Goal: Task Accomplishment & Management: Manage account settings

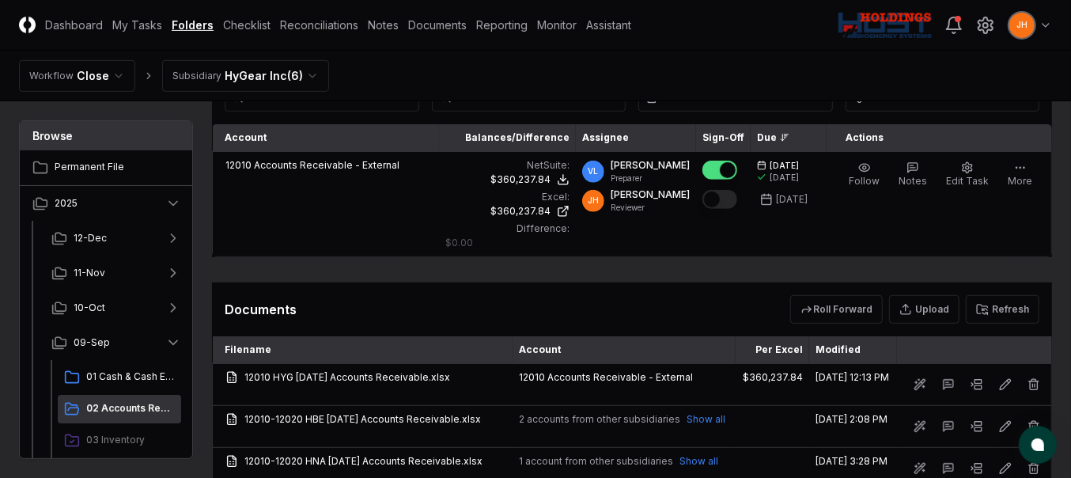
scroll to position [440, 0]
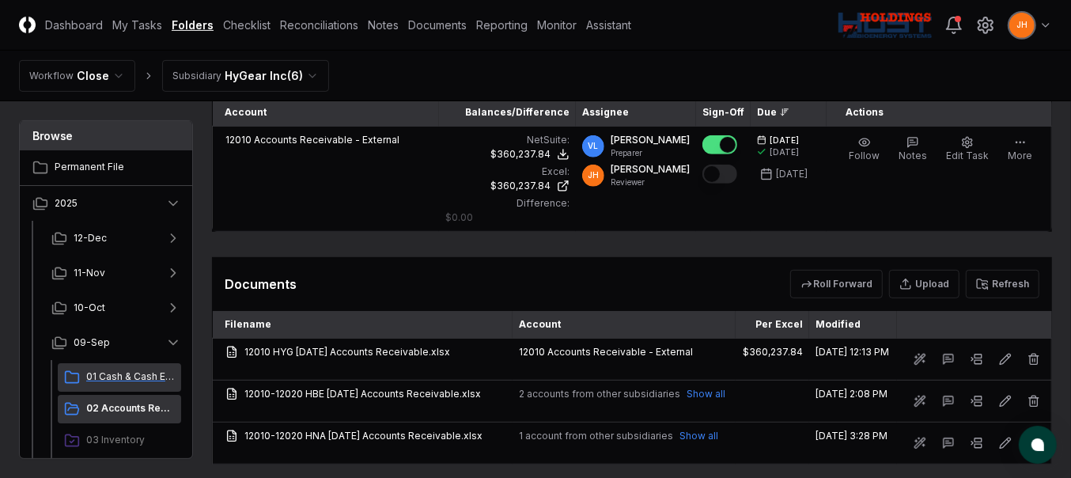
click at [134, 146] on span "01 Cash & Cash Equivalents" at bounding box center [130, 376] width 89 height 14
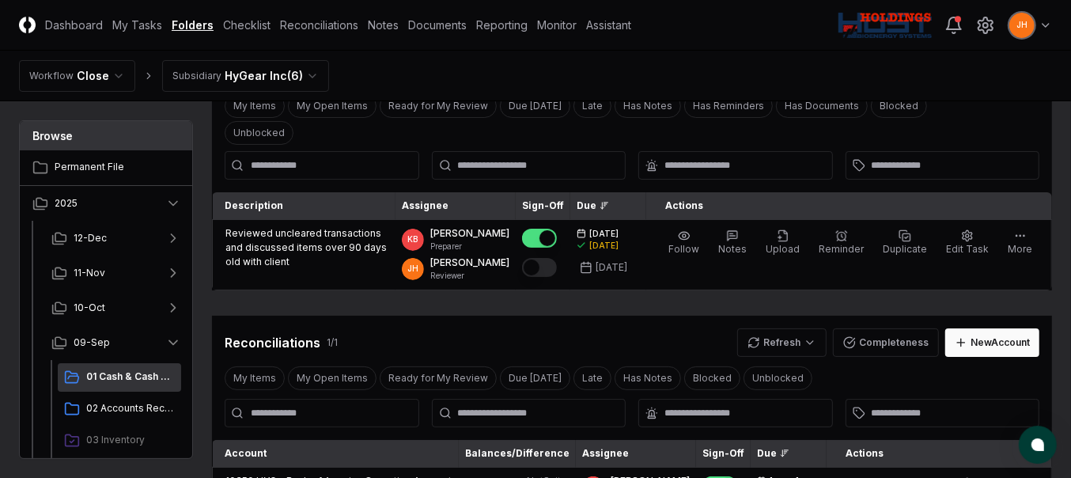
scroll to position [198, 0]
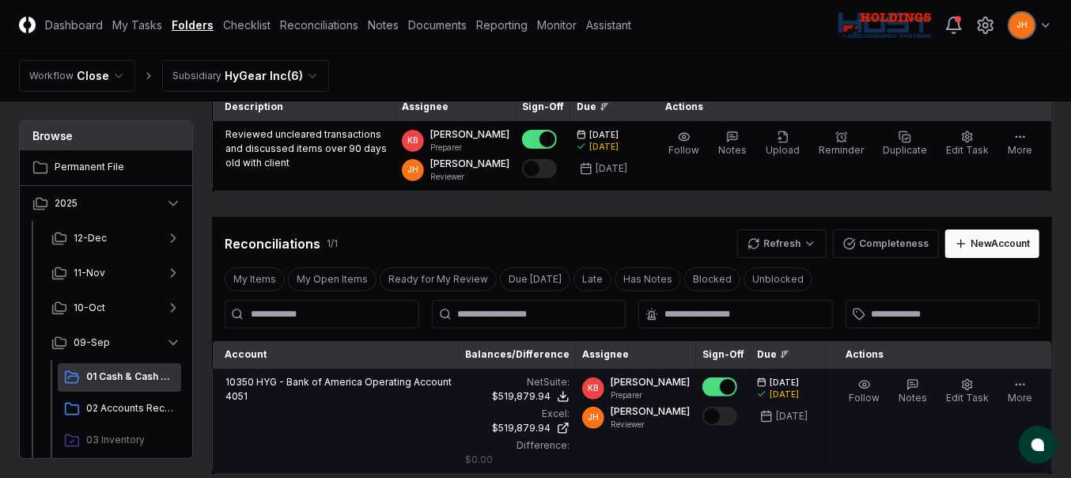
click at [408, 146] on td "10350 HYG - Bank of America Operating Account 4051" at bounding box center [336, 421] width 247 height 105
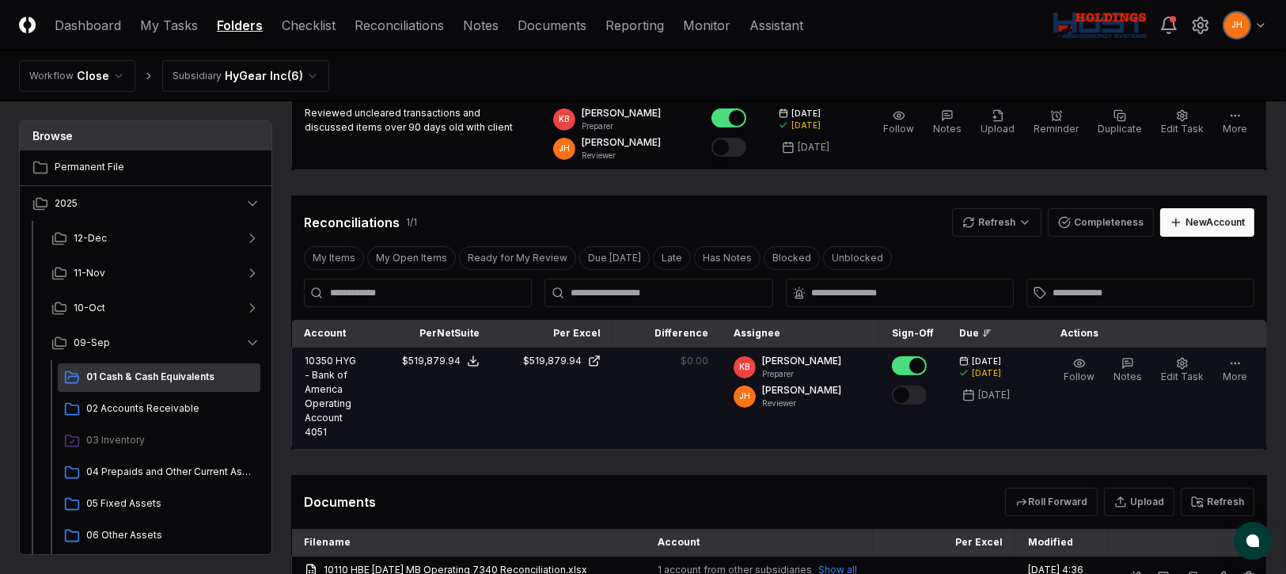
click at [645, 146] on div at bounding box center [913, 396] width 42 height 26
click at [645, 146] on button "Mark complete" at bounding box center [909, 394] width 35 height 19
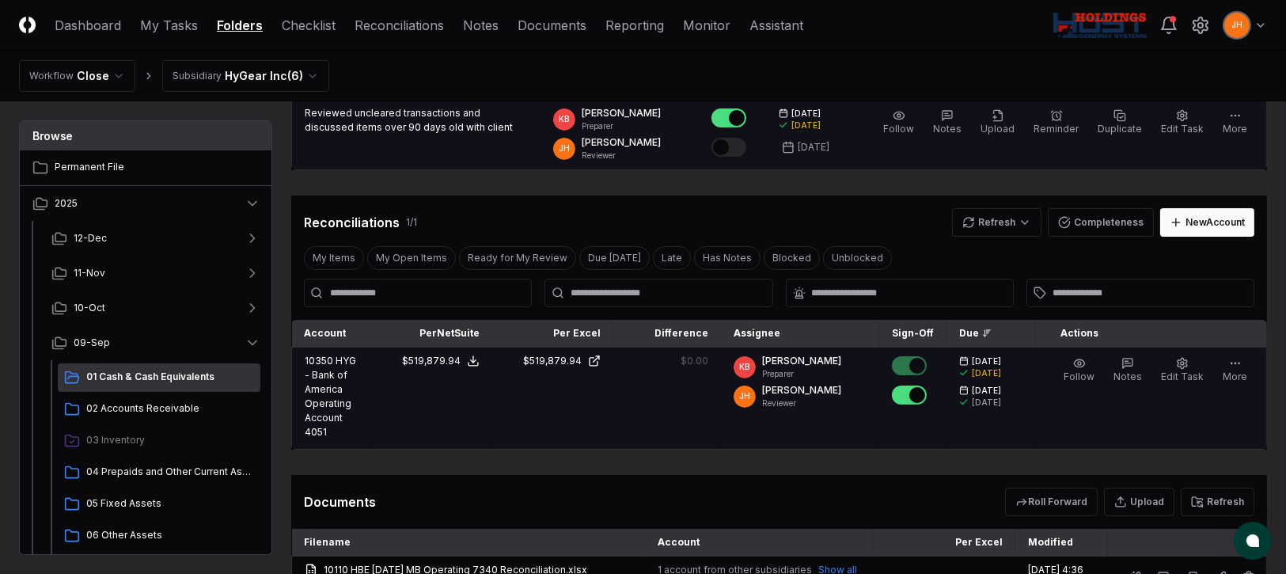
click at [645, 146] on button "Mark complete" at bounding box center [728, 147] width 35 height 19
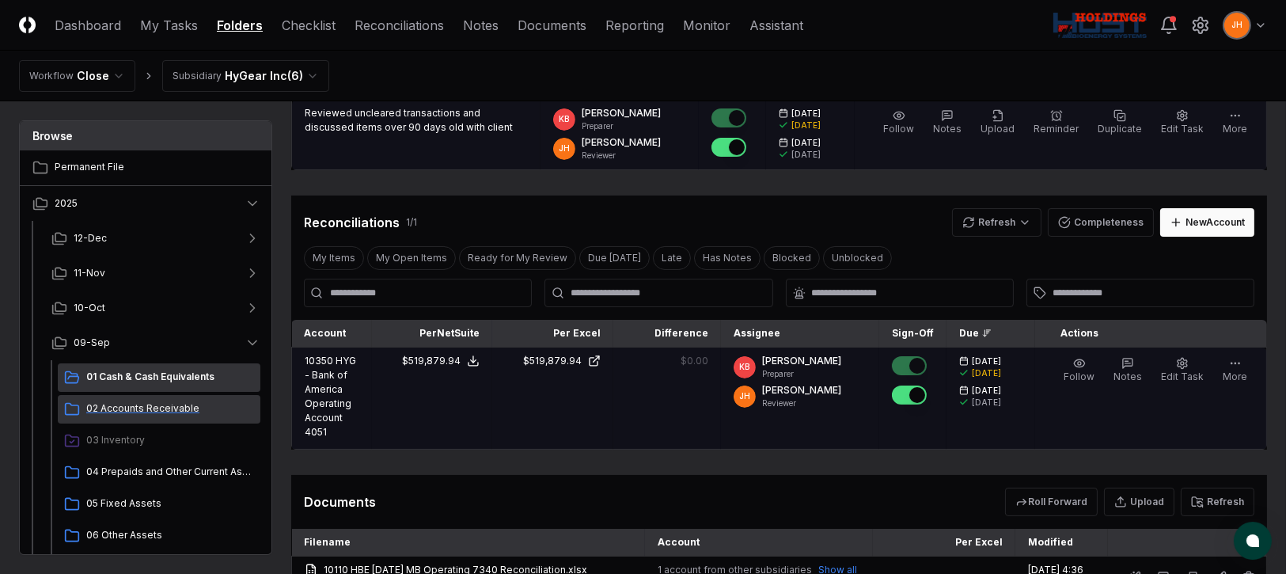
click at [150, 146] on span "02 Accounts Receivable" at bounding box center [170, 408] width 168 height 14
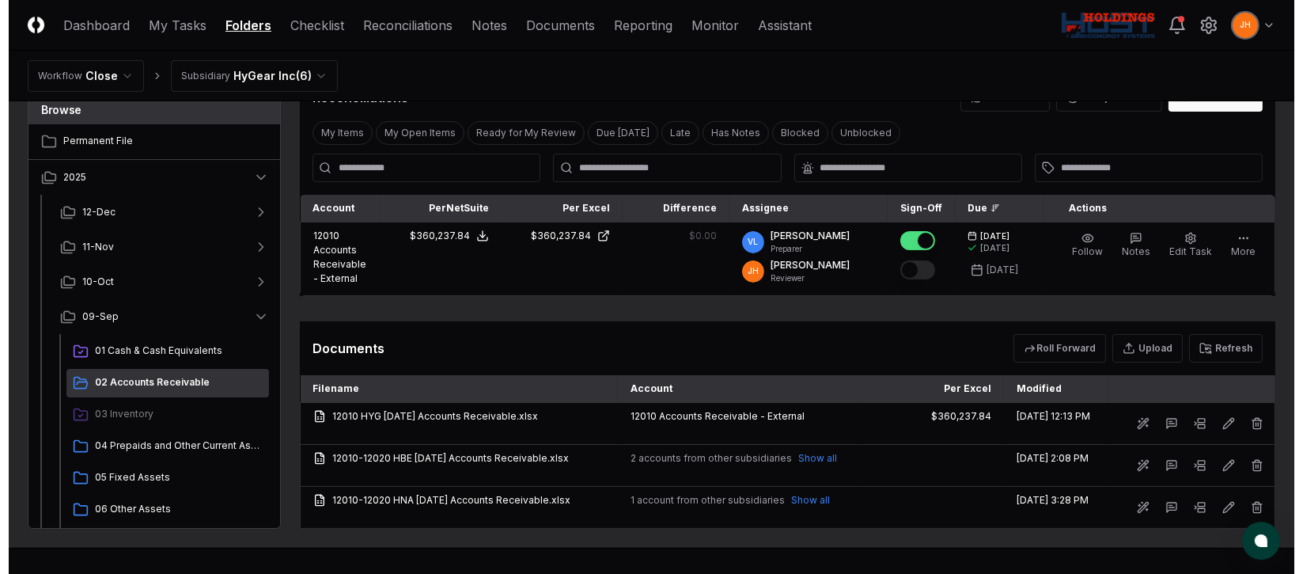
scroll to position [355, 0]
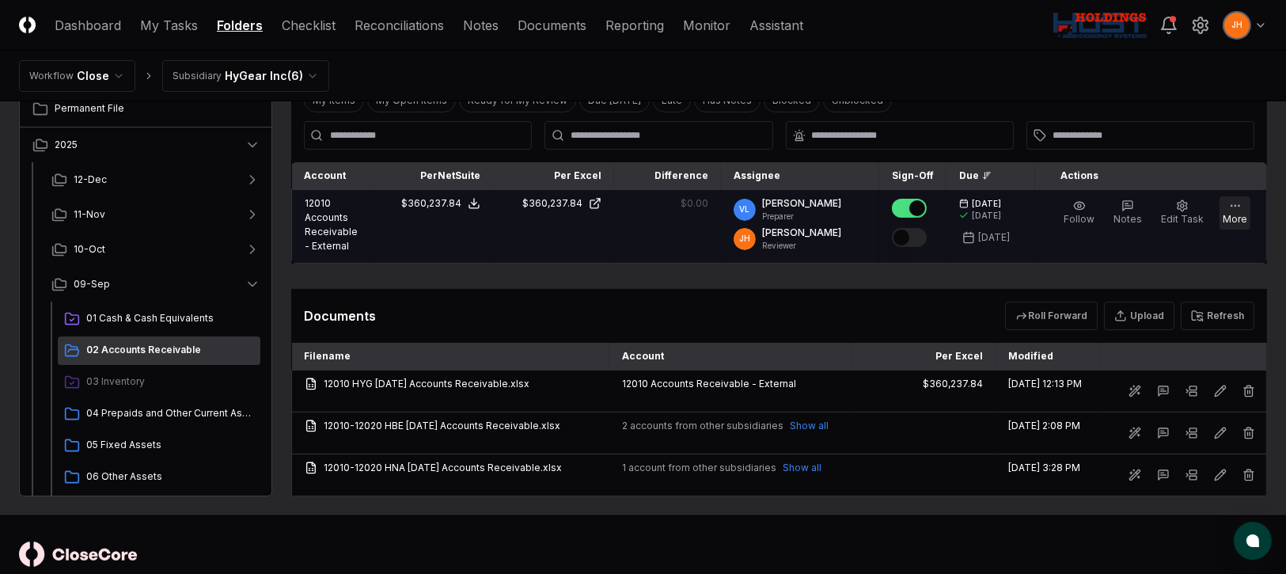
click at [645, 146] on button "More" at bounding box center [1234, 212] width 31 height 33
click at [645, 146] on button "Edit Task" at bounding box center [1182, 212] width 49 height 33
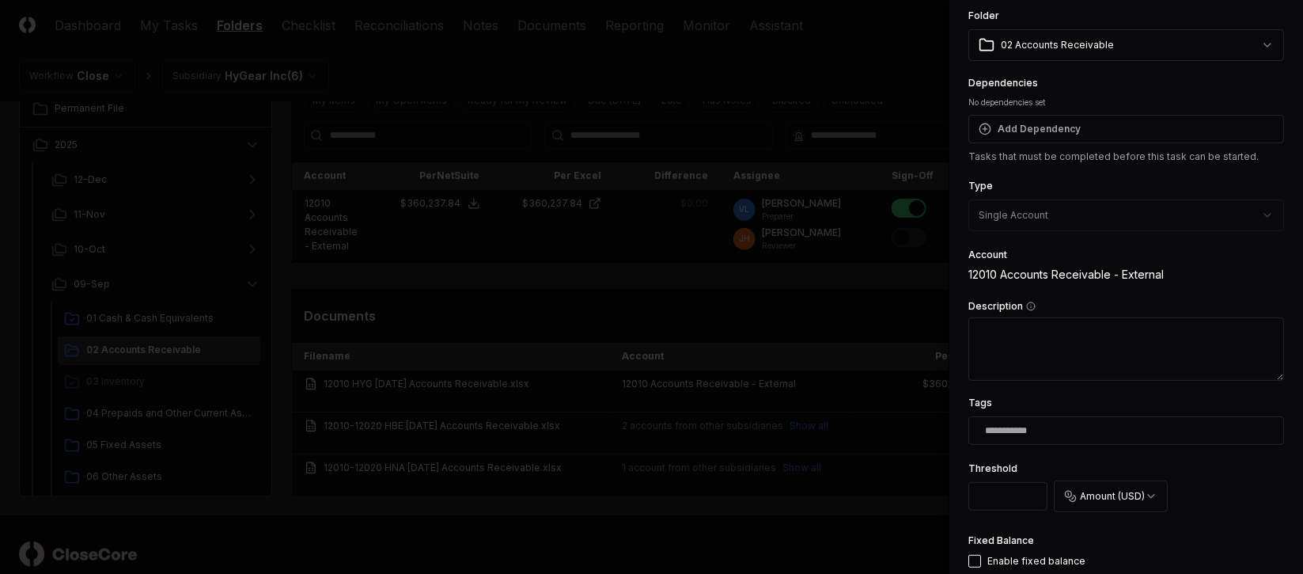
scroll to position [118, 0]
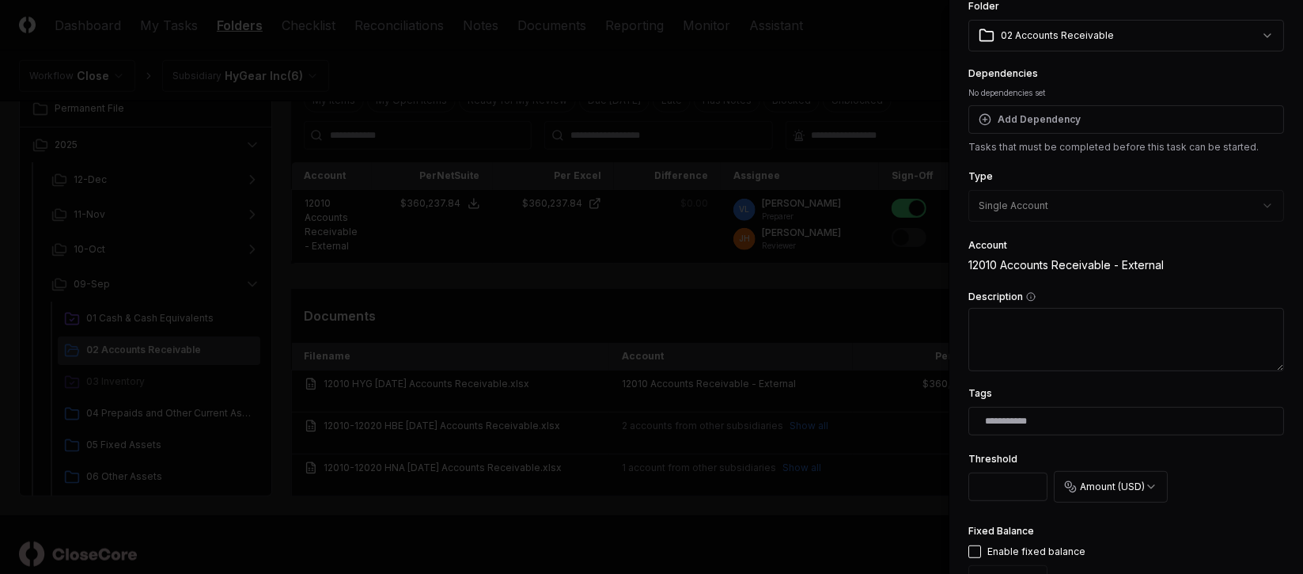
click at [645, 146] on div "Tags" at bounding box center [1126, 409] width 316 height 51
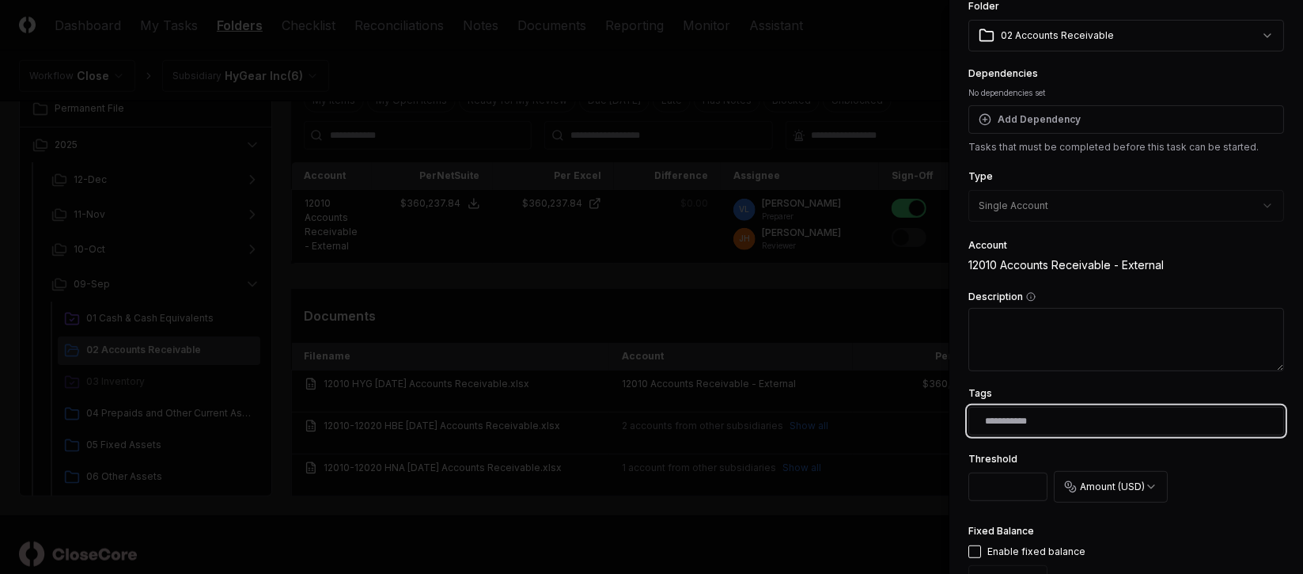
click at [645, 146] on input "text" at bounding box center [1129, 421] width 289 height 14
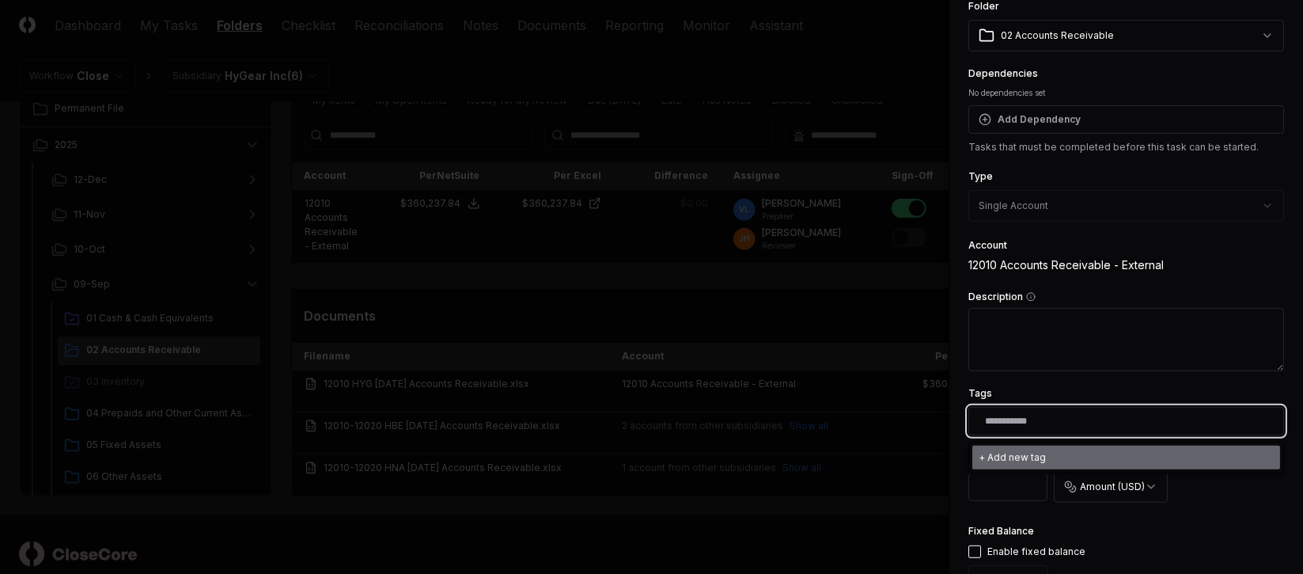
click at [645, 146] on div "+ Add new tag" at bounding box center [1126, 457] width 308 height 24
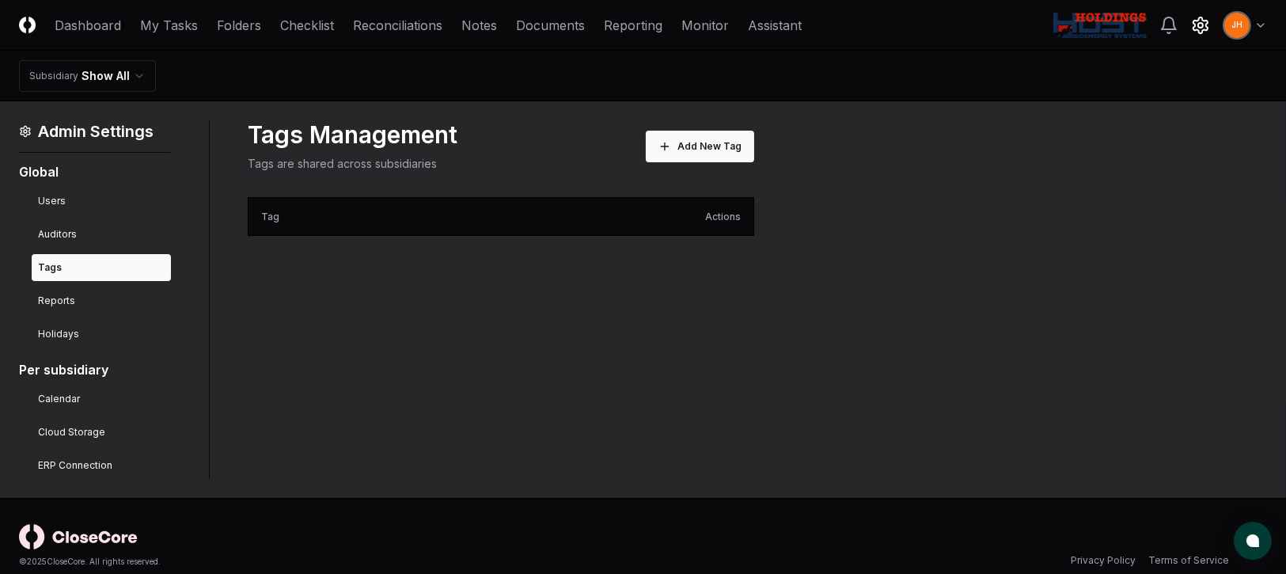
click at [700, 145] on button "Add New Tag" at bounding box center [700, 147] width 108 height 32
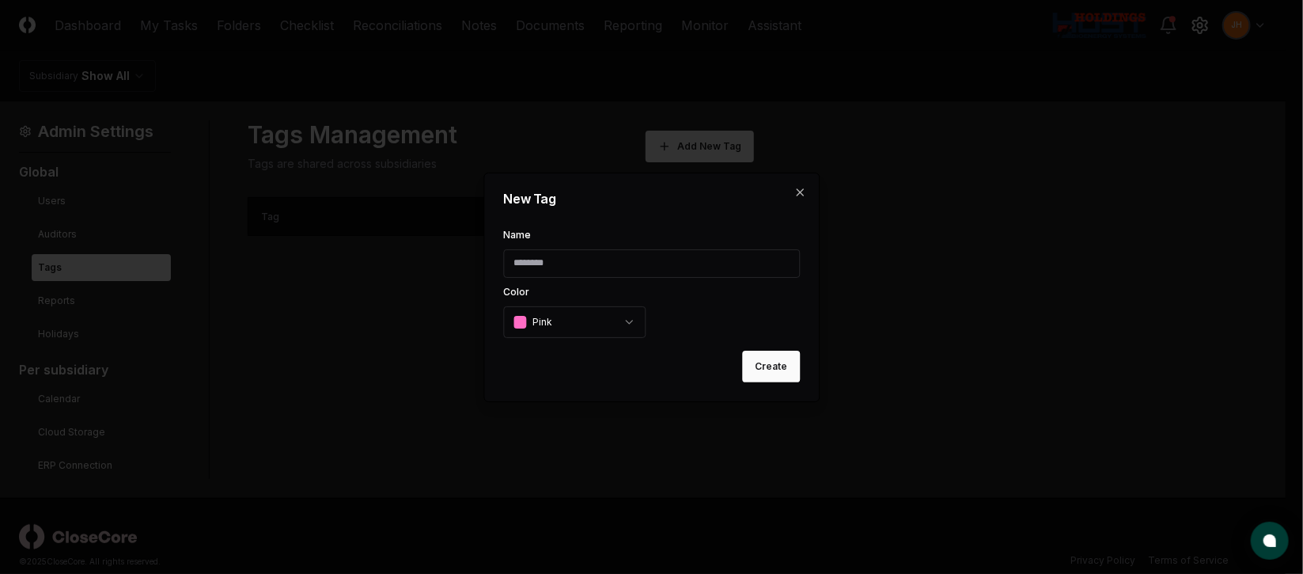
click at [628, 243] on div "Name Color Pink" at bounding box center [651, 284] width 297 height 108
click at [593, 267] on input "Name" at bounding box center [651, 263] width 297 height 28
type input "*"
type input "***"
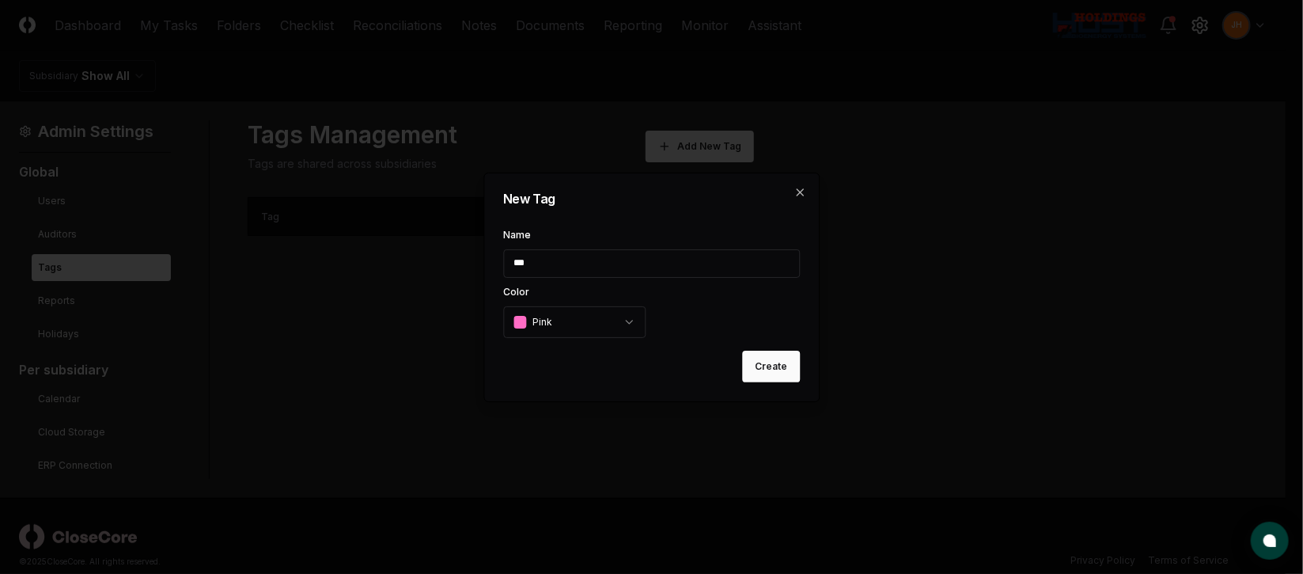
click at [607, 332] on body "CloseCore Dashboard My Tasks Folders Checklist Reconciliations Notes Documents …" at bounding box center [643, 296] width 1286 height 593
click at [773, 363] on button "Create" at bounding box center [771, 366] width 58 height 32
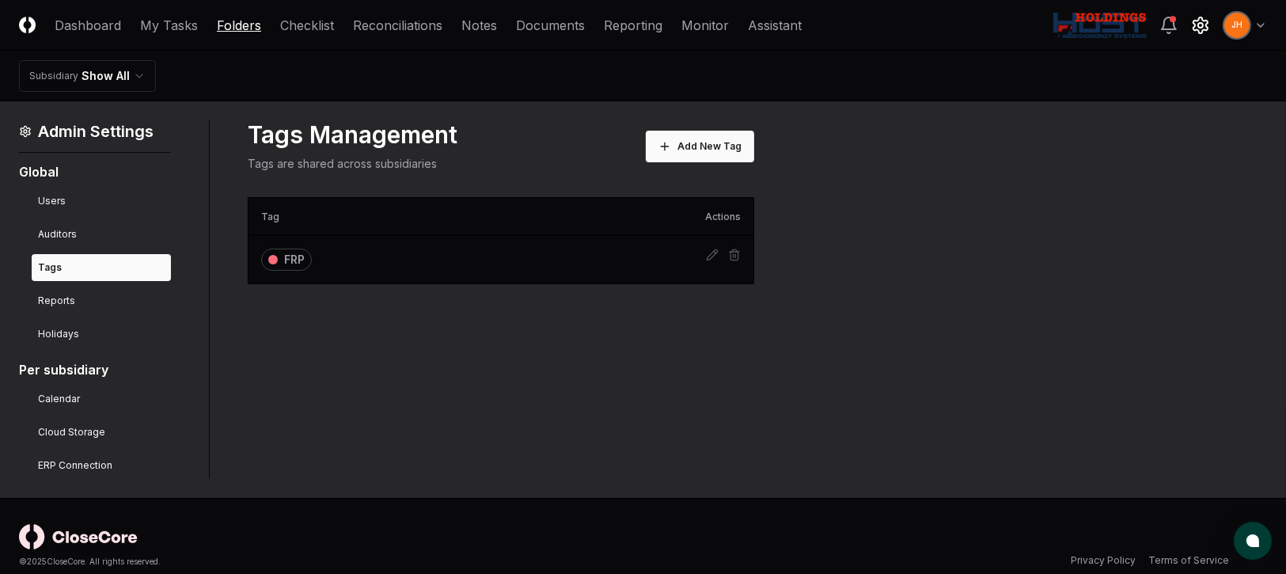
click at [233, 25] on link "Folders" at bounding box center [239, 25] width 44 height 19
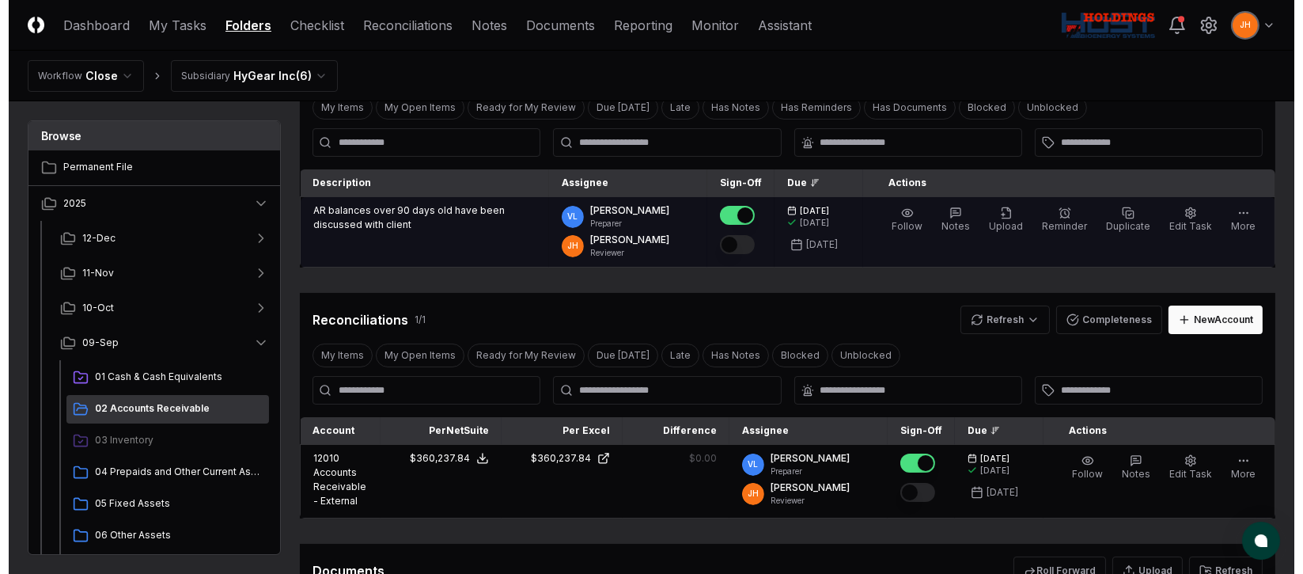
scroll to position [118, 0]
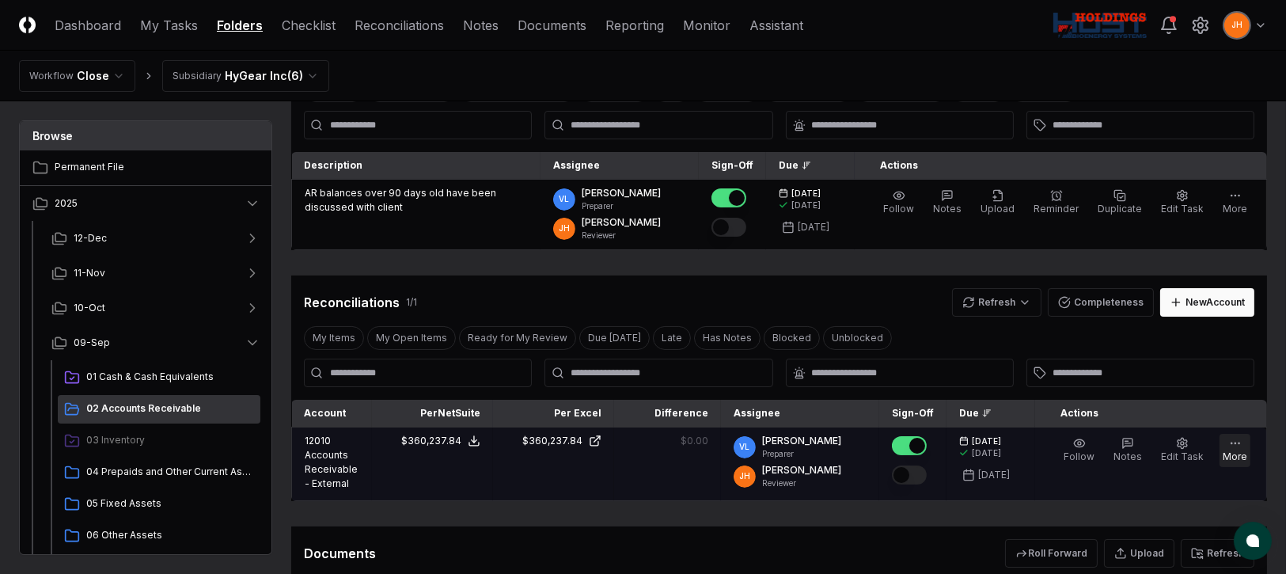
click at [1234, 453] on button "More" at bounding box center [1234, 450] width 31 height 33
click at [1187, 447] on icon "button" at bounding box center [1182, 443] width 13 height 13
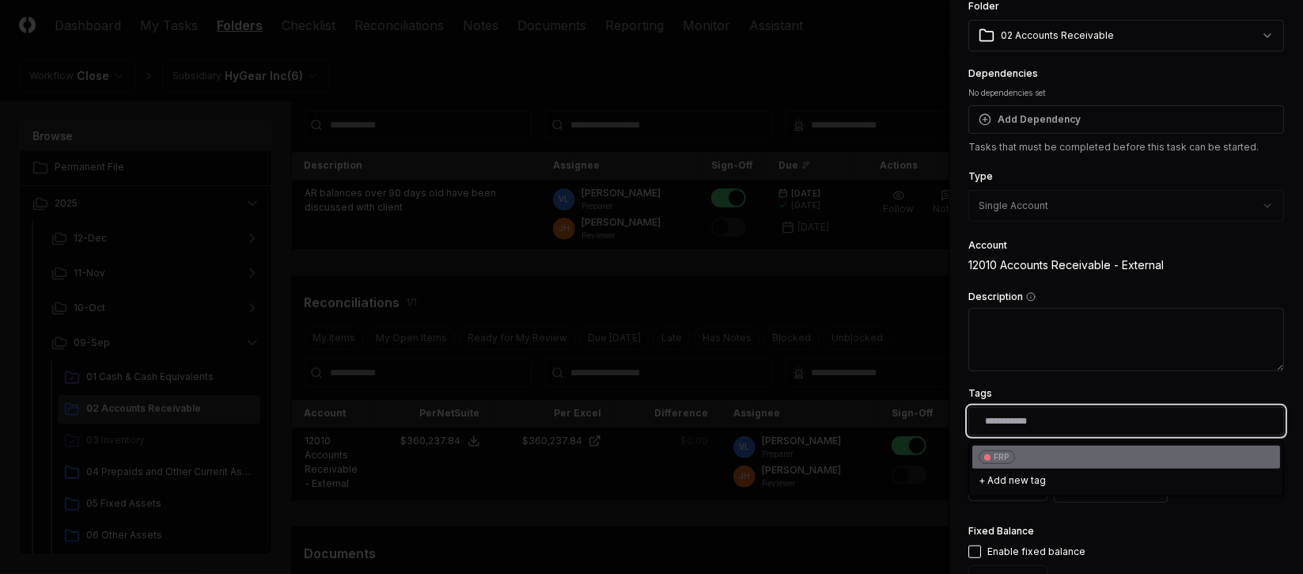
click at [1025, 414] on input "text" at bounding box center [1129, 421] width 289 height 14
click at [1002, 464] on div "FRP" at bounding box center [1126, 456] width 308 height 23
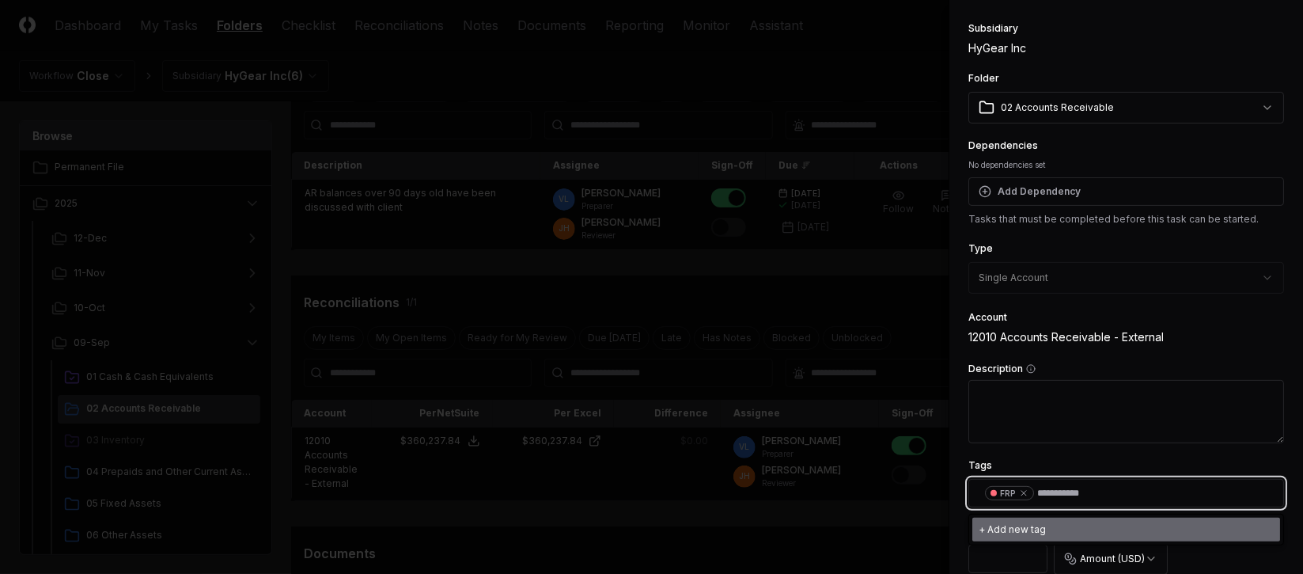
scroll to position [0, 0]
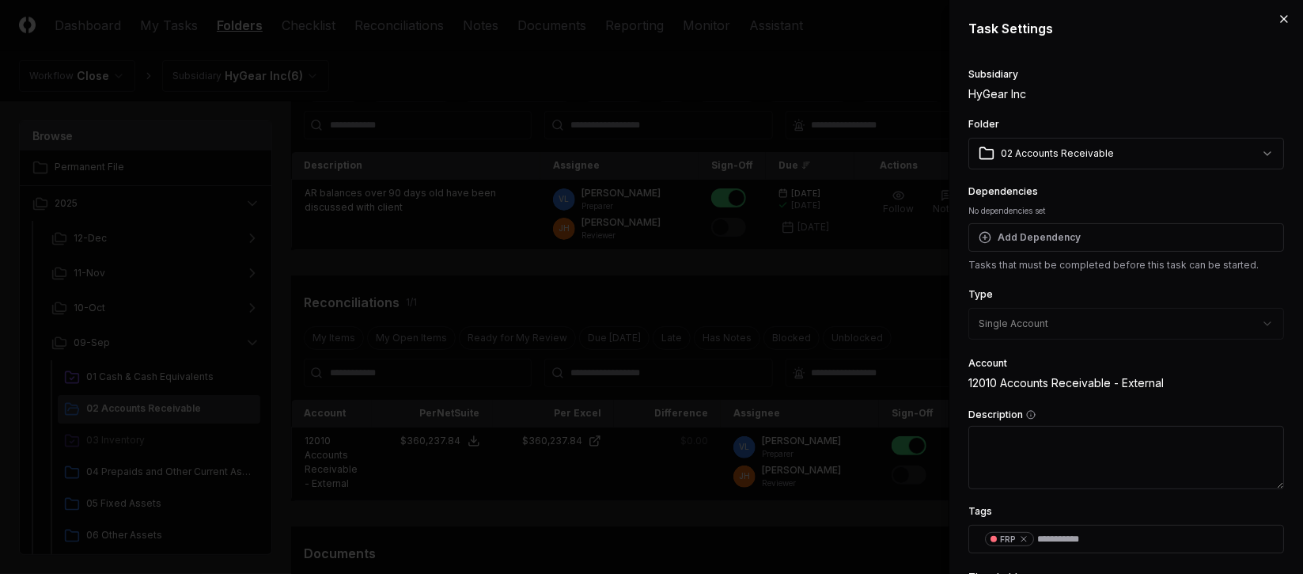
click at [1278, 17] on icon "button" at bounding box center [1284, 19] width 13 height 13
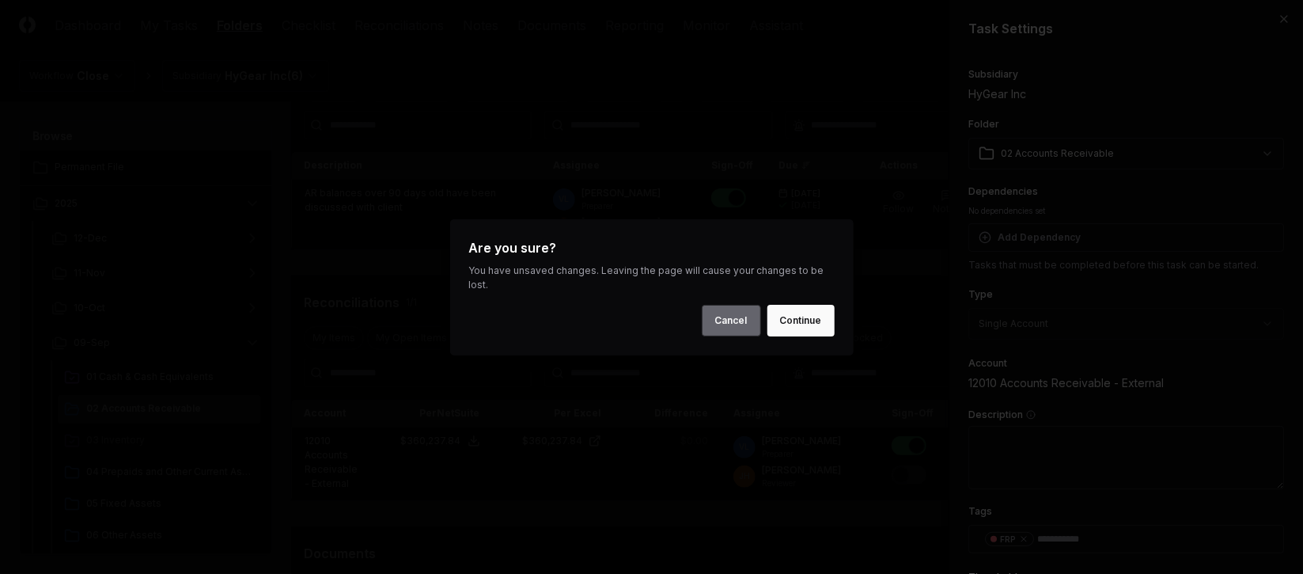
click at [730, 313] on button "Cancel" at bounding box center [731, 321] width 59 height 32
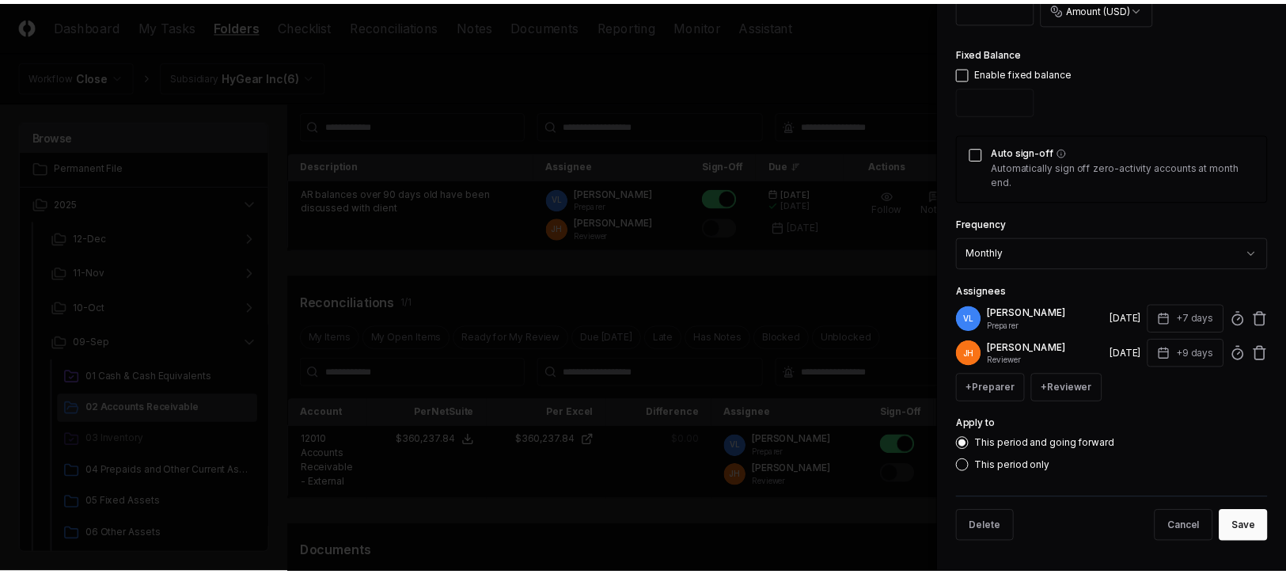
scroll to position [597, 0]
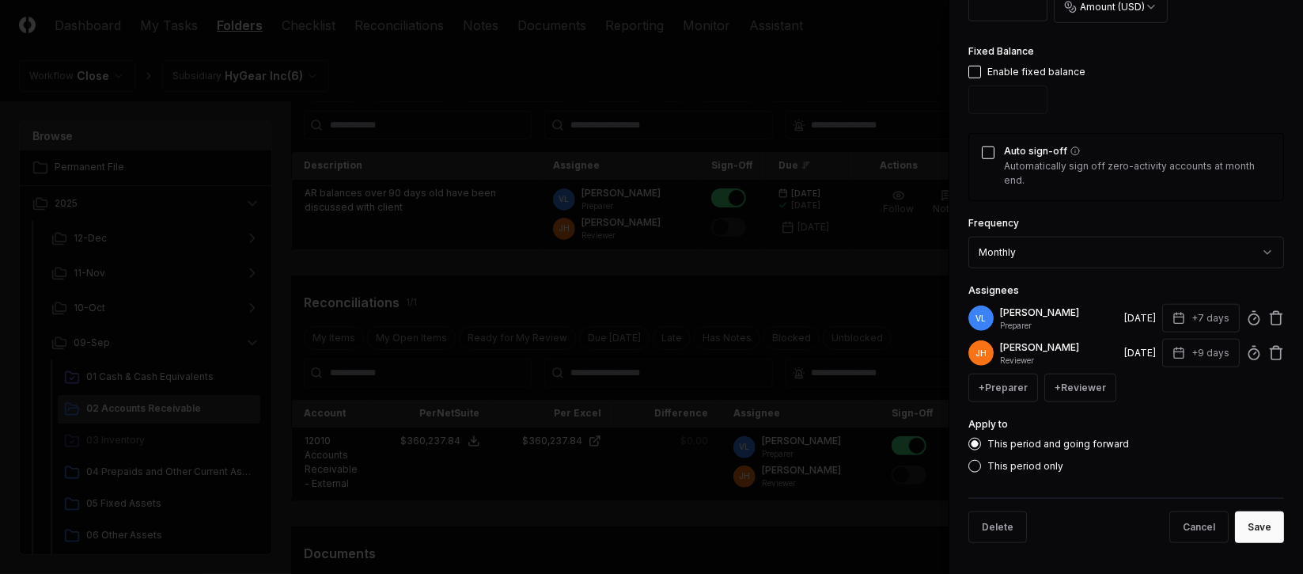
click at [1213, 530] on div "Cancel Save" at bounding box center [1158, 527] width 251 height 32
click at [1235, 530] on button "Save" at bounding box center [1259, 527] width 49 height 32
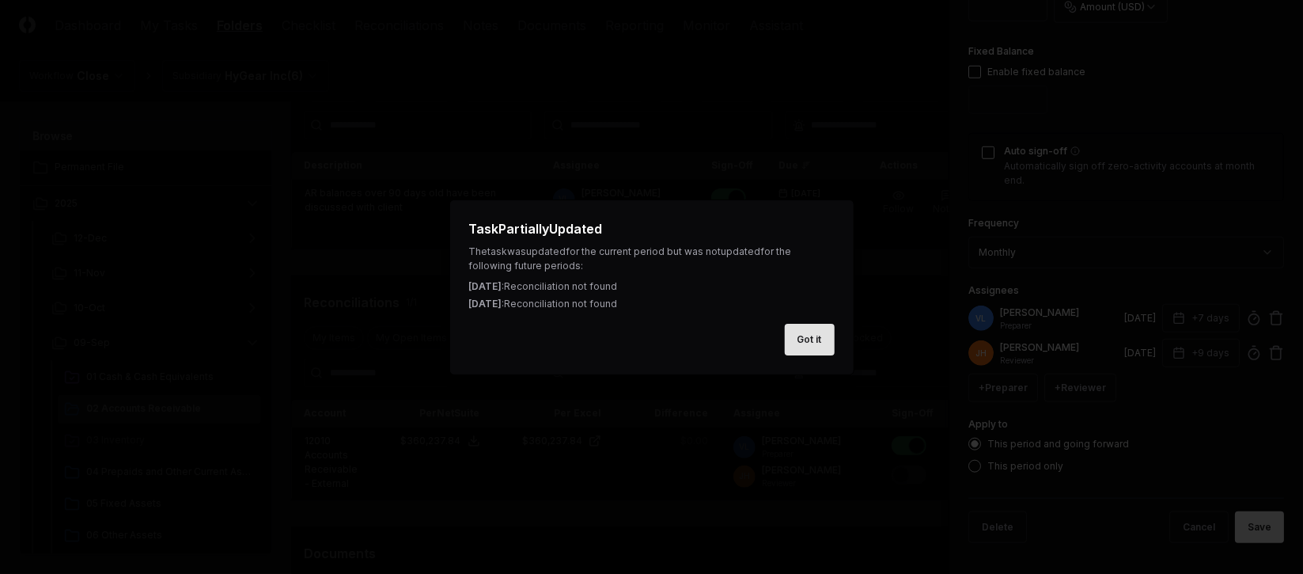
click at [801, 345] on button "Got it" at bounding box center [810, 340] width 50 height 32
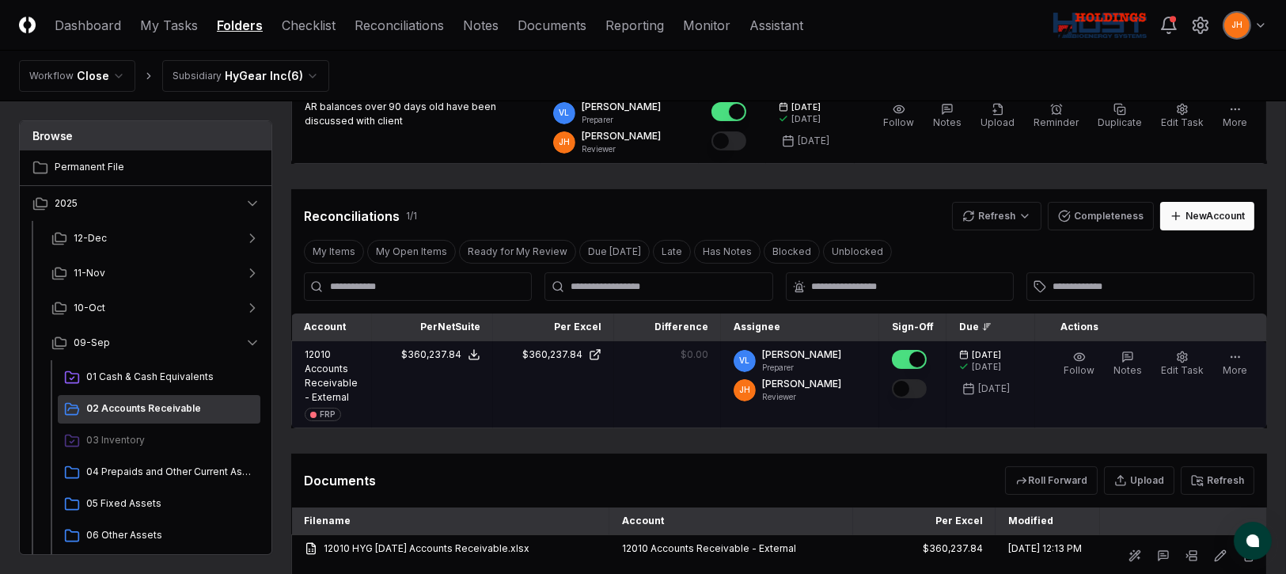
scroll to position [237, 0]
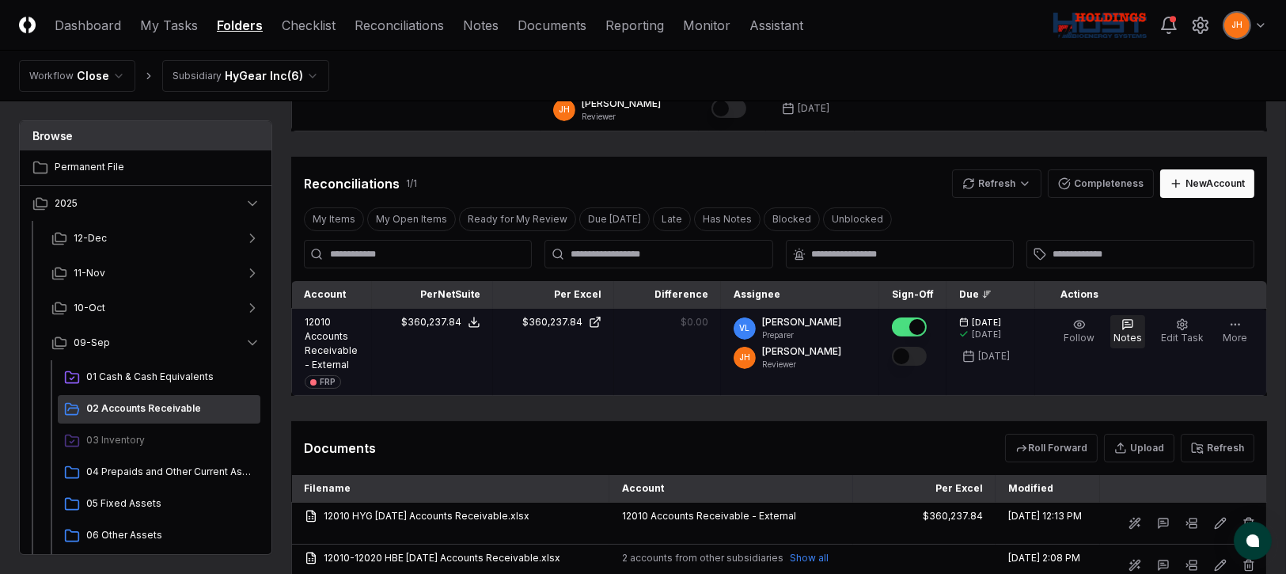
click at [1130, 324] on icon "button" at bounding box center [1127, 324] width 13 height 13
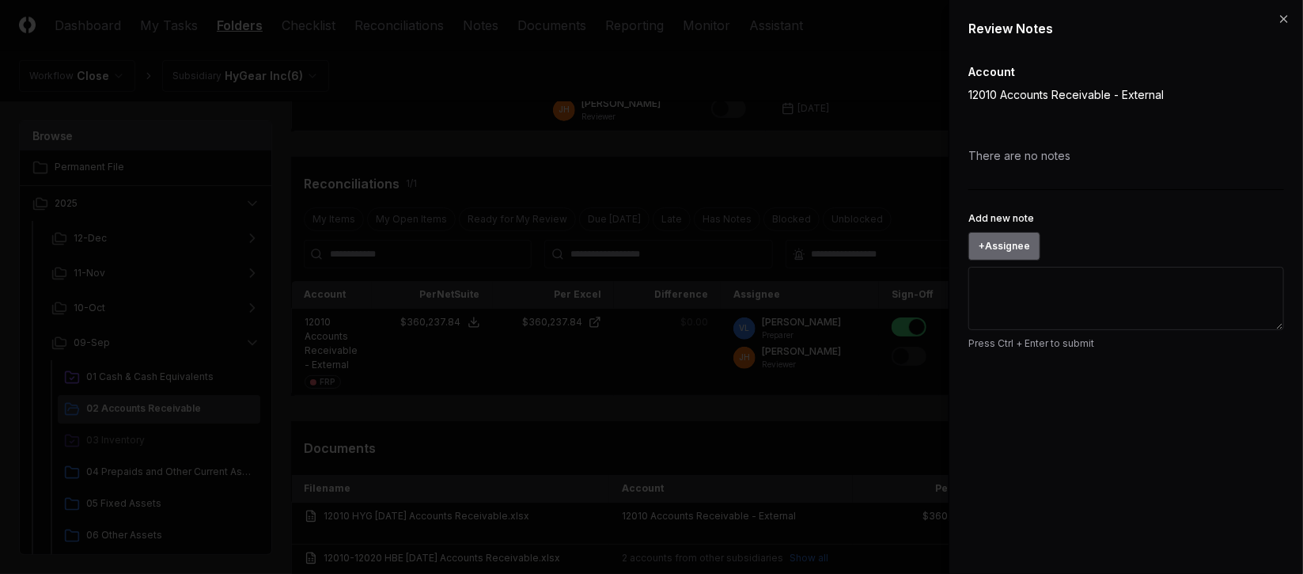
click at [1012, 243] on button "+ Assignee" at bounding box center [1004, 246] width 72 height 28
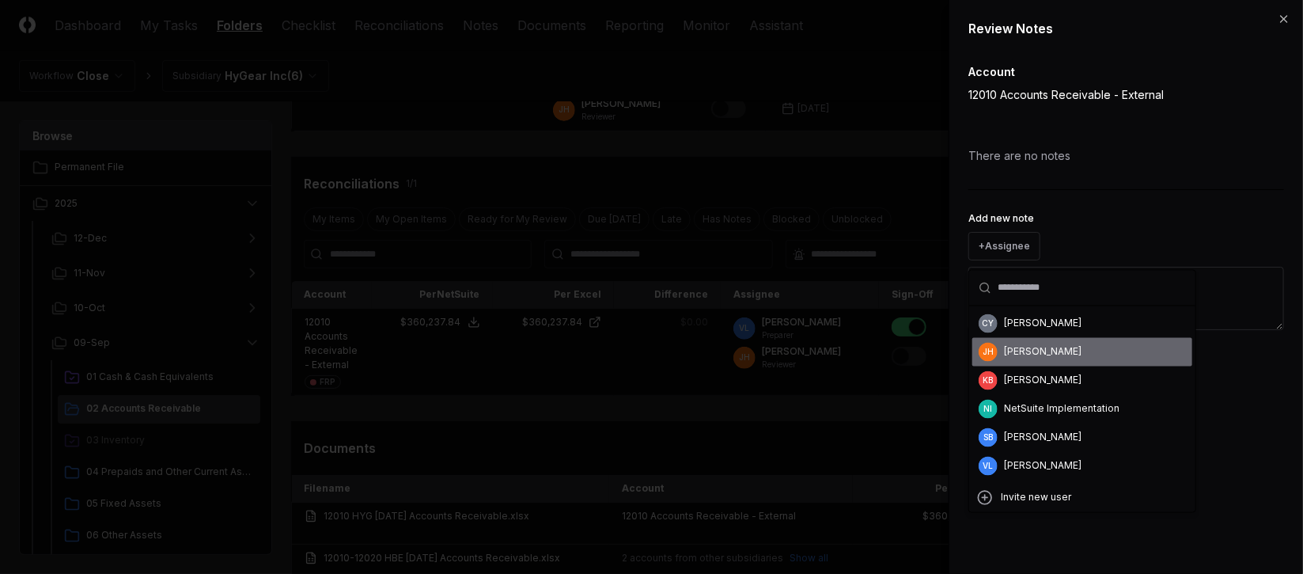
click at [1040, 354] on div "[PERSON_NAME]" at bounding box center [1043, 352] width 78 height 14
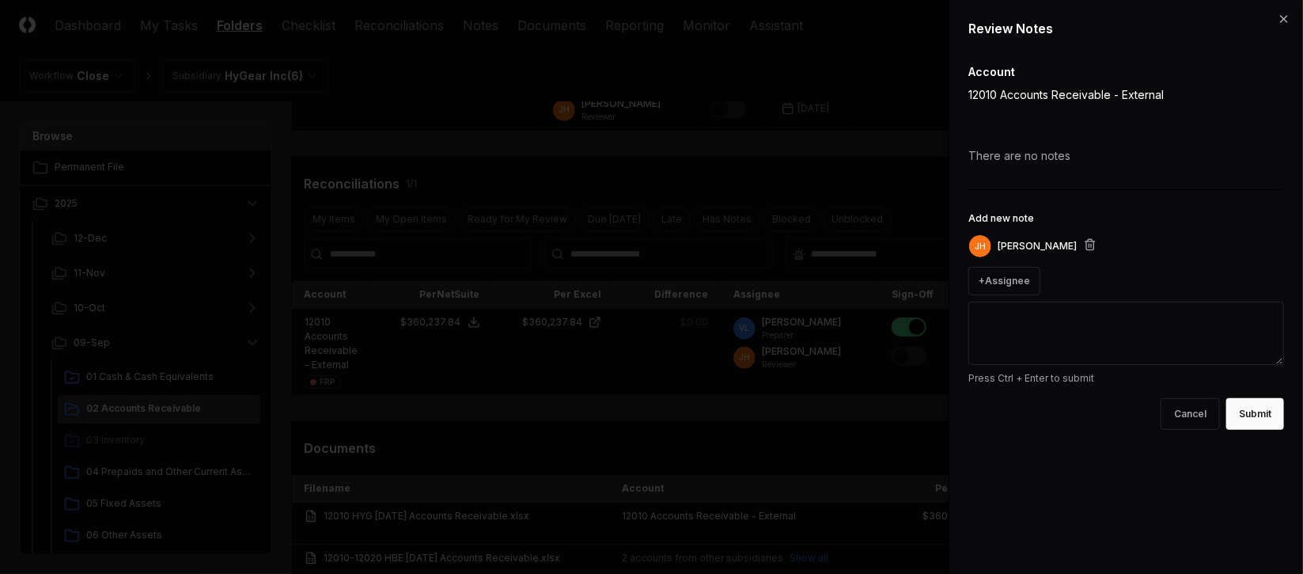
click at [1054, 321] on textarea "Add new note" at bounding box center [1126, 332] width 316 height 63
click at [1082, 322] on textarea "Add new note" at bounding box center [1126, 332] width 316 height 63
type textarea "*"
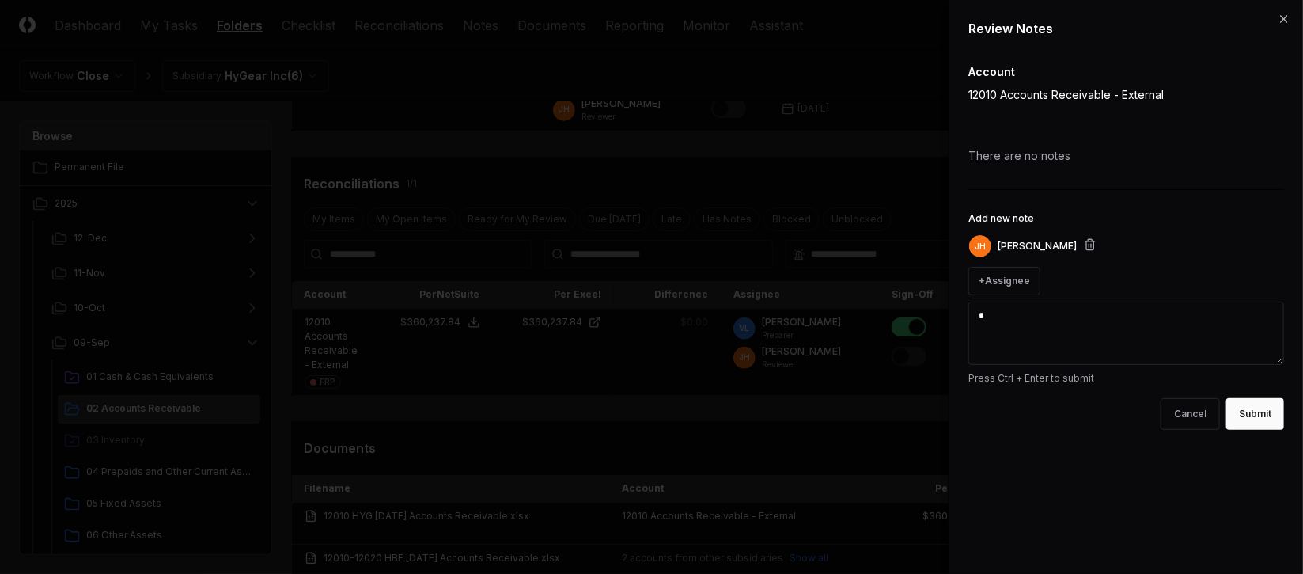
type textarea "**"
type textarea "*"
type textarea "***"
type textarea "*"
type textarea "***"
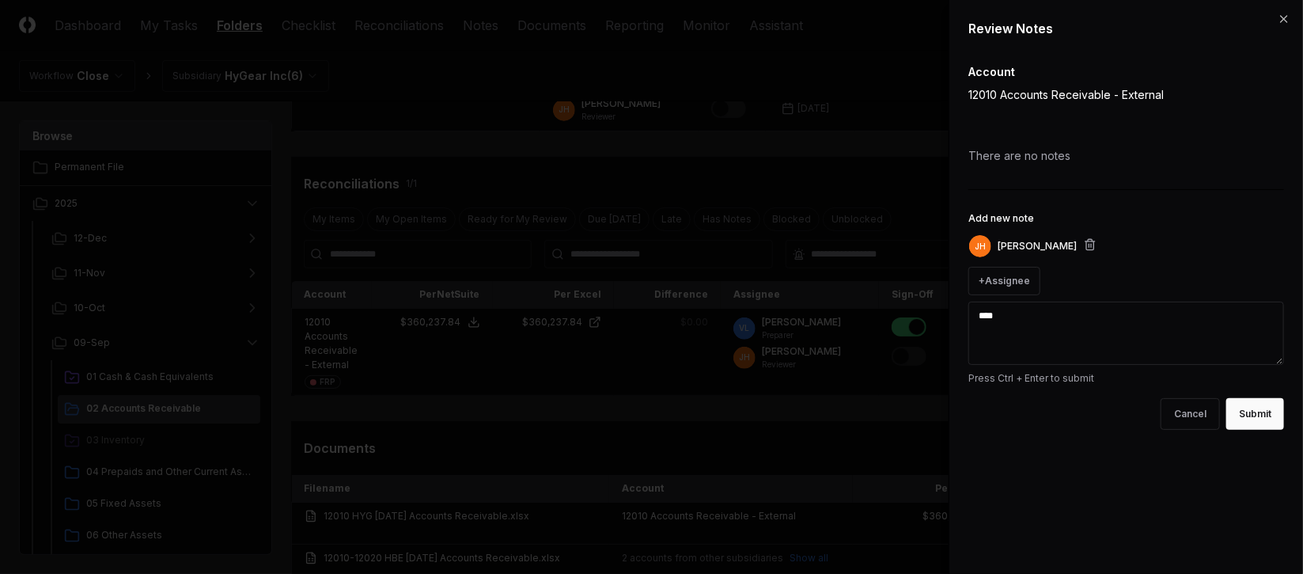
type textarea "*"
type textarea "*****"
type textarea "*"
type textarea "******"
type textarea "*"
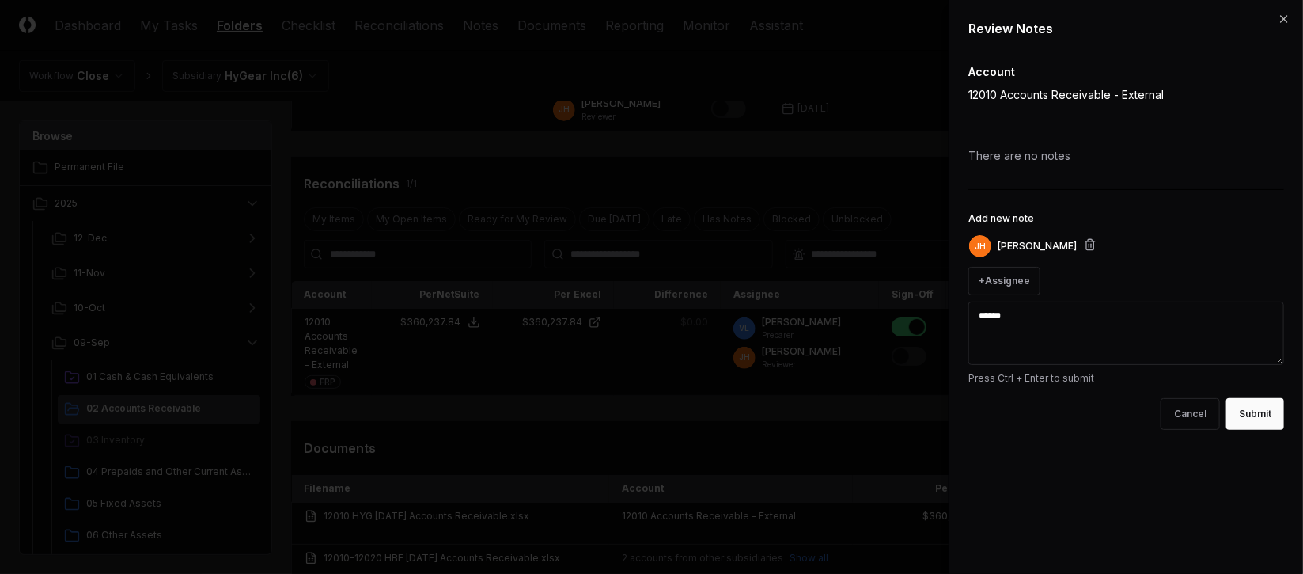
type textarea "*******"
type textarea "*"
type textarea "*******"
type textarea "*"
type textarea "*********"
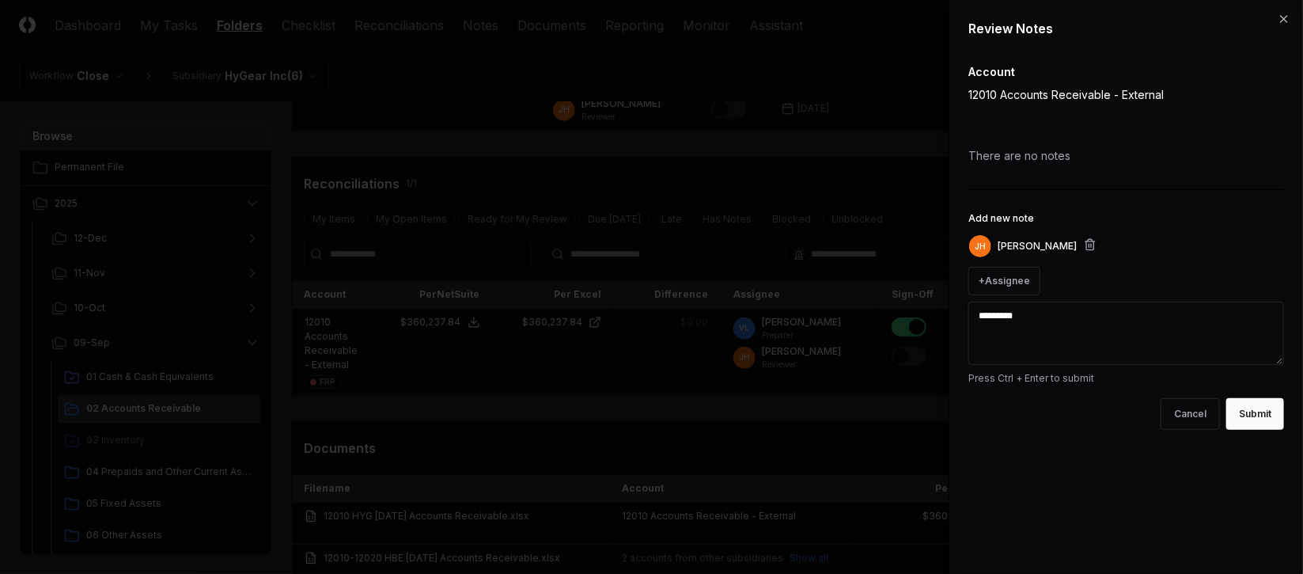
type textarea "*"
type textarea "**********"
type textarea "*"
type textarea "**********"
type textarea "*"
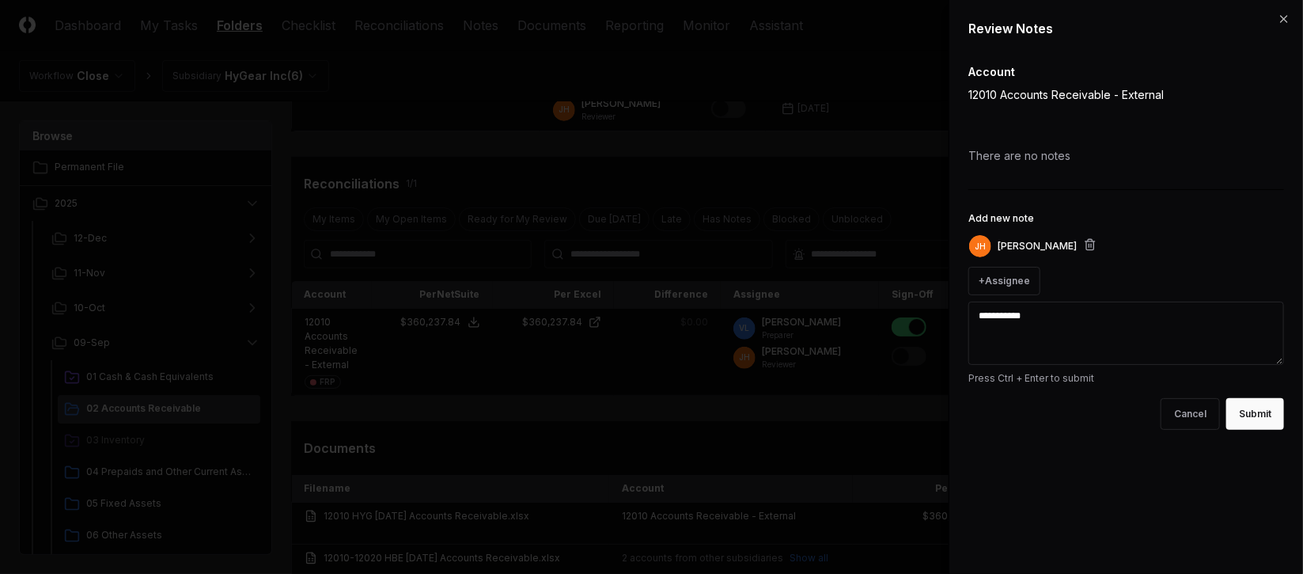
type textarea "**********"
type textarea "*"
type textarea "**********"
type textarea "*"
type textarea "**********"
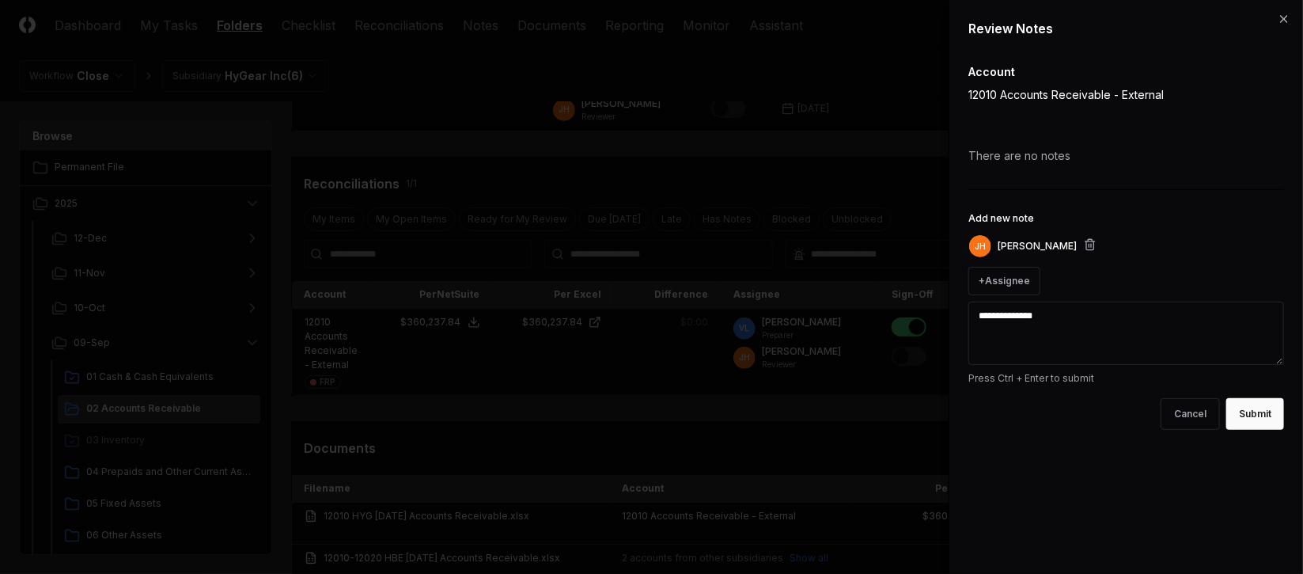
type textarea "*"
type textarea "**********"
type textarea "*"
type textarea "**********"
type textarea "*"
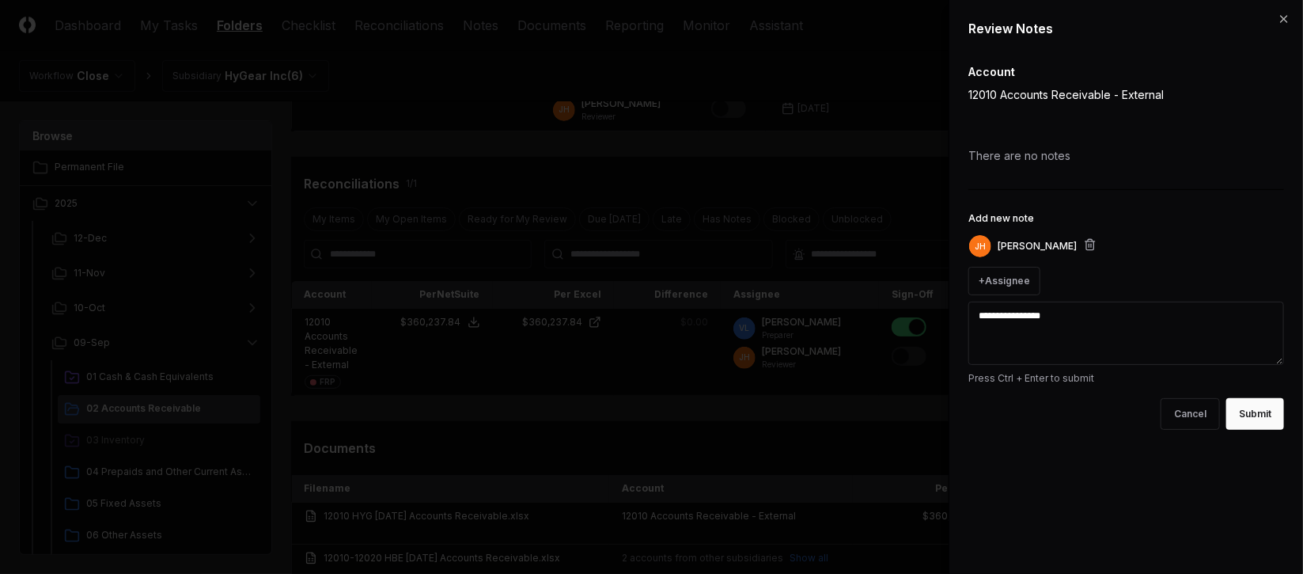
type textarea "**********"
type textarea "*"
type textarea "**********"
type textarea "*"
type textarea "**********"
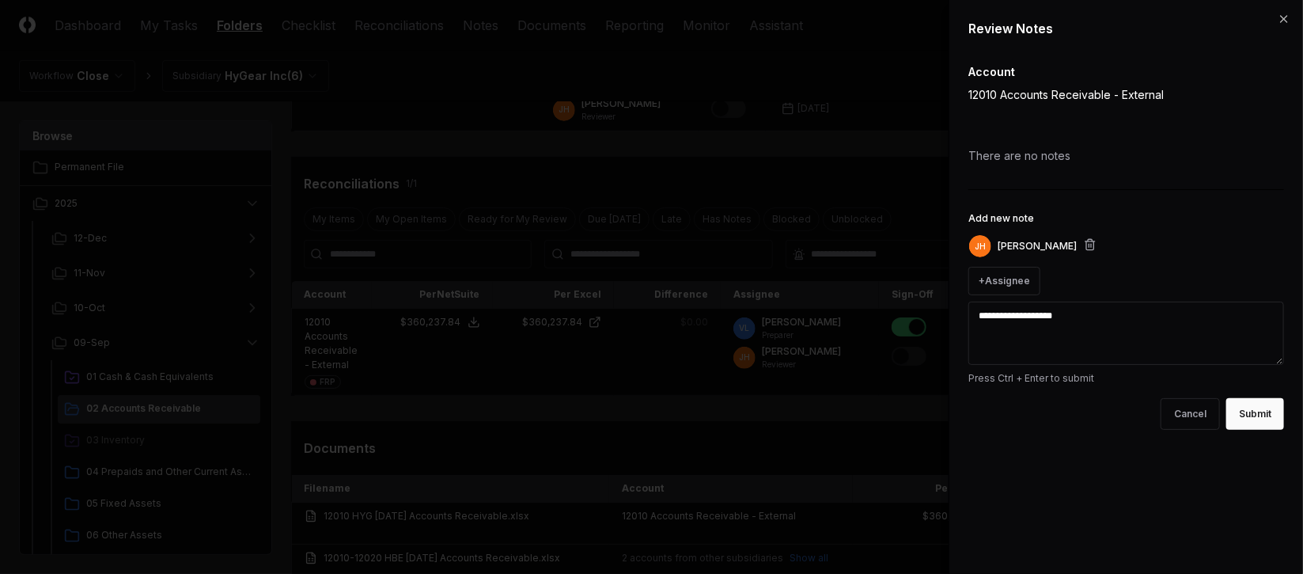
type textarea "*"
type textarea "**********"
type textarea "*"
type textarea "**********"
type textarea "*"
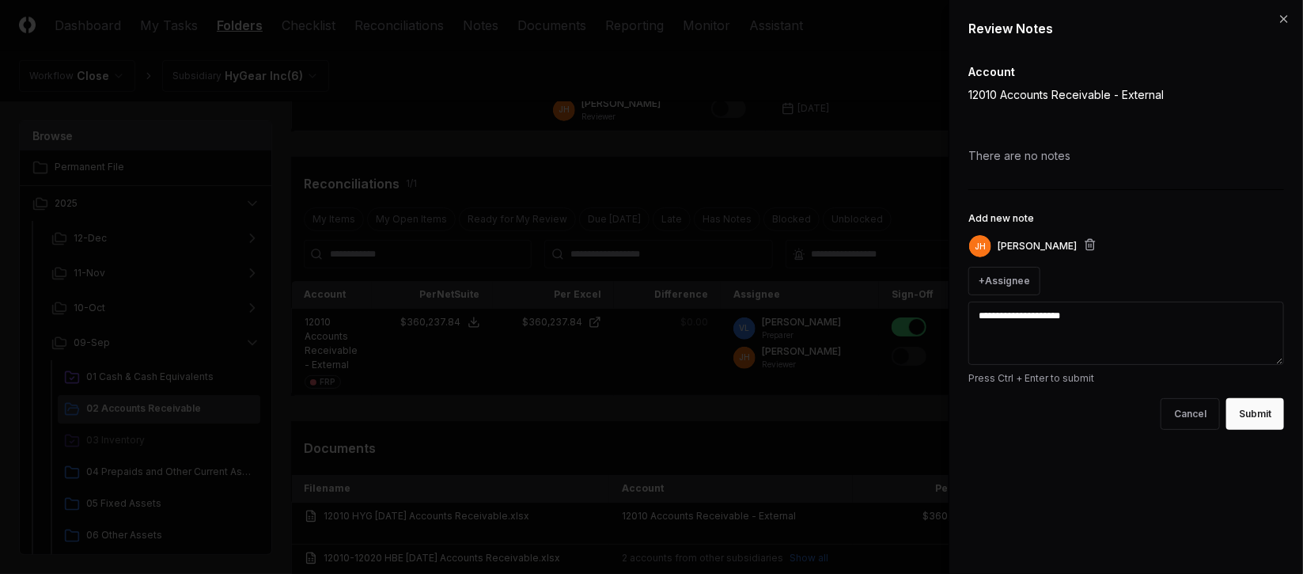
type textarea "**********"
type textarea "*"
type textarea "**********"
type textarea "*"
type textarea "**********"
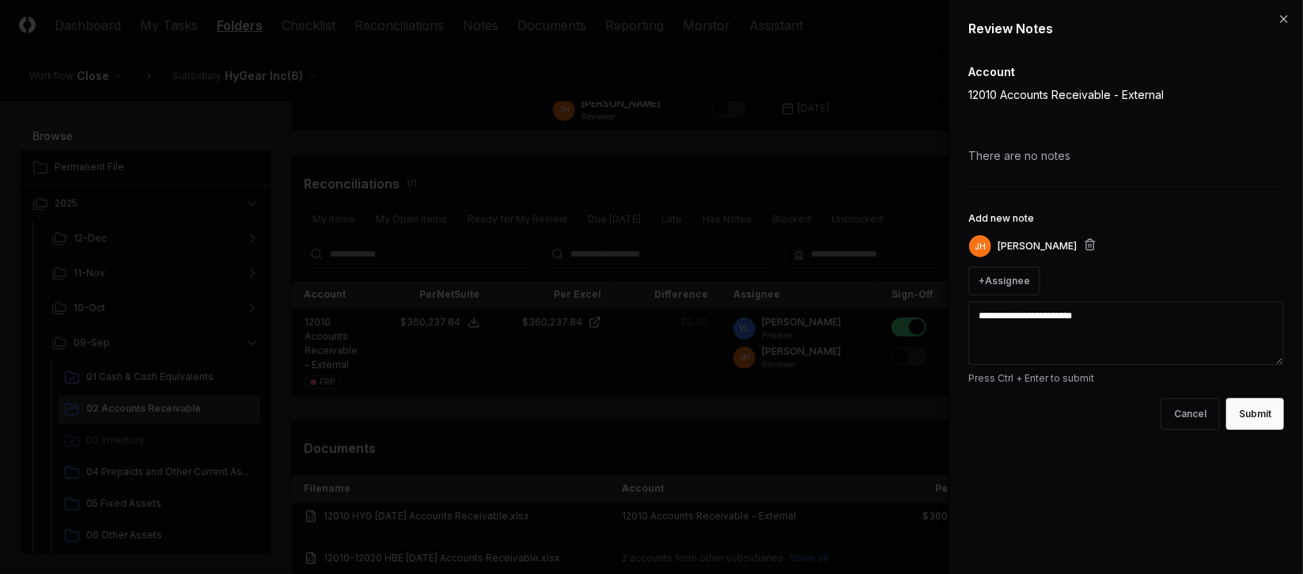
type textarea "*"
type textarea "**********"
type textarea "*"
type textarea "**********"
type textarea "*"
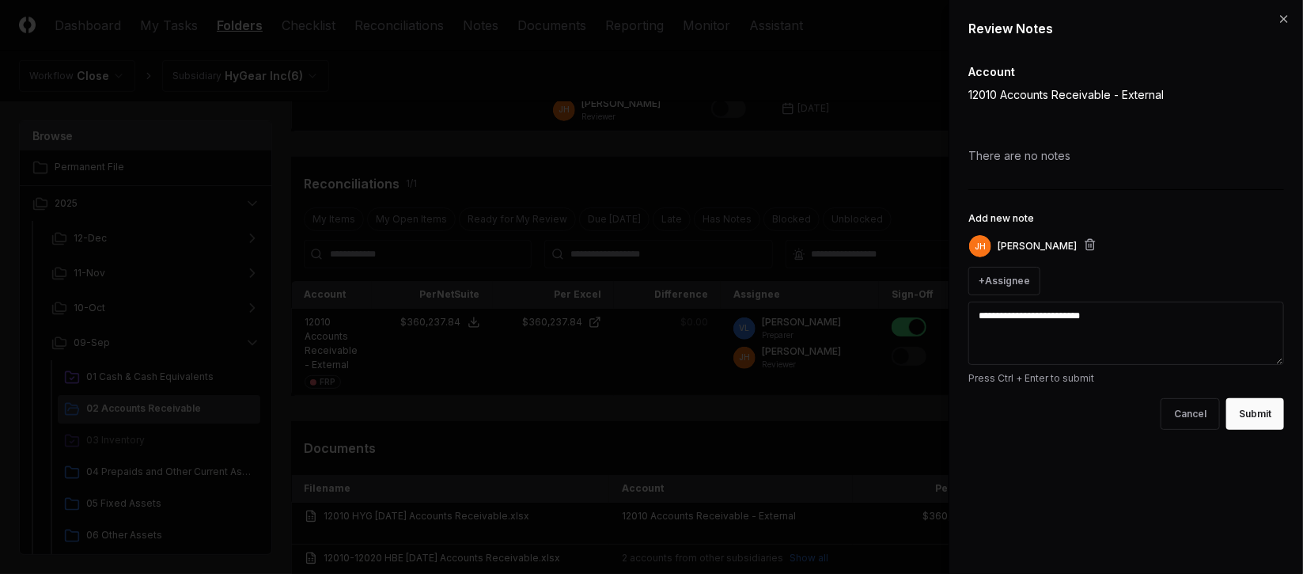
type textarea "**********"
type textarea "*"
type textarea "**********"
type textarea "*"
type textarea "**********"
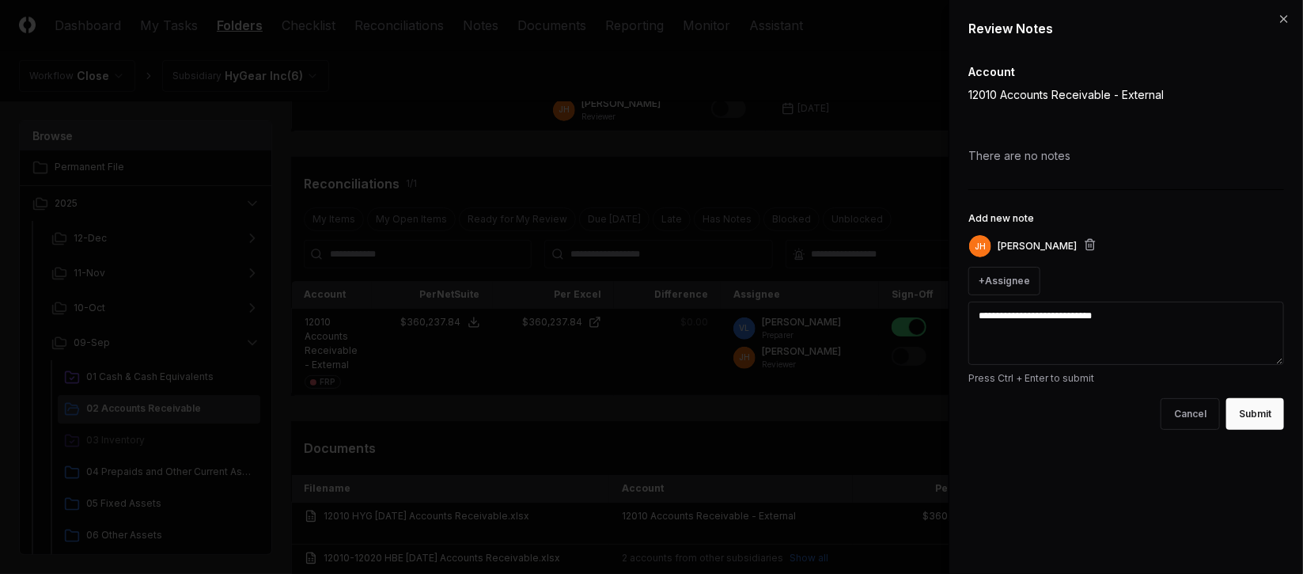
type textarea "*"
type textarea "**********"
type textarea "*"
type textarea "**********"
type textarea "*"
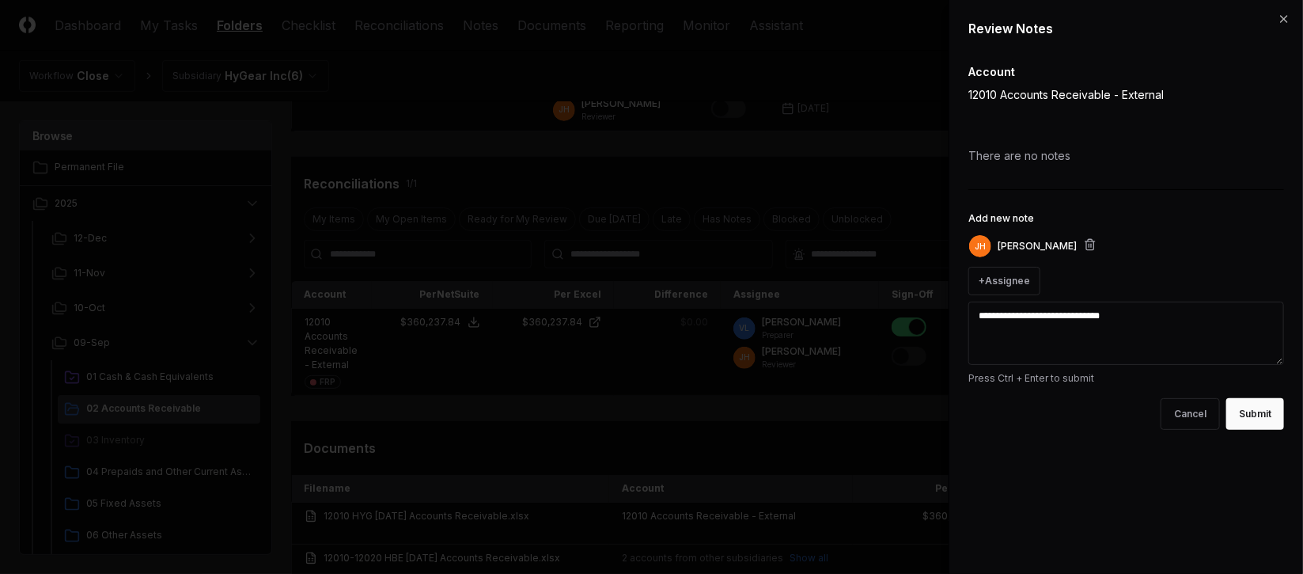
type textarea "**********"
type textarea "*"
type textarea "**********"
type textarea "*"
type textarea "**********"
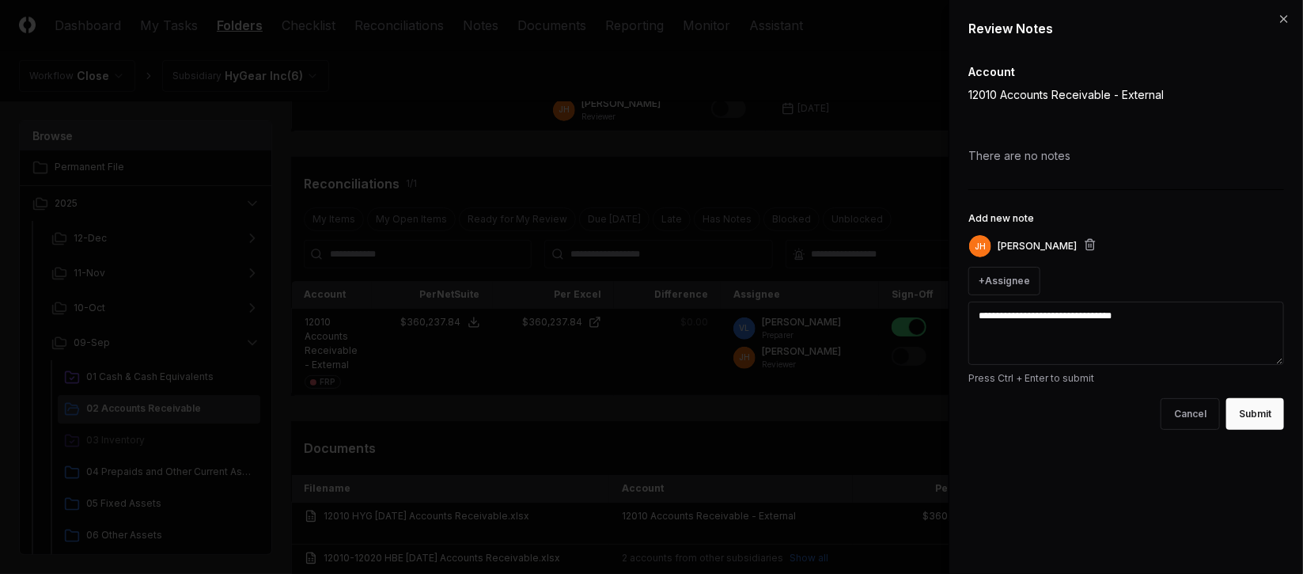
type textarea "*"
type textarea "**********"
type textarea "*"
type textarea "**********"
type textarea "*"
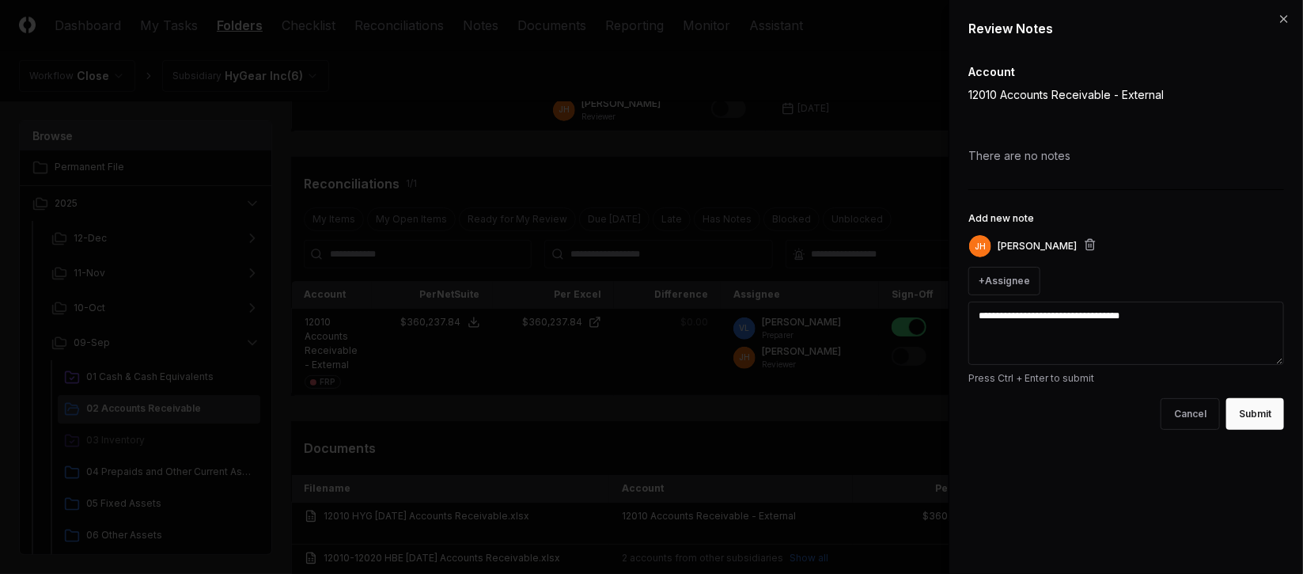
type textarea "**********"
type textarea "*"
type textarea "**********"
type textarea "*"
type textarea "**********"
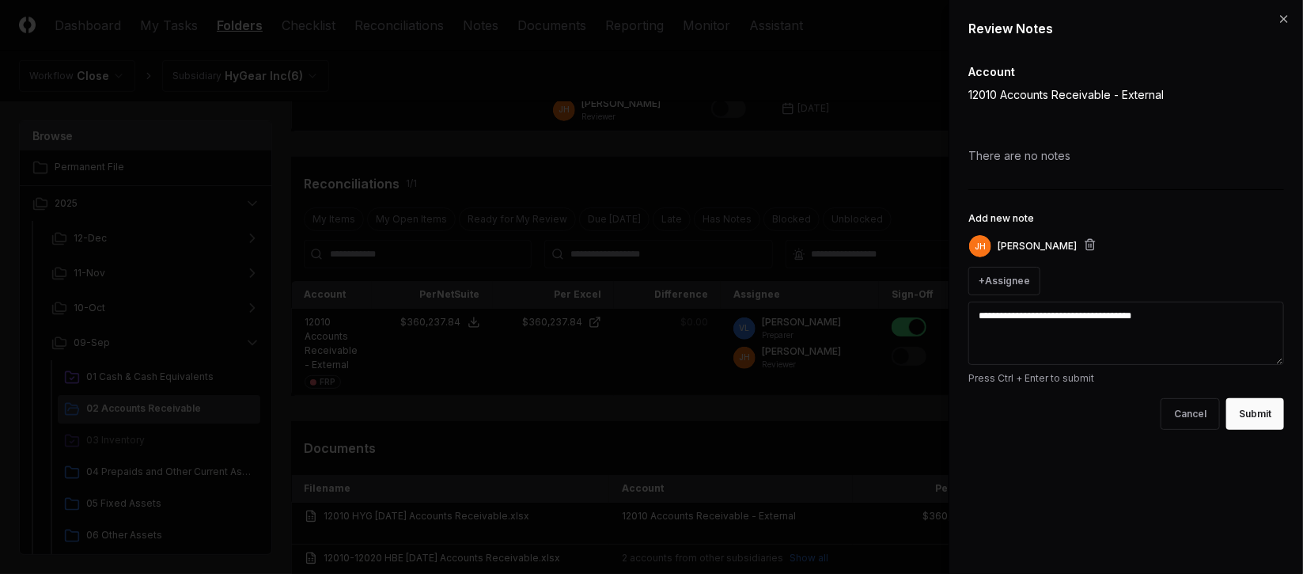
type textarea "*"
type textarea "**********"
type textarea "*"
type textarea "**********"
type textarea "*"
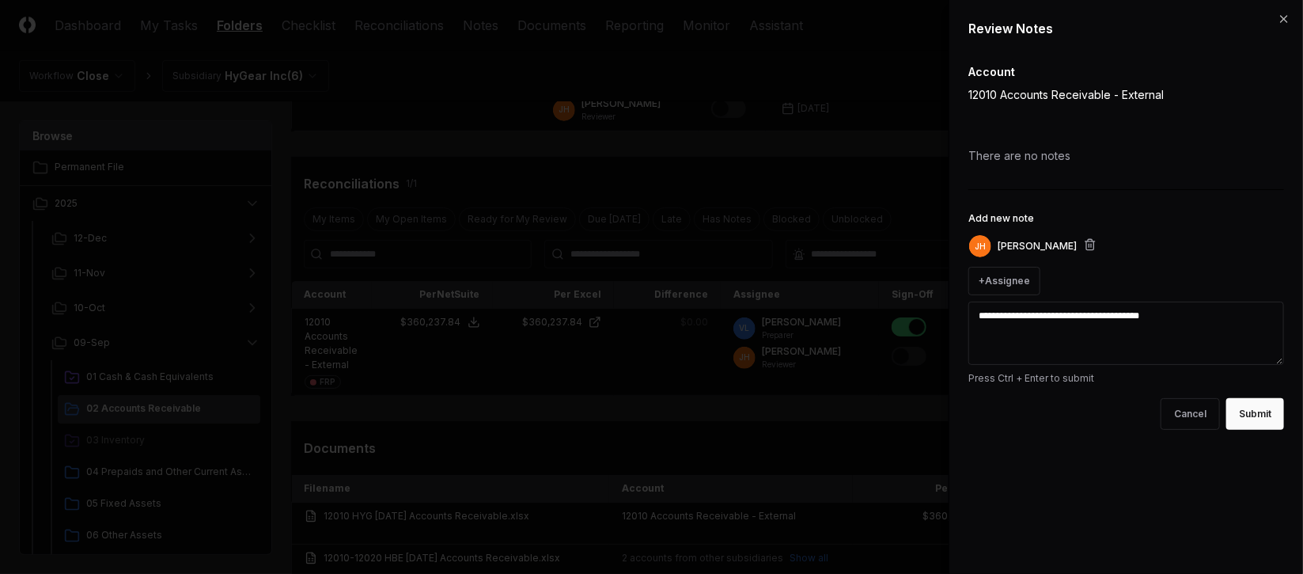
type textarea "**********"
type textarea "*"
type textarea "**********"
type textarea "*"
type textarea "**********"
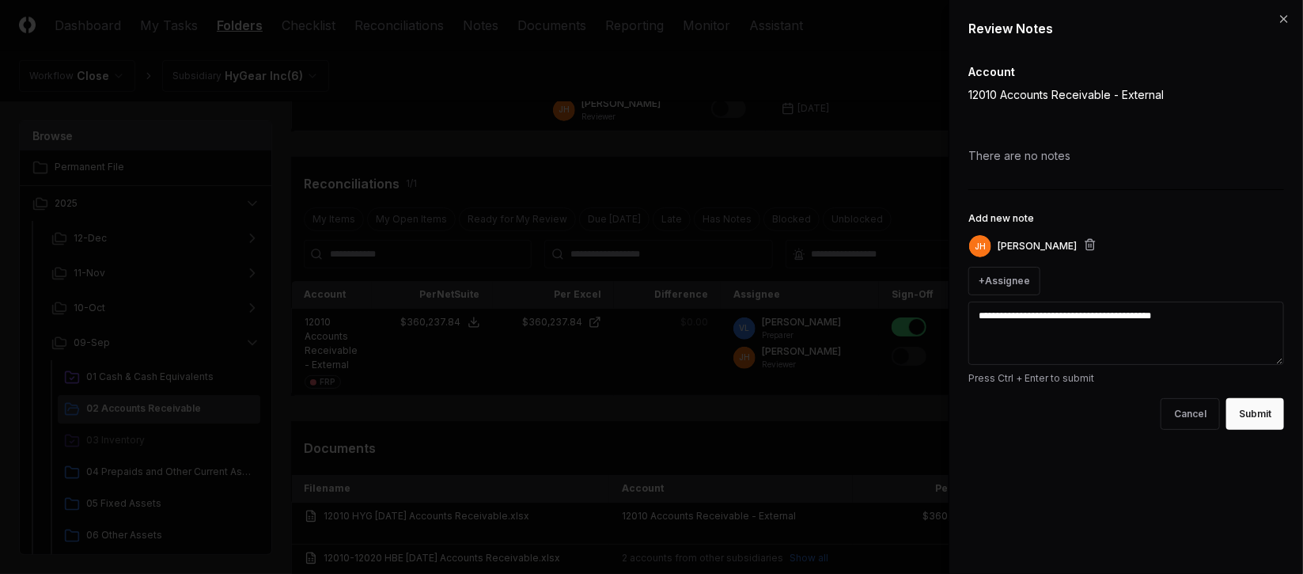
type textarea "*"
type textarea "**********"
type textarea "*"
type textarea "**********"
type textarea "*"
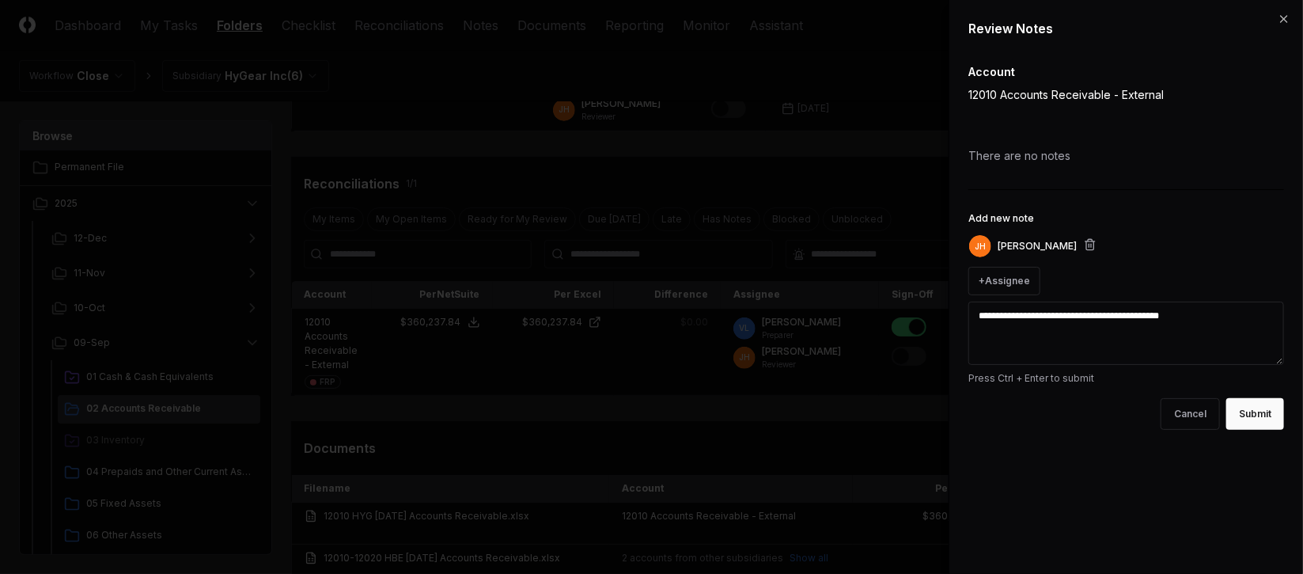
type textarea "**********"
type textarea "*"
type textarea "**********"
type textarea "*"
type textarea "**********"
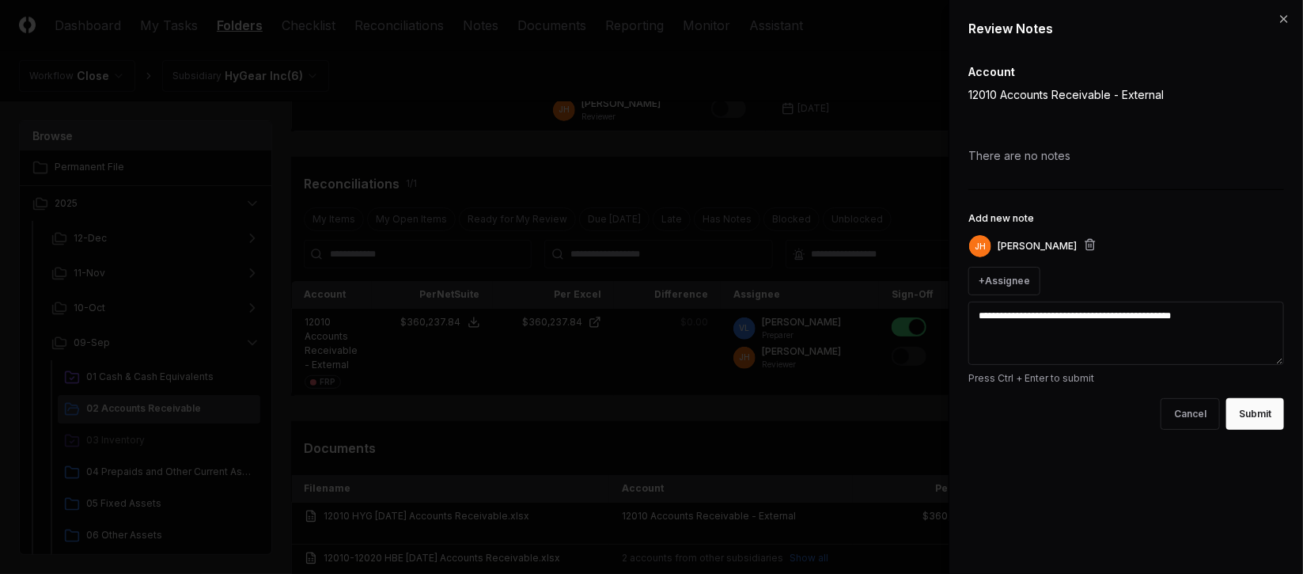
type textarea "*"
type textarea "**********"
type textarea "*"
type textarea "**********"
type textarea "*"
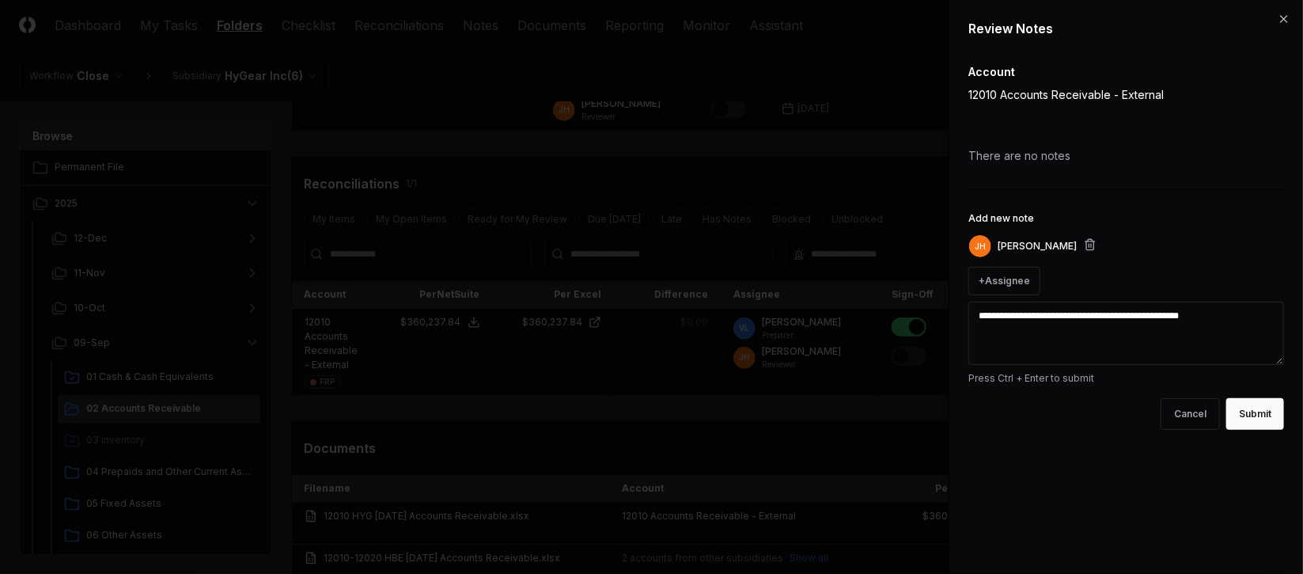
type textarea "**********"
type textarea "*"
type textarea "**********"
type textarea "*"
type textarea "**********"
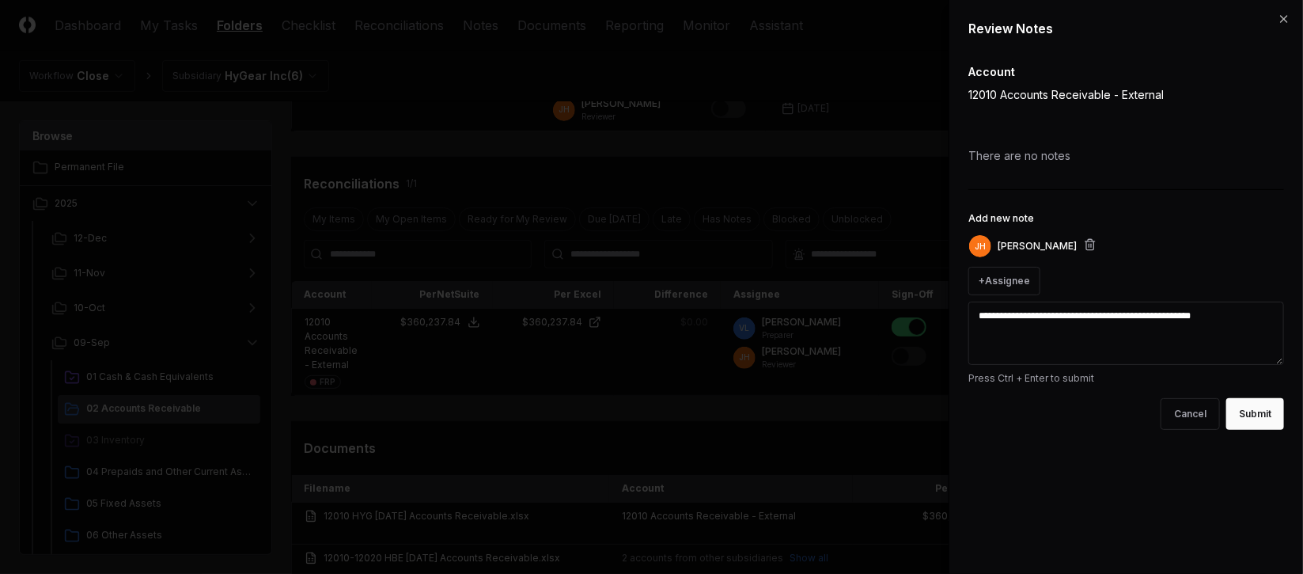
type textarea "*"
type textarea "**********"
type textarea "*"
type textarea "**********"
type textarea "*"
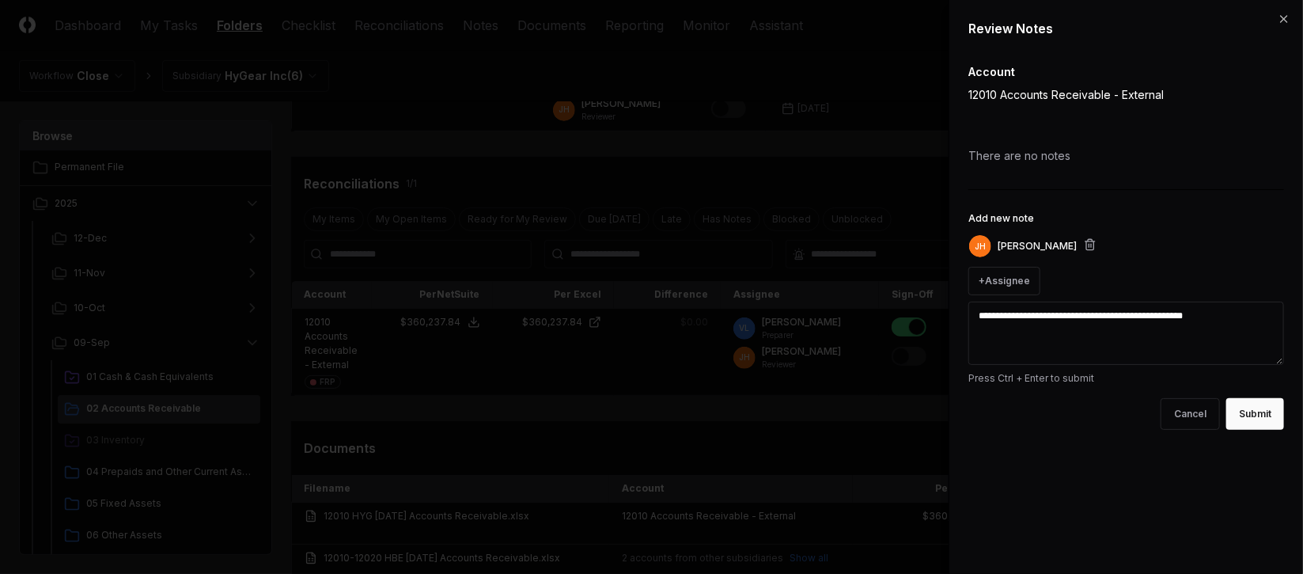
type textarea "**********"
type textarea "*"
type textarea "**********"
type textarea "*"
type textarea "**********"
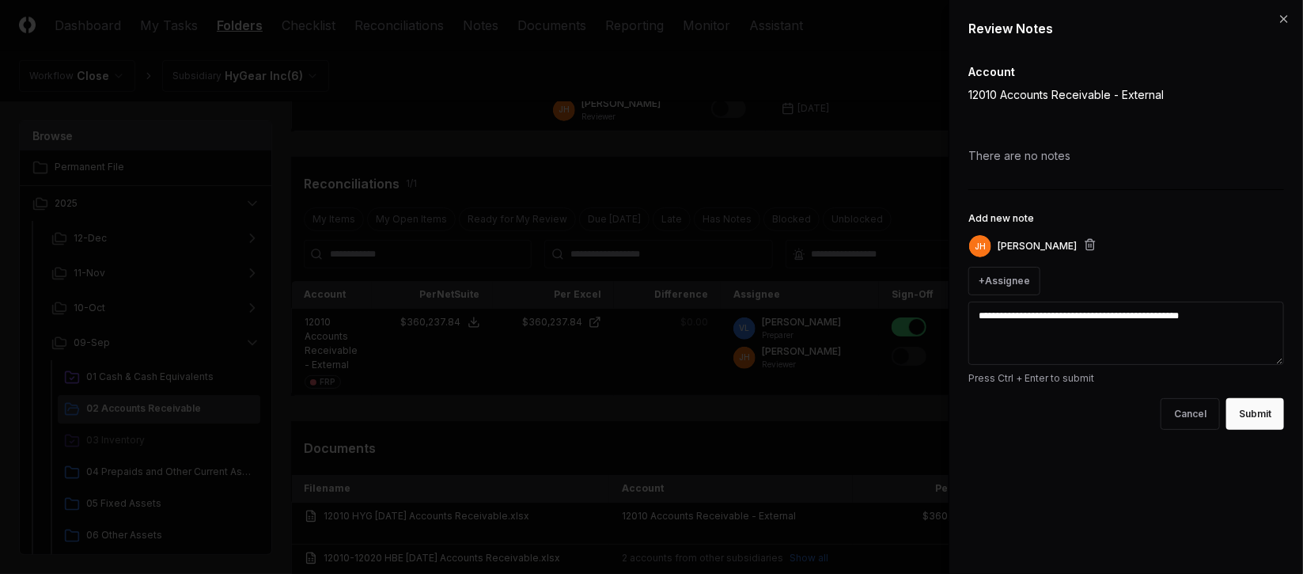
type textarea "*"
type textarea "**********"
type textarea "*"
type textarea "**********"
type textarea "*"
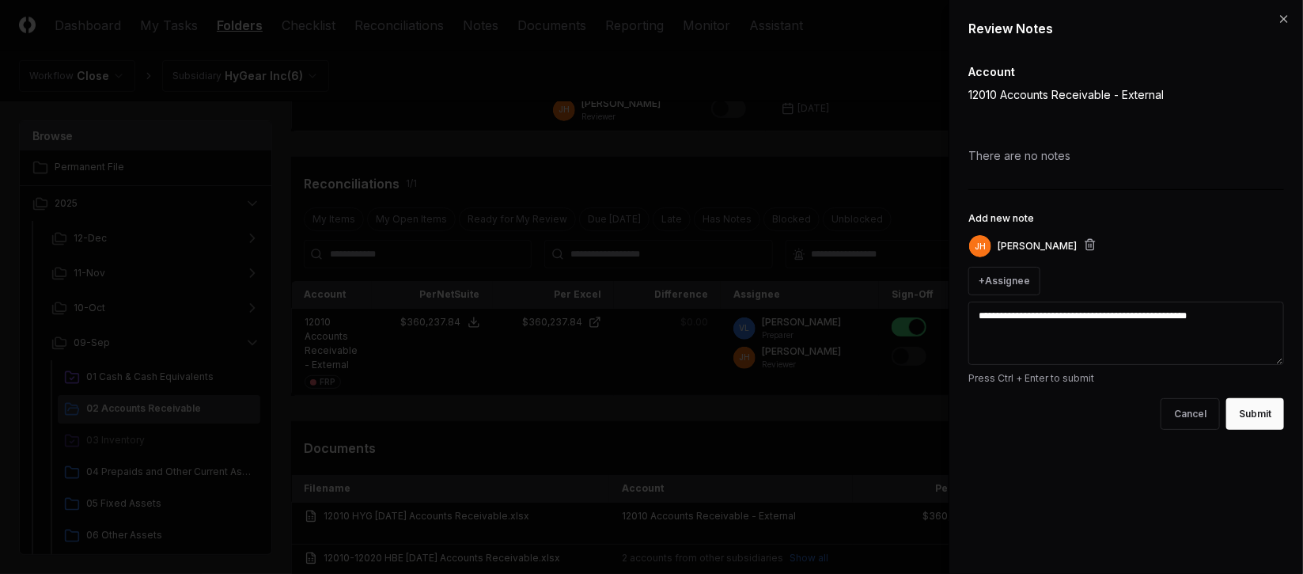
type textarea "**********"
type textarea "*"
type textarea "**********"
type textarea "*"
type textarea "**********"
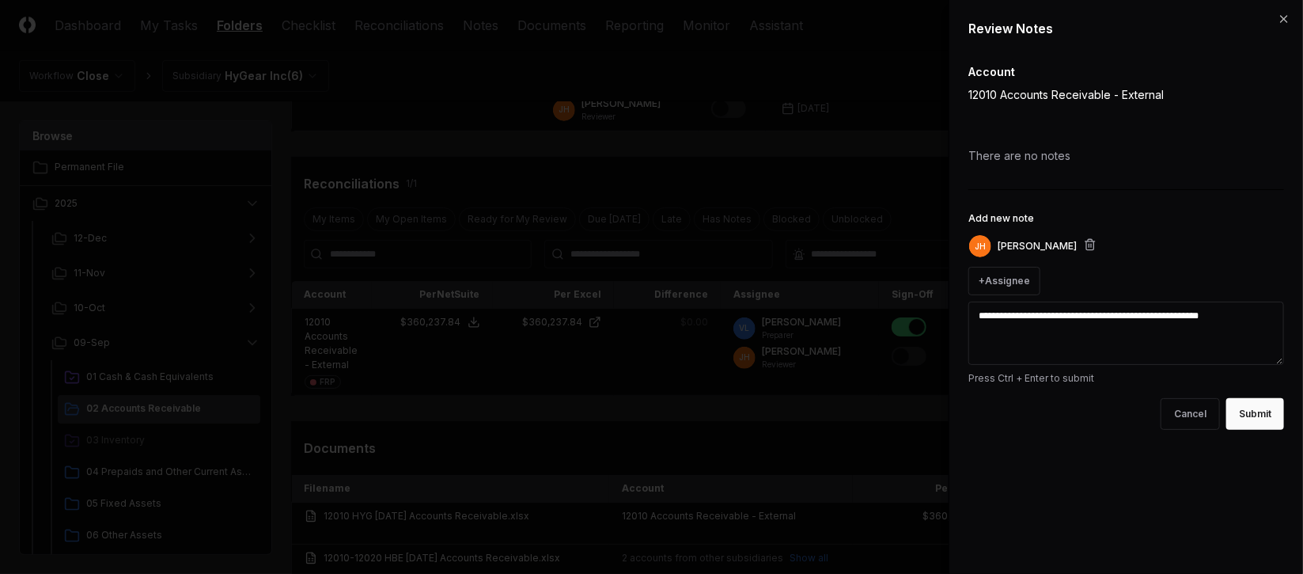
type textarea "*"
type textarea "**********"
type textarea "*"
type textarea "**********"
type textarea "*"
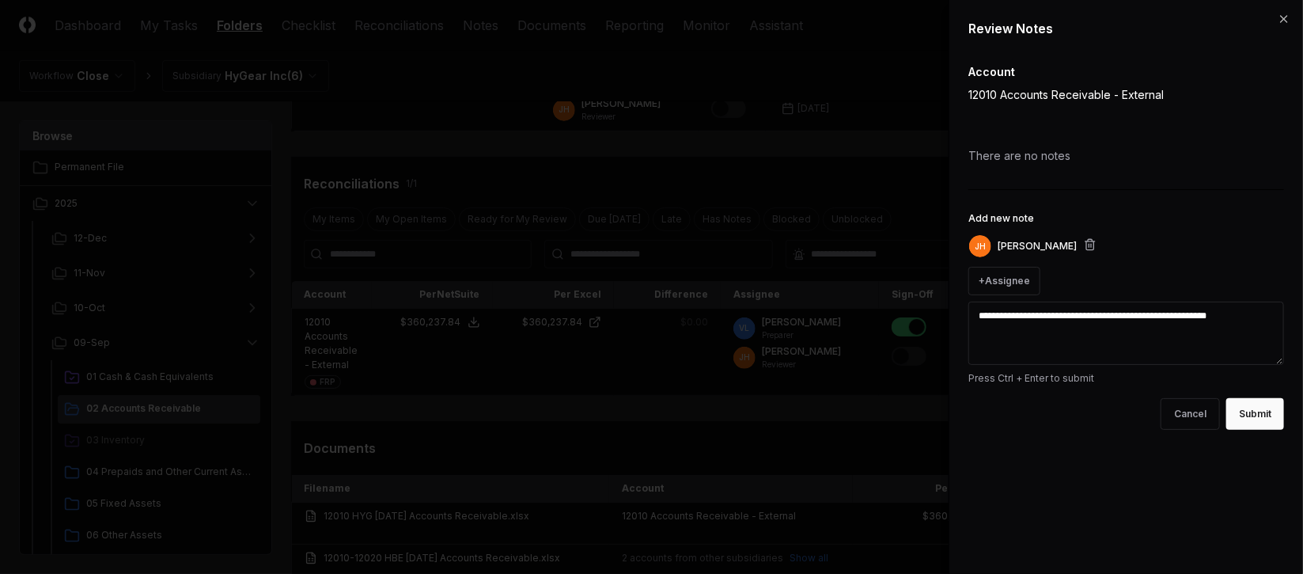
type textarea "**********"
type textarea "*"
type textarea "**********"
type textarea "*"
type textarea "**********"
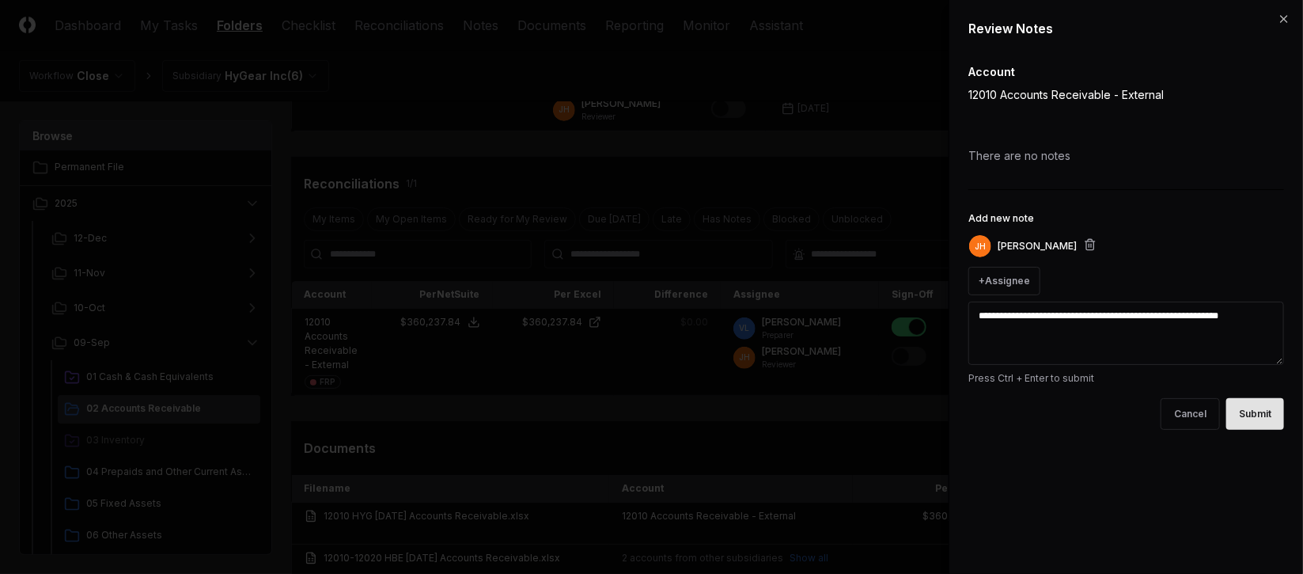
click at [1252, 416] on button "Submit" at bounding box center [1255, 414] width 58 height 32
type textarea "*"
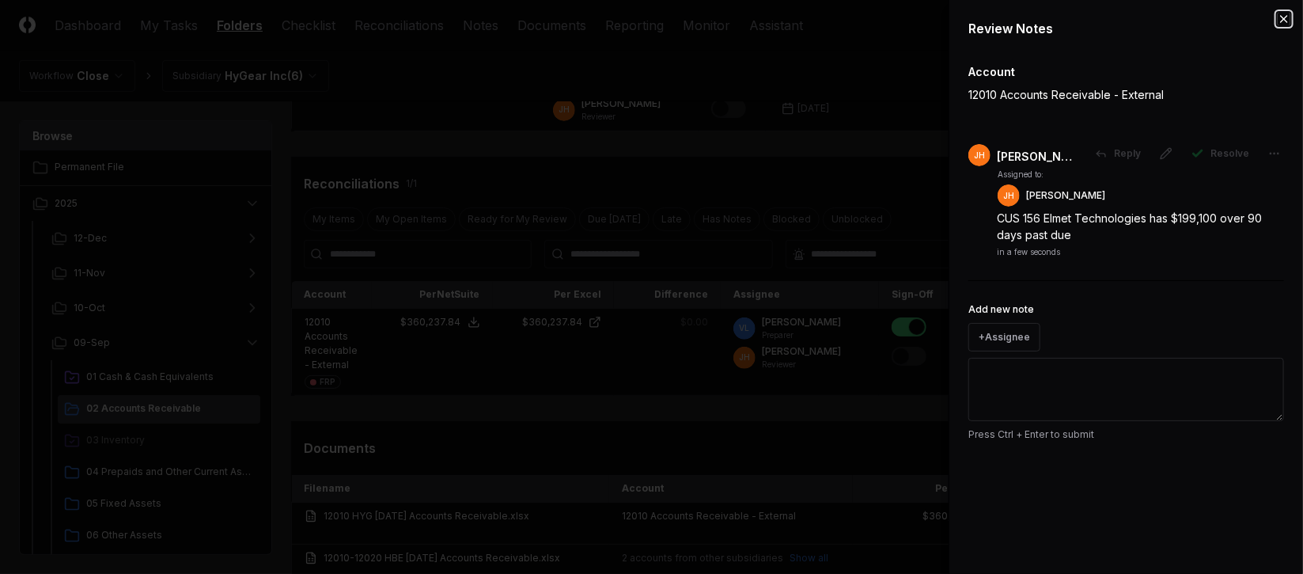
click at [1282, 16] on icon "button" at bounding box center [1284, 19] width 13 height 13
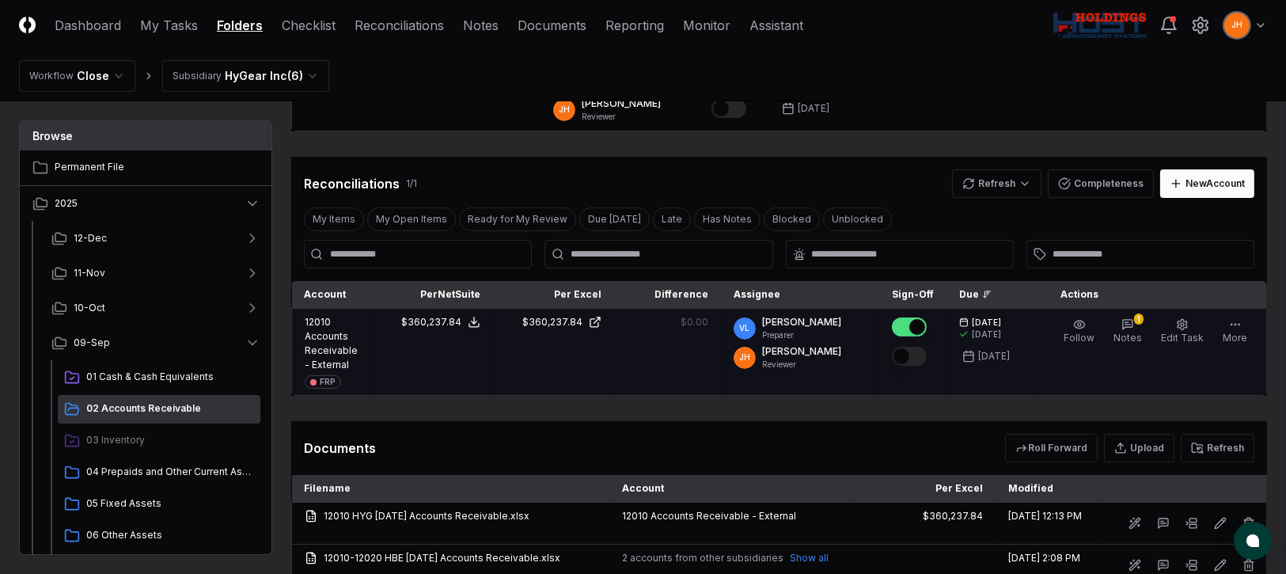
click at [926, 354] on button "Mark complete" at bounding box center [909, 356] width 35 height 19
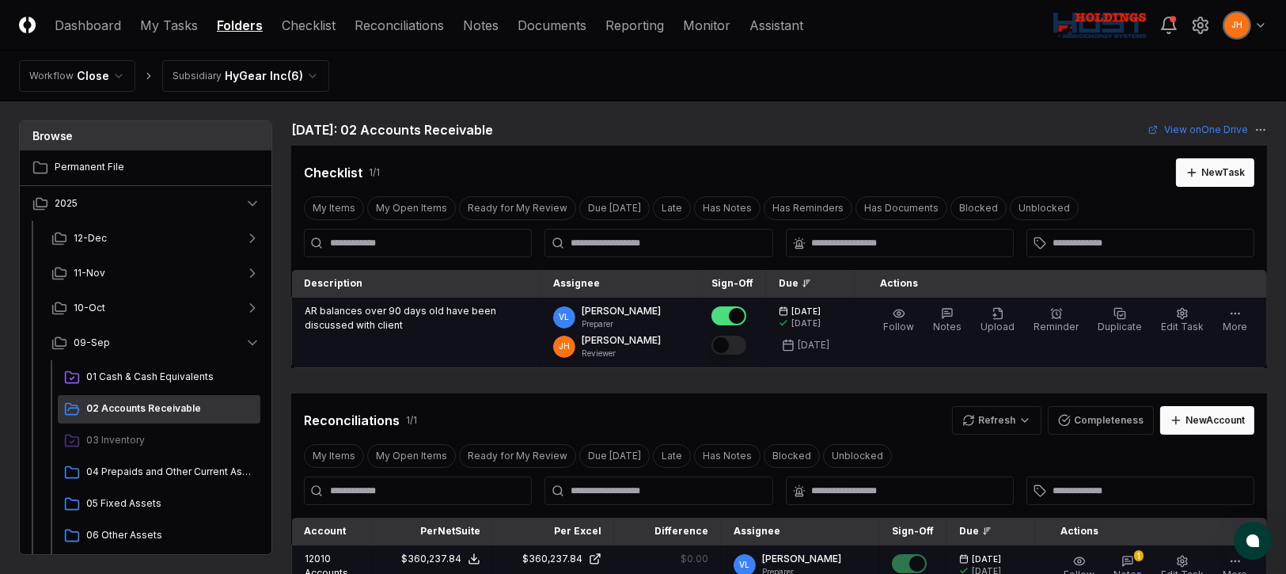
click at [746, 343] on button "Mark complete" at bounding box center [728, 344] width 35 height 19
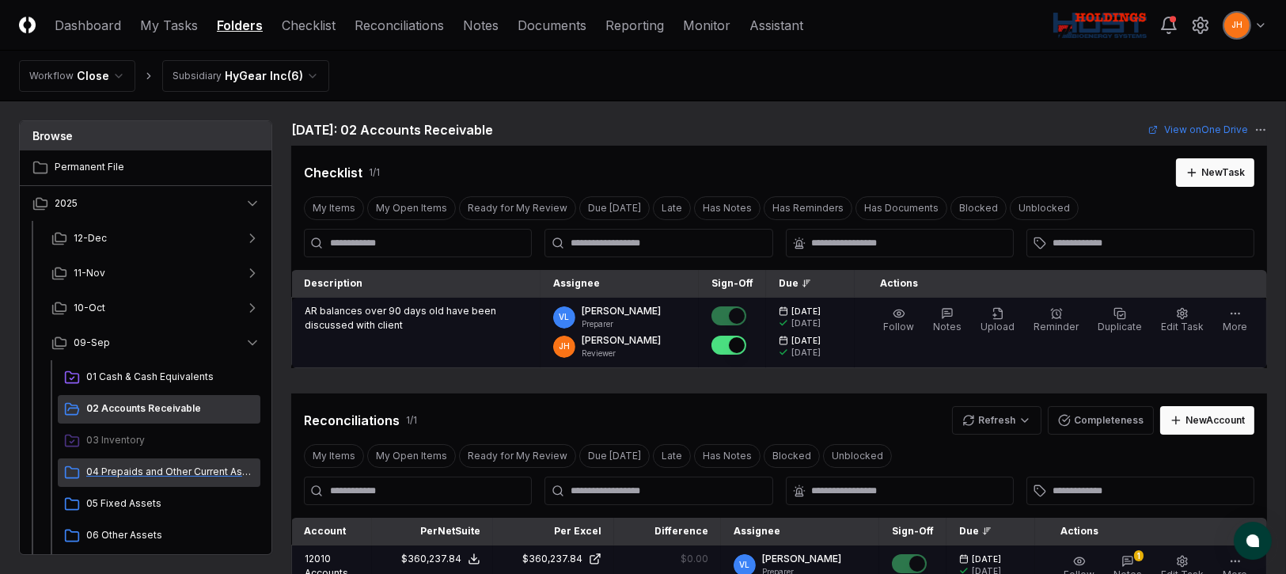
click at [121, 473] on span "04 Prepaids and Other Current Assets" at bounding box center [170, 471] width 168 height 14
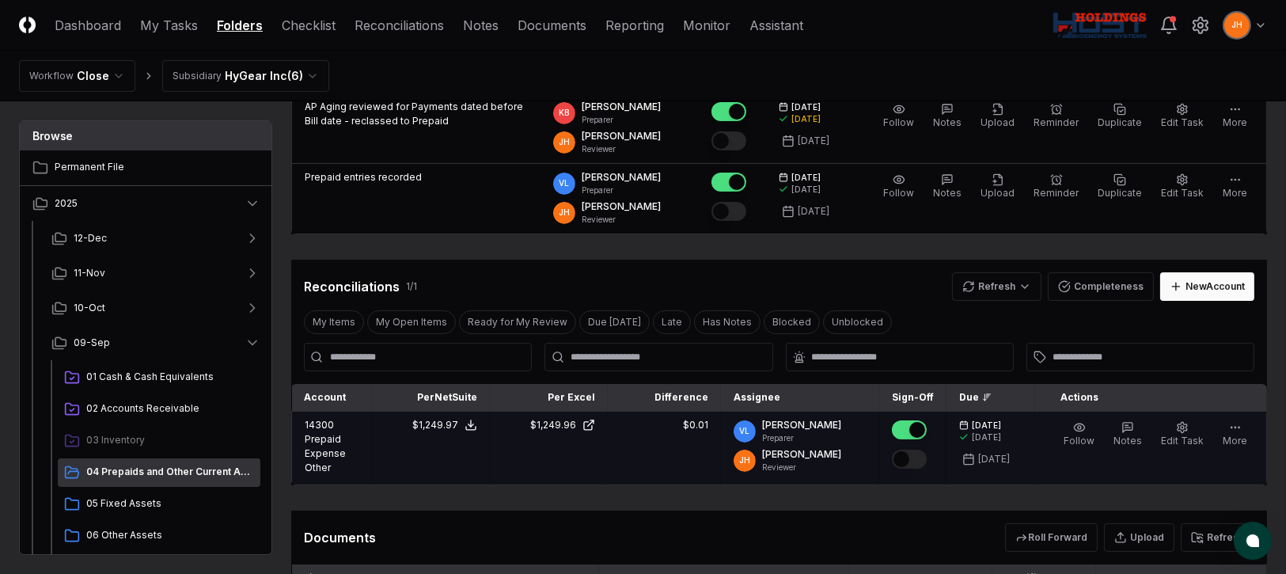
scroll to position [237, 0]
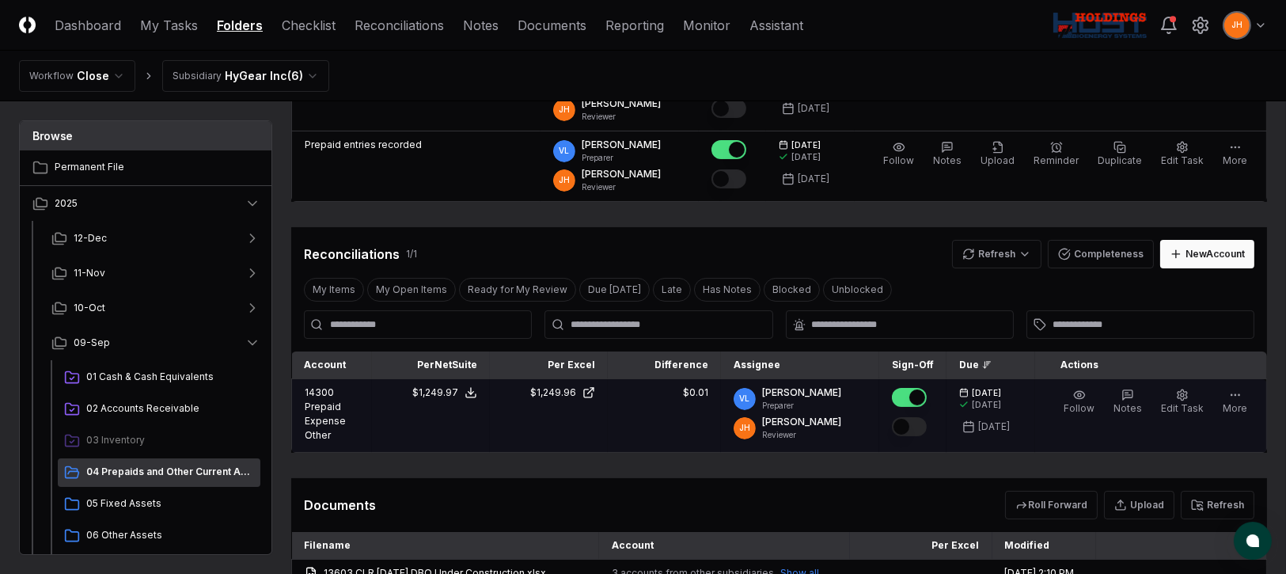
click at [919, 424] on button "Mark complete" at bounding box center [909, 426] width 35 height 19
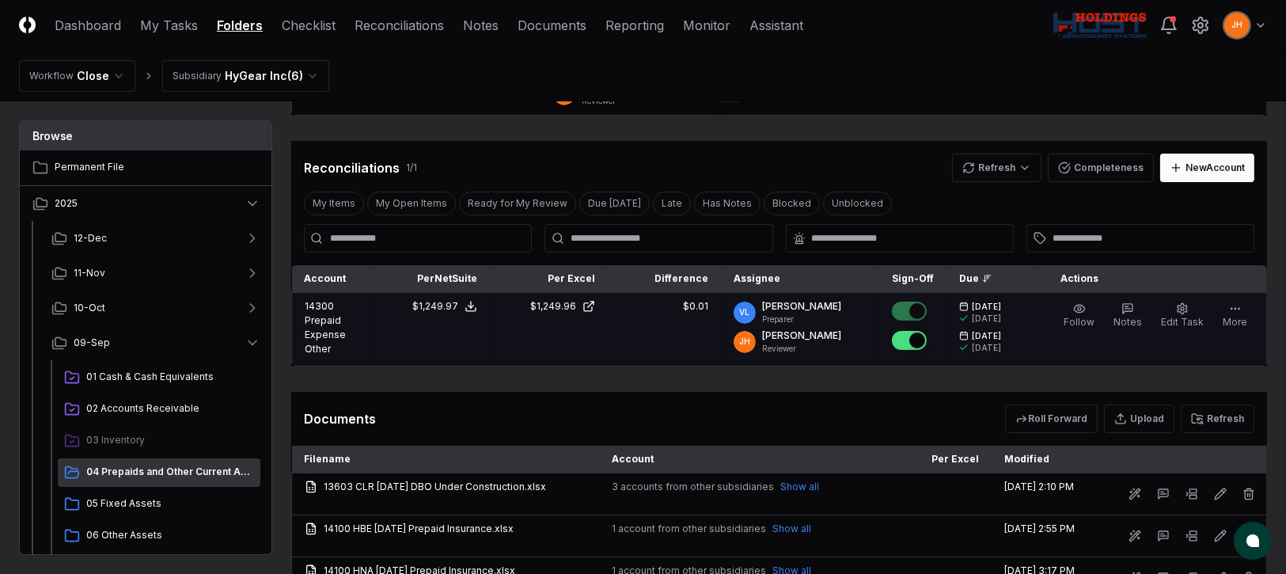
scroll to position [355, 0]
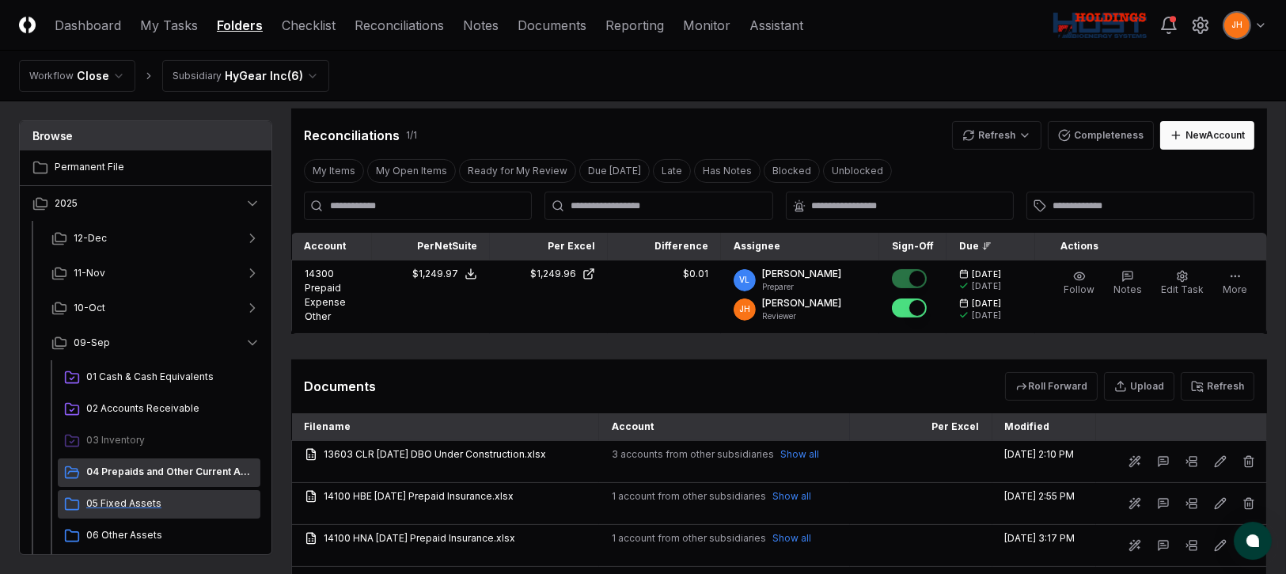
click at [119, 504] on span "05 Fixed Assets" at bounding box center [170, 503] width 168 height 14
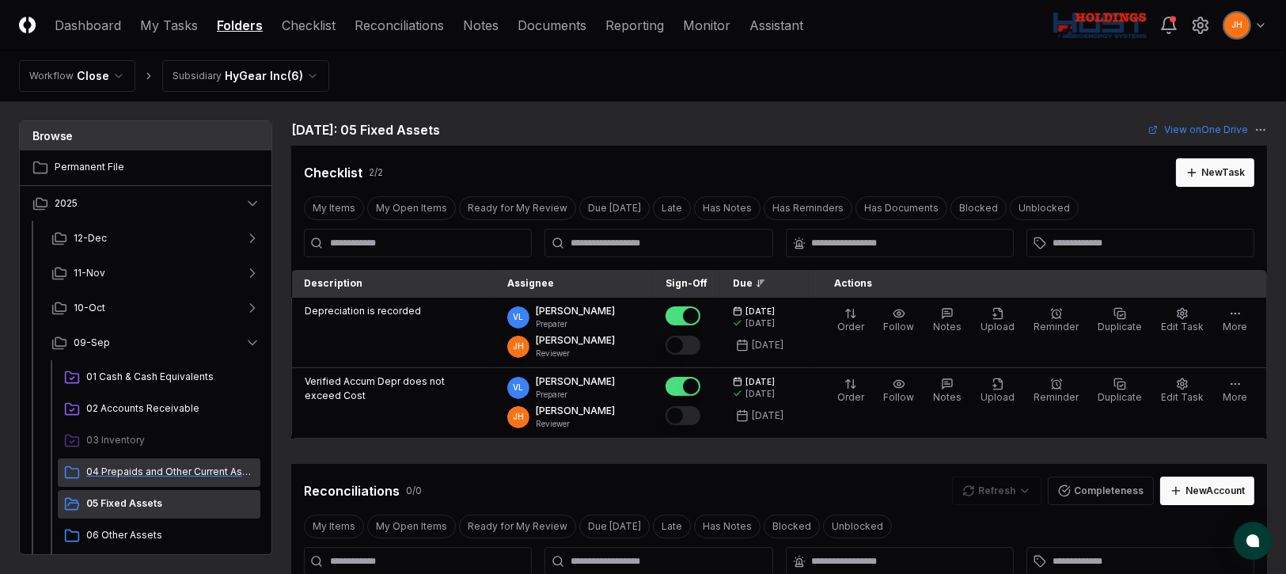
click at [123, 475] on span "04 Prepaids and Other Current Assets" at bounding box center [170, 471] width 168 height 14
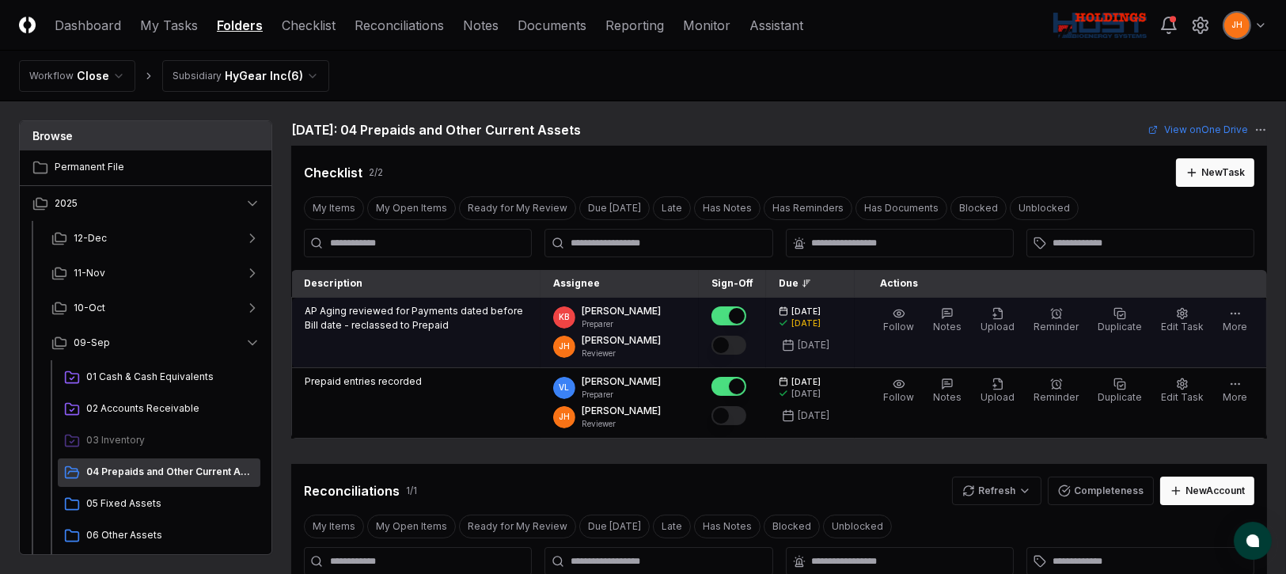
click at [753, 342] on div at bounding box center [732, 346] width 42 height 26
click at [746, 345] on button "Mark complete" at bounding box center [728, 344] width 35 height 19
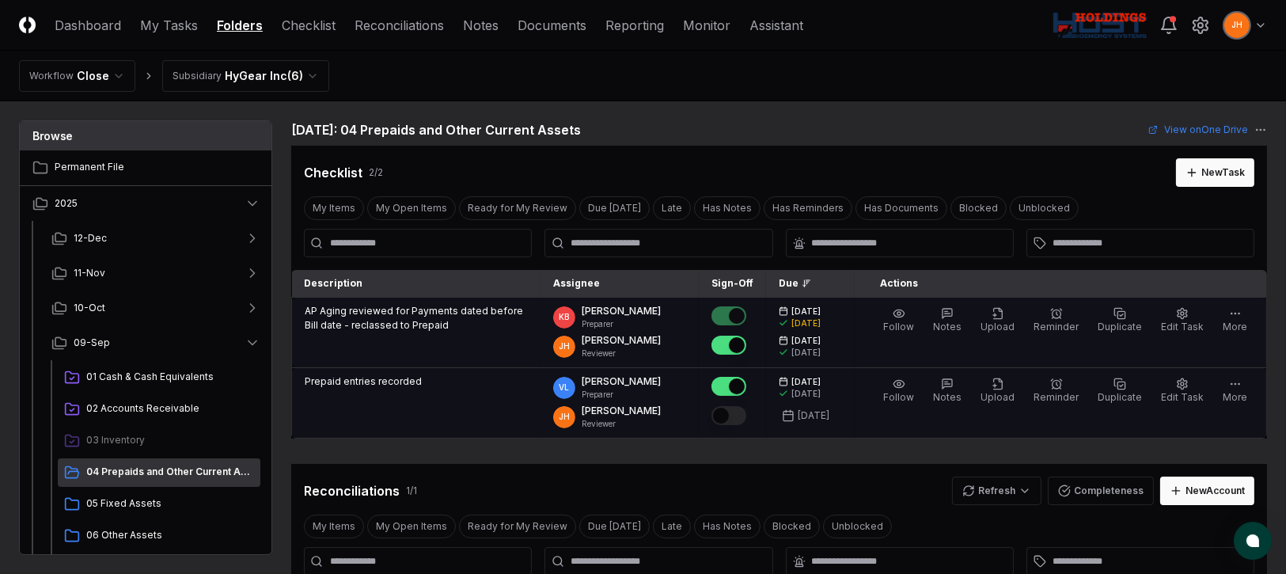
click at [746, 415] on button "Mark complete" at bounding box center [728, 415] width 35 height 19
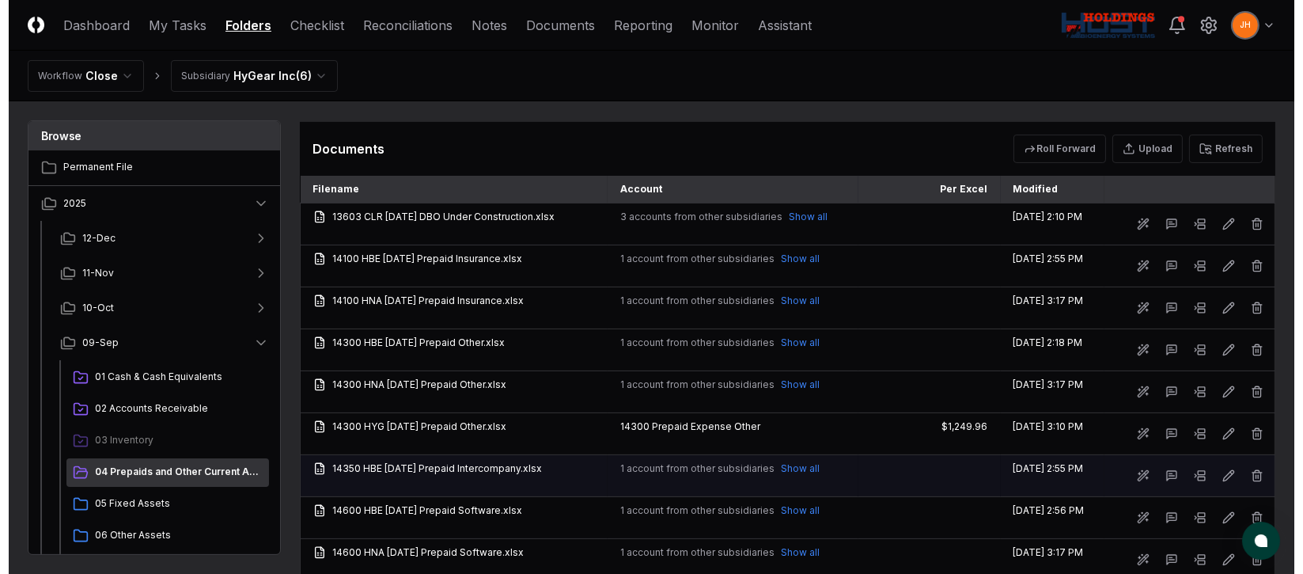
scroll to position [711, 0]
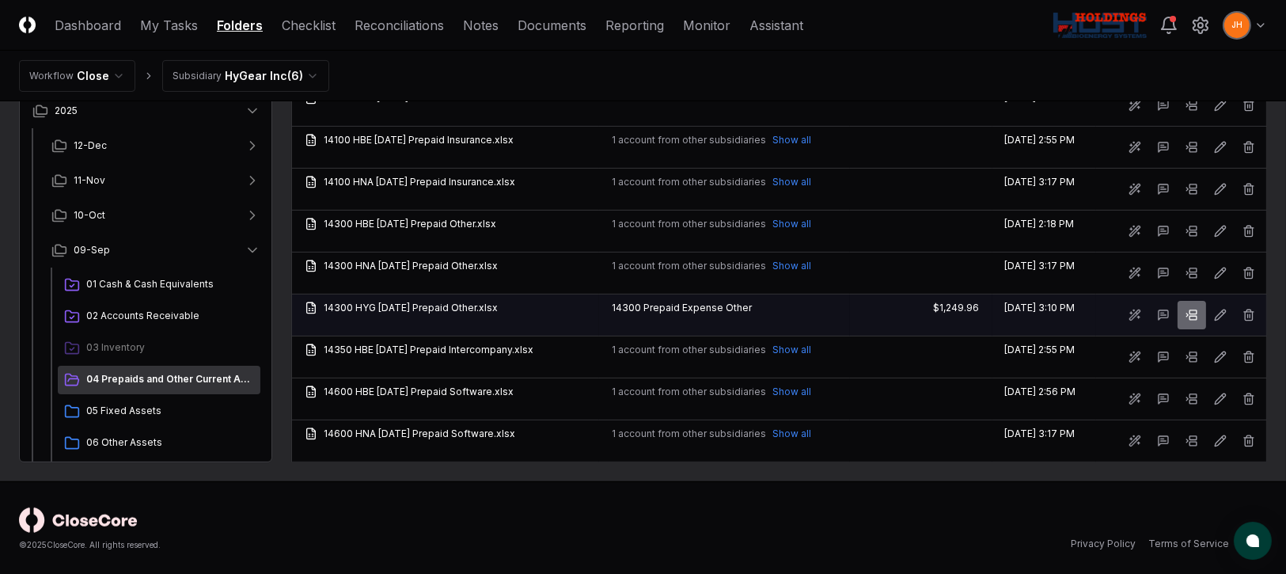
click at [1197, 314] on icon at bounding box center [1191, 315] width 13 height 13
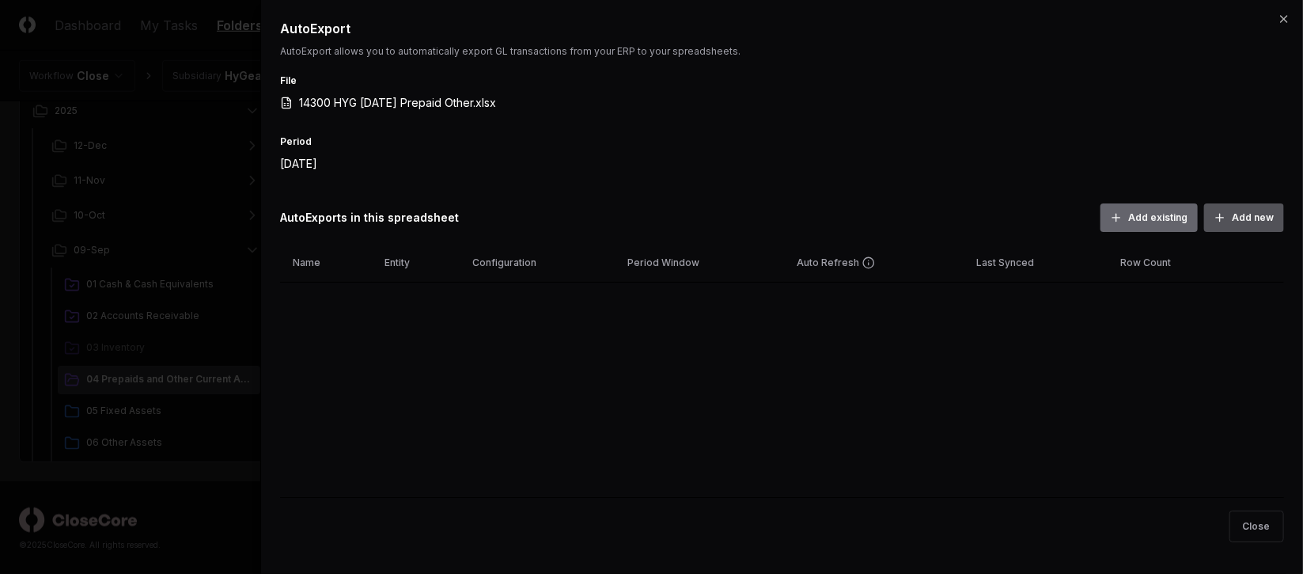
click at [1252, 221] on button "Add new" at bounding box center [1244, 217] width 80 height 28
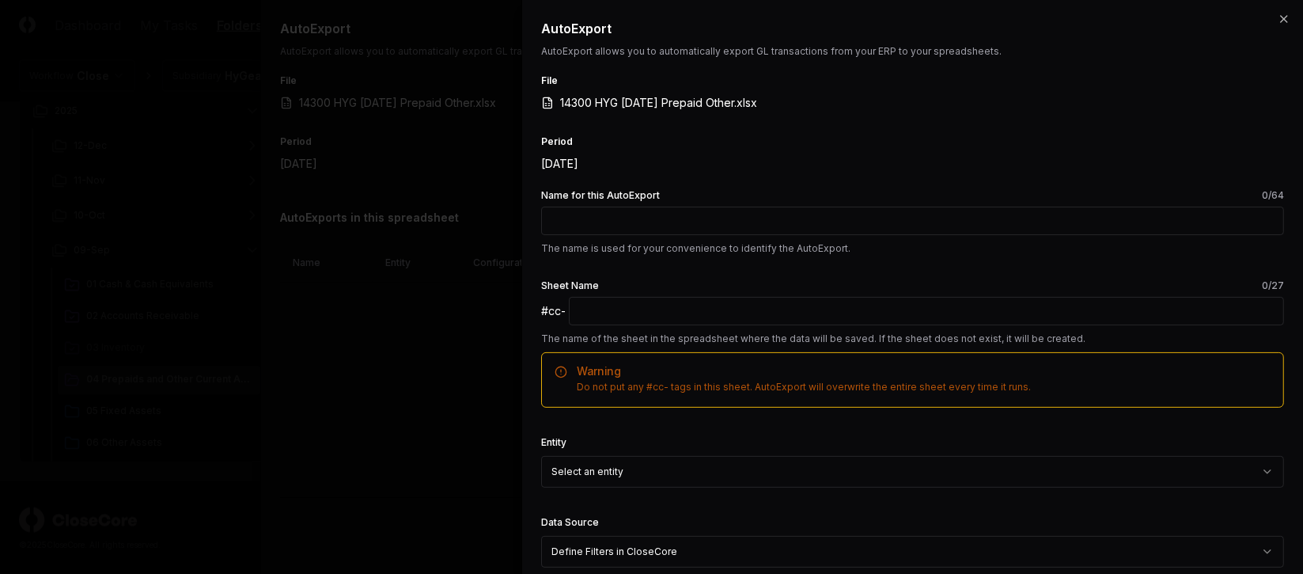
click at [688, 213] on input "Name for this AutoExport 0 /64" at bounding box center [912, 221] width 743 height 28
type input "*"
type input "**********"
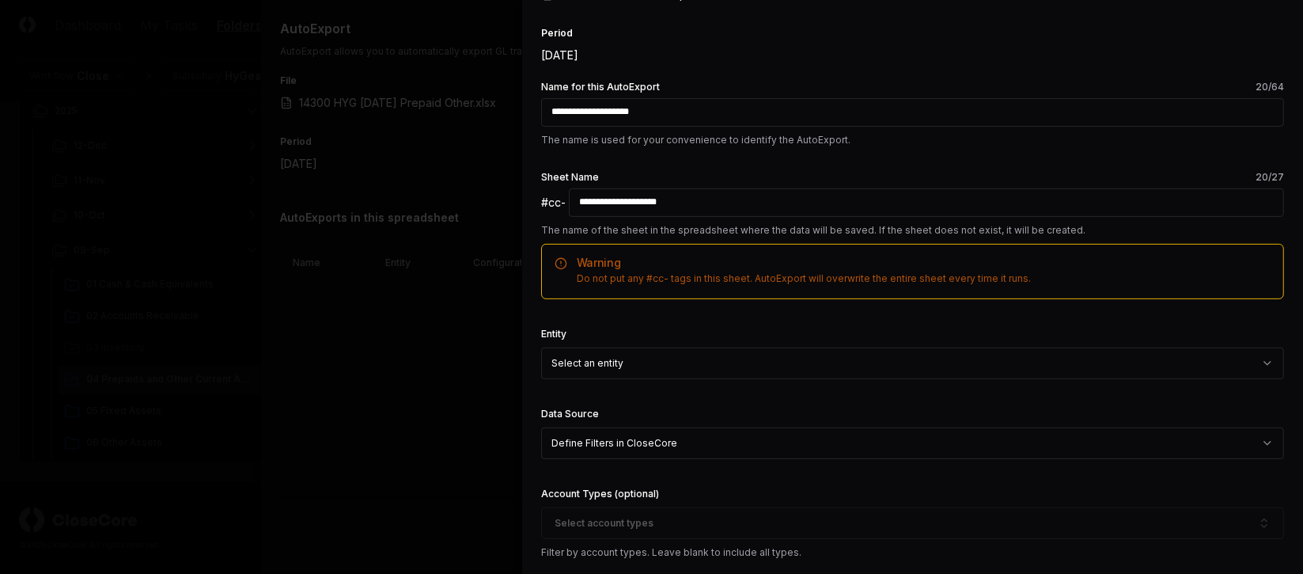
scroll to position [118, 0]
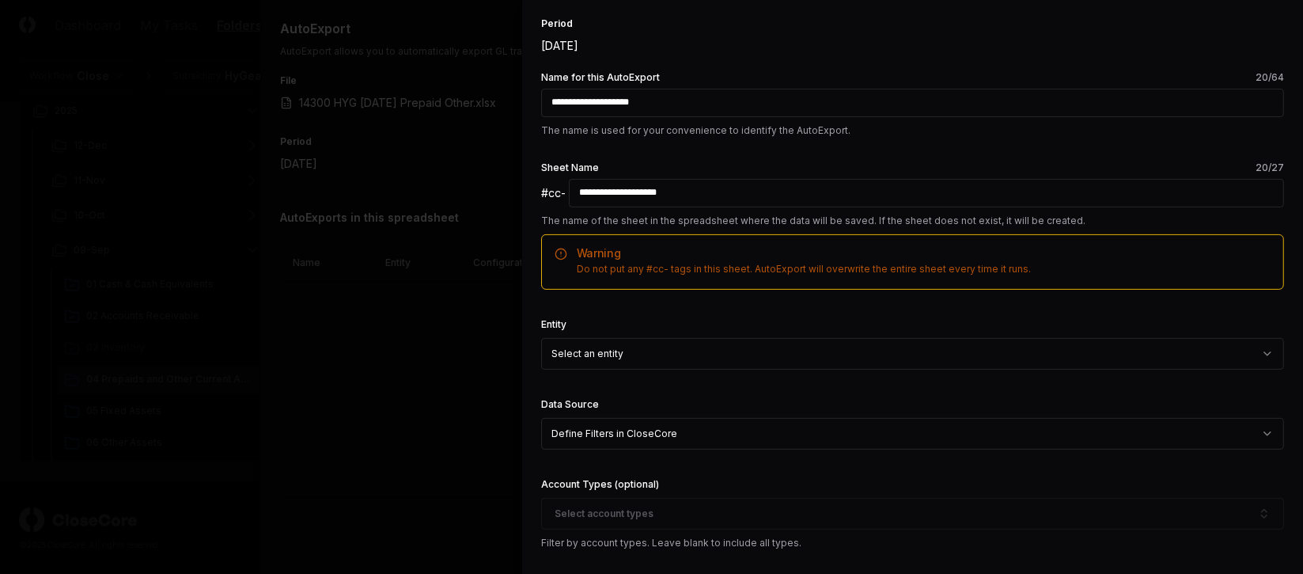
type input "**********"
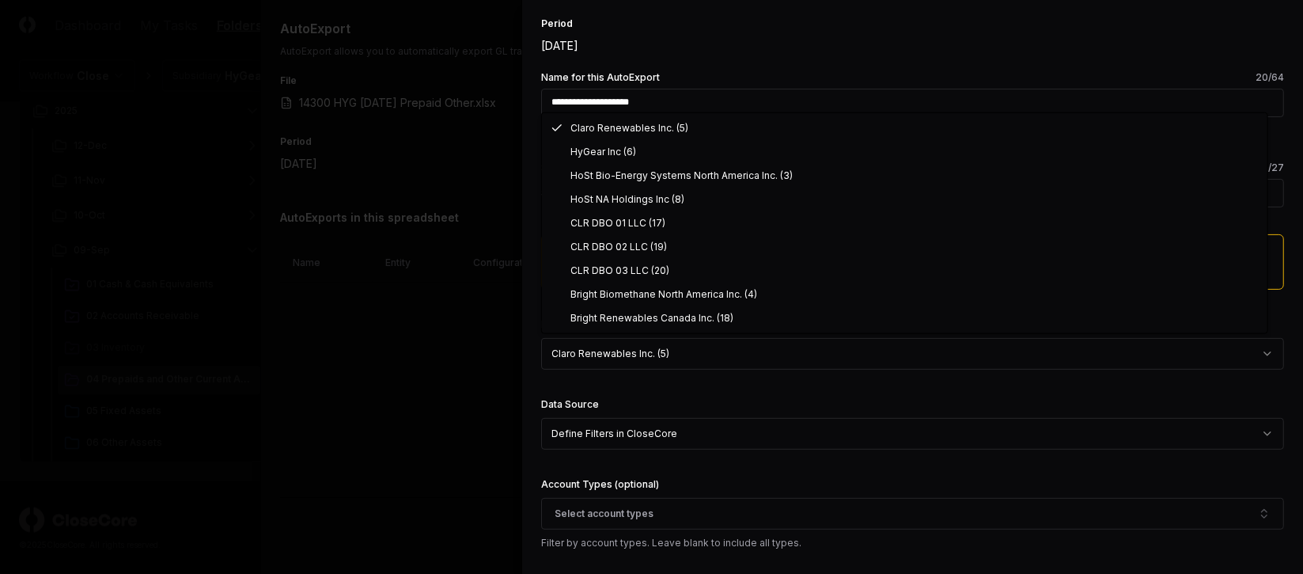
select select "**********"
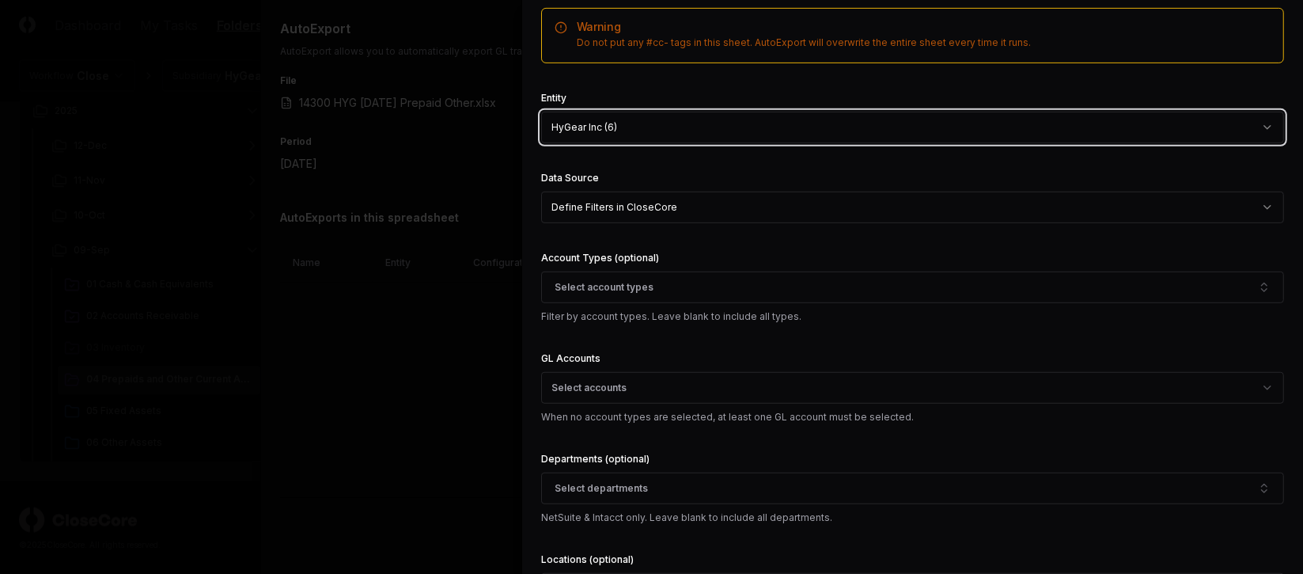
scroll to position [355, 0]
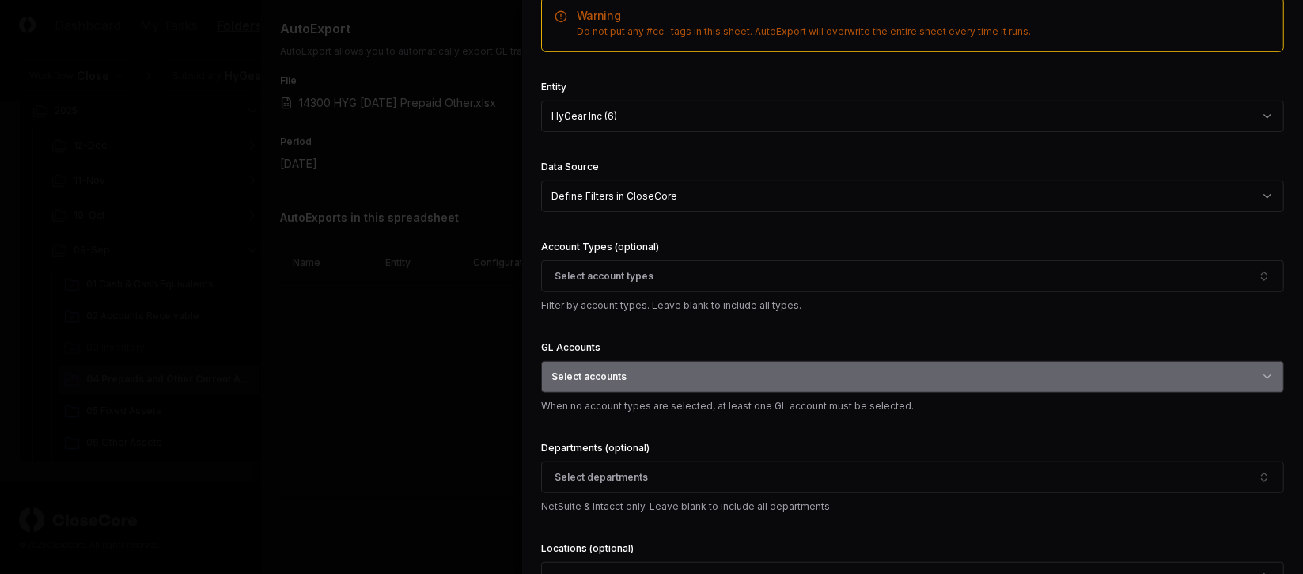
click at [694, 373] on button "Select accounts" at bounding box center [912, 377] width 743 height 32
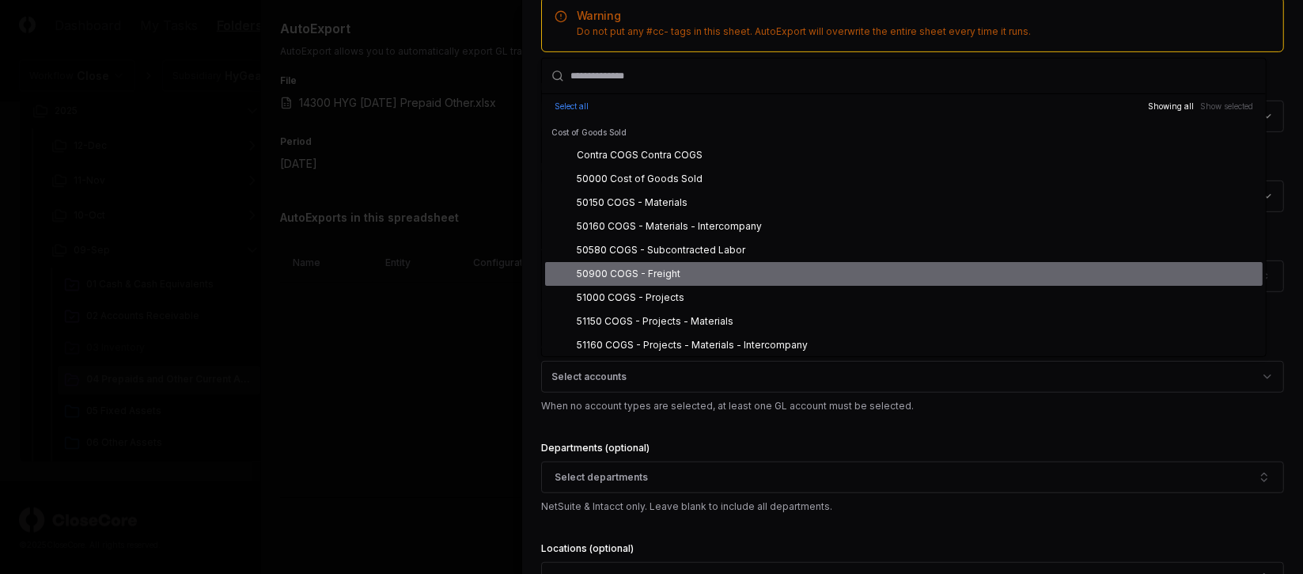
scroll to position [4751, 0]
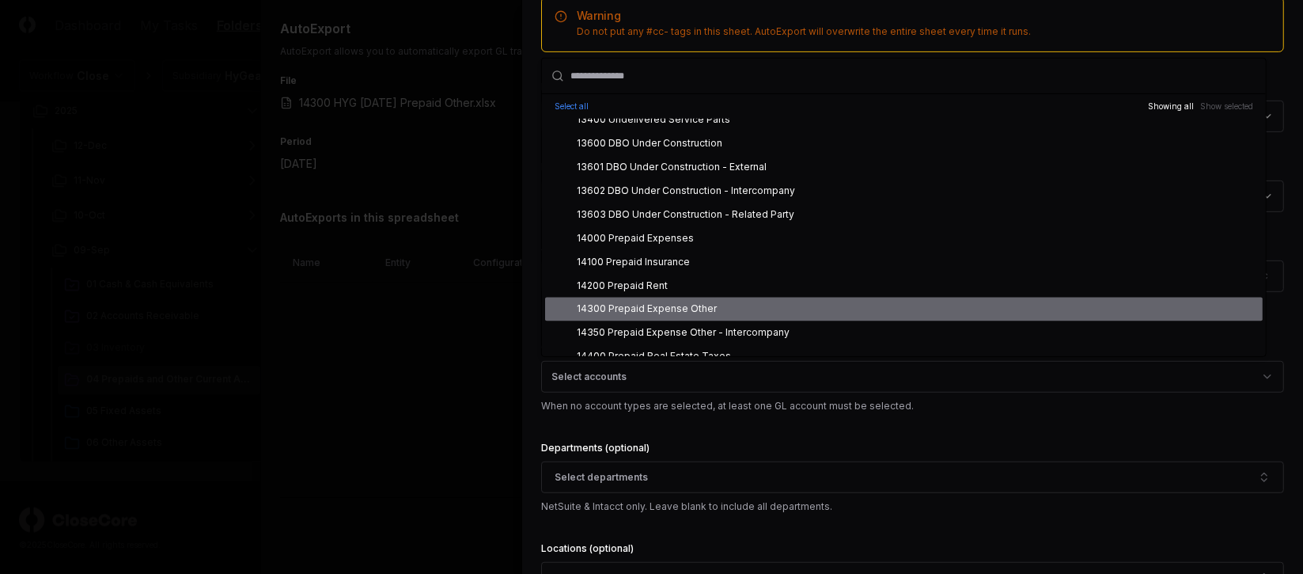
click at [646, 302] on div "14300 Prepaid Expense Other" at bounding box center [647, 309] width 140 height 14
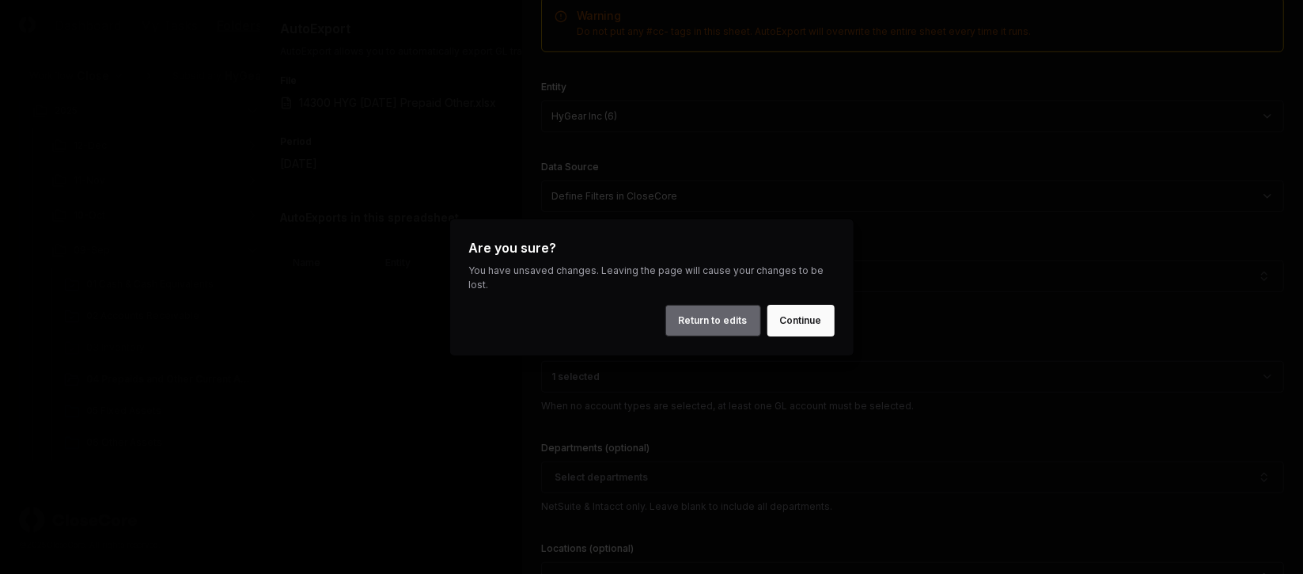
click at [743, 307] on button "Return to edits" at bounding box center [713, 321] width 96 height 32
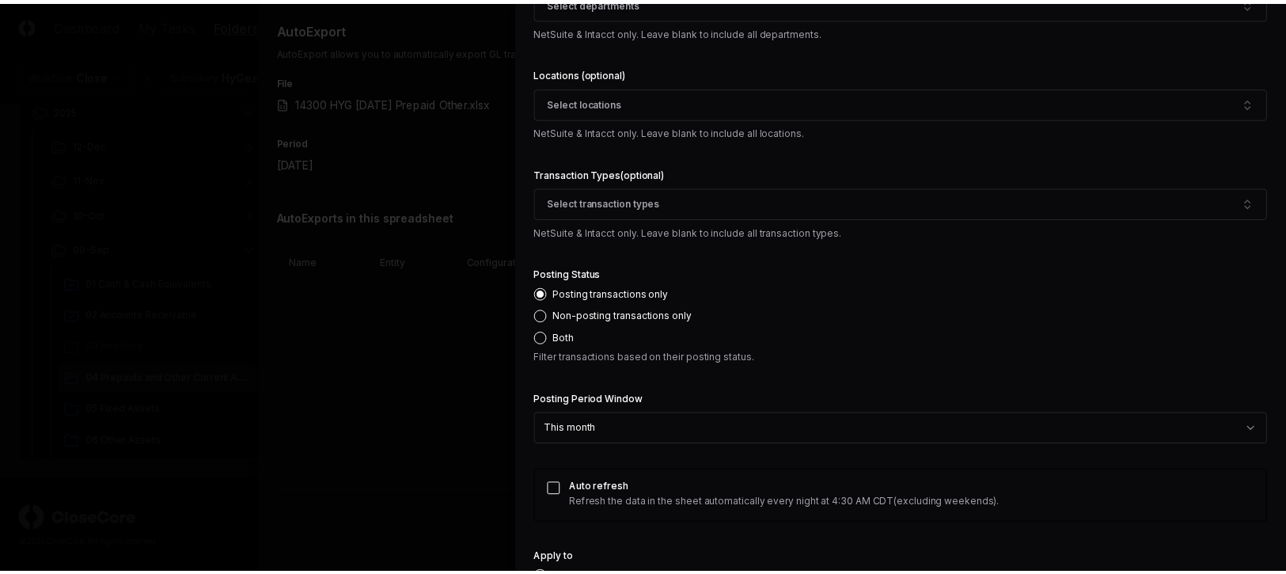
scroll to position [939, 0]
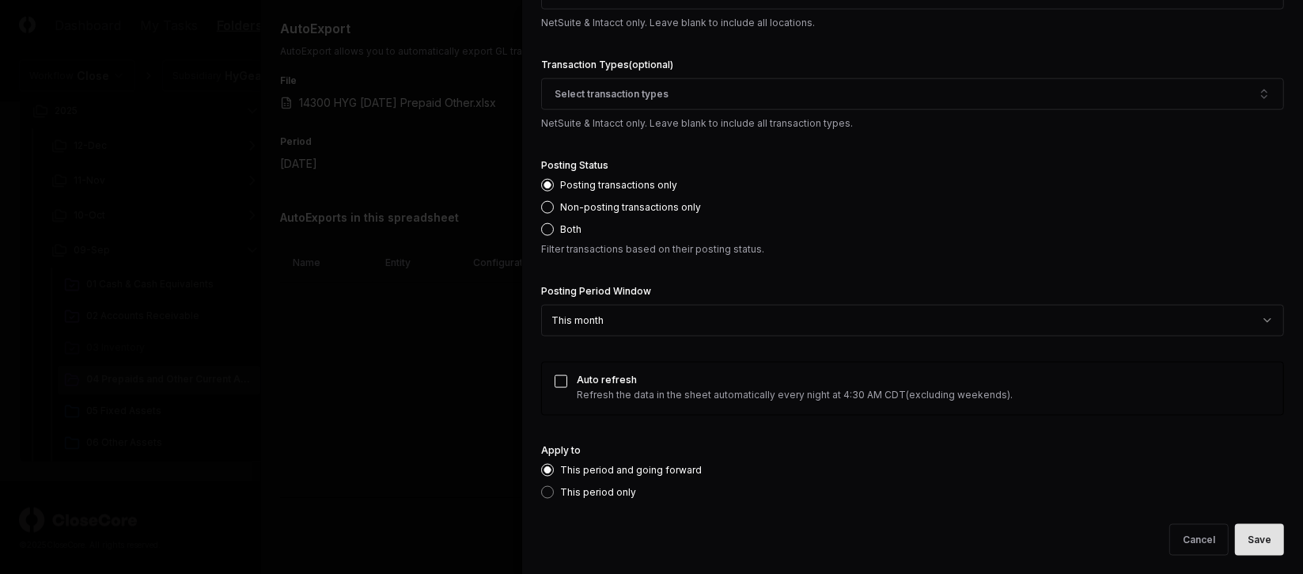
click at [1256, 540] on button "Save" at bounding box center [1259, 540] width 49 height 32
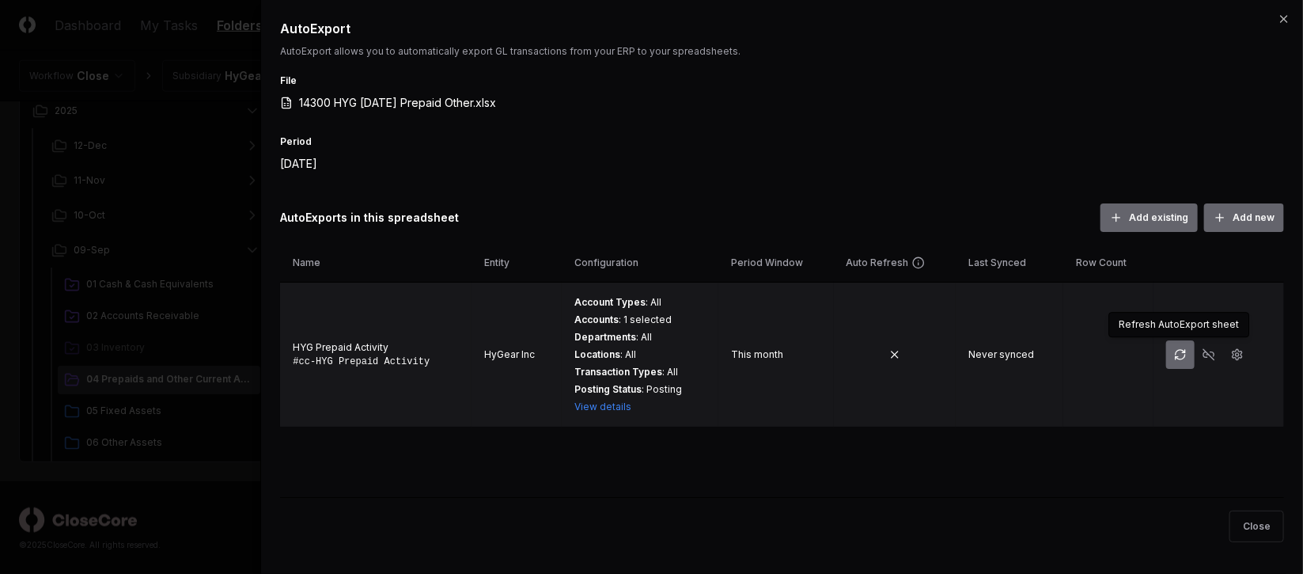
click at [1185, 349] on button "button" at bounding box center [1180, 354] width 28 height 28
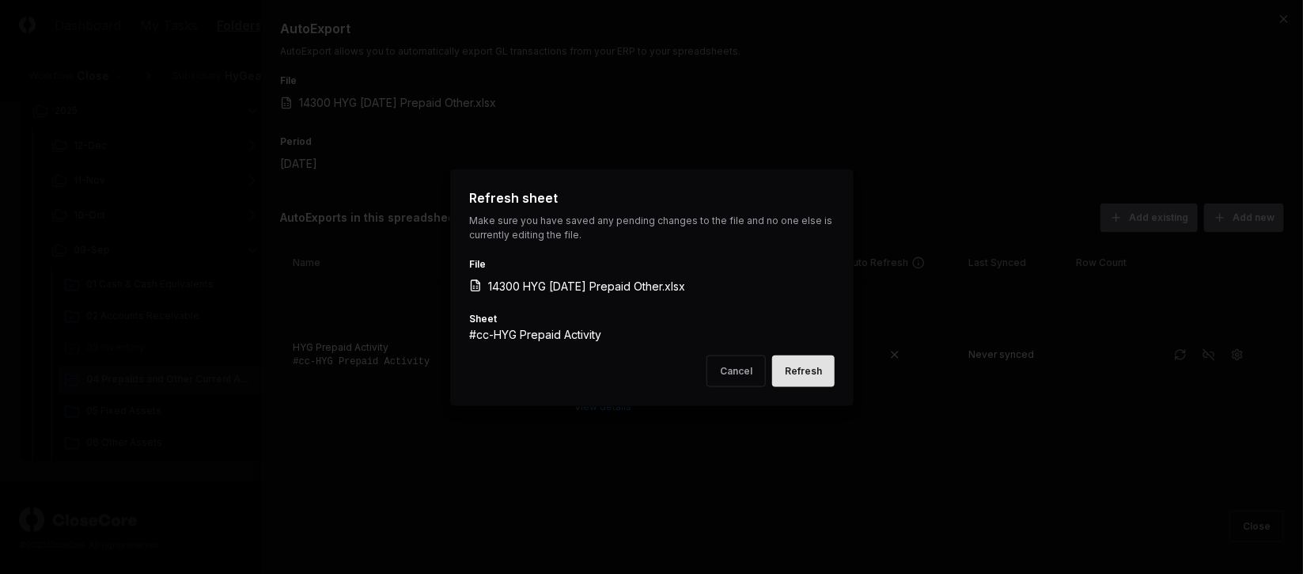
click at [811, 378] on button "Refresh" at bounding box center [803, 370] width 63 height 32
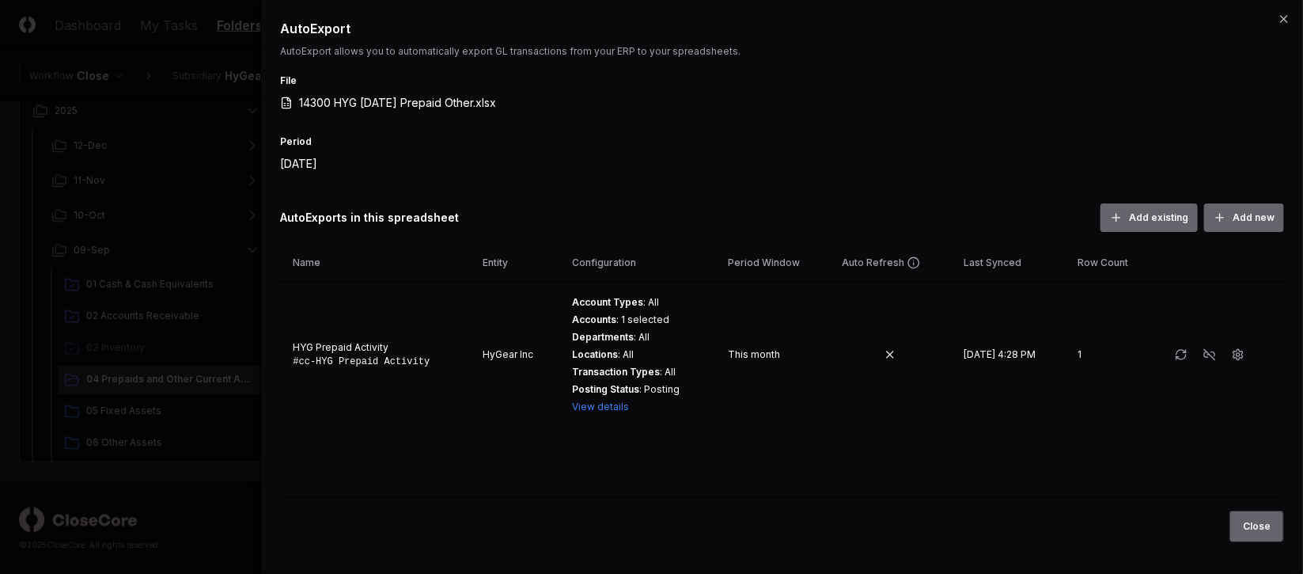
click at [1261, 523] on button "Close" at bounding box center [1257, 526] width 55 height 32
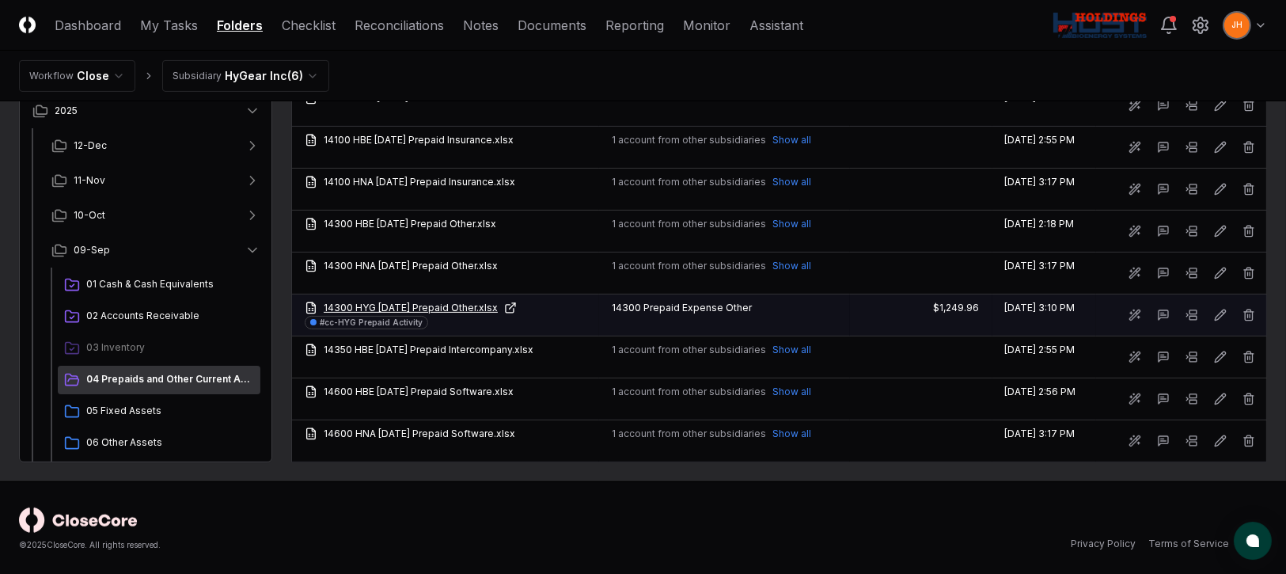
click at [413, 301] on link "14300 HYG [DATE] Prepaid Other.xlsx" at bounding box center [446, 308] width 282 height 14
click at [1163, 309] on icon at bounding box center [1163, 315] width 13 height 13
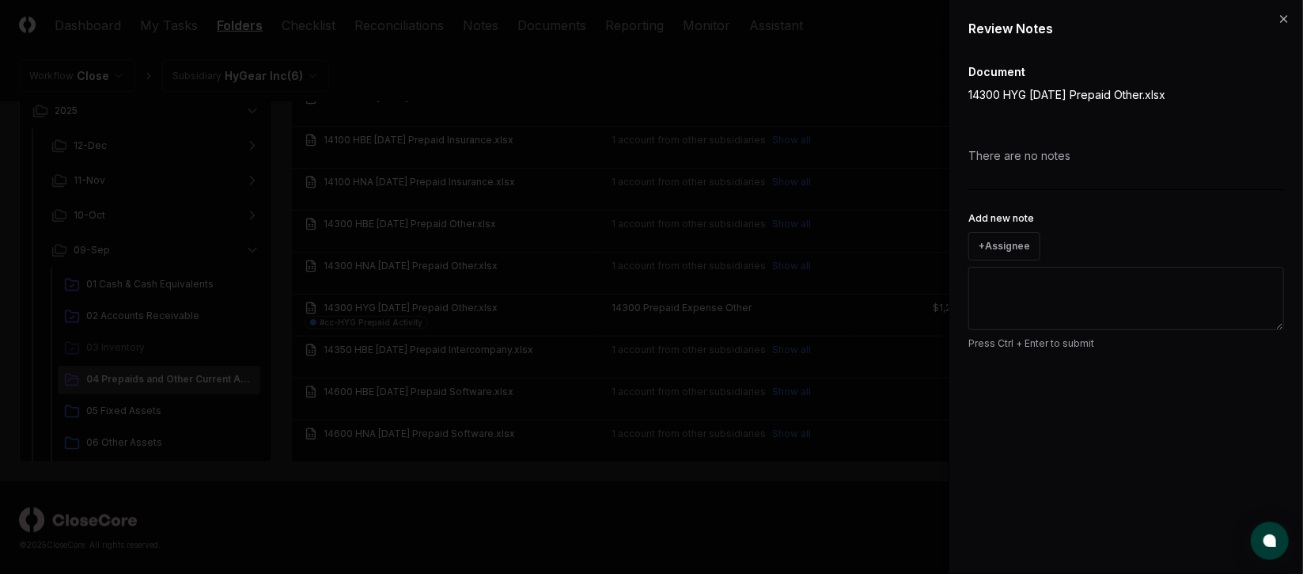
click at [1117, 243] on div "+ Assignee" at bounding box center [1126, 246] width 316 height 28
click at [991, 239] on button "+ Assignee" at bounding box center [1004, 246] width 72 height 28
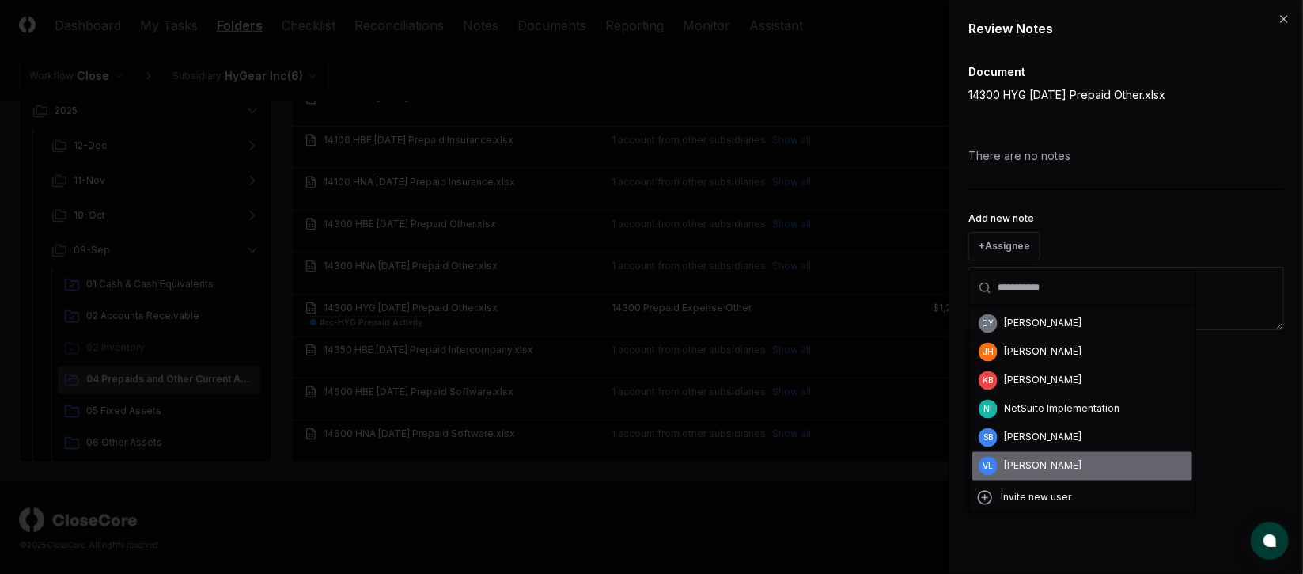
click at [1025, 469] on div "[PERSON_NAME]" at bounding box center [1043, 466] width 78 height 14
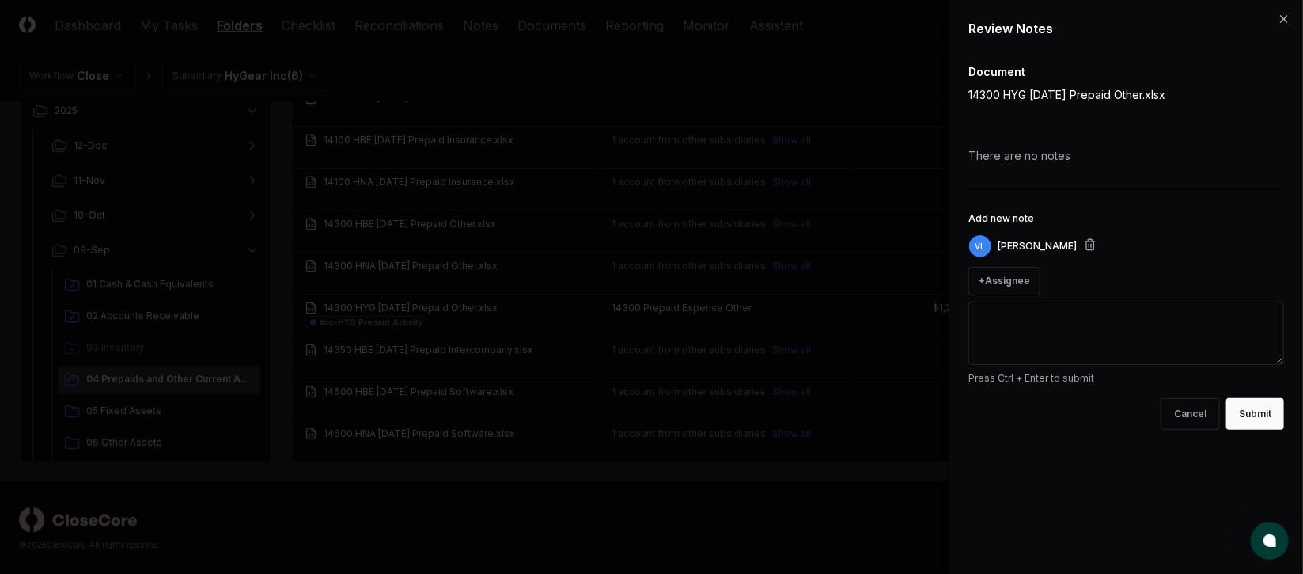
click at [1048, 336] on textarea "Add new note" at bounding box center [1126, 332] width 316 height 63
type textarea "*"
type textarea "**"
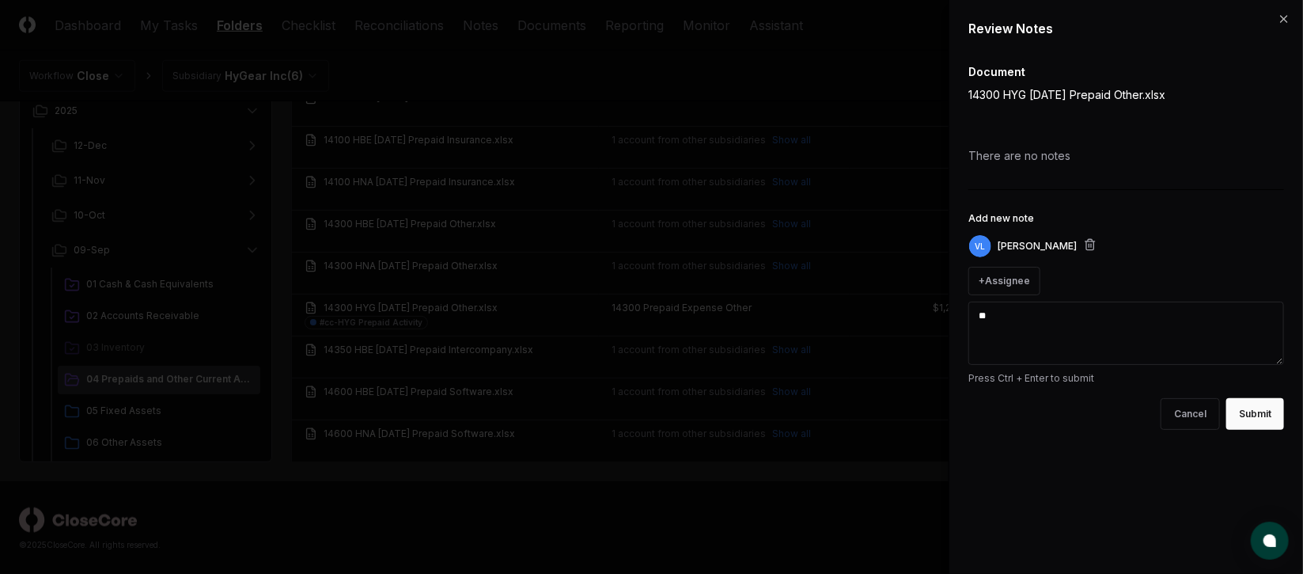
type textarea "*"
type textarea "***"
type textarea "*"
type textarea "****"
type textarea "*"
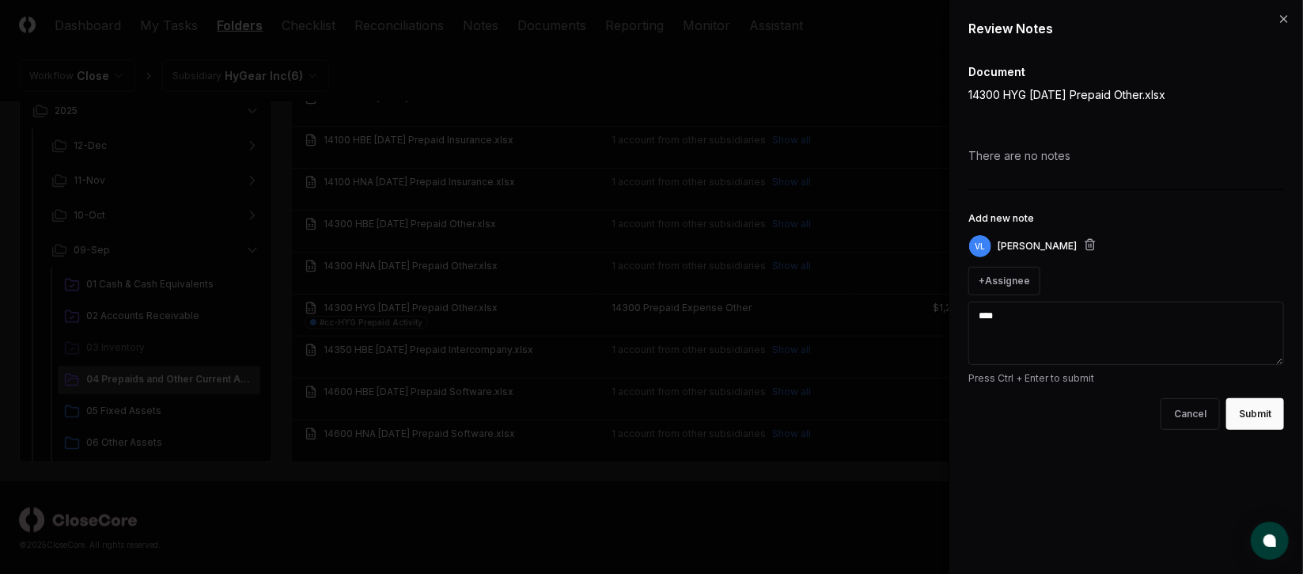
type textarea "*****"
type textarea "*"
type textarea "*****"
type textarea "*"
type textarea "*******"
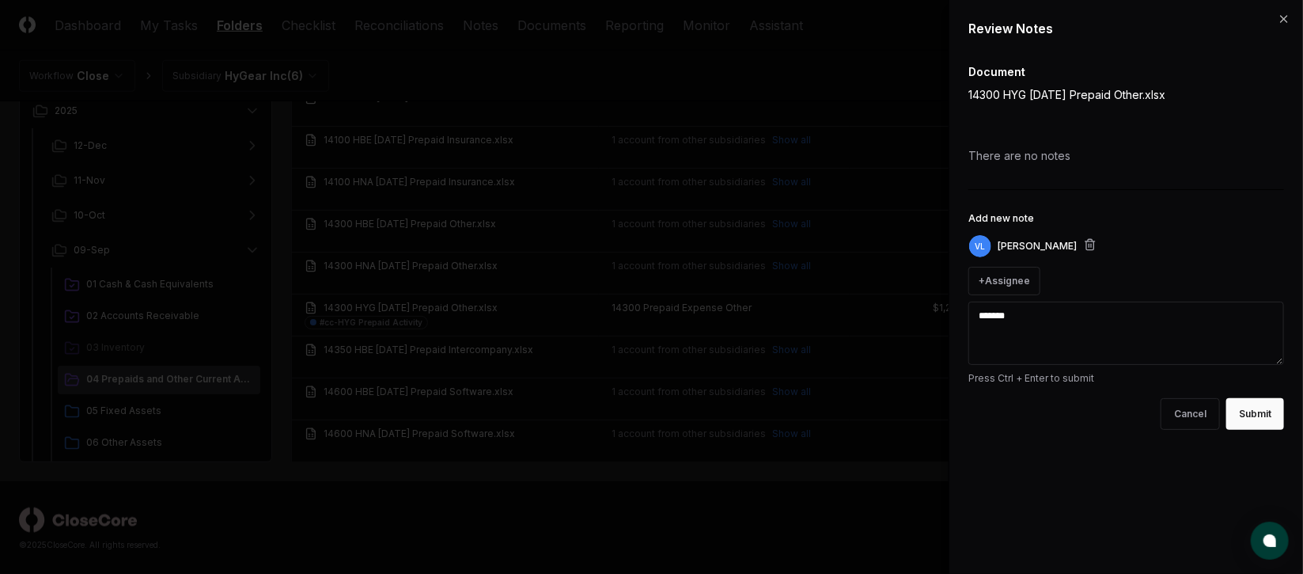
type textarea "*"
type textarea "*******"
type textarea "*"
type textarea "*******"
type textarea "*"
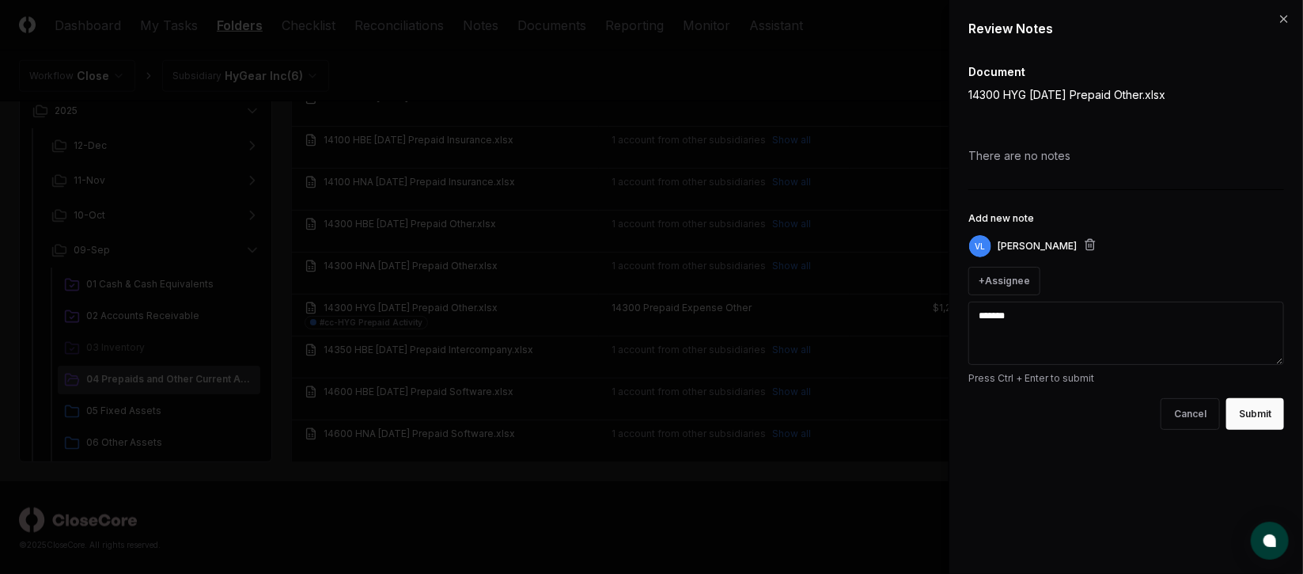
type textarea "********"
type textarea "*"
type textarea "********"
type textarea "*"
type textarea "**********"
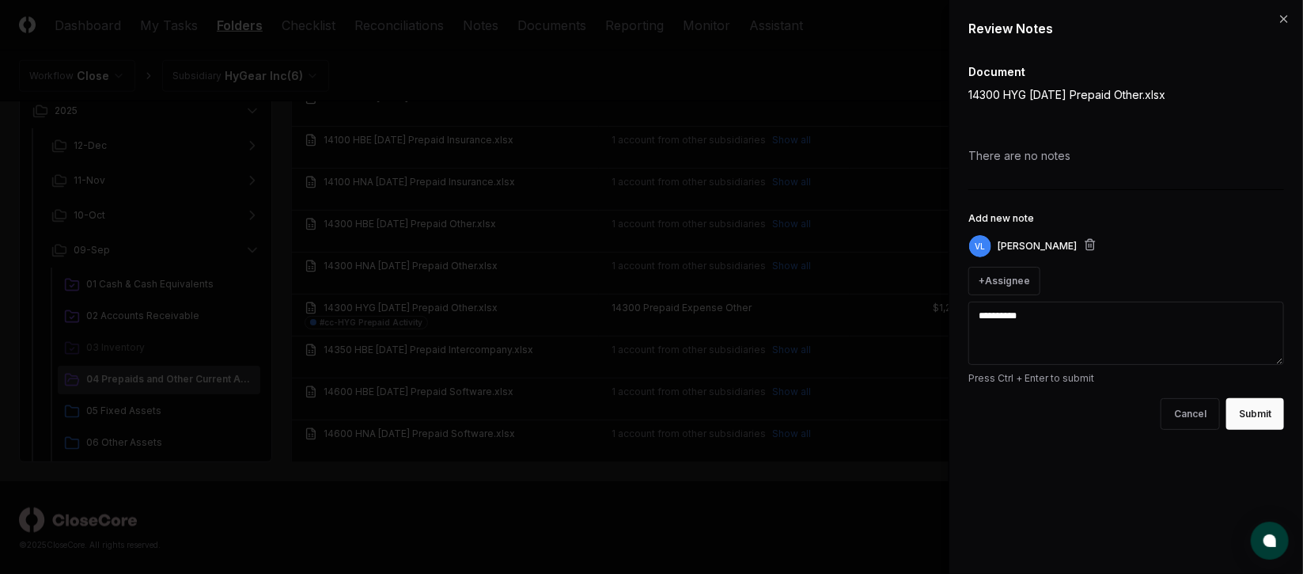
type textarea "*"
type textarea "**********"
type textarea "*"
type textarea "**********"
type textarea "*"
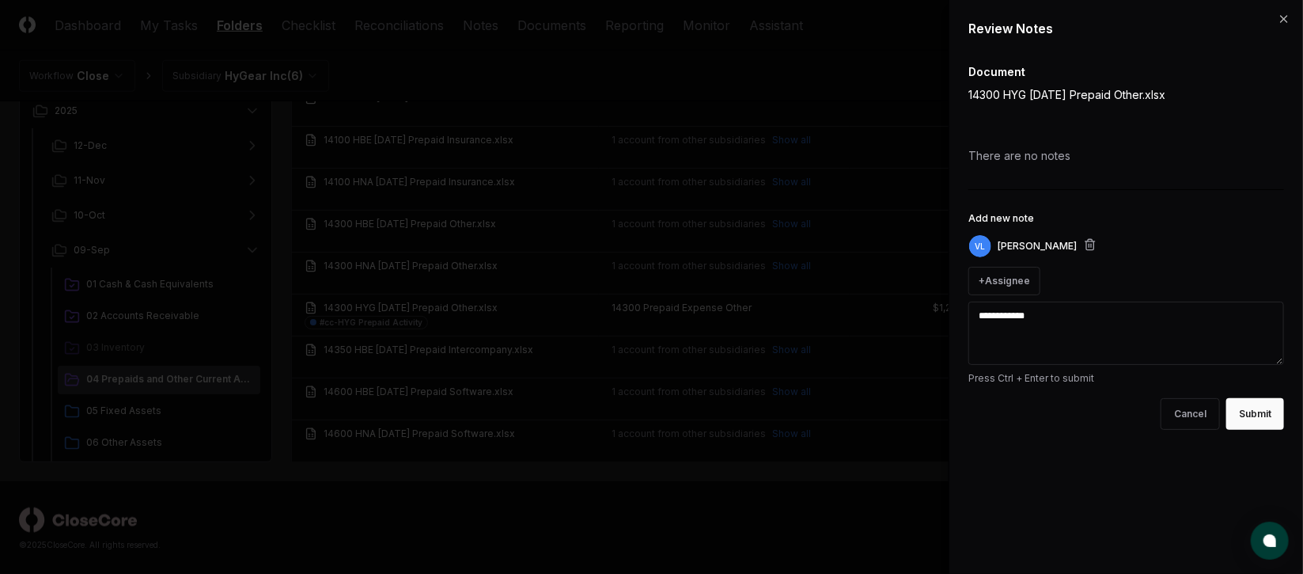
type textarea "**********"
type textarea "*"
type textarea "**********"
type textarea "*"
type textarea "**********"
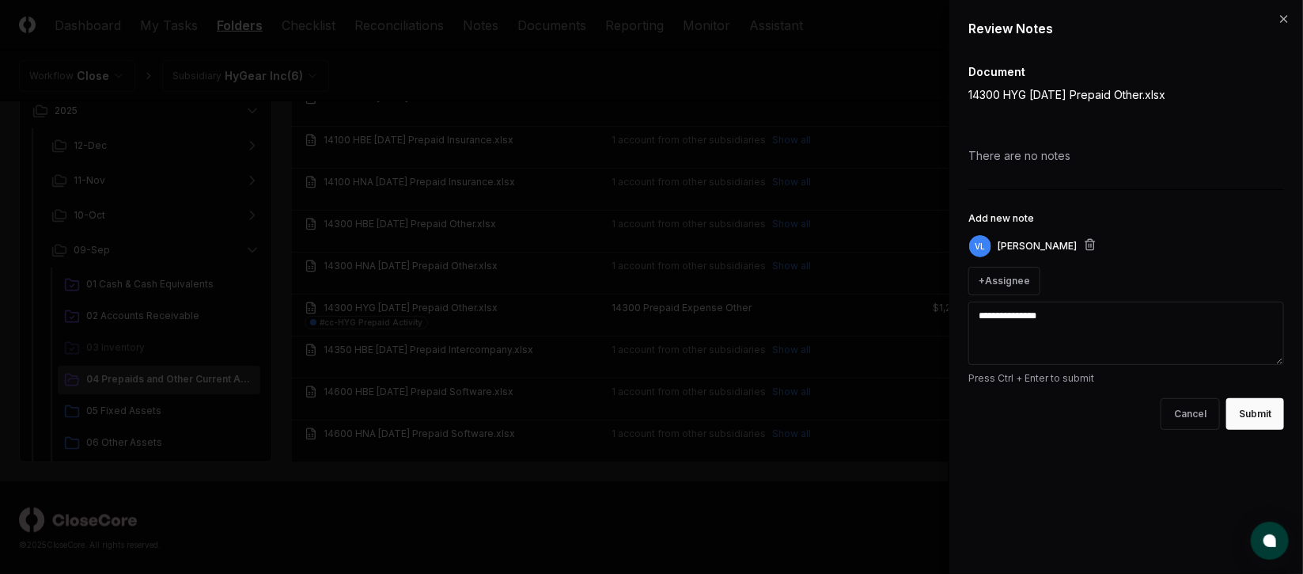
type textarea "*"
type textarea "**********"
type textarea "*"
type textarea "**********"
type textarea "*"
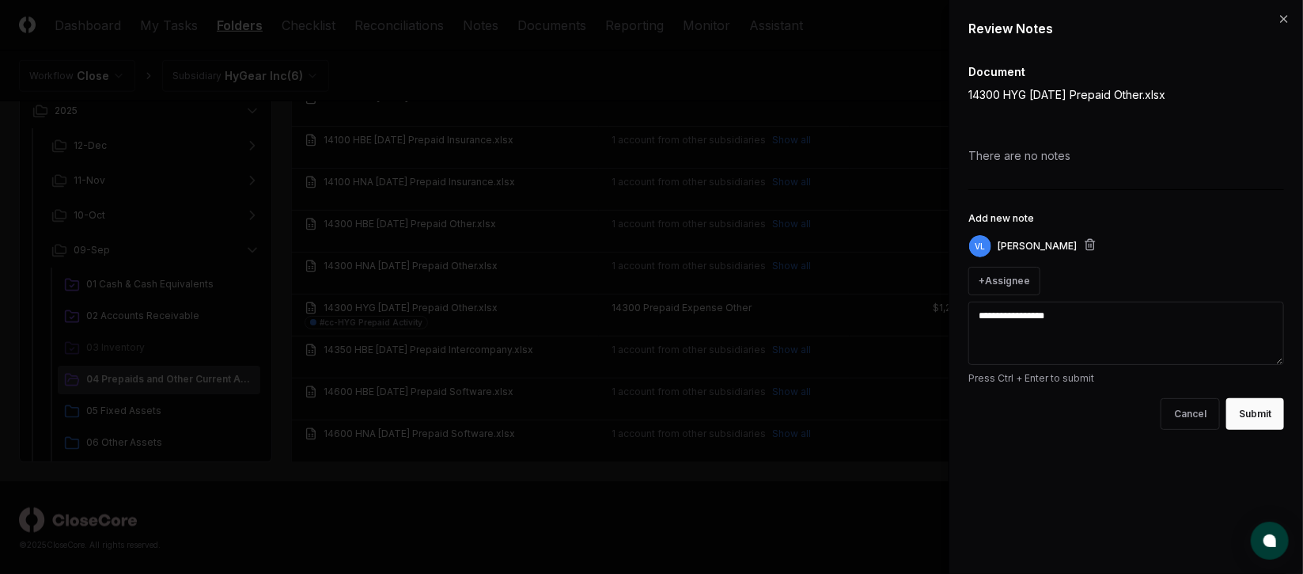
type textarea "**********"
type textarea "*"
type textarea "**********"
type textarea "*"
type textarea "**********"
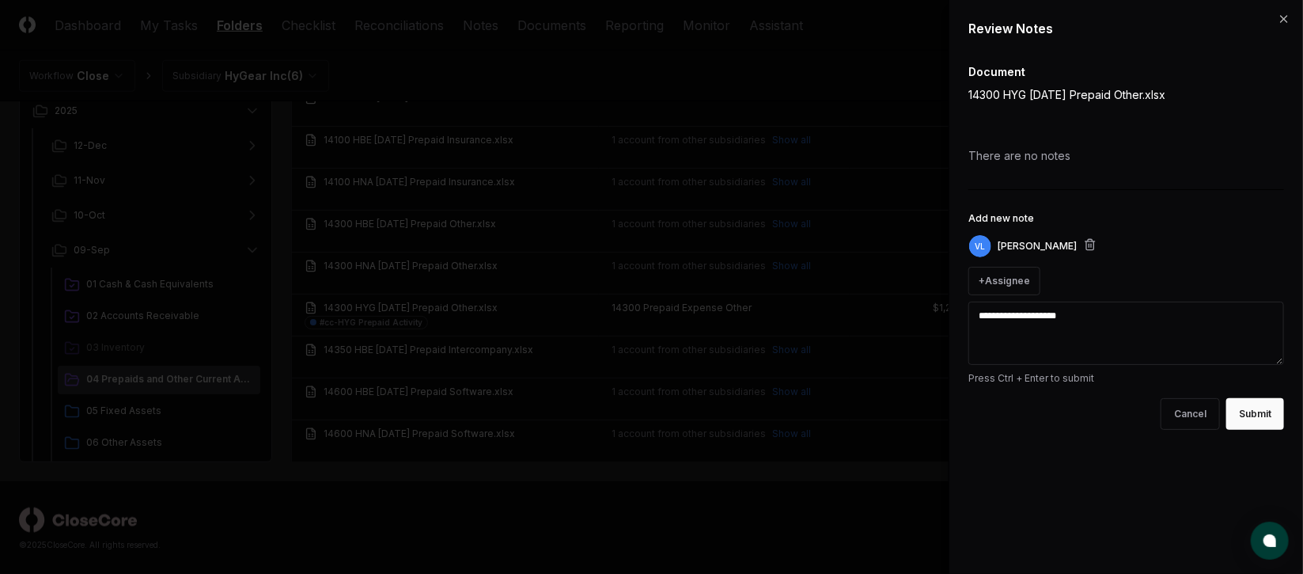
type textarea "*"
type textarea "**********"
type textarea "*"
type textarea "**********"
type textarea "*"
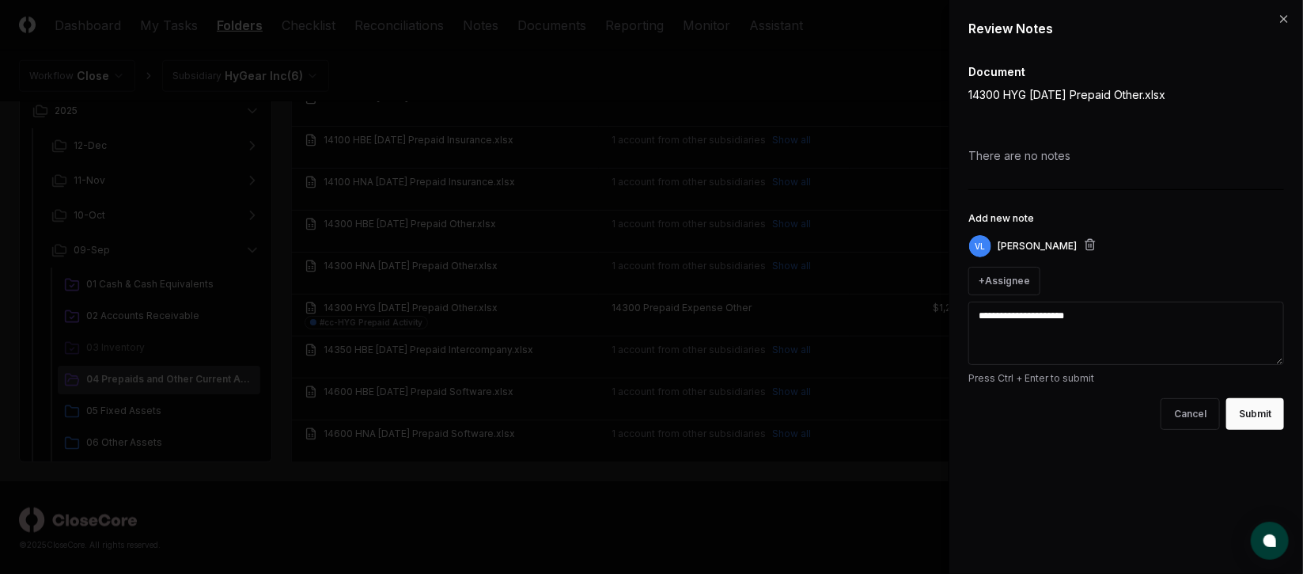
type textarea "**********"
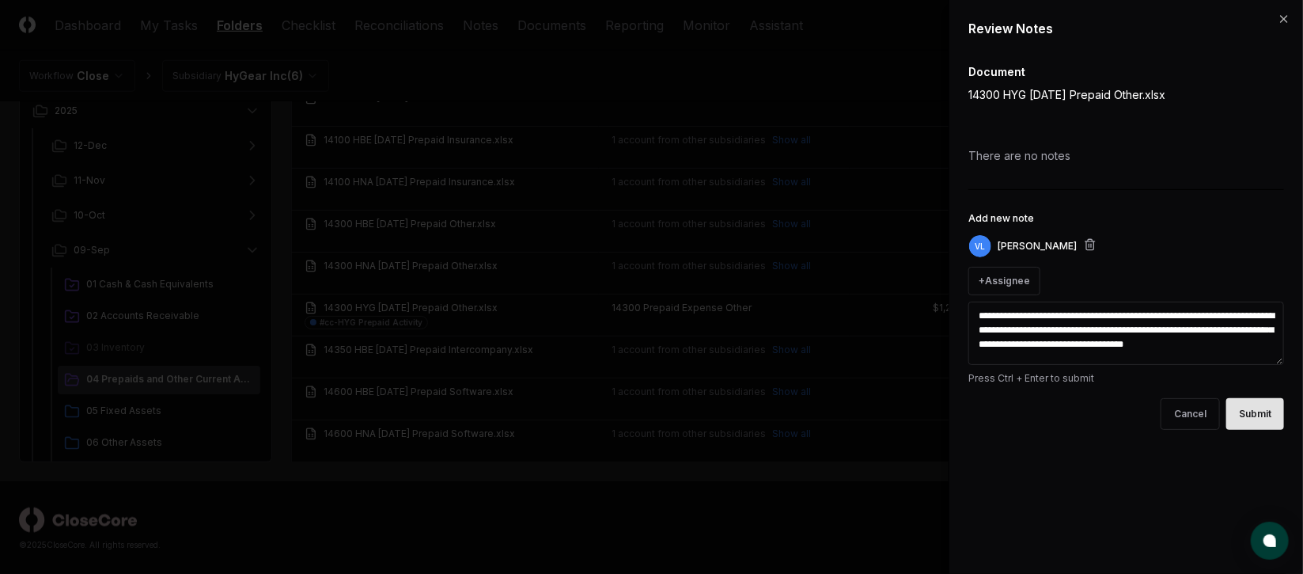
click at [1262, 406] on button "Submit" at bounding box center [1255, 414] width 58 height 32
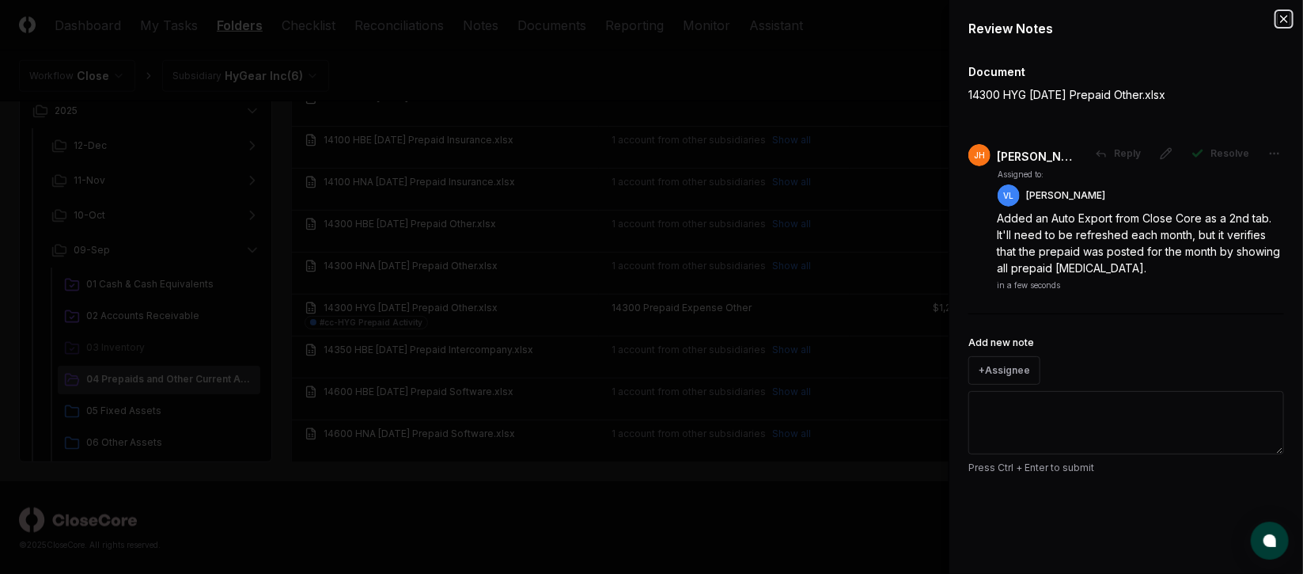
click at [1285, 18] on icon "button" at bounding box center [1284, 19] width 13 height 13
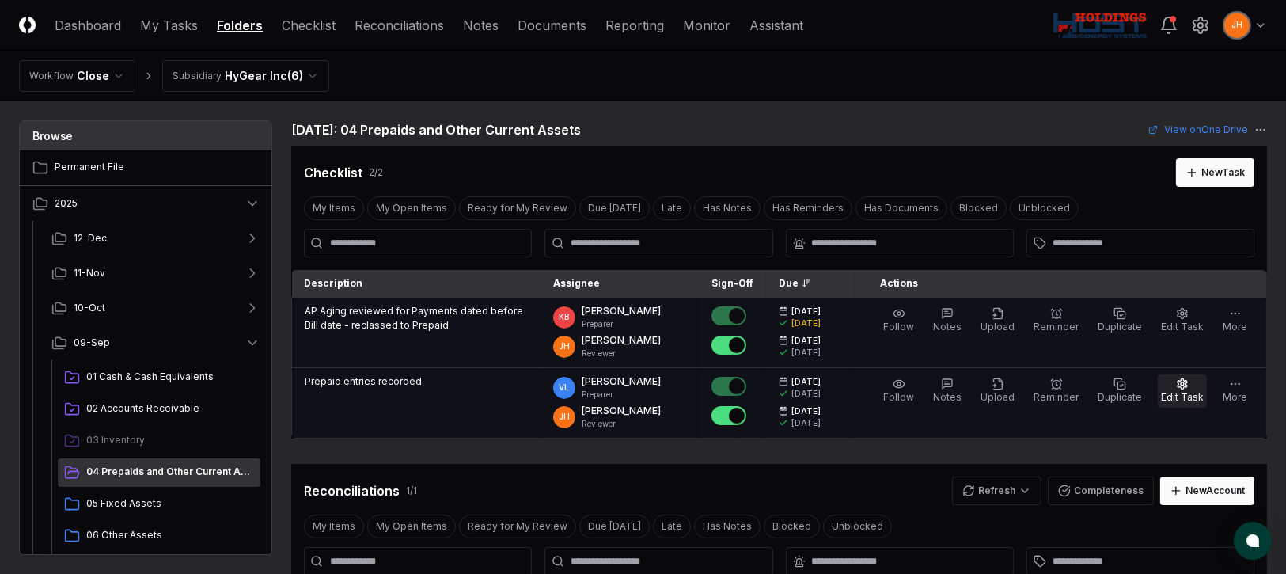
click at [1196, 393] on span "Edit Task" at bounding box center [1182, 397] width 43 height 12
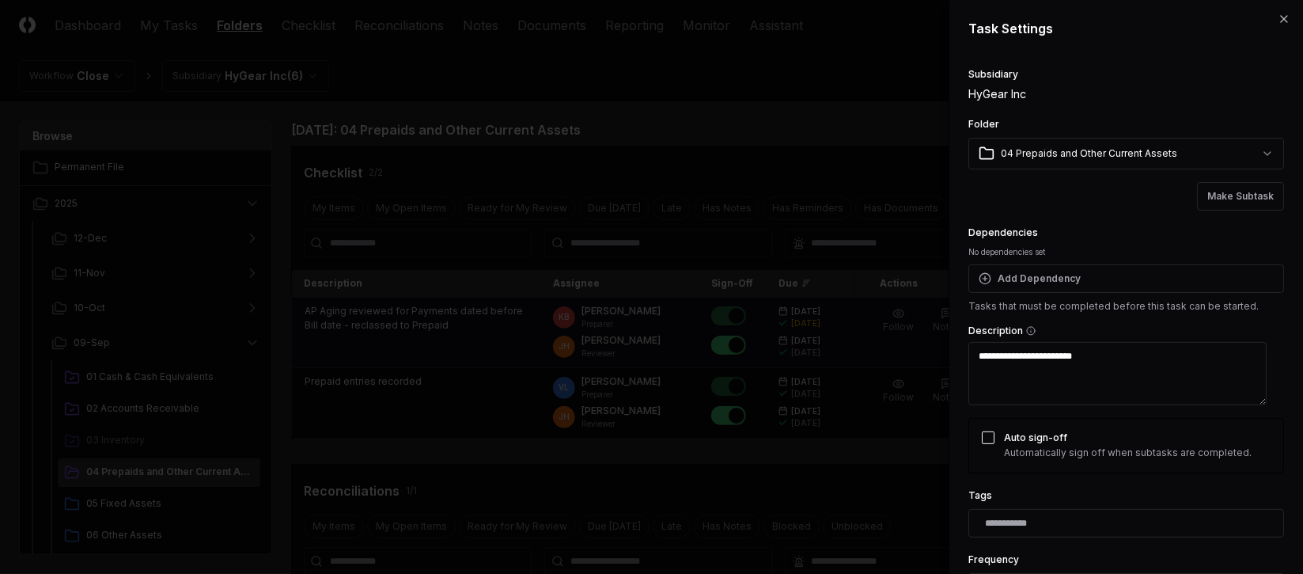
click at [1144, 354] on textarea "**********" at bounding box center [1117, 373] width 298 height 63
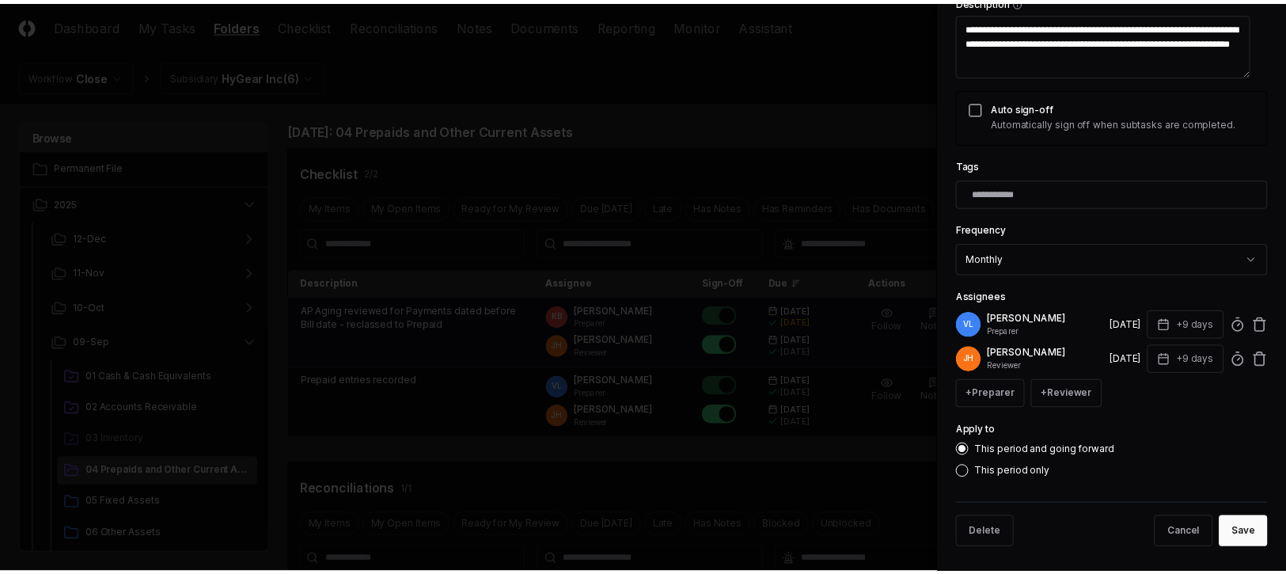
scroll to position [336, 0]
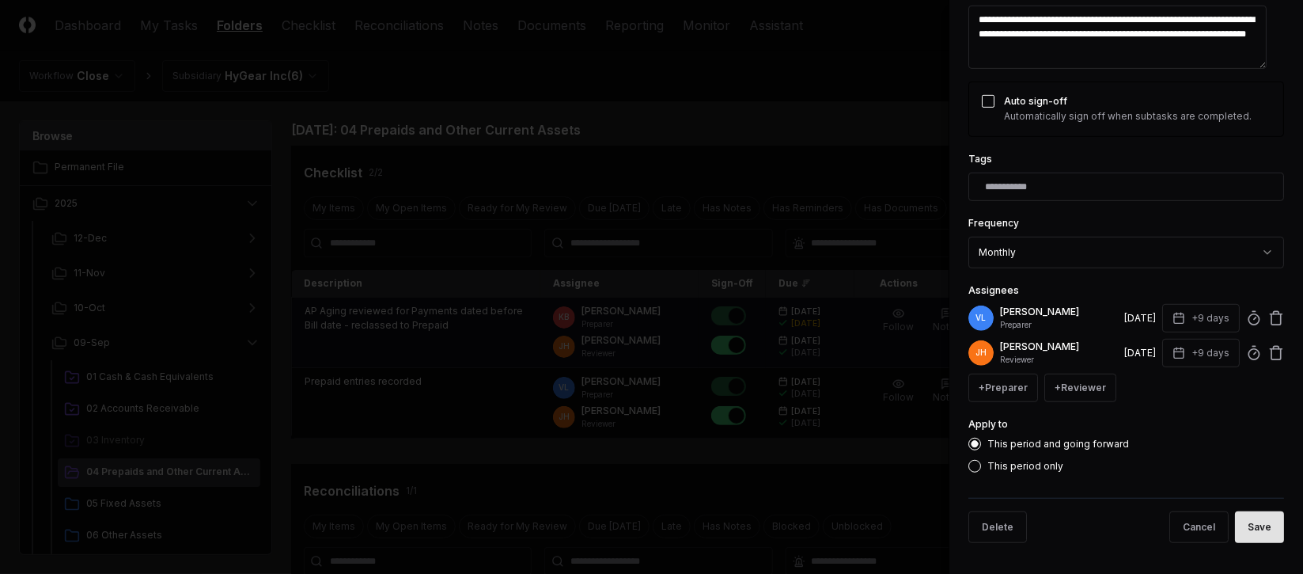
click at [1247, 517] on button "Save" at bounding box center [1259, 527] width 49 height 32
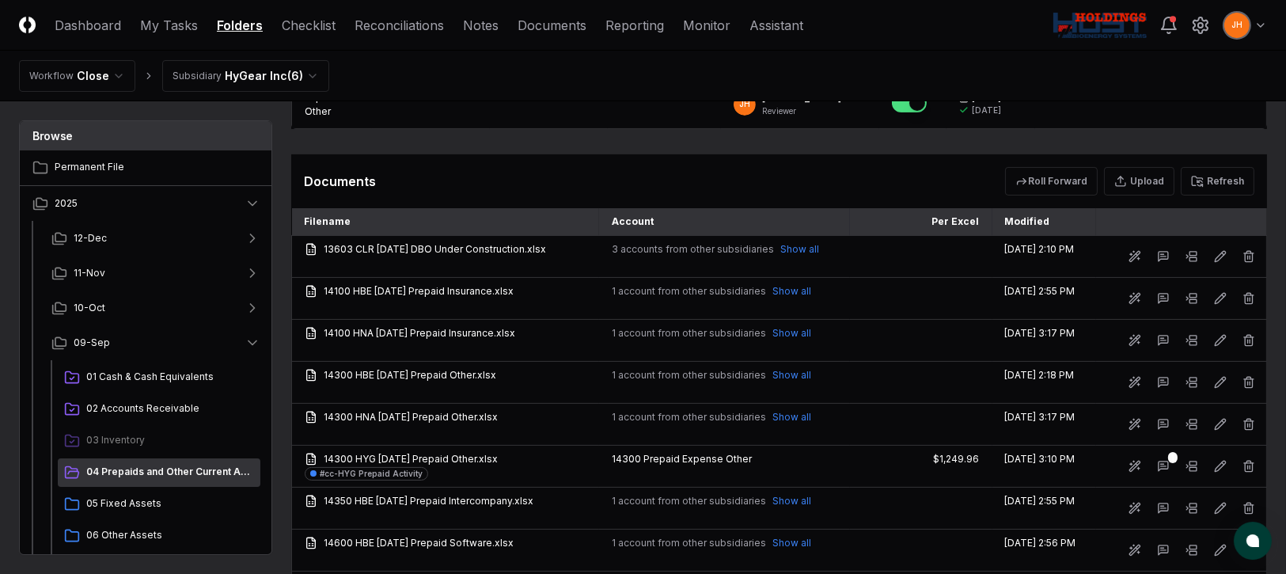
scroll to position [593, 0]
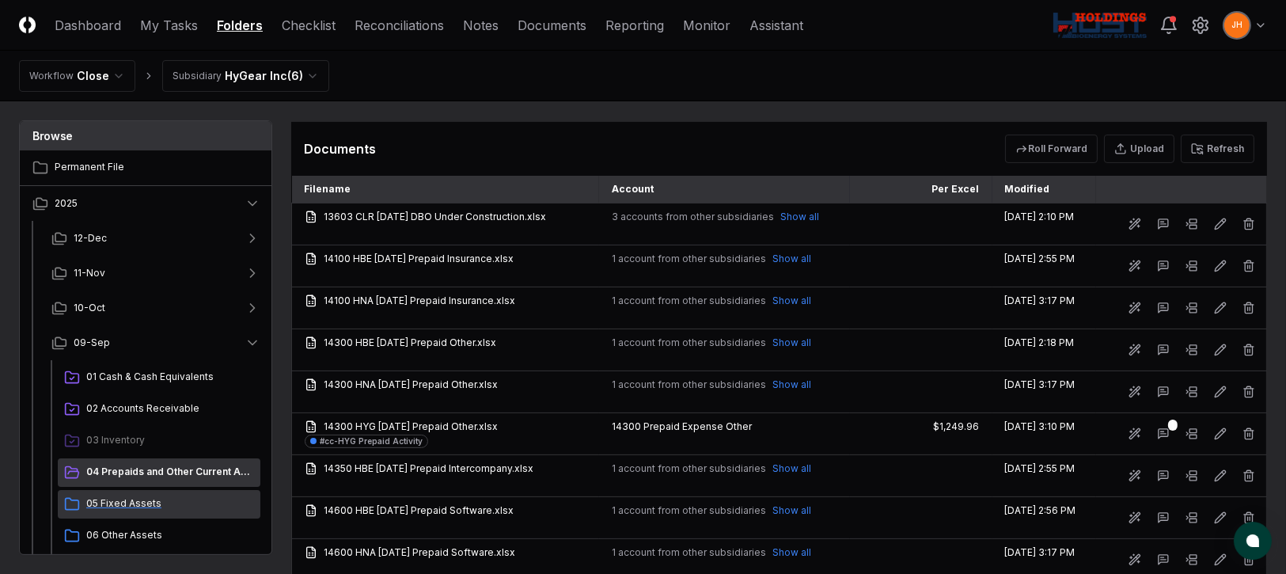
click at [157, 503] on span "05 Fixed Assets" at bounding box center [170, 503] width 168 height 14
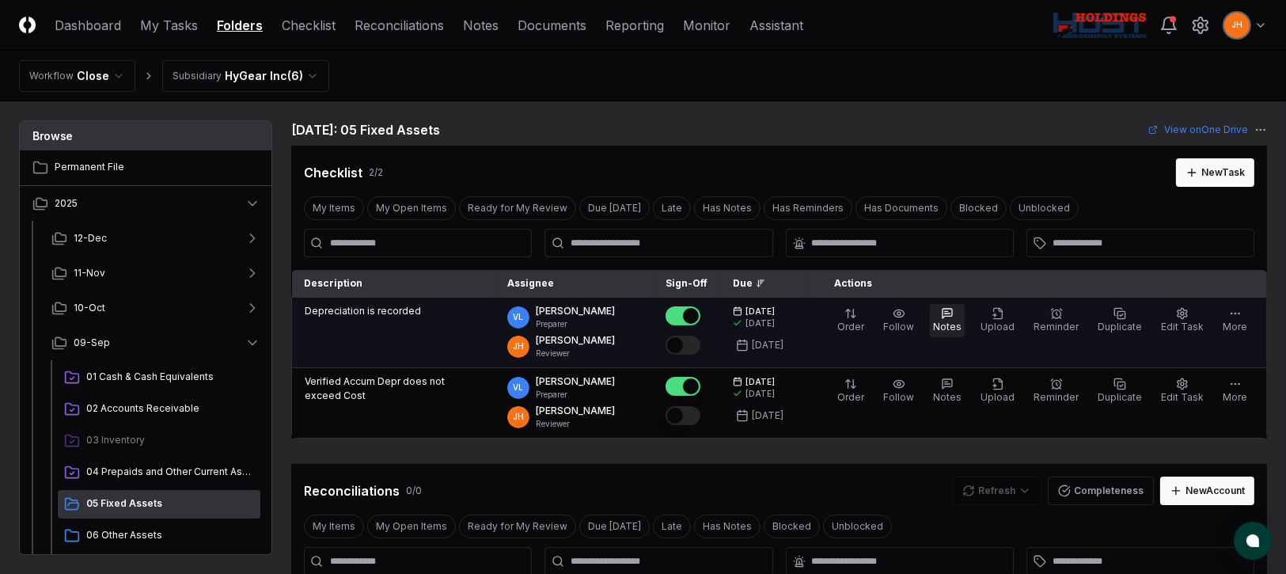
click at [961, 324] on span "Notes" at bounding box center [947, 326] width 28 height 12
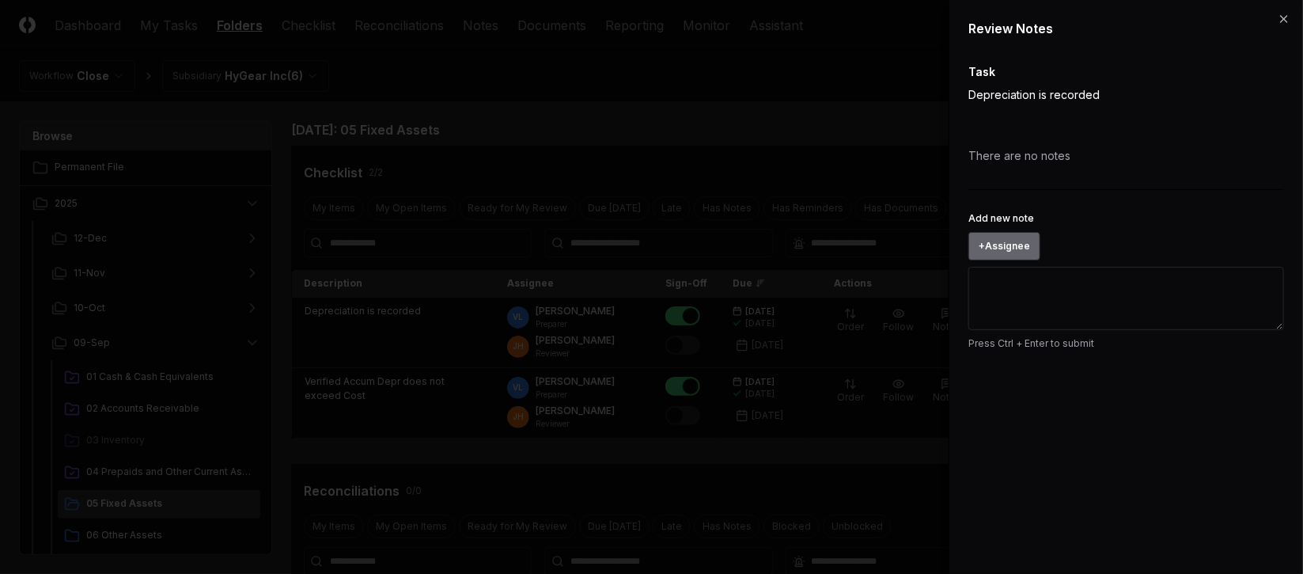
click at [1002, 251] on button "+ Assignee" at bounding box center [1004, 246] width 72 height 28
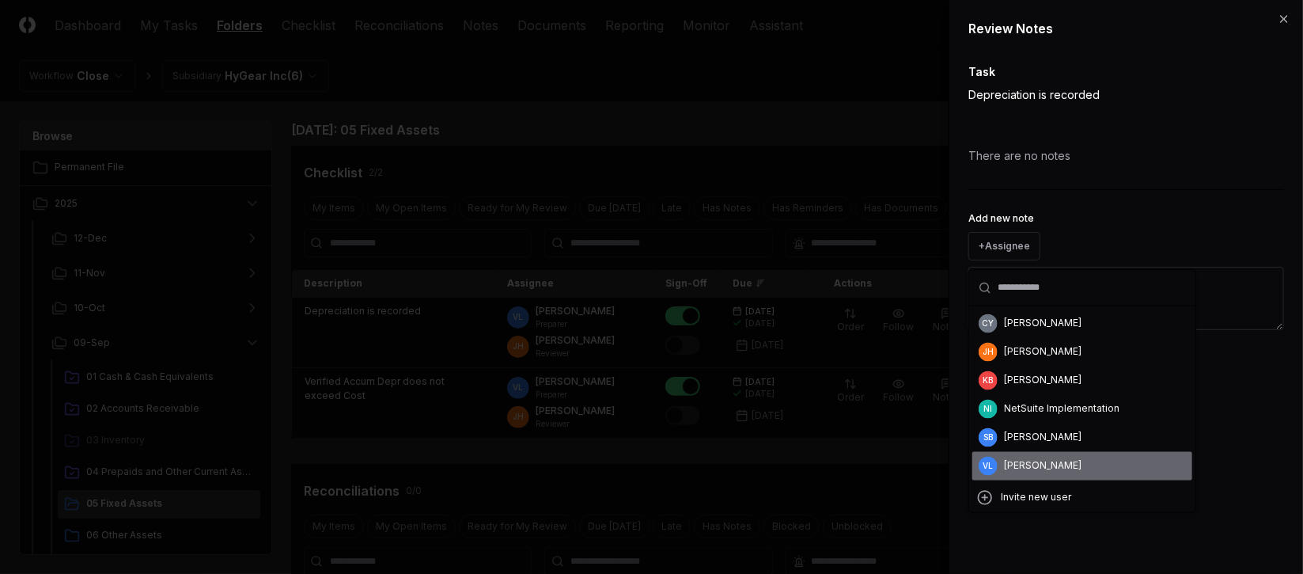
click at [1036, 459] on div "[PERSON_NAME]" at bounding box center [1043, 466] width 78 height 14
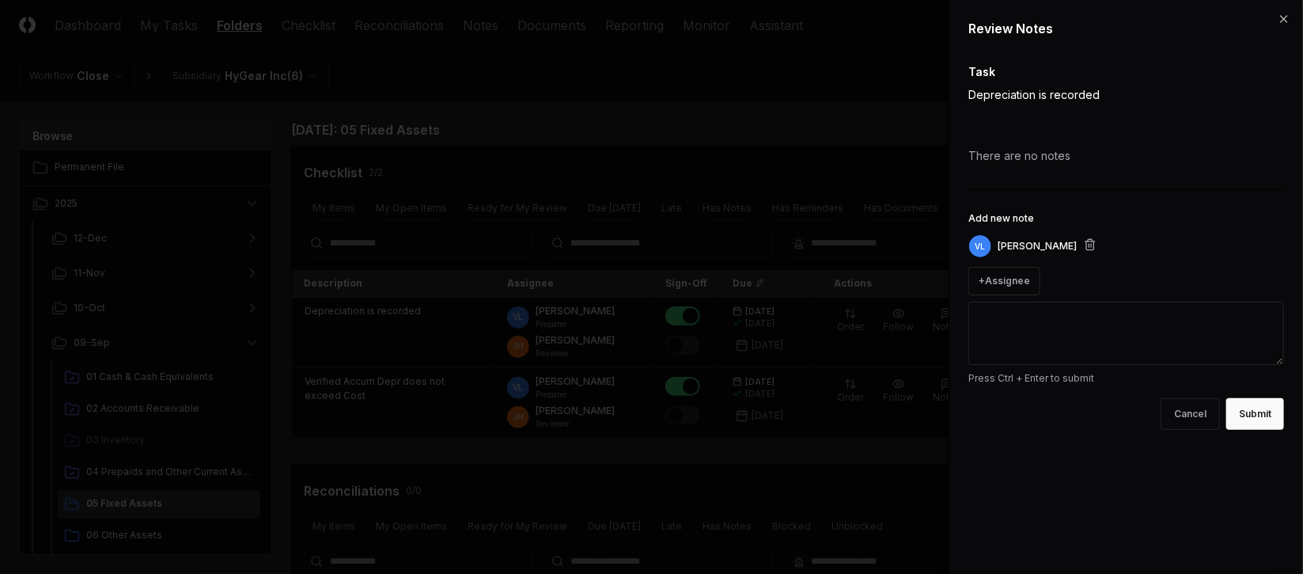
click at [1010, 325] on textarea "Add new note" at bounding box center [1126, 332] width 316 height 63
click at [1187, 419] on button "Cancel" at bounding box center [1190, 414] width 59 height 32
click at [1214, 408] on button "Cancel" at bounding box center [1190, 414] width 59 height 32
click at [1285, 19] on icon "button" at bounding box center [1284, 19] width 6 height 6
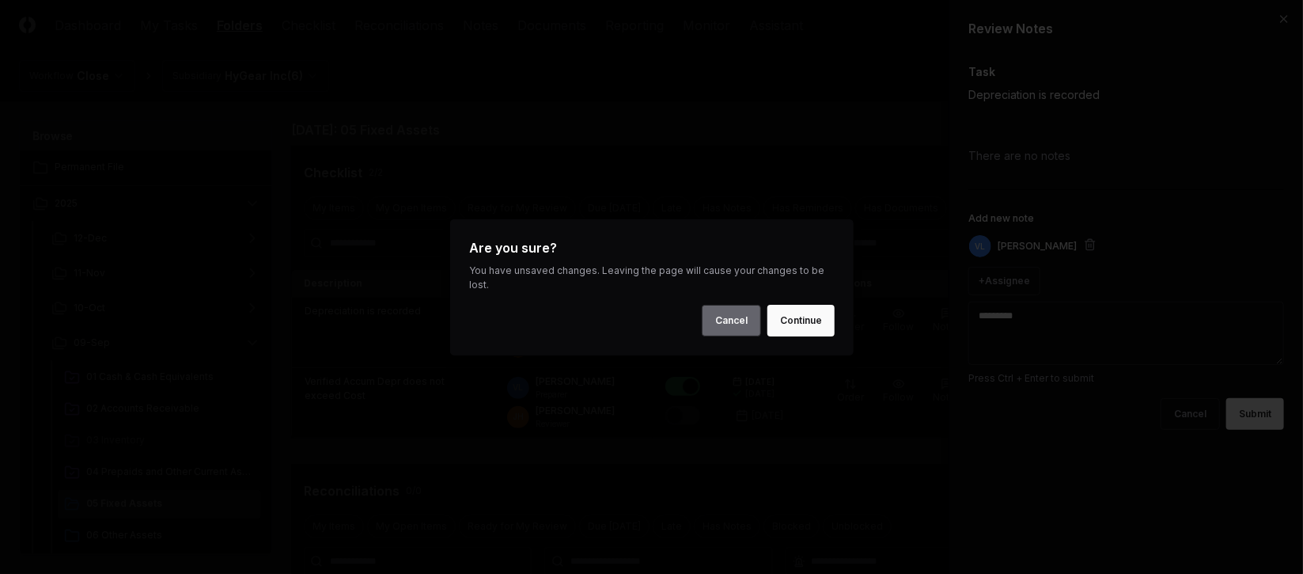
click at [717, 316] on button "Cancel" at bounding box center [731, 321] width 59 height 32
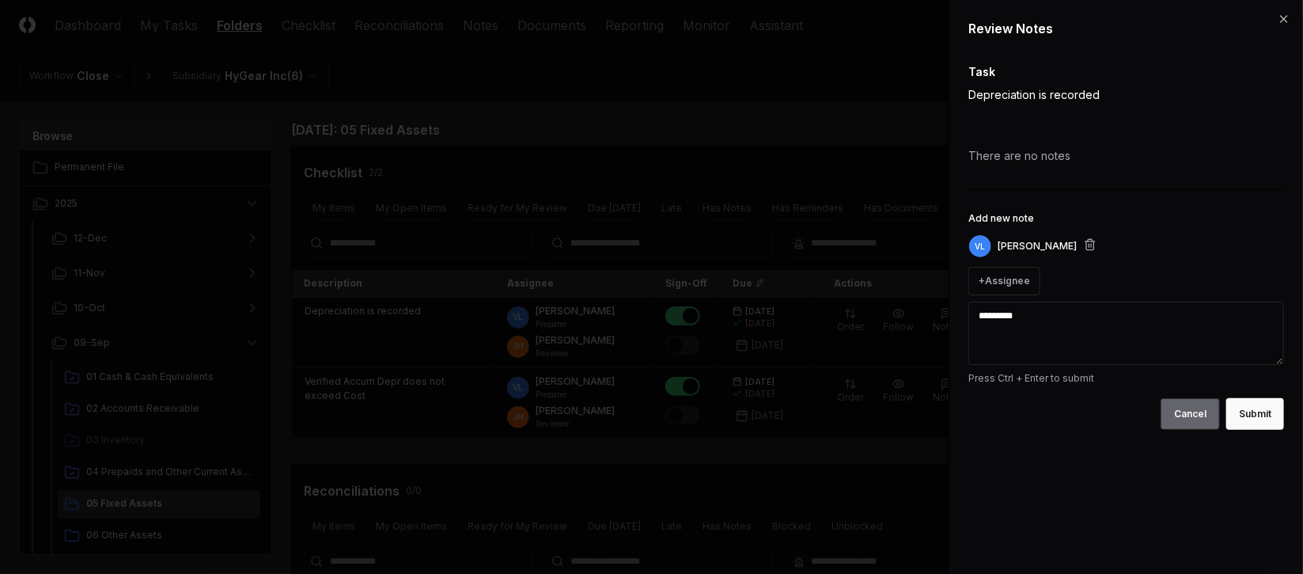
click at [1206, 410] on button "Cancel" at bounding box center [1190, 414] width 59 height 32
click at [1285, 16] on icon "button" at bounding box center [1284, 19] width 13 height 13
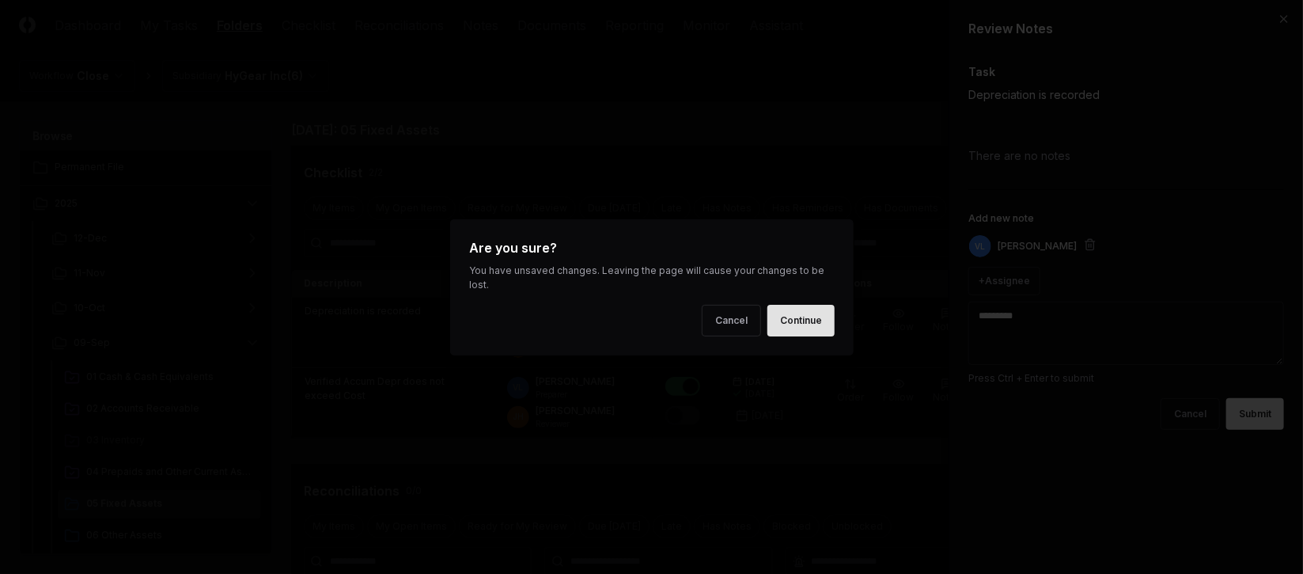
click at [779, 321] on button "Continue" at bounding box center [800, 321] width 67 height 32
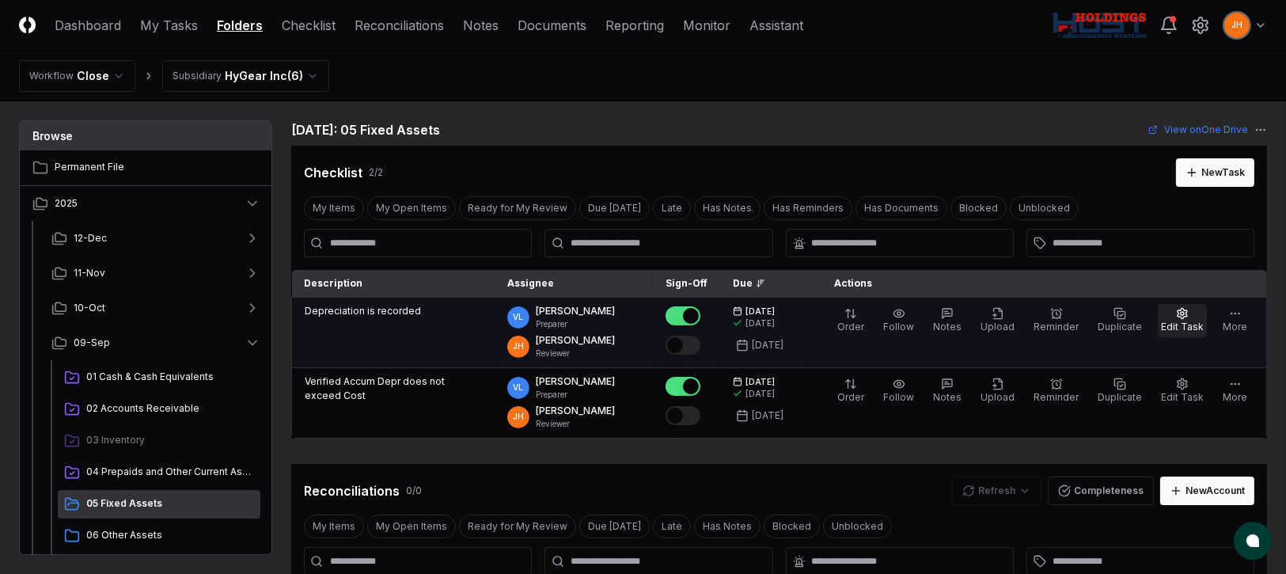
click at [1188, 318] on icon "button" at bounding box center [1182, 313] width 13 height 13
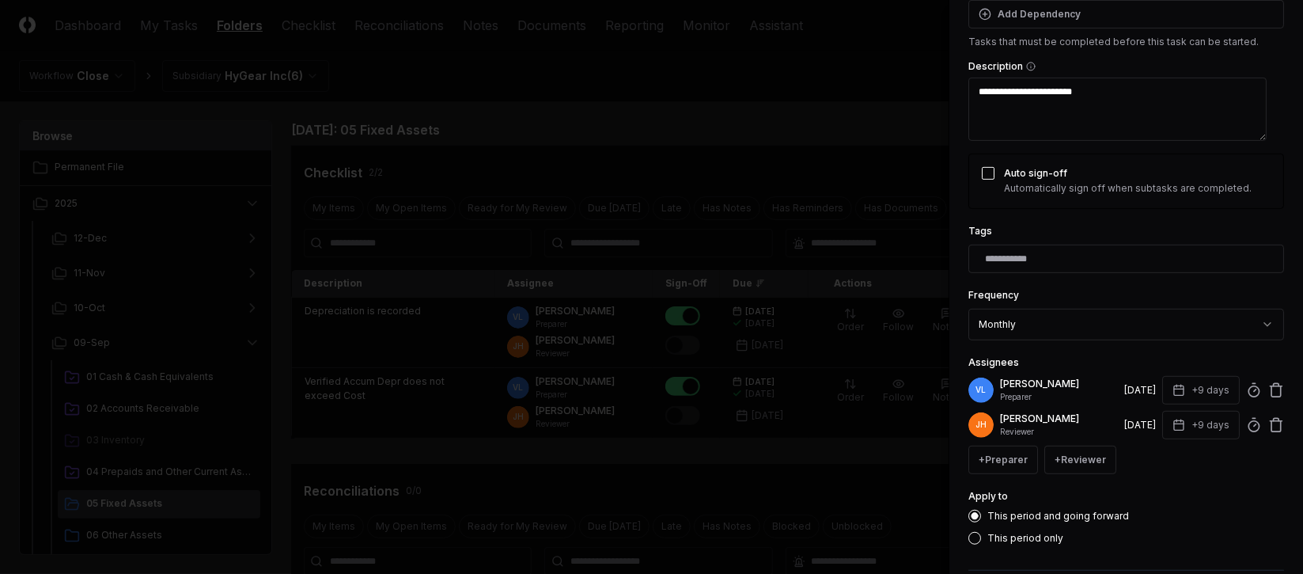
scroll to position [336, 0]
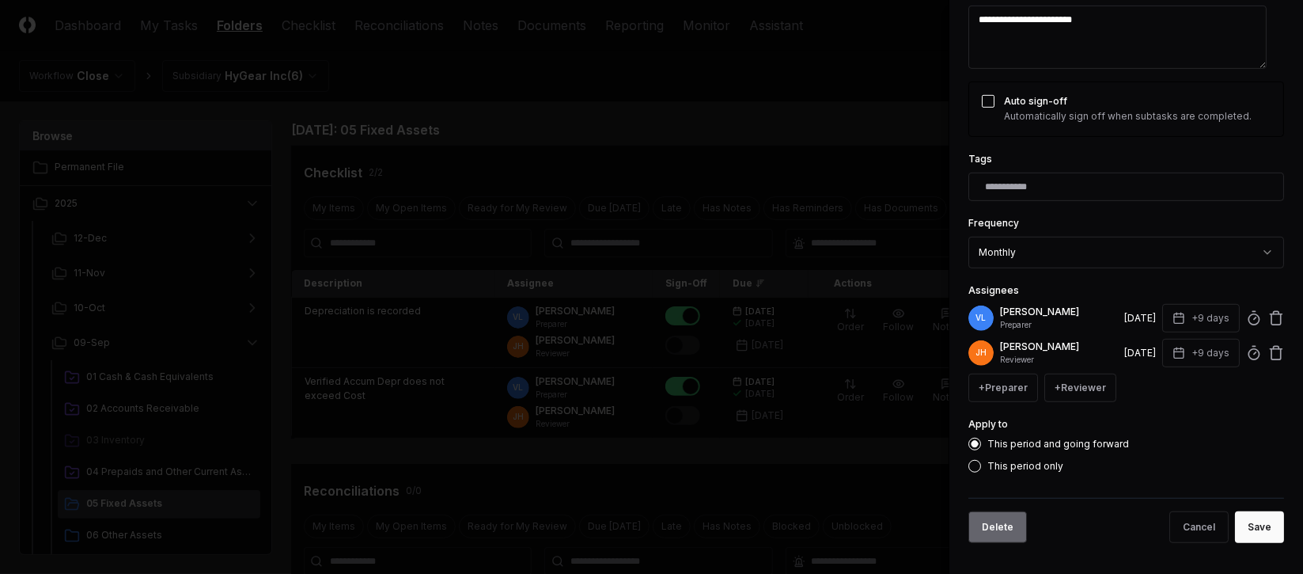
click at [999, 538] on button "Delete" at bounding box center [997, 527] width 59 height 32
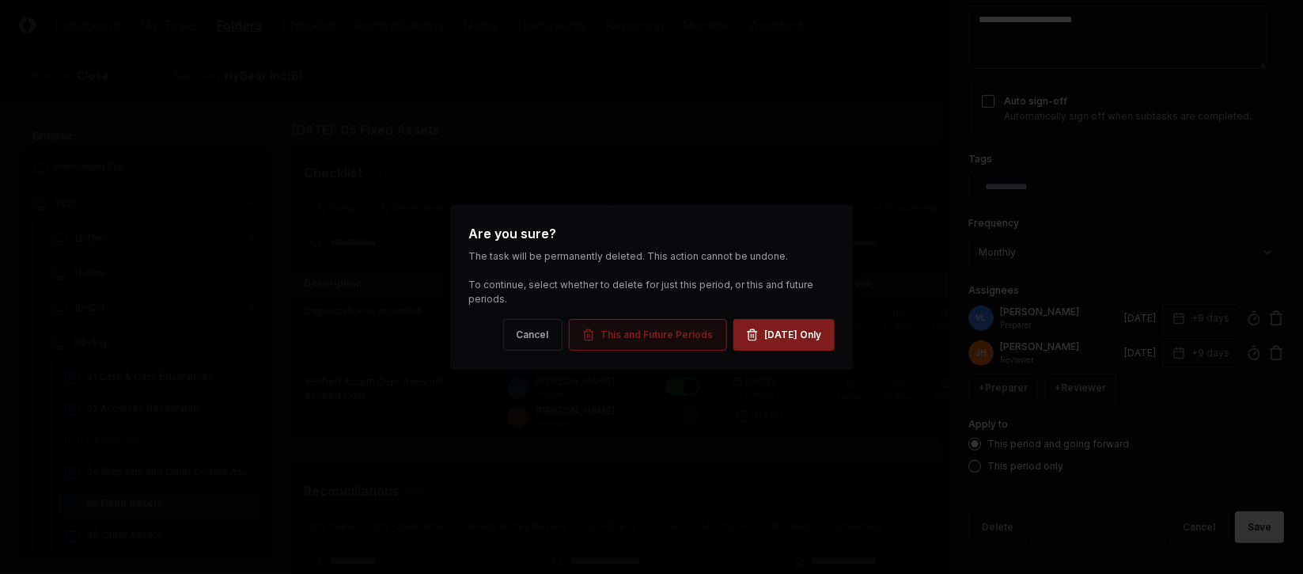
click at [674, 344] on button "This and Future Periods" at bounding box center [648, 335] width 158 height 32
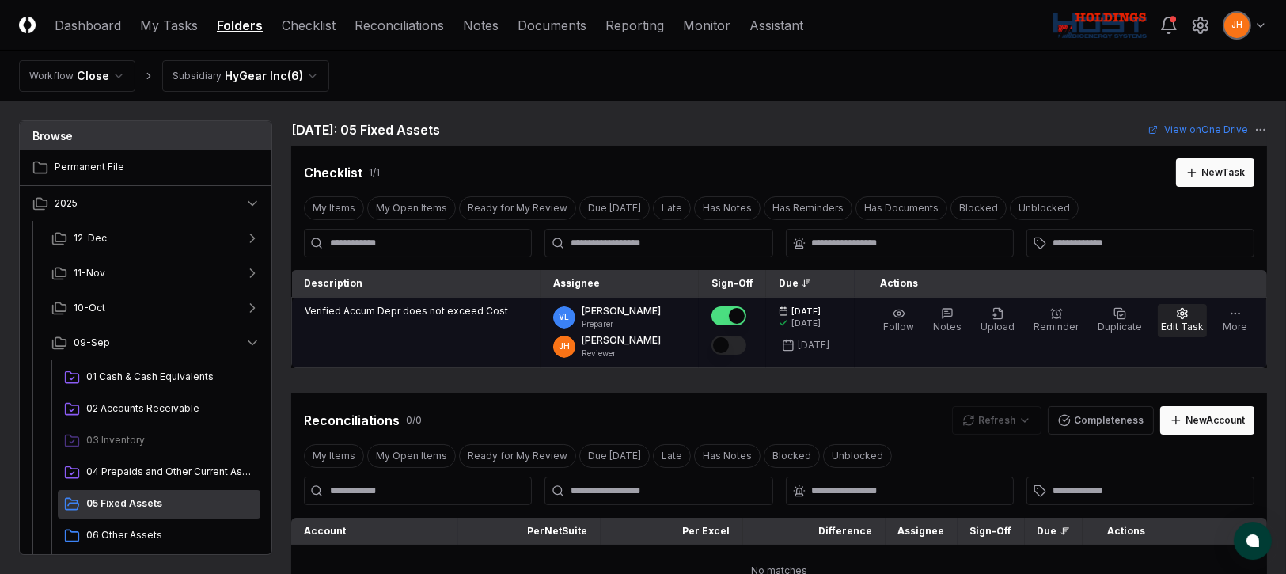
click at [1188, 326] on span "Edit Task" at bounding box center [1182, 326] width 43 height 12
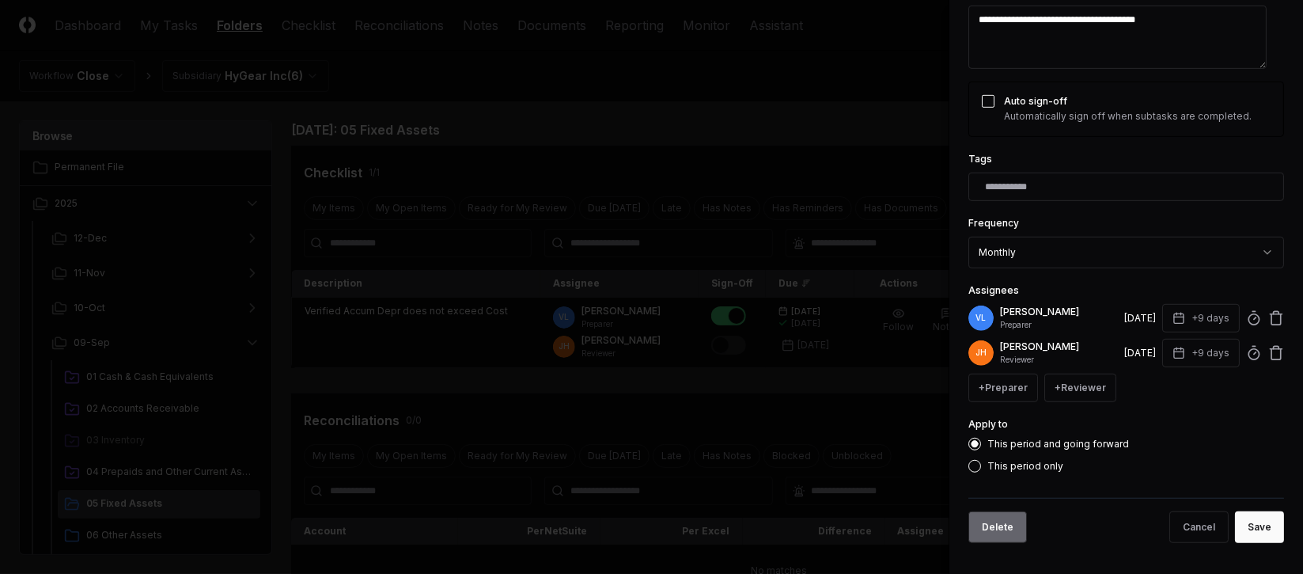
click at [997, 521] on button "Delete" at bounding box center [997, 527] width 59 height 32
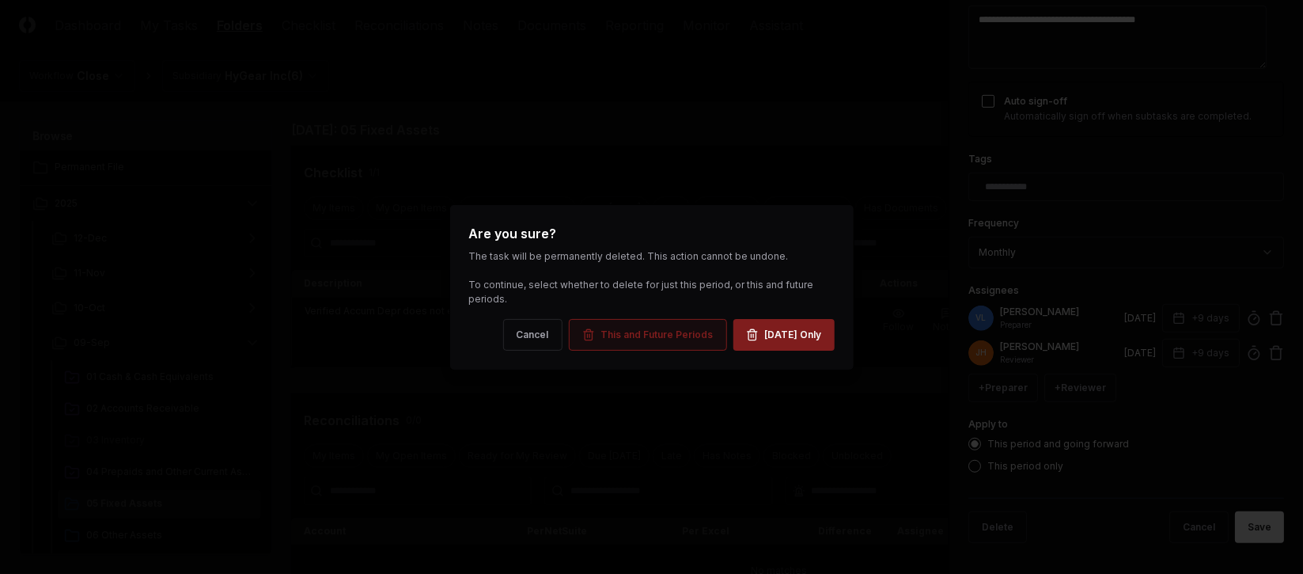
click at [659, 332] on div "This and Future Periods" at bounding box center [657, 335] width 112 height 14
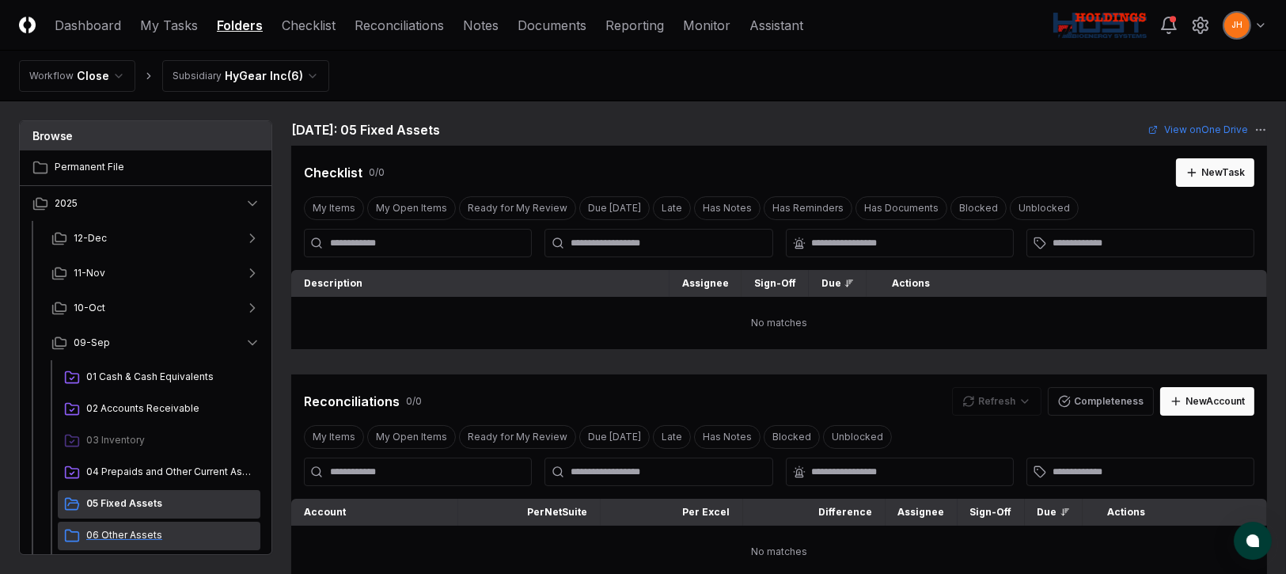
click at [119, 530] on span "06 Other Assets" at bounding box center [170, 535] width 168 height 14
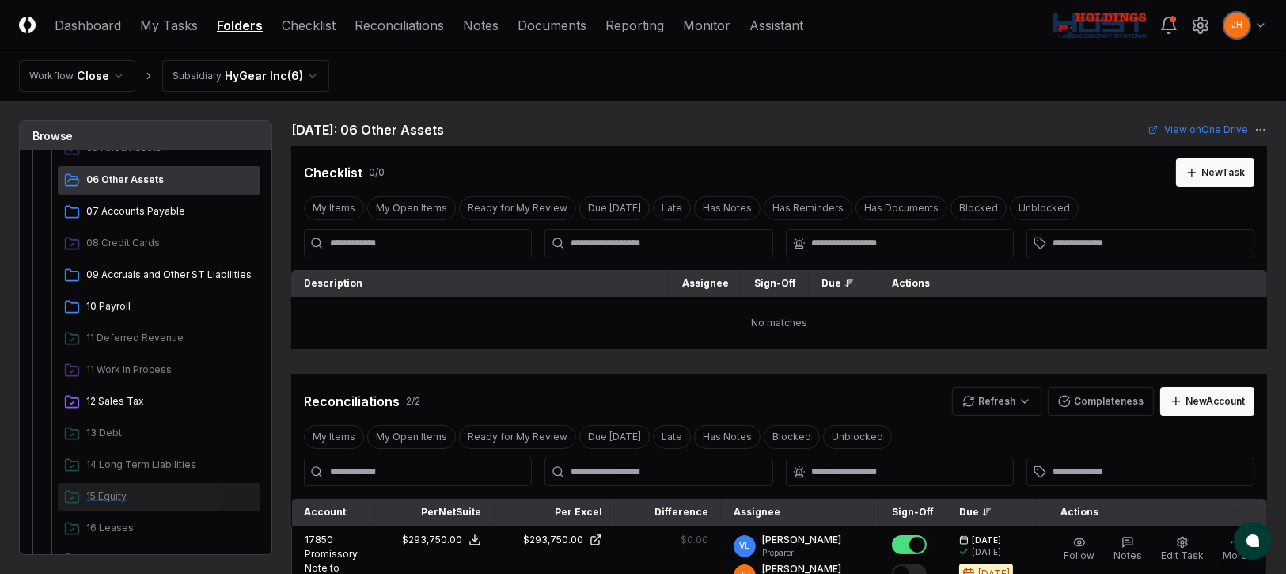
scroll to position [474, 0]
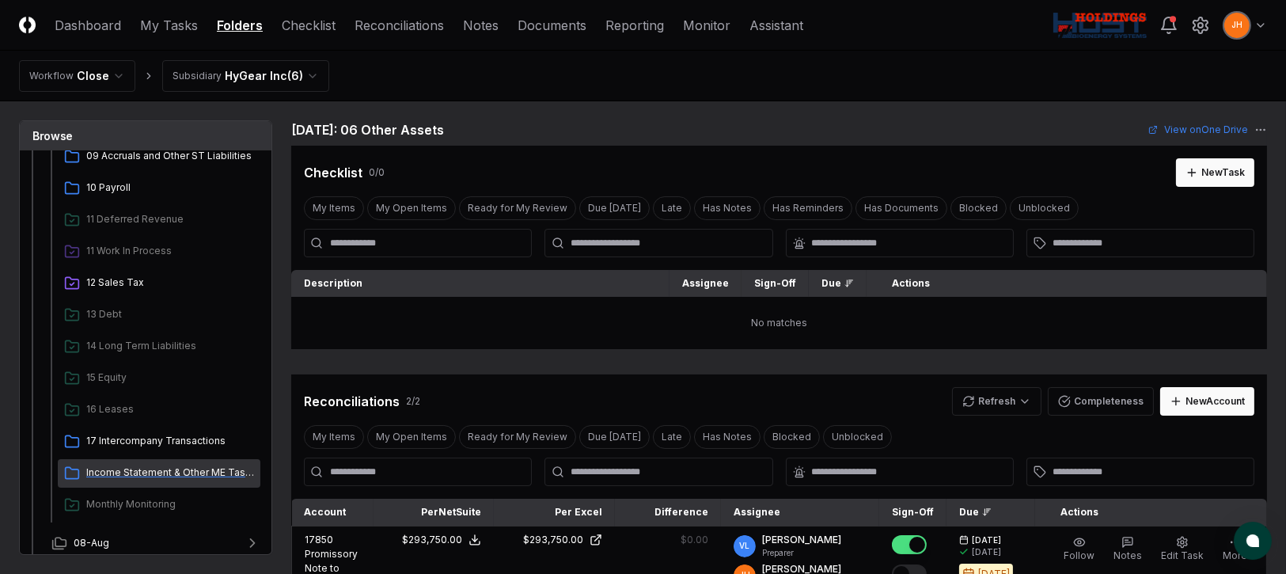
click at [149, 470] on span "Income Statement & Other ME Tasks" at bounding box center [170, 472] width 168 height 14
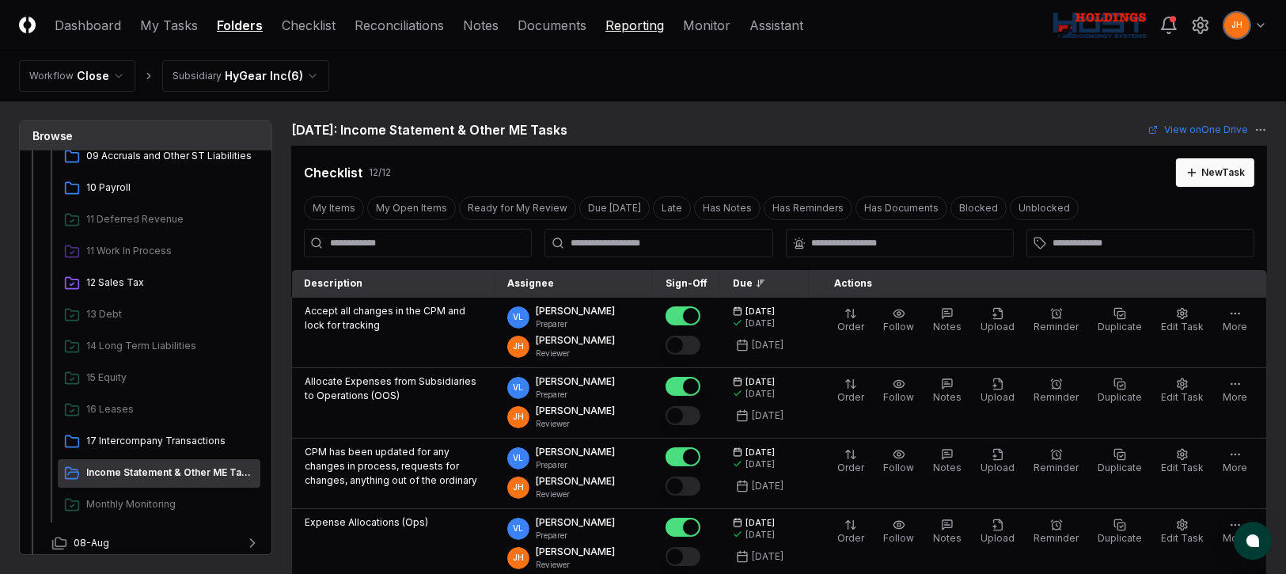
click at [633, 32] on link "Reporting" at bounding box center [634, 25] width 59 height 19
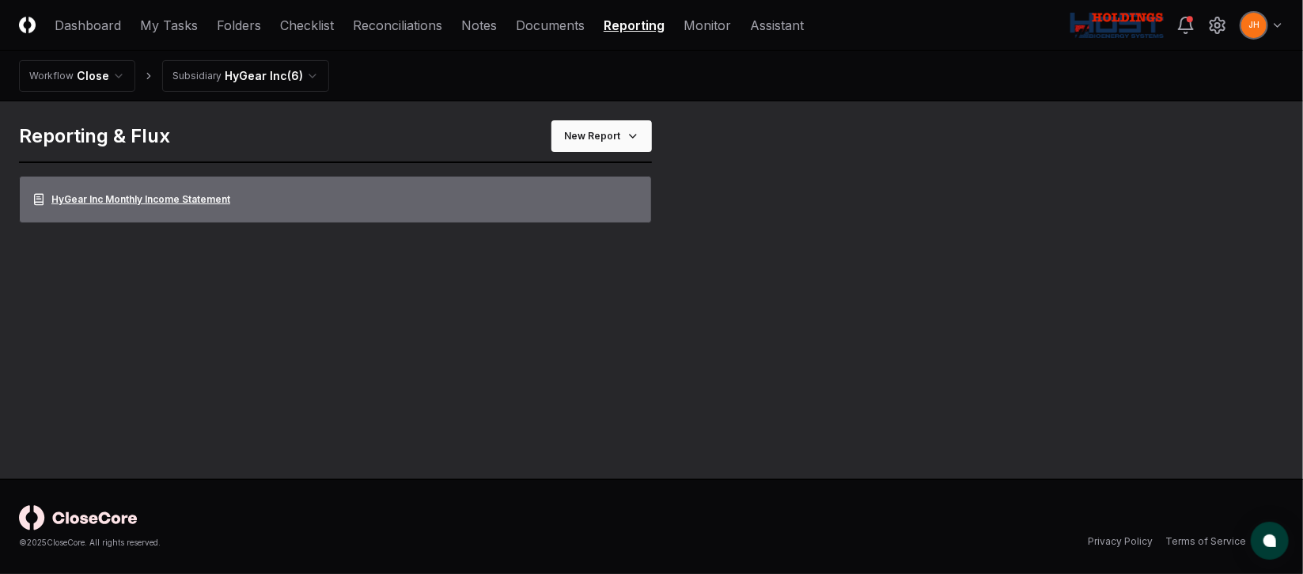
click at [209, 198] on link "HyGear Inc Monthly Income Statement" at bounding box center [335, 199] width 633 height 47
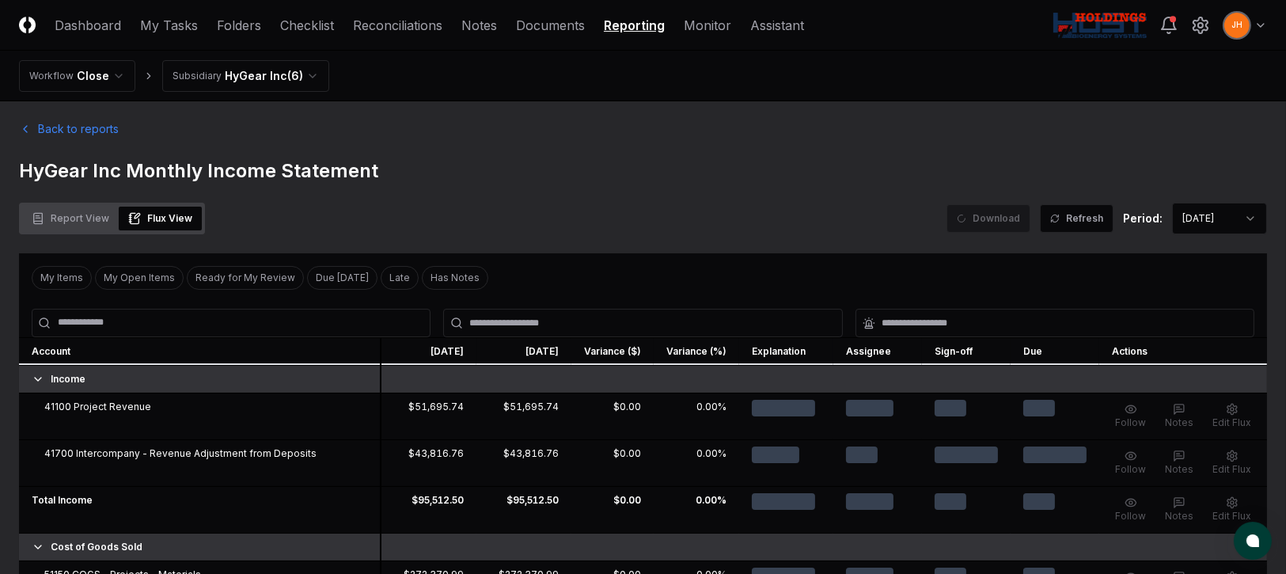
click at [177, 217] on button "Flux View" at bounding box center [160, 219] width 83 height 24
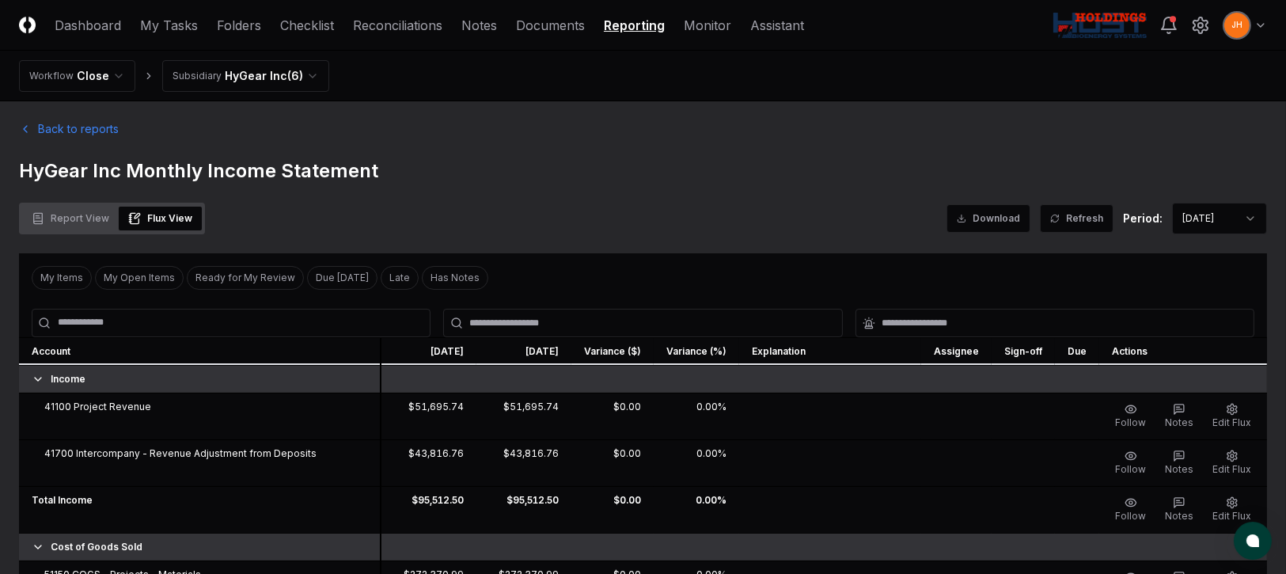
click at [82, 222] on button "Report View" at bounding box center [70, 219] width 97 height 24
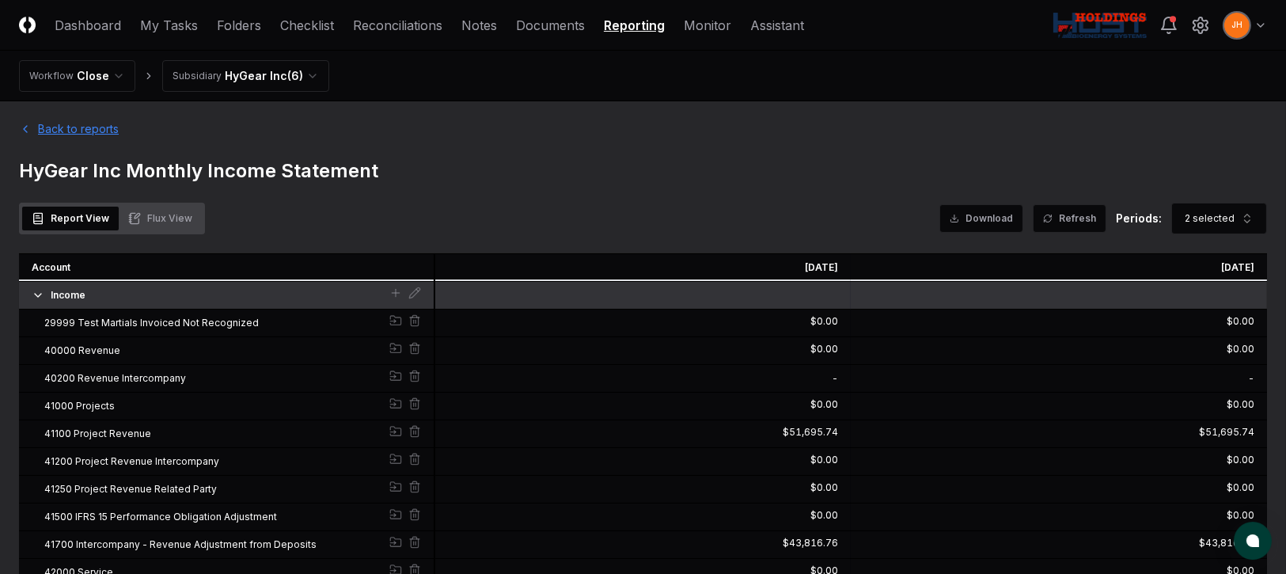
click at [44, 127] on link "Back to reports" at bounding box center [69, 128] width 100 height 17
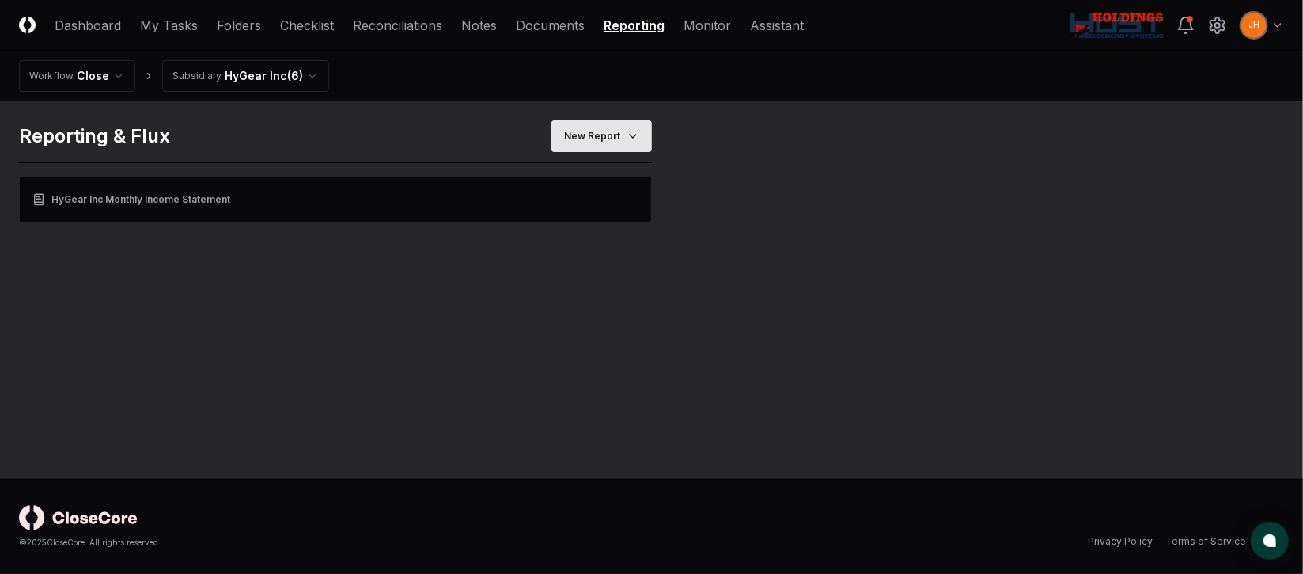
click at [597, 136] on html "CloseCore Dashboard My Tasks Folders Checklist Reconciliations Notes Documents …" at bounding box center [651, 287] width 1303 height 574
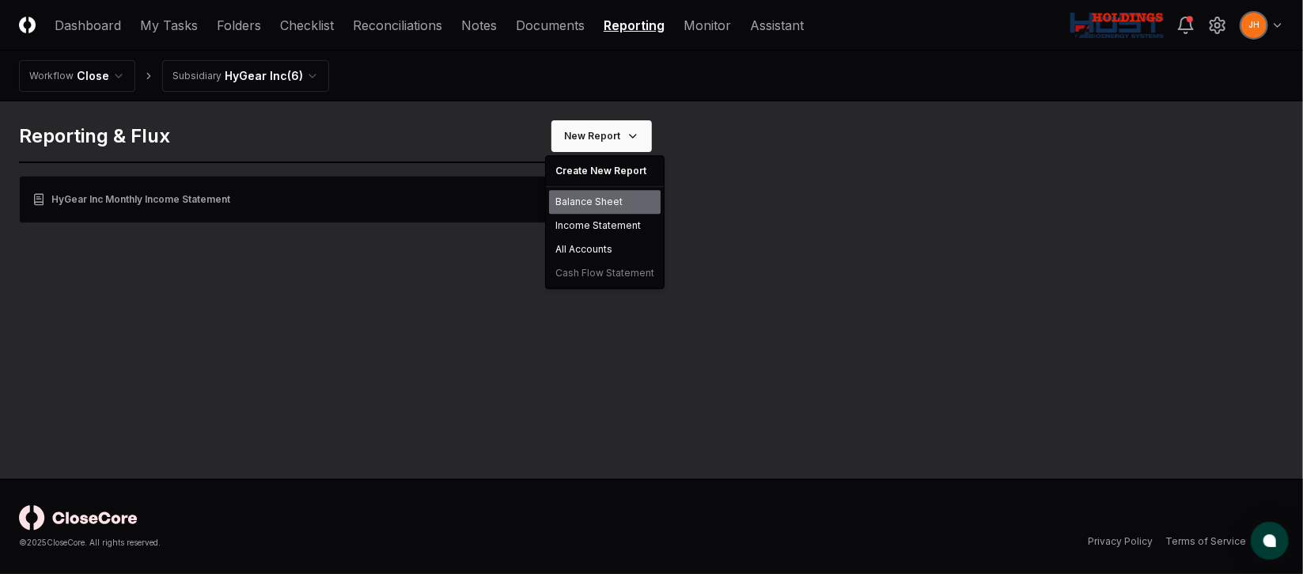
click at [571, 198] on div "Balance Sheet" at bounding box center [605, 202] width 112 height 24
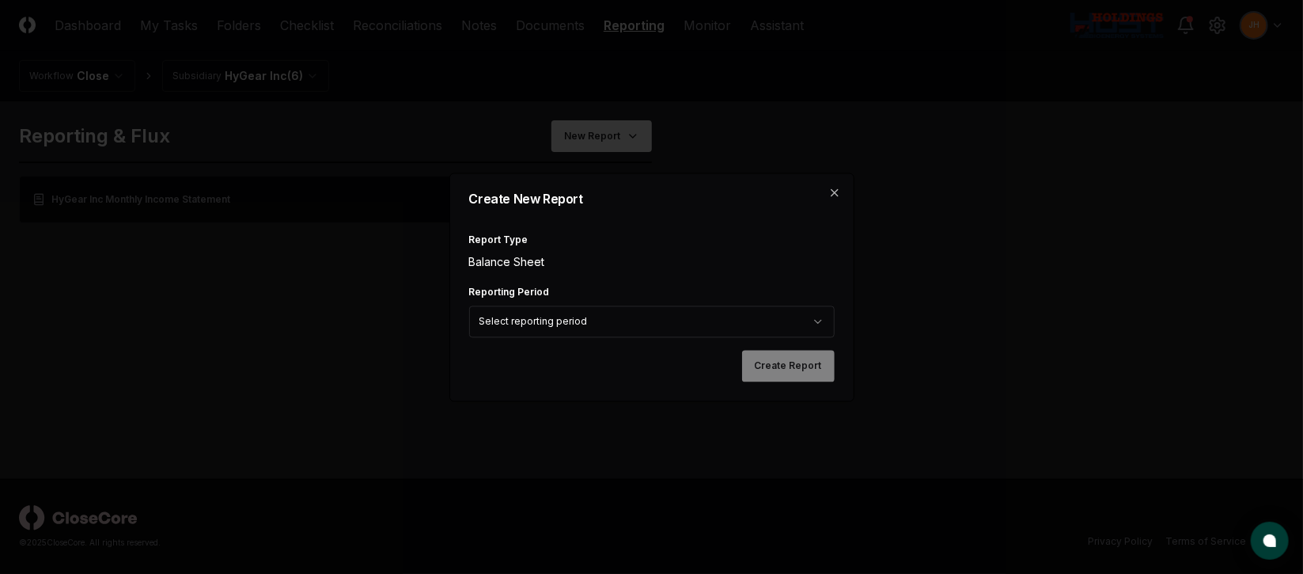
click at [547, 330] on body "CloseCore Dashboard My Tasks Folders Checklist Reconciliations Notes Documents …" at bounding box center [651, 287] width 1303 height 574
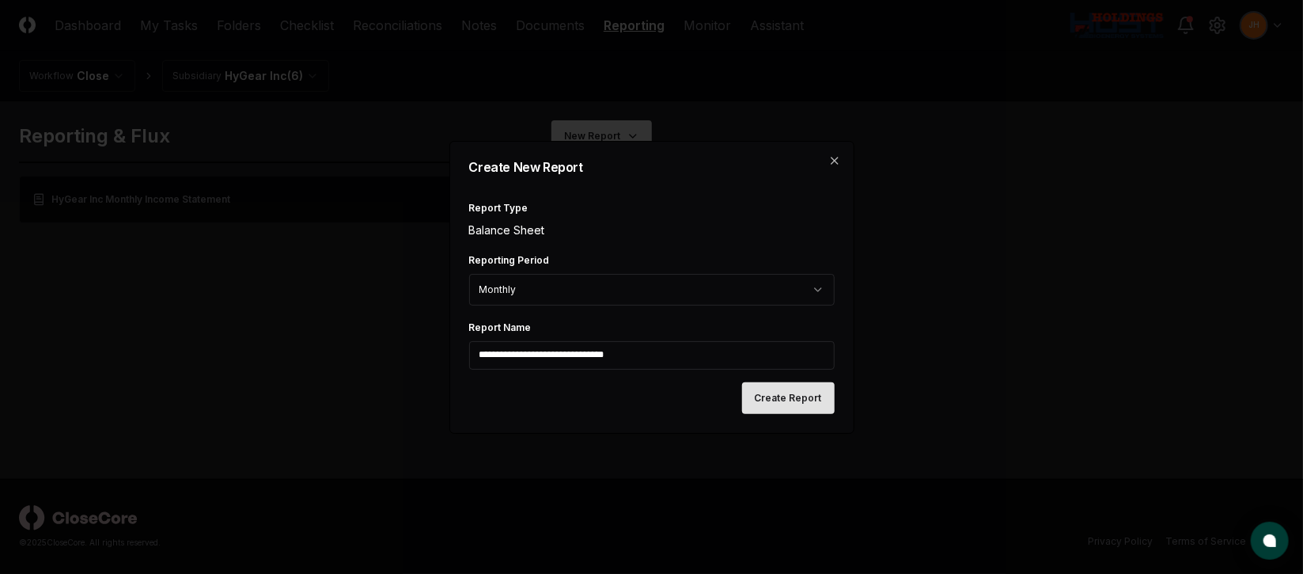
click at [794, 409] on button "Create Report" at bounding box center [788, 398] width 93 height 32
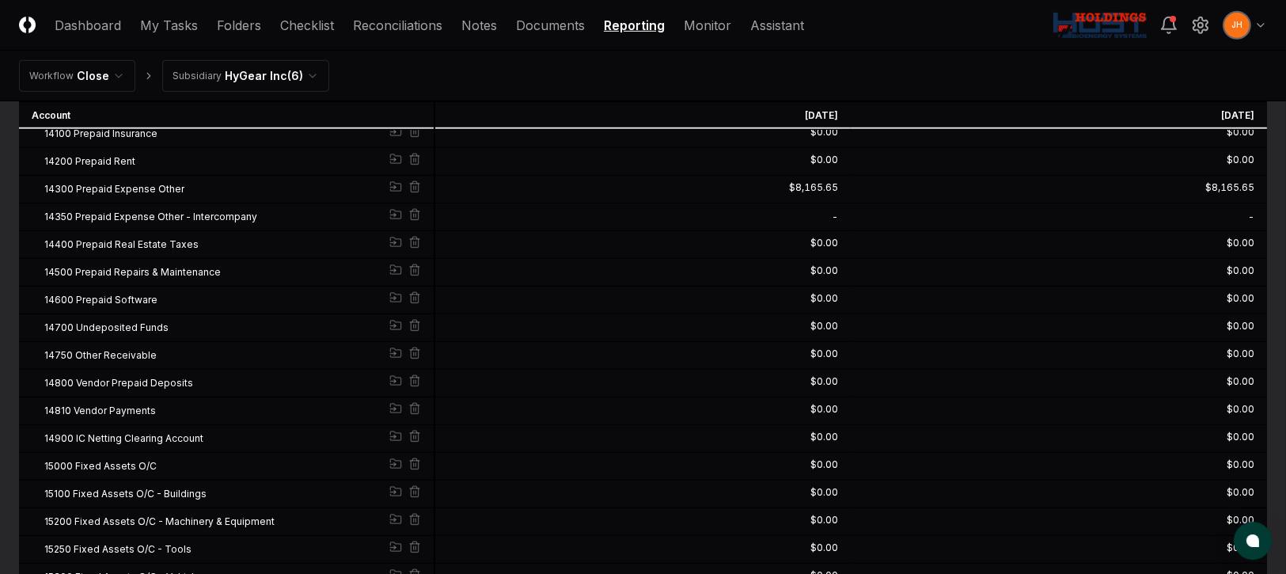
scroll to position [1305, 0]
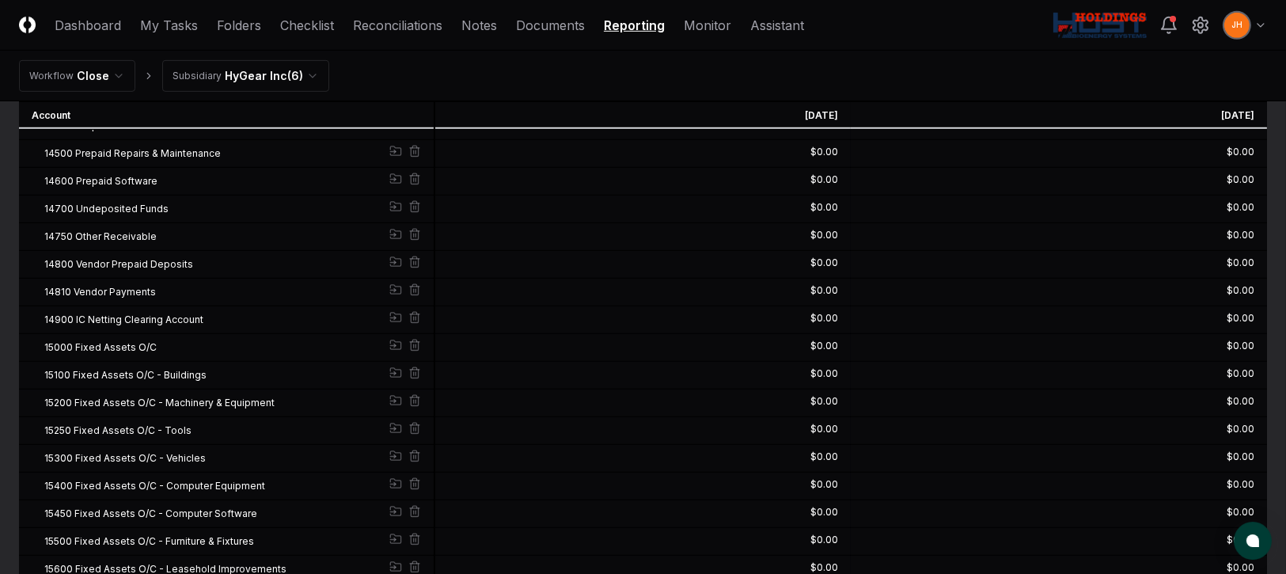
click at [620, 22] on link "Reporting" at bounding box center [634, 25] width 61 height 19
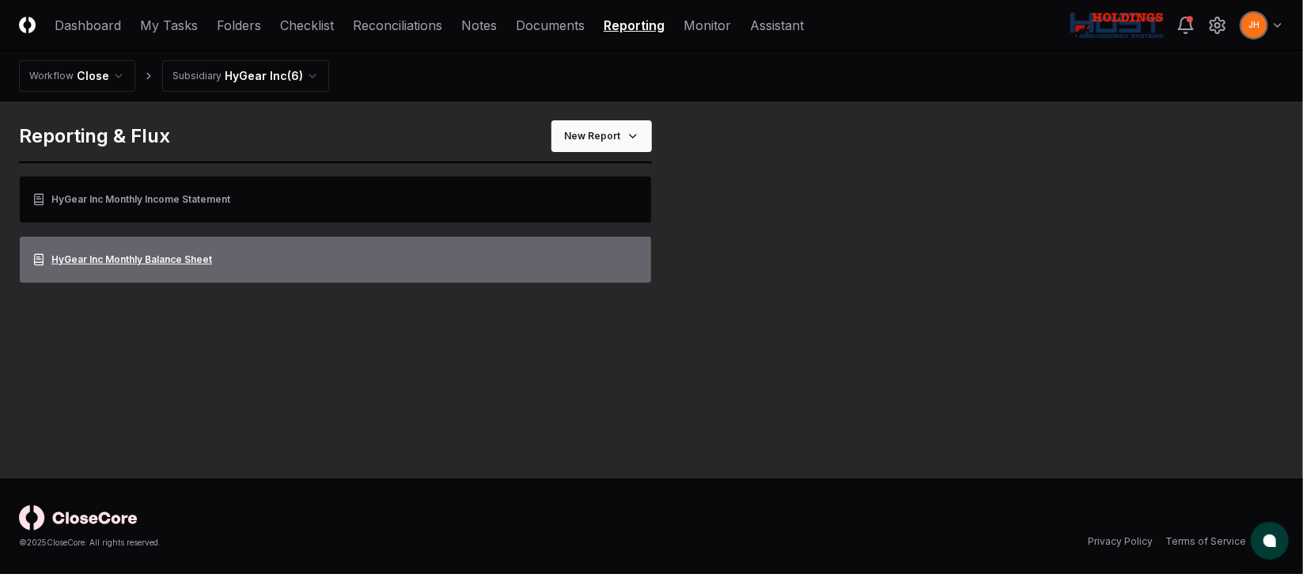
click at [135, 262] on link "HyGear Inc Monthly Balance Sheet" at bounding box center [335, 259] width 633 height 47
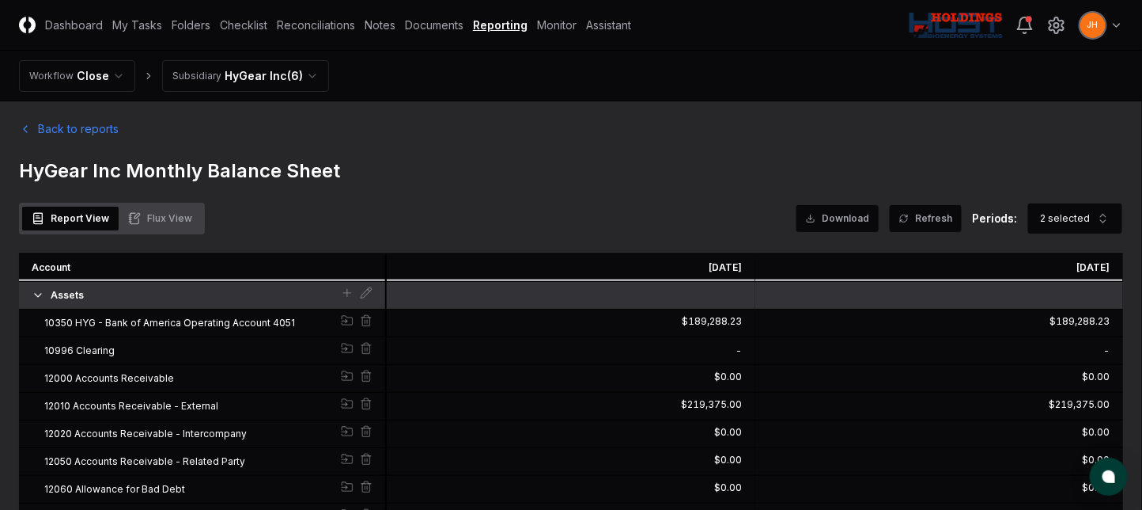
click at [177, 216] on button "Flux View" at bounding box center [160, 219] width 83 height 24
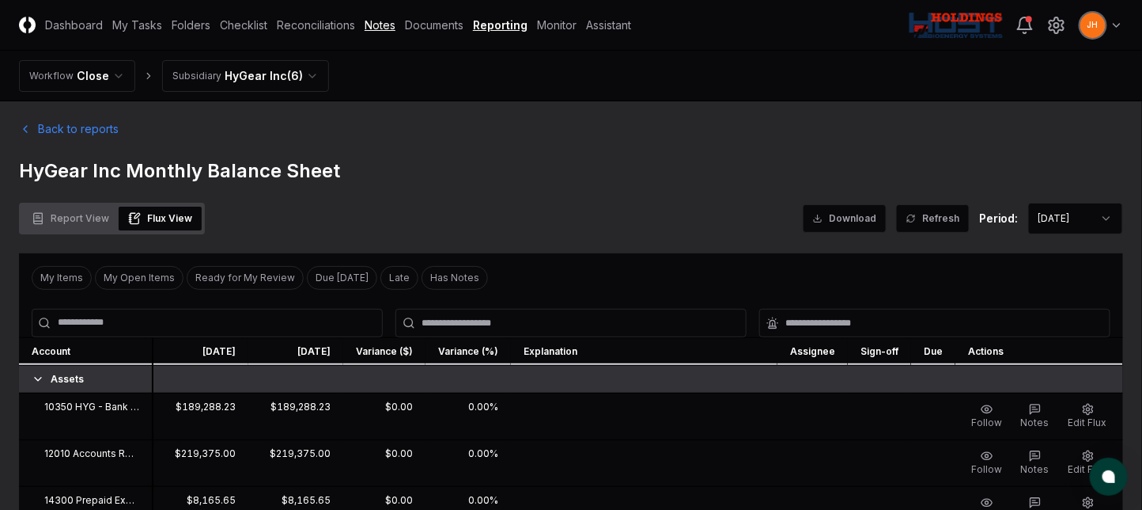
click at [389, 21] on link "Notes" at bounding box center [380, 25] width 31 height 17
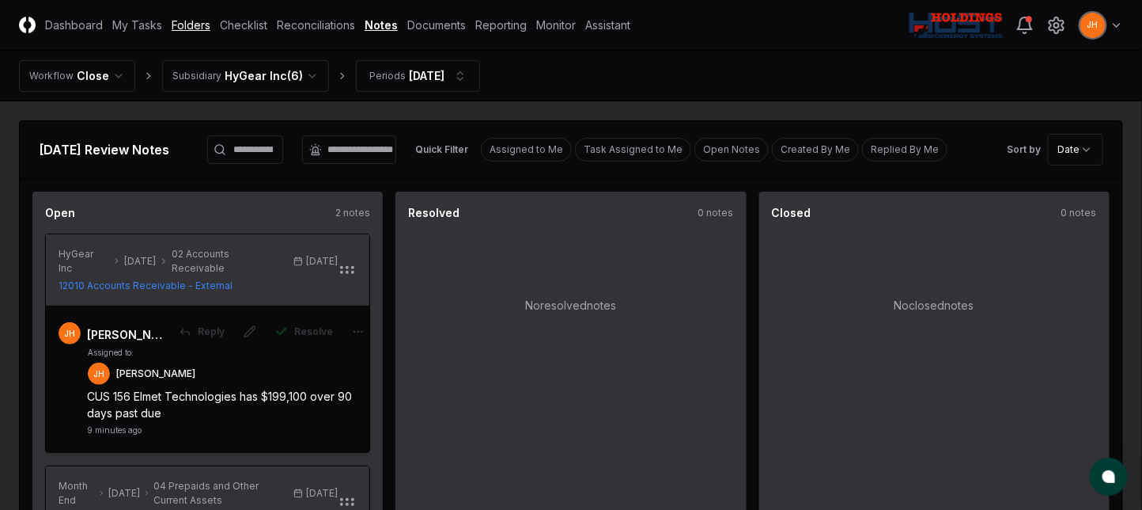
click at [187, 16] on header "CloseCore Dashboard My Tasks Folders Checklist Reconciliations Notes Documents …" at bounding box center [571, 25] width 1142 height 51
click at [188, 21] on link "Folders" at bounding box center [191, 25] width 39 height 17
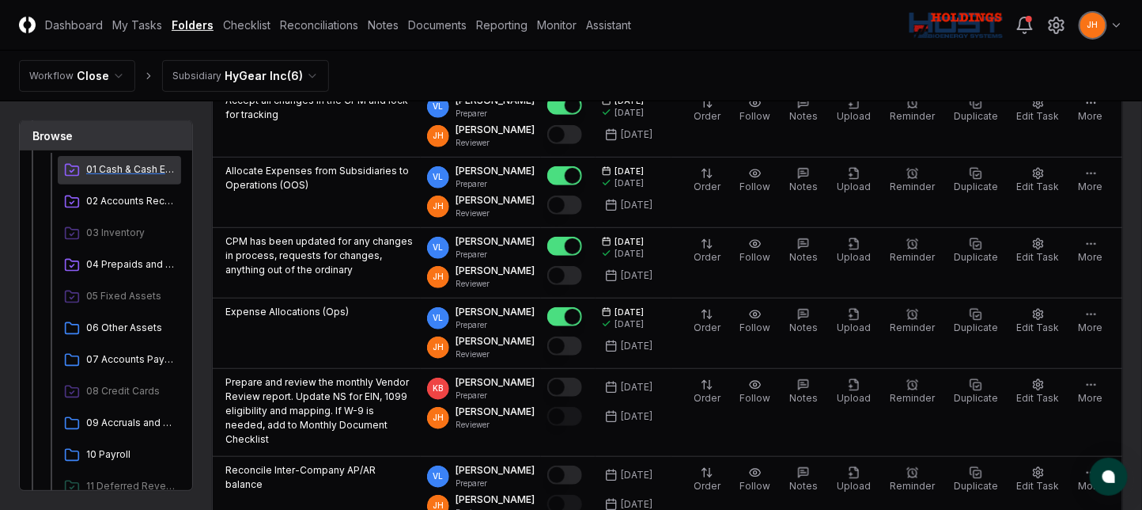
scroll to position [210, 0]
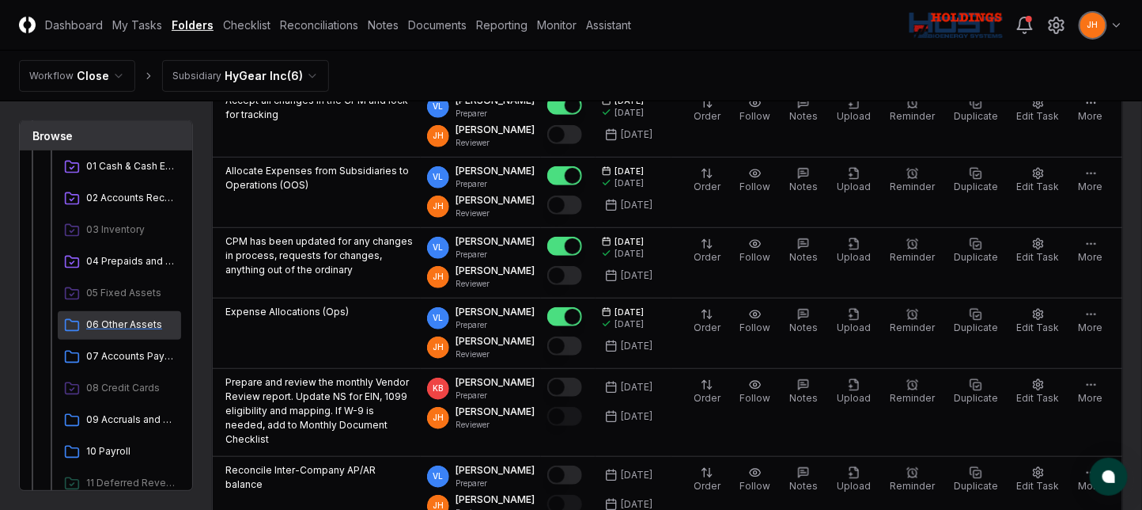
click at [108, 326] on span "06 Other Assets" at bounding box center [130, 324] width 89 height 14
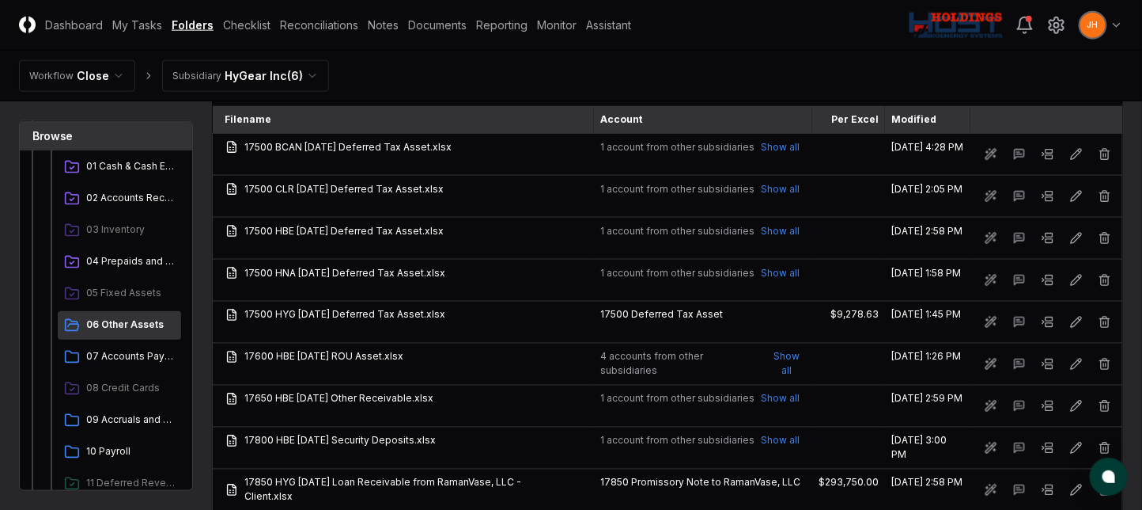
scroll to position [843, 0]
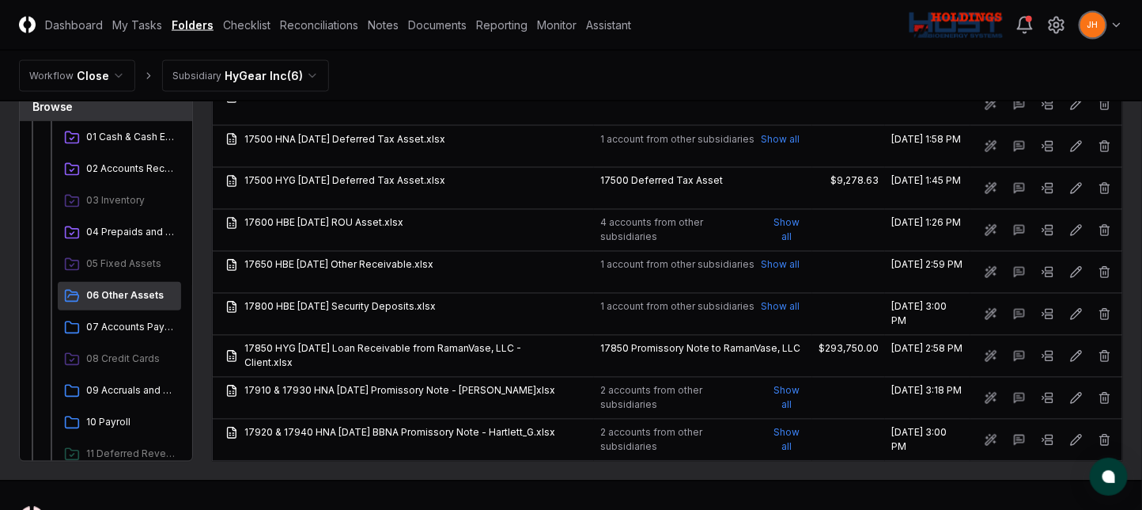
click at [449, 49] on header "CloseCore Dashboard My Tasks Folders Checklist Reconciliations Notes Documents …" at bounding box center [571, 25] width 1142 height 51
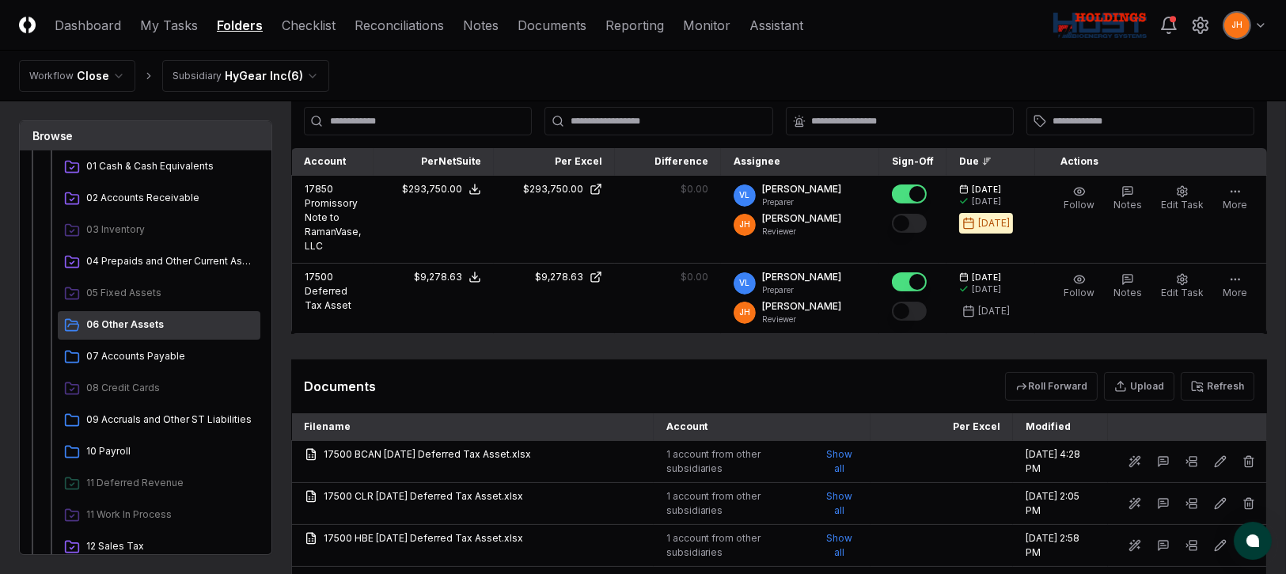
scroll to position [316, 0]
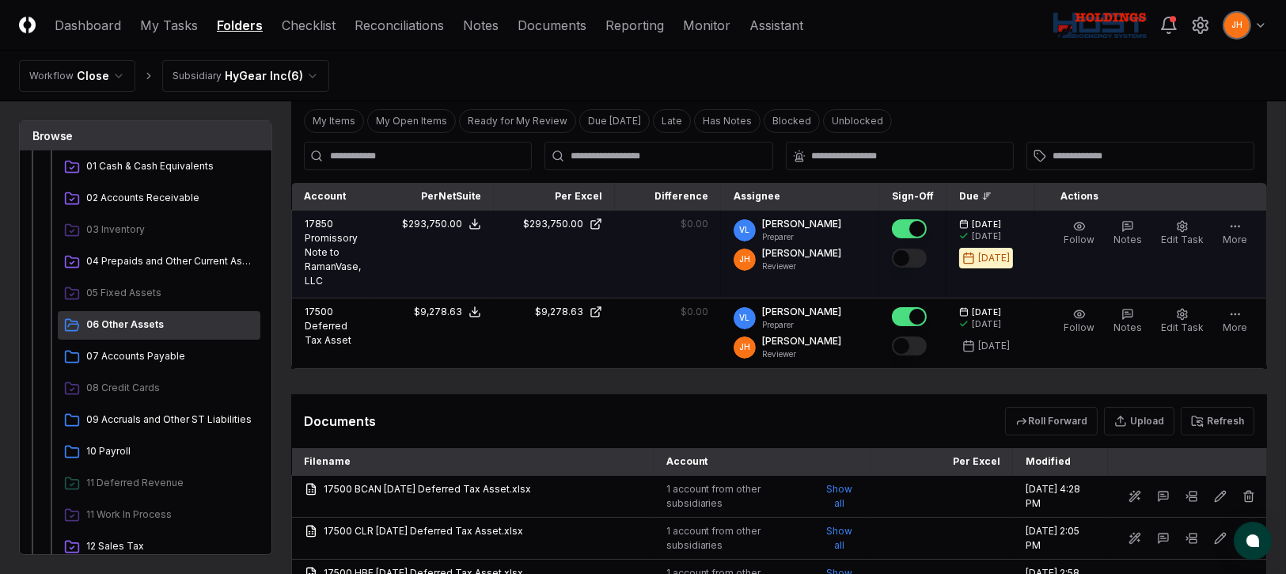
click at [920, 261] on button "Mark complete" at bounding box center [909, 257] width 35 height 19
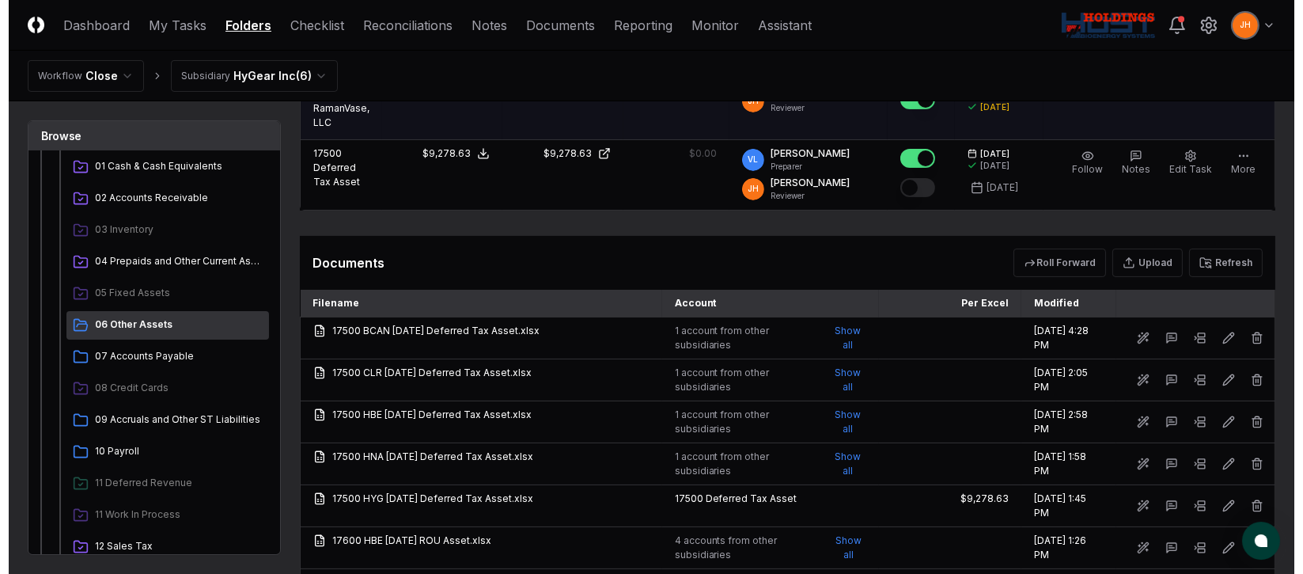
scroll to position [355, 0]
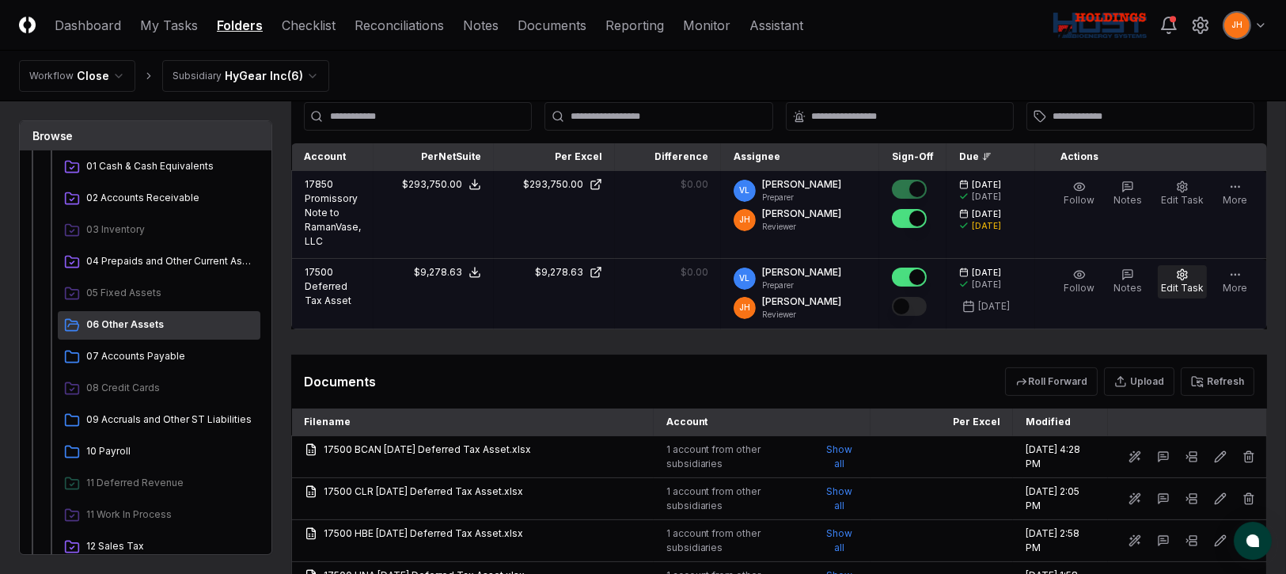
click at [1177, 282] on span "Edit Task" at bounding box center [1182, 288] width 43 height 12
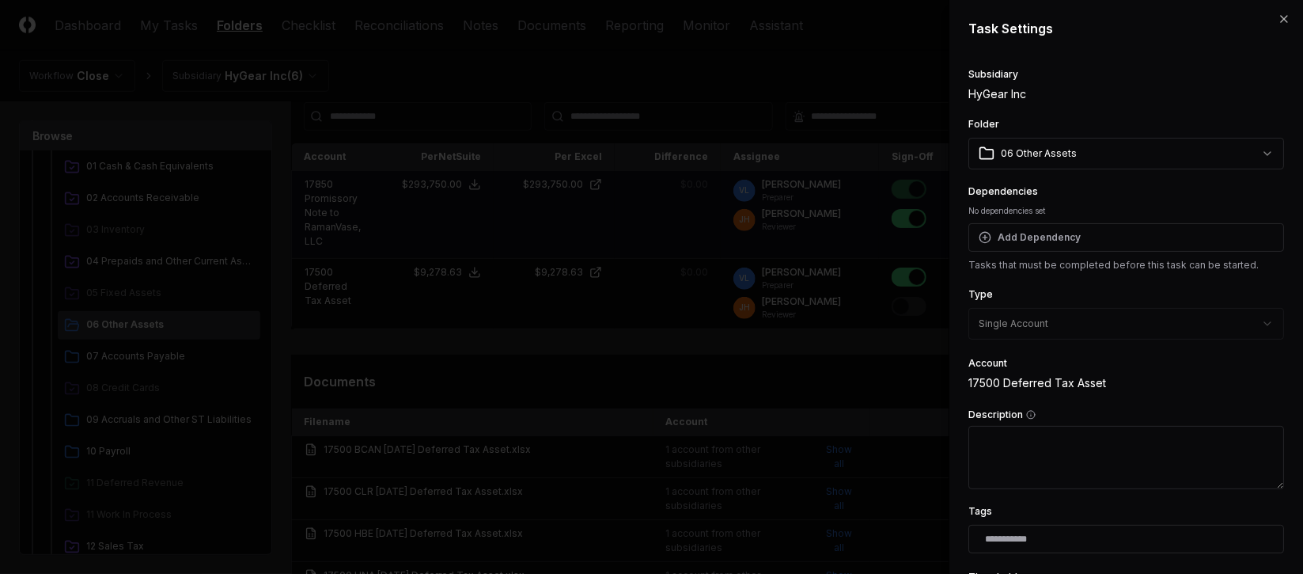
click at [1062, 442] on textarea "Description" at bounding box center [1126, 457] width 316 height 63
click at [854, 289] on body "CloseCore Dashboard My Tasks Folders Checklist Reconciliations Notes Documents …" at bounding box center [643, 328] width 1286 height 1366
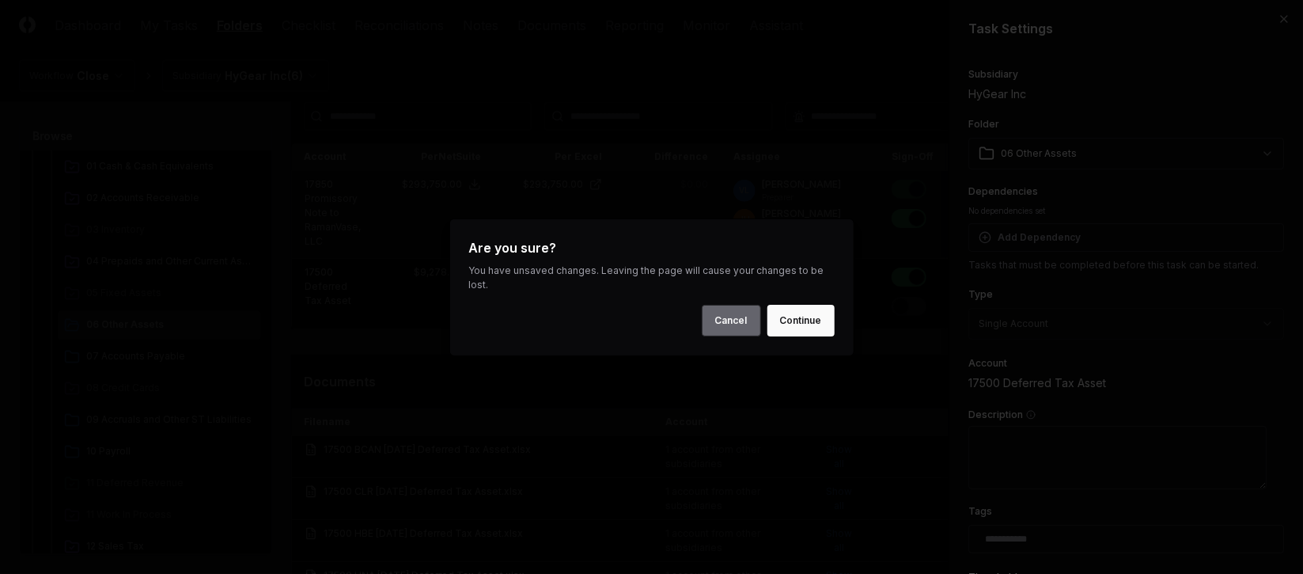
click at [715, 316] on button "Cancel" at bounding box center [731, 321] width 59 height 32
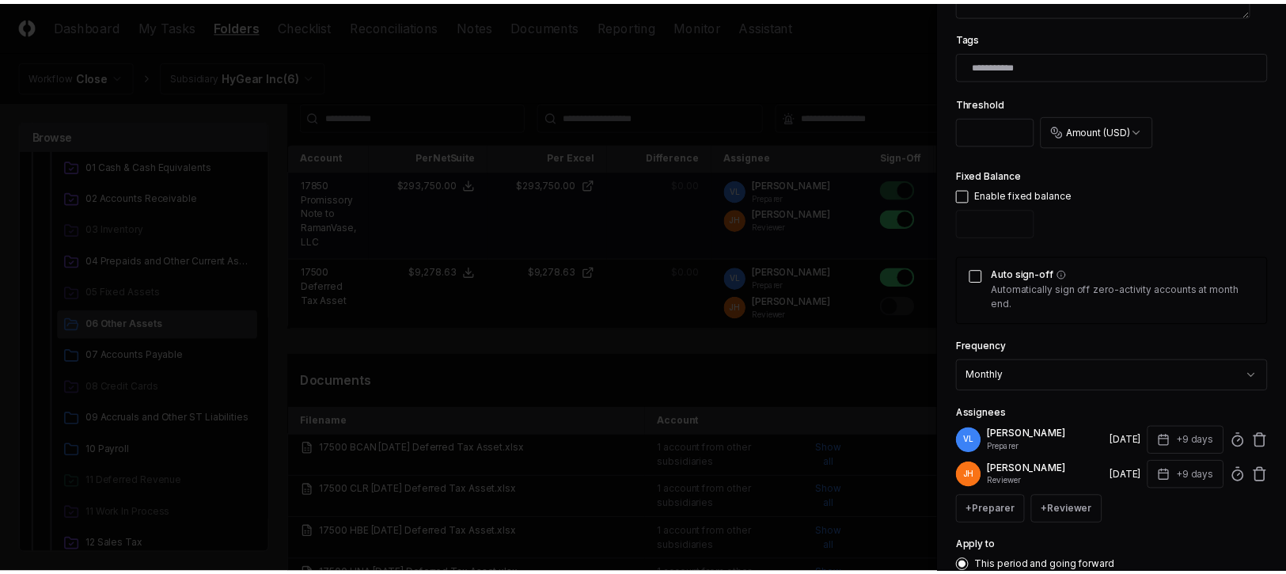
scroll to position [597, 0]
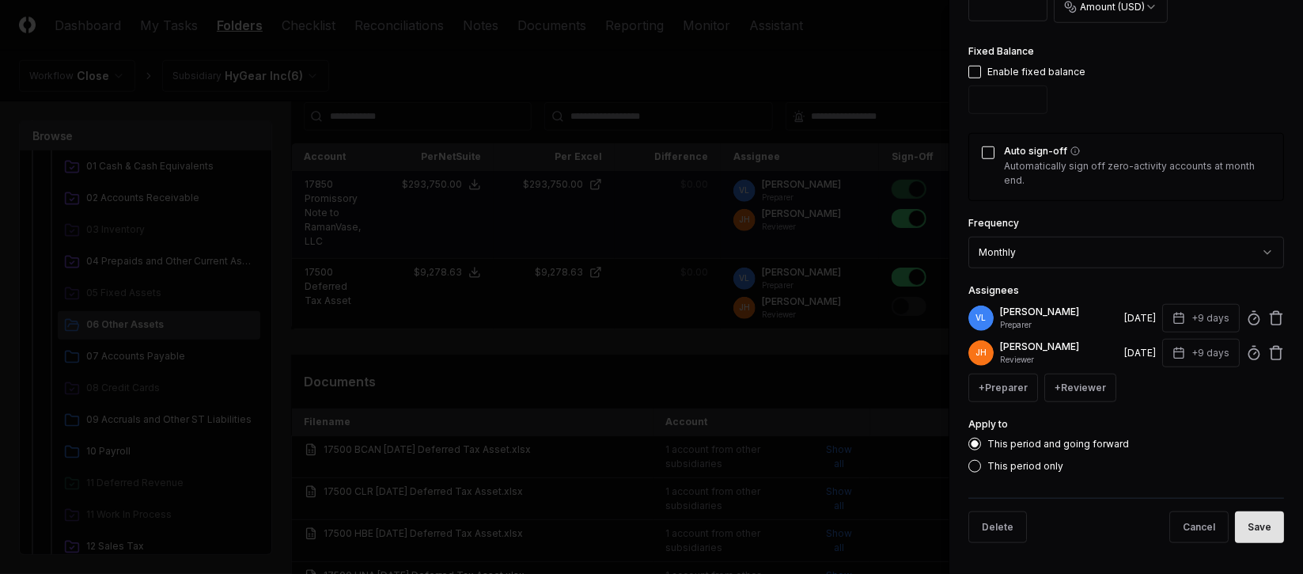
click at [1252, 521] on button "Save" at bounding box center [1259, 527] width 49 height 32
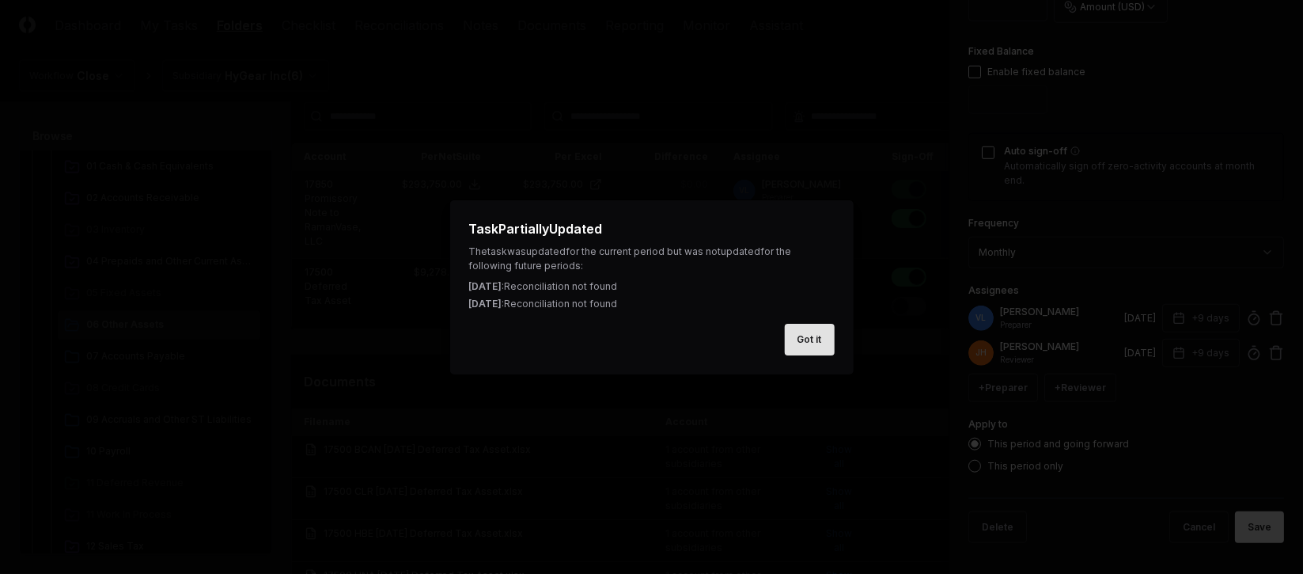
click at [816, 335] on button "Got it" at bounding box center [810, 340] width 50 height 32
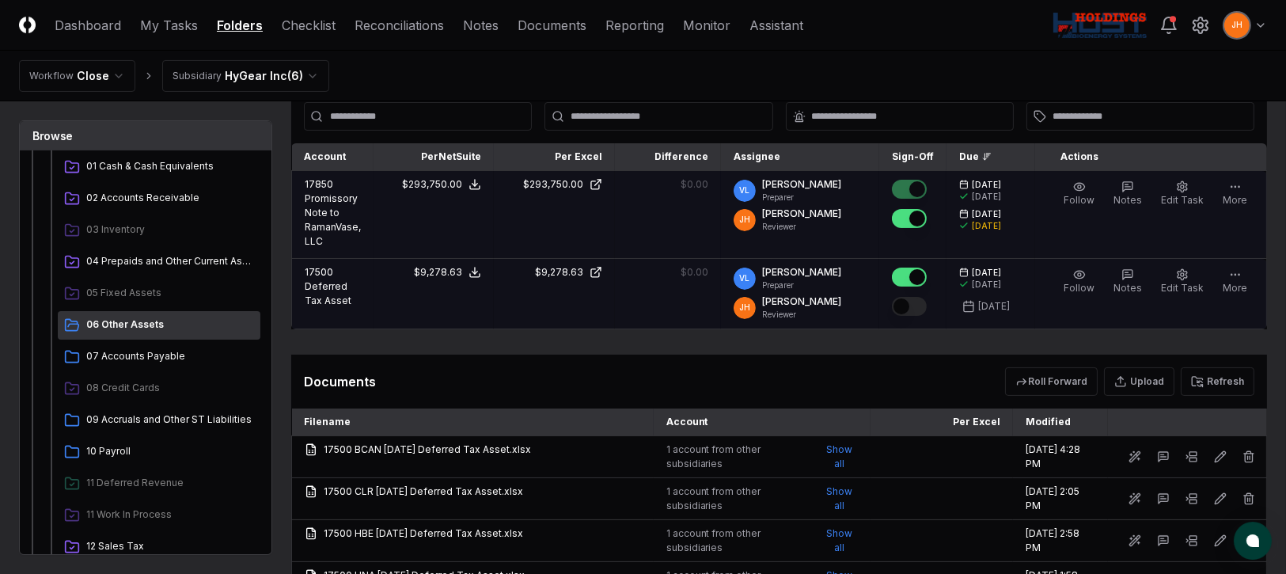
click at [926, 307] on button "Mark complete" at bounding box center [909, 306] width 35 height 19
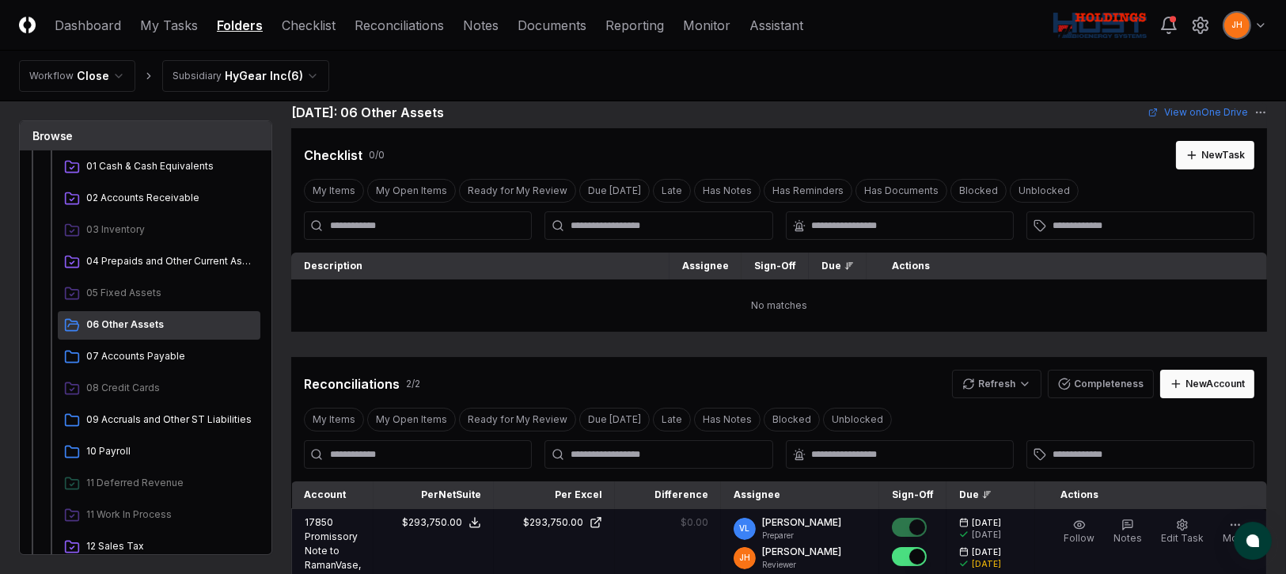
scroll to position [0, 0]
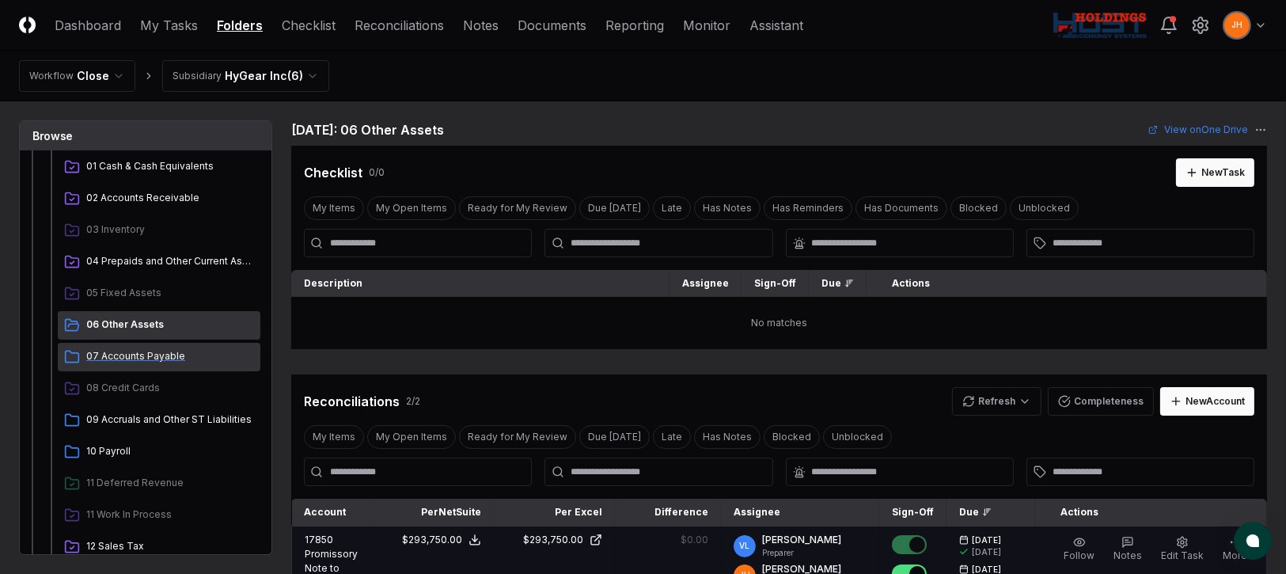
click at [133, 351] on span "07 Accounts Payable" at bounding box center [170, 356] width 168 height 14
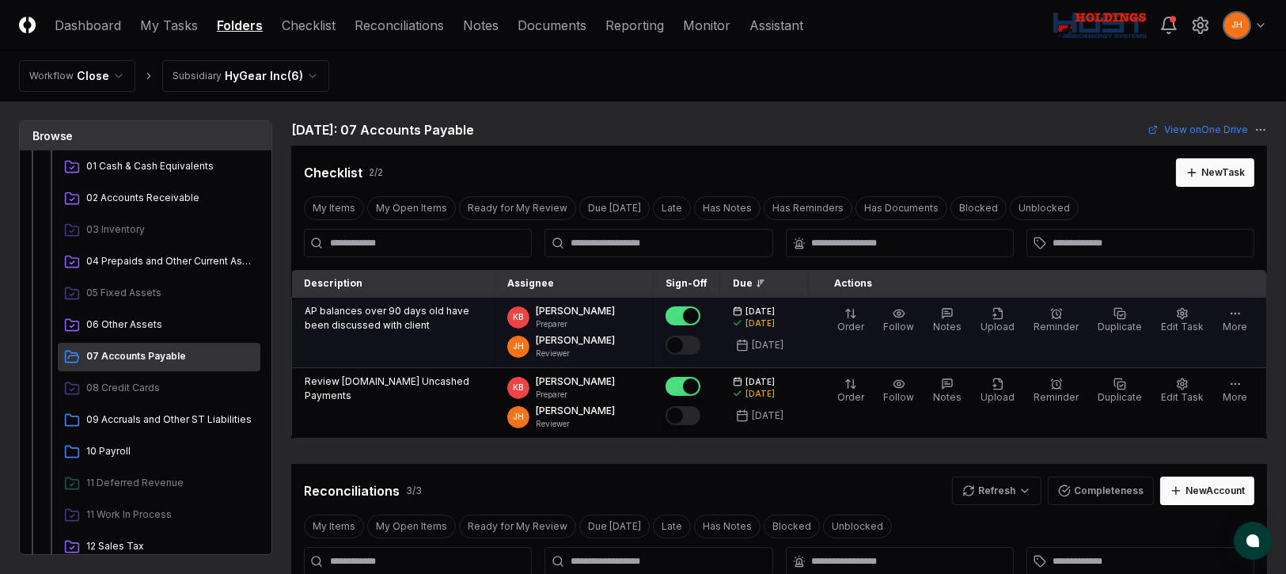
click at [700, 338] on button "Mark complete" at bounding box center [682, 344] width 35 height 19
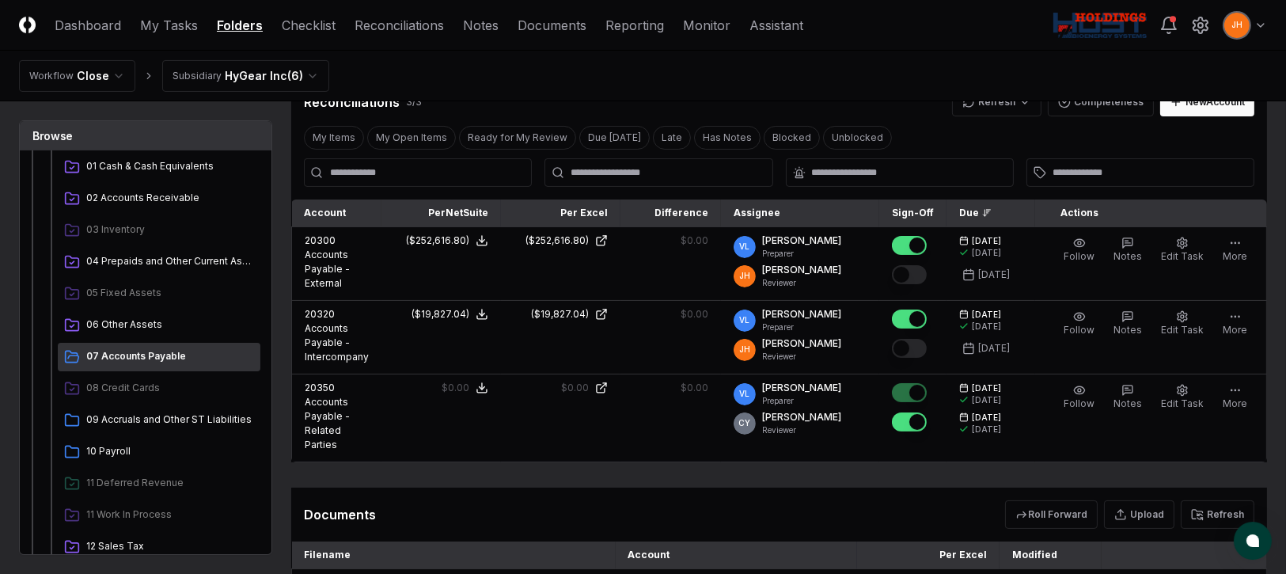
scroll to position [355, 0]
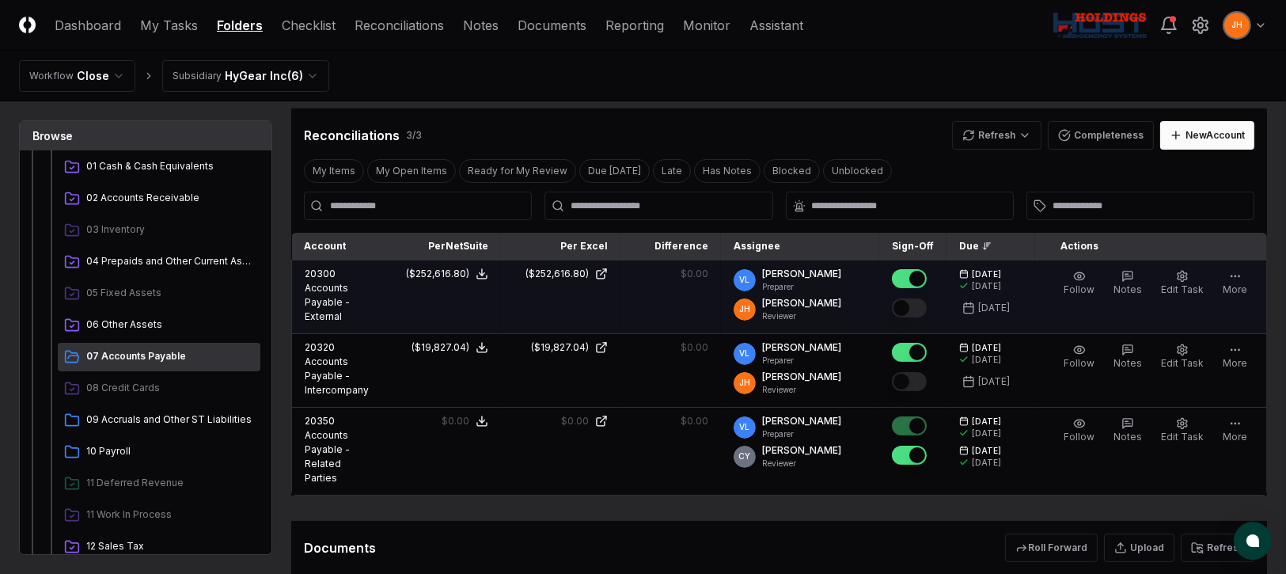
click at [926, 309] on button "Mark complete" at bounding box center [909, 307] width 35 height 19
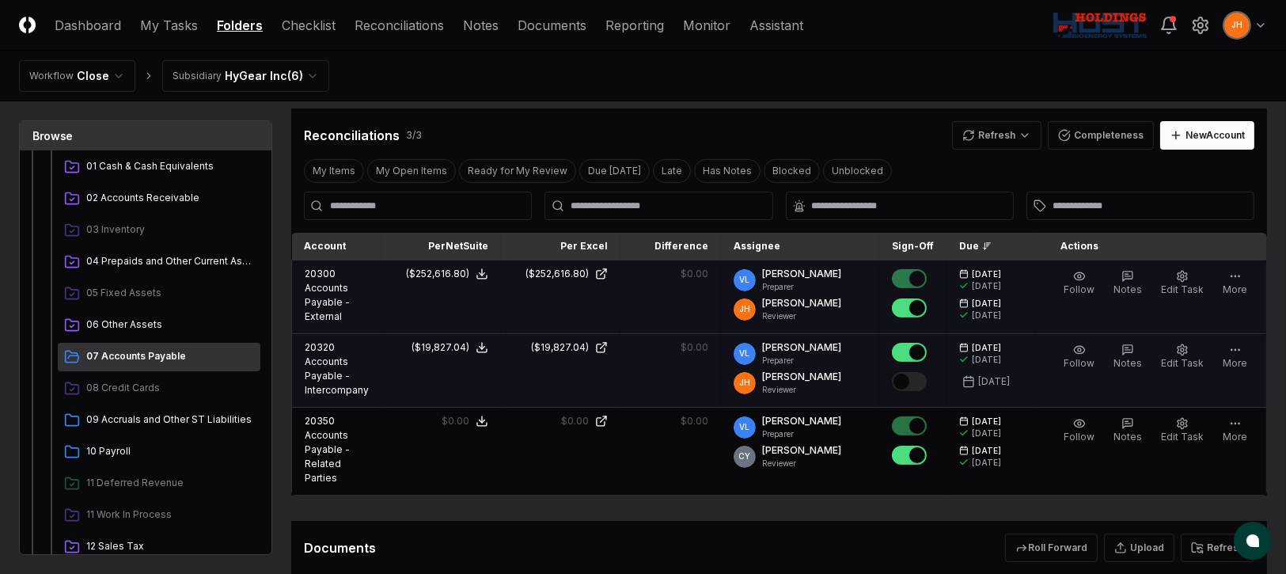
click at [923, 386] on button "Mark complete" at bounding box center [909, 381] width 35 height 19
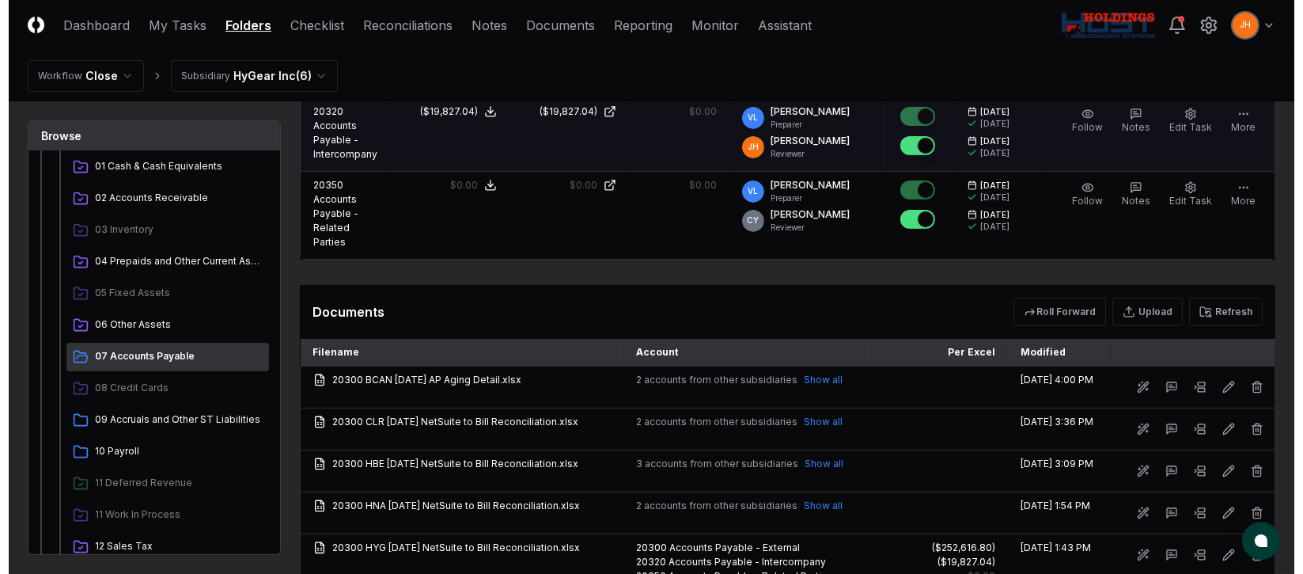
scroll to position [593, 0]
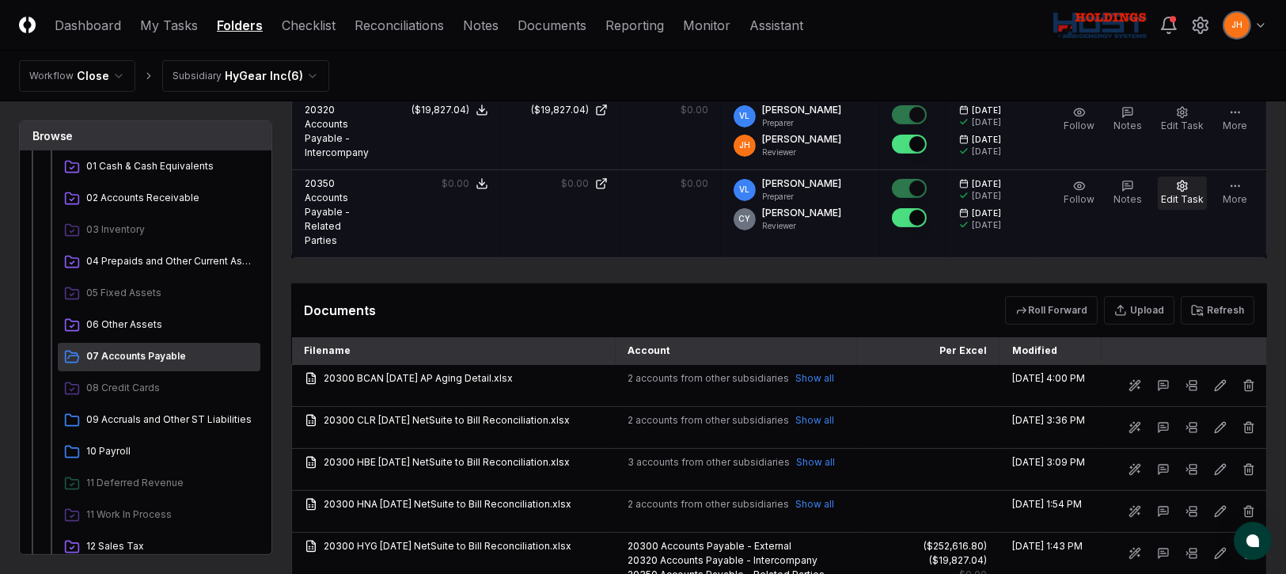
click at [1173, 189] on button "Edit Task" at bounding box center [1182, 192] width 49 height 33
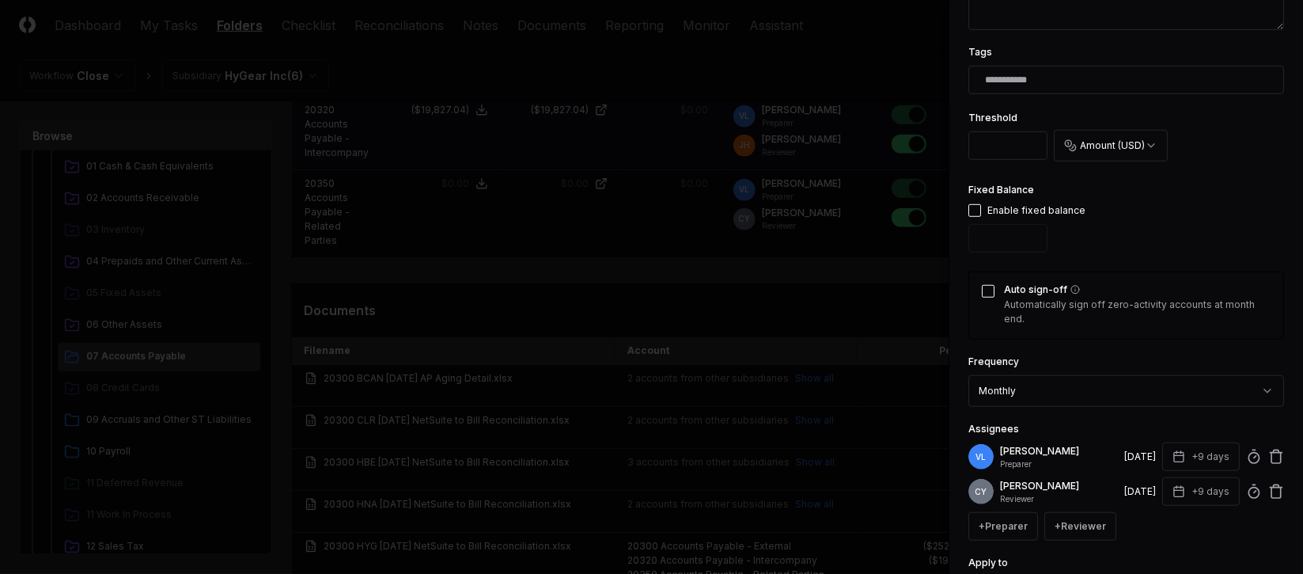
scroll to position [474, 0]
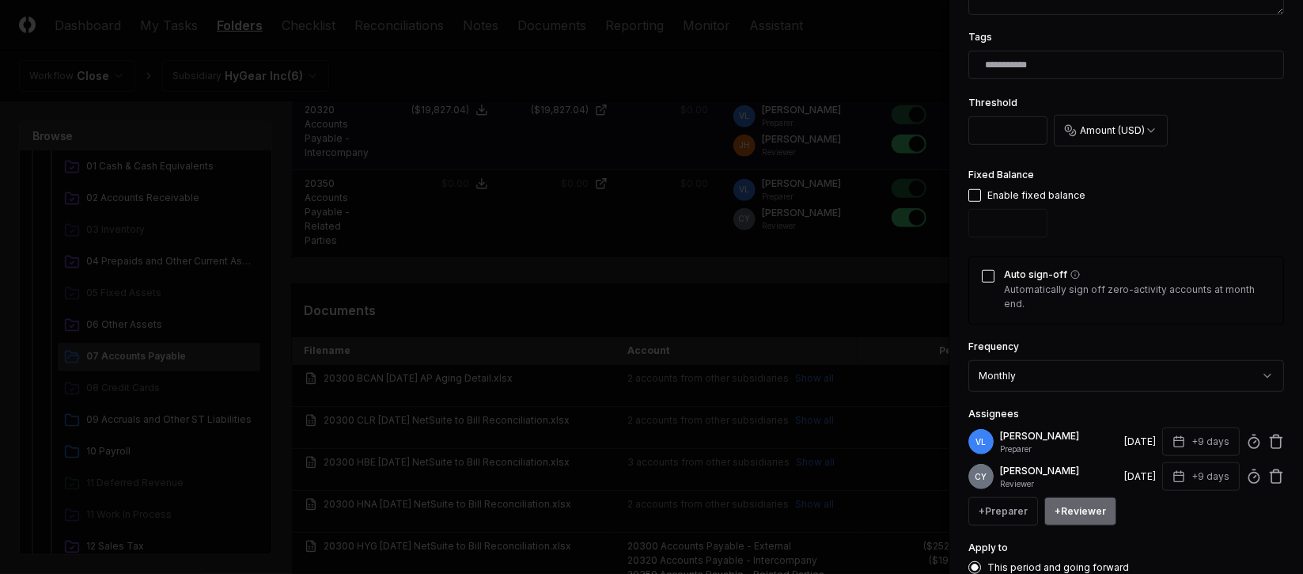
click at [1104, 506] on button "+ Reviewer" at bounding box center [1080, 511] width 72 height 28
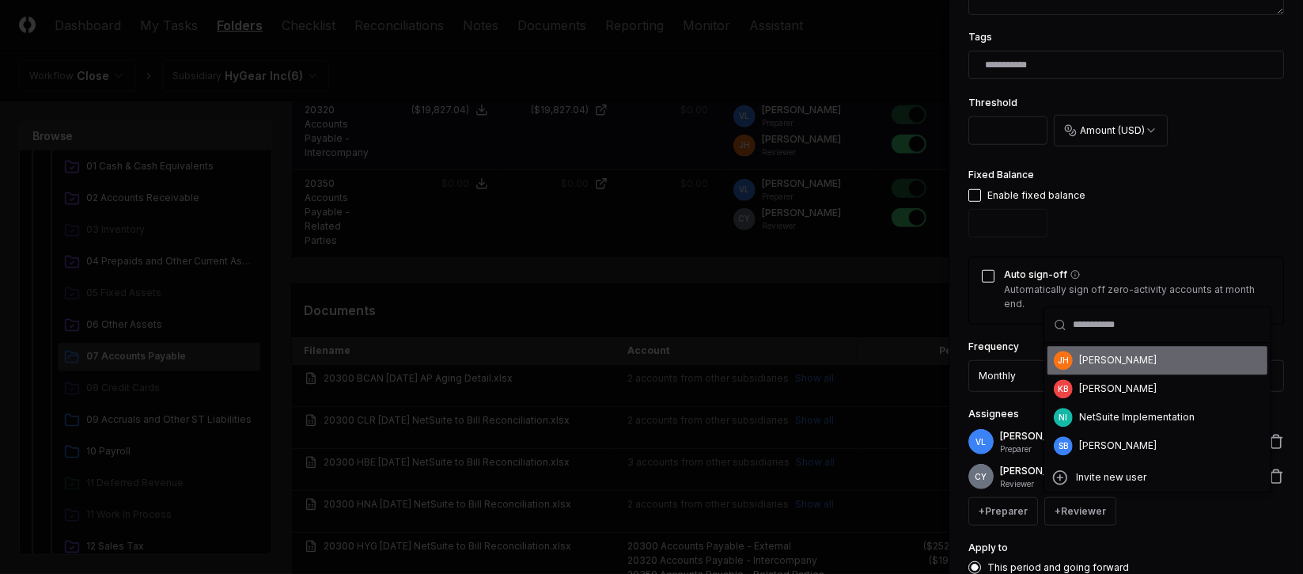
click at [1101, 369] on div "[PERSON_NAME]" at bounding box center [1158, 360] width 220 height 28
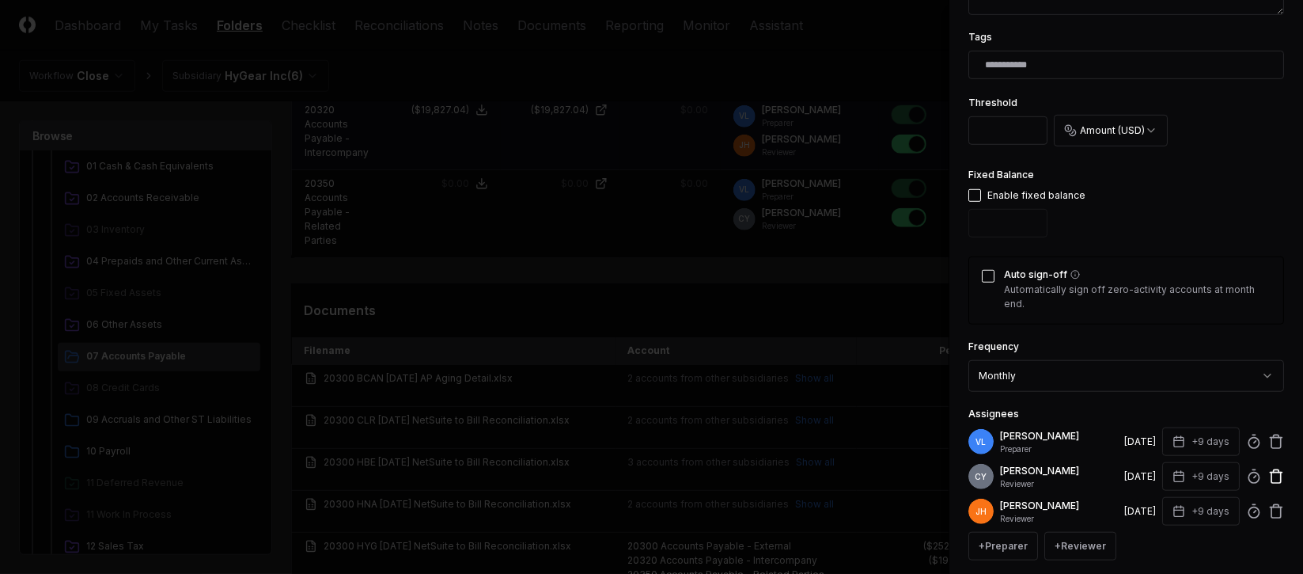
click at [1268, 478] on icon at bounding box center [1276, 476] width 16 height 16
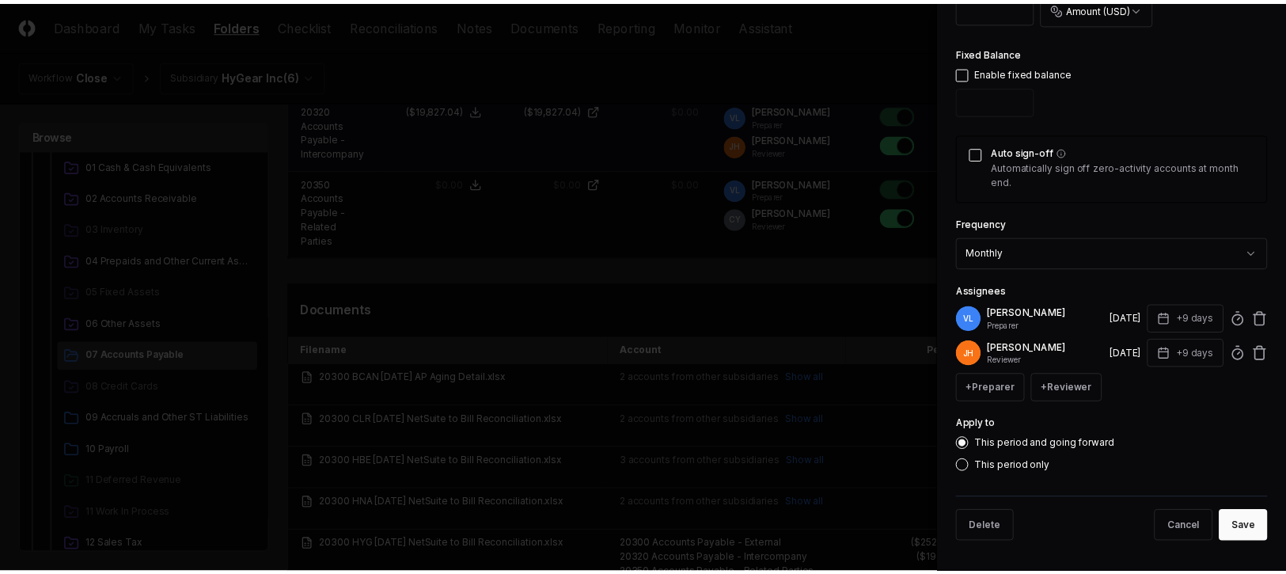
scroll to position [597, 0]
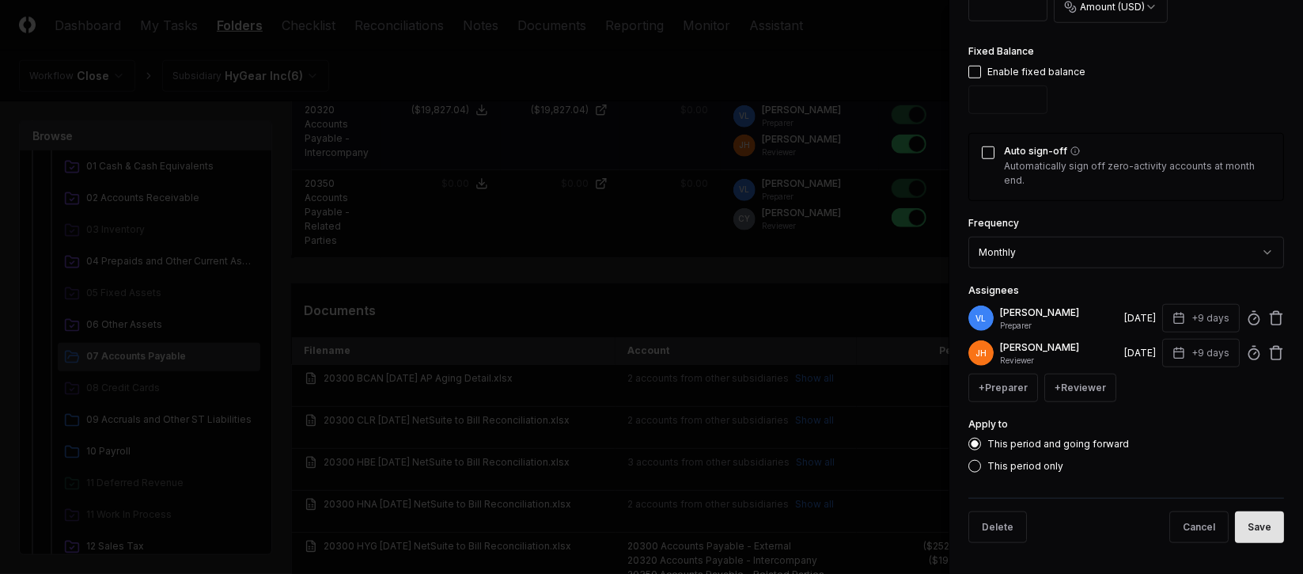
click at [1235, 526] on button "Save" at bounding box center [1259, 527] width 49 height 32
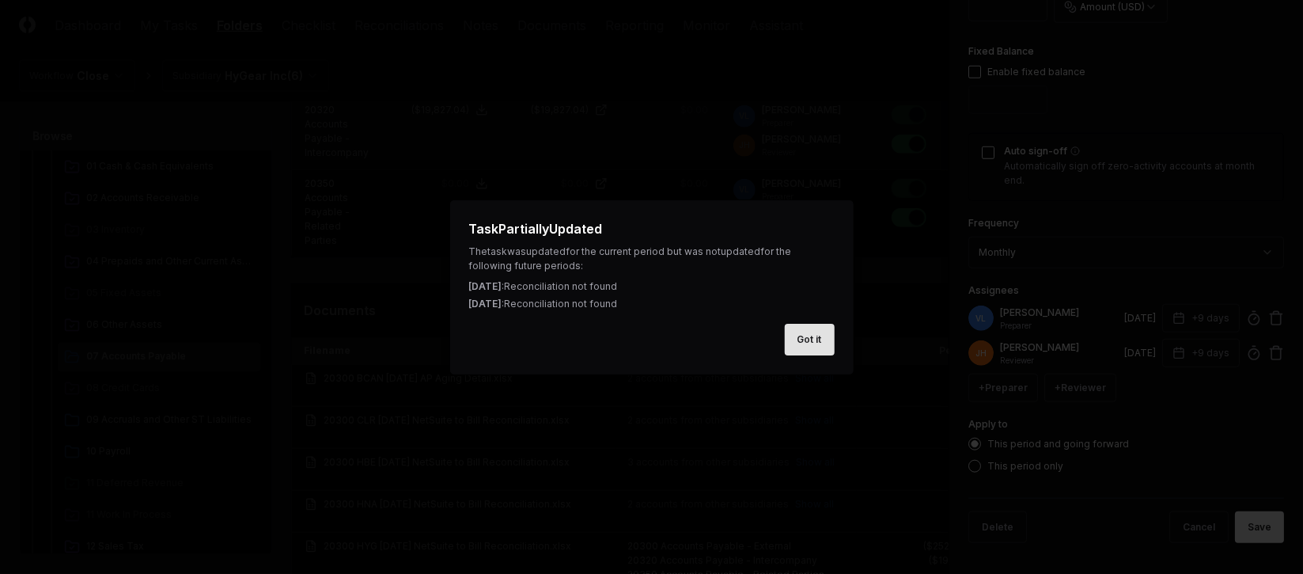
click at [821, 354] on button "Got it" at bounding box center [810, 340] width 50 height 32
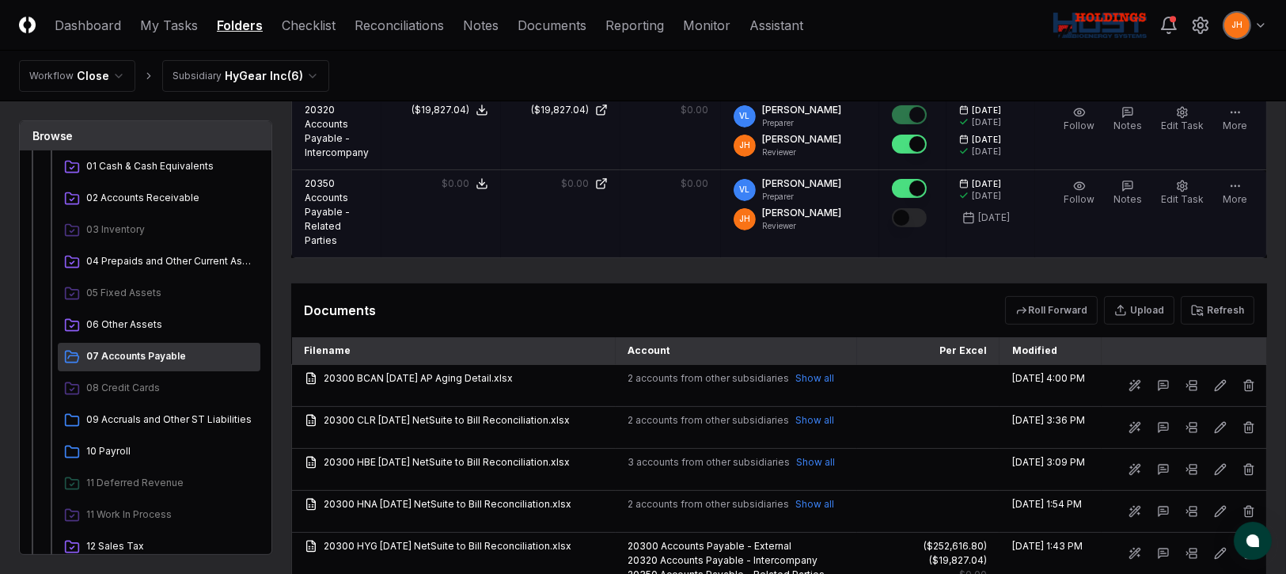
click at [926, 217] on button "Mark complete" at bounding box center [909, 217] width 35 height 19
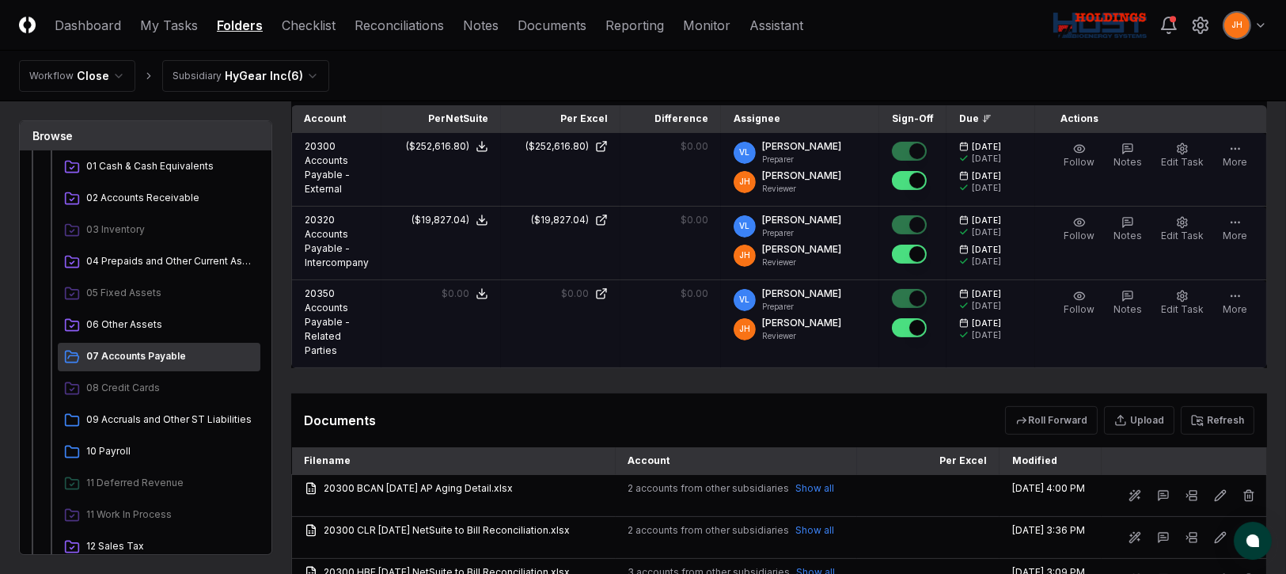
scroll to position [482, 0]
click at [145, 419] on span "09 Accruals and Other ST Liabilities" at bounding box center [170, 419] width 168 height 14
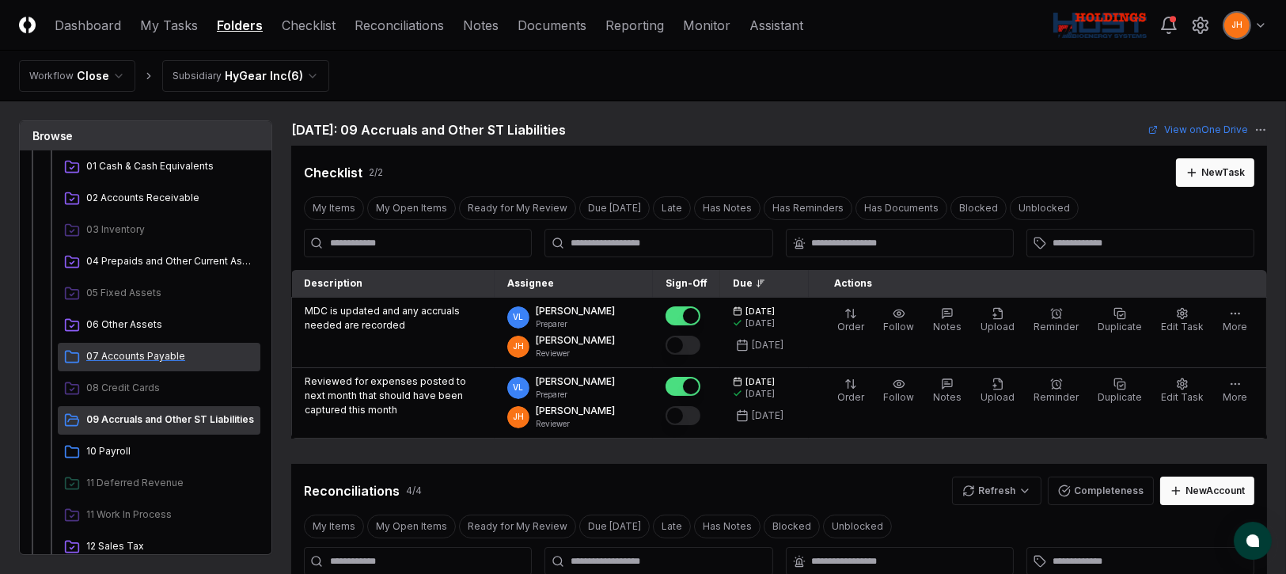
click at [151, 359] on span "07 Accounts Payable" at bounding box center [170, 356] width 168 height 14
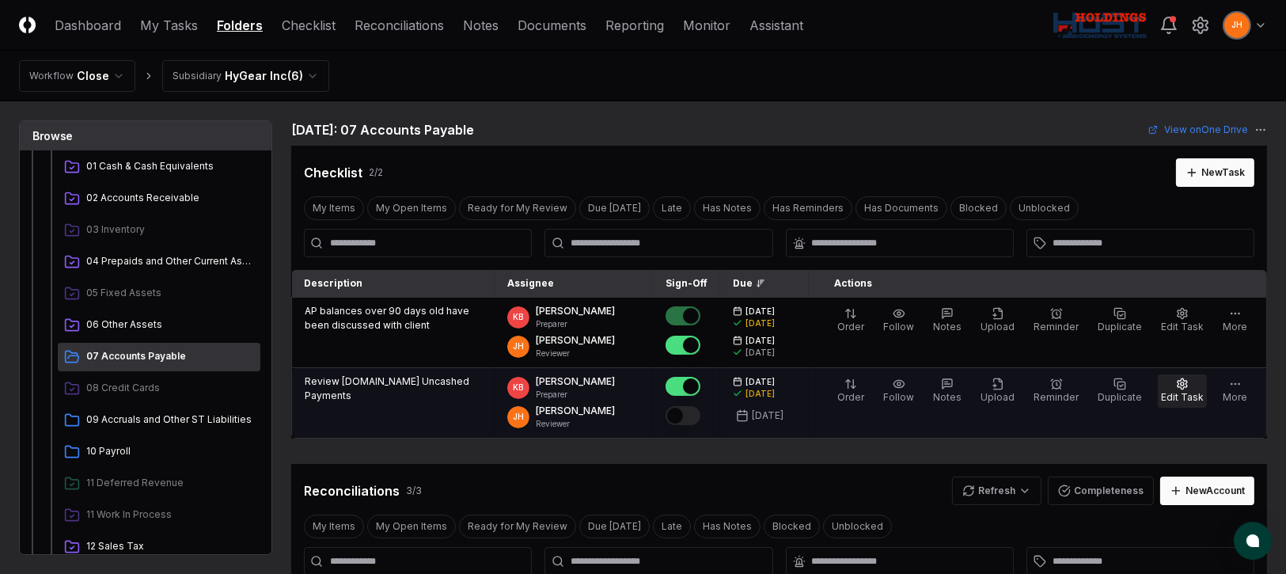
click at [1195, 388] on button "Edit Task" at bounding box center [1182, 390] width 49 height 33
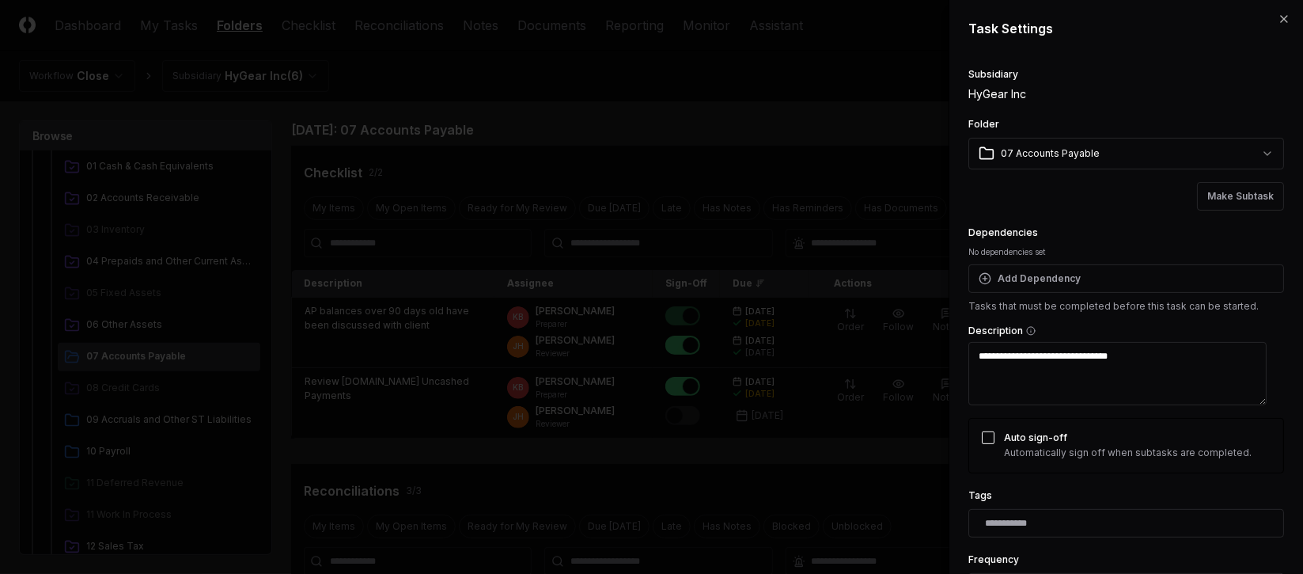
click at [1170, 362] on textarea "**********" at bounding box center [1117, 373] width 298 height 63
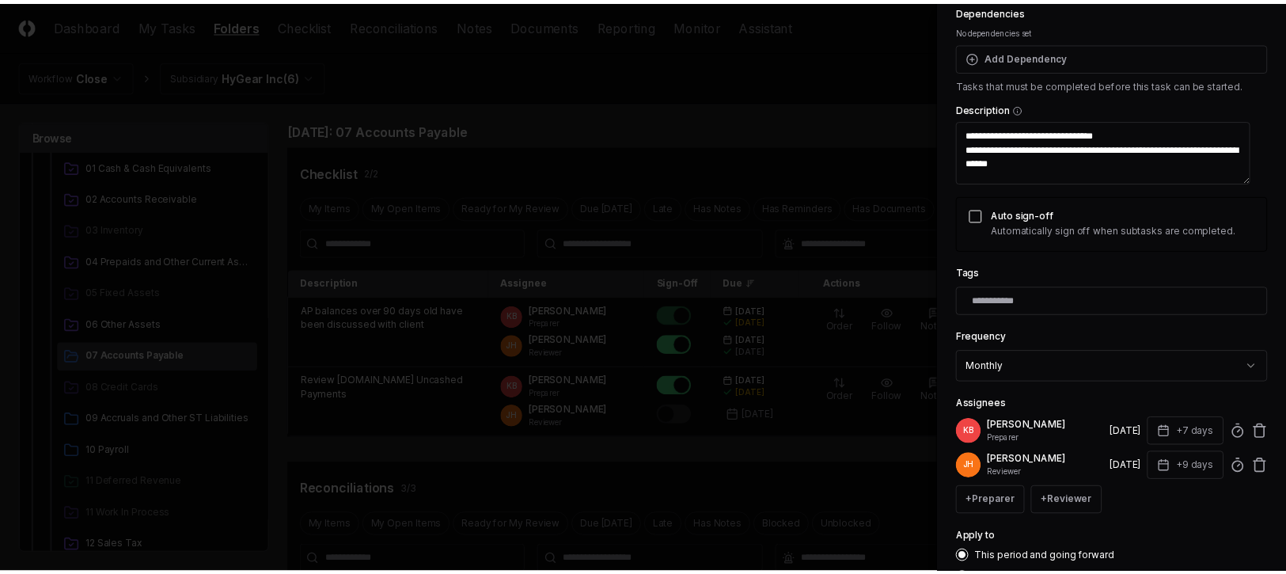
scroll to position [336, 0]
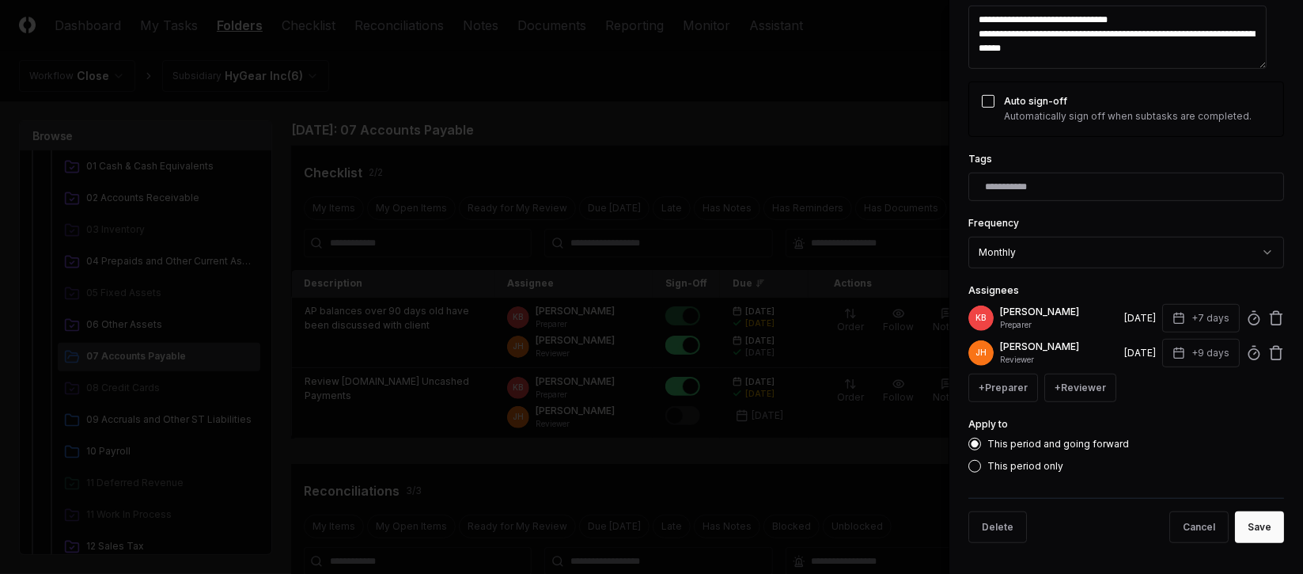
click at [1261, 544] on div "Delete Cancel Save" at bounding box center [1126, 527] width 316 height 58
click at [1252, 532] on button "Save" at bounding box center [1259, 527] width 49 height 32
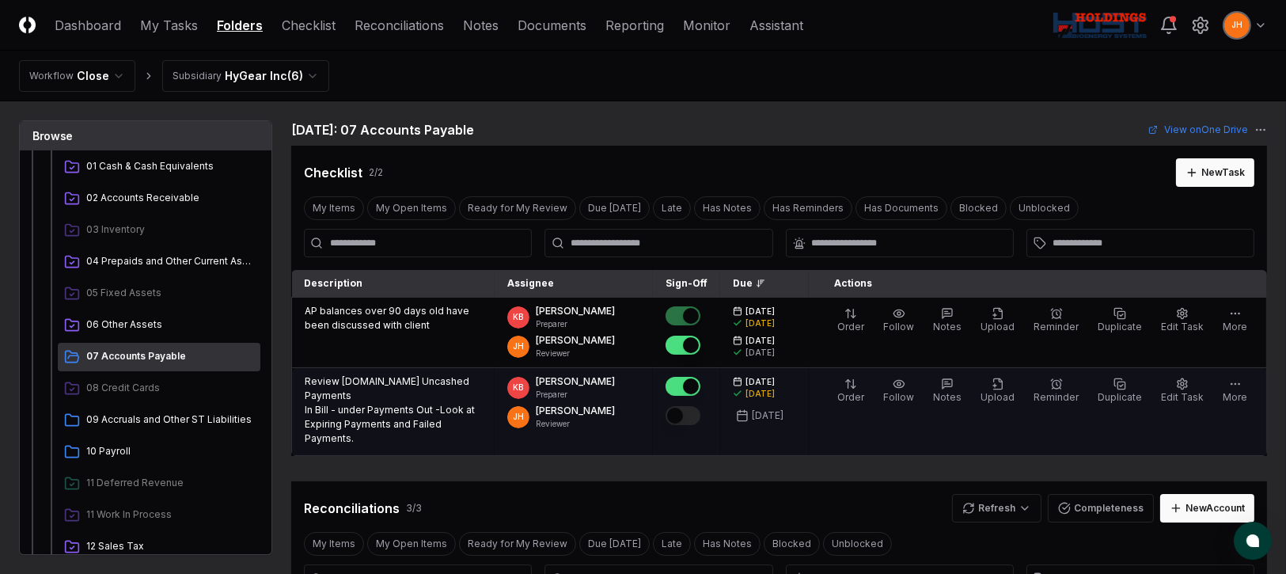
click at [699, 411] on button "Mark complete" at bounding box center [682, 415] width 35 height 19
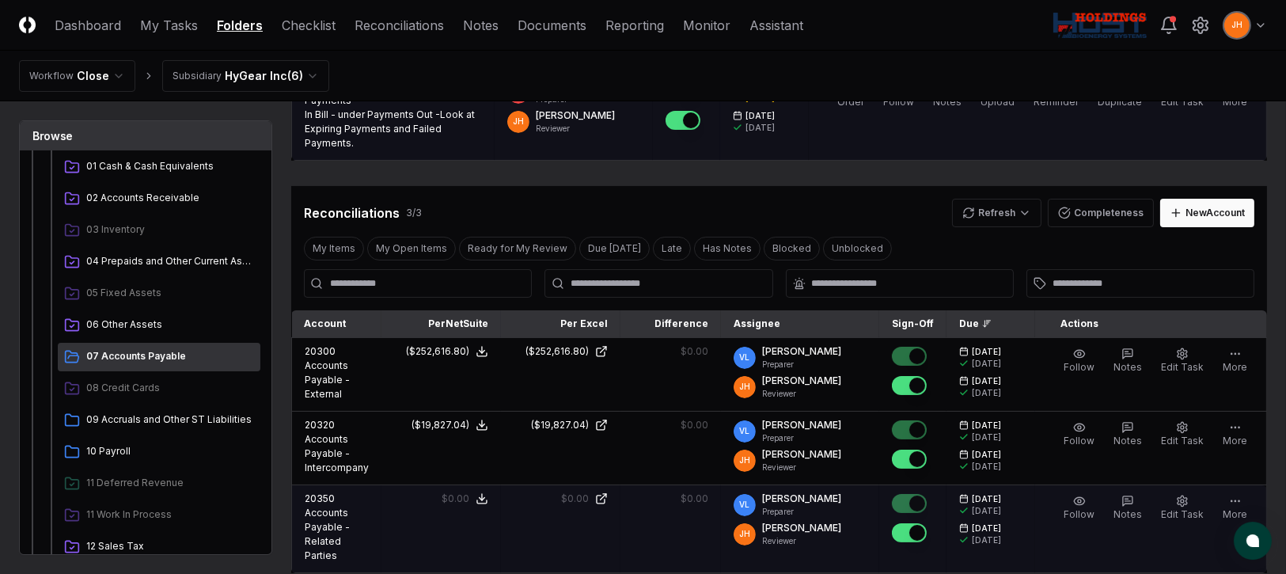
scroll to position [474, 0]
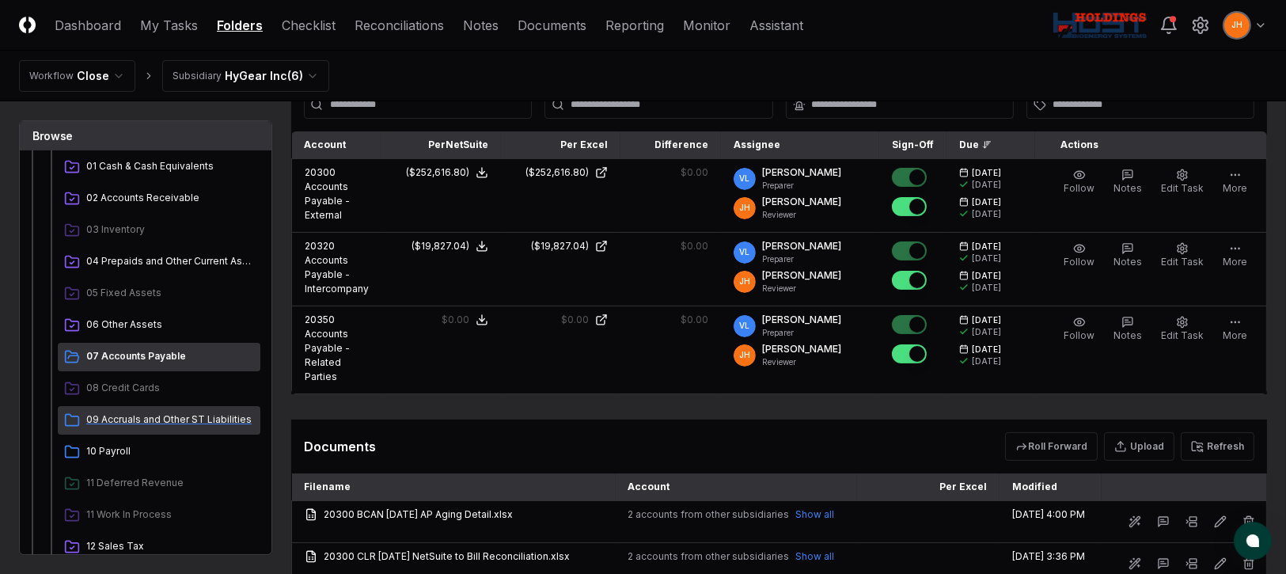
click at [141, 423] on span "09 Accruals and Other ST Liabilities" at bounding box center [170, 419] width 168 height 14
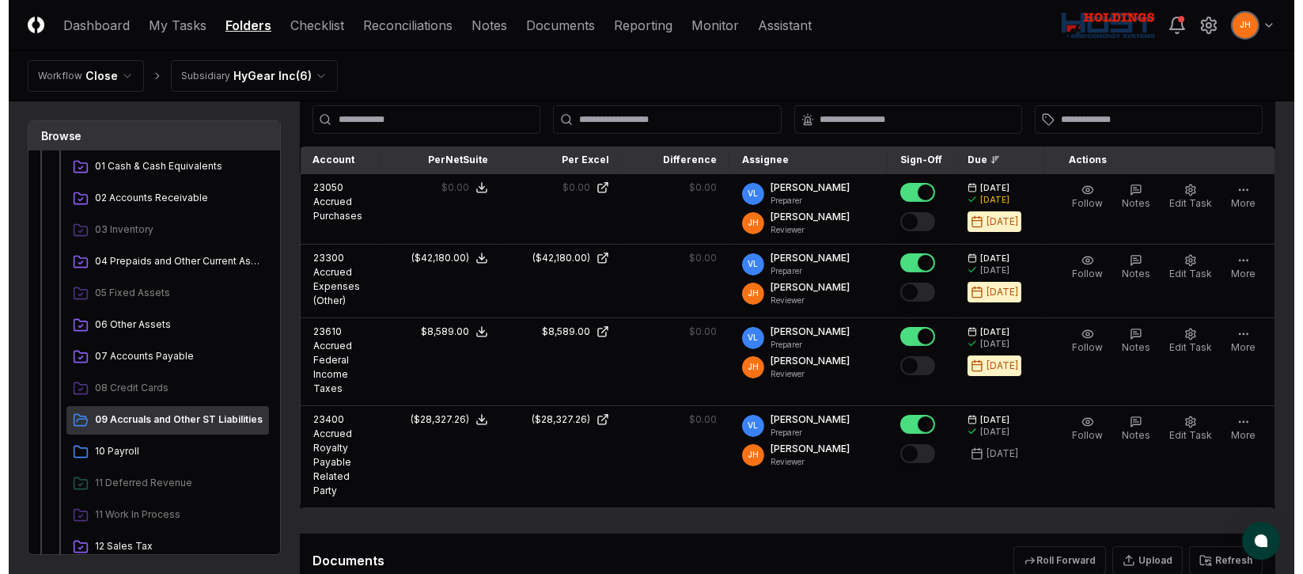
scroll to position [474, 0]
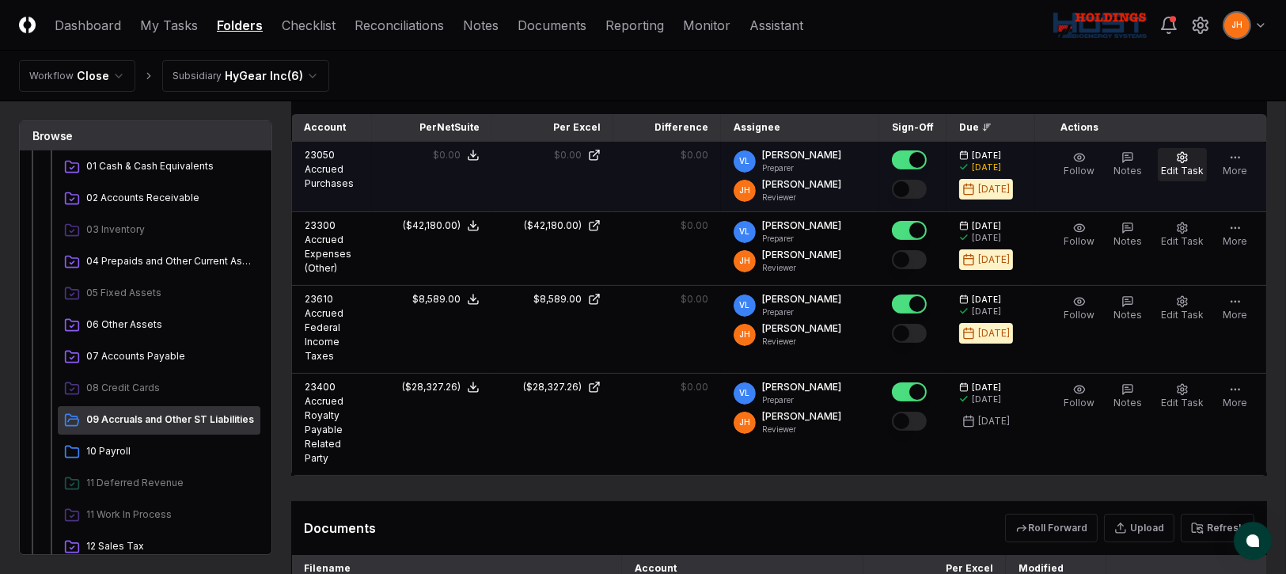
click at [1182, 161] on button "Edit Task" at bounding box center [1182, 164] width 49 height 33
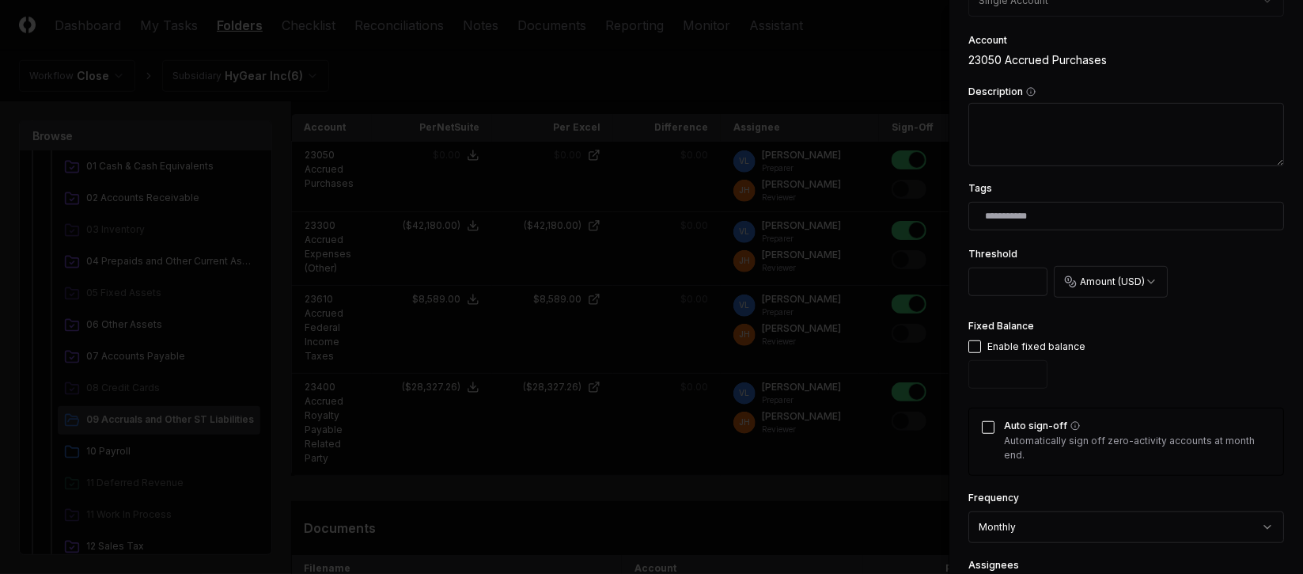
scroll to position [355, 0]
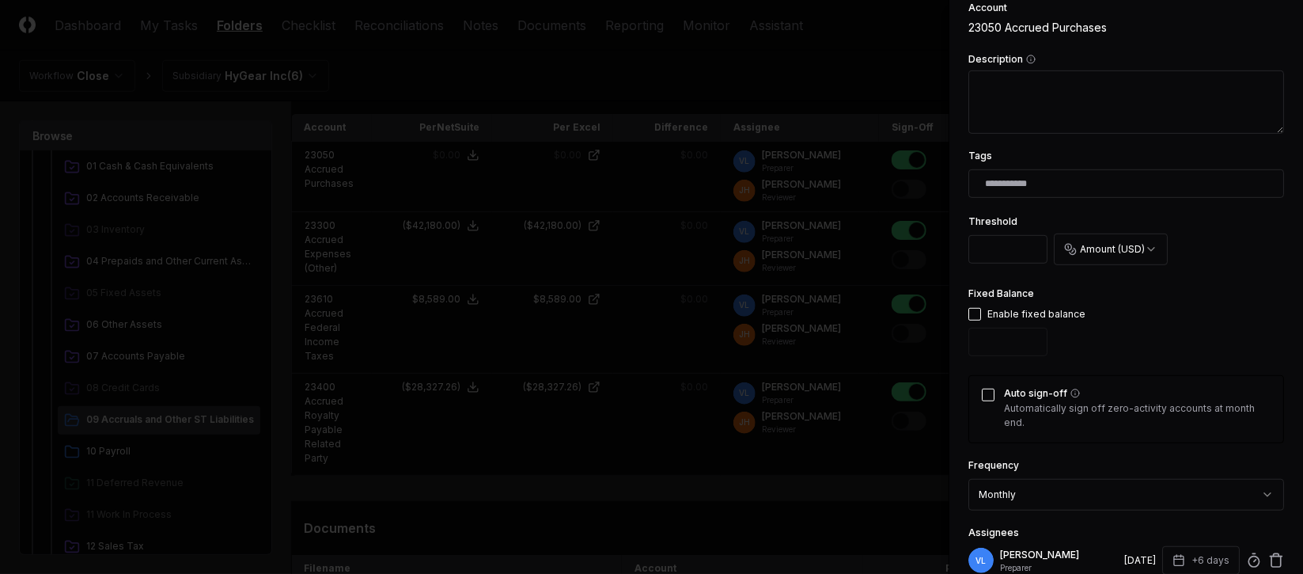
click at [976, 313] on button "button" at bounding box center [974, 314] width 13 height 13
click at [983, 396] on button "Auto sign-off" at bounding box center [988, 394] width 13 height 13
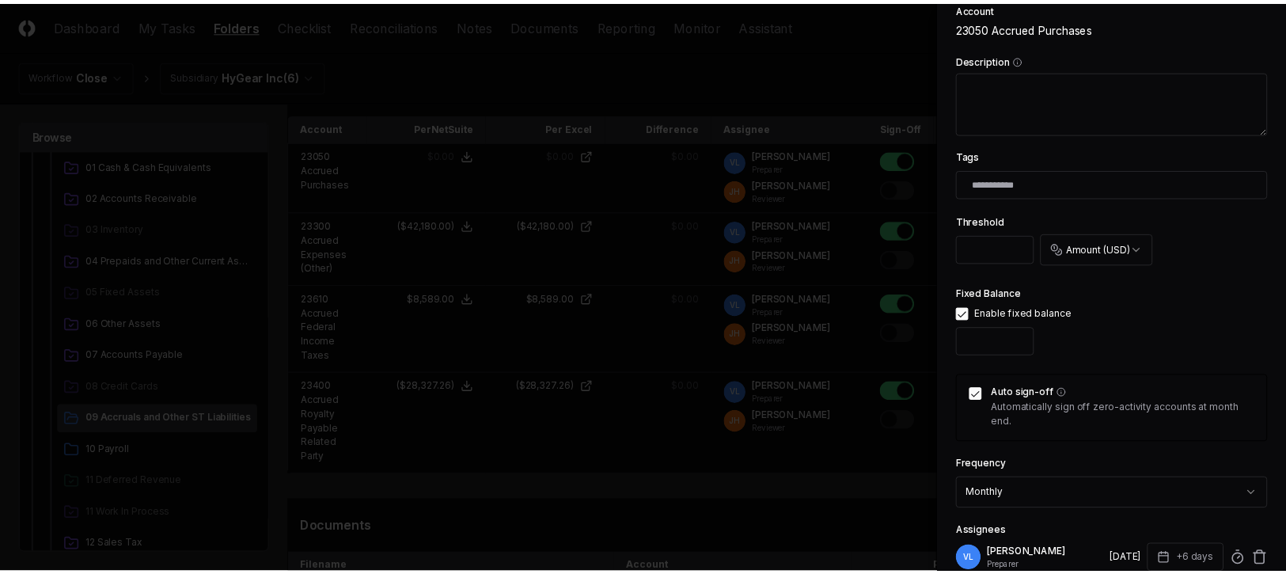
scroll to position [597, 0]
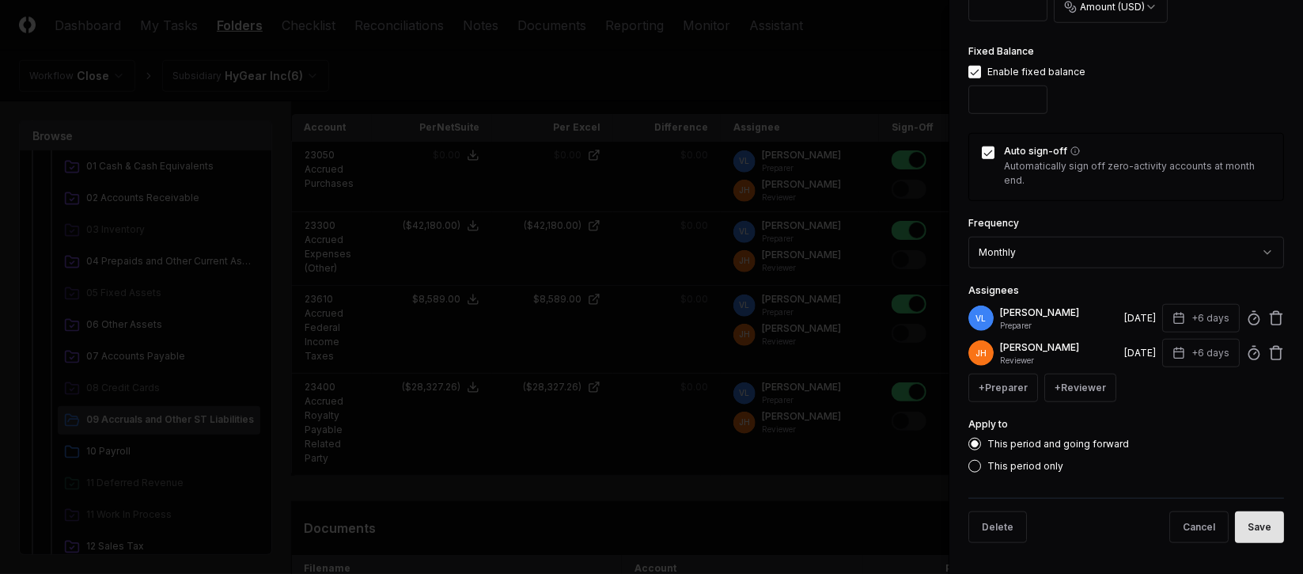
click at [1235, 528] on button "Save" at bounding box center [1259, 527] width 49 height 32
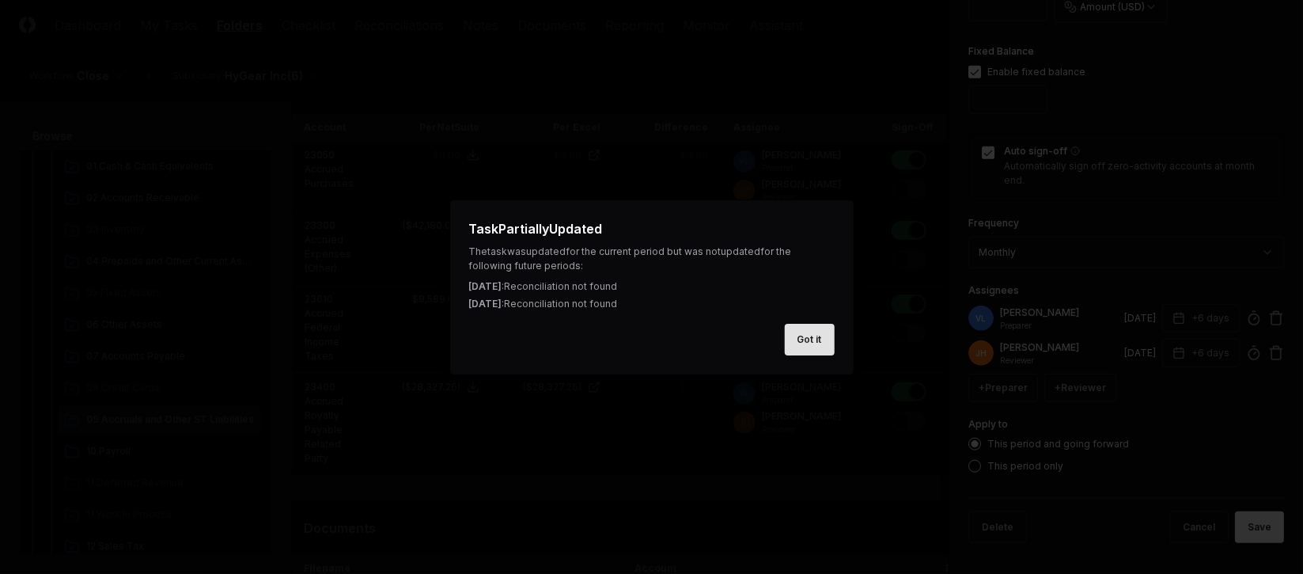
click at [825, 337] on button "Got it" at bounding box center [810, 340] width 50 height 32
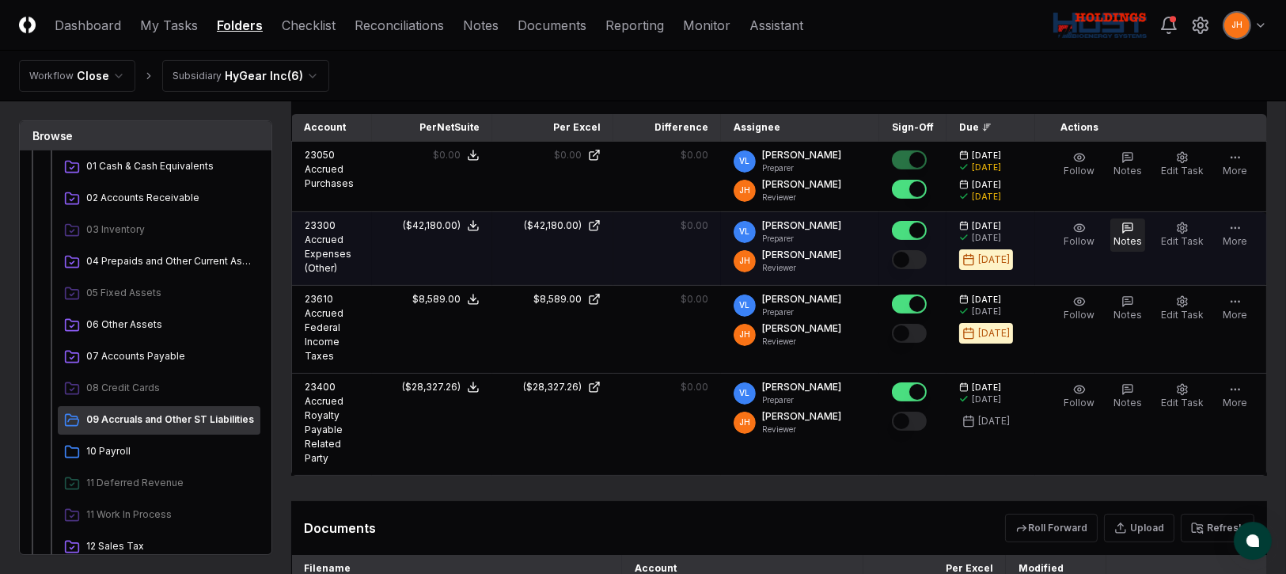
click at [1130, 240] on span "Notes" at bounding box center [1127, 241] width 28 height 12
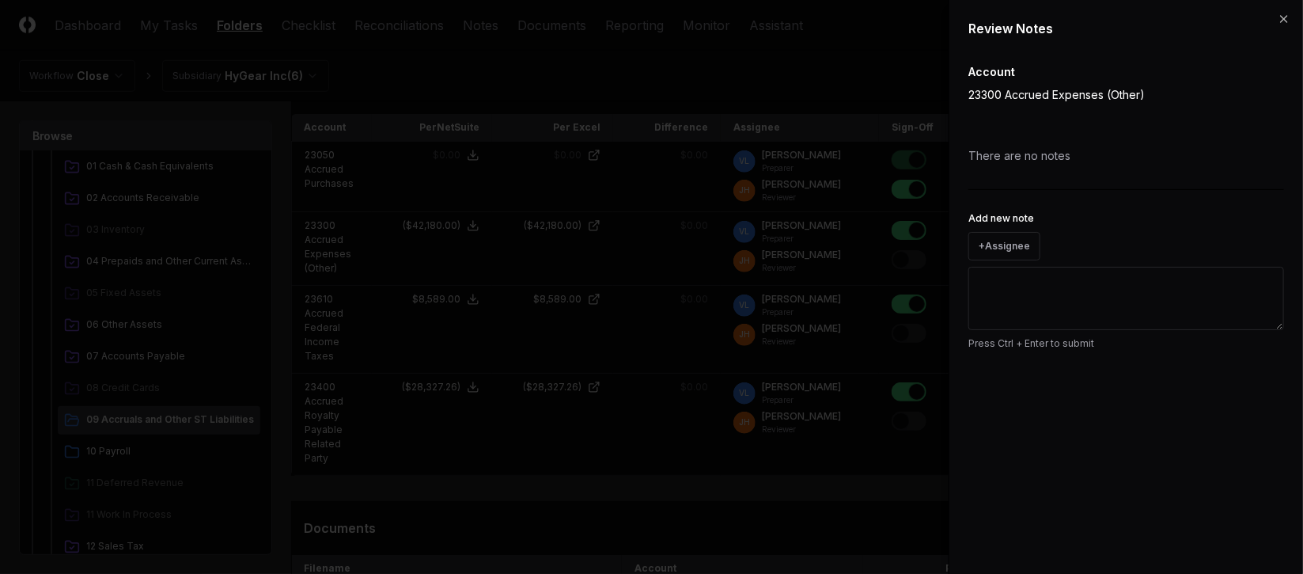
click at [1051, 248] on div "+ Assignee" at bounding box center [1126, 246] width 316 height 28
click at [1034, 248] on button "+ Assignee" at bounding box center [1004, 246] width 72 height 28
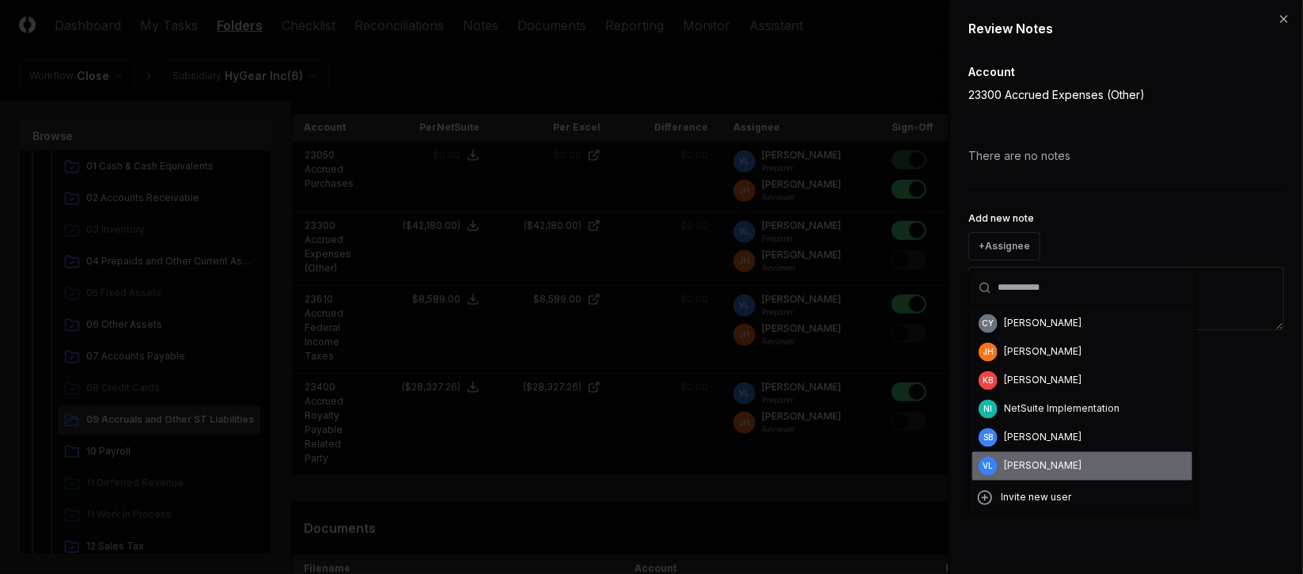
click at [1014, 472] on div "[PERSON_NAME]" at bounding box center [1043, 466] width 78 height 14
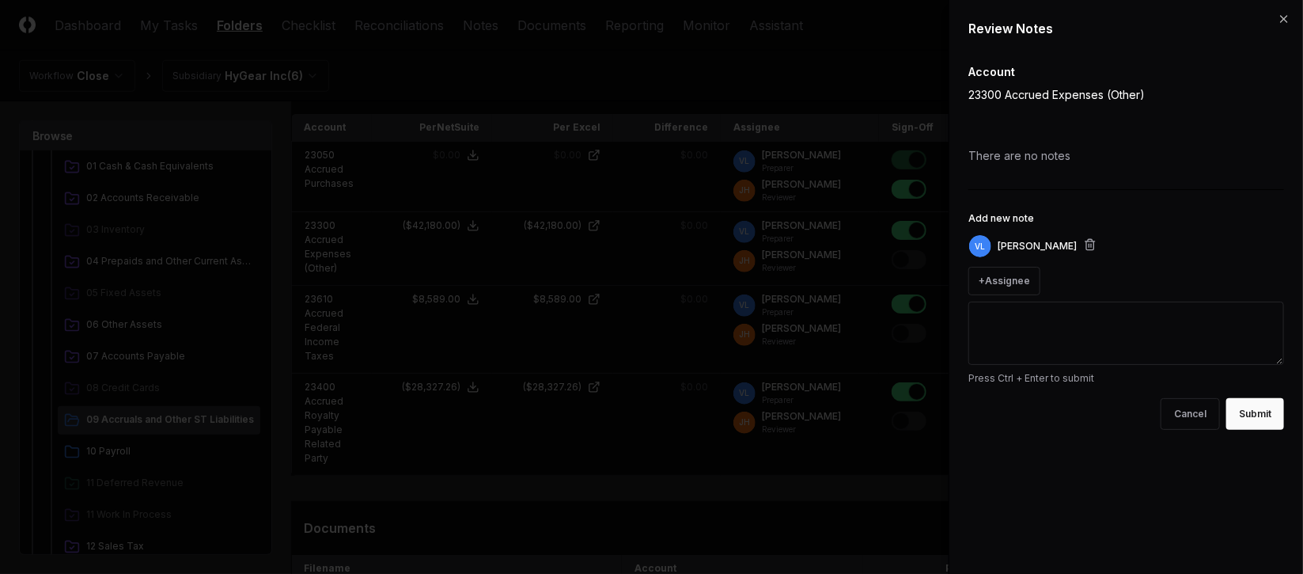
click at [1044, 310] on textarea "Add new note" at bounding box center [1126, 332] width 316 height 63
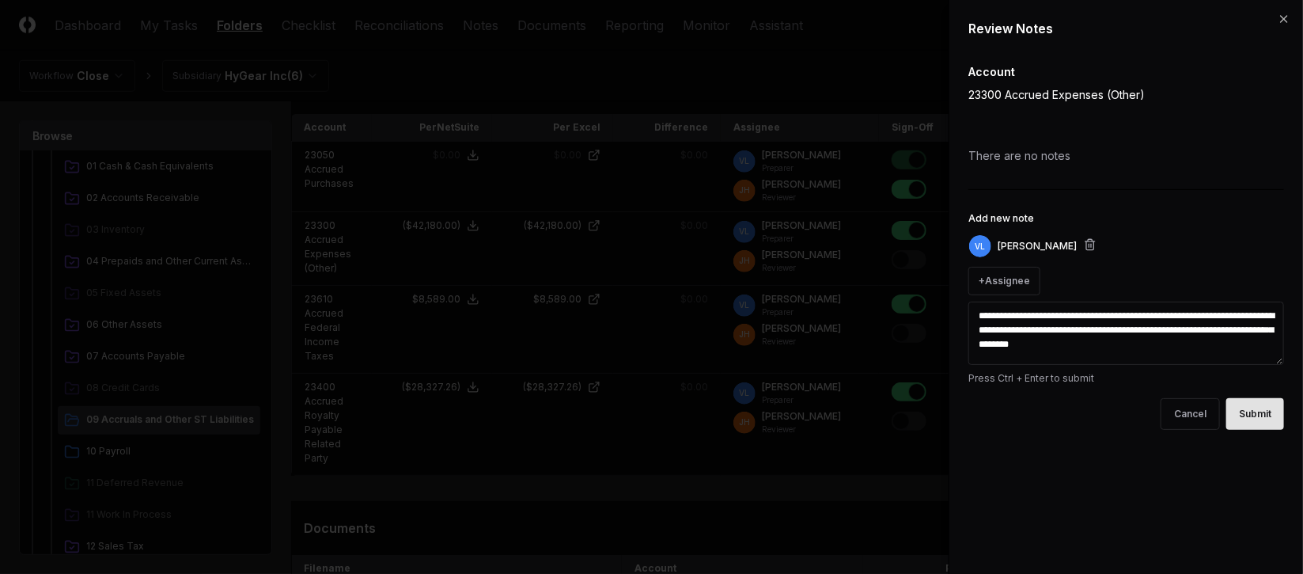
click at [1252, 404] on button "Submit" at bounding box center [1255, 414] width 58 height 32
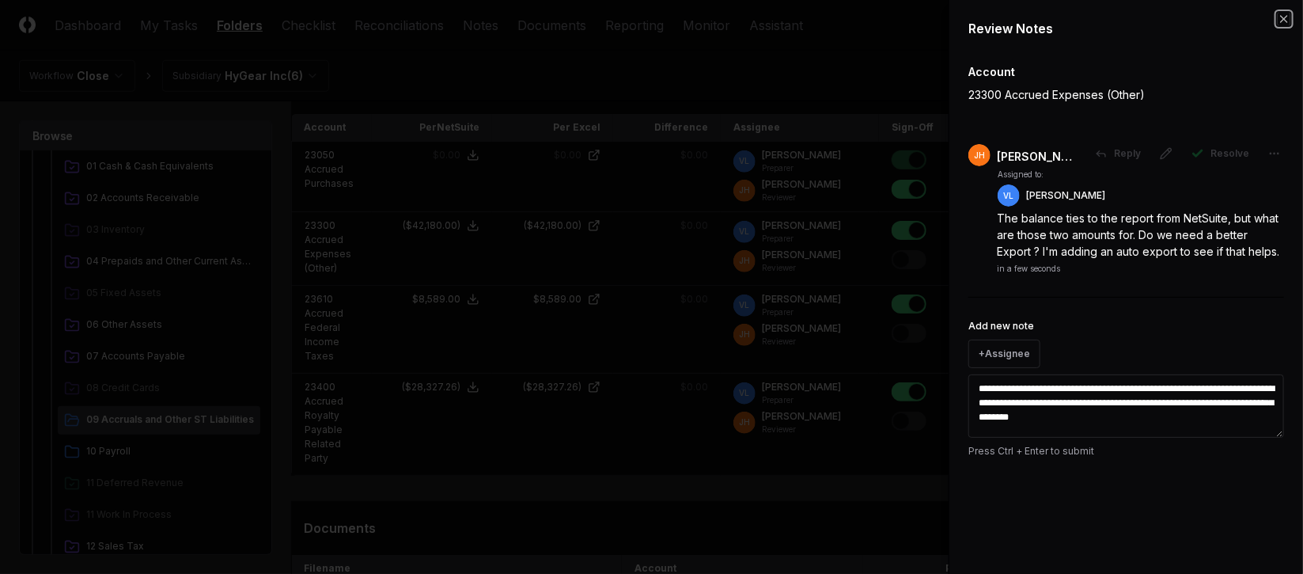
click at [1280, 13] on icon "button" at bounding box center [1284, 19] width 13 height 13
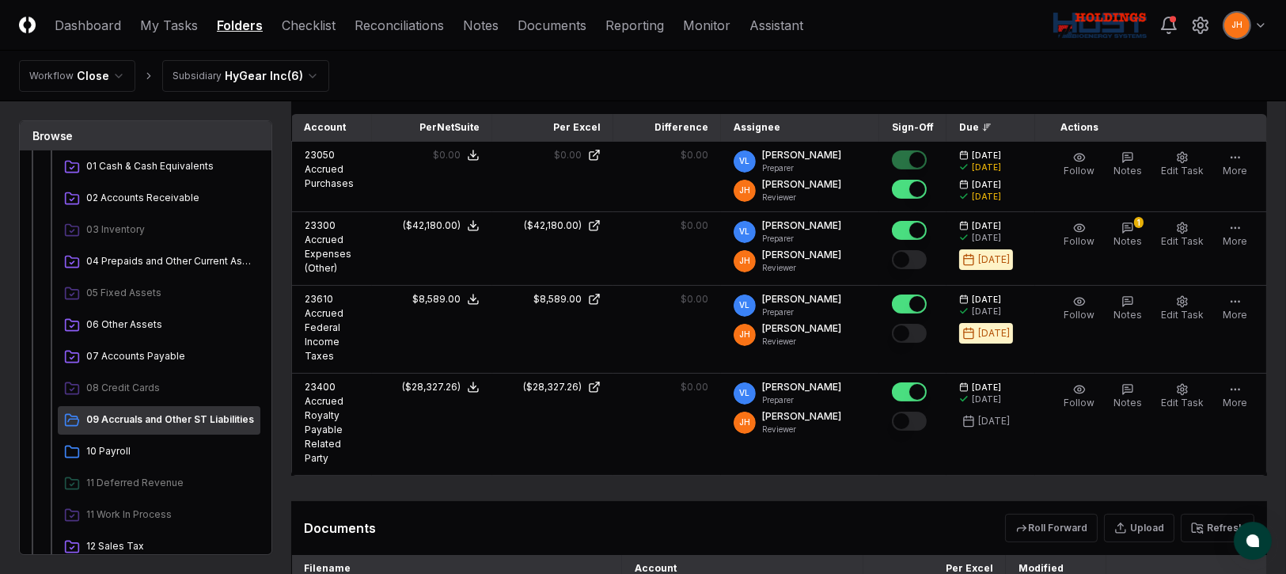
click at [156, 245] on ul "01 Cash & Cash Equivalents 02 Accounts Receivable 03 Inventory 04 Prepaids and …" at bounding box center [159, 468] width 203 height 630
click at [155, 255] on span "04 Prepaids and Other Current Assets" at bounding box center [170, 261] width 168 height 14
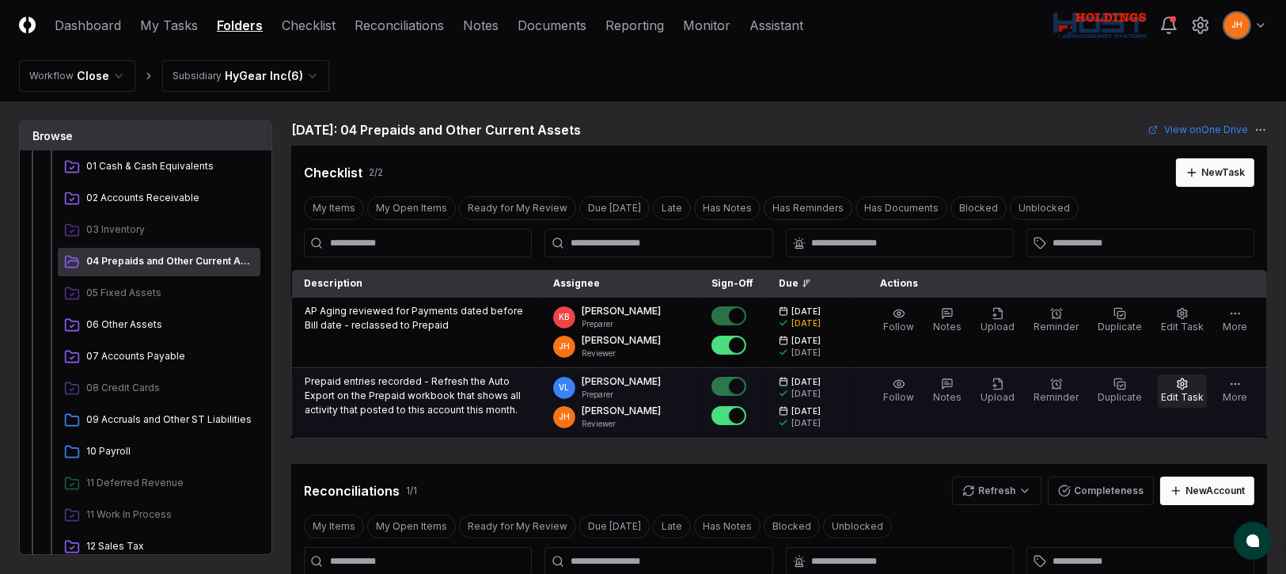
click at [1182, 392] on span "Edit Task" at bounding box center [1182, 397] width 43 height 12
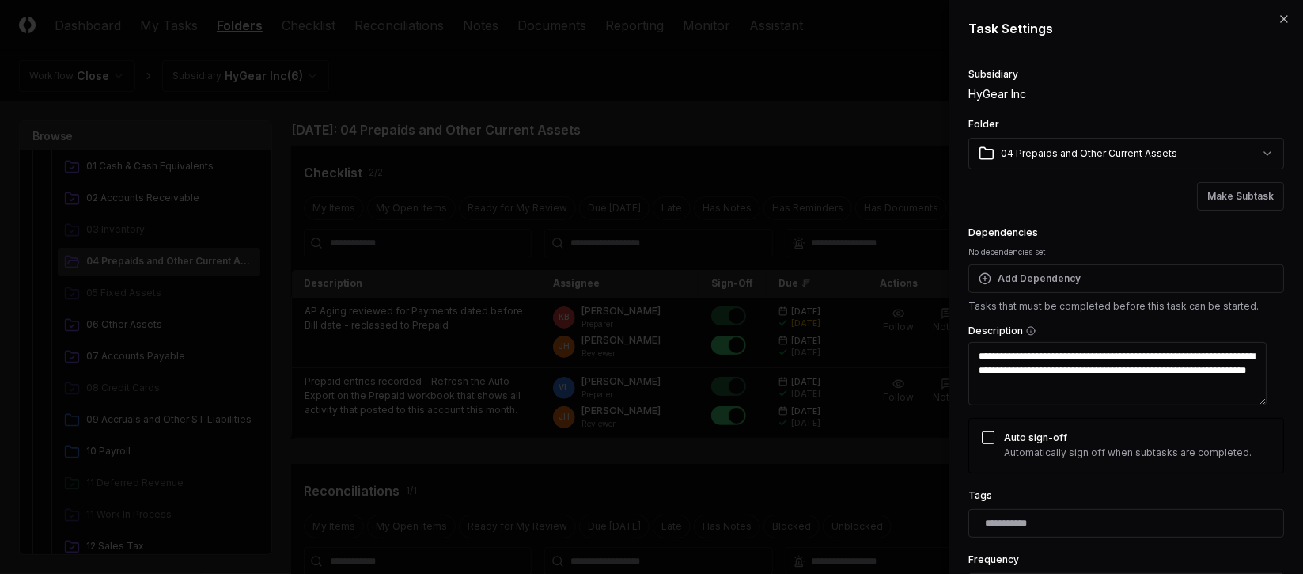
click at [1097, 354] on textarea "**********" at bounding box center [1117, 373] width 298 height 63
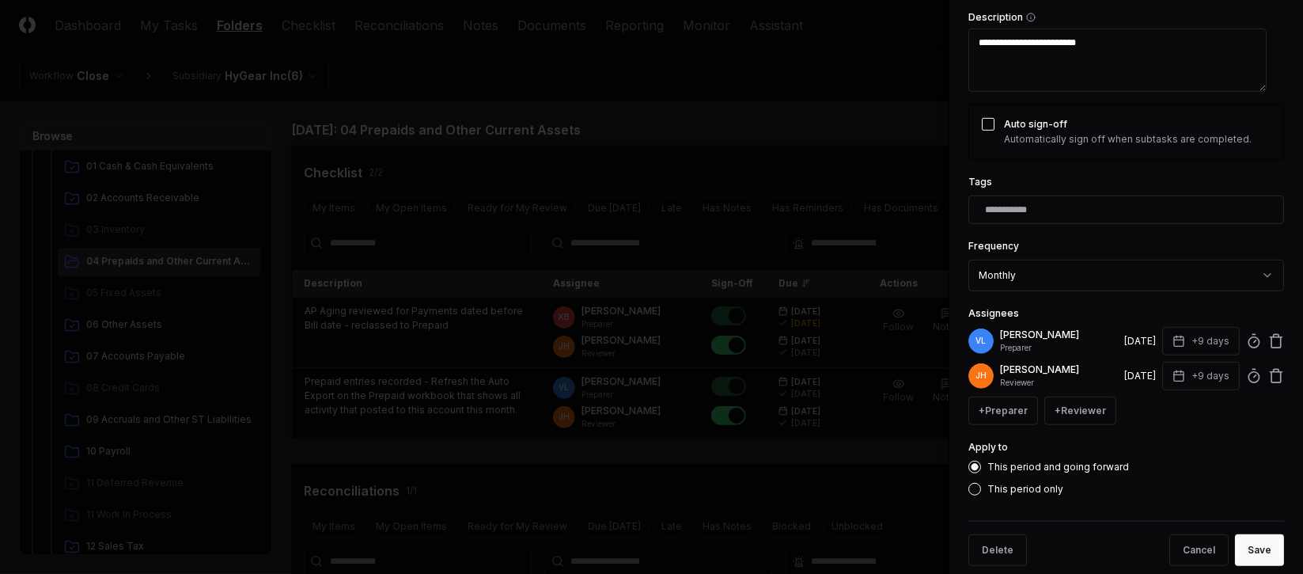
scroll to position [336, 0]
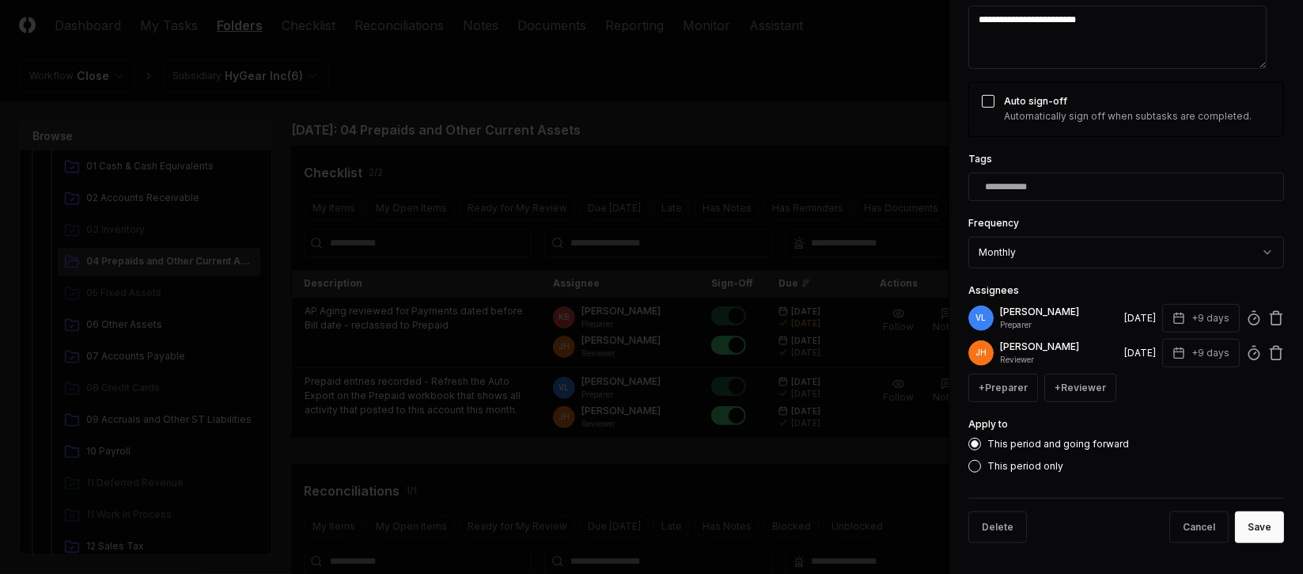
click at [1249, 511] on button "Save" at bounding box center [1259, 527] width 49 height 32
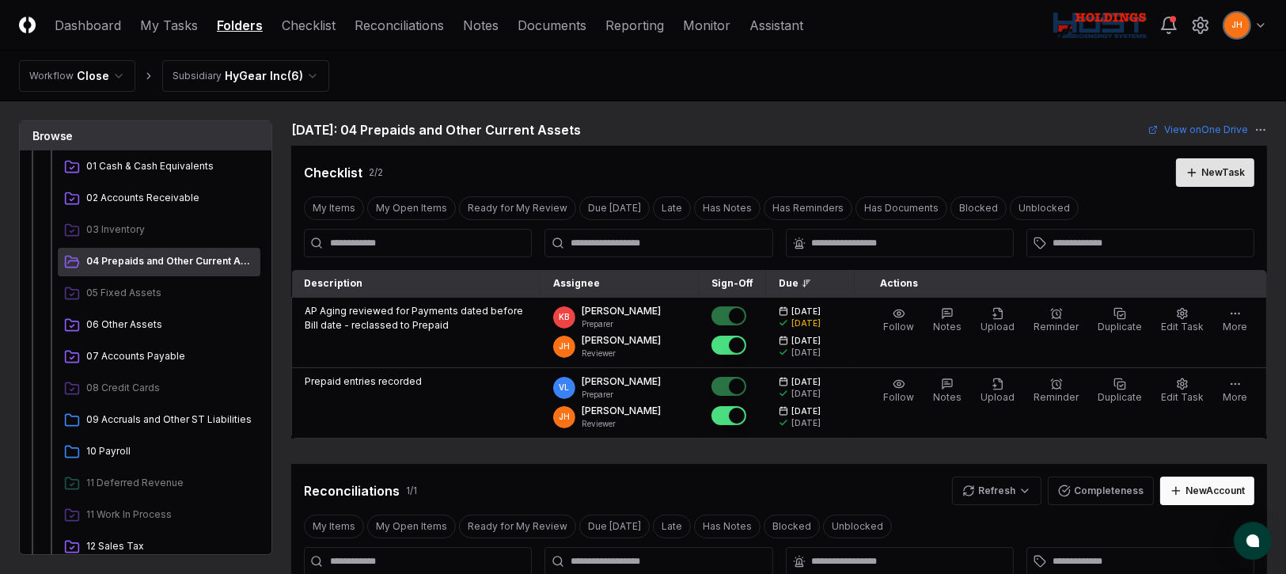
click at [1204, 174] on div "New Task" at bounding box center [1223, 172] width 44 height 14
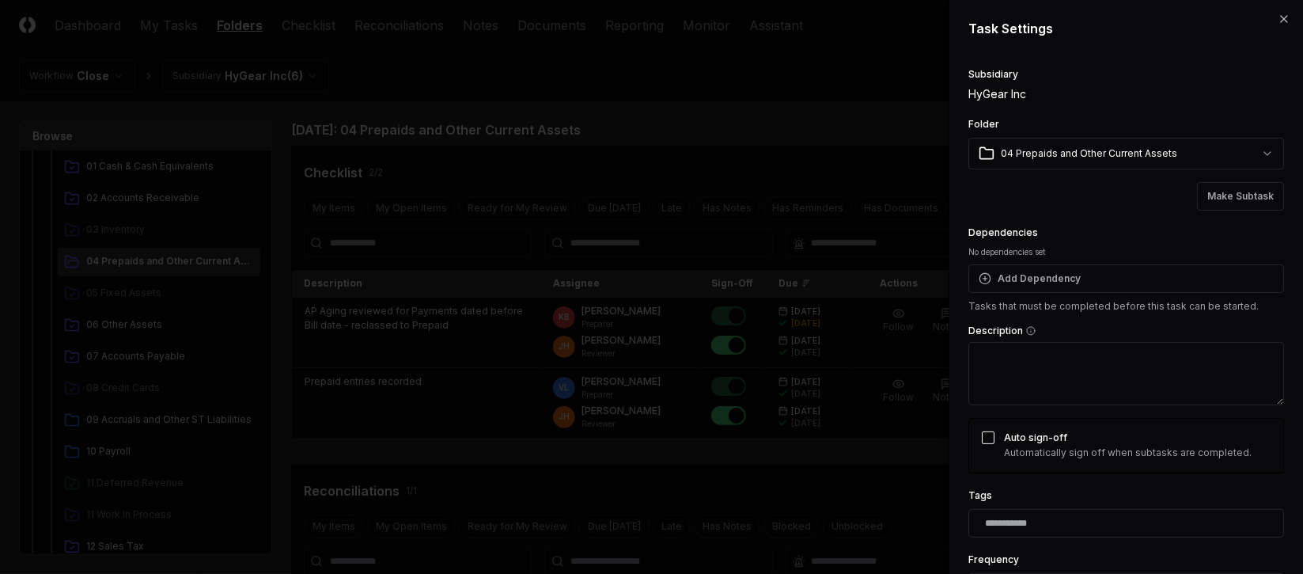
click at [1051, 391] on textarea "Description" at bounding box center [1126, 373] width 316 height 63
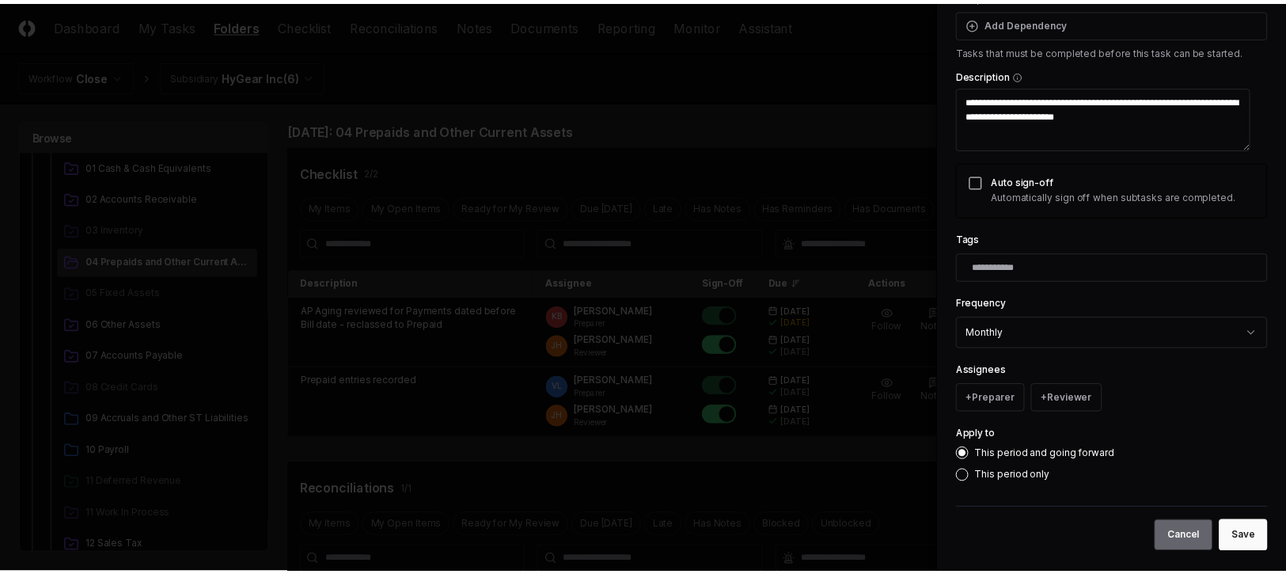
scroll to position [266, 0]
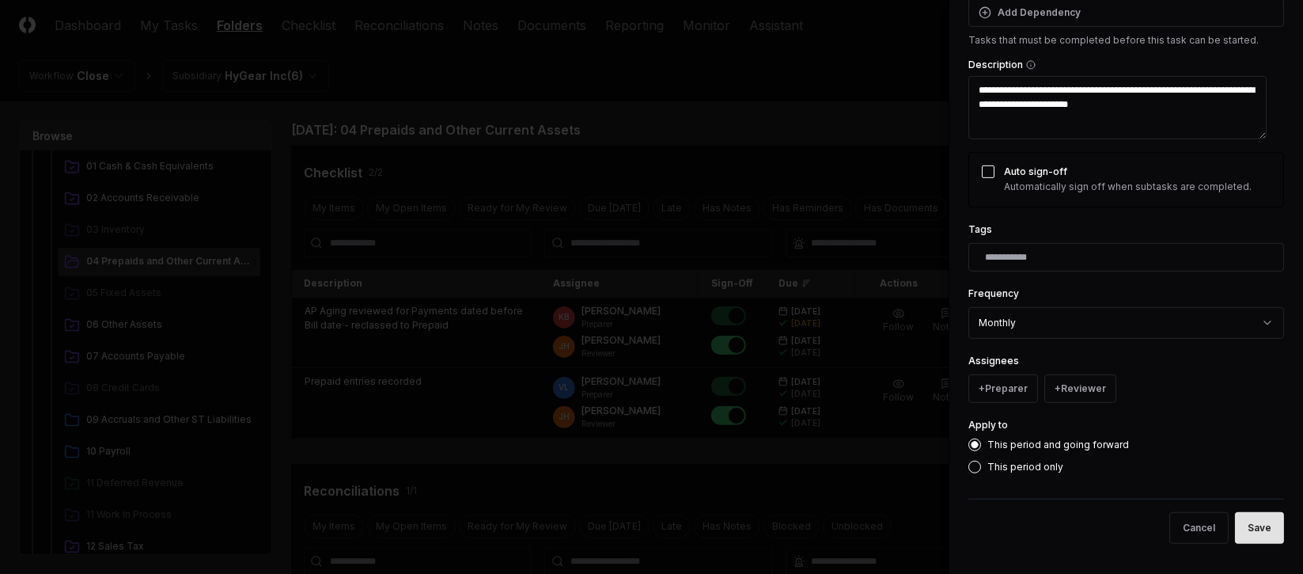
click at [1256, 531] on button "Save" at bounding box center [1259, 528] width 49 height 32
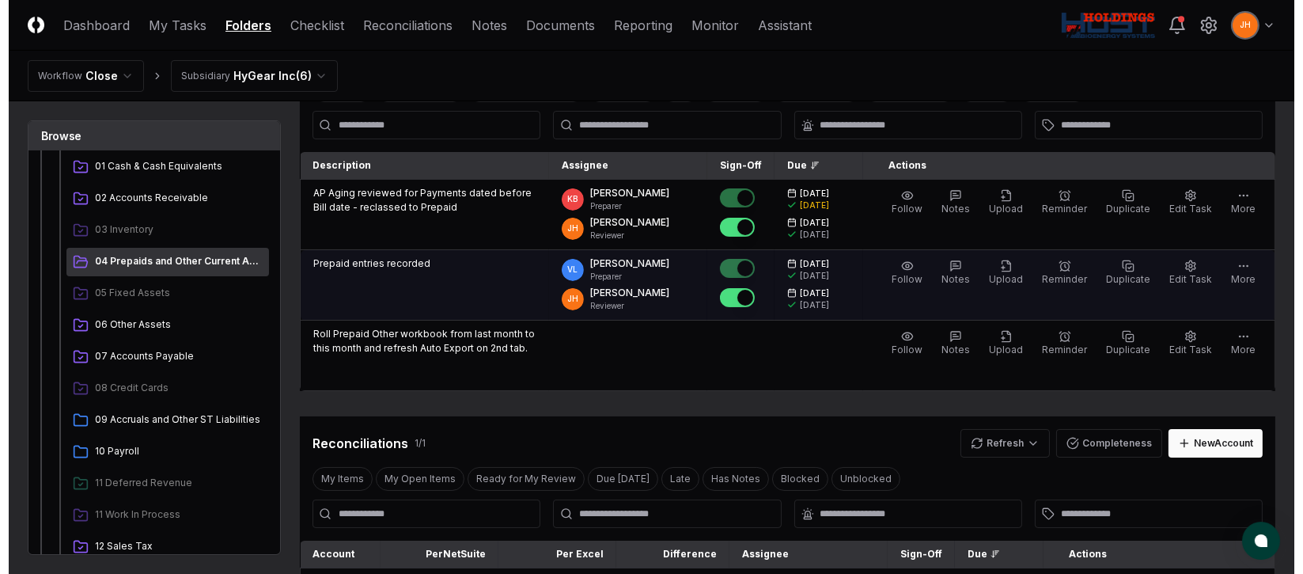
scroll to position [0, 0]
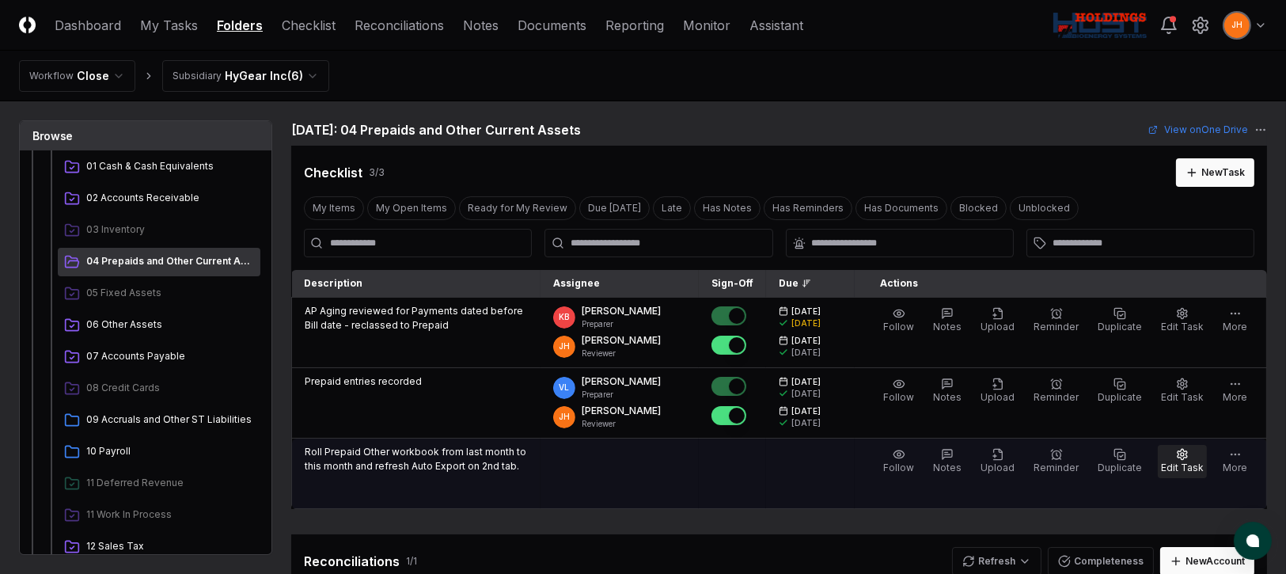
click at [1180, 457] on icon "button" at bounding box center [1182, 454] width 13 height 13
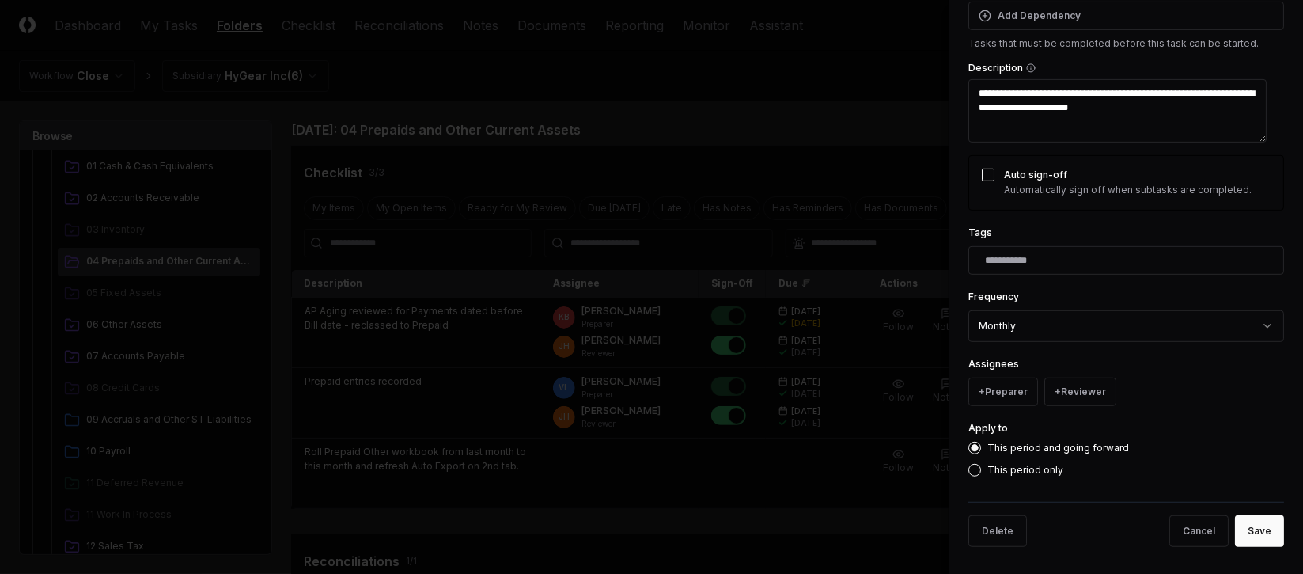
scroll to position [266, 0]
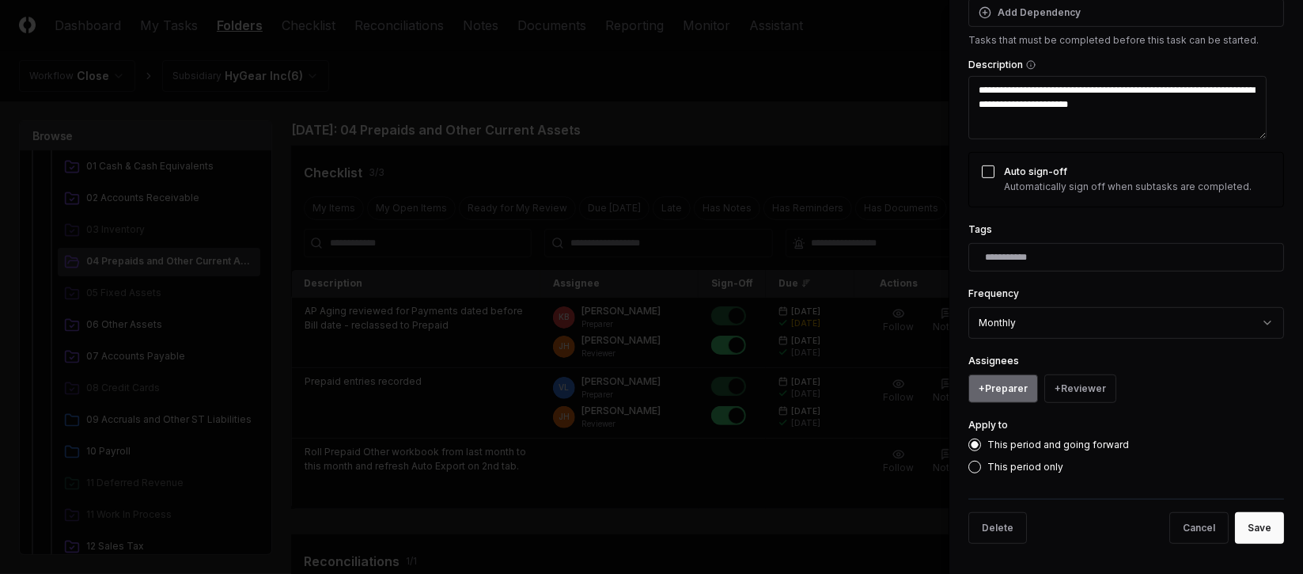
click at [1020, 392] on button "+ Preparer" at bounding box center [1003, 388] width 70 height 28
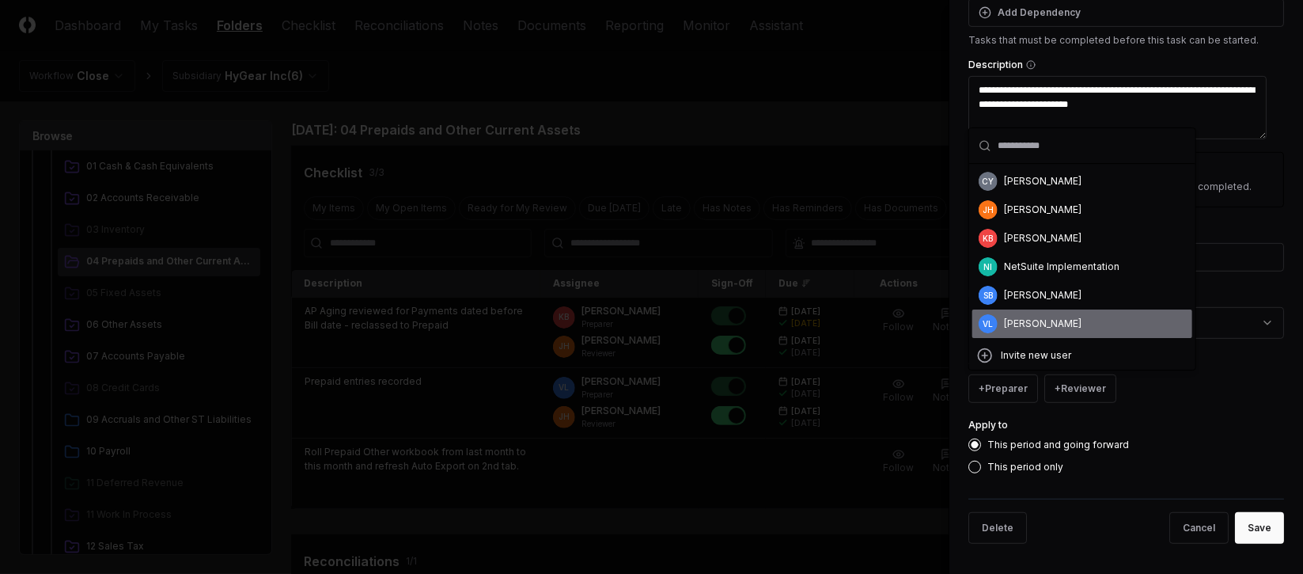
click at [1019, 327] on div "[PERSON_NAME]" at bounding box center [1043, 323] width 78 height 14
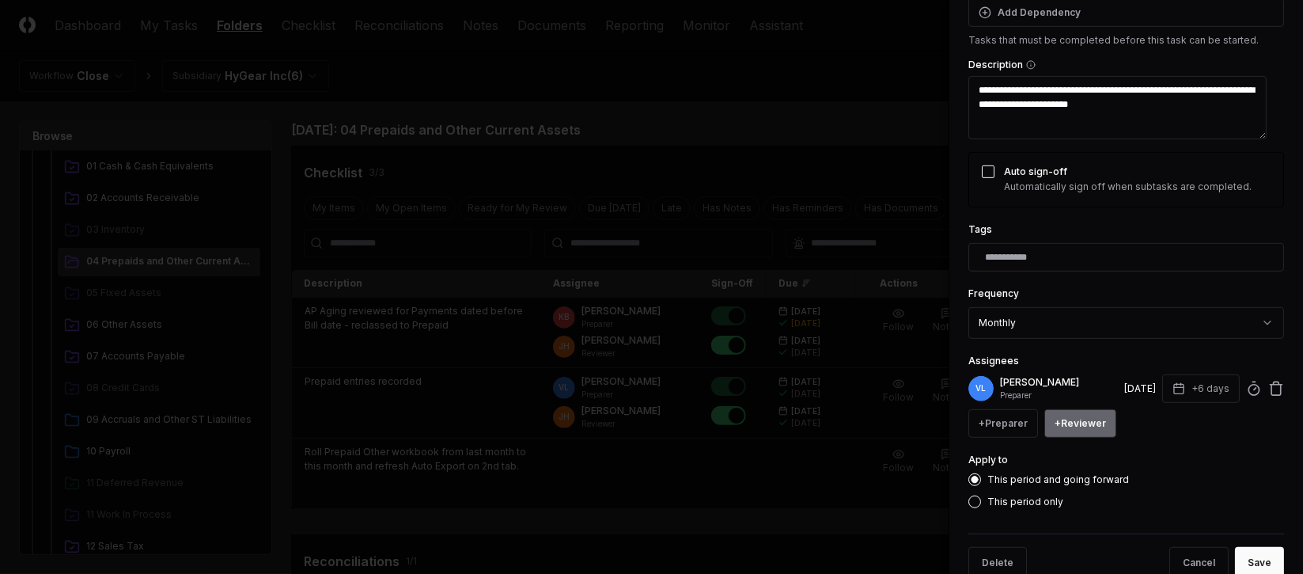
click at [1063, 426] on button "+ Reviewer" at bounding box center [1080, 423] width 72 height 28
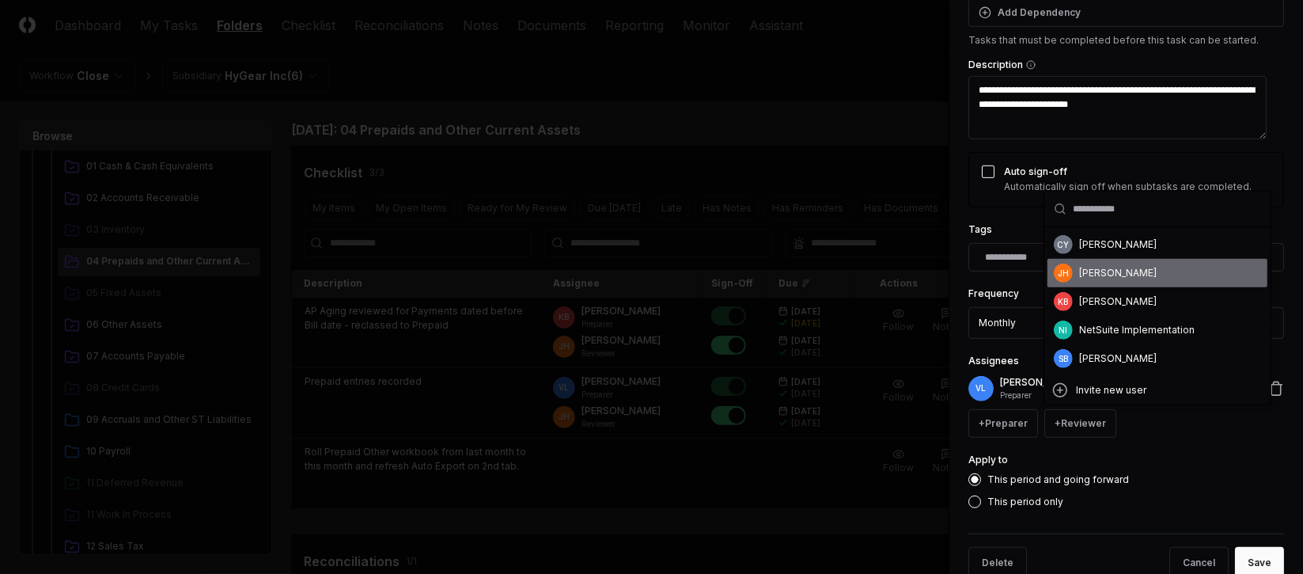
click at [1108, 271] on div "[PERSON_NAME]" at bounding box center [1118, 273] width 78 height 14
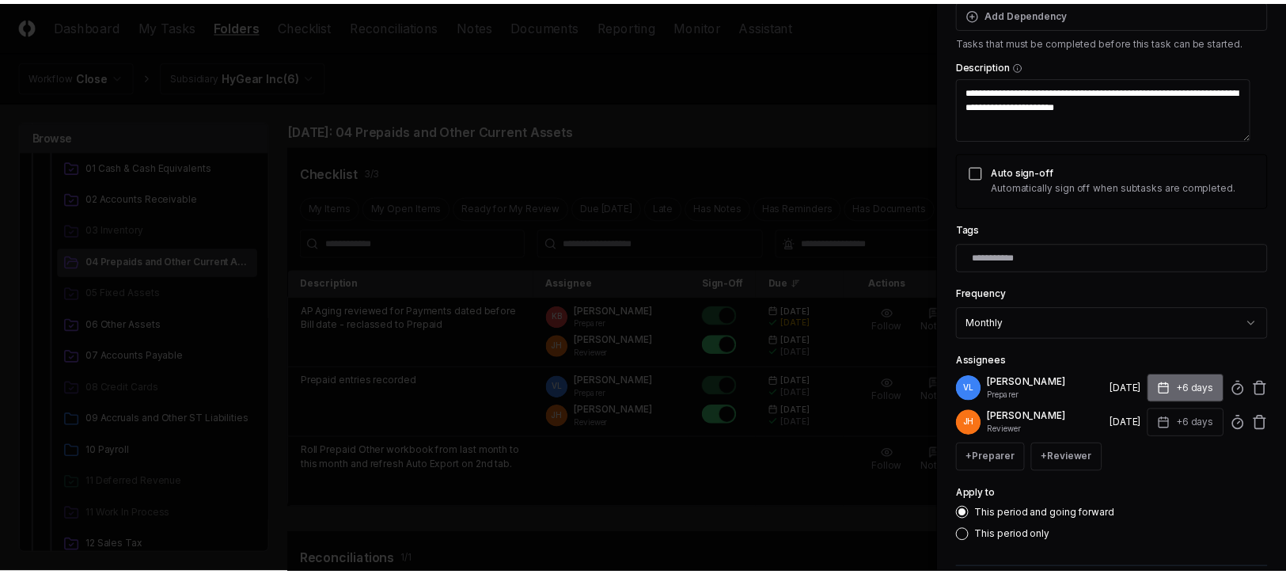
scroll to position [336, 0]
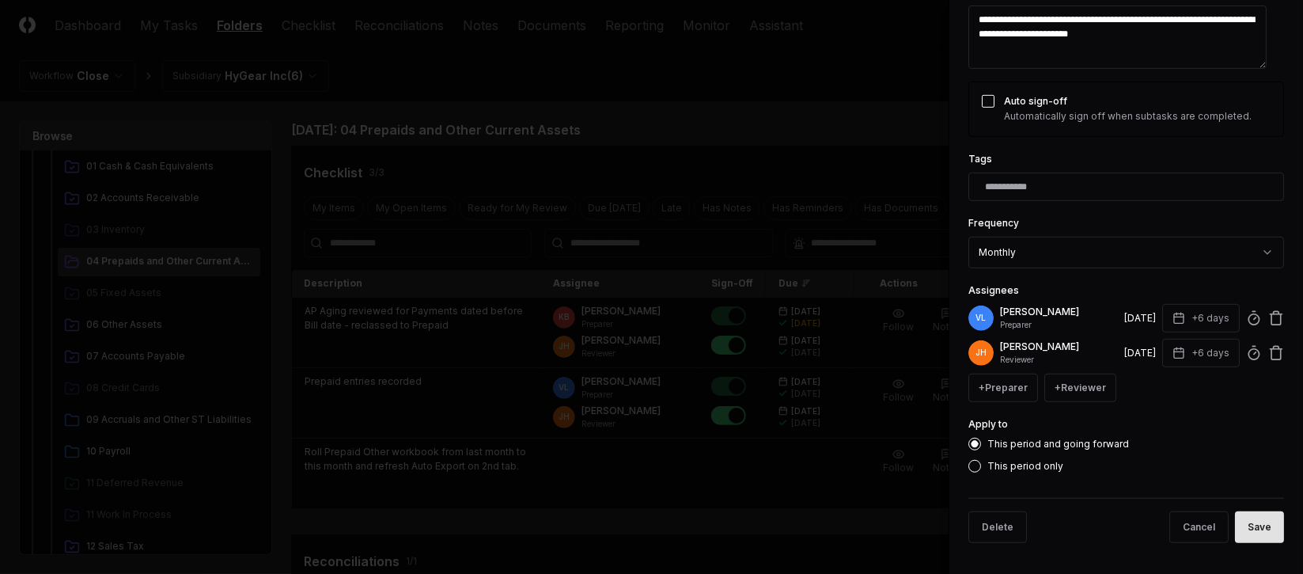
click at [1248, 536] on button "Save" at bounding box center [1259, 527] width 49 height 32
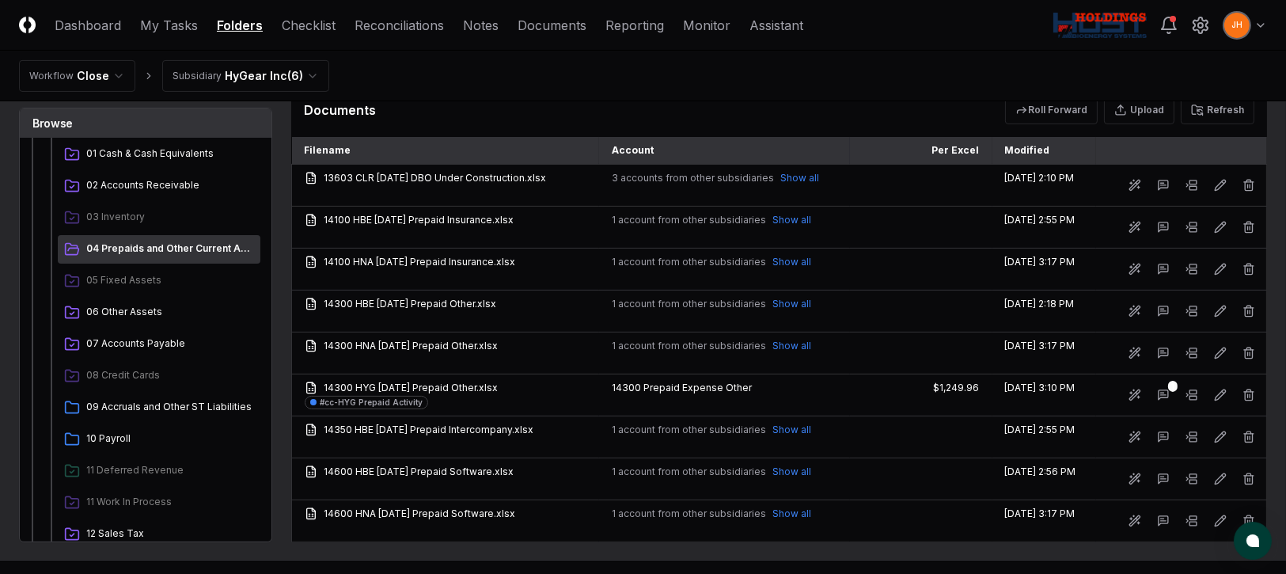
scroll to position [711, 0]
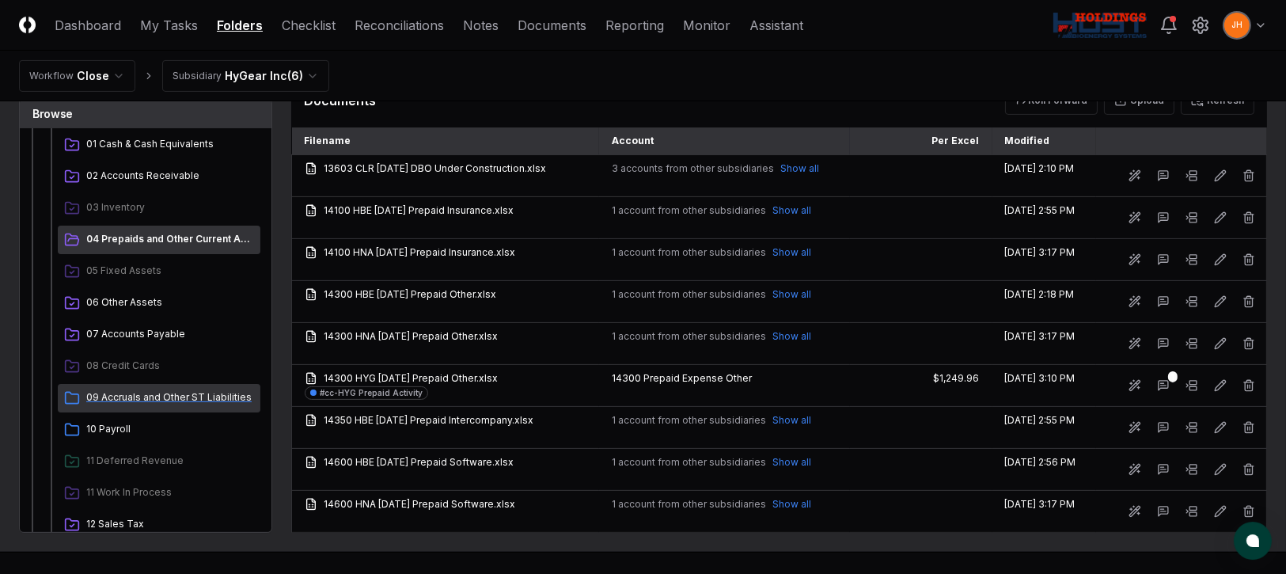
click at [171, 390] on span "09 Accruals and Other ST Liabilities" at bounding box center [170, 397] width 168 height 14
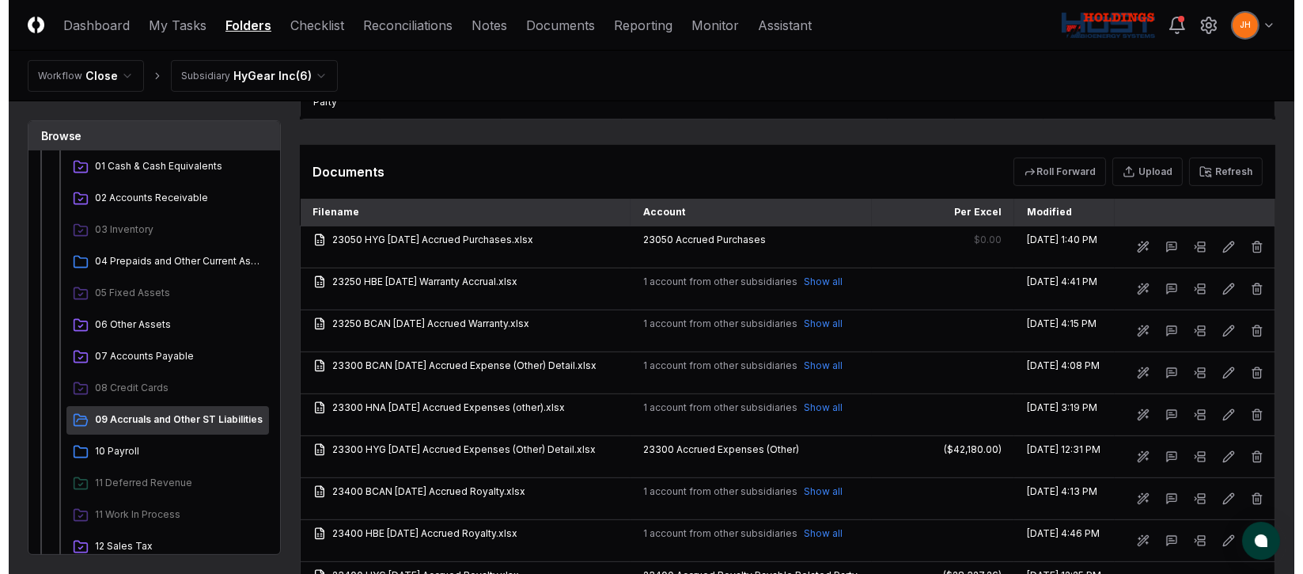
scroll to position [949, 0]
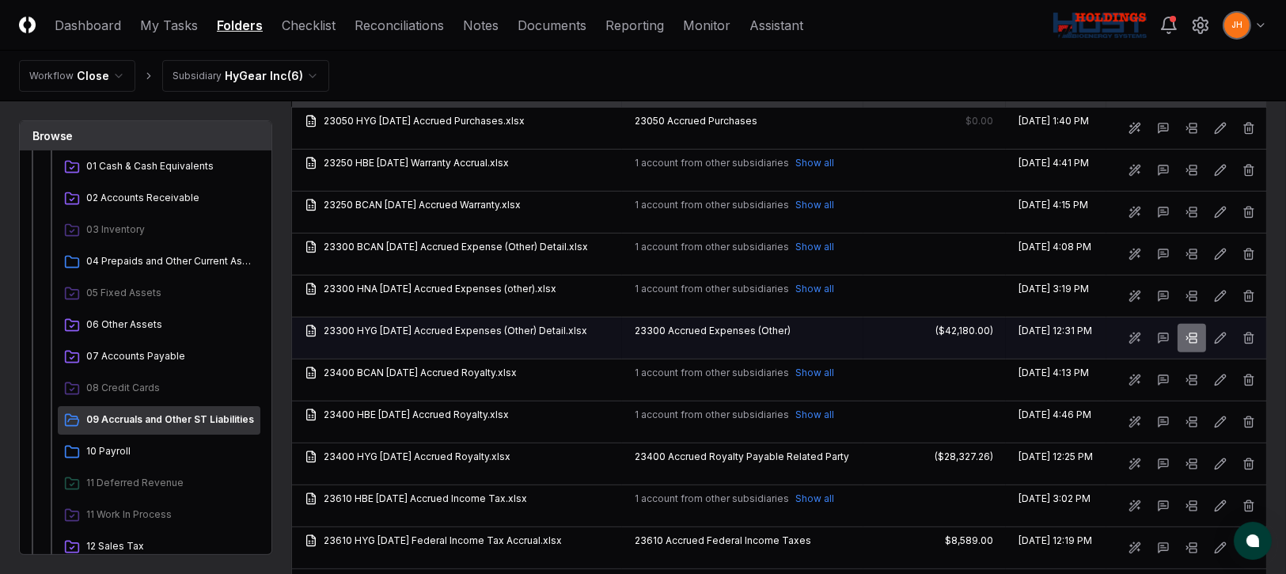
click at [1201, 331] on button at bounding box center [1191, 338] width 28 height 28
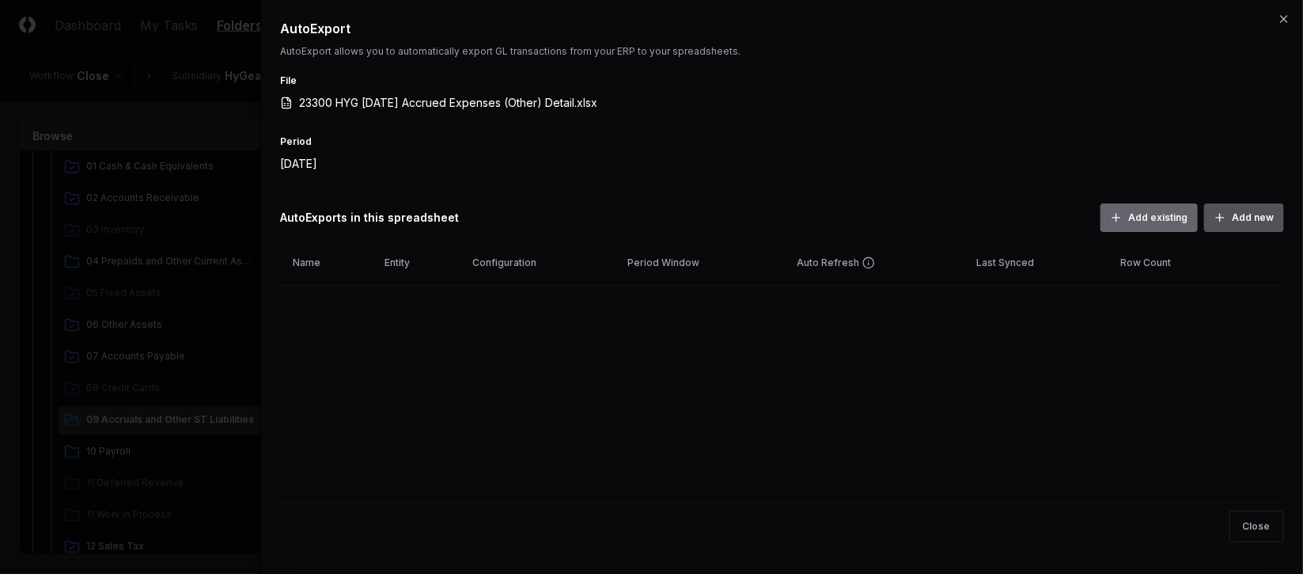
click at [1261, 217] on button "Add new" at bounding box center [1244, 217] width 80 height 28
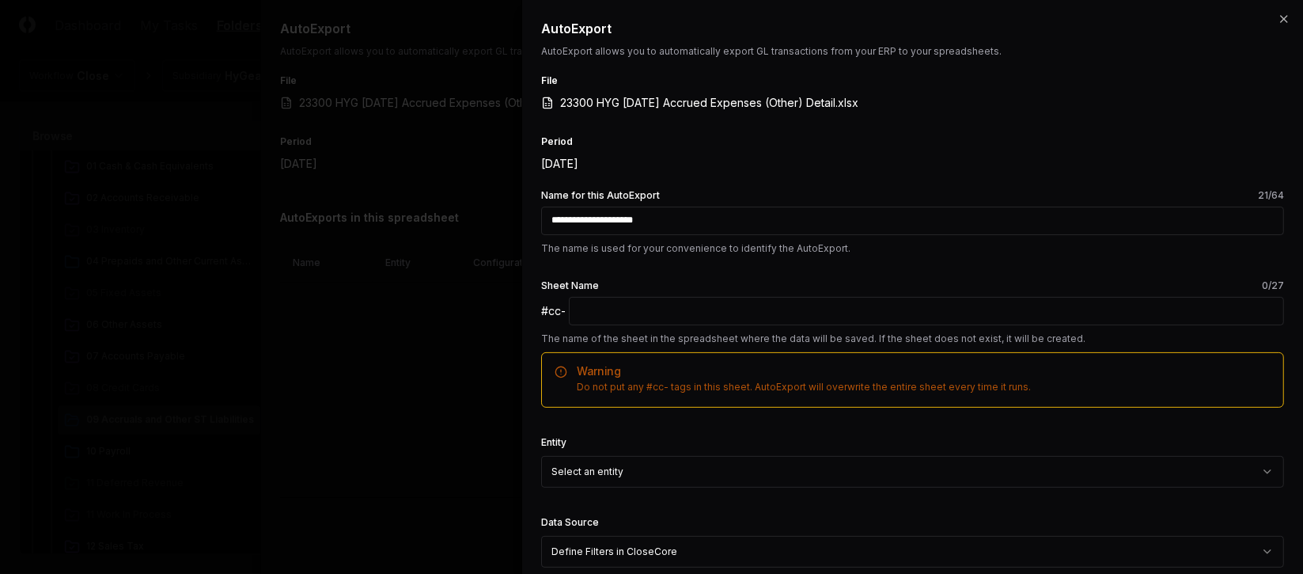
click at [968, 310] on input "text" at bounding box center [926, 311] width 715 height 28
paste input "**********"
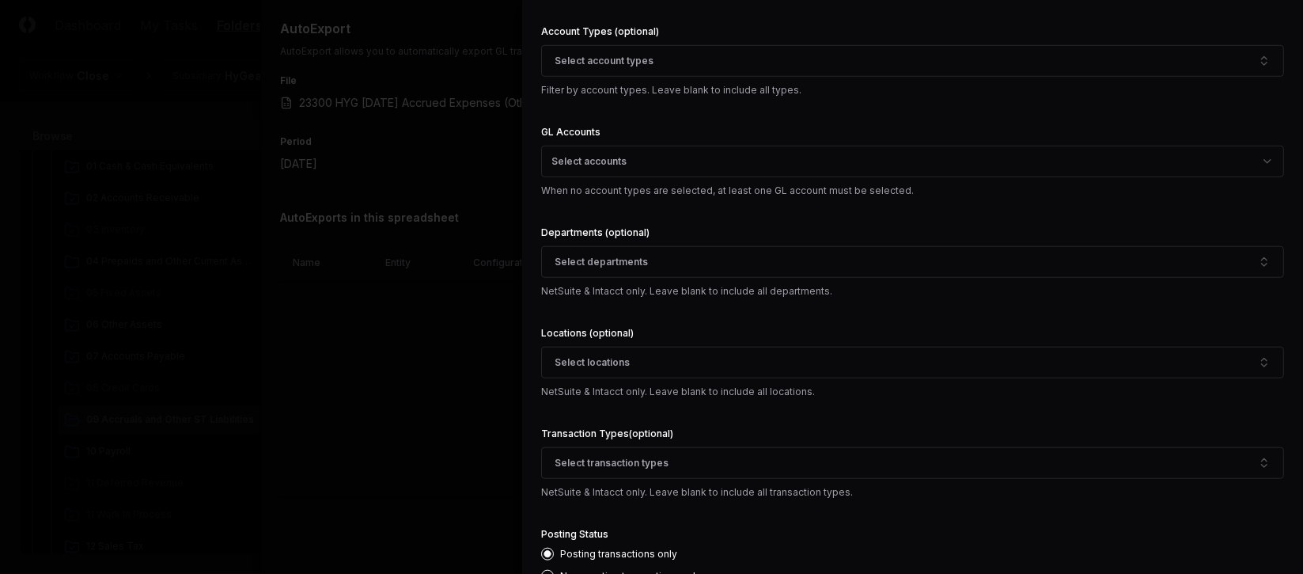
scroll to position [593, 0]
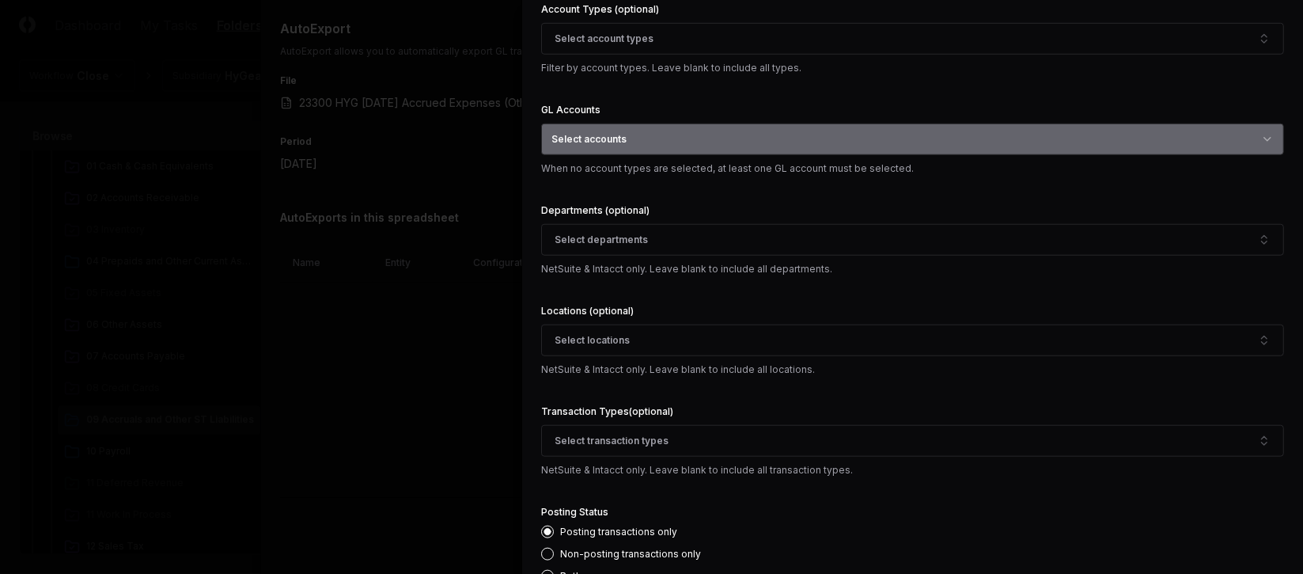
click at [644, 137] on button "Select accounts" at bounding box center [912, 139] width 743 height 32
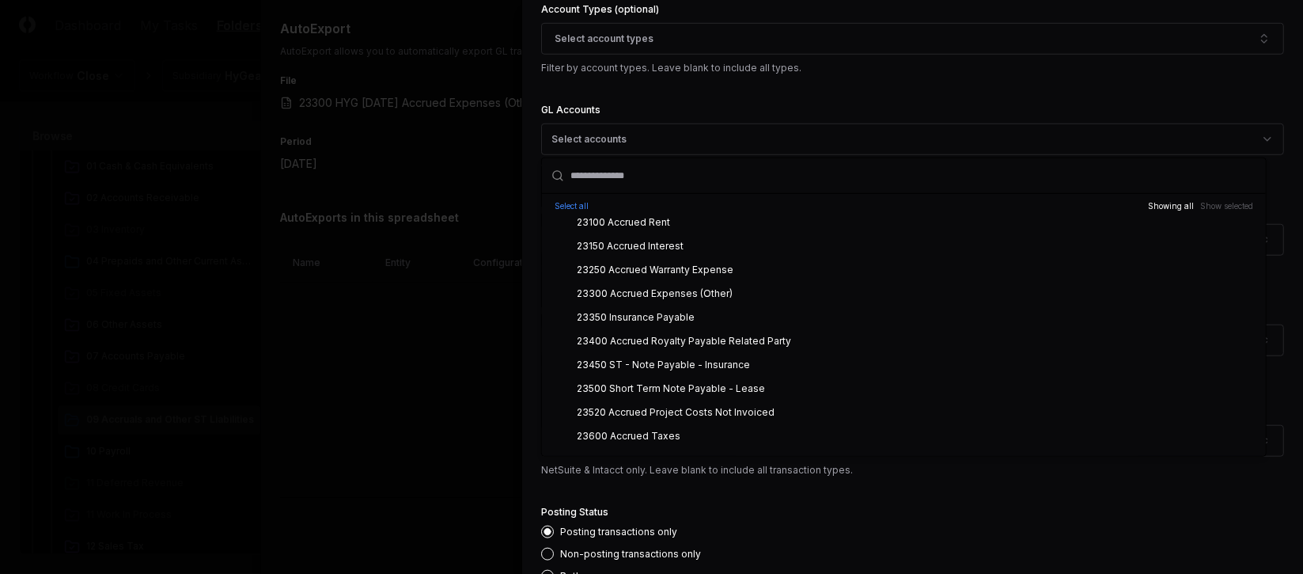
scroll to position [6883, 0]
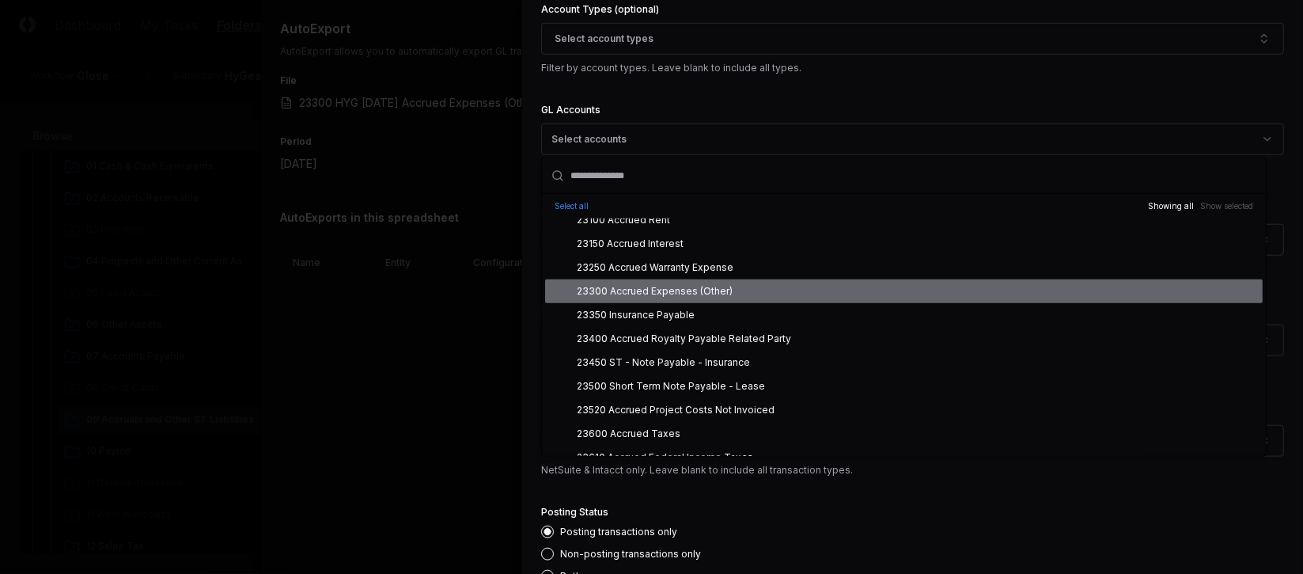
click at [714, 297] on div "23300 Accrued Expenses (Other)" at bounding box center [904, 291] width 718 height 24
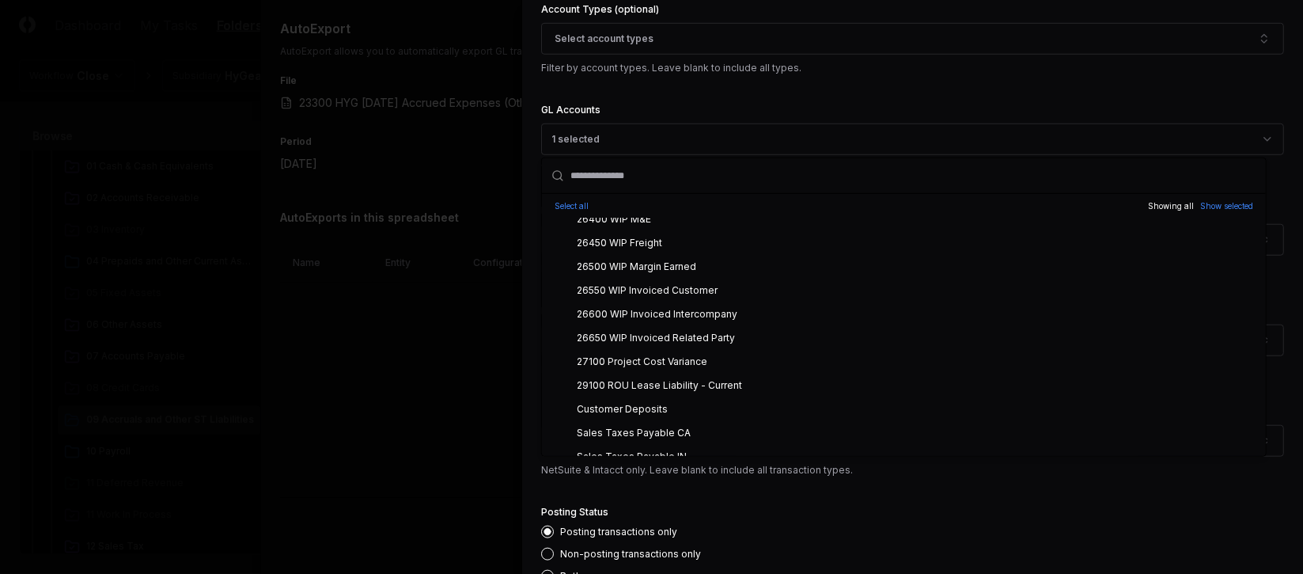
scroll to position [8544, 0]
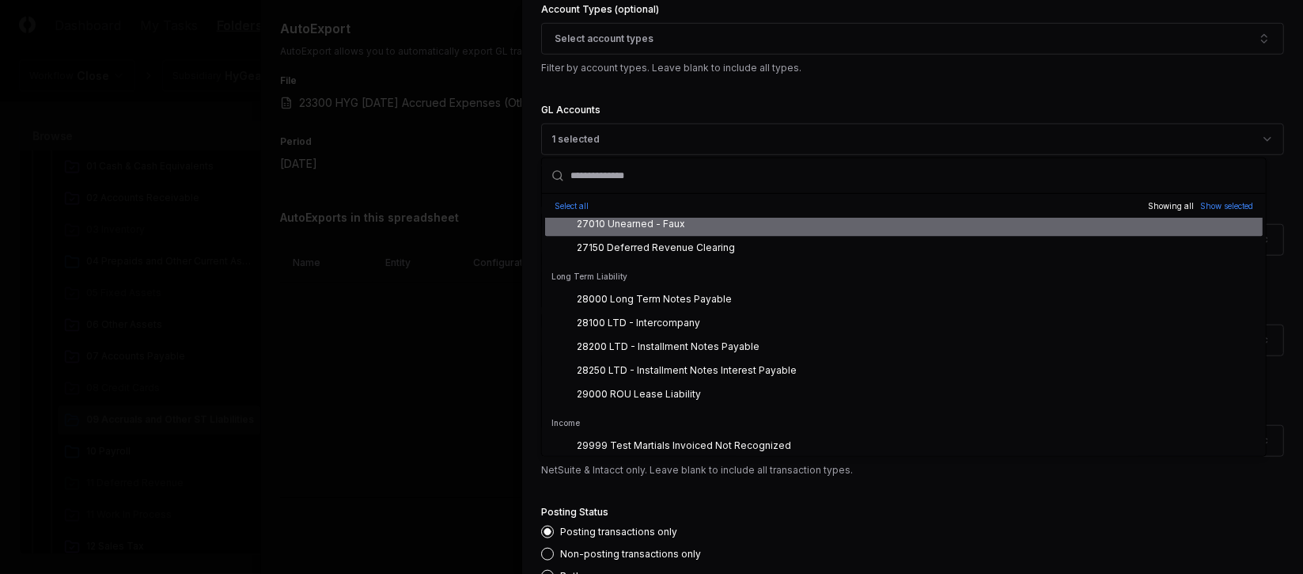
click at [779, 174] on input "text" at bounding box center [913, 175] width 686 height 35
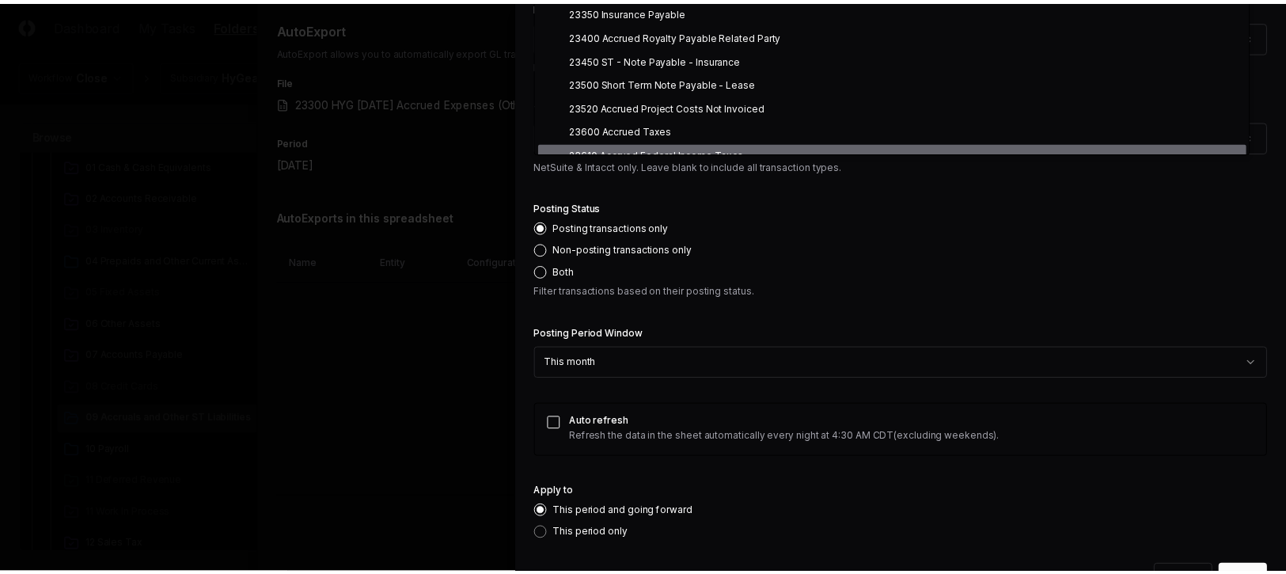
scroll to position [939, 0]
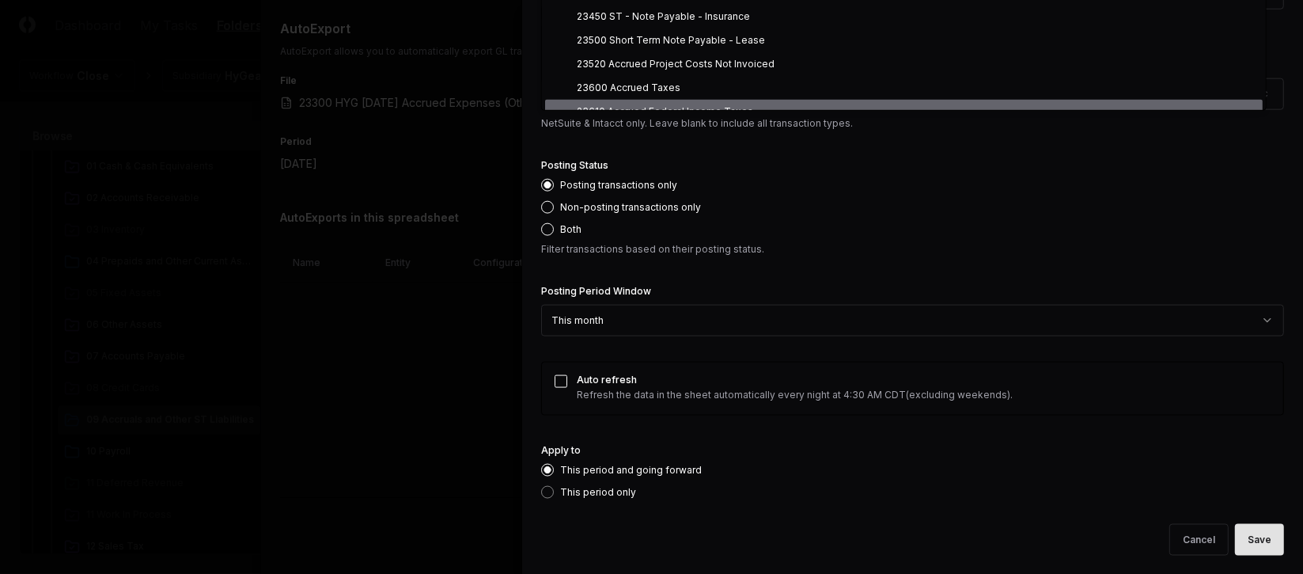
click at [1246, 535] on button "Save" at bounding box center [1259, 540] width 49 height 32
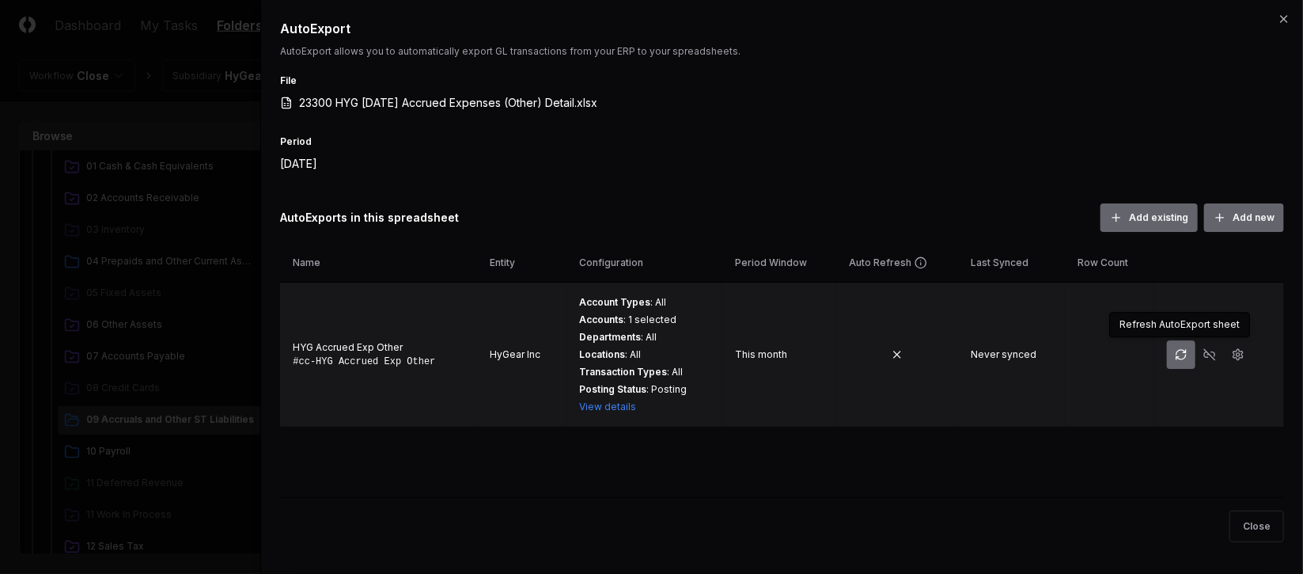
click at [1179, 343] on button "button" at bounding box center [1181, 354] width 28 height 28
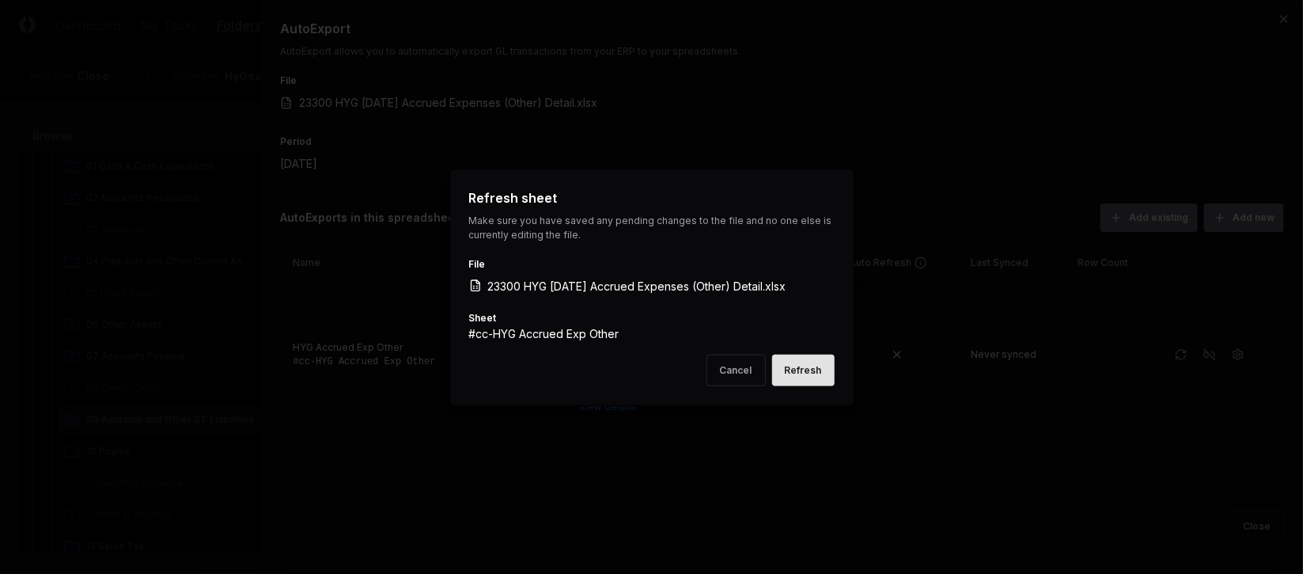
click at [797, 375] on button "Refresh" at bounding box center [803, 370] width 63 height 32
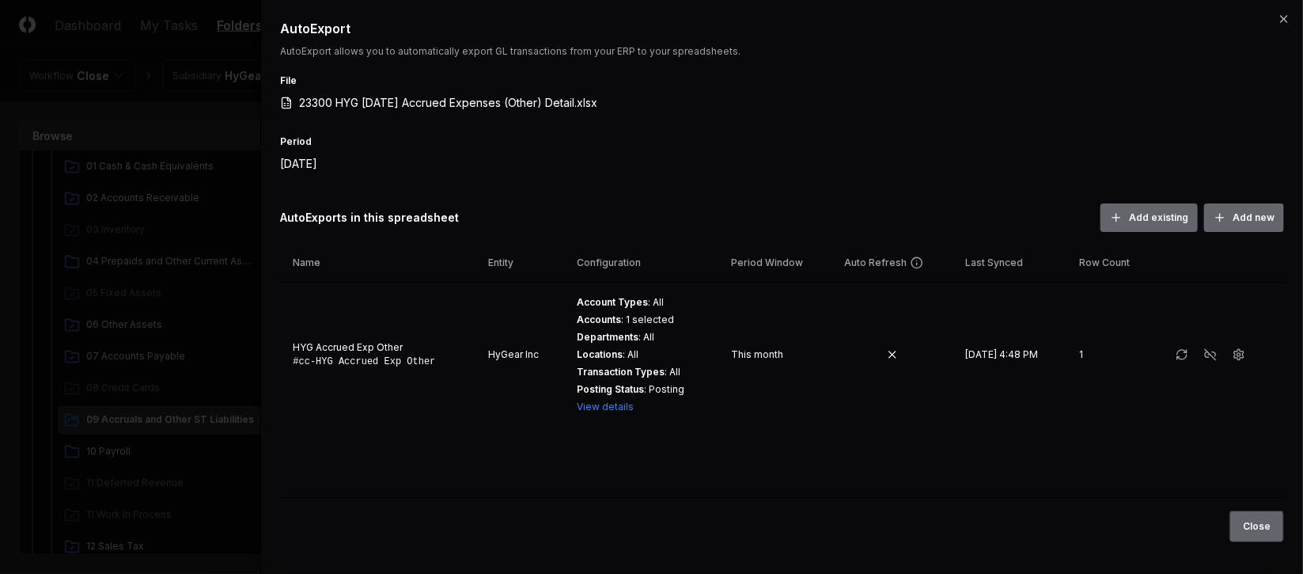
click at [1257, 526] on button "Close" at bounding box center [1257, 526] width 55 height 32
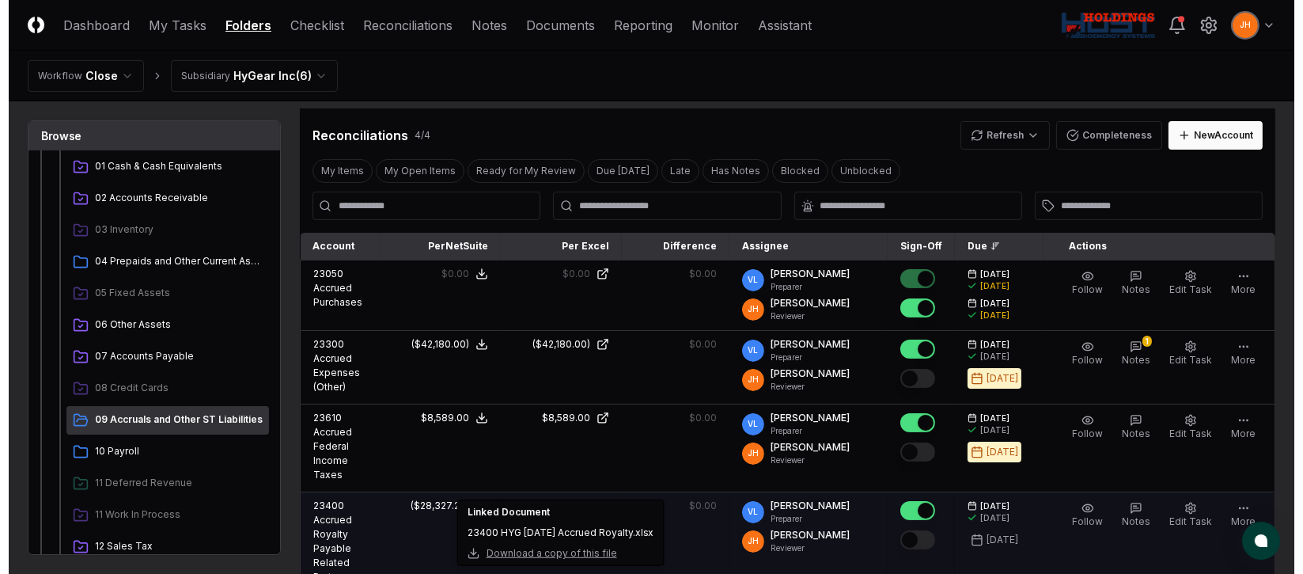
scroll to position [237, 0]
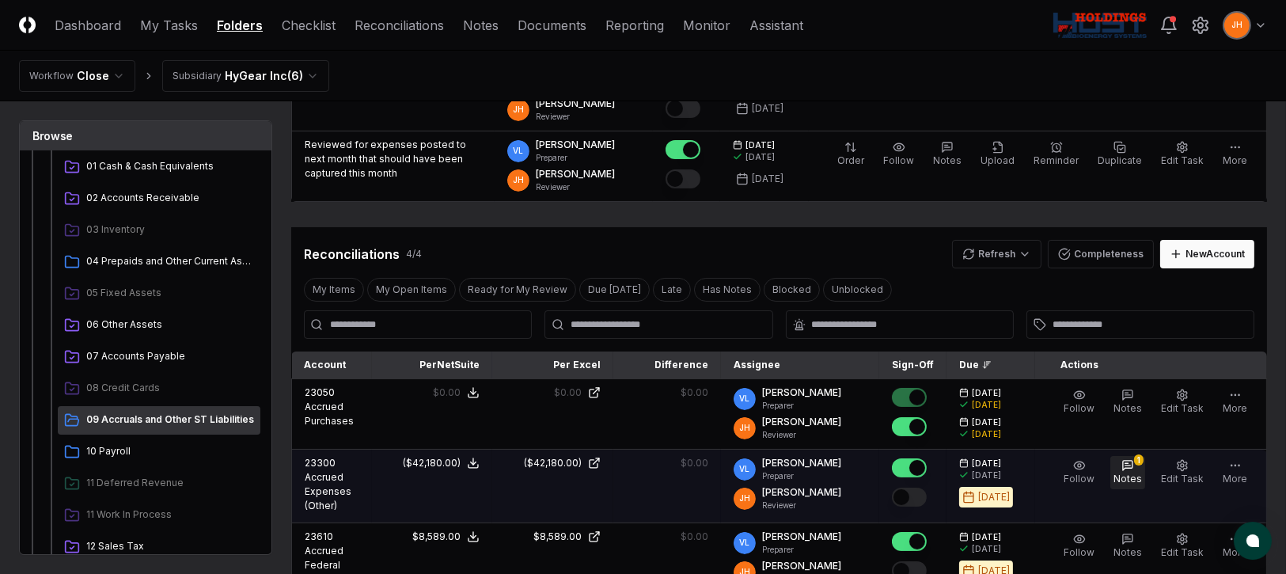
click at [1133, 476] on span "Notes" at bounding box center [1127, 478] width 28 height 12
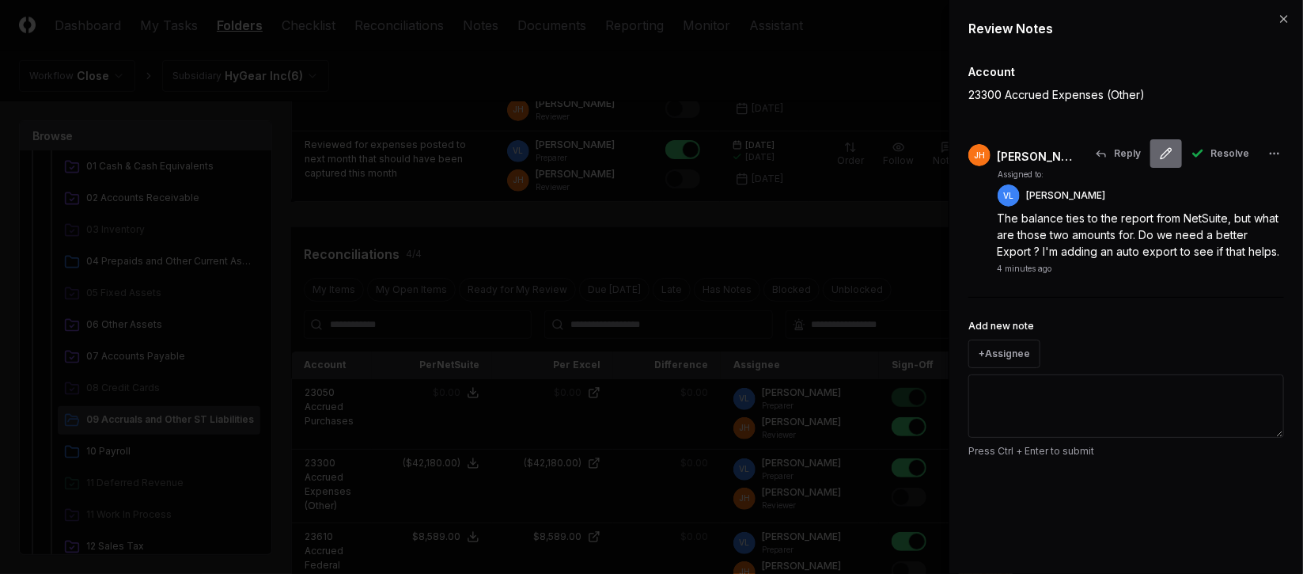
click at [1171, 157] on icon at bounding box center [1166, 153] width 13 height 13
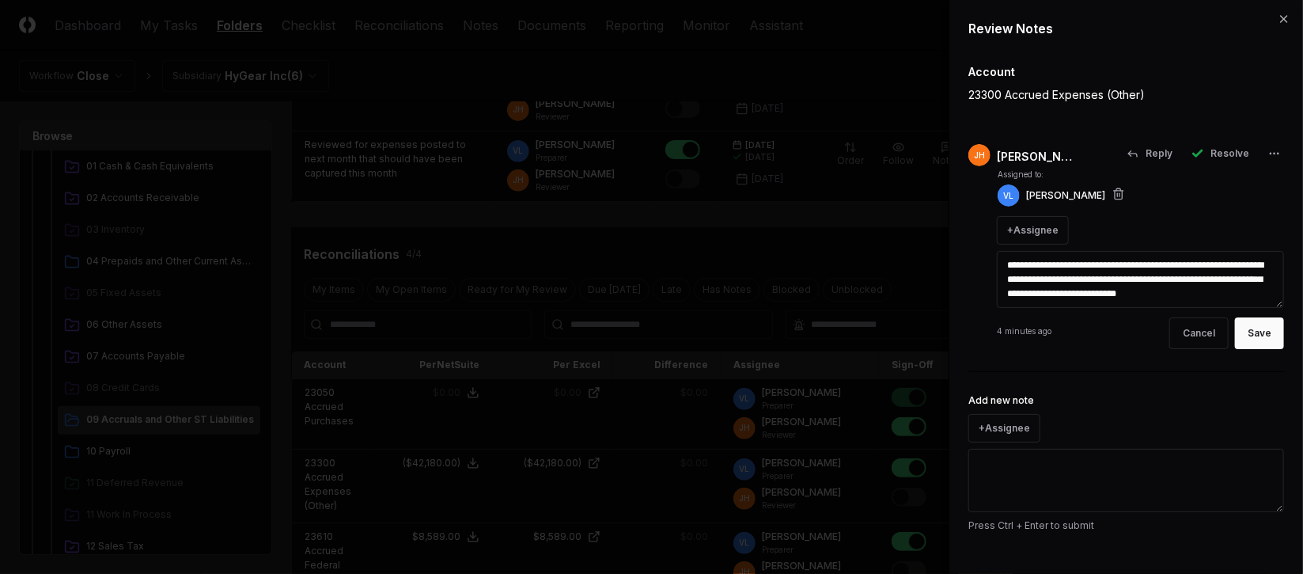
drag, startPoint x: 1004, startPoint y: 264, endPoint x: 1230, endPoint y: 312, distance: 230.4
click at [1229, 317] on div "**********" at bounding box center [1140, 258] width 287 height 181
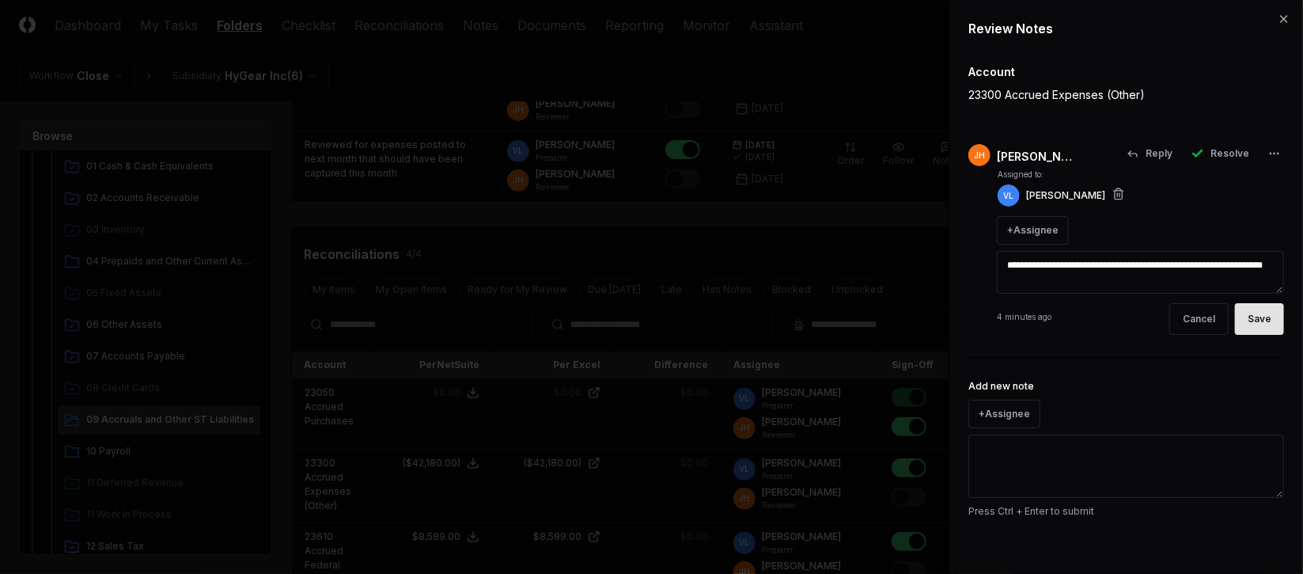
click at [1278, 321] on button "Save" at bounding box center [1259, 319] width 49 height 32
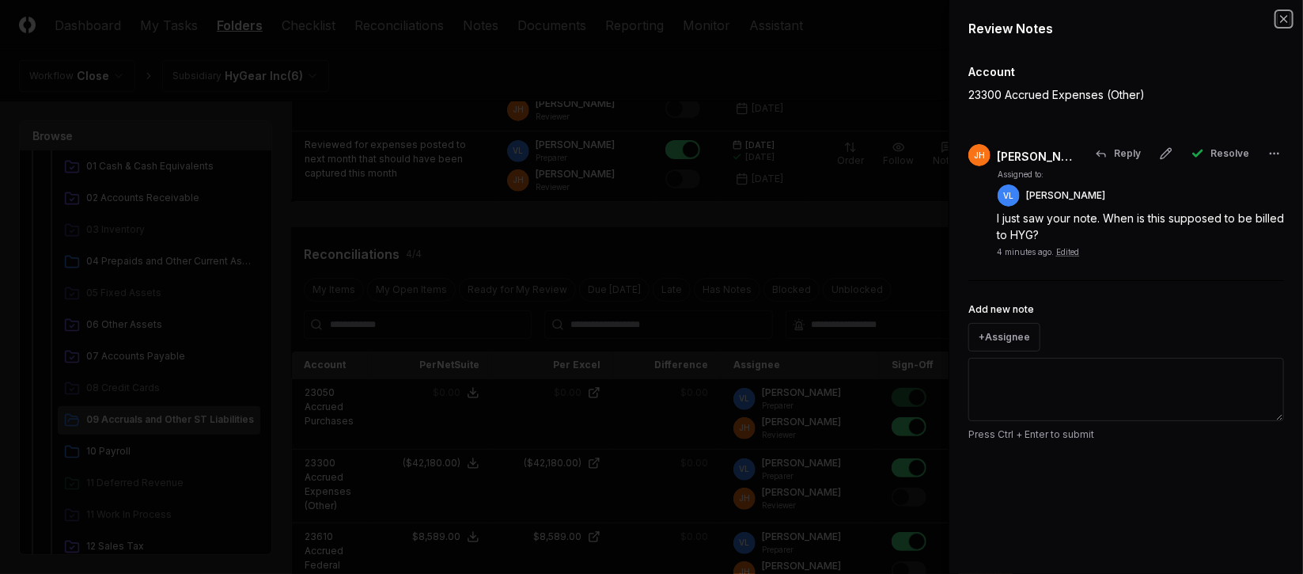
click at [1281, 17] on icon "button" at bounding box center [1284, 19] width 13 height 13
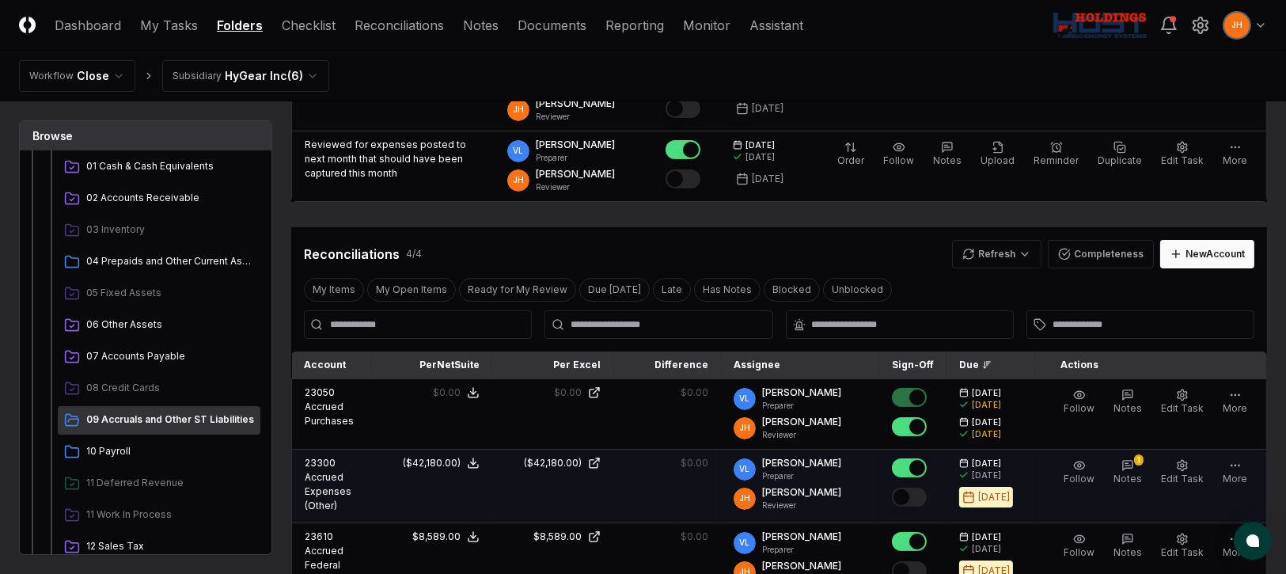
click at [926, 498] on button "Mark complete" at bounding box center [909, 496] width 35 height 19
click at [1244, 468] on button "More" at bounding box center [1234, 472] width 31 height 33
click at [1183, 460] on icon "button" at bounding box center [1182, 465] width 13 height 13
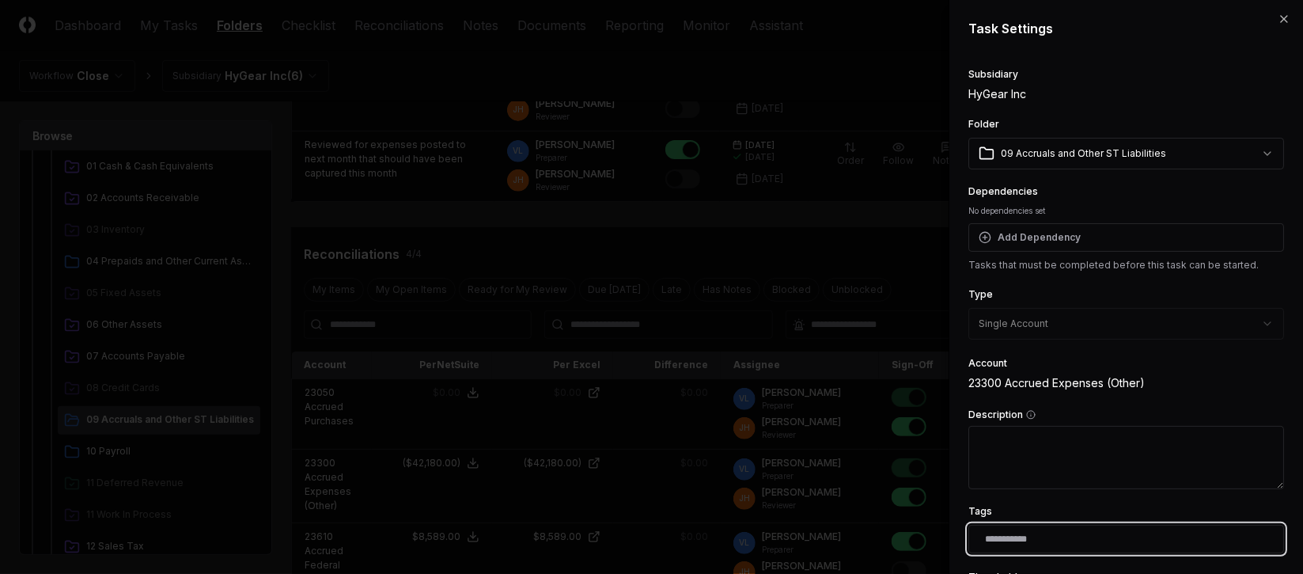
click at [1107, 538] on input "text" at bounding box center [1129, 539] width 289 height 14
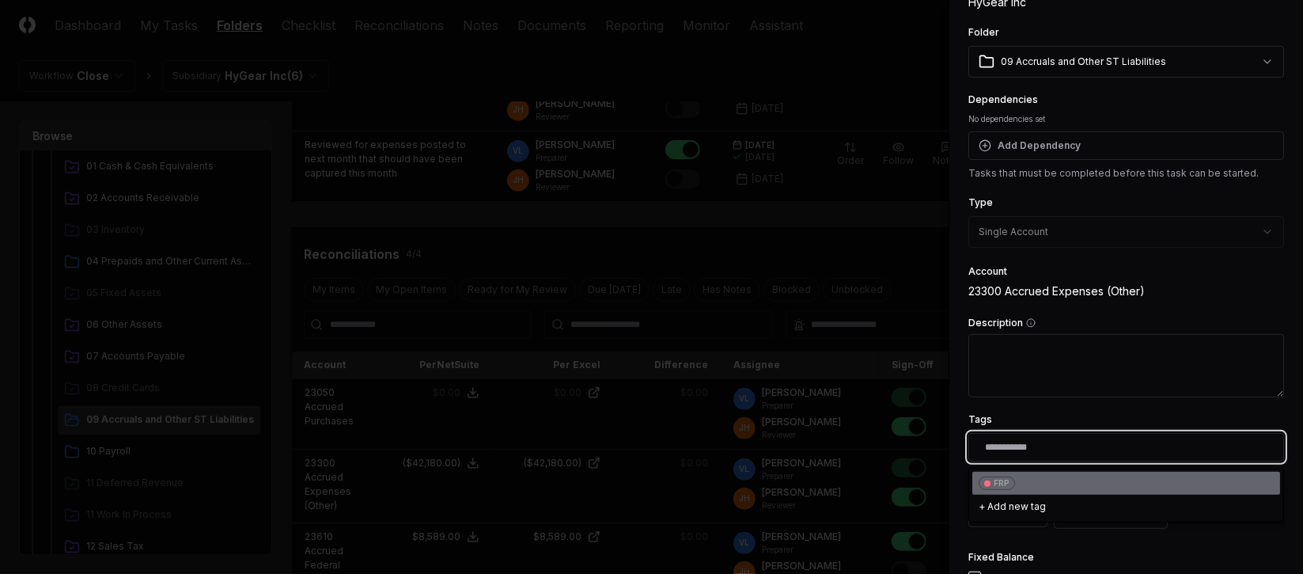
scroll to position [118, 0]
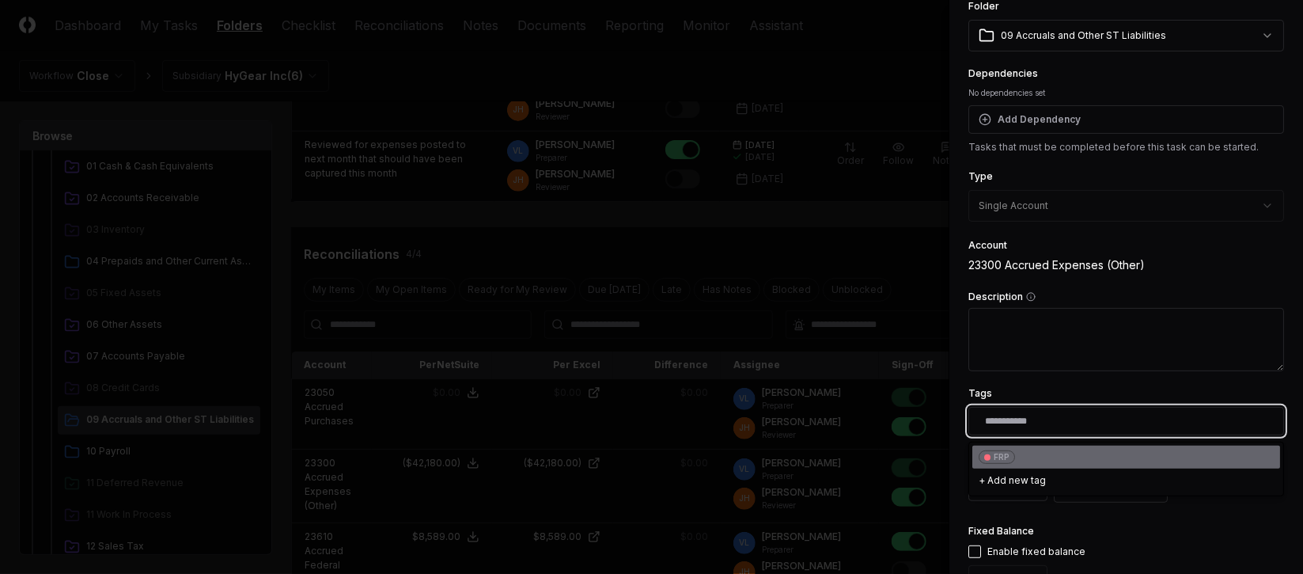
click at [1000, 452] on div "FRP" at bounding box center [1002, 457] width 16 height 12
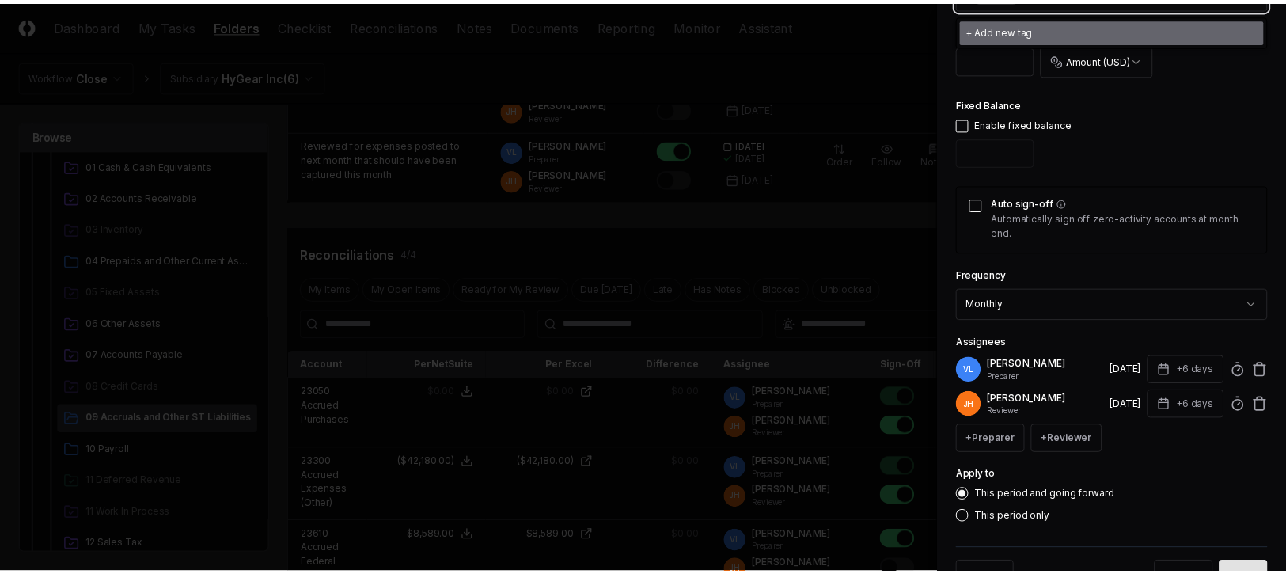
scroll to position [597, 0]
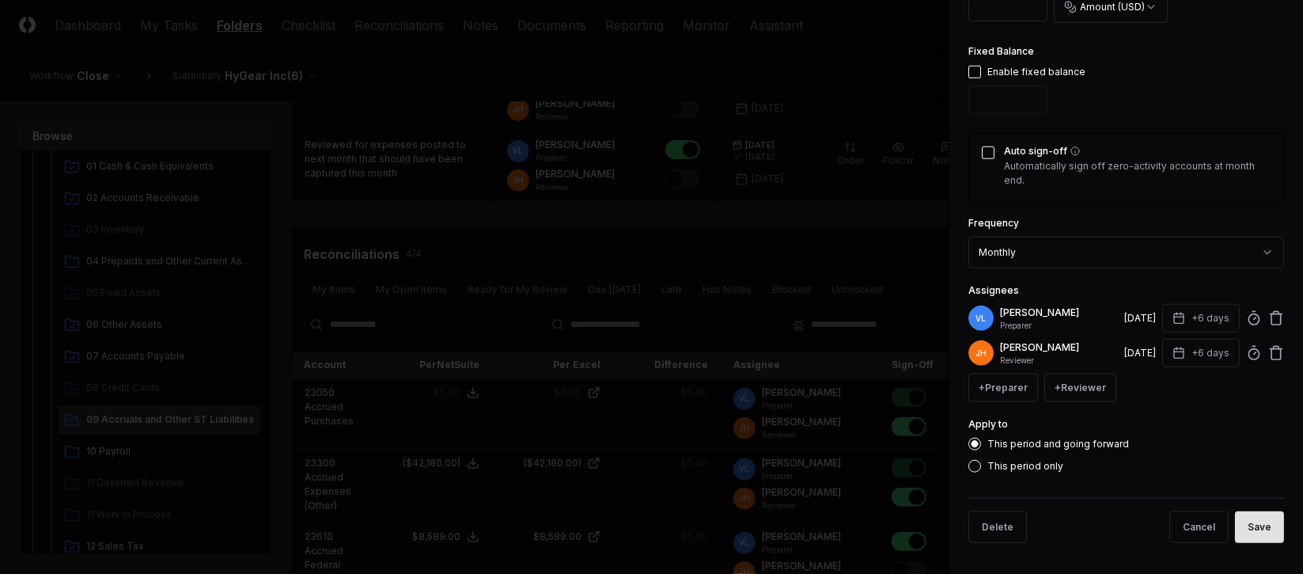
click at [1241, 520] on button "Save" at bounding box center [1259, 527] width 49 height 32
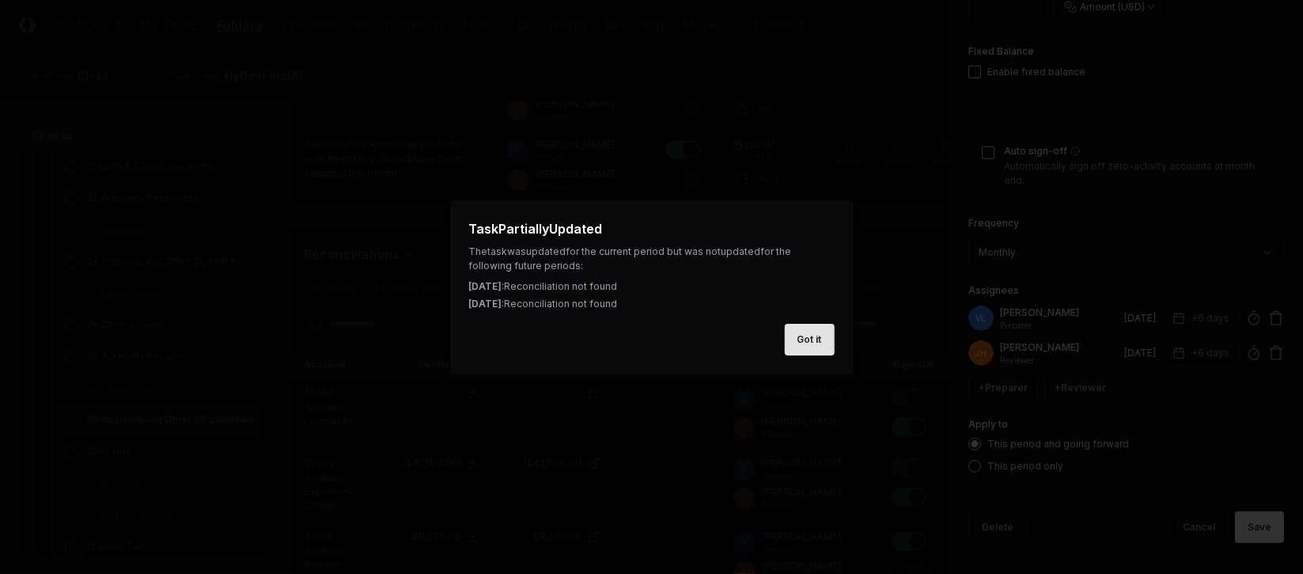
click at [810, 345] on button "Got it" at bounding box center [810, 340] width 50 height 32
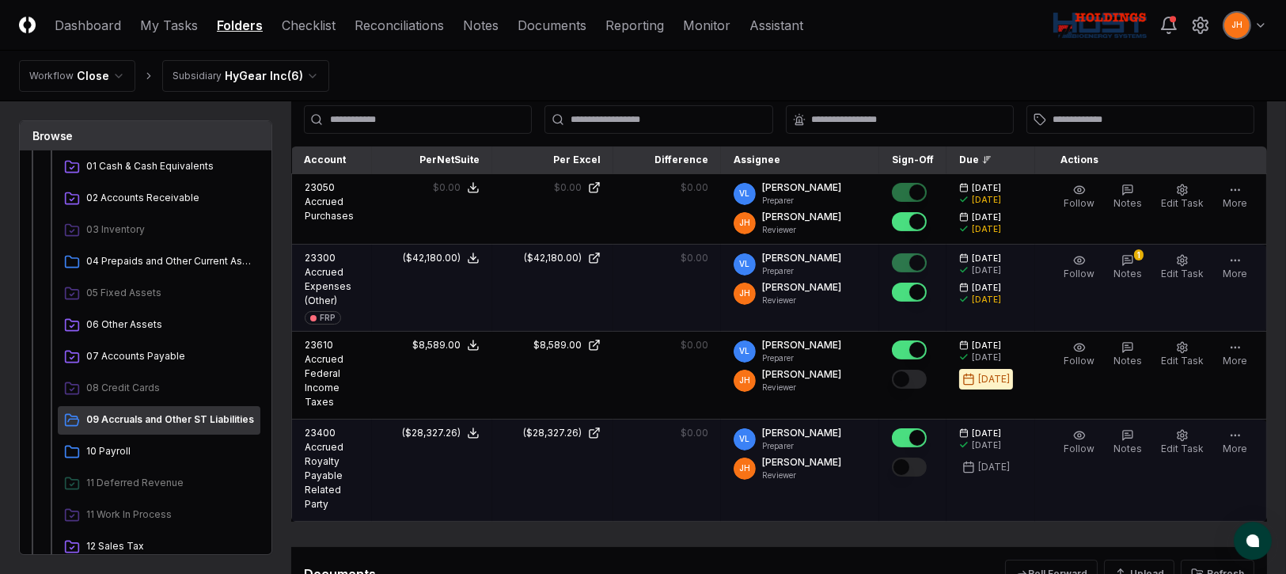
scroll to position [474, 0]
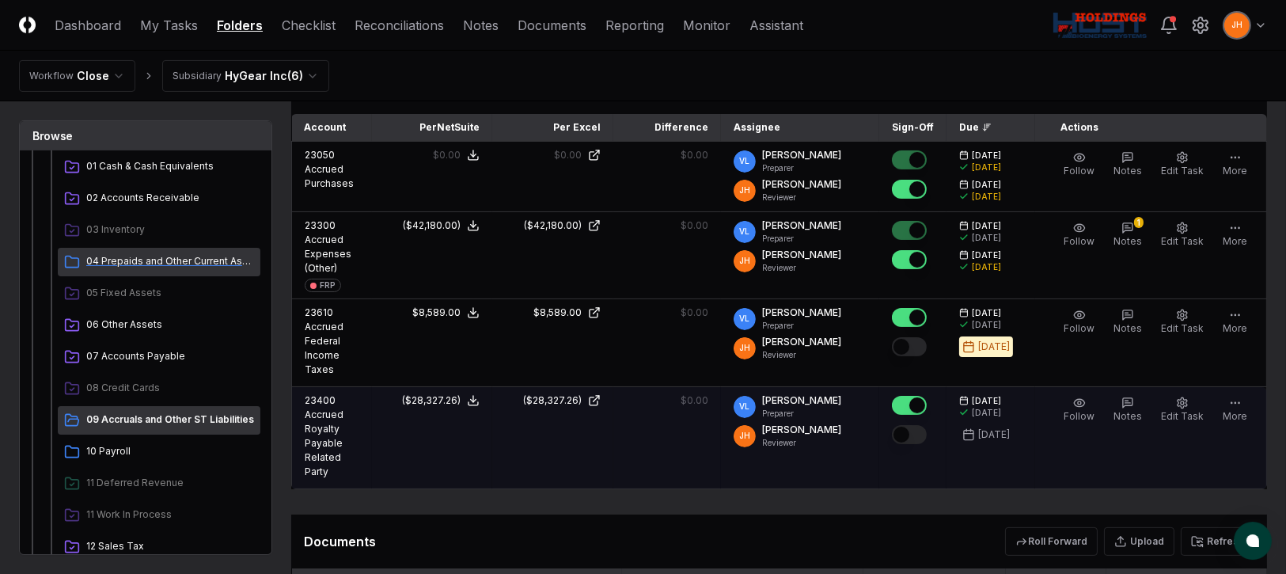
click at [188, 263] on span "04 Prepaids and Other Current Assets" at bounding box center [170, 261] width 168 height 14
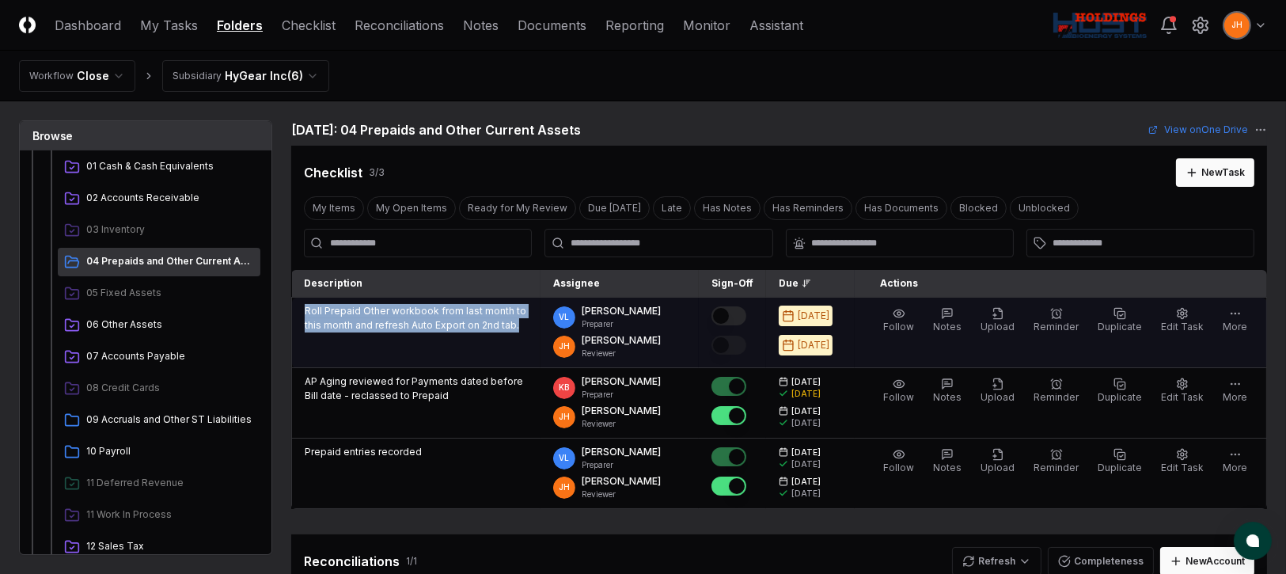
drag, startPoint x: 303, startPoint y: 308, endPoint x: 517, endPoint y: 320, distance: 214.8
click at [517, 320] on td "Roll Prepaid Other workbook from last month to this month and refresh Auto Expo…" at bounding box center [416, 332] width 249 height 70
copy p "Roll Prepaid Other workbook from last month to this month and refresh Auto Expo…"
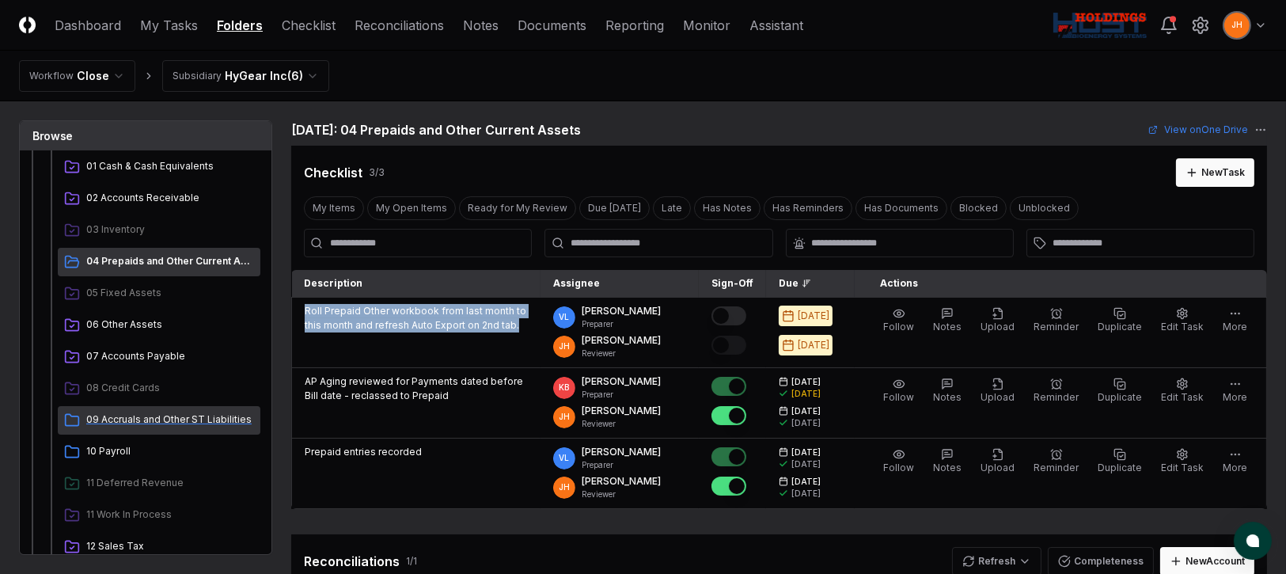
click at [207, 410] on div "09 Accruals and Other ST Liabilities" at bounding box center [159, 420] width 203 height 28
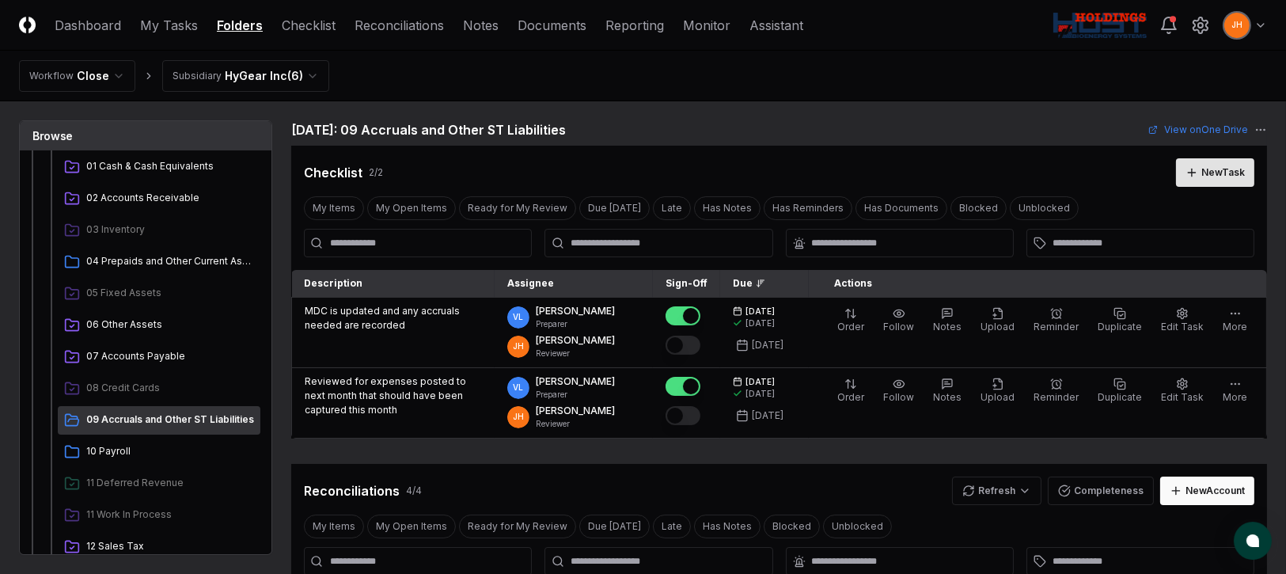
click at [1196, 172] on button "New Task" at bounding box center [1215, 172] width 78 height 28
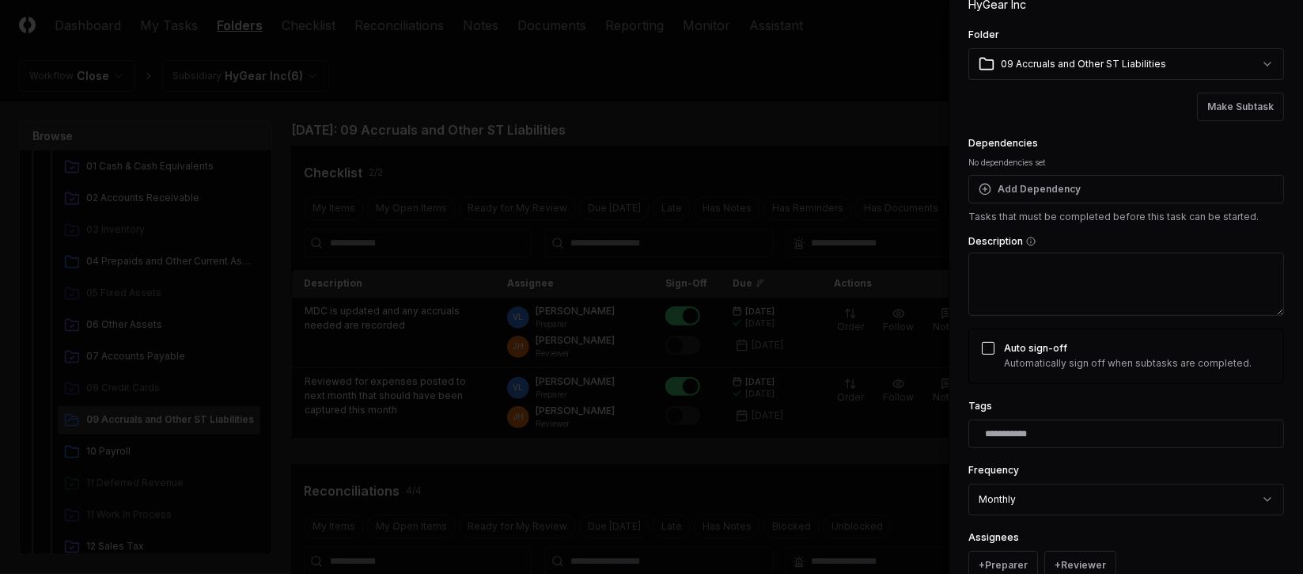
scroll to position [118, 0]
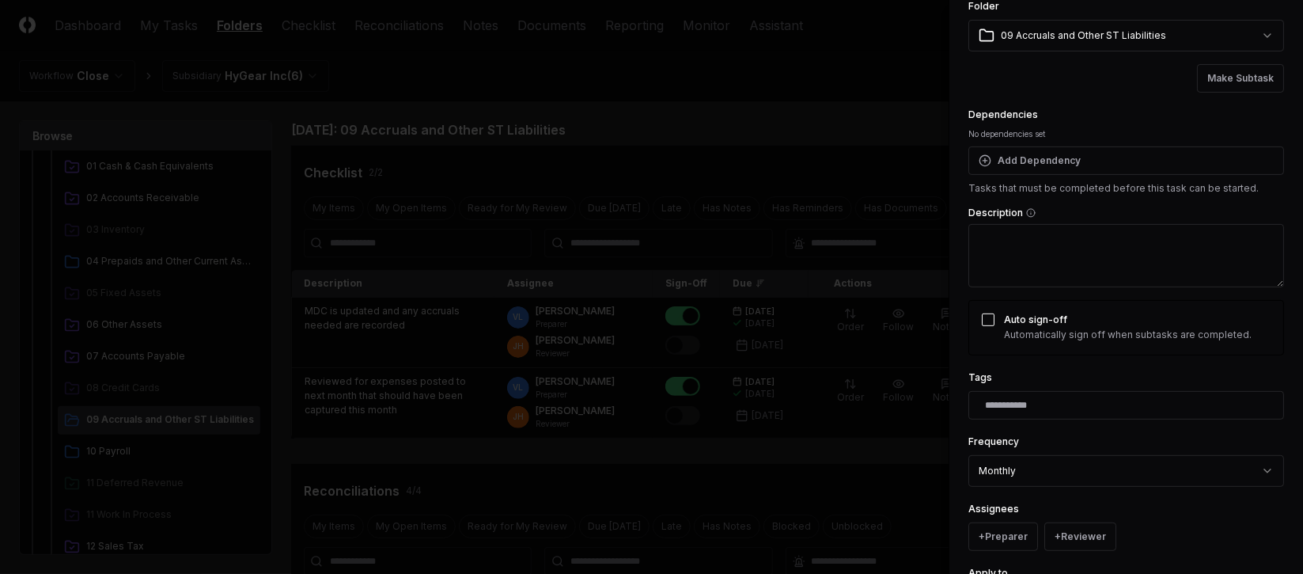
click at [1103, 252] on textarea "Description" at bounding box center [1126, 255] width 316 height 63
paste textarea "**********"
click at [998, 237] on textarea "**********" at bounding box center [1117, 255] width 298 height 63
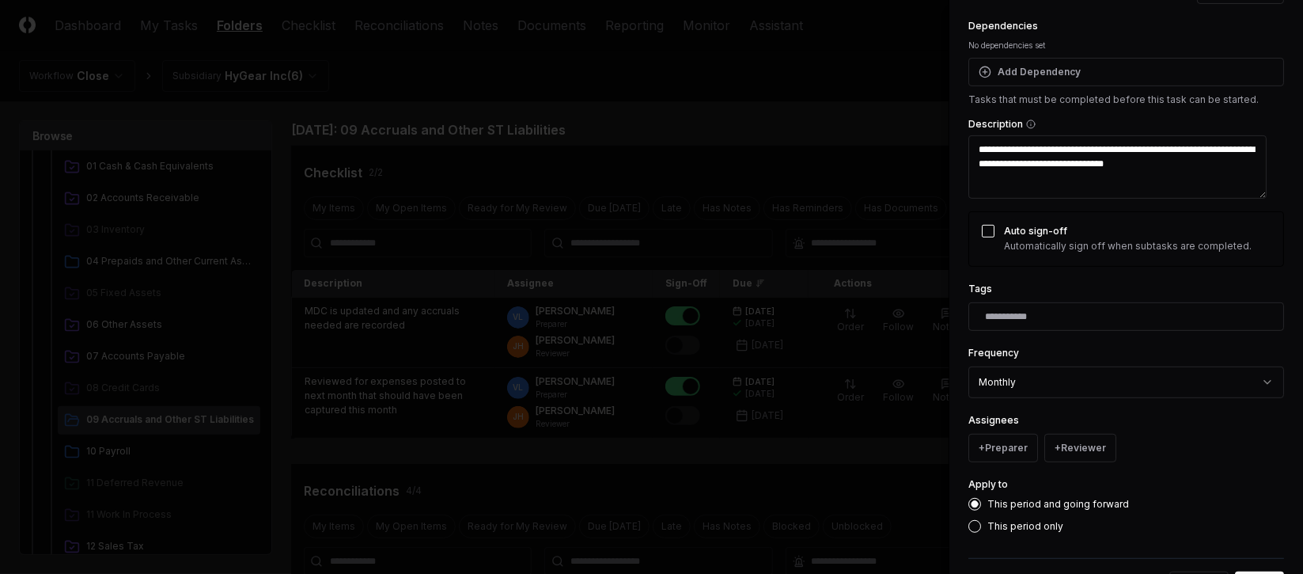
scroll to position [266, 0]
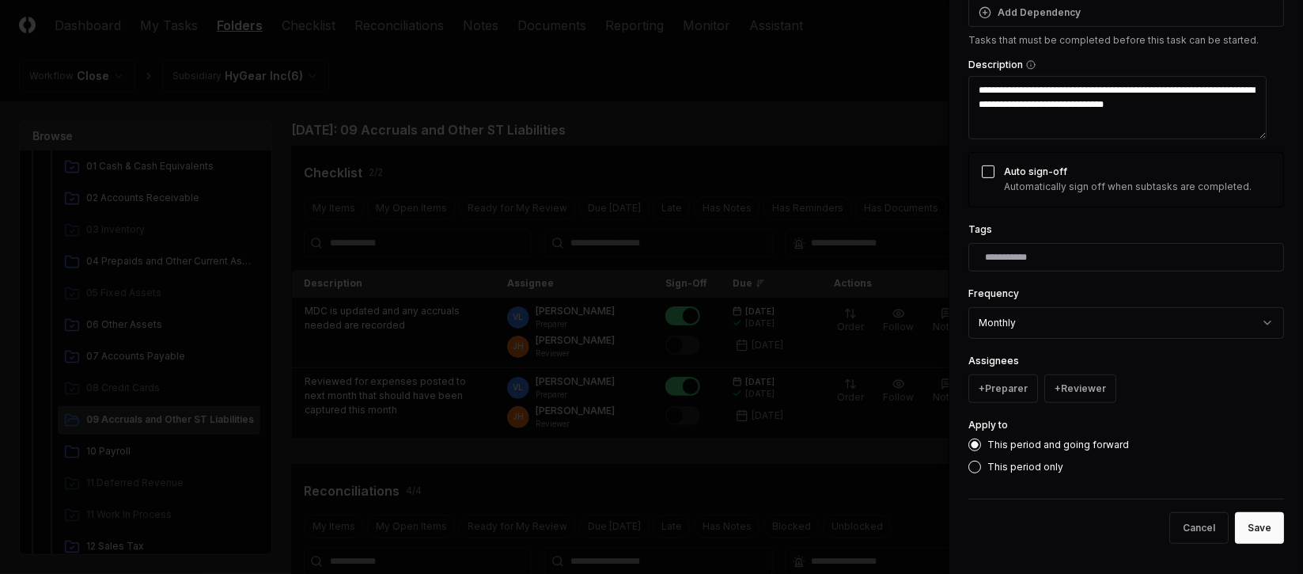
drag, startPoint x: 1235, startPoint y: 532, endPoint x: 1120, endPoint y: 369, distance: 200.4
click at [1120, 369] on form "**********" at bounding box center [1126, 154] width 316 height 803
click at [991, 392] on button "+ Preparer" at bounding box center [1003, 388] width 70 height 28
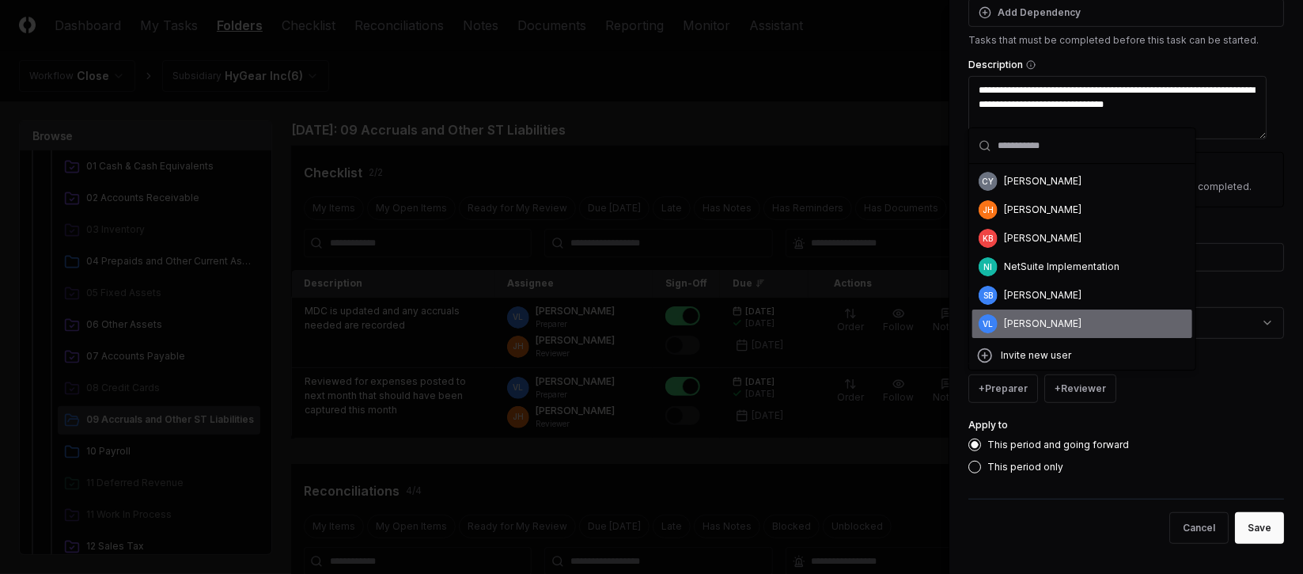
click at [1055, 326] on div "[PERSON_NAME]" at bounding box center [1043, 323] width 78 height 14
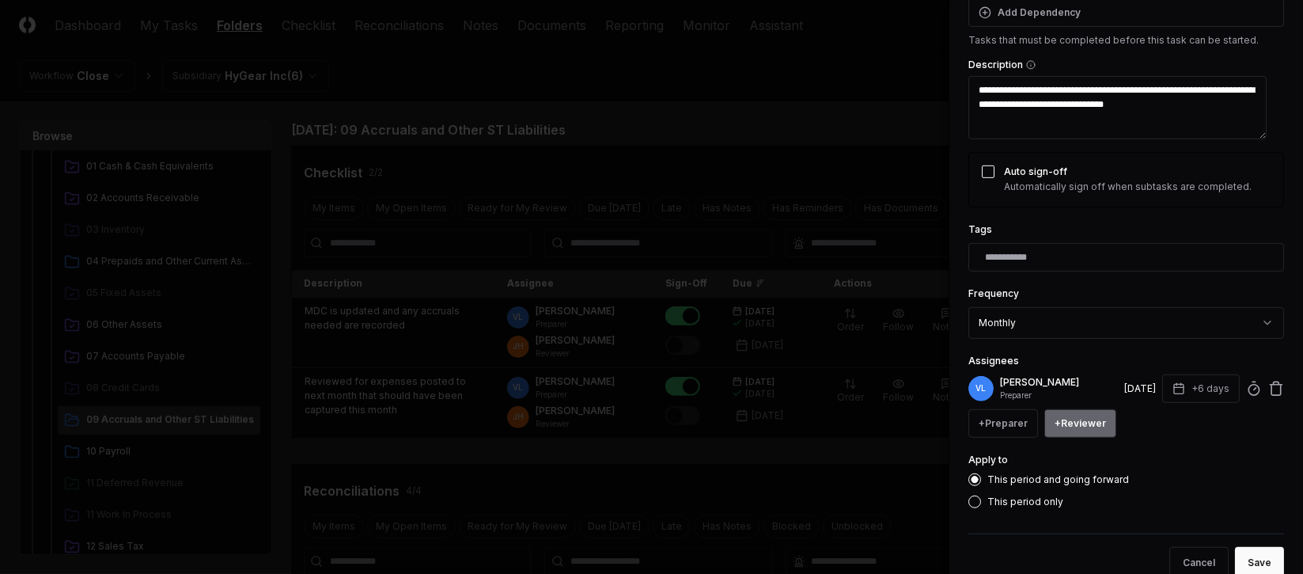
click at [1085, 425] on button "+ Reviewer" at bounding box center [1080, 423] width 72 height 28
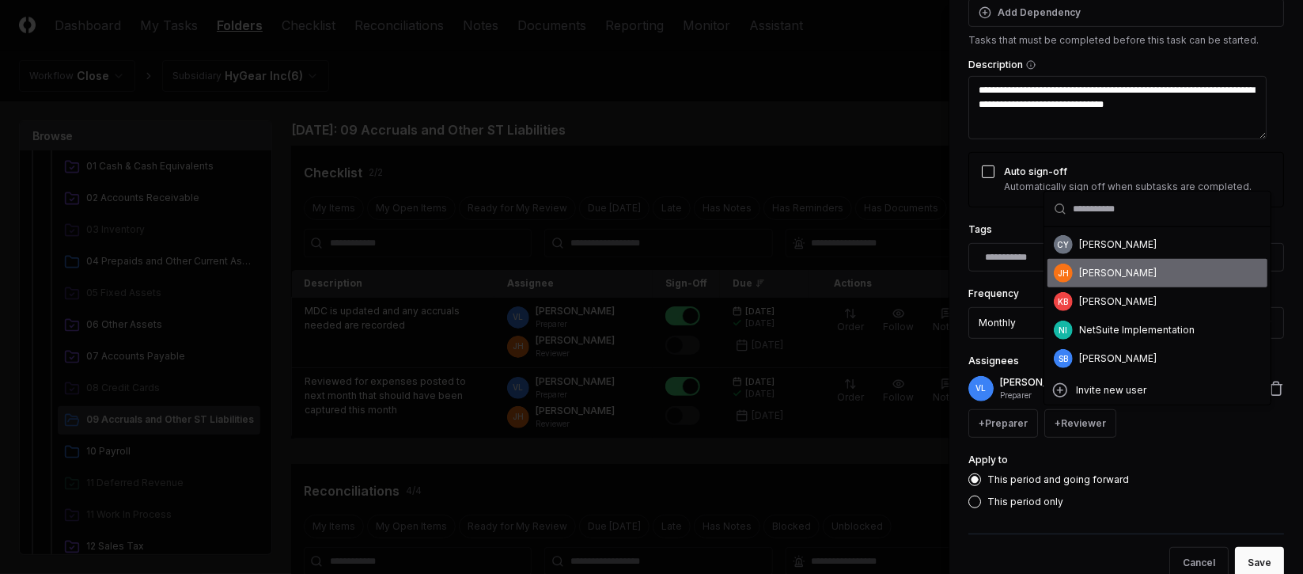
click at [1116, 268] on div "[PERSON_NAME]" at bounding box center [1118, 273] width 78 height 14
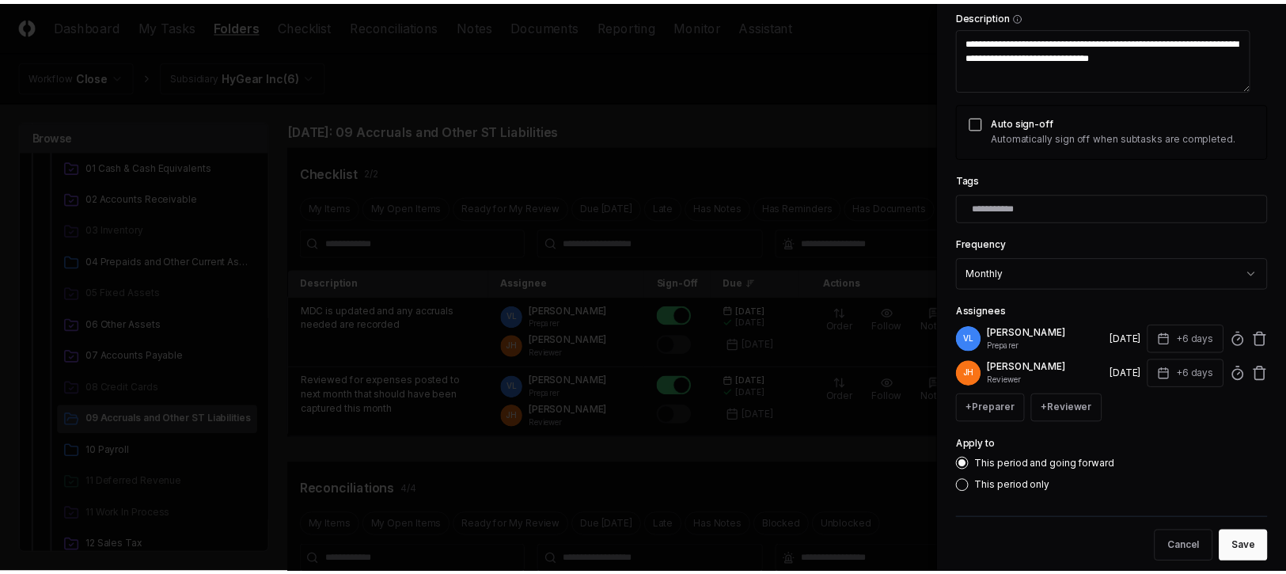
scroll to position [336, 0]
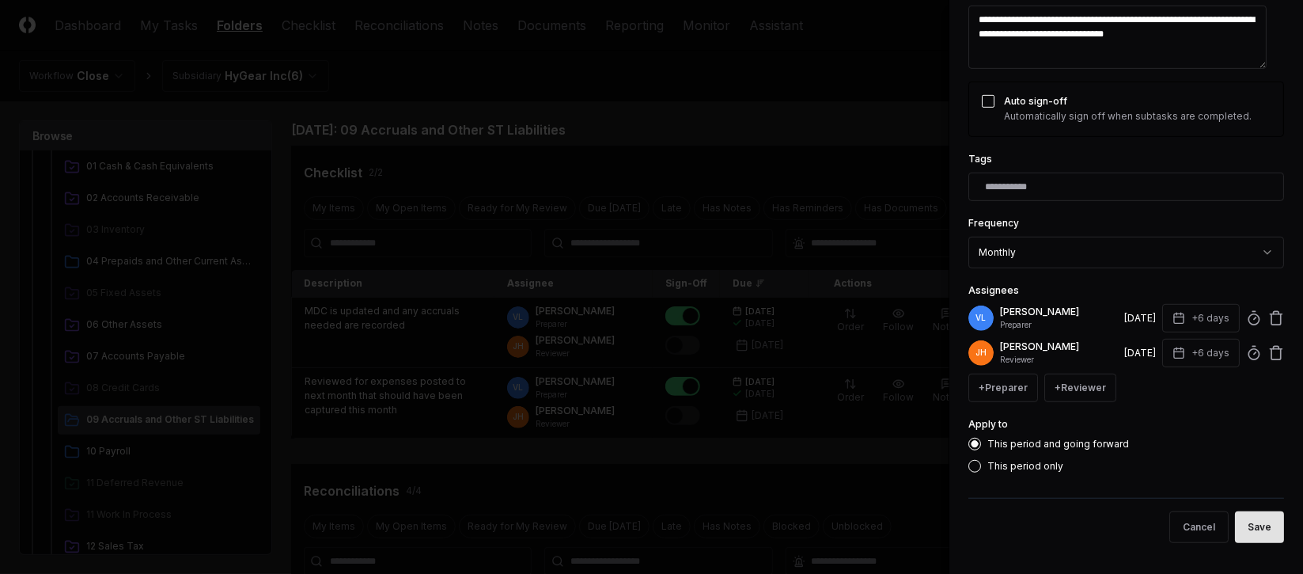
click at [1235, 527] on button "Save" at bounding box center [1259, 527] width 49 height 32
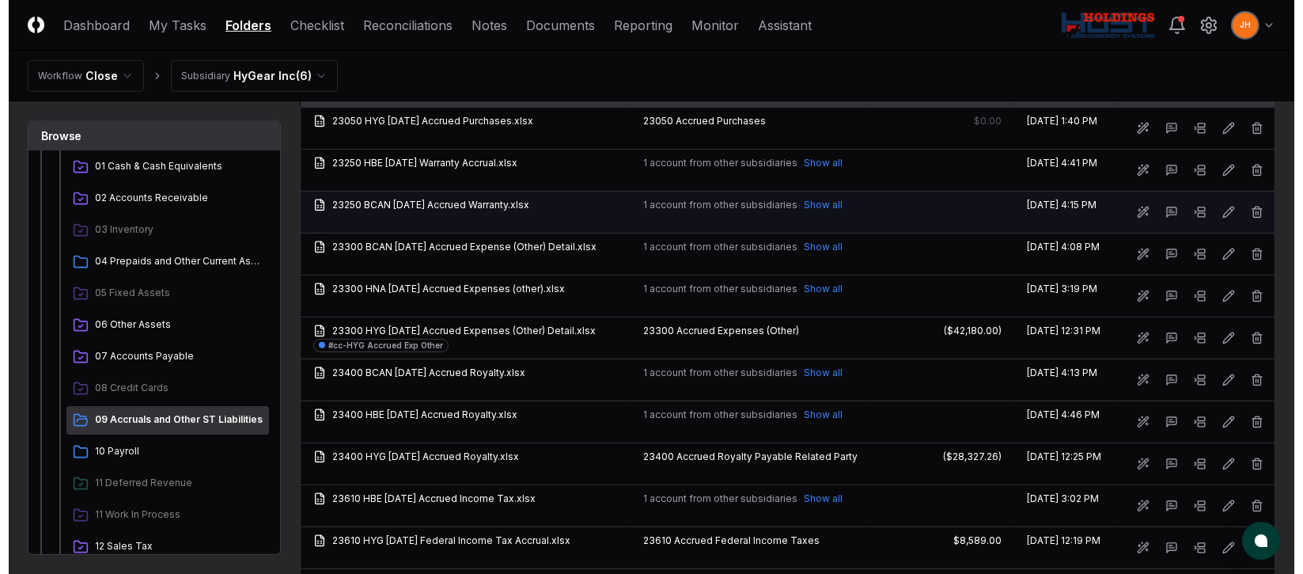
scroll to position [1067, 0]
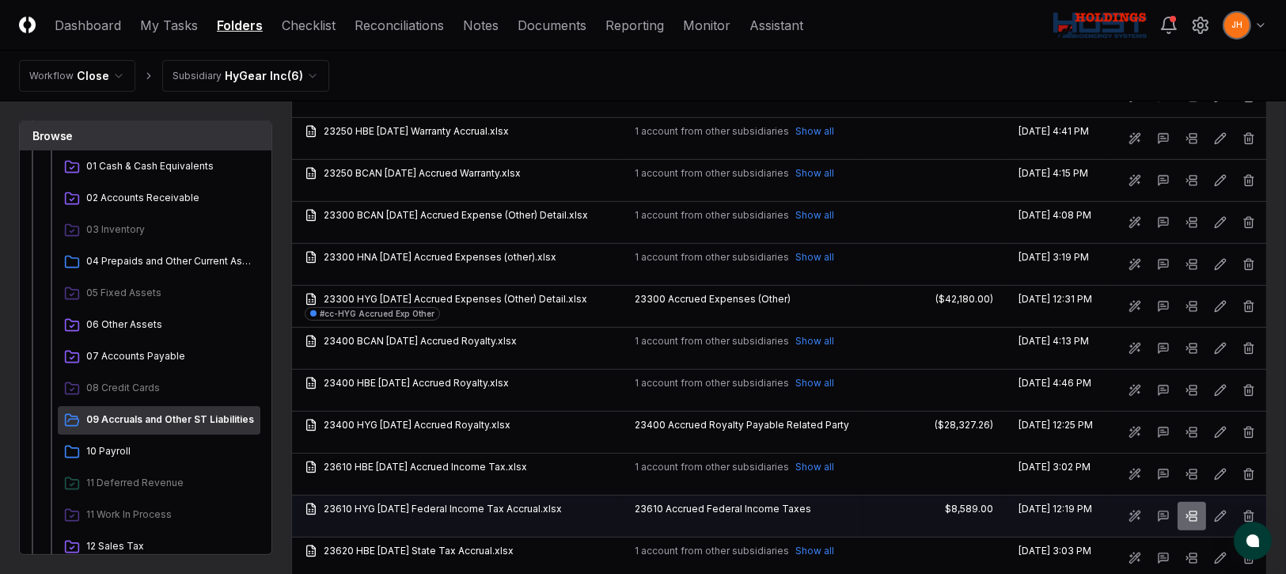
click at [1189, 522] on icon at bounding box center [1191, 516] width 13 height 13
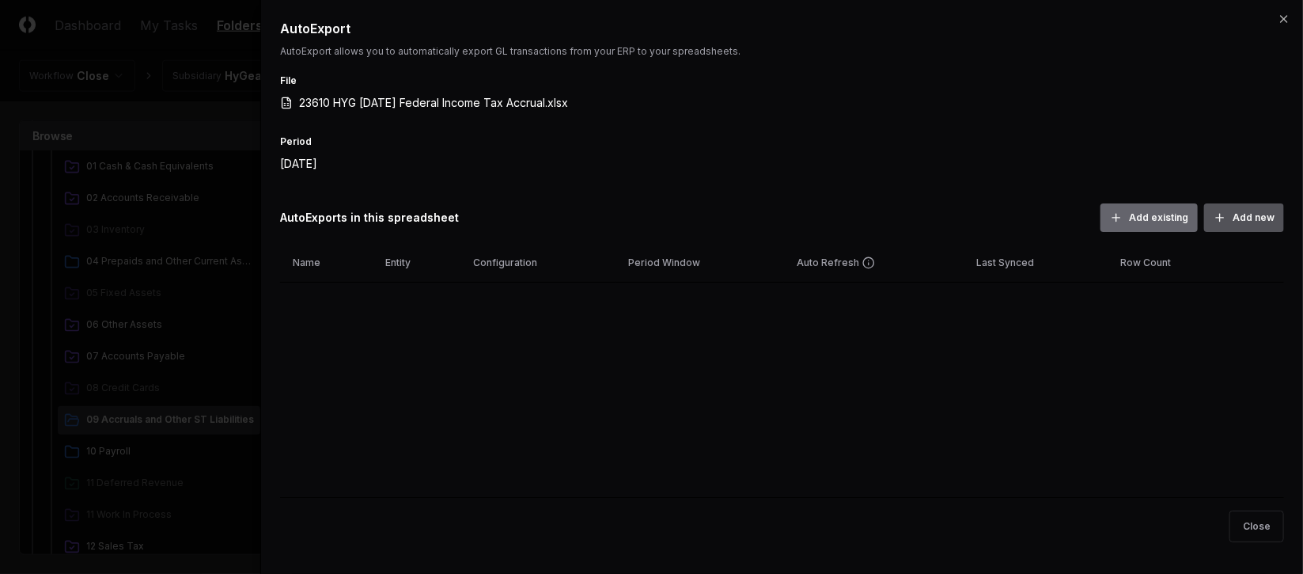
click at [1258, 222] on button "Add new" at bounding box center [1244, 217] width 80 height 28
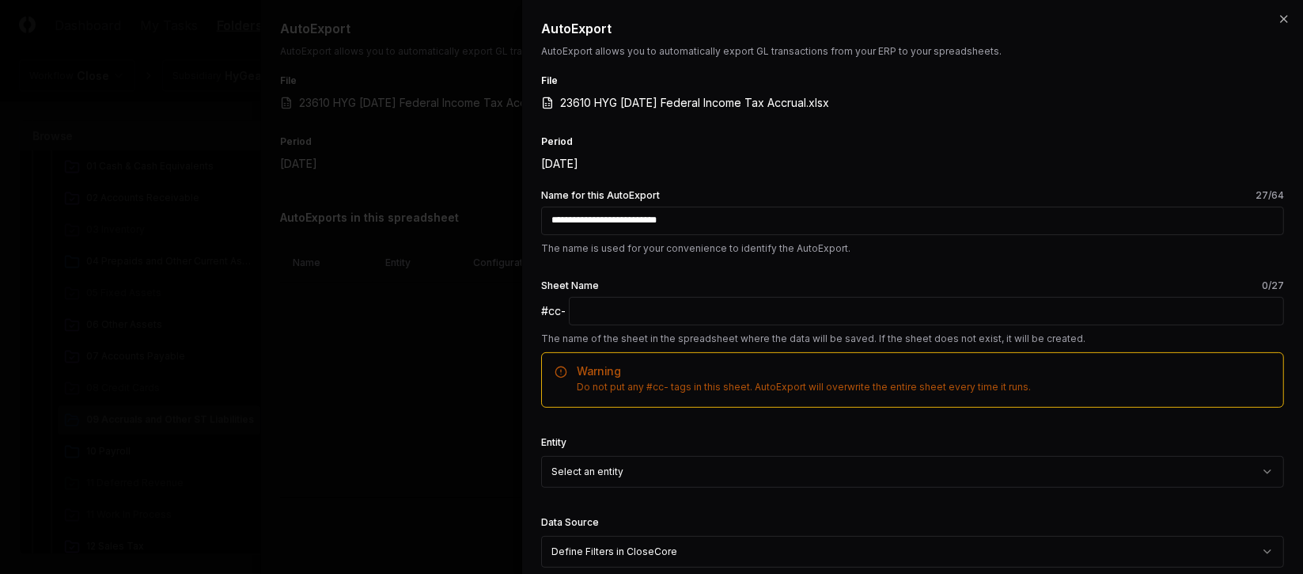
paste input "**********"
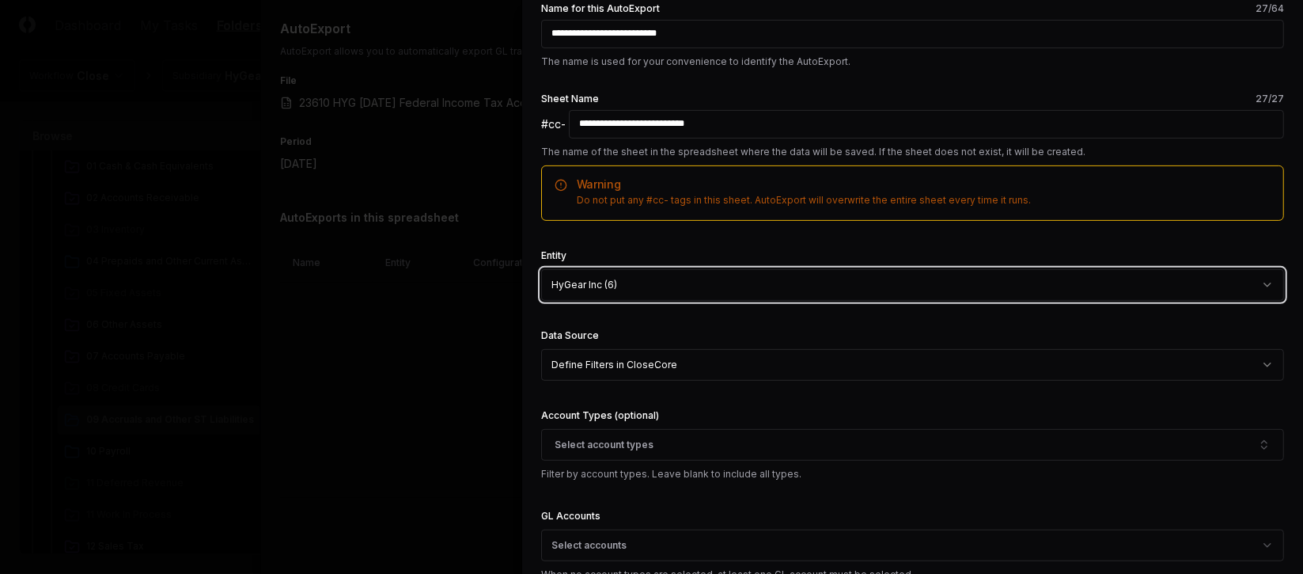
scroll to position [355, 0]
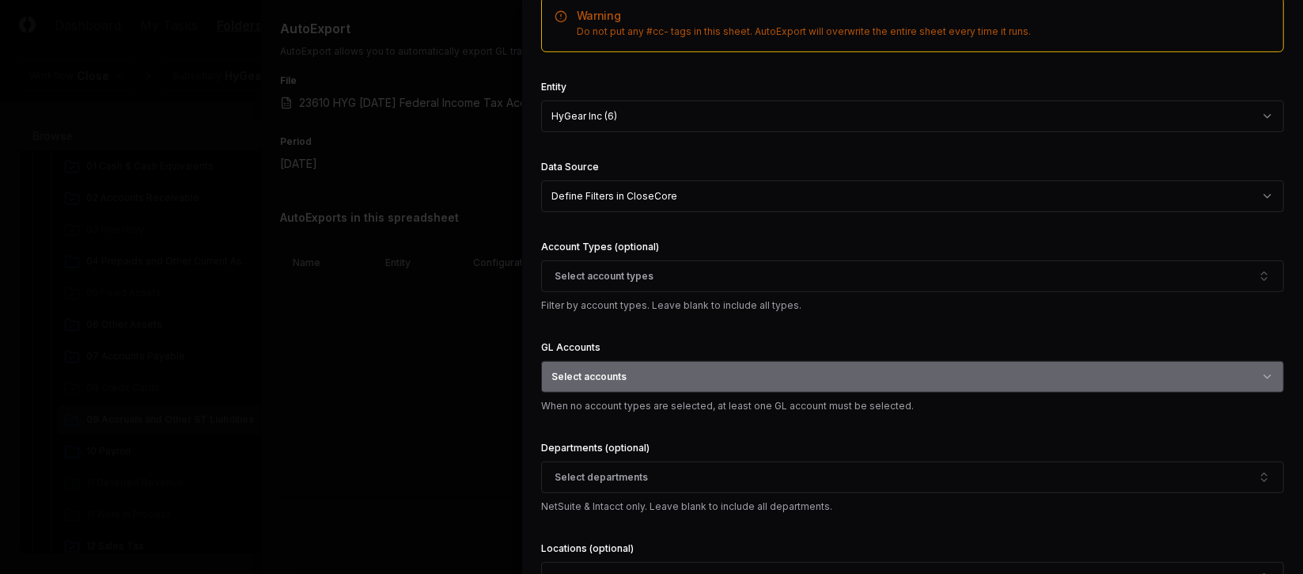
click at [682, 375] on button "Select accounts" at bounding box center [912, 377] width 743 height 32
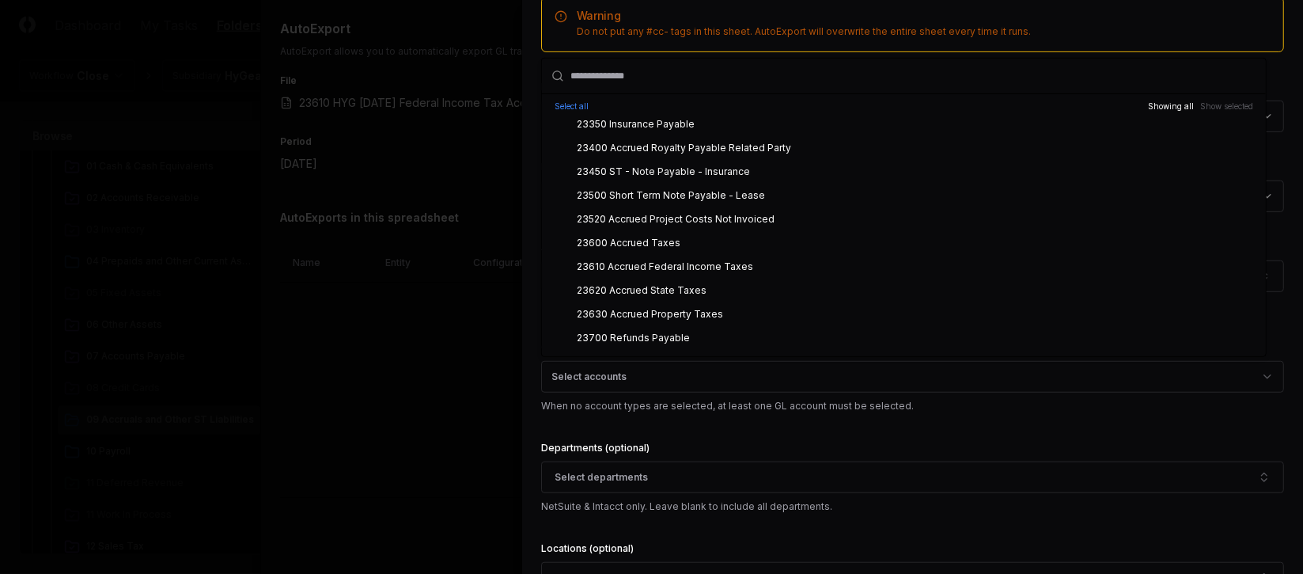
scroll to position [7001, 0]
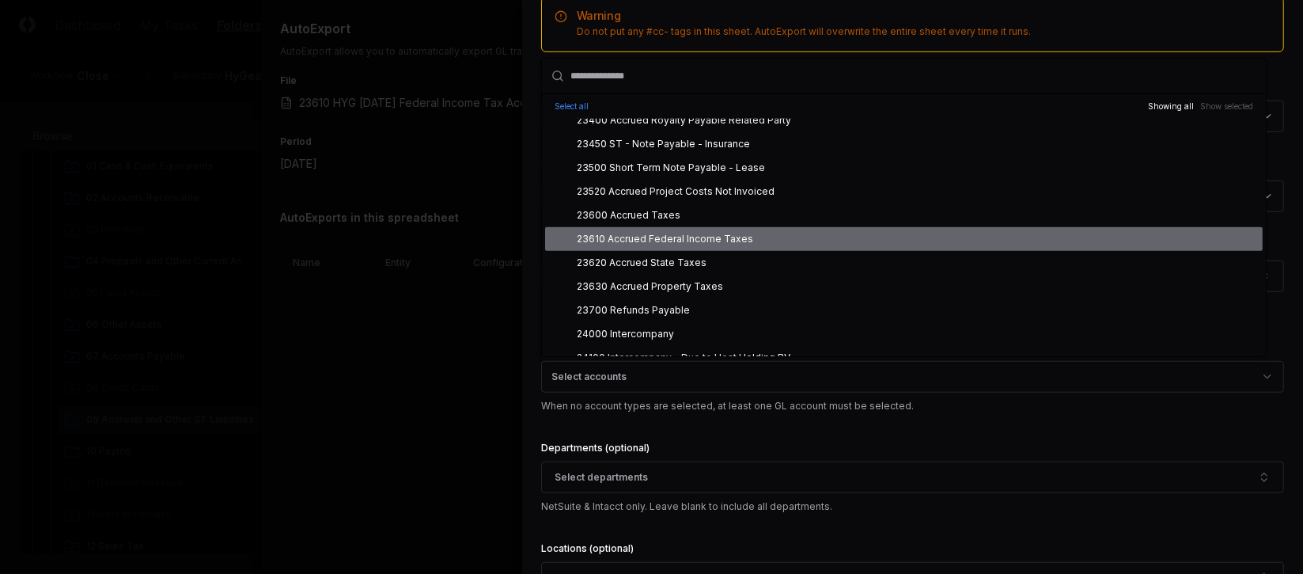
click at [709, 237] on div "23610 Accrued Federal Income Taxes" at bounding box center [665, 239] width 176 height 14
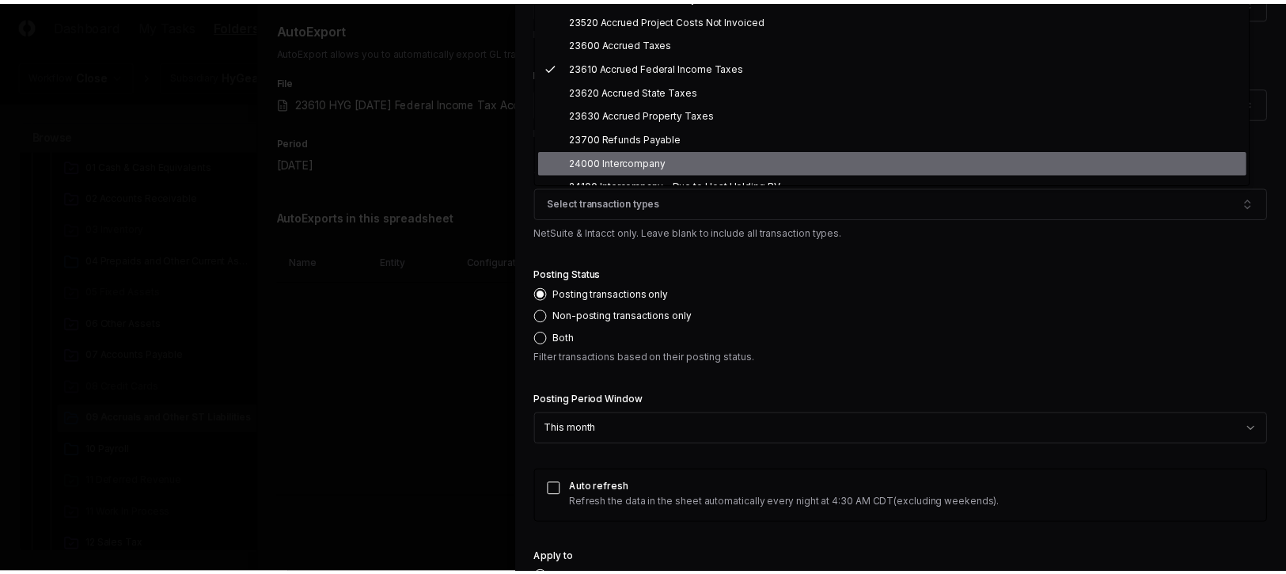
scroll to position [939, 0]
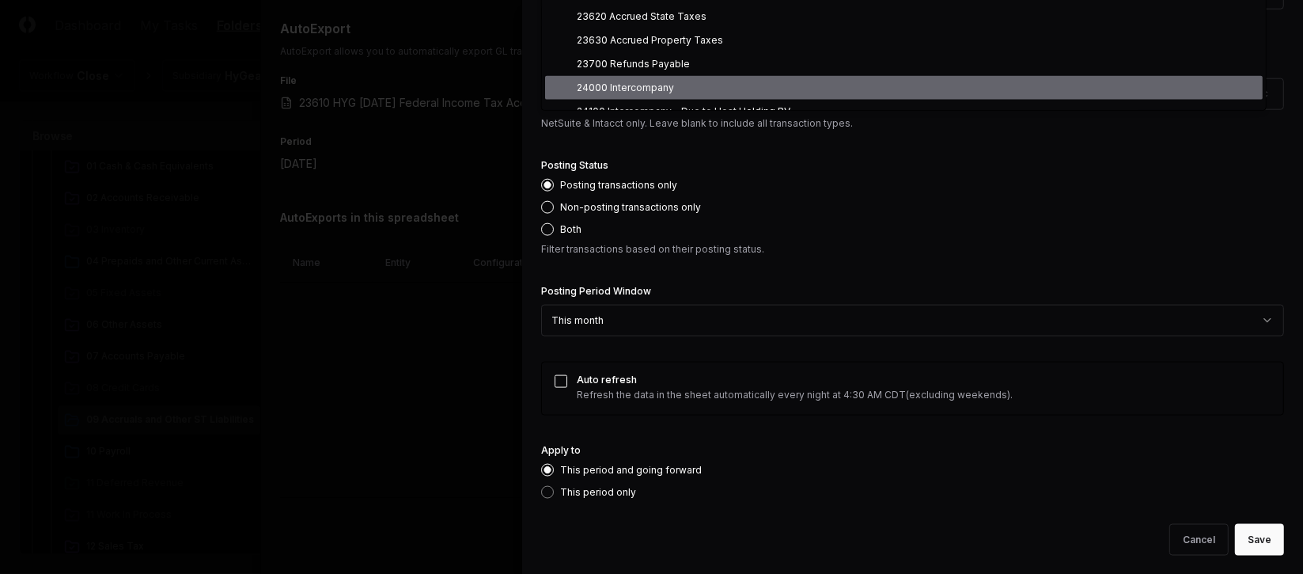
click at [1238, 536] on button "Save" at bounding box center [1259, 540] width 49 height 32
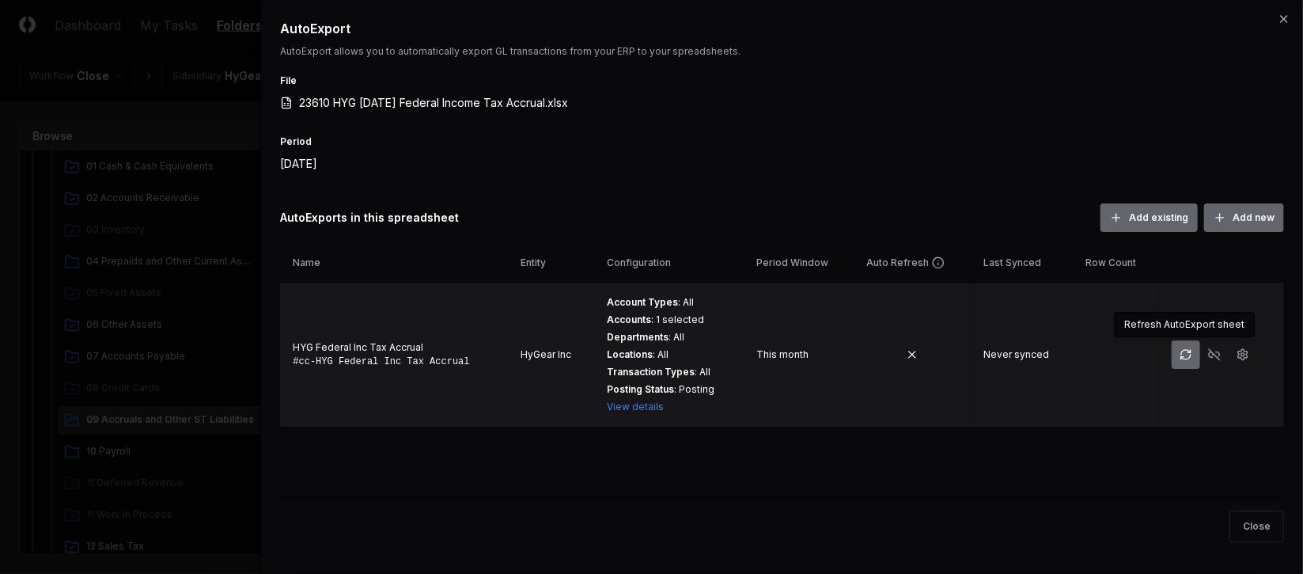
click at [1174, 348] on button "button" at bounding box center [1186, 354] width 28 height 28
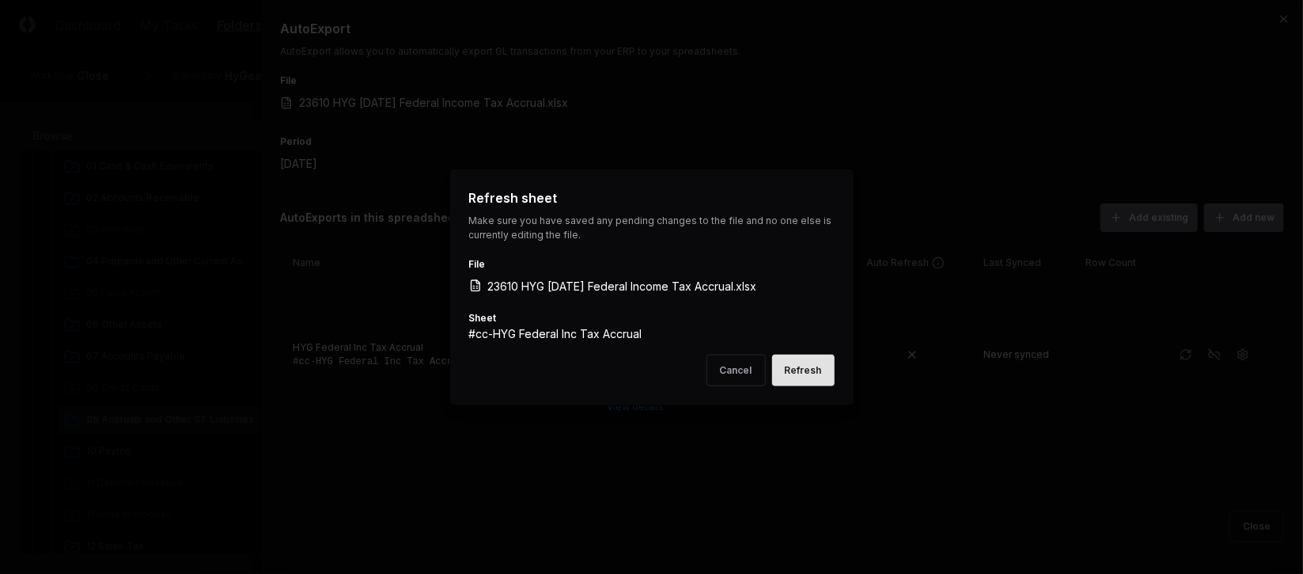
click at [803, 373] on button "Refresh" at bounding box center [803, 370] width 63 height 32
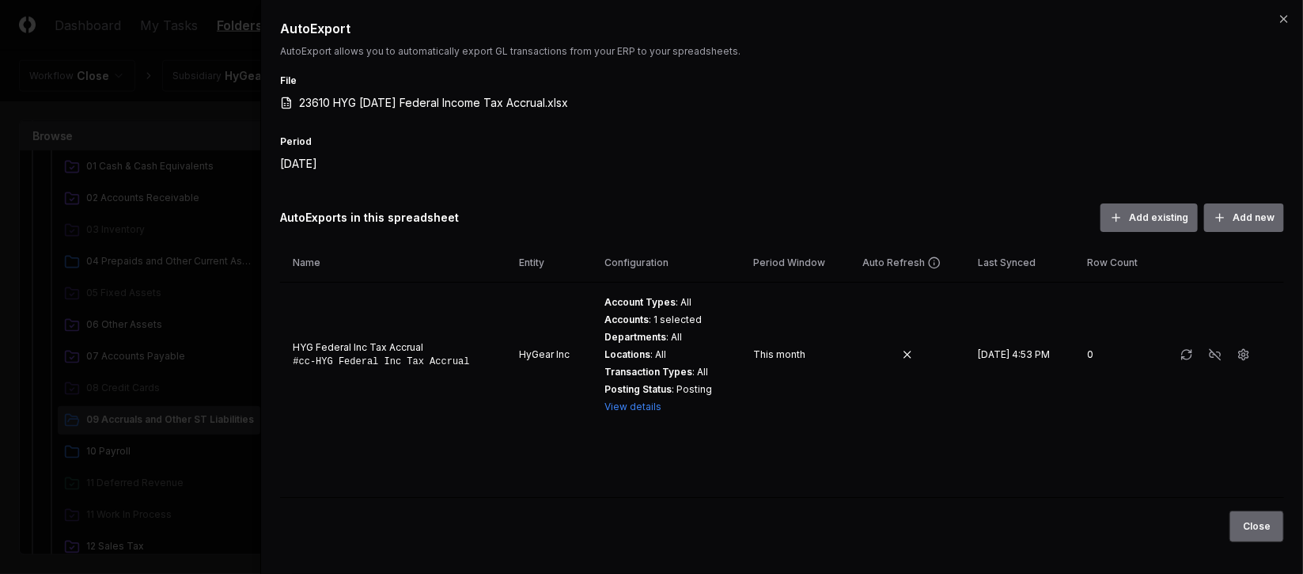
click at [1258, 527] on button "Close" at bounding box center [1257, 526] width 55 height 32
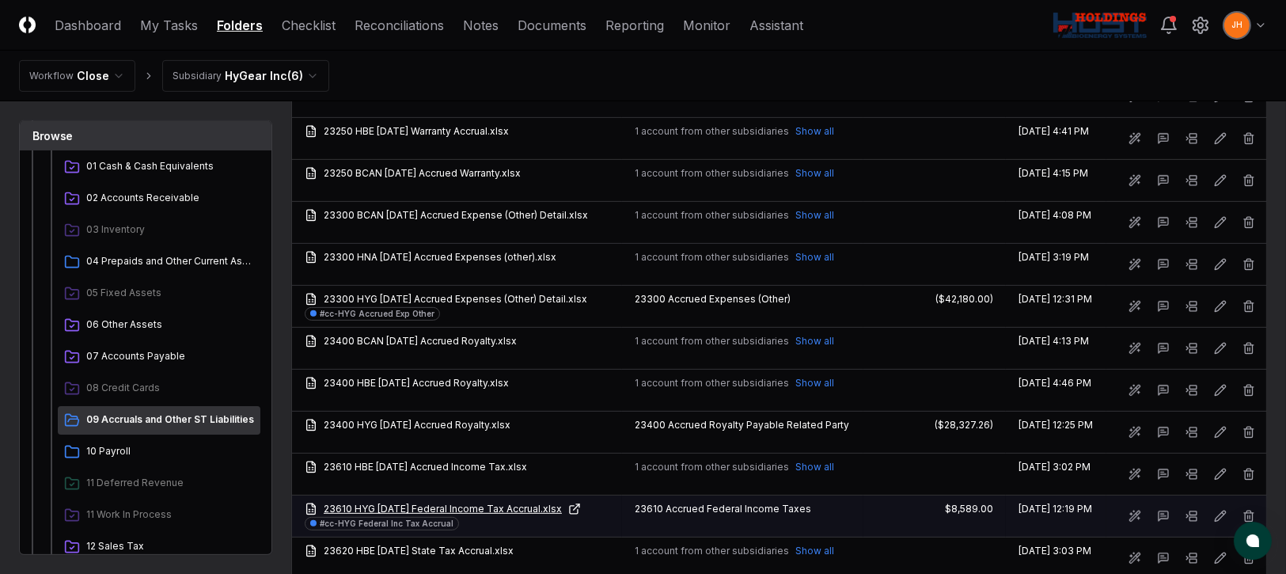
click at [430, 516] on link "23610 HYG [DATE] Federal Income Tax Accrual.xlsx" at bounding box center [457, 509] width 305 height 14
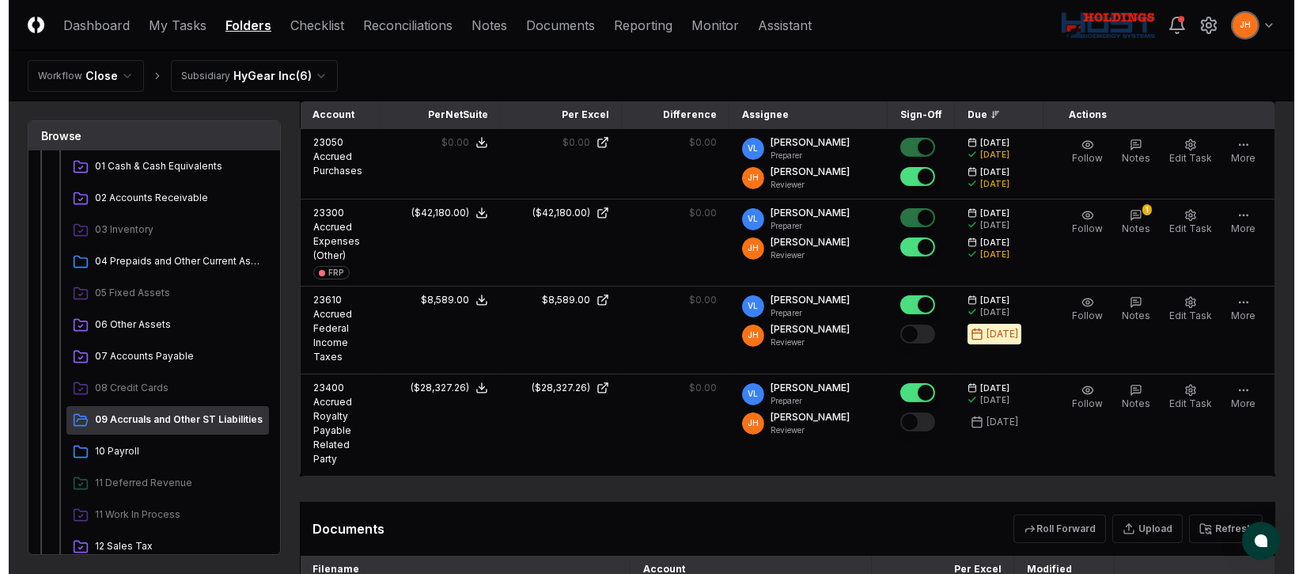
scroll to position [593, 0]
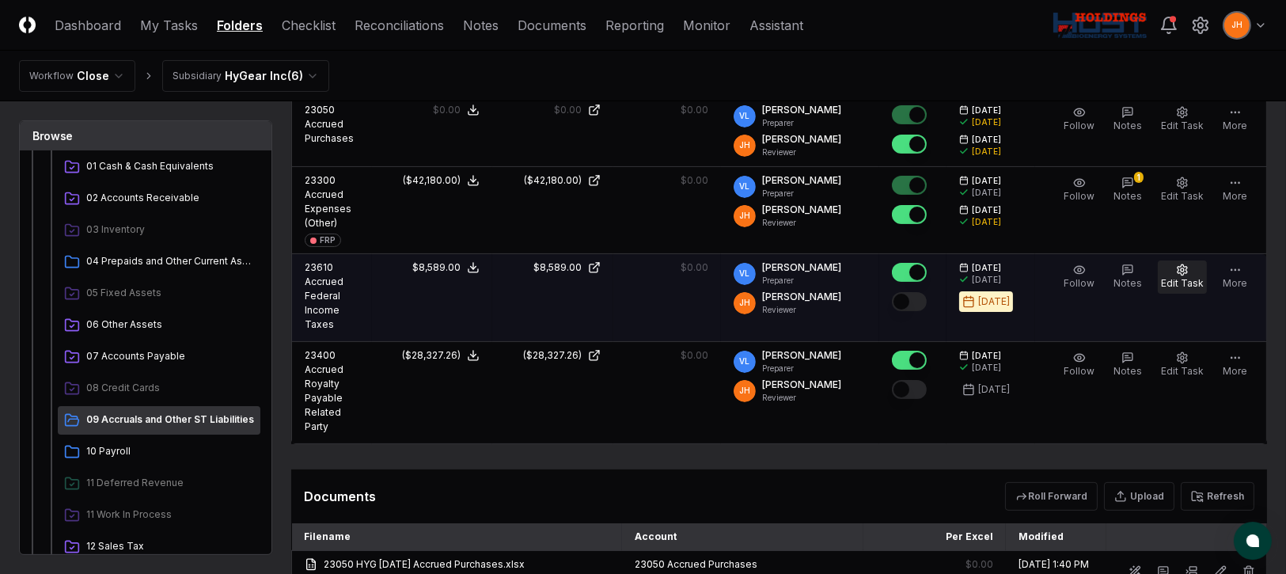
click at [1196, 263] on button "Edit Task" at bounding box center [1182, 276] width 49 height 33
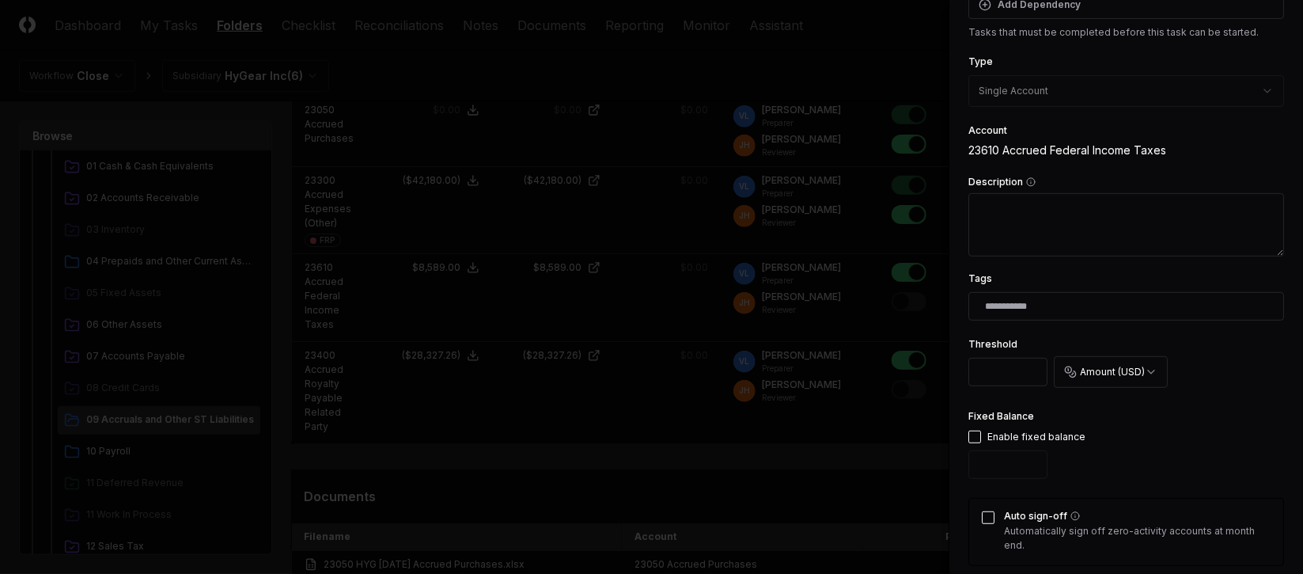
scroll to position [237, 0]
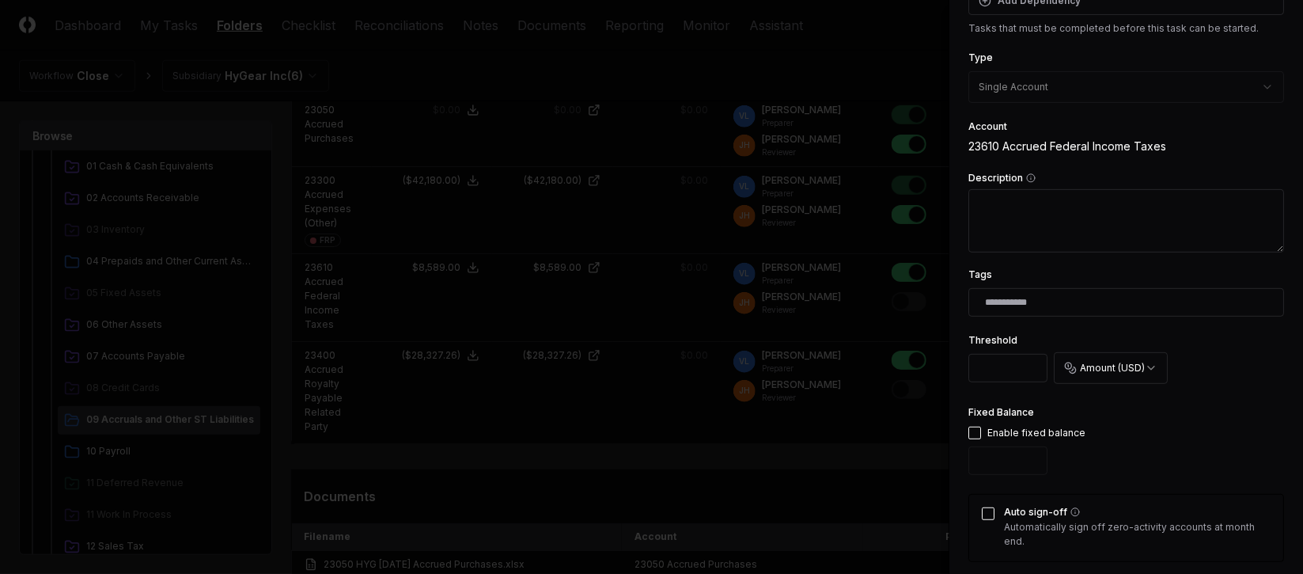
click at [979, 426] on button "button" at bounding box center [974, 432] width 13 height 13
drag, startPoint x: 997, startPoint y: 458, endPoint x: 928, endPoint y: 459, distance: 68.8
click at [928, 459] on body "CloseCore Dashboard My Tasks Folders Checklist Reconciliations Notes Documents …" at bounding box center [643, 350] width 1286 height 1886
click at [987, 516] on button "Auto sign-off" at bounding box center [988, 513] width 13 height 13
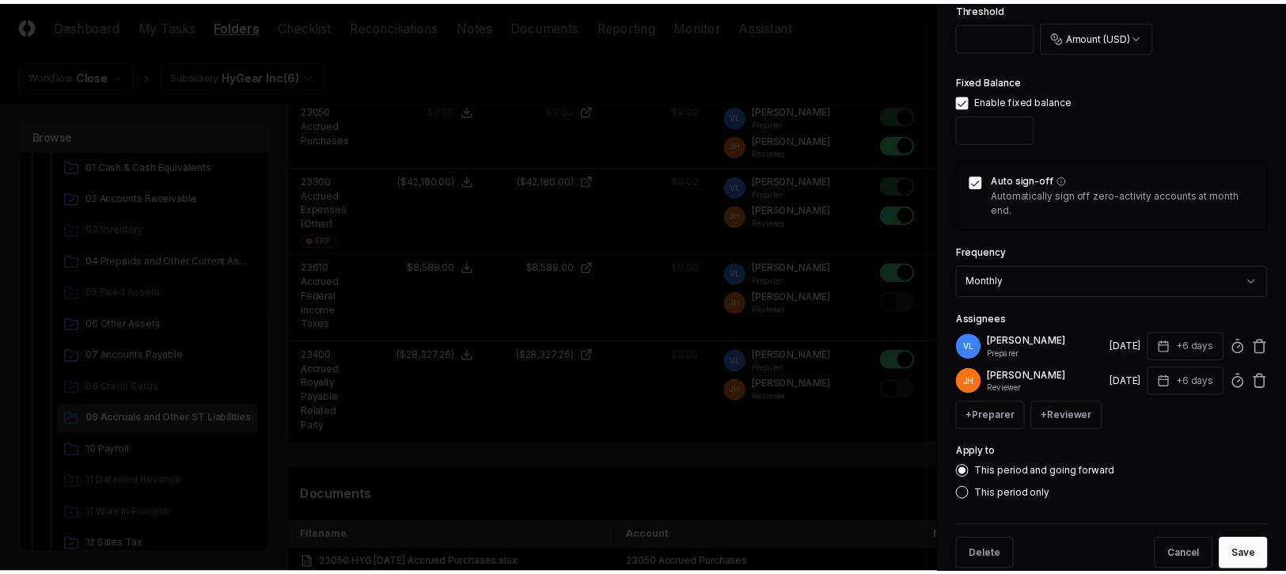
scroll to position [593, 0]
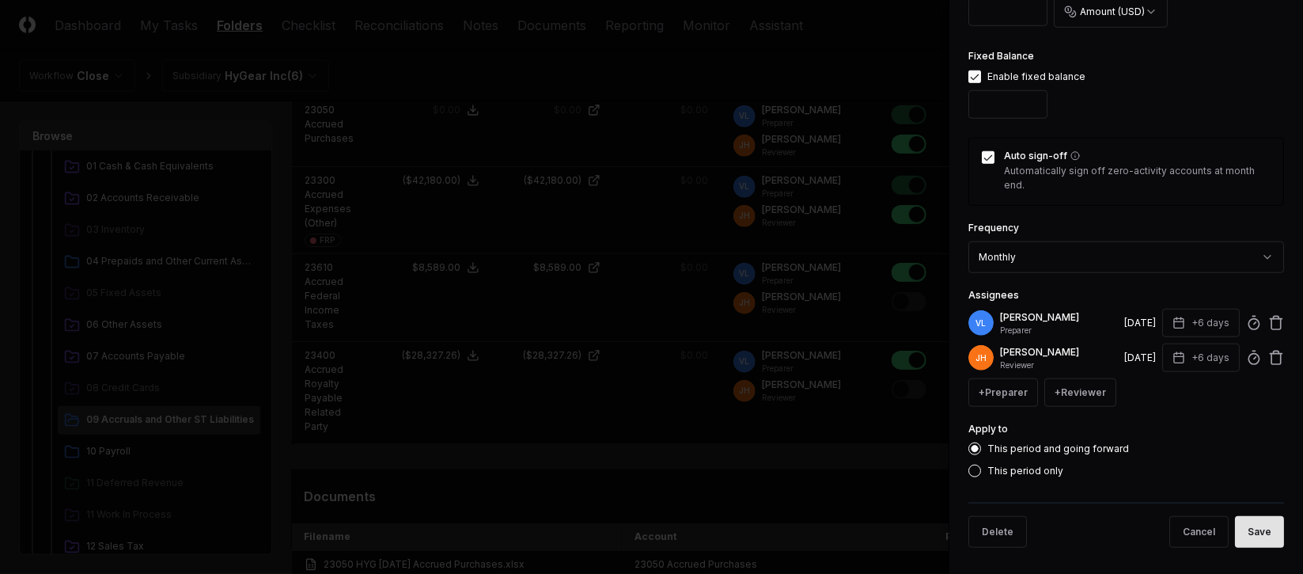
click at [1248, 526] on button "Save" at bounding box center [1259, 532] width 49 height 32
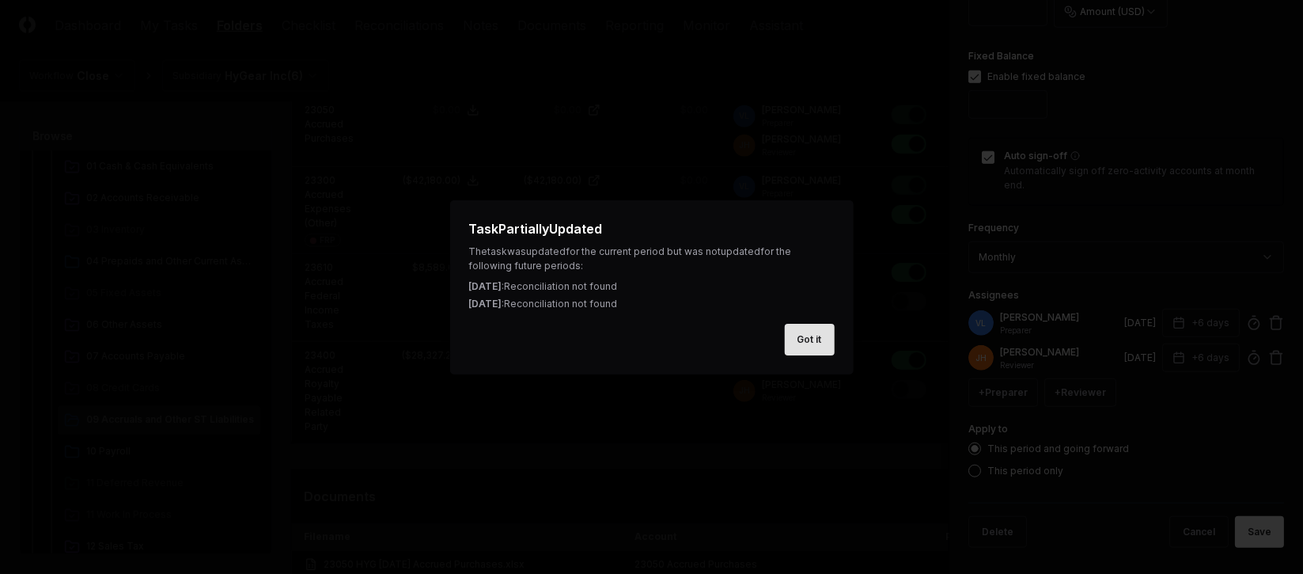
click at [799, 347] on button "Got it" at bounding box center [810, 340] width 50 height 32
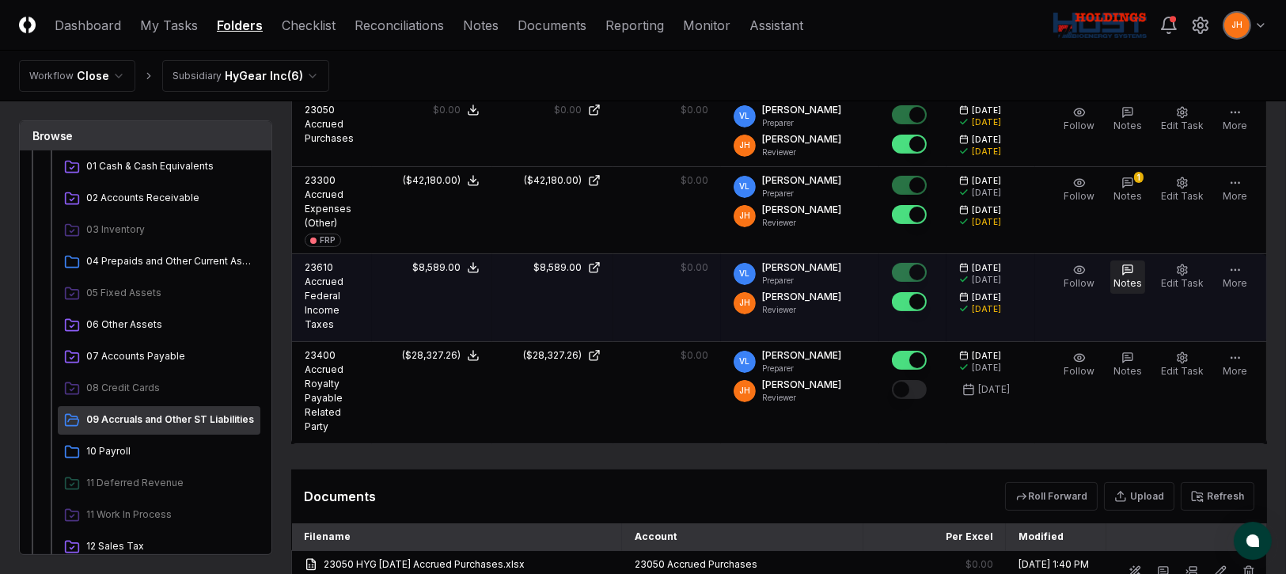
click at [1142, 277] on span "Notes" at bounding box center [1127, 283] width 28 height 12
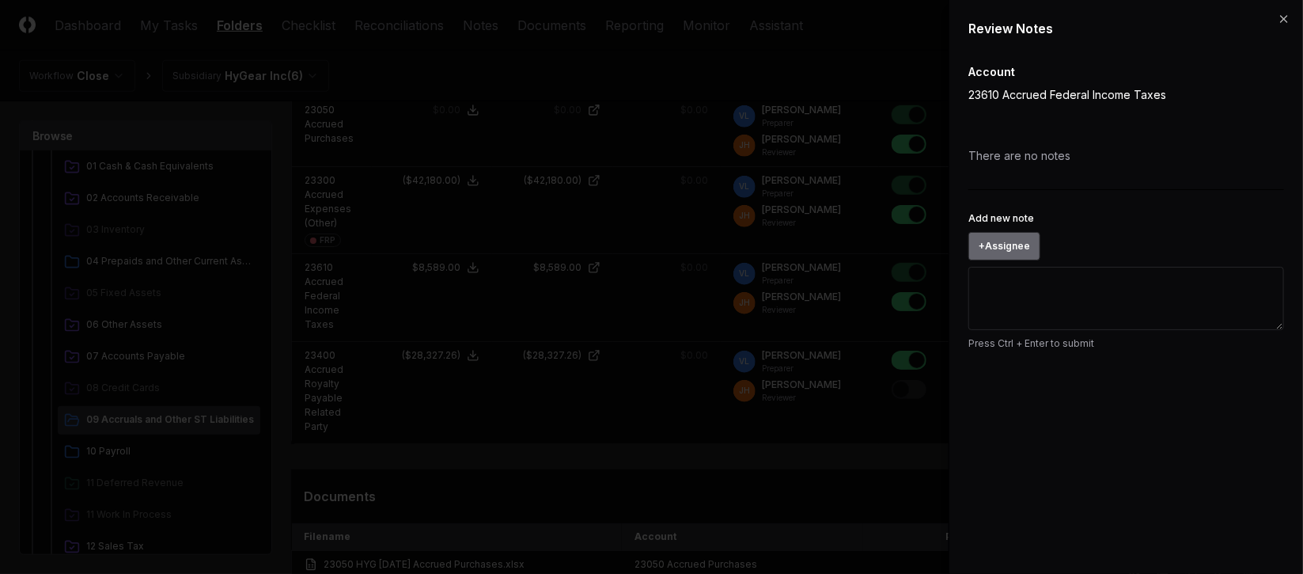
click at [1023, 247] on button "+ Assignee" at bounding box center [1004, 246] width 72 height 28
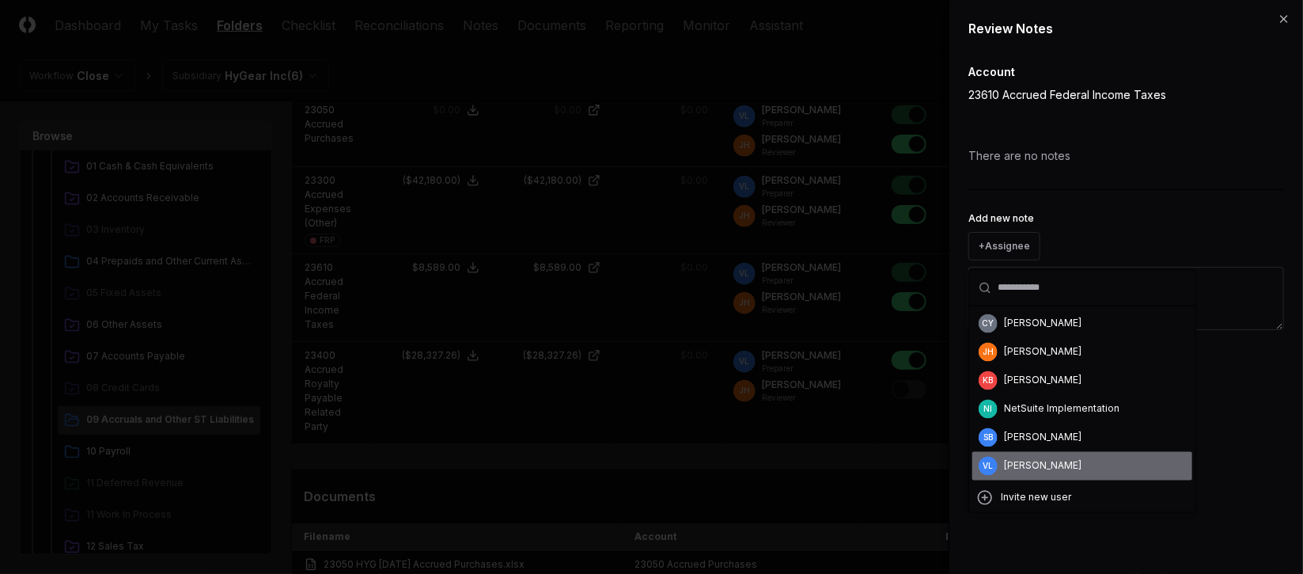
click at [1021, 464] on div "[PERSON_NAME]" at bounding box center [1043, 466] width 78 height 14
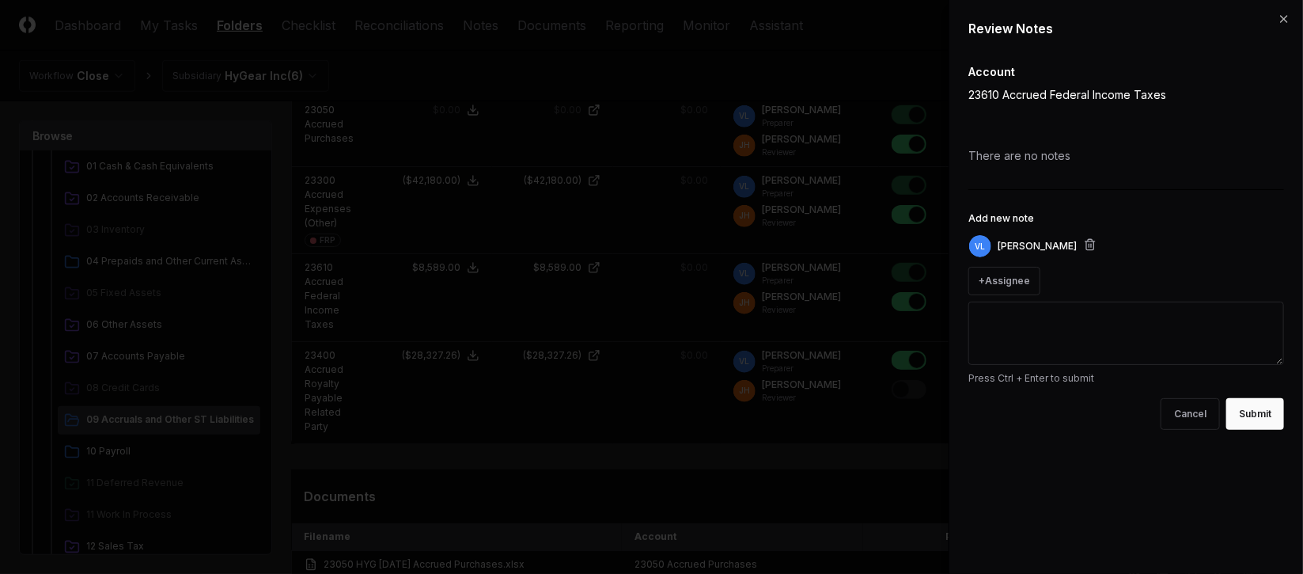
click at [1002, 328] on textarea "Add new note" at bounding box center [1126, 332] width 316 height 63
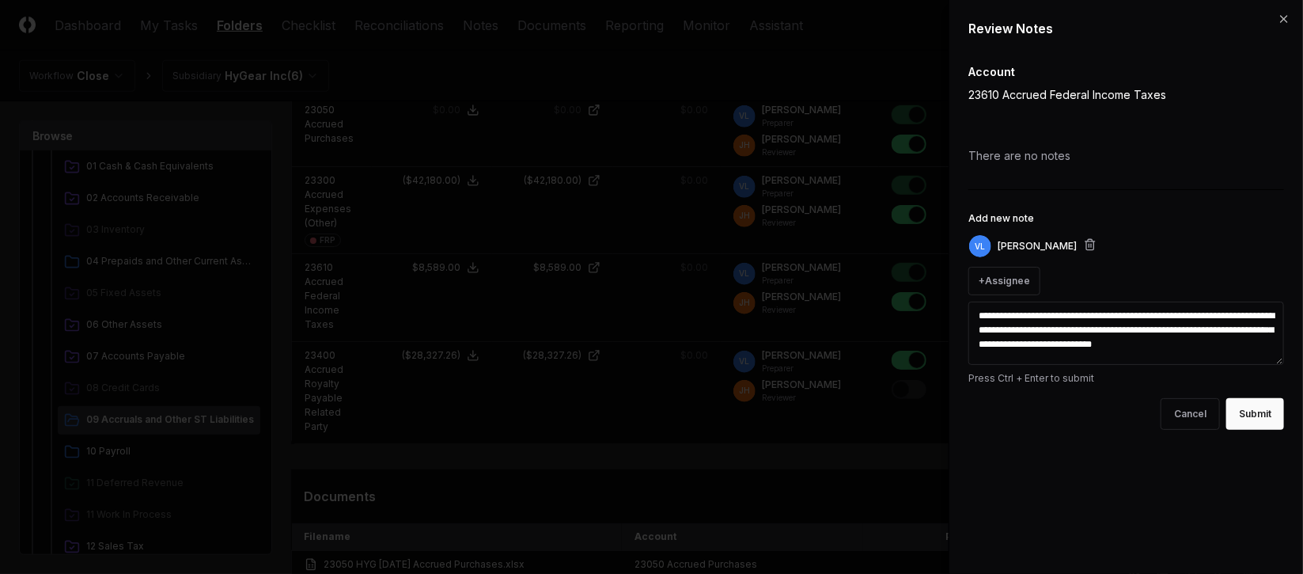
click at [1251, 342] on textarea "**********" at bounding box center [1126, 332] width 316 height 63
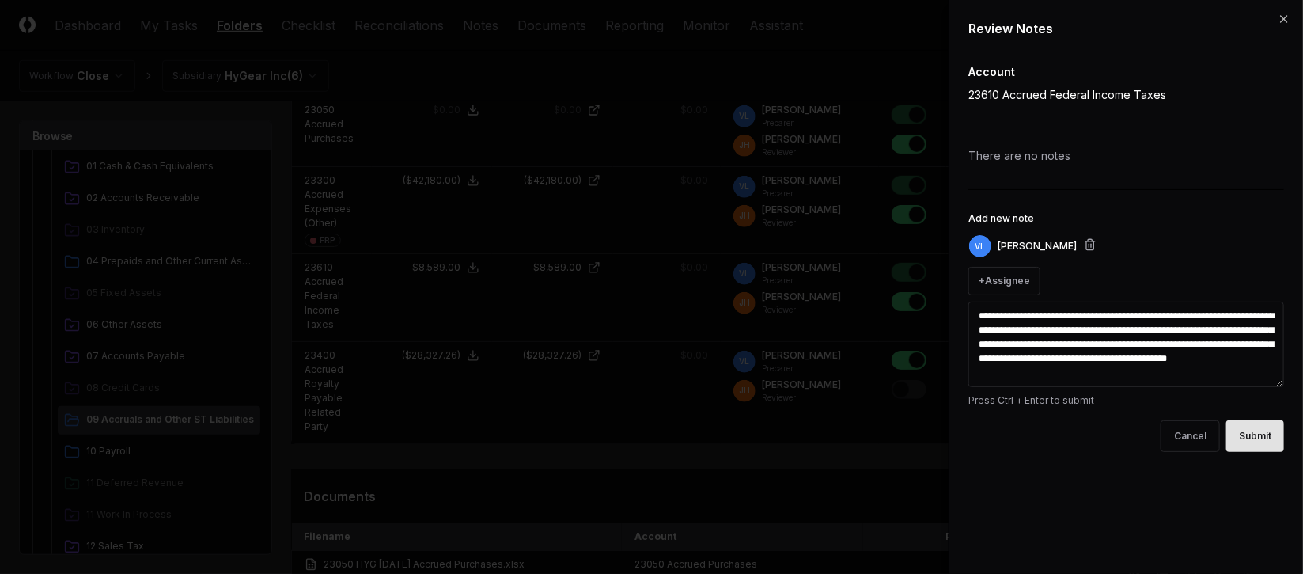
click at [1246, 421] on button "Submit" at bounding box center [1255, 436] width 58 height 32
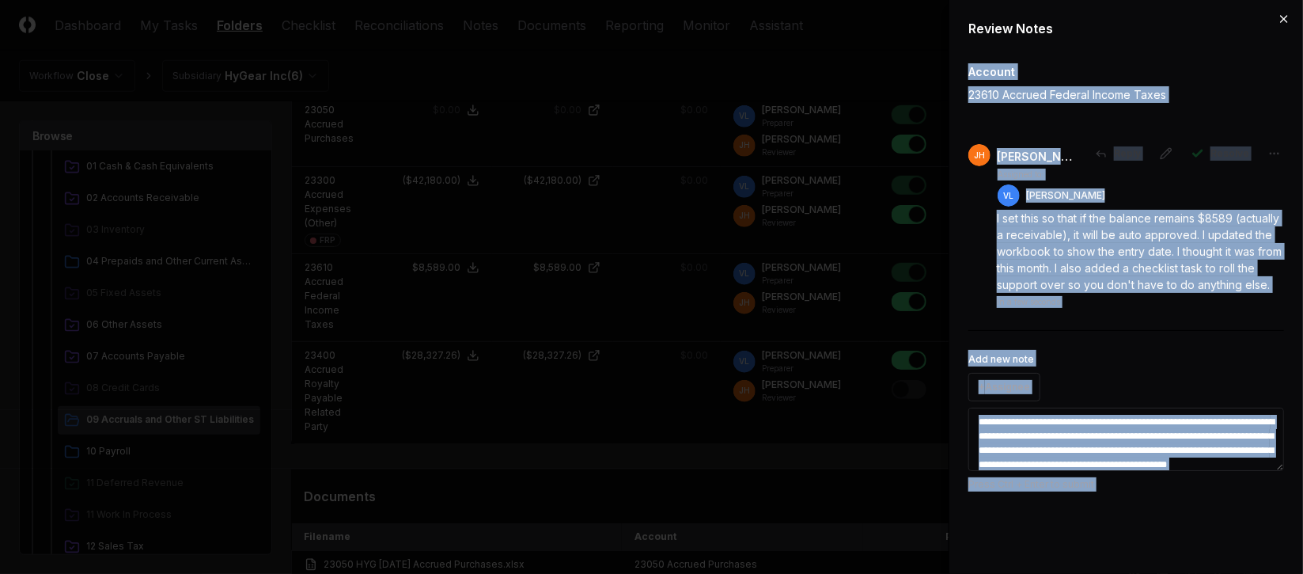
click at [1277, 16] on div "**********" at bounding box center [1126, 287] width 354 height 574
click at [1281, 19] on icon "button" at bounding box center [1284, 19] width 13 height 13
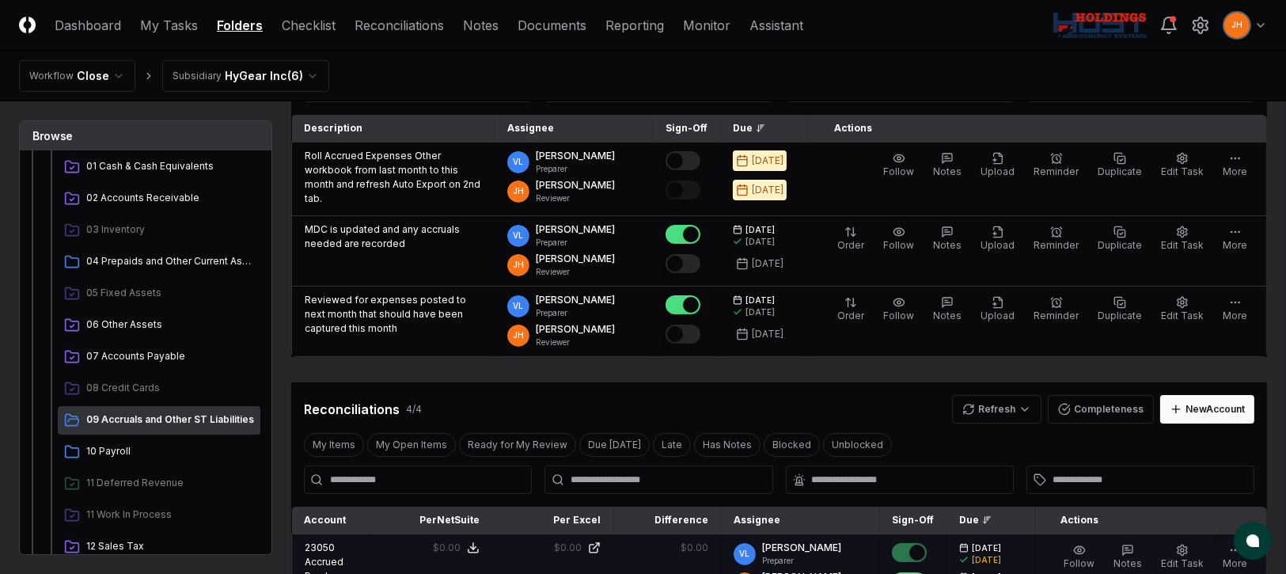
scroll to position [118, 0]
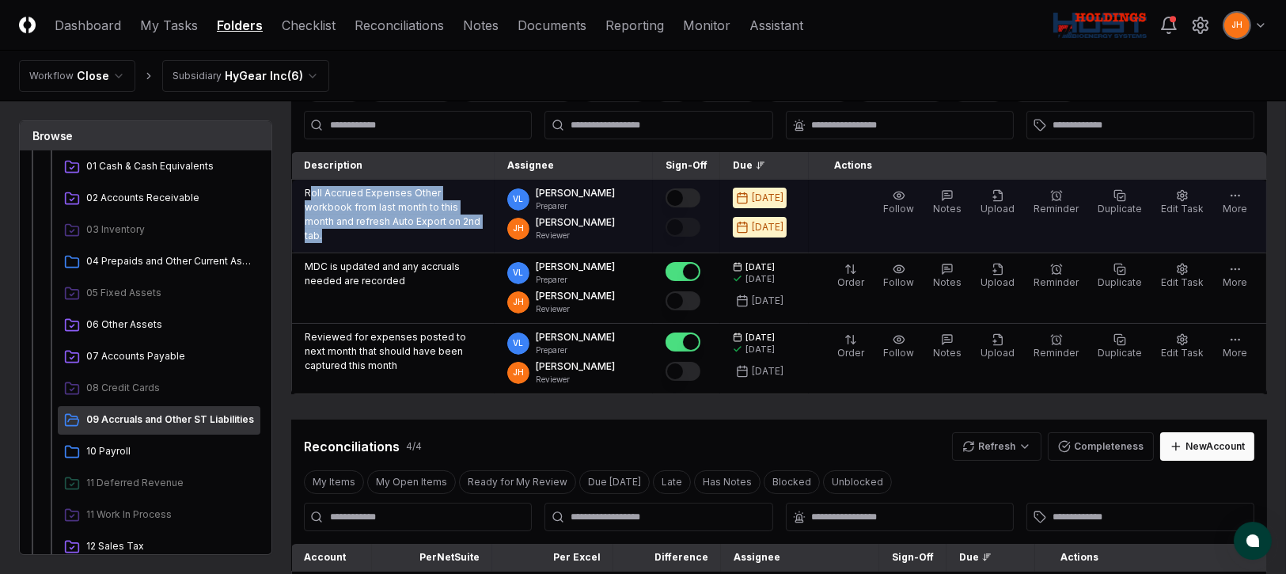
drag, startPoint x: 308, startPoint y: 188, endPoint x: 418, endPoint y: 230, distance: 117.7
click at [418, 230] on div "Roll Accrued Expenses Other workbook from last month to this month and refresh …" at bounding box center [393, 216] width 177 height 60
copy p "oll Accrued Expenses Other workbook from last month to this month and refresh A…"
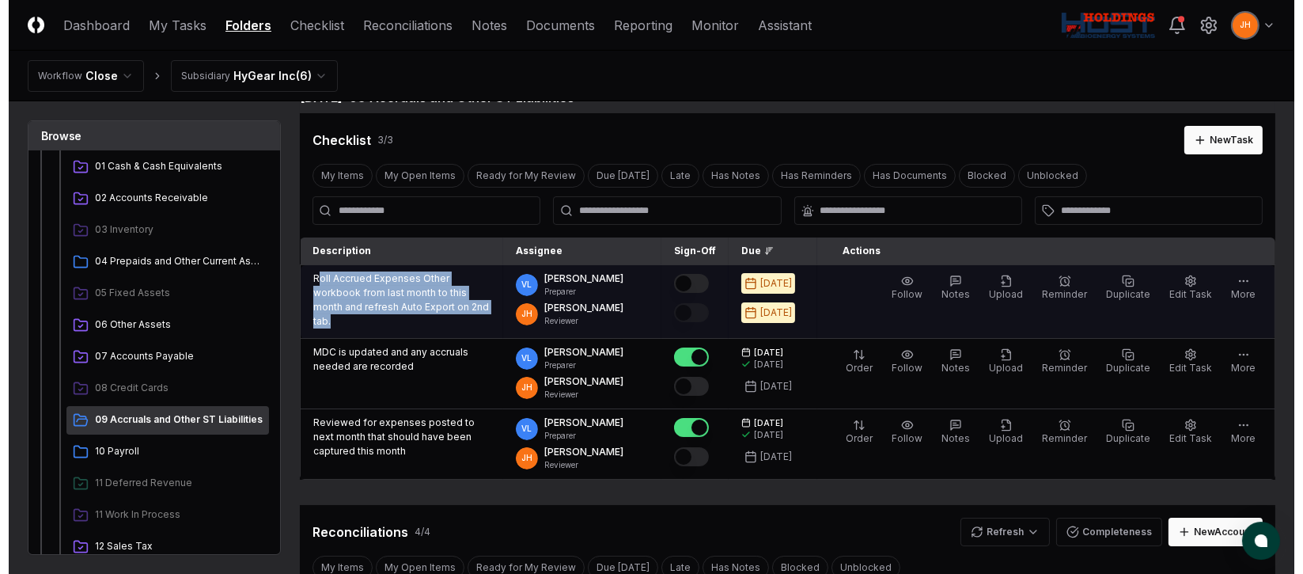
scroll to position [0, 0]
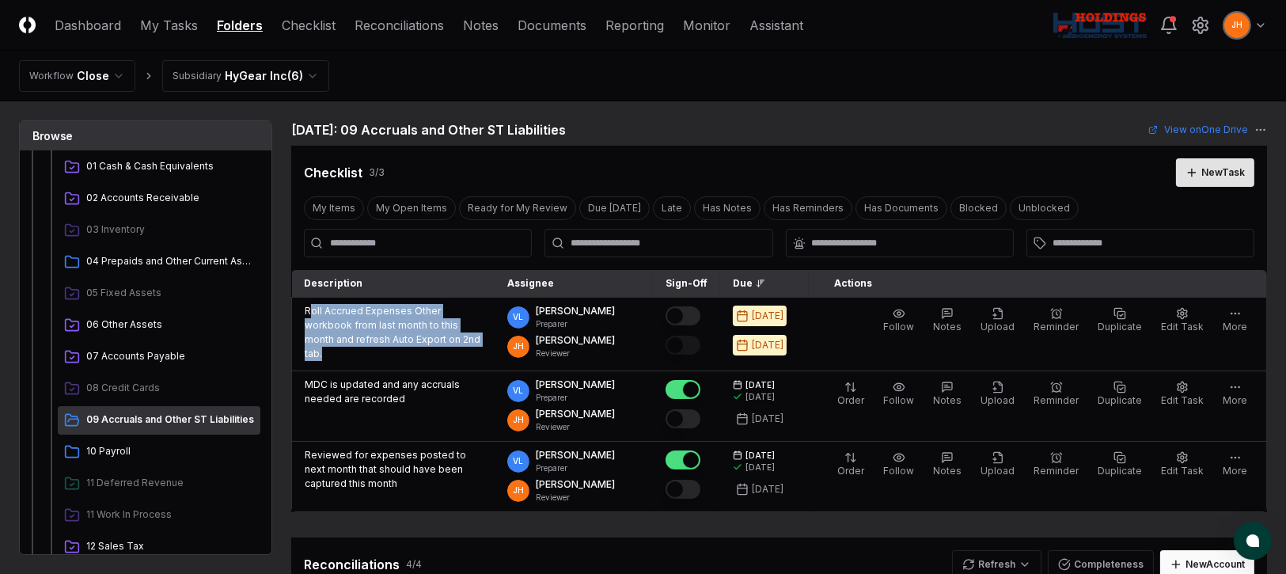
click at [1211, 163] on button "New Task" at bounding box center [1215, 172] width 78 height 28
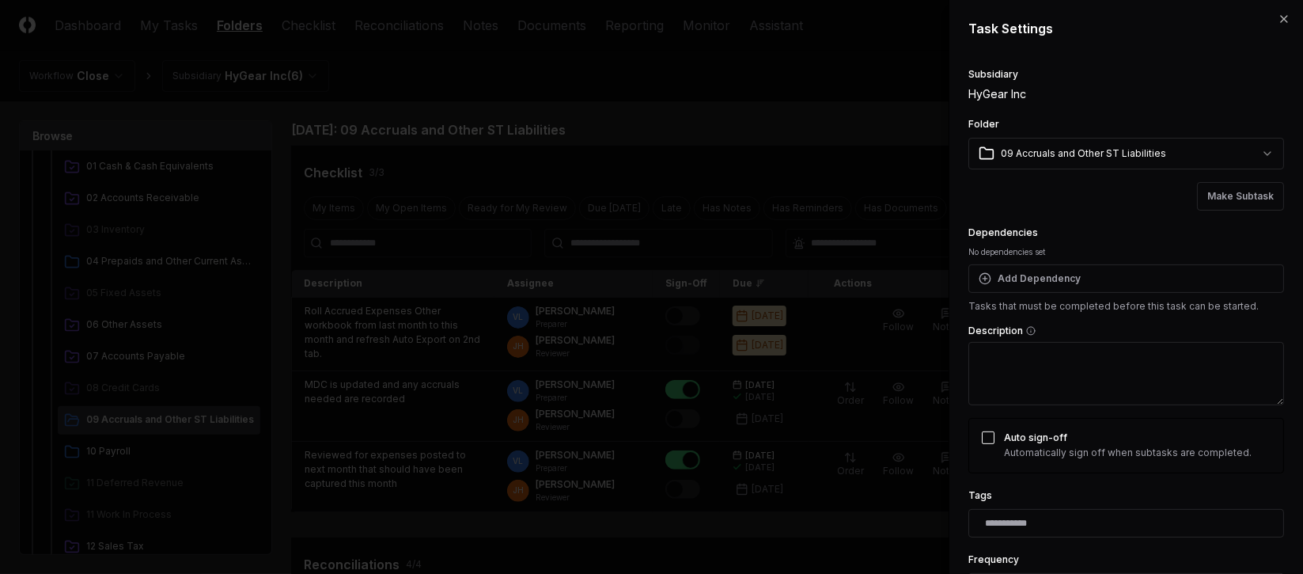
click at [1064, 362] on textarea "Description" at bounding box center [1126, 373] width 316 height 63
paste textarea "**********"
click at [976, 357] on textarea "**********" at bounding box center [1117, 373] width 298 height 63
drag, startPoint x: 1033, startPoint y: 368, endPoint x: 1222, endPoint y: 384, distance: 189.0
click at [1222, 384] on textarea "**********" at bounding box center [1117, 373] width 298 height 63
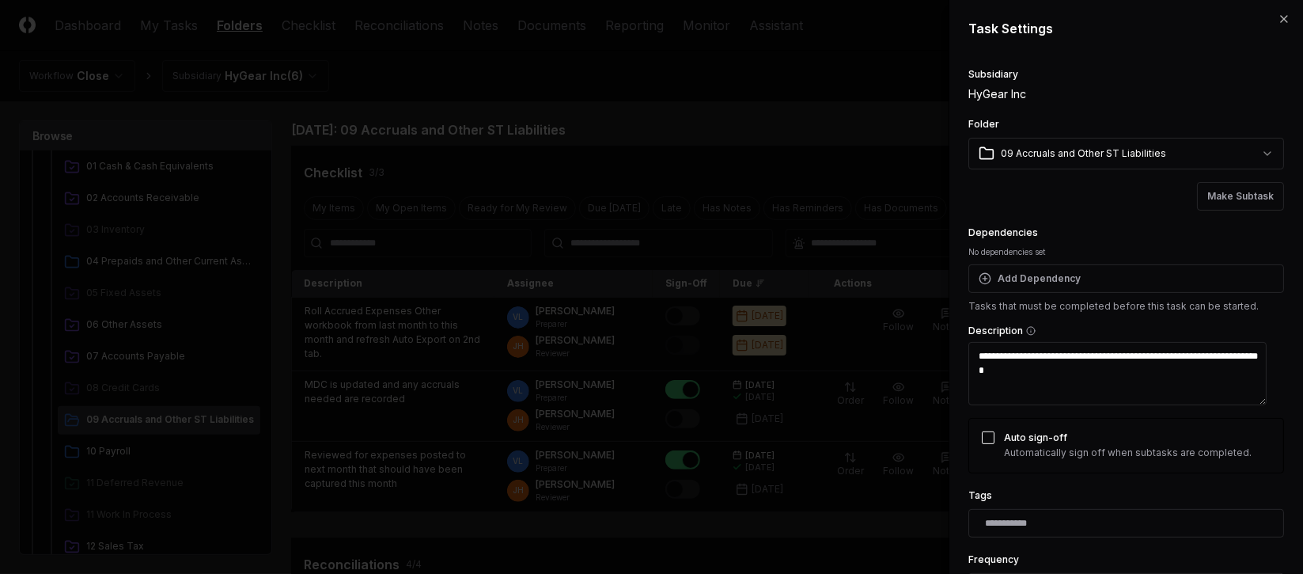
scroll to position [266, 0]
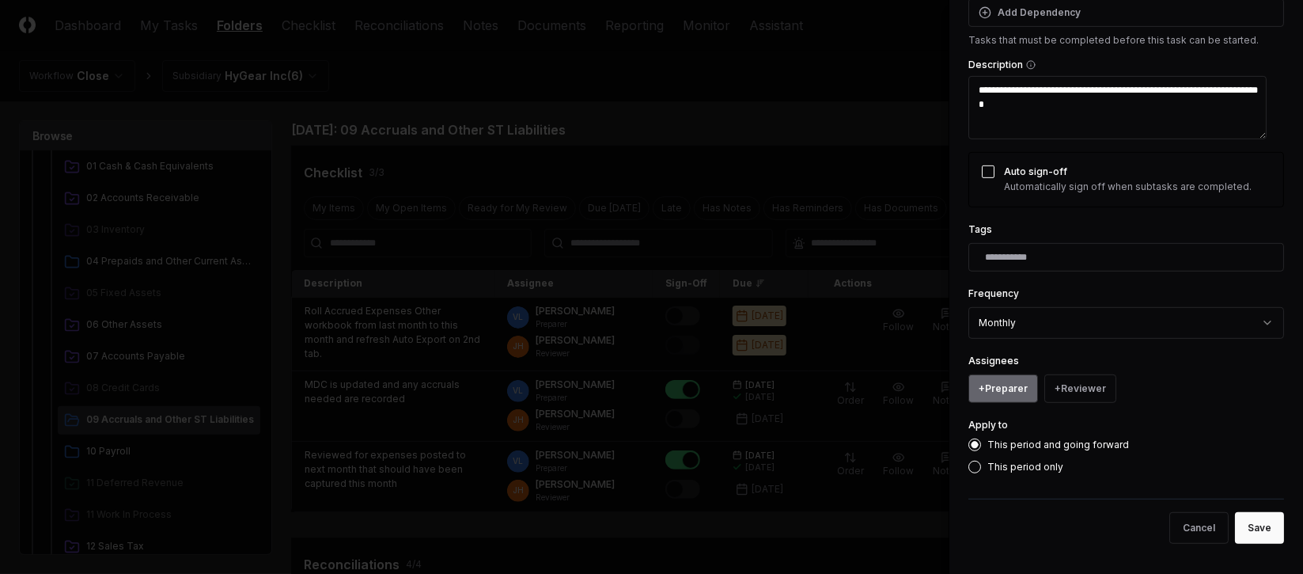
click at [1021, 394] on button "+ Preparer" at bounding box center [1003, 388] width 70 height 28
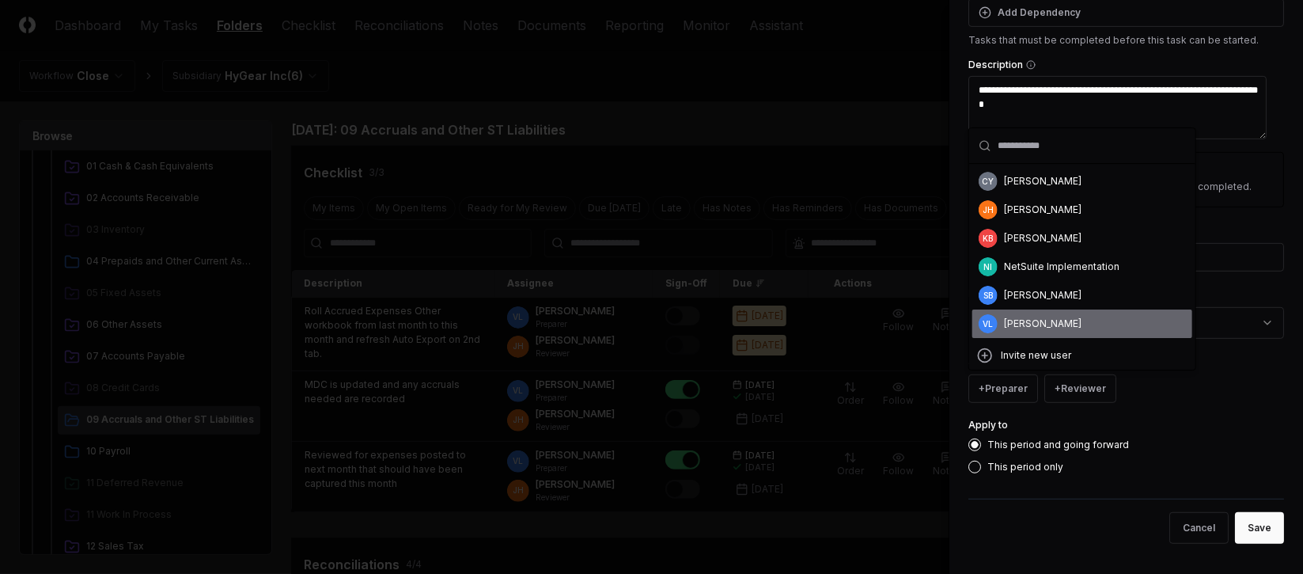
click at [1056, 320] on div "[PERSON_NAME]" at bounding box center [1043, 323] width 78 height 14
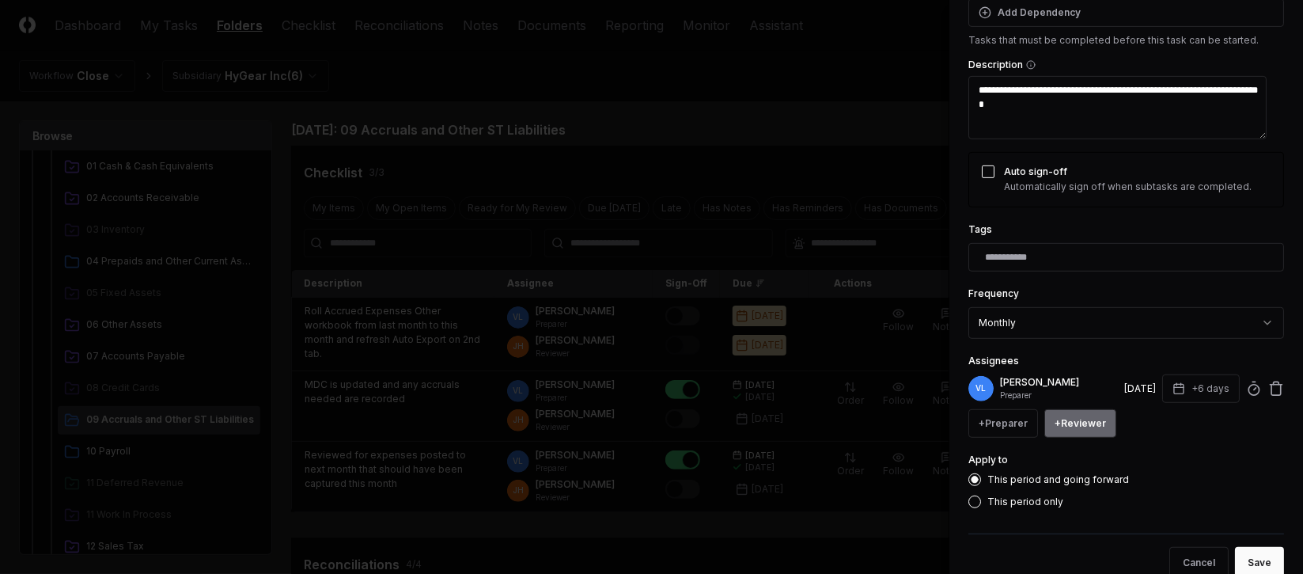
click at [1097, 421] on button "+ Reviewer" at bounding box center [1080, 423] width 72 height 28
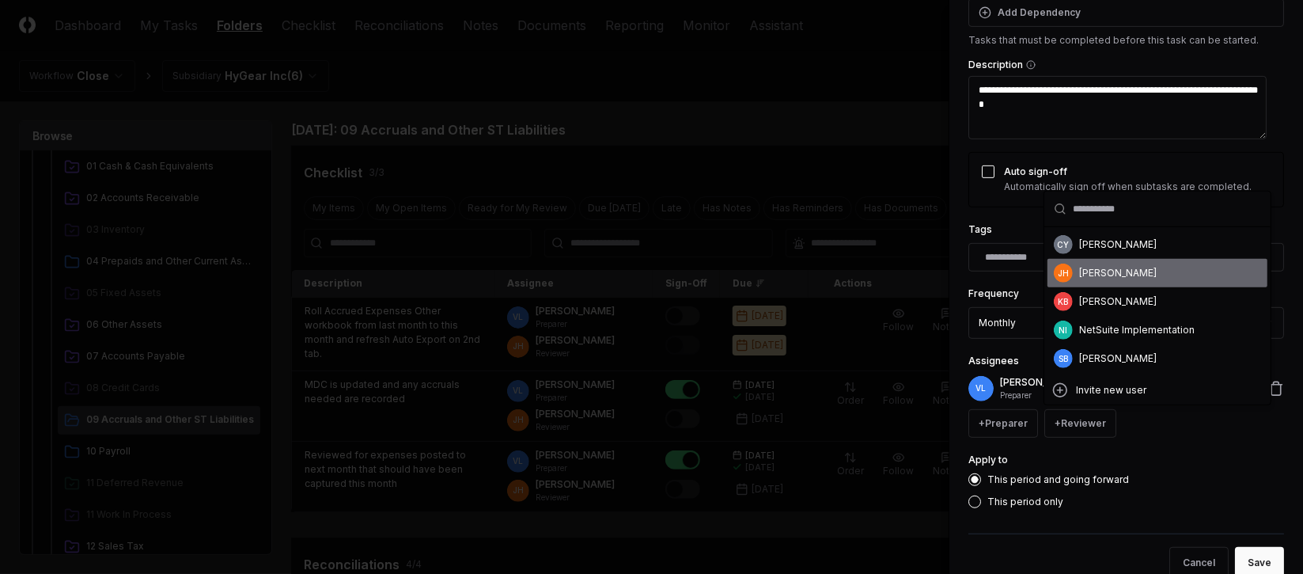
click at [1112, 274] on div "[PERSON_NAME]" at bounding box center [1118, 273] width 78 height 14
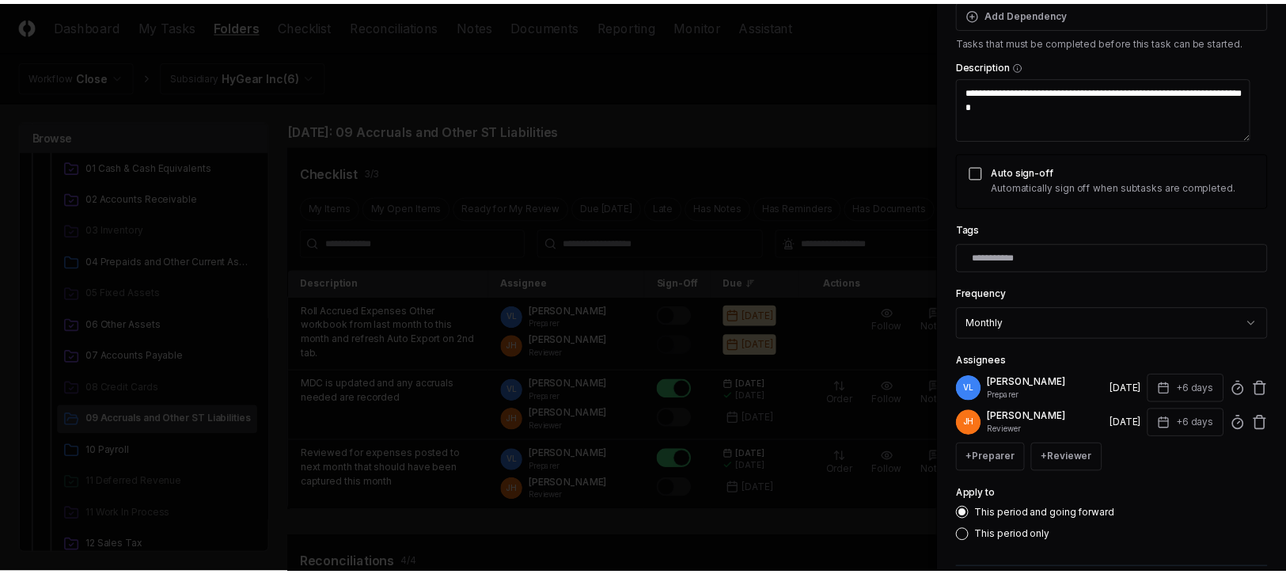
scroll to position [336, 0]
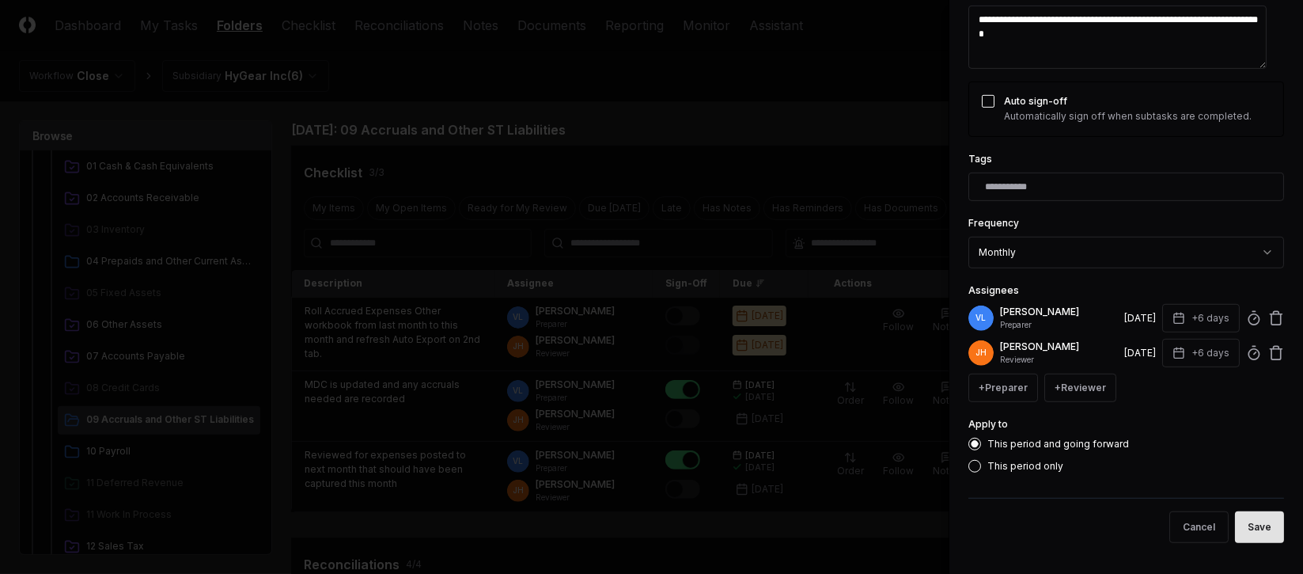
click at [1235, 527] on button "Save" at bounding box center [1259, 527] width 49 height 32
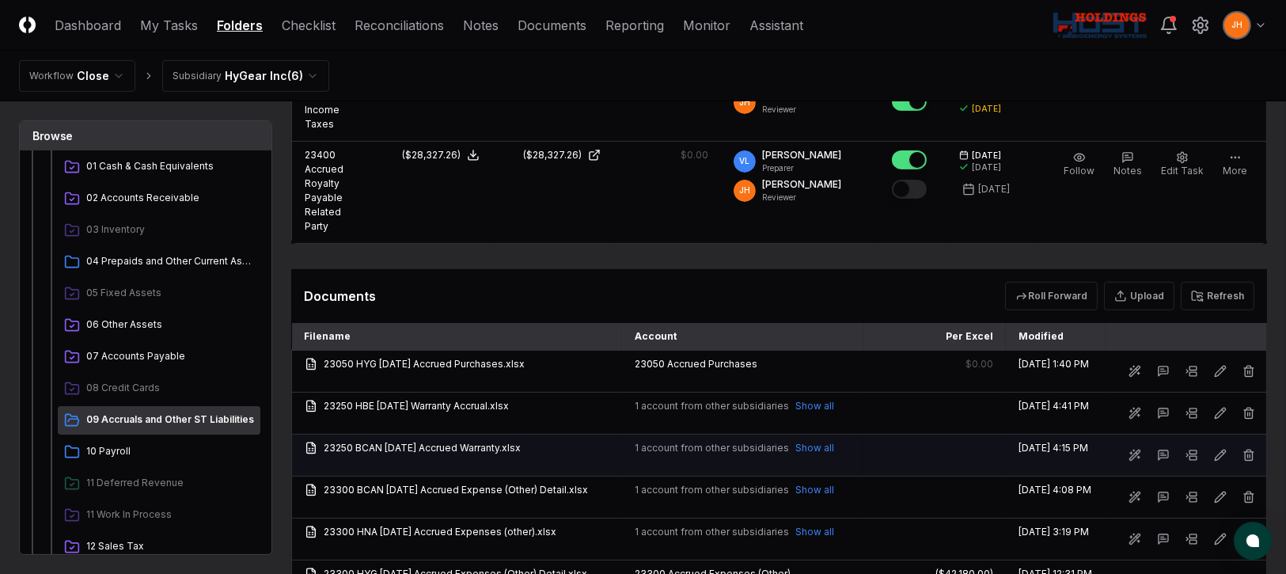
scroll to position [830, 0]
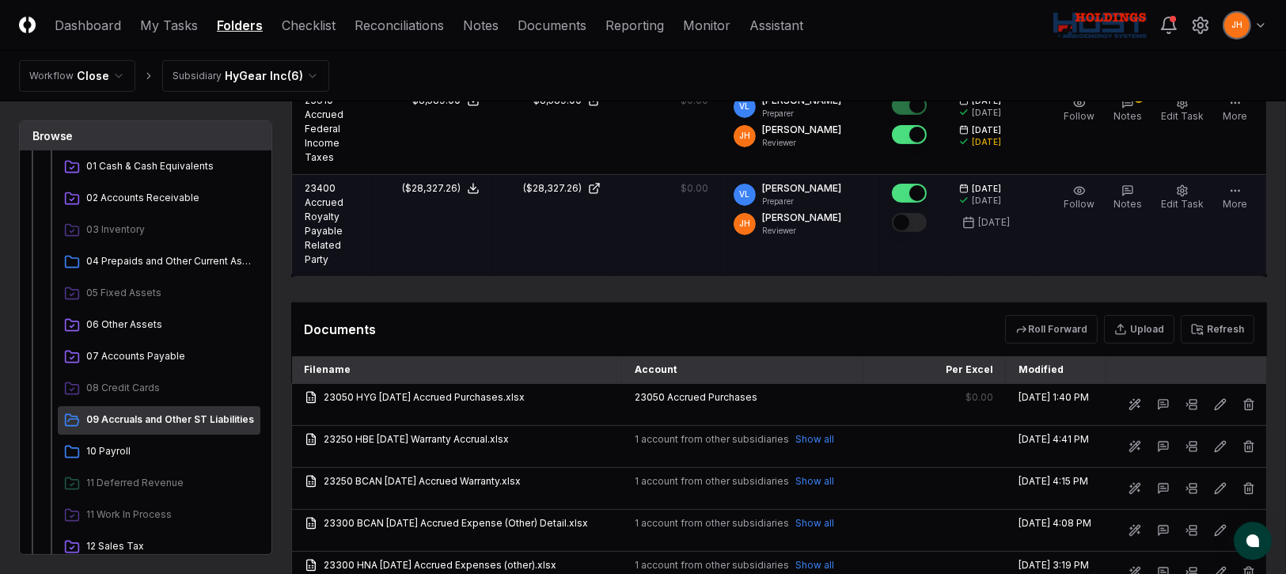
click at [926, 213] on div at bounding box center [909, 223] width 35 height 21
click at [926, 213] on button "Mark complete" at bounding box center [909, 222] width 35 height 19
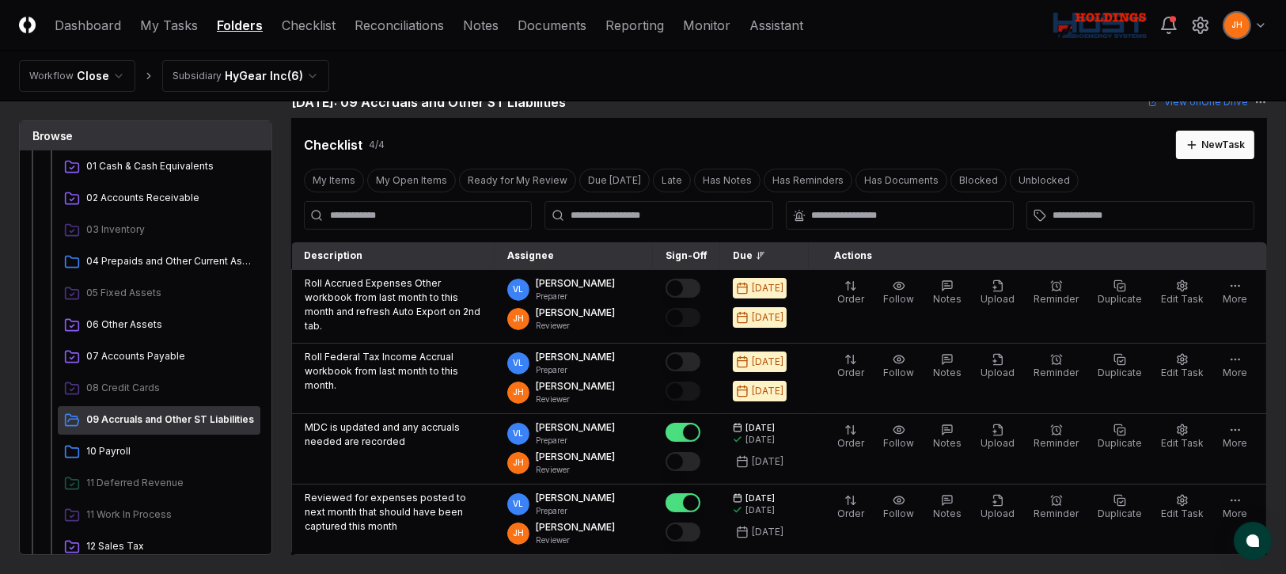
scroll to position [0, 0]
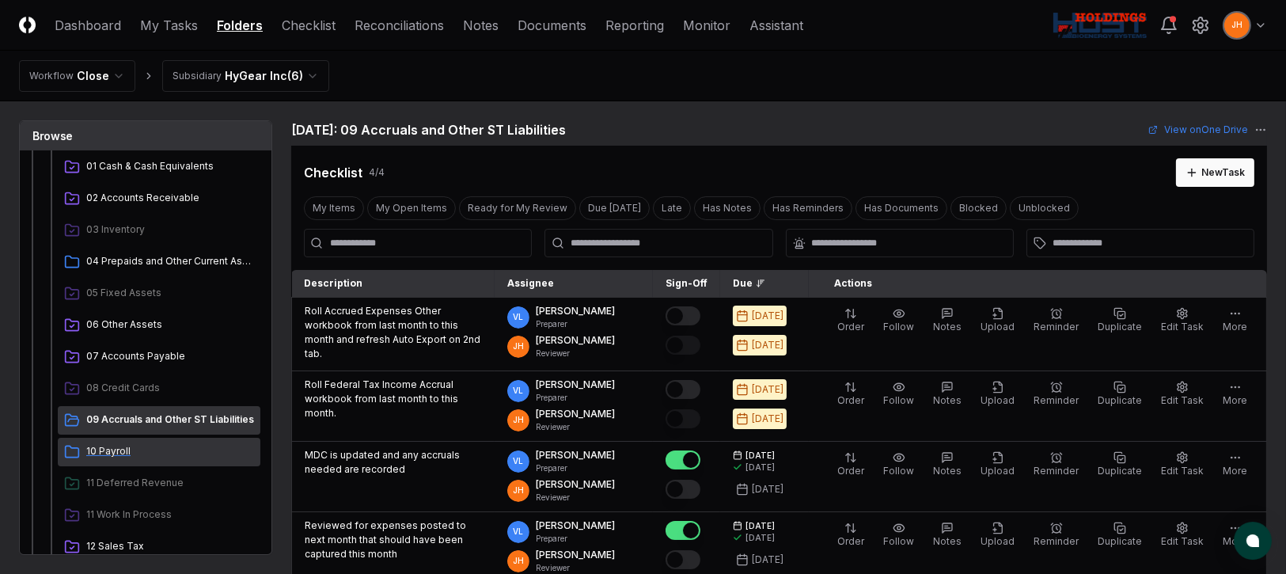
click at [115, 449] on span "10 Payroll" at bounding box center [170, 451] width 168 height 14
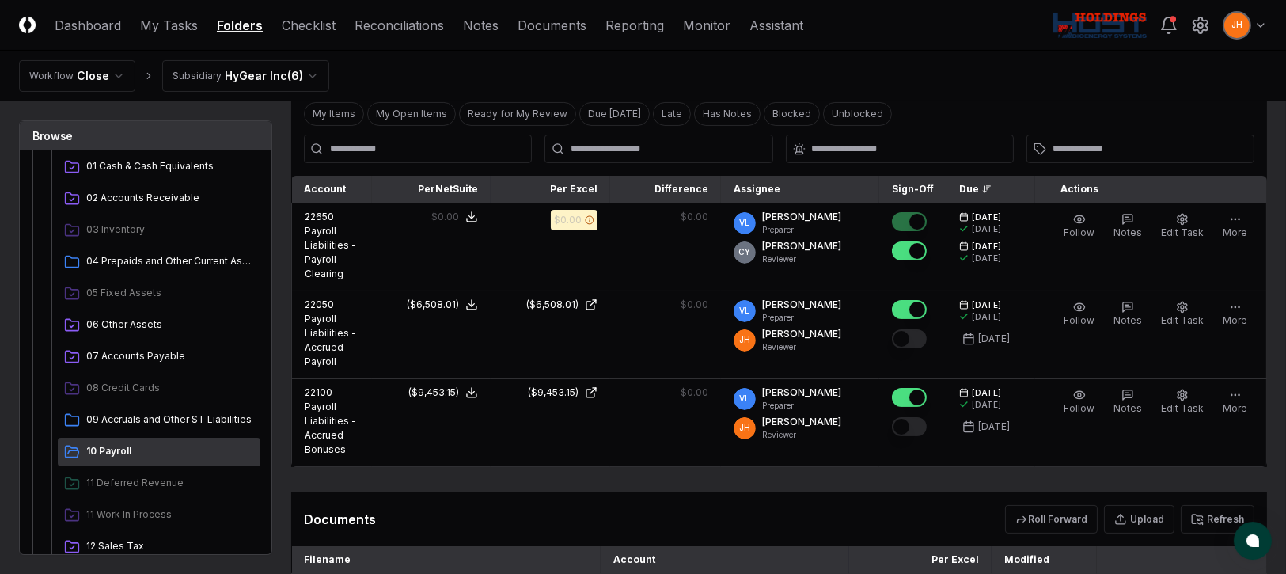
scroll to position [355, 0]
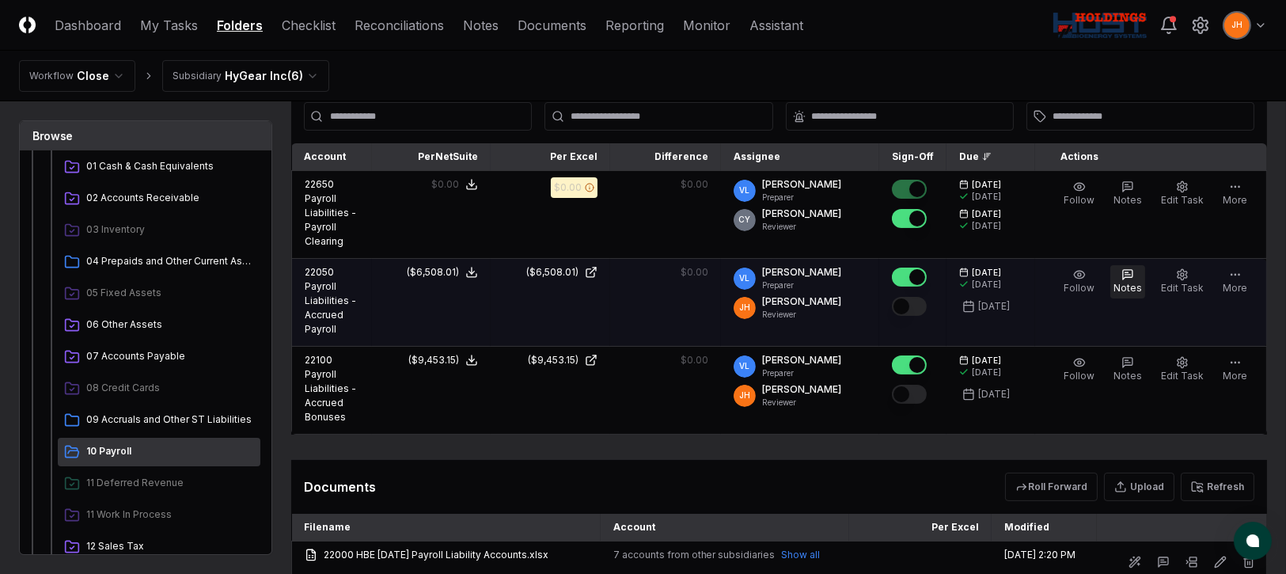
click at [1141, 284] on span "Notes" at bounding box center [1127, 288] width 28 height 12
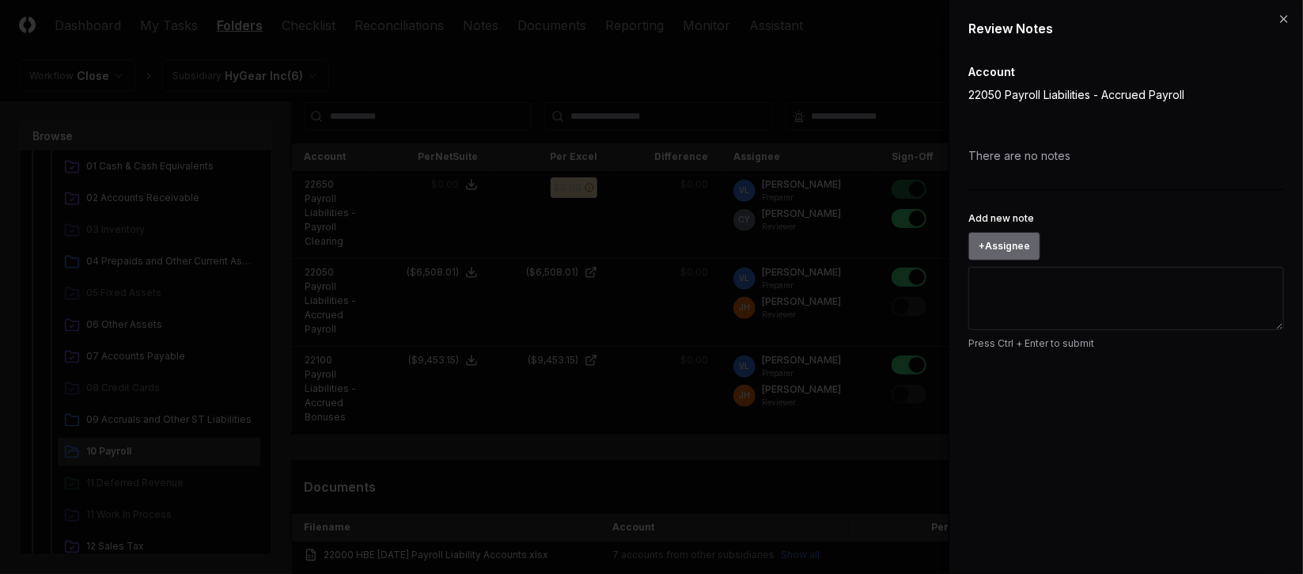
click at [1022, 242] on button "+ Assignee" at bounding box center [1004, 246] width 72 height 28
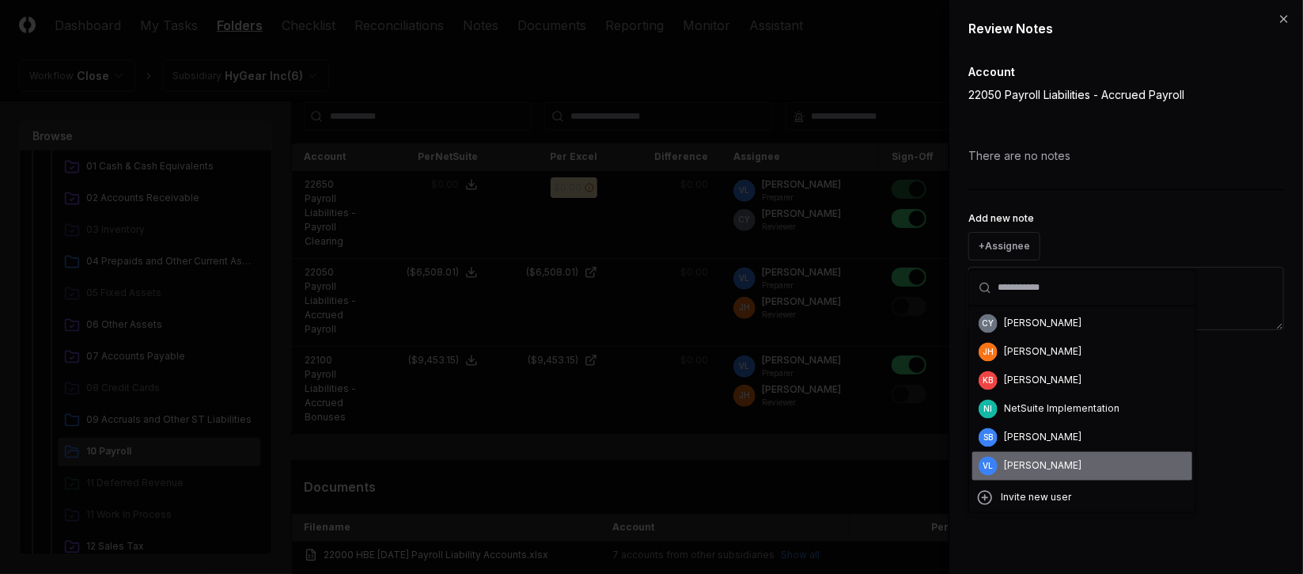
click at [1025, 469] on div "[PERSON_NAME]" at bounding box center [1043, 466] width 78 height 14
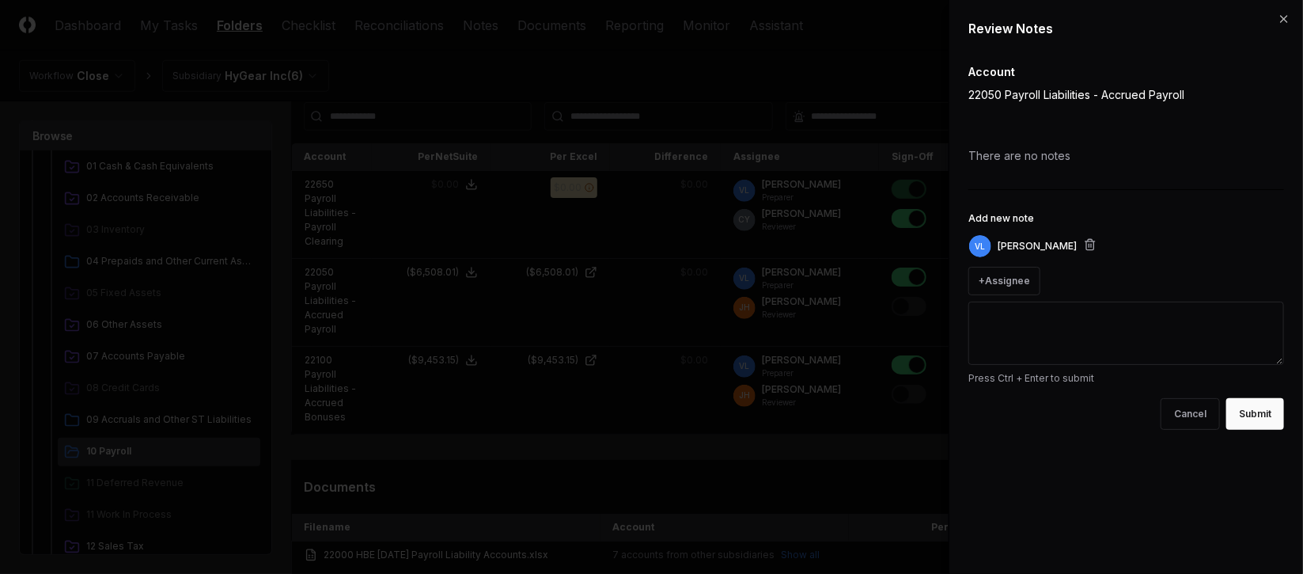
click at [1048, 316] on textarea "Add new note" at bounding box center [1126, 332] width 316 height 63
click at [1182, 425] on button "Cancel" at bounding box center [1190, 414] width 59 height 32
click at [1185, 418] on button "Cancel" at bounding box center [1190, 414] width 59 height 32
click at [1194, 404] on button "Cancel" at bounding box center [1190, 414] width 59 height 32
click at [1285, 23] on icon "button" at bounding box center [1284, 19] width 13 height 13
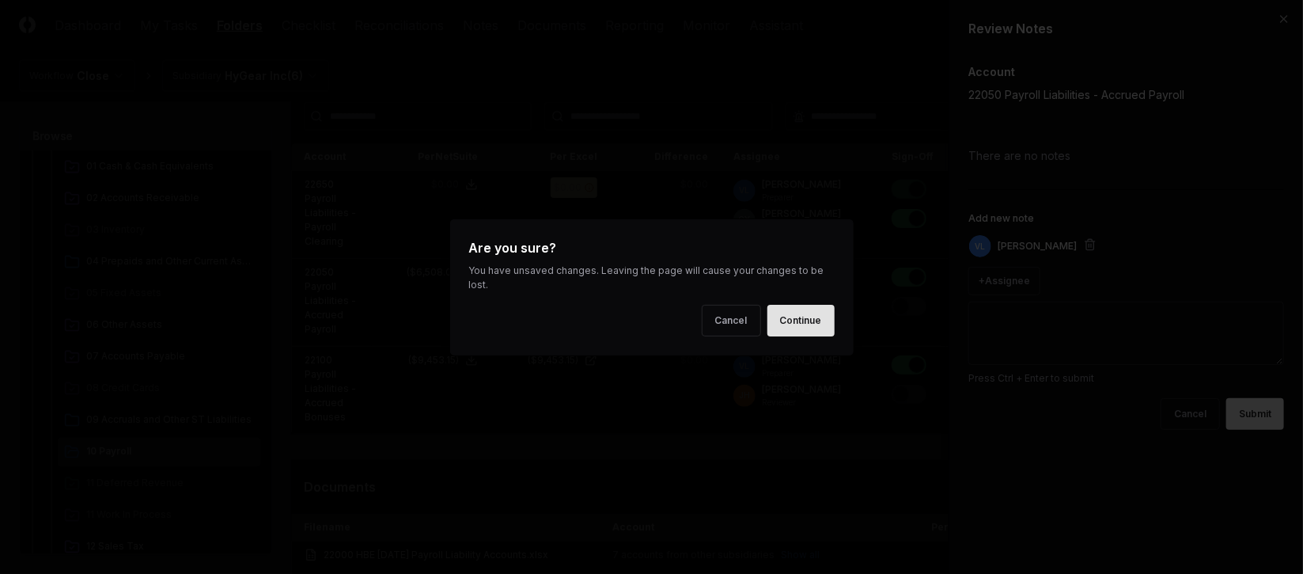
click at [793, 317] on button "Continue" at bounding box center [800, 321] width 67 height 32
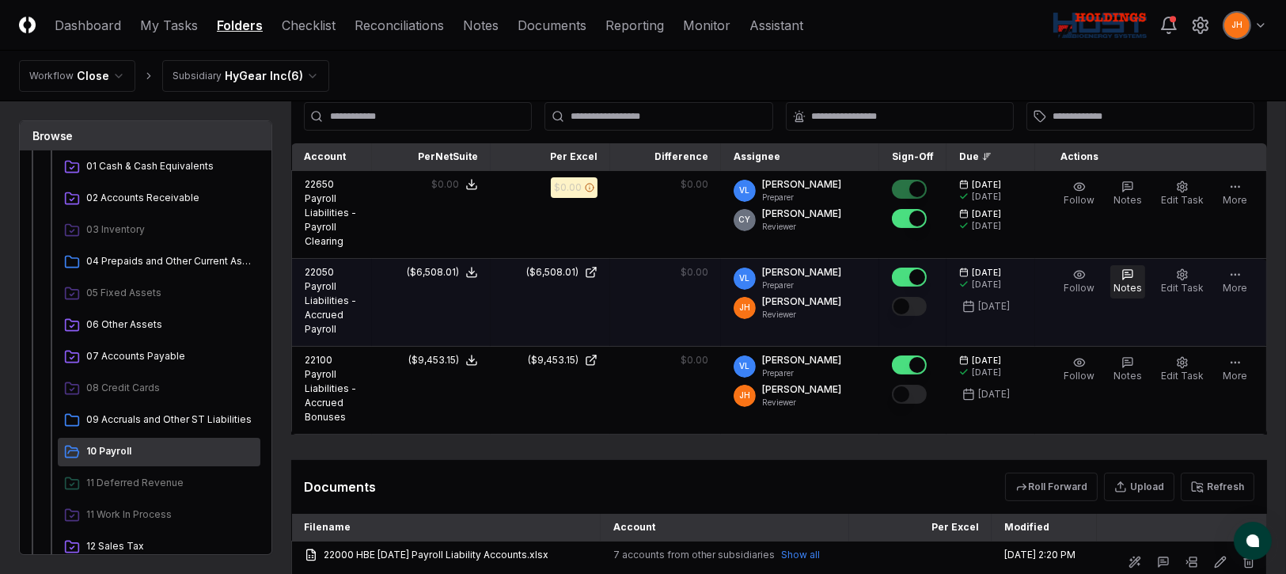
click at [1120, 271] on button "Notes" at bounding box center [1127, 281] width 35 height 33
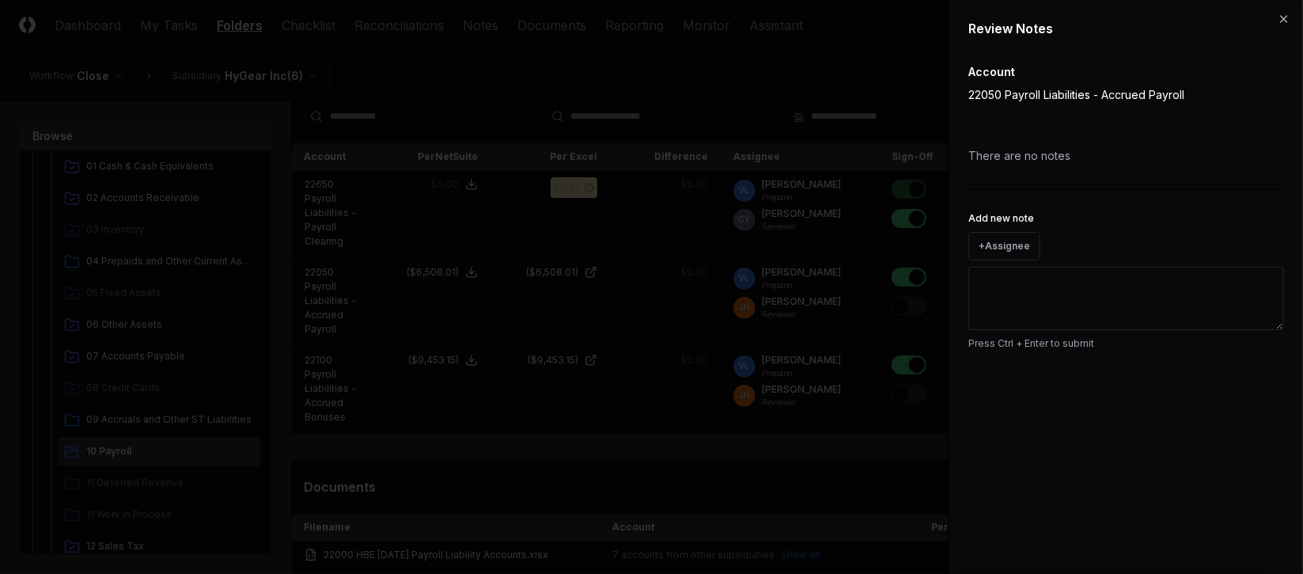
click at [1027, 285] on textarea "Add new note" at bounding box center [1126, 298] width 316 height 63
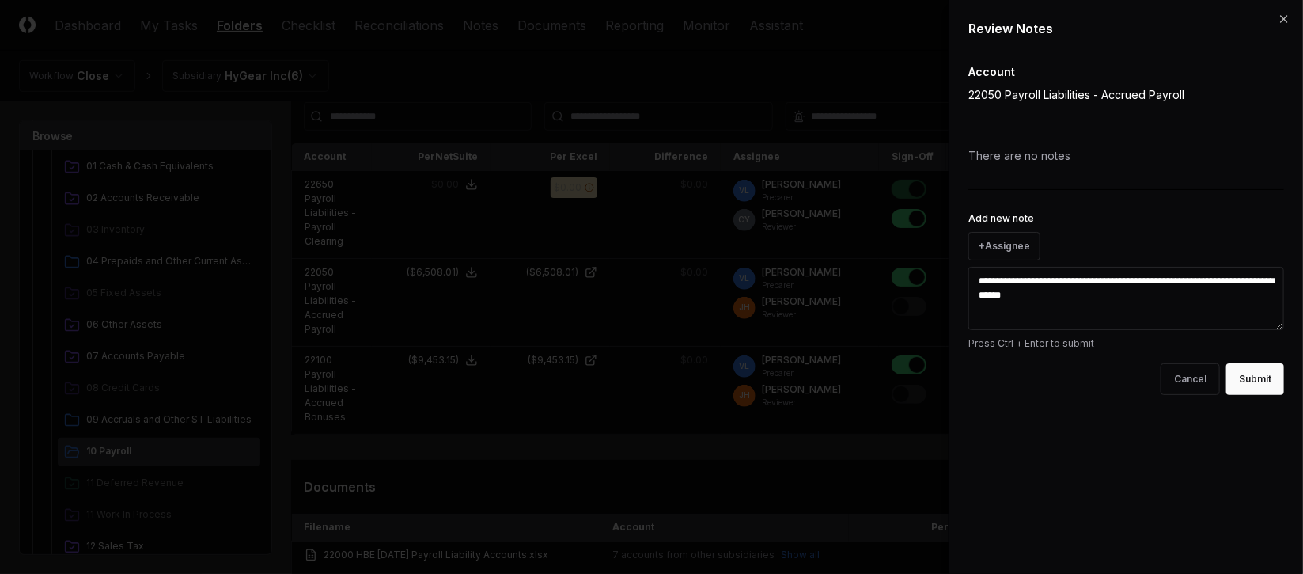
click at [1010, 277] on textarea "**********" at bounding box center [1126, 298] width 316 height 63
click at [1131, 301] on textarea "**********" at bounding box center [1126, 298] width 316 height 63
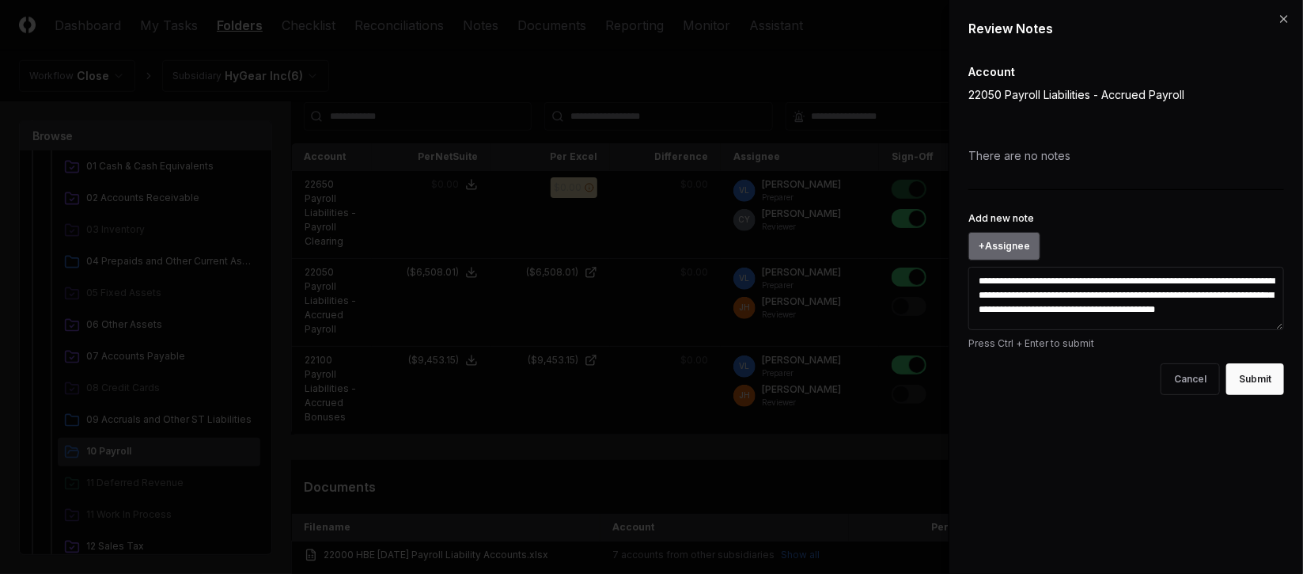
click at [1014, 241] on button "+ Assignee" at bounding box center [1004, 246] width 72 height 28
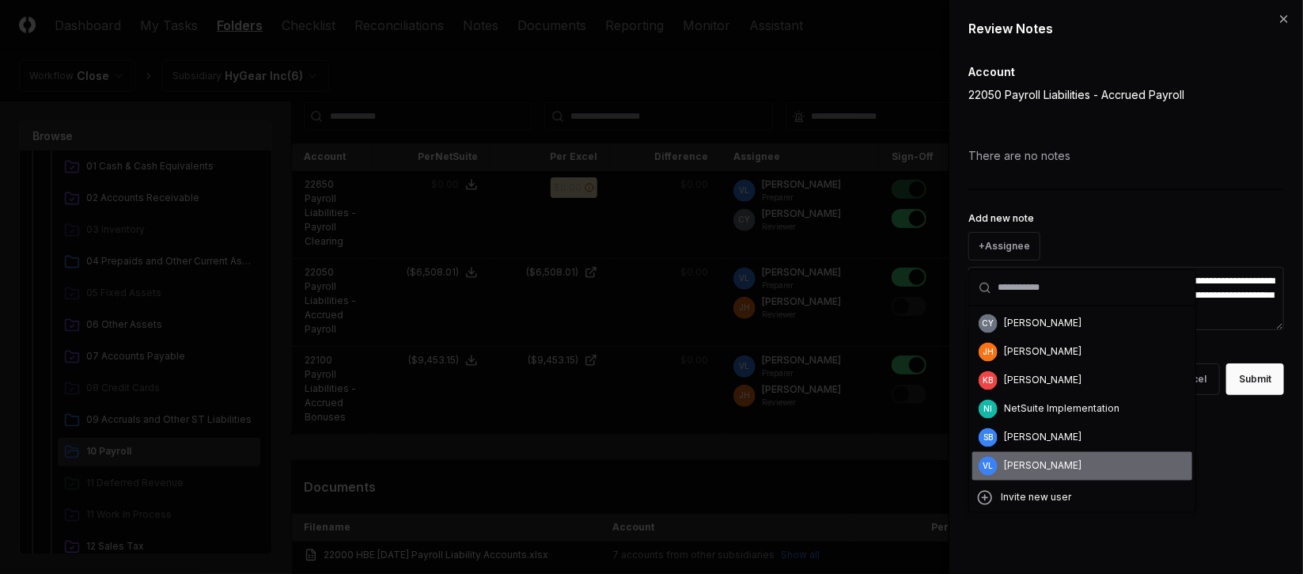
click at [1045, 467] on div "[PERSON_NAME]" at bounding box center [1043, 466] width 78 height 14
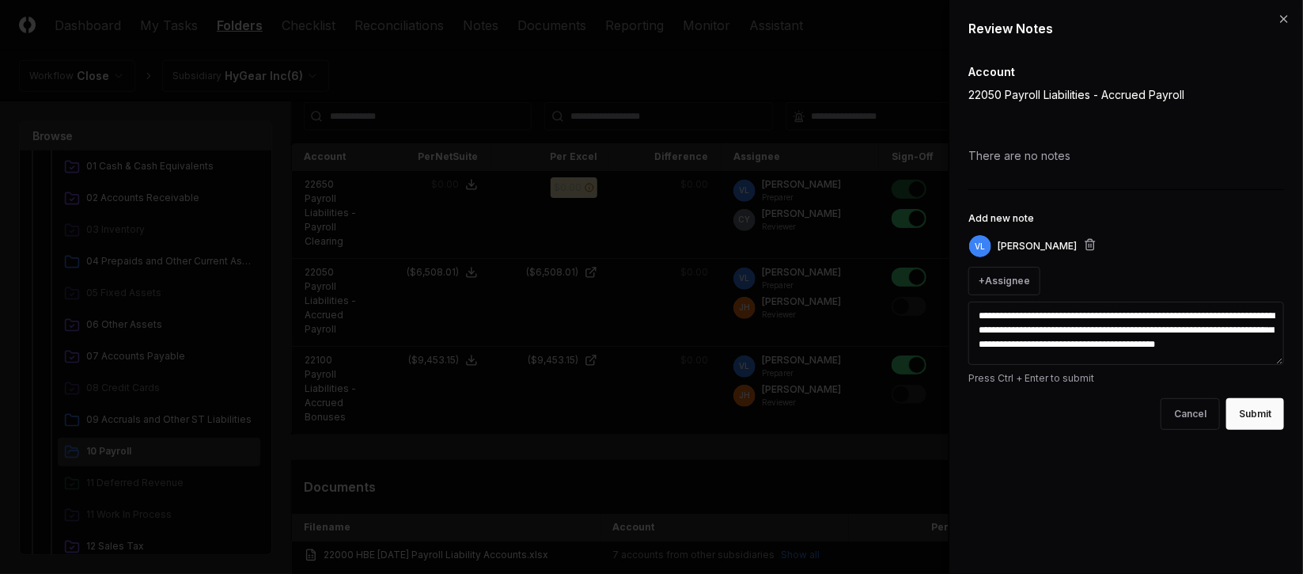
click at [1238, 415] on button "Submit" at bounding box center [1255, 414] width 58 height 32
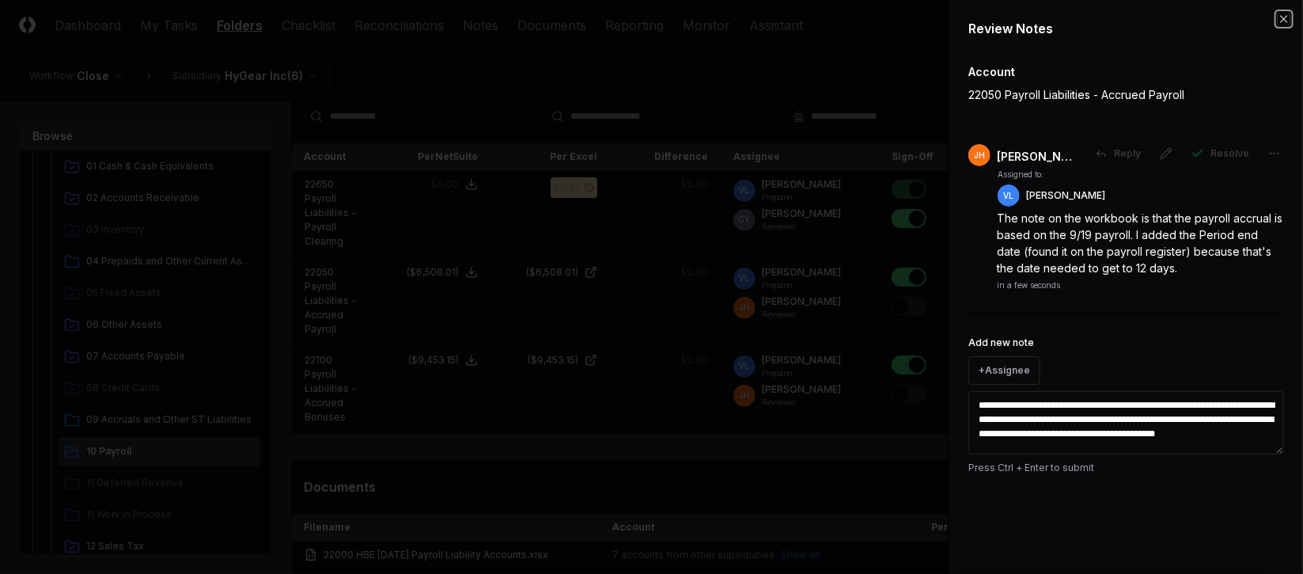
drag, startPoint x: 1286, startPoint y: 22, endPoint x: 1266, endPoint y: 52, distance: 36.0
click at [1285, 23] on icon "button" at bounding box center [1284, 19] width 13 height 13
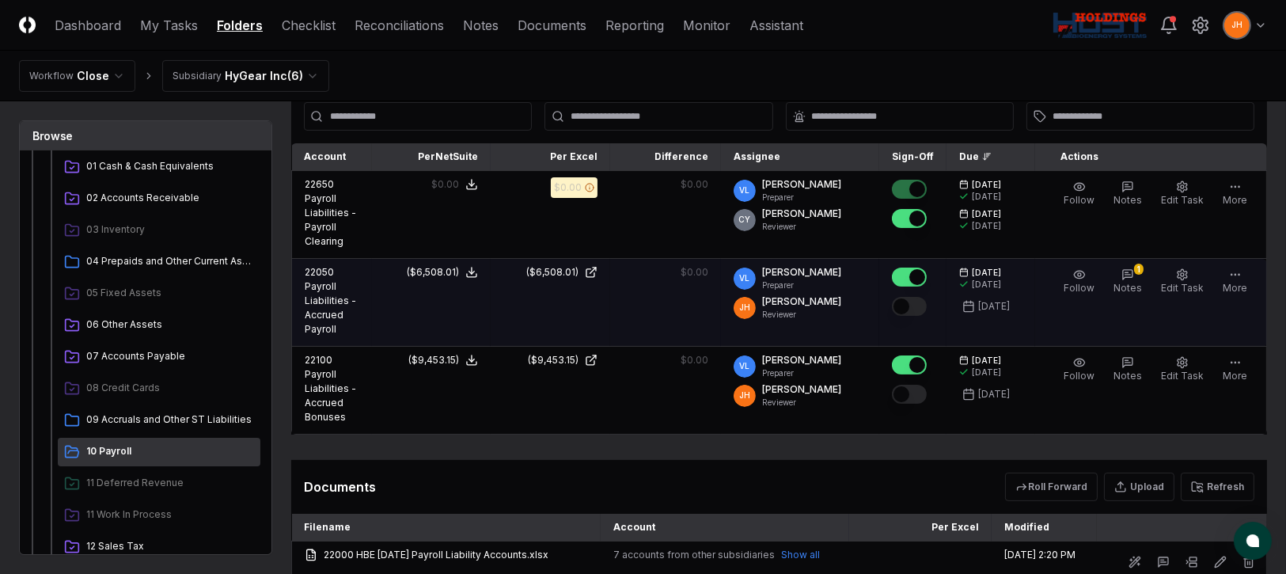
click at [923, 303] on button "Mark complete" at bounding box center [909, 306] width 35 height 19
click at [1142, 287] on span "Notes" at bounding box center [1127, 288] width 28 height 12
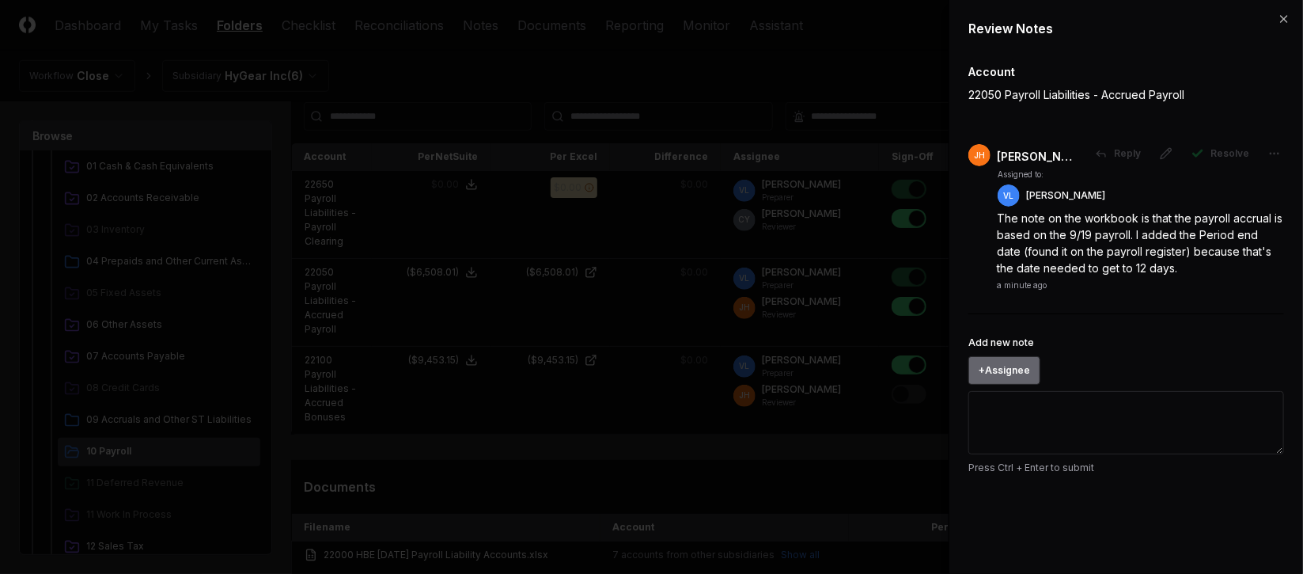
click at [1024, 366] on button "+ Assignee" at bounding box center [1004, 370] width 72 height 28
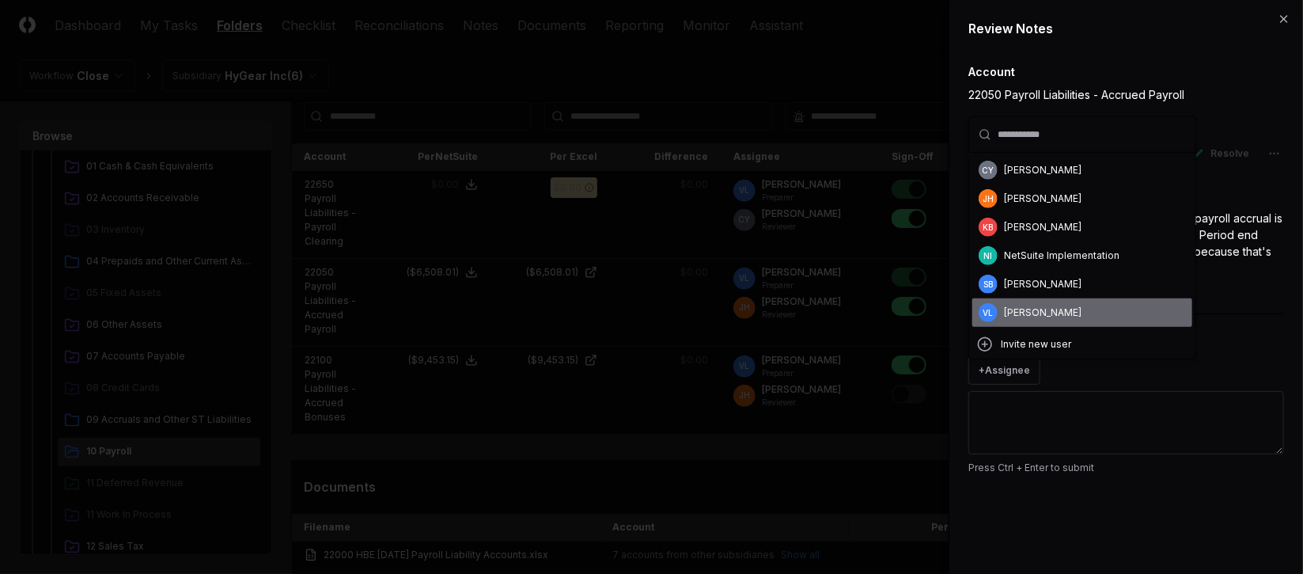
click at [1021, 302] on div "[PERSON_NAME]" at bounding box center [1082, 312] width 220 height 28
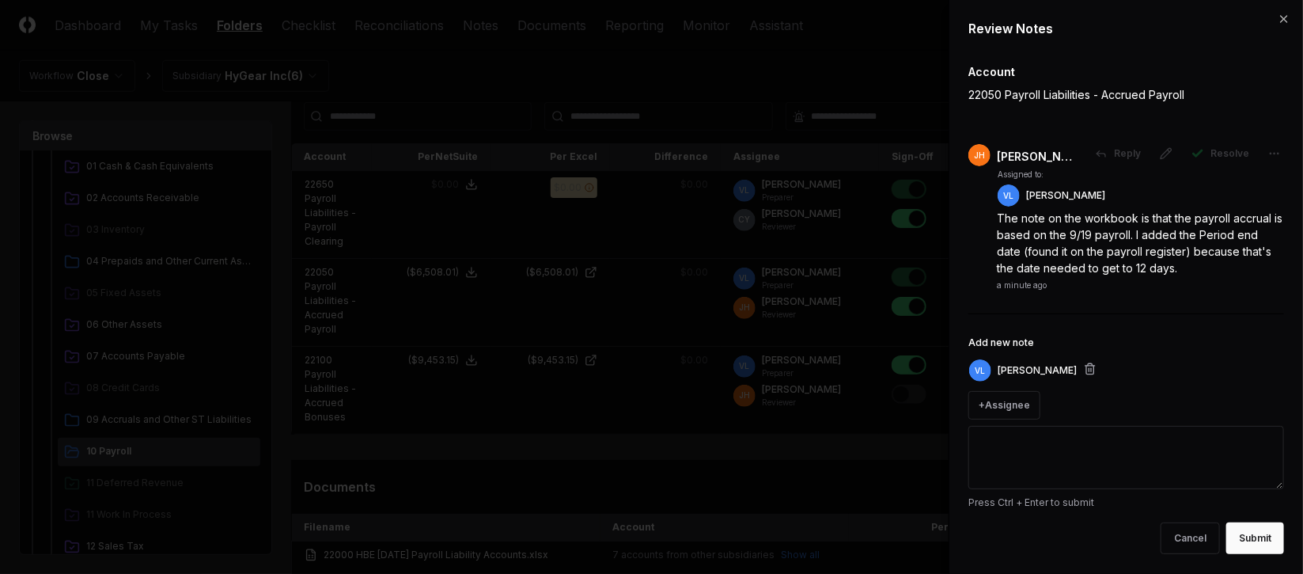
click at [1038, 429] on textarea "Add new note" at bounding box center [1126, 457] width 316 height 63
click at [1245, 543] on button "Submit" at bounding box center [1255, 538] width 58 height 32
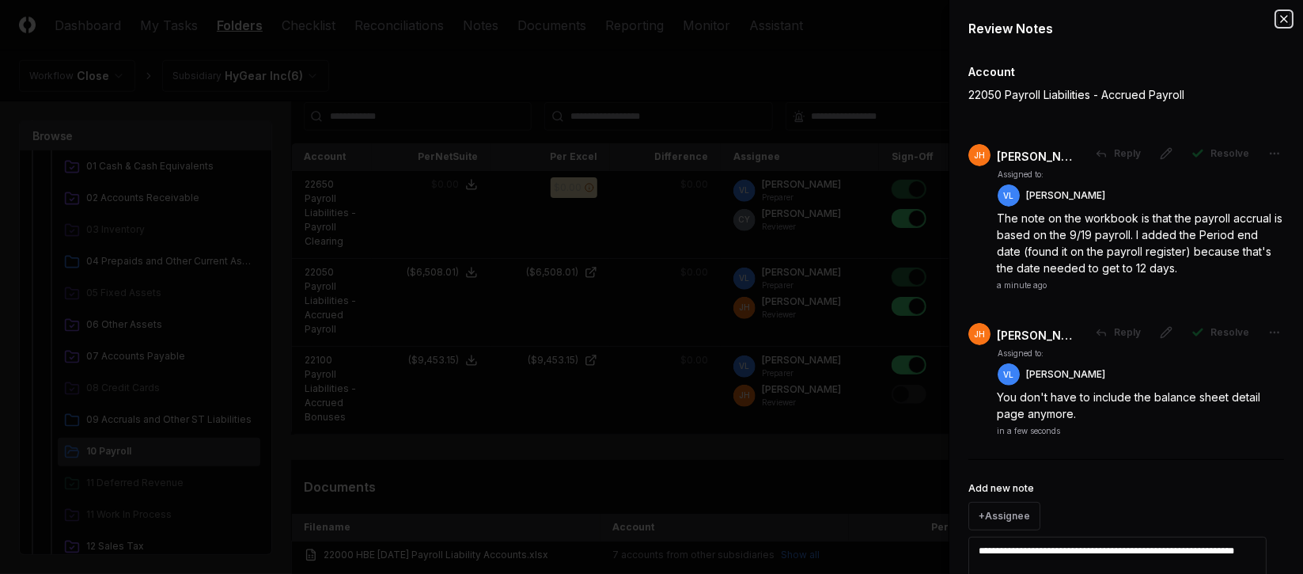
click at [1278, 23] on icon "button" at bounding box center [1284, 19] width 13 height 13
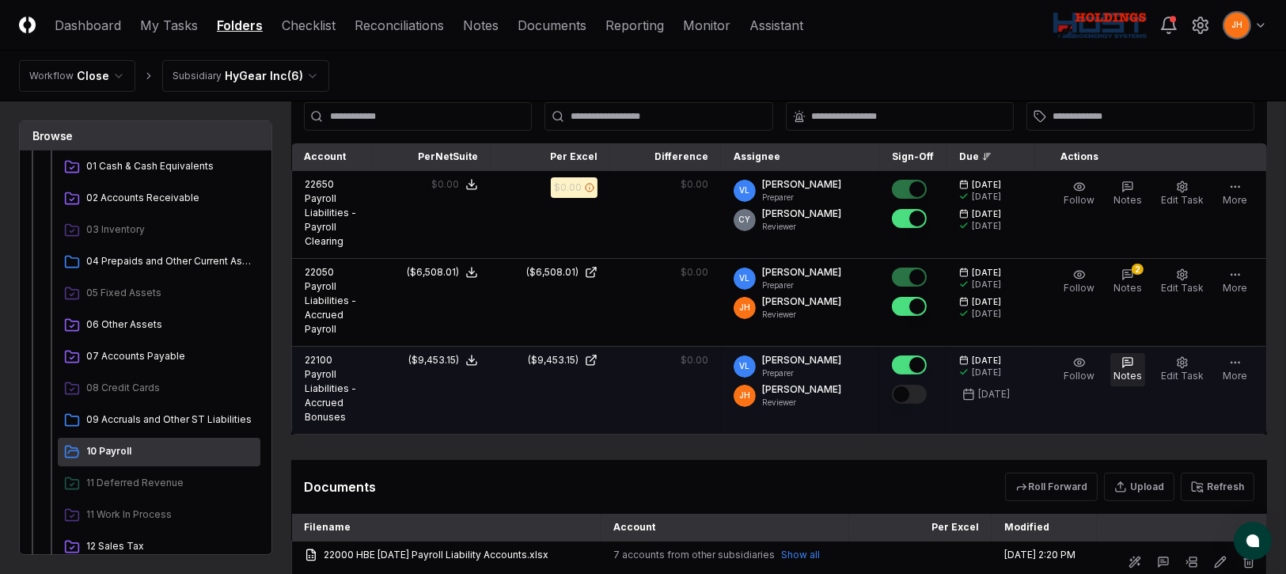
click at [1139, 365] on button "Notes" at bounding box center [1127, 369] width 35 height 33
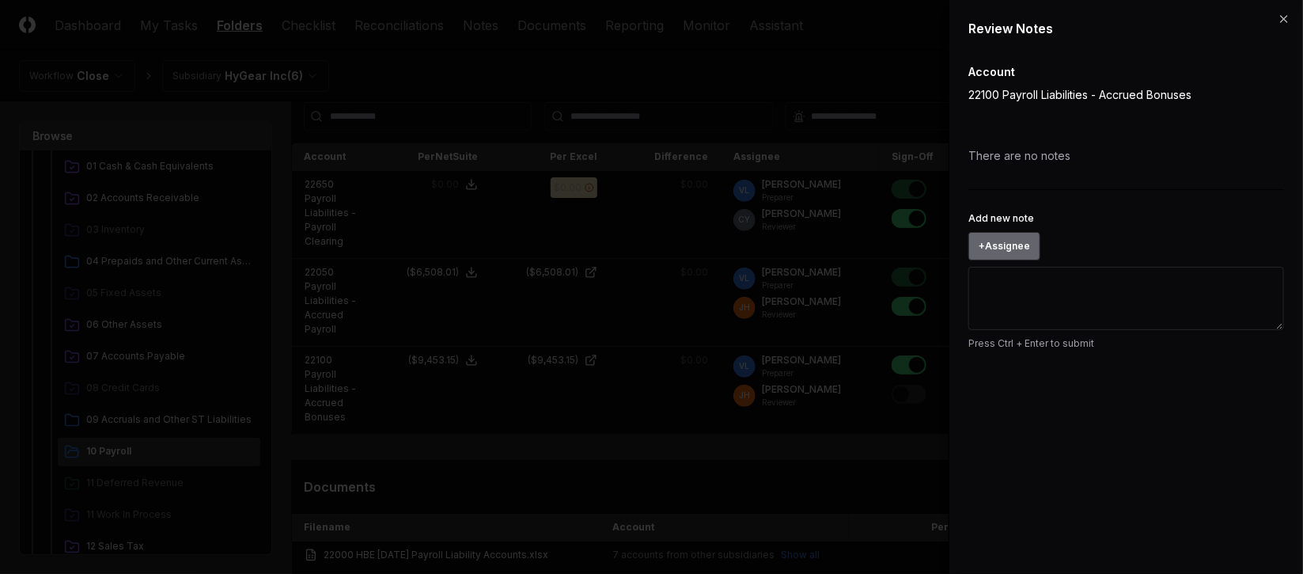
click at [1015, 241] on button "+ Assignee" at bounding box center [1004, 246] width 72 height 28
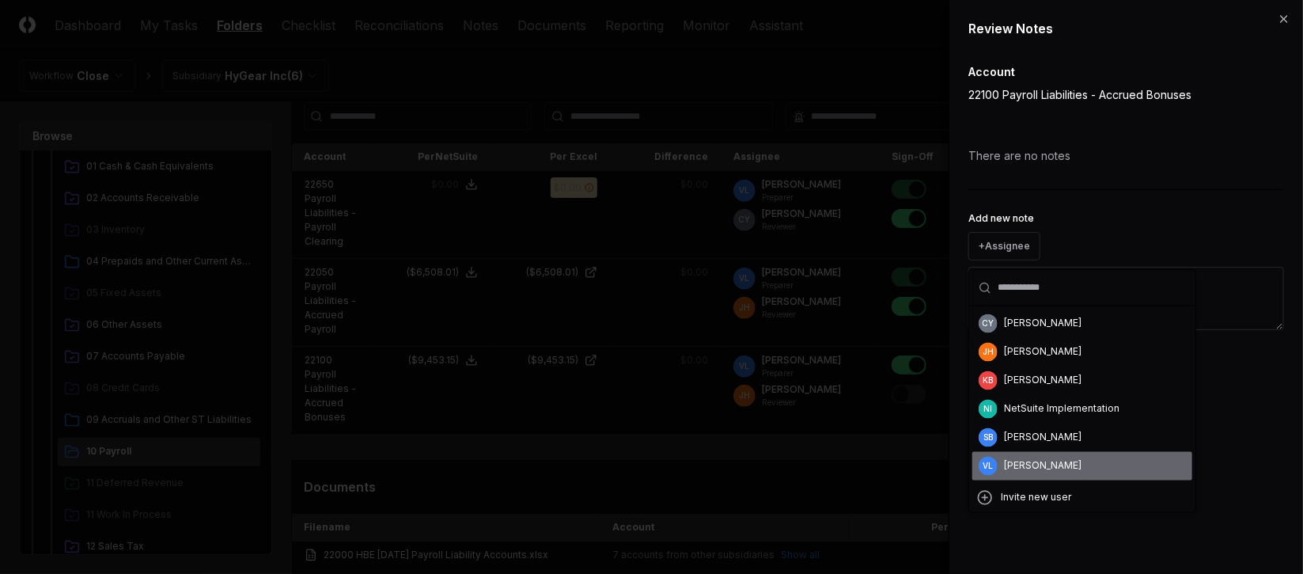
click at [1020, 468] on div "[PERSON_NAME]" at bounding box center [1043, 466] width 78 height 14
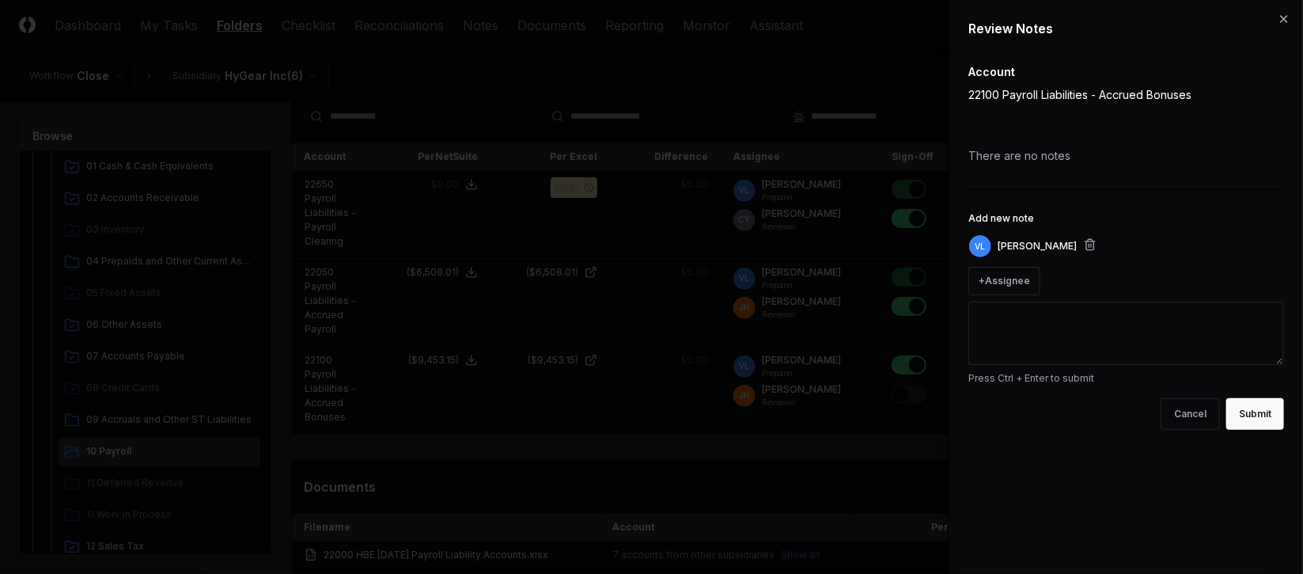
click at [1060, 318] on textarea "Add new note" at bounding box center [1126, 332] width 316 height 63
click at [1265, 409] on button "Submit" at bounding box center [1255, 414] width 58 height 32
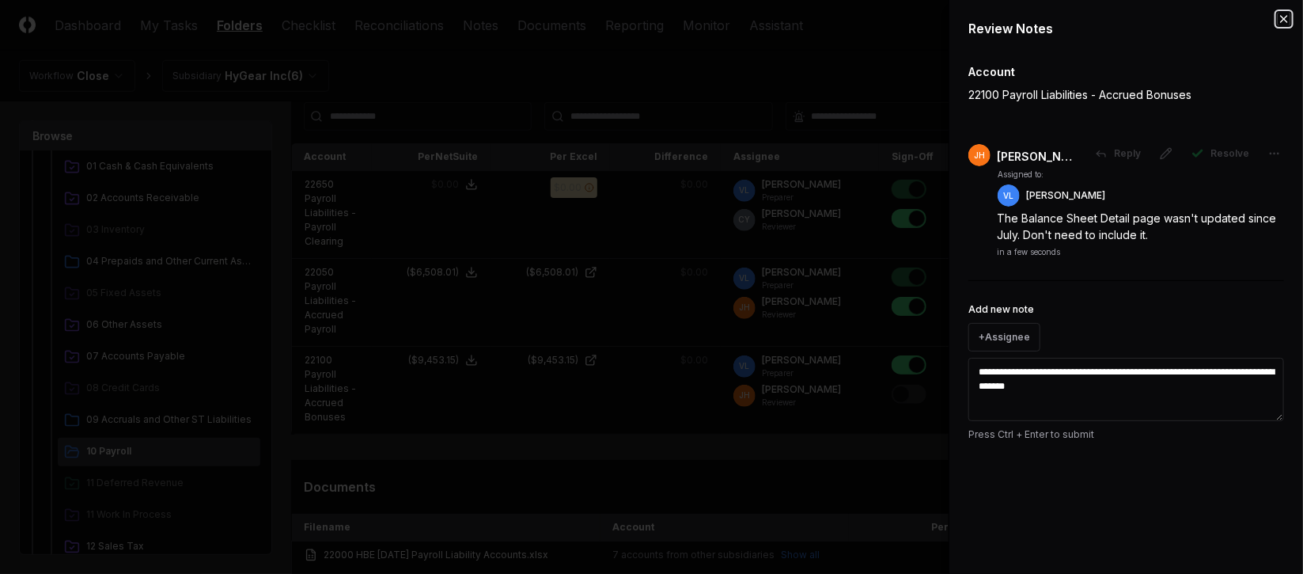
click at [1284, 17] on icon "button" at bounding box center [1284, 19] width 13 height 13
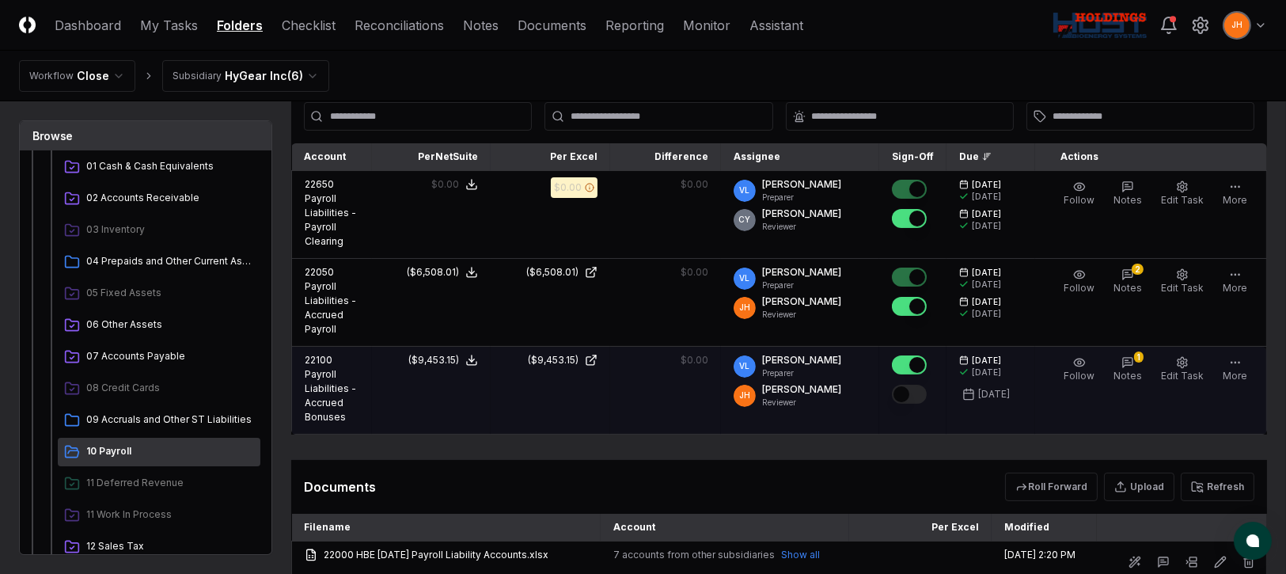
click at [926, 392] on button "Mark complete" at bounding box center [909, 394] width 35 height 19
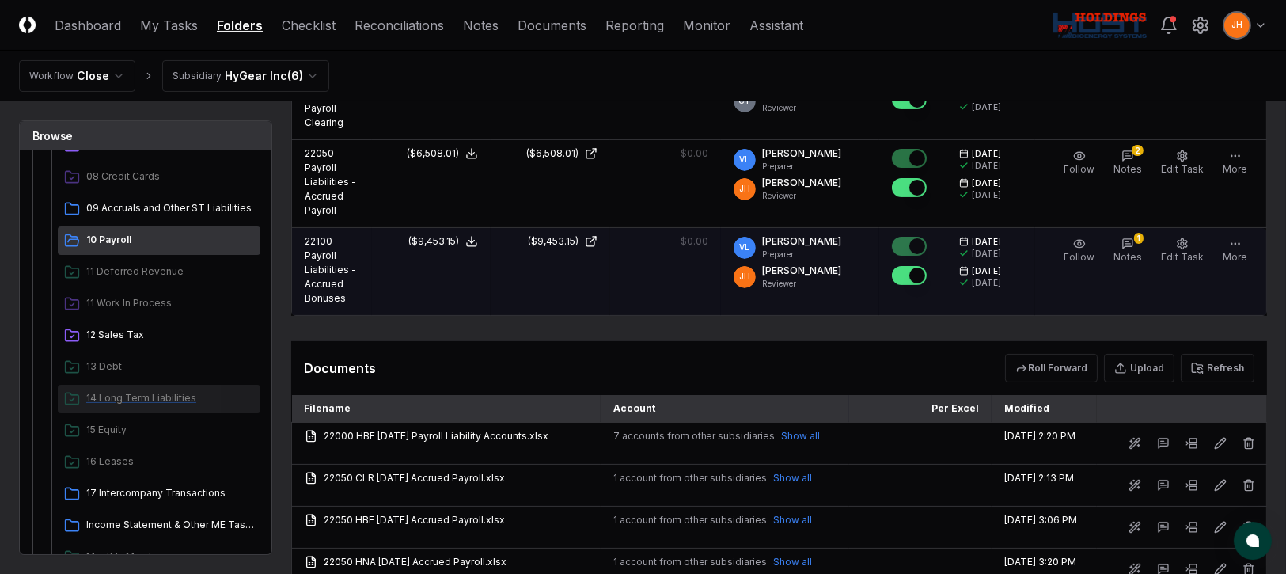
scroll to position [448, 0]
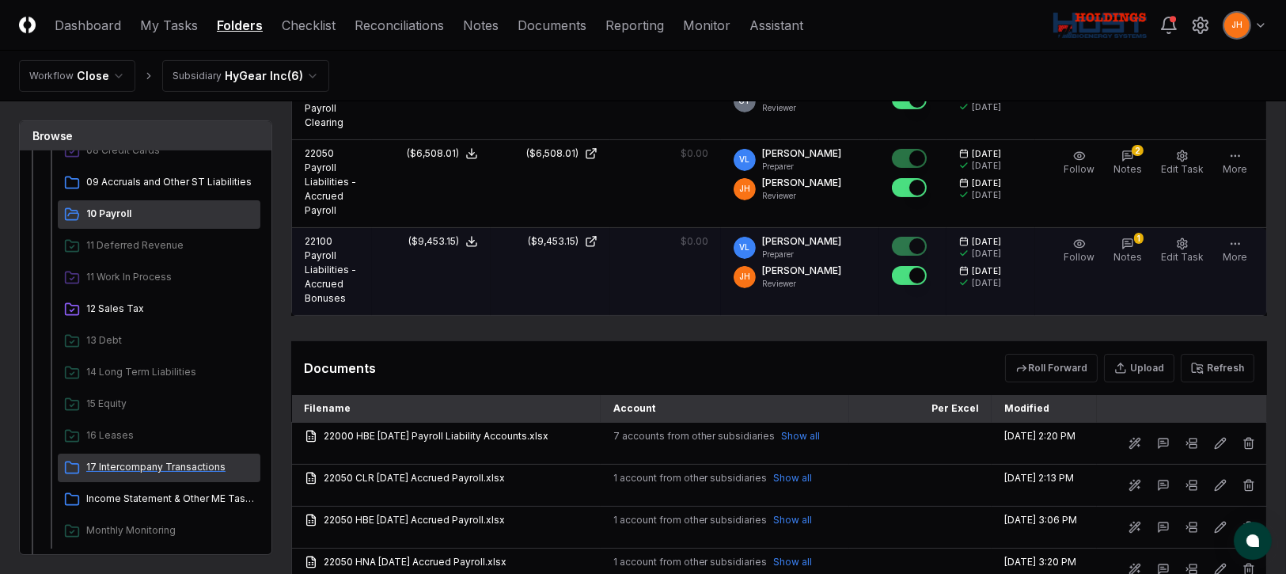
click at [147, 464] on span "17 Intercompany Transactions" at bounding box center [170, 467] width 168 height 14
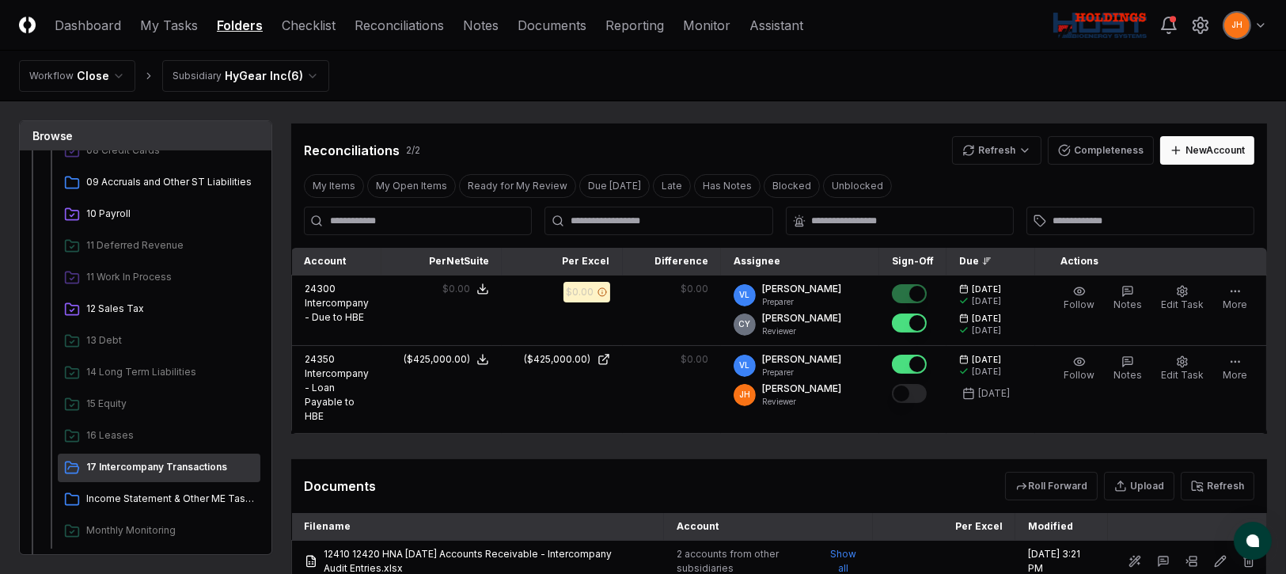
scroll to position [237, 0]
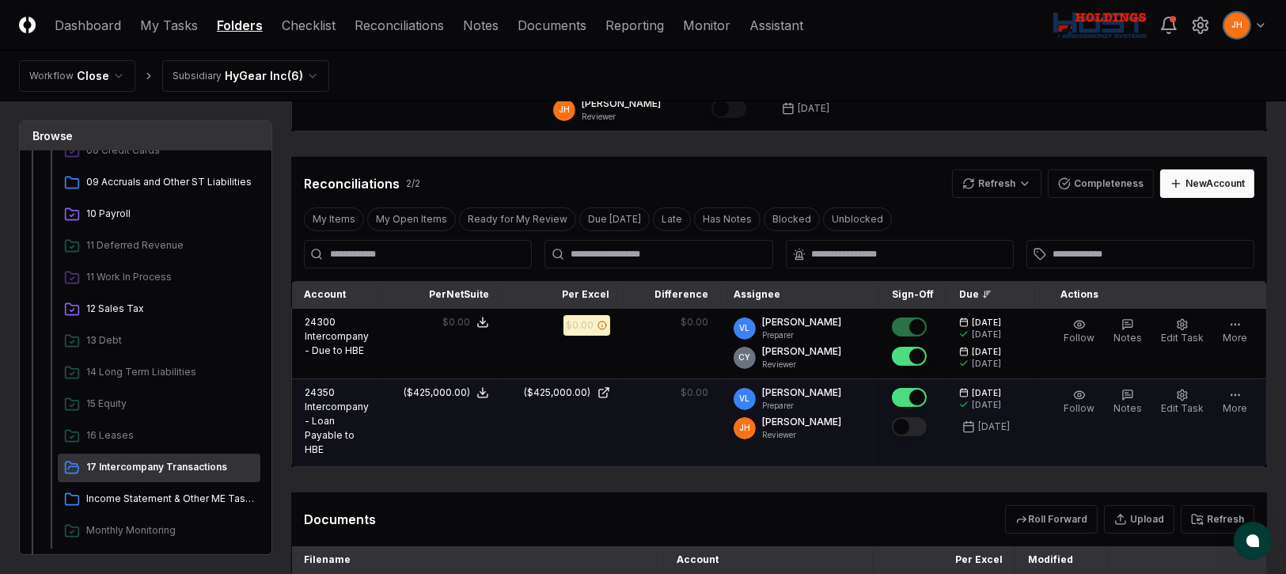
click at [911, 432] on button "Mark complete" at bounding box center [909, 426] width 35 height 19
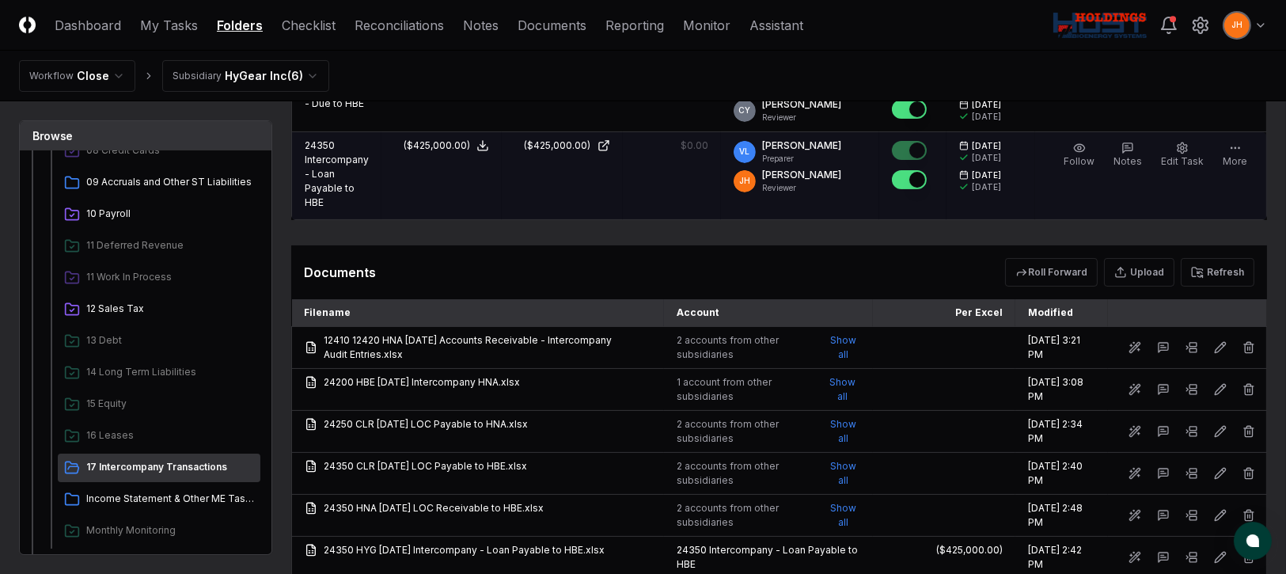
scroll to position [593, 0]
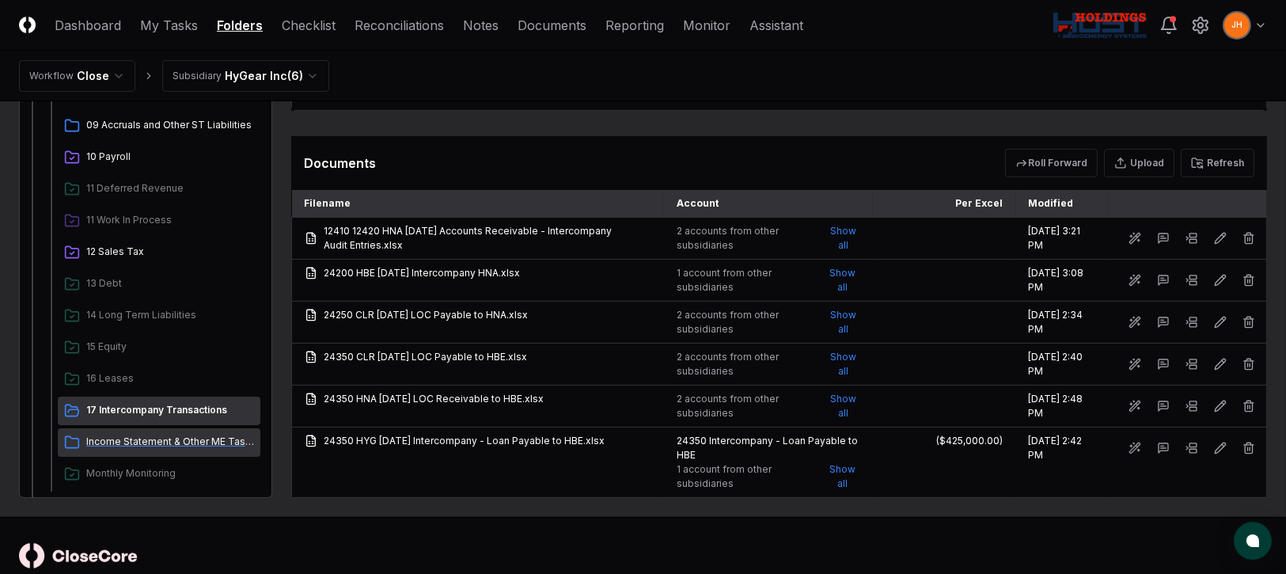
click at [148, 437] on span "Income Statement & Other ME Tasks" at bounding box center [170, 441] width 168 height 14
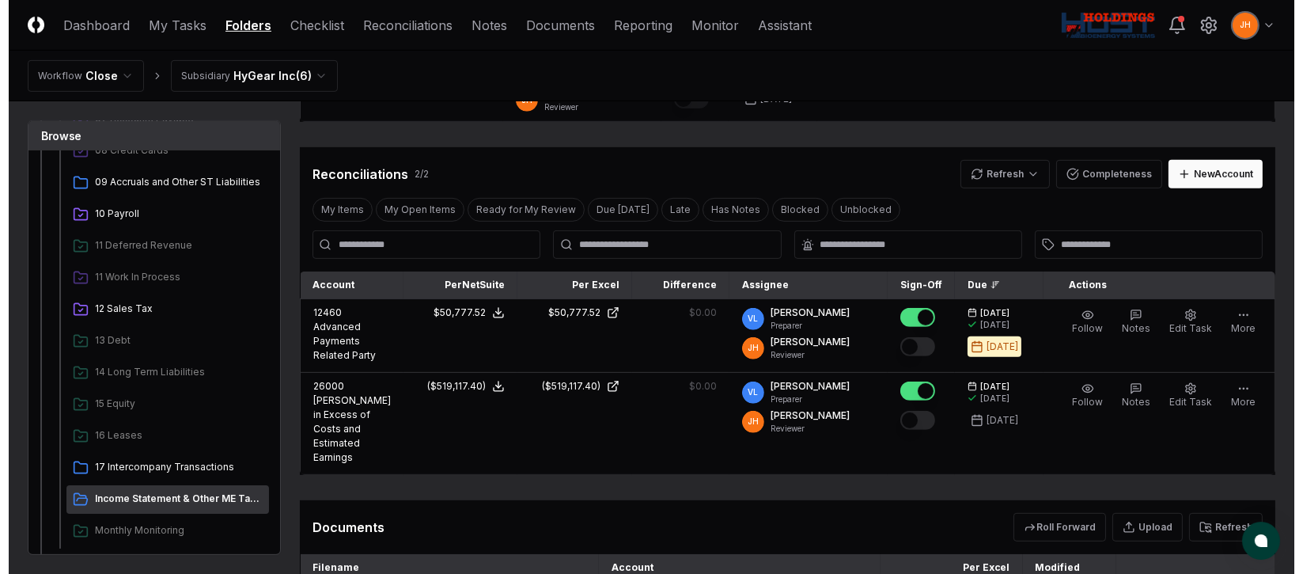
scroll to position [1067, 0]
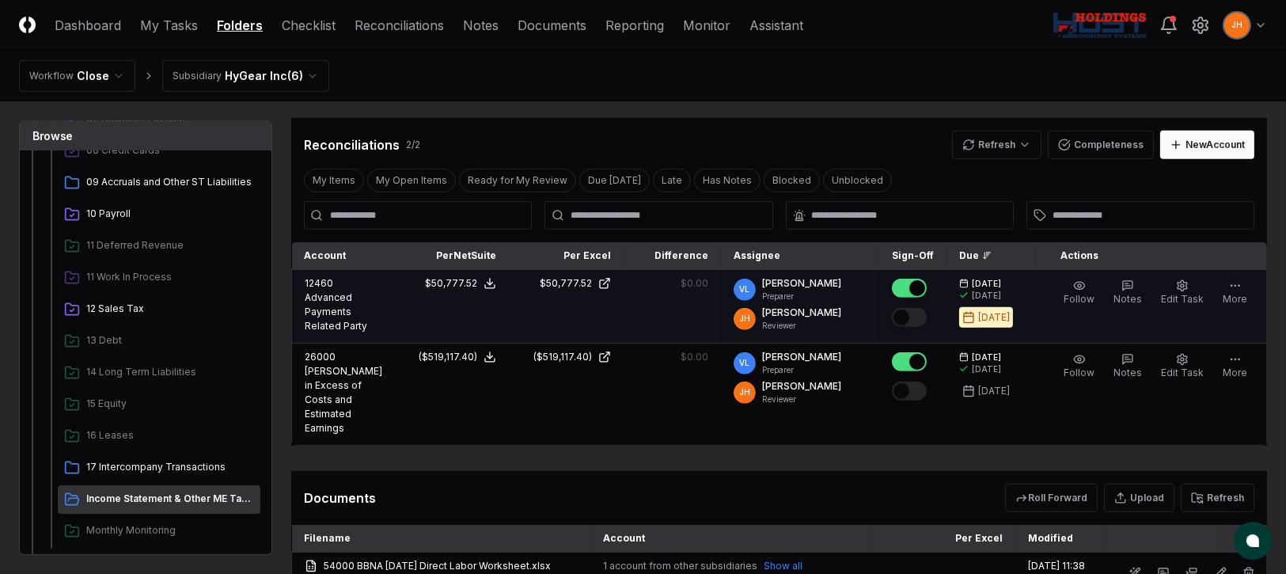
click at [916, 309] on button "Mark complete" at bounding box center [909, 317] width 35 height 19
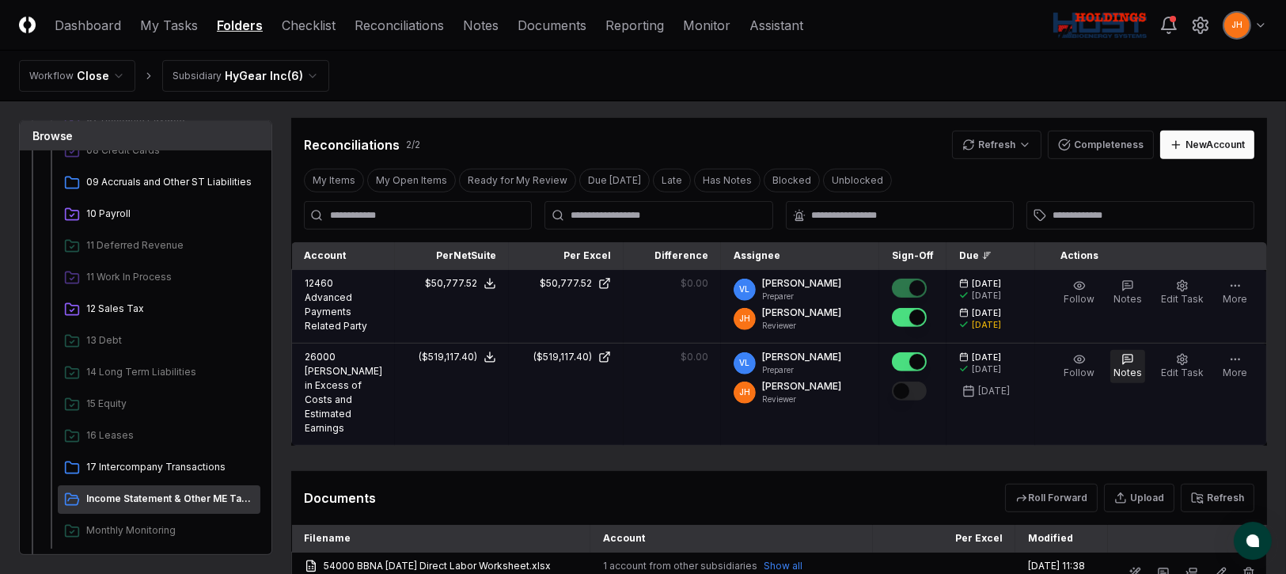
click at [1123, 366] on span "Notes" at bounding box center [1127, 372] width 28 height 12
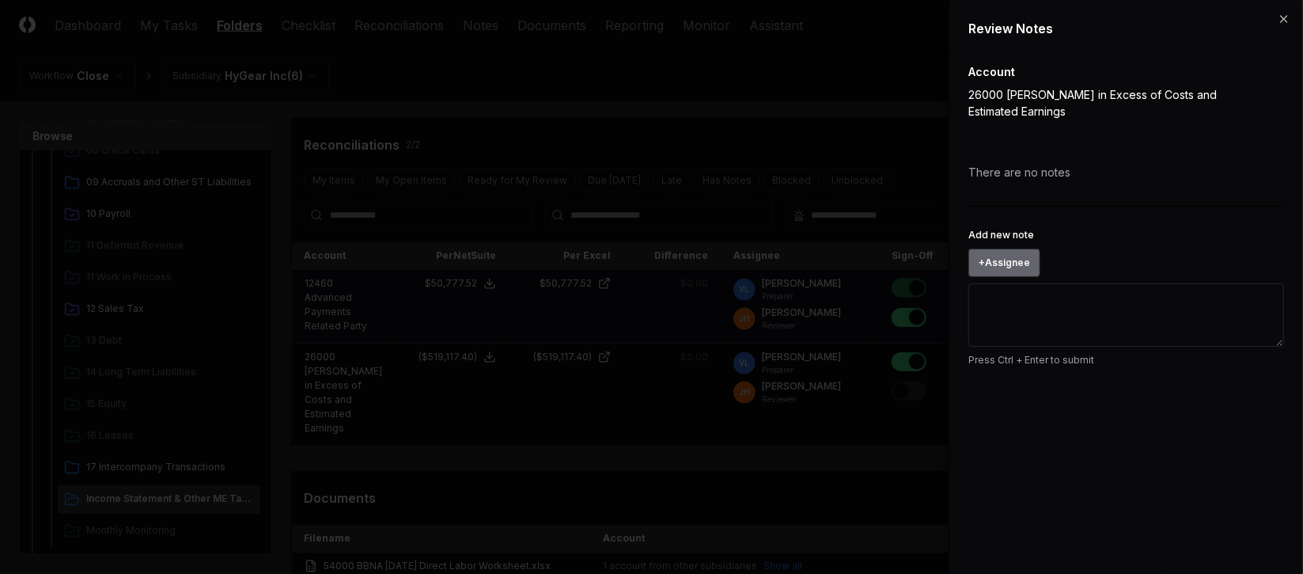
click at [1020, 260] on button "+ Assignee" at bounding box center [1004, 262] width 72 height 28
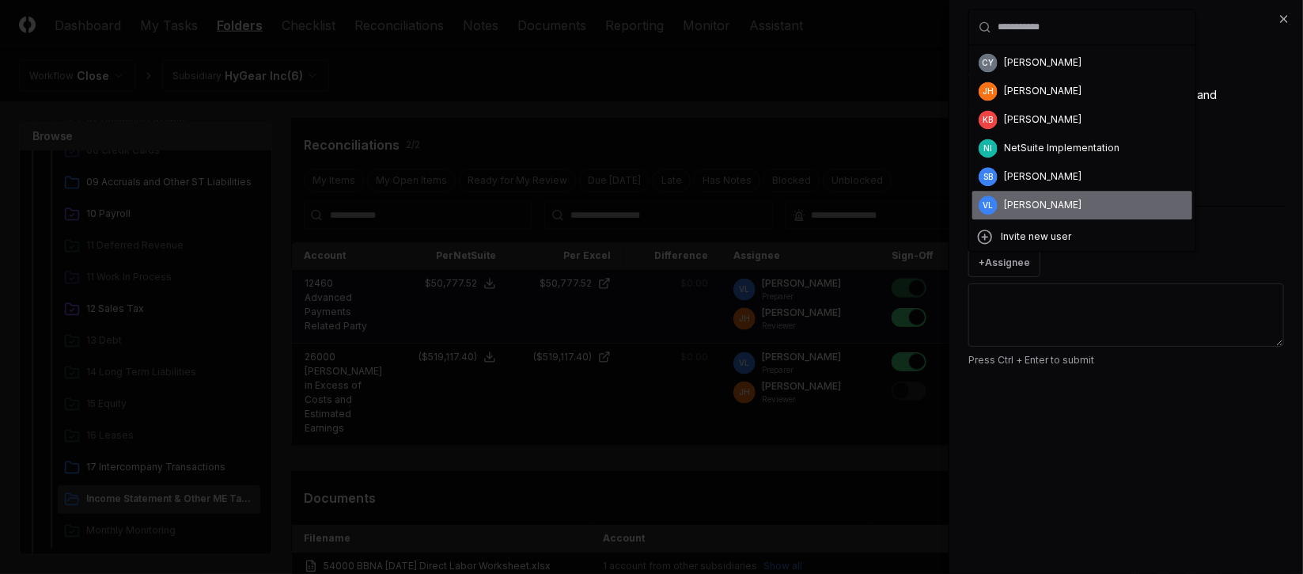
click at [1027, 198] on div "[PERSON_NAME]" at bounding box center [1043, 205] width 78 height 14
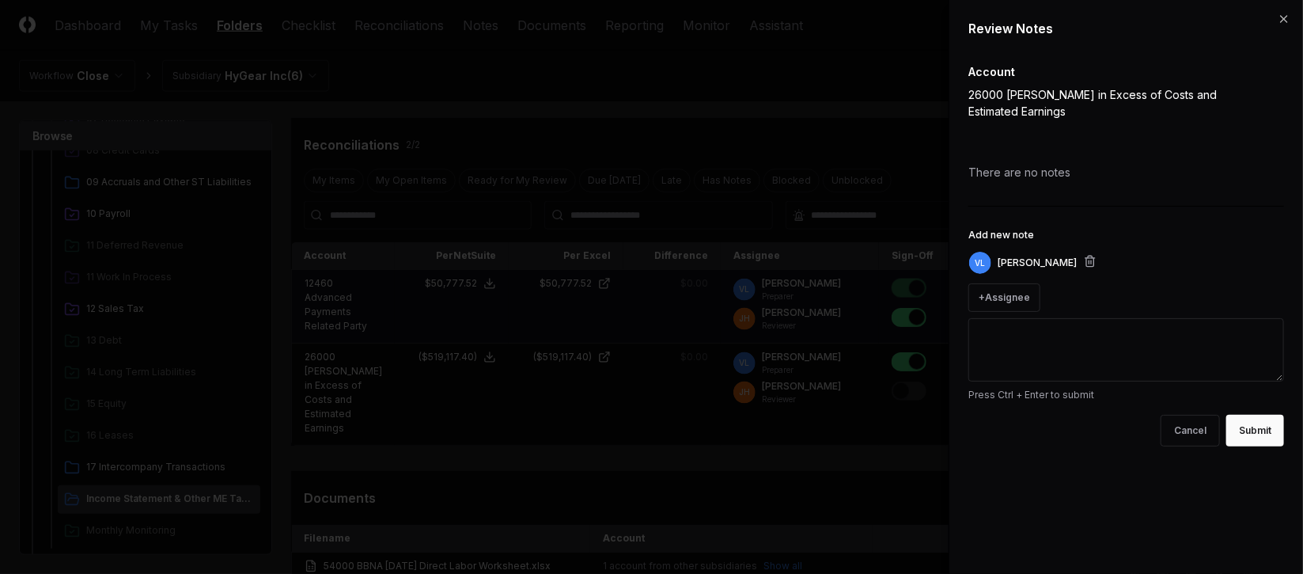
click at [1016, 331] on textarea "Add new note" at bounding box center [1126, 349] width 316 height 63
click at [1064, 340] on textarea "Add new note" at bounding box center [1126, 349] width 316 height 63
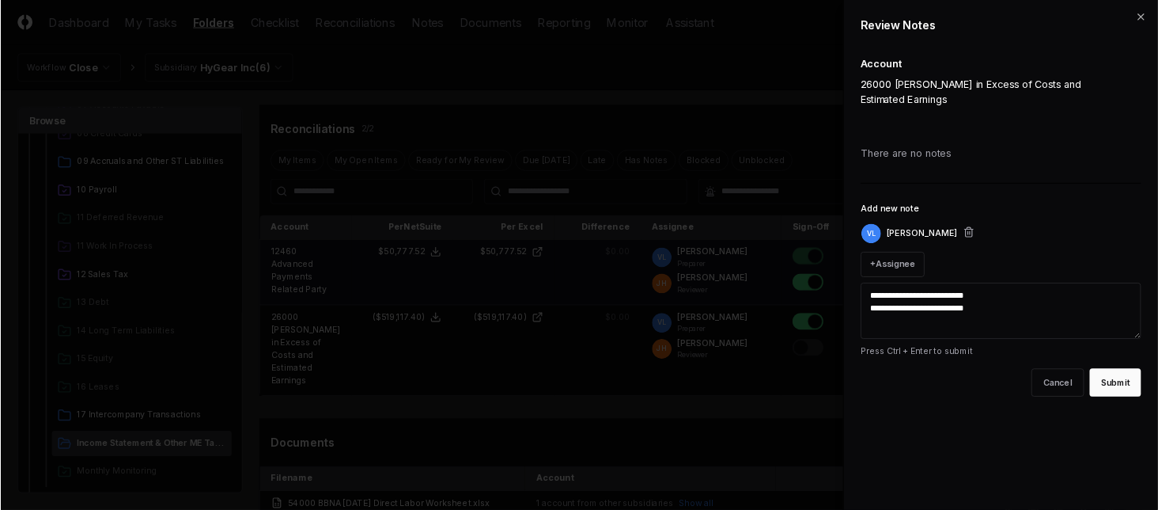
scroll to position [448, 0]
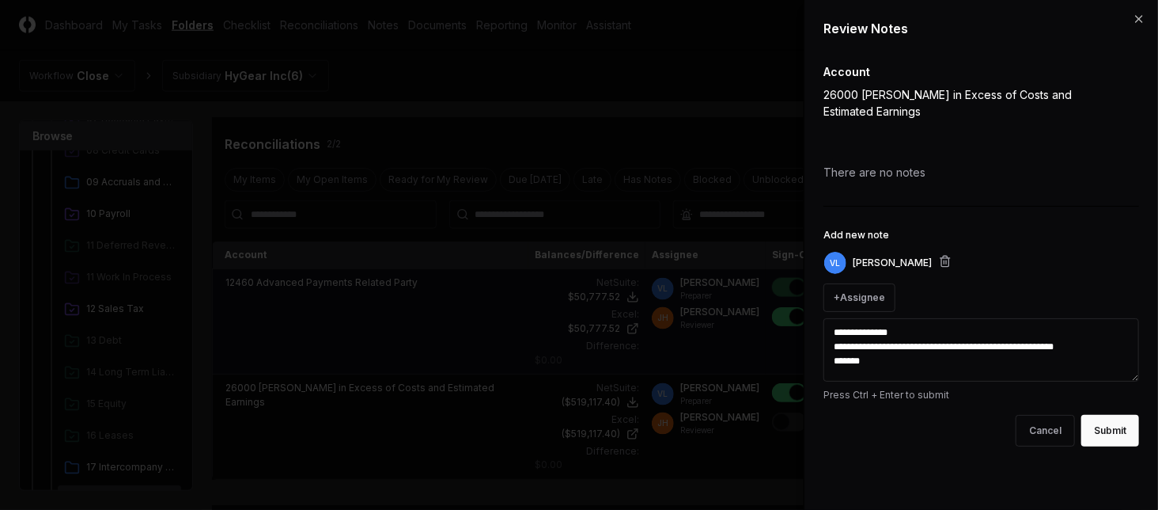
click at [891, 351] on textarea "**********" at bounding box center [982, 349] width 316 height 63
click at [886, 361] on textarea "**********" at bounding box center [982, 349] width 316 height 63
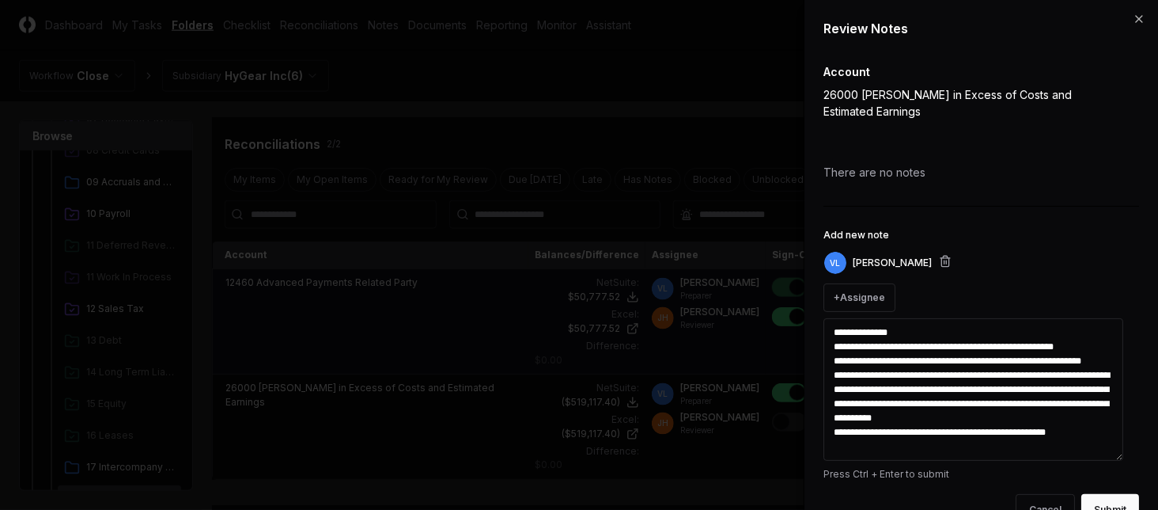
scroll to position [0, 0]
click at [832, 330] on textarea "**********" at bounding box center [974, 389] width 300 height 142
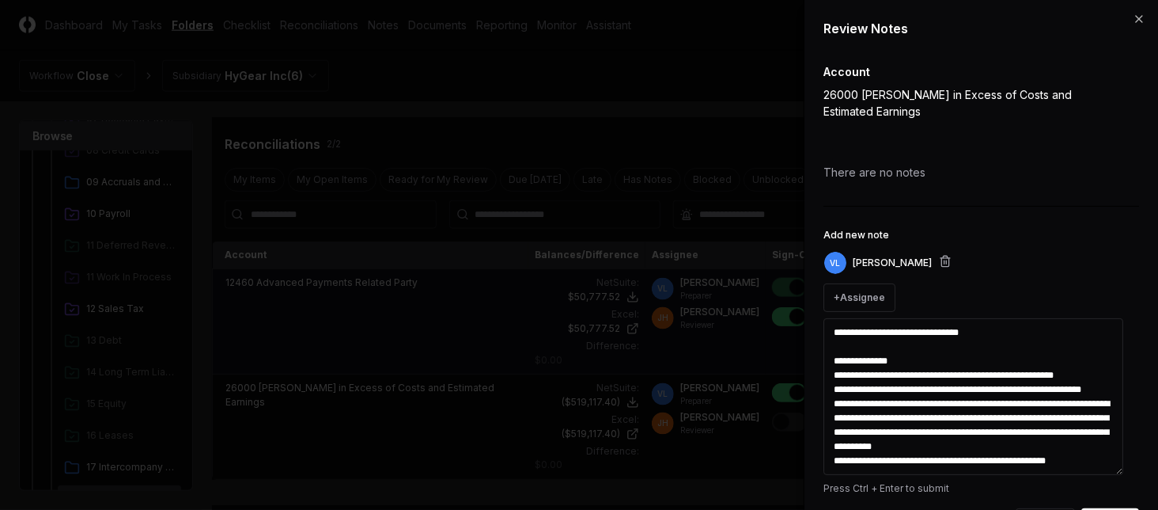
click at [931, 362] on textarea "**********" at bounding box center [974, 396] width 300 height 157
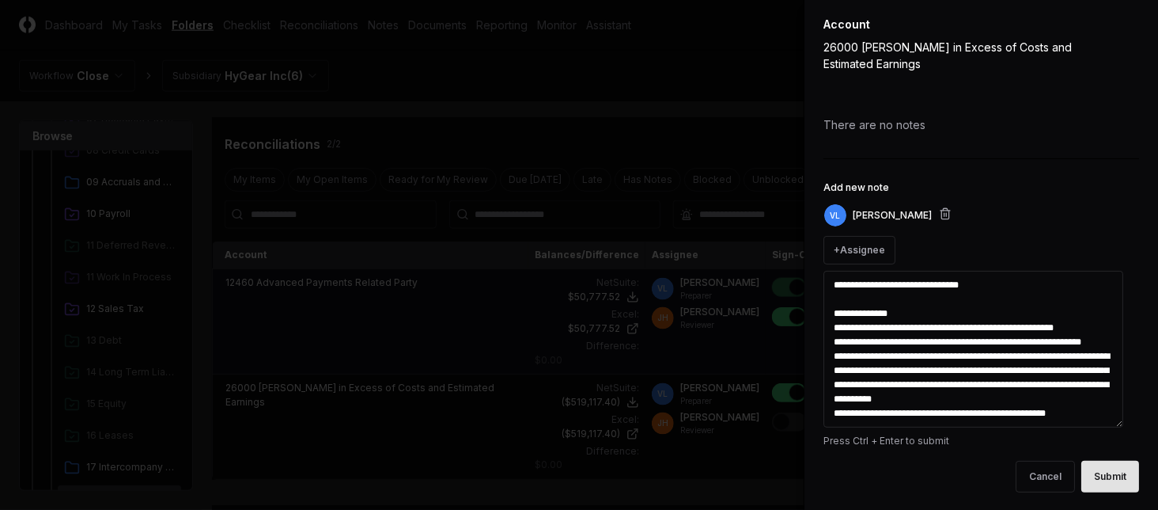
click at [1082, 473] on button "Submit" at bounding box center [1111, 476] width 58 height 32
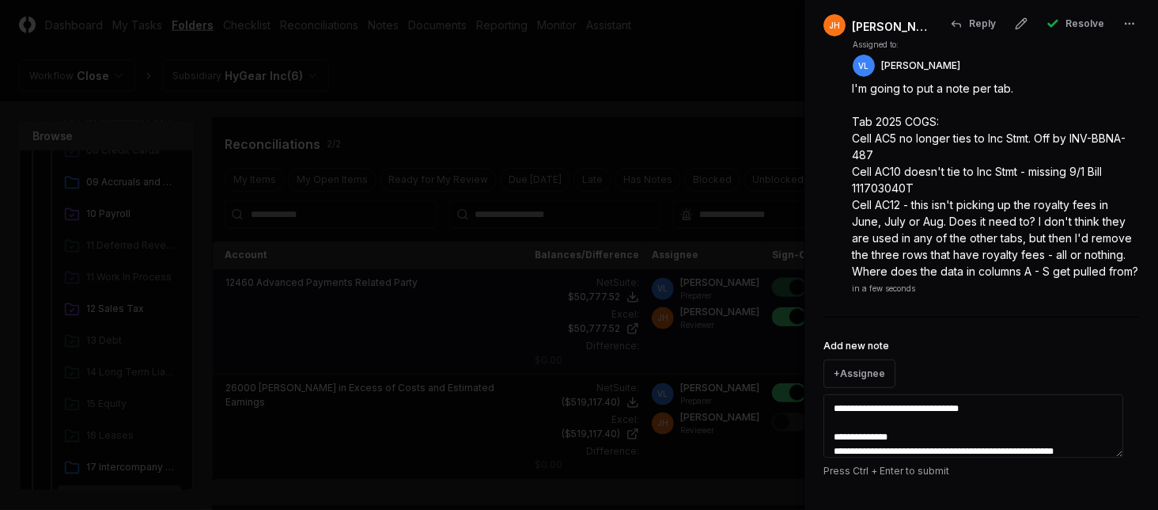
scroll to position [161, 0]
click at [853, 374] on button "+ Assignee" at bounding box center [860, 373] width 72 height 28
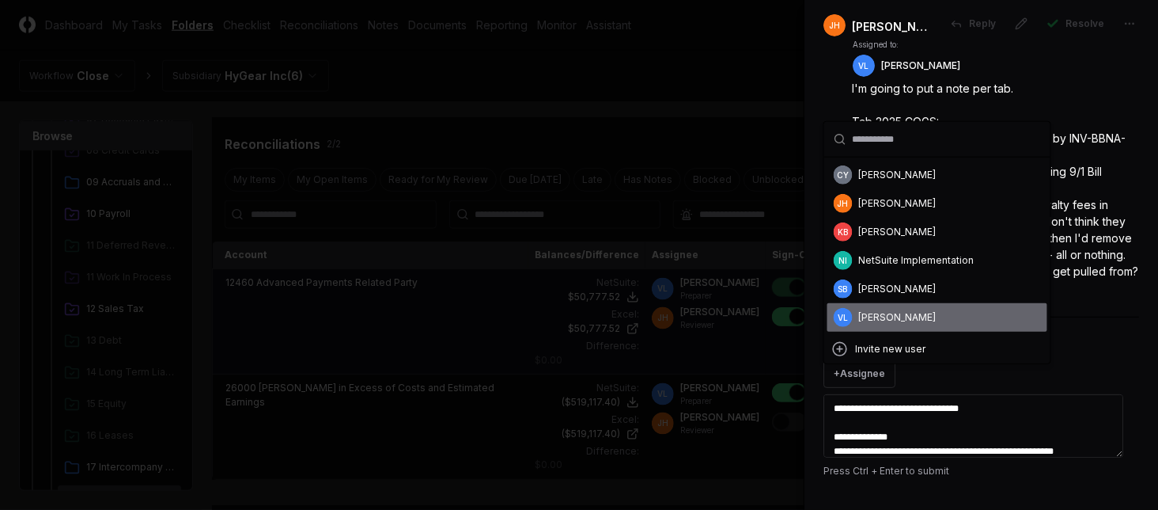
click at [890, 315] on div "[PERSON_NAME]" at bounding box center [898, 317] width 78 height 14
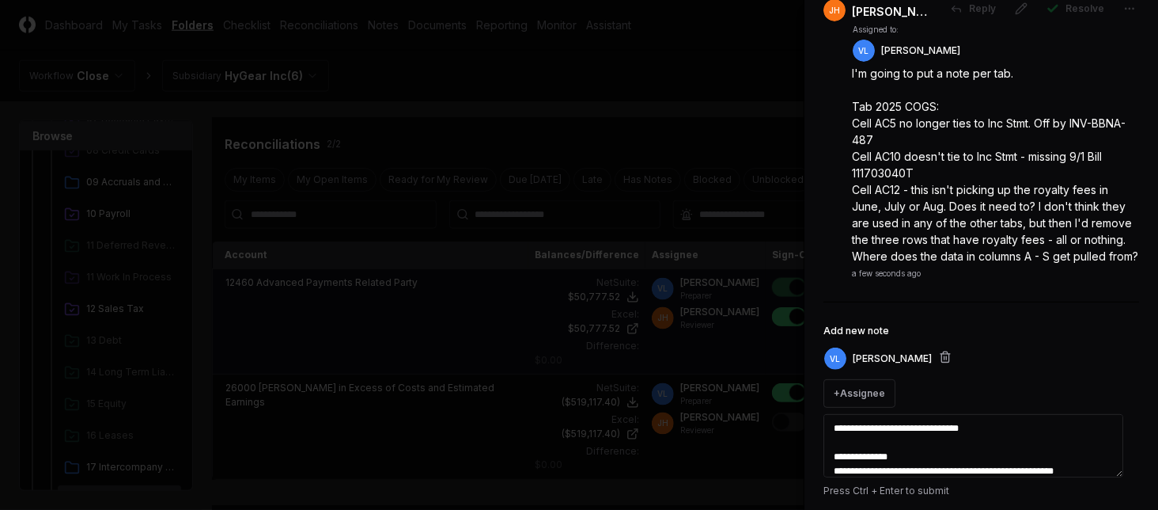
click at [918, 442] on textarea "**********" at bounding box center [974, 445] width 300 height 63
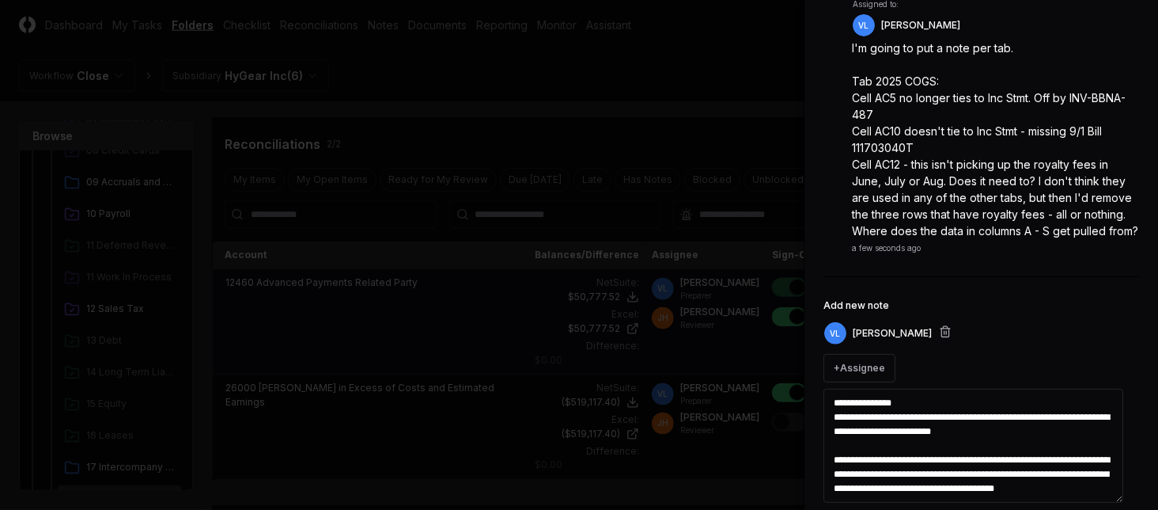
scroll to position [201, 0]
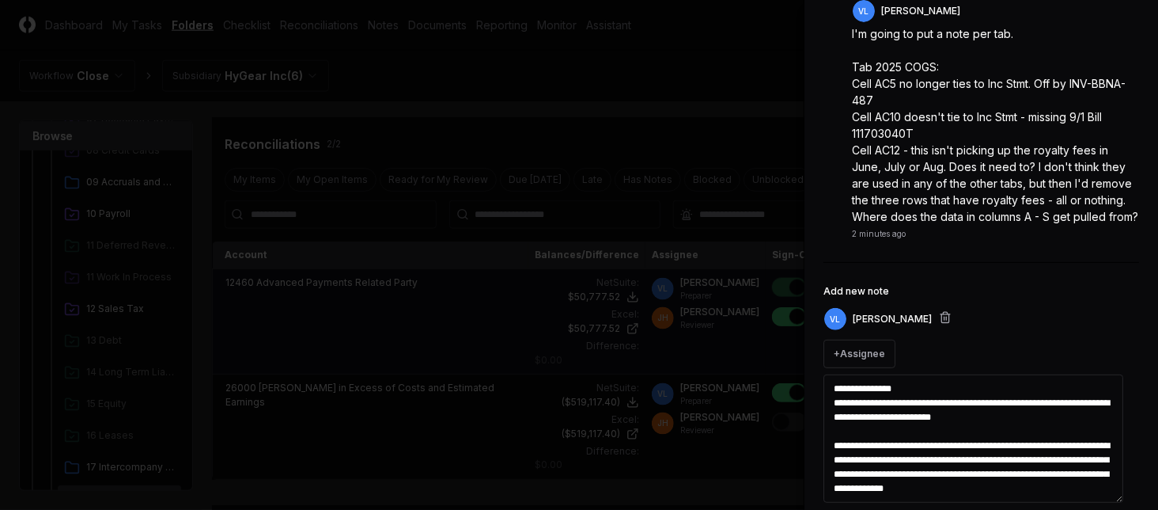
click at [945, 460] on textarea "**********" at bounding box center [974, 438] width 300 height 128
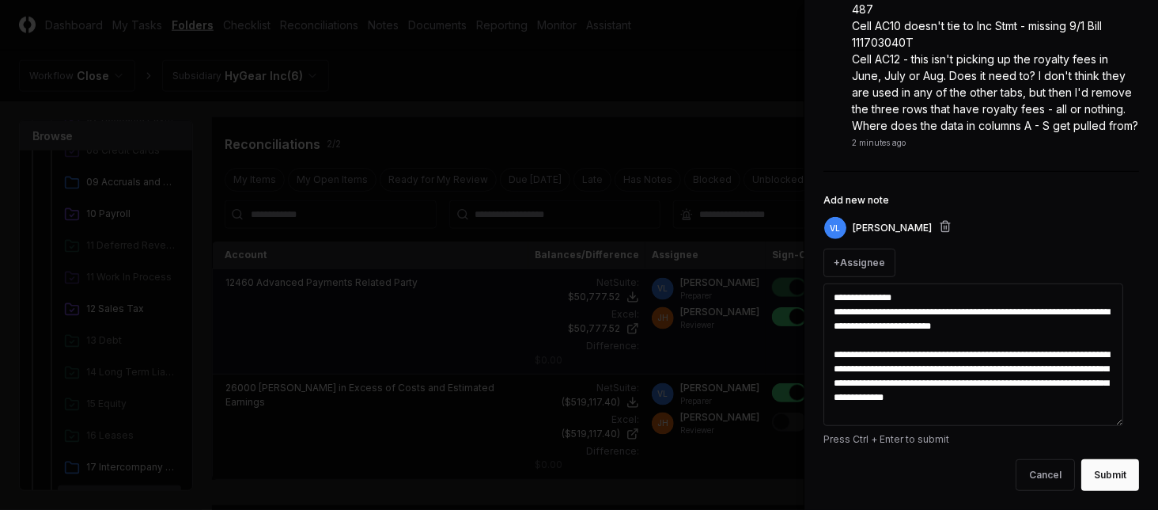
scroll to position [294, 0]
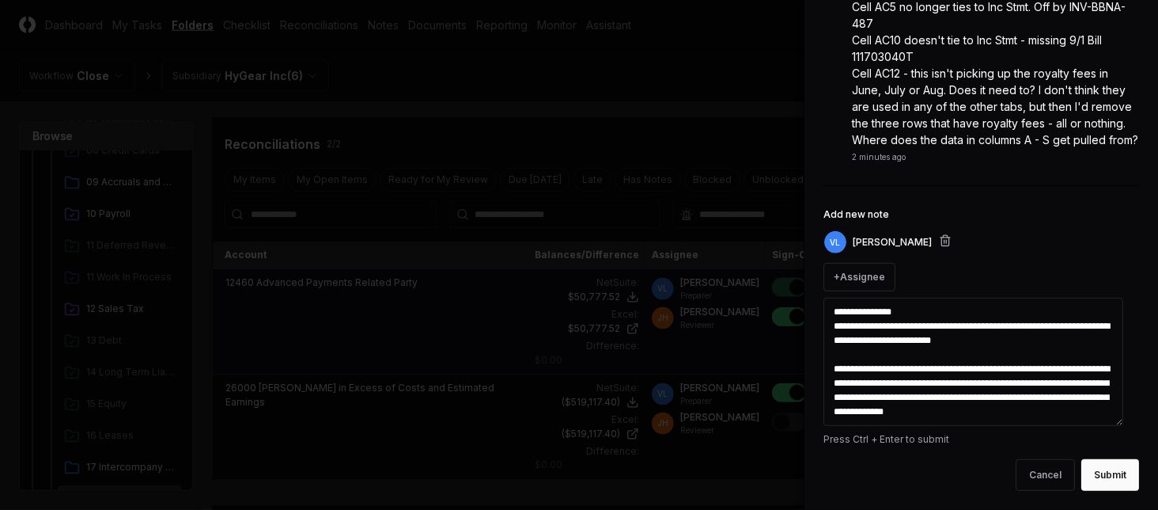
click at [1086, 408] on textarea "**********" at bounding box center [974, 361] width 300 height 128
click at [1104, 472] on button "Submit" at bounding box center [1111, 475] width 58 height 32
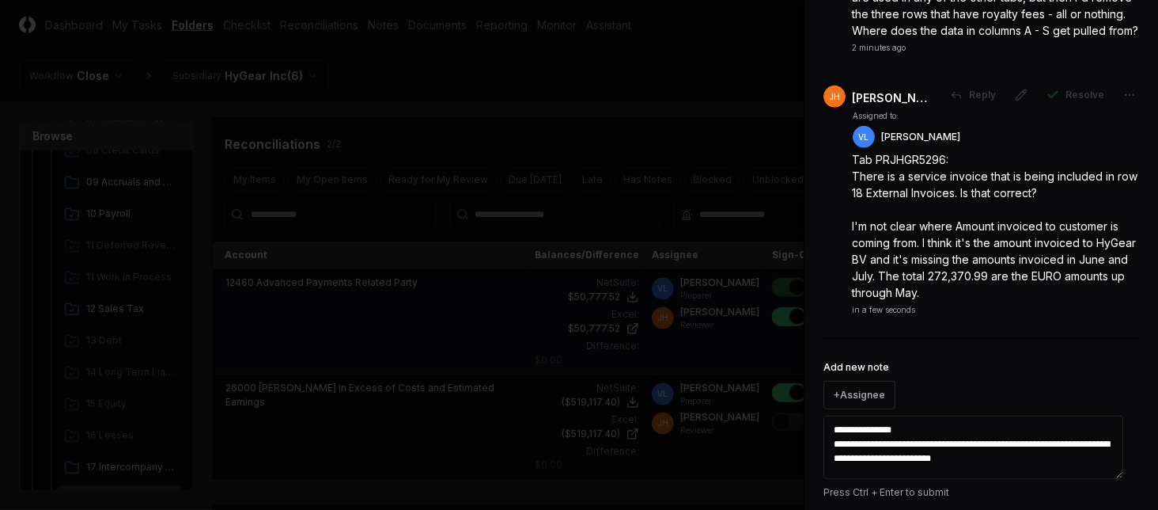
scroll to position [399, 0]
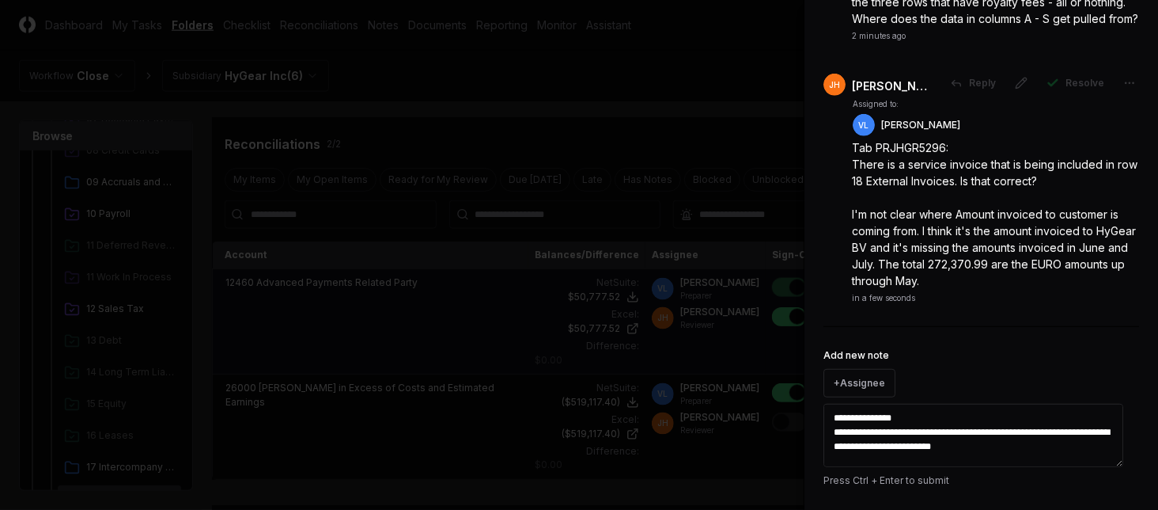
click at [914, 434] on textarea "**********" at bounding box center [974, 435] width 300 height 63
click at [871, 396] on button "+ Assignee" at bounding box center [860, 383] width 72 height 28
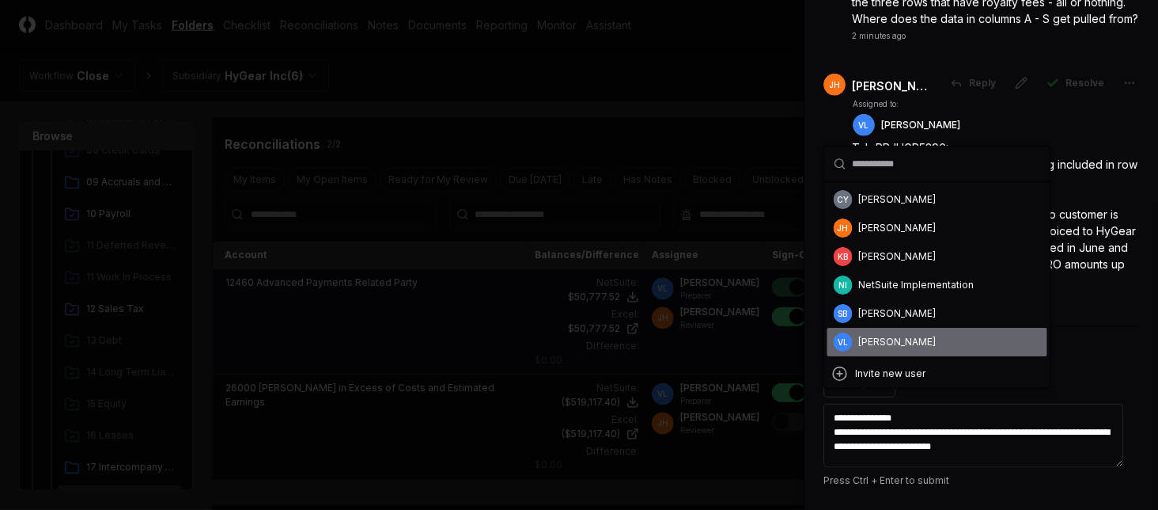
click at [866, 343] on div "[PERSON_NAME]" at bounding box center [898, 342] width 78 height 14
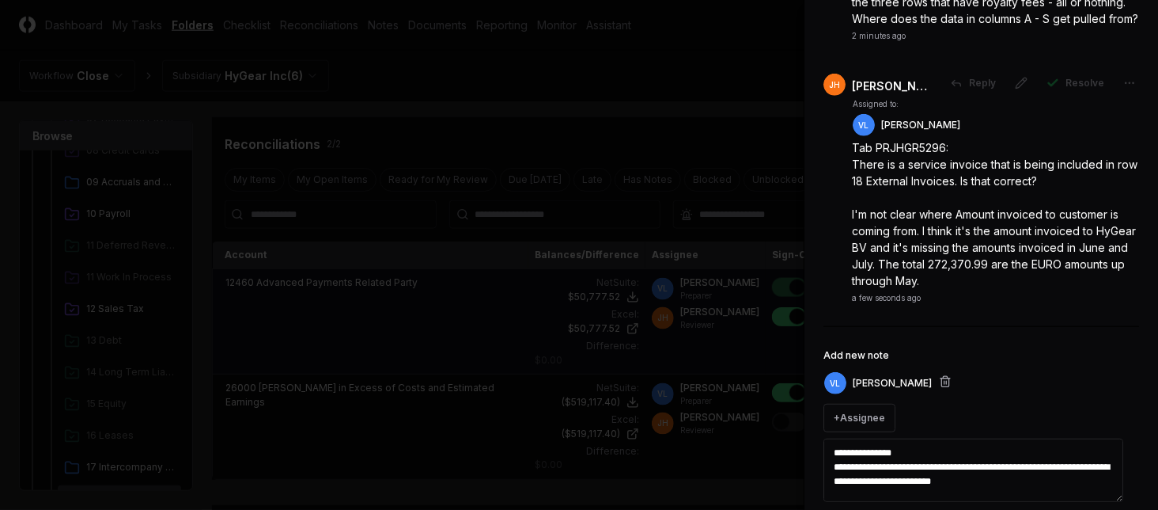
click at [898, 462] on textarea "**********" at bounding box center [974, 469] width 300 height 63
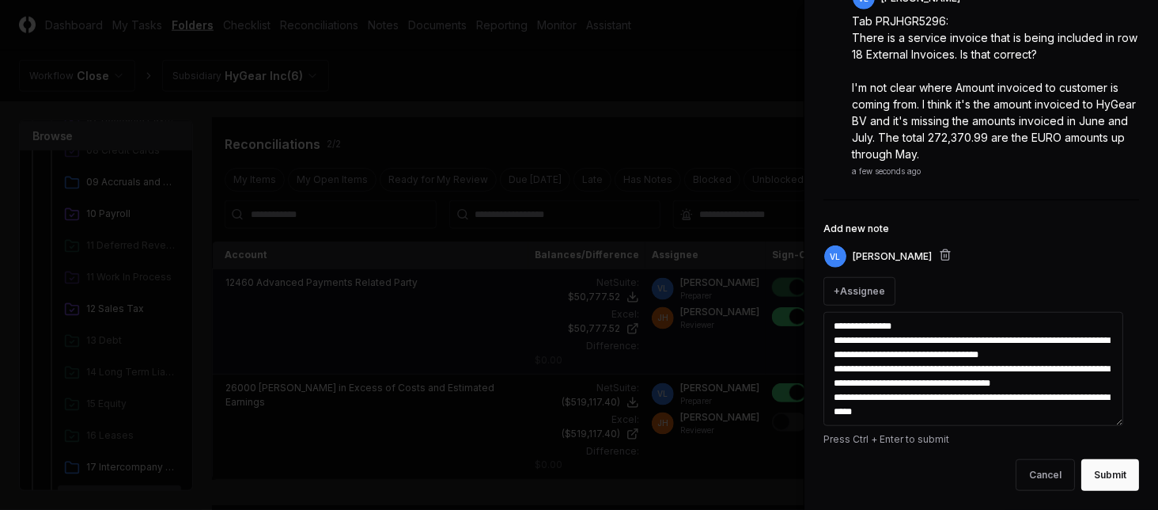
scroll to position [540, 0]
click at [1089, 479] on button "Submit" at bounding box center [1111, 475] width 58 height 32
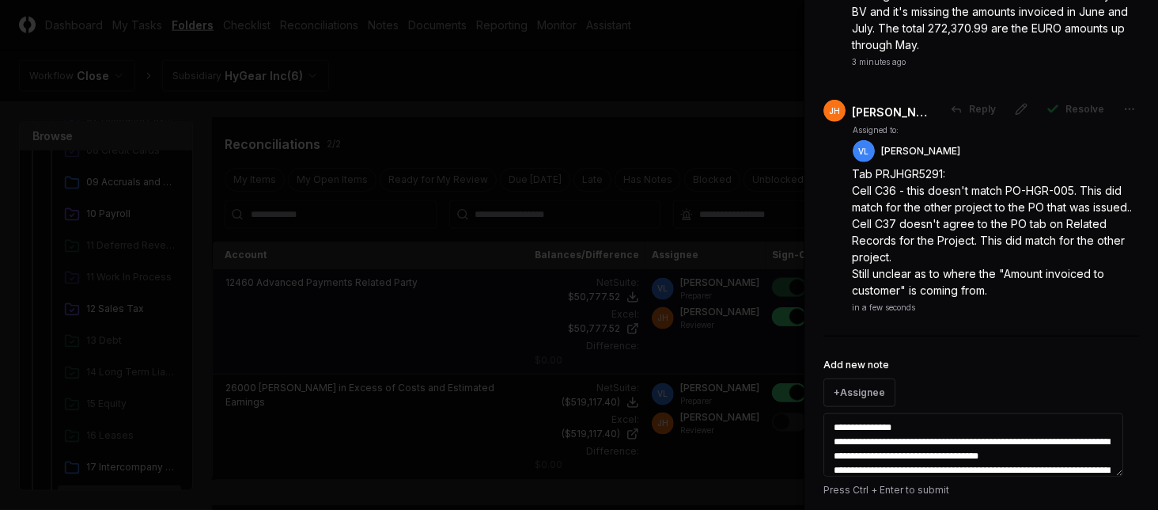
scroll to position [686, 0]
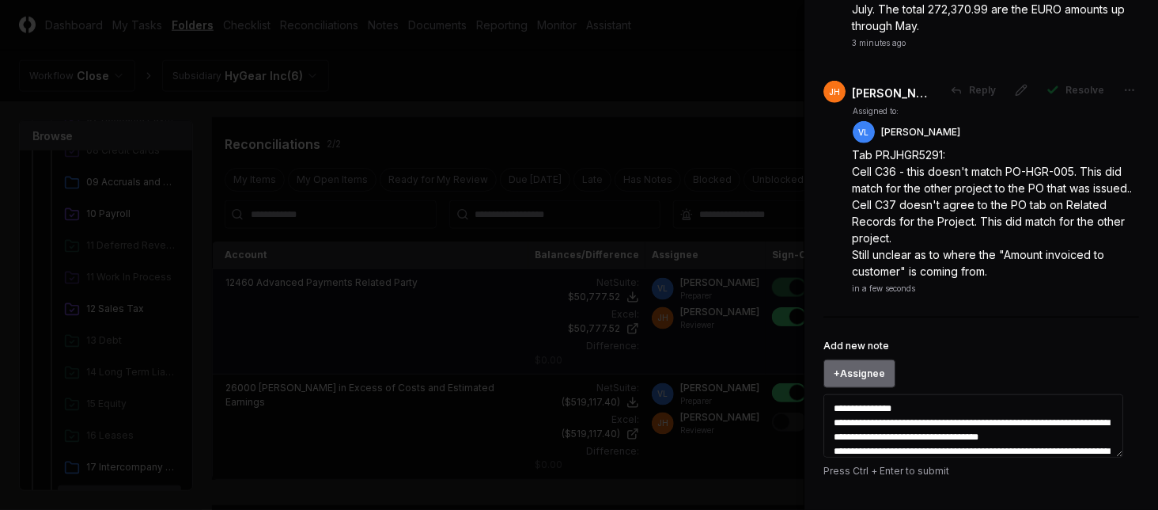
click at [877, 375] on button "+ Assignee" at bounding box center [860, 373] width 72 height 28
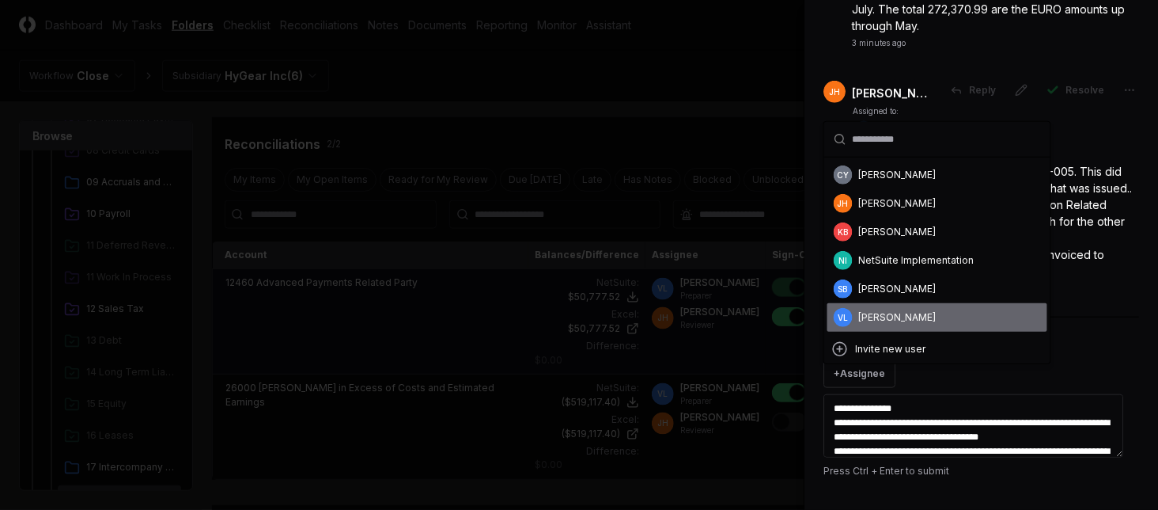
click at [884, 311] on div "[PERSON_NAME]" at bounding box center [898, 317] width 78 height 14
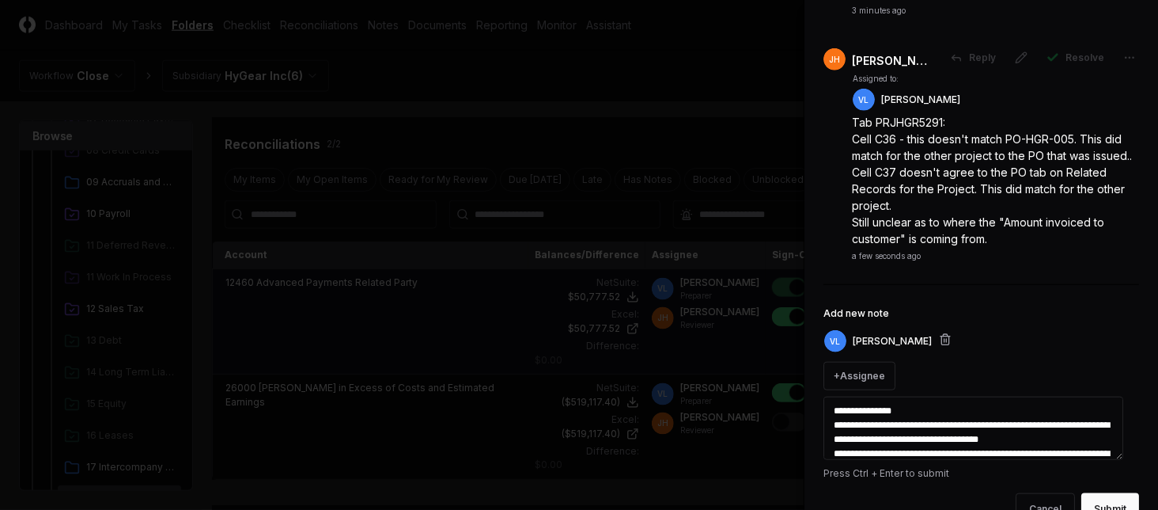
click at [904, 441] on textarea "**********" at bounding box center [974, 427] width 300 height 63
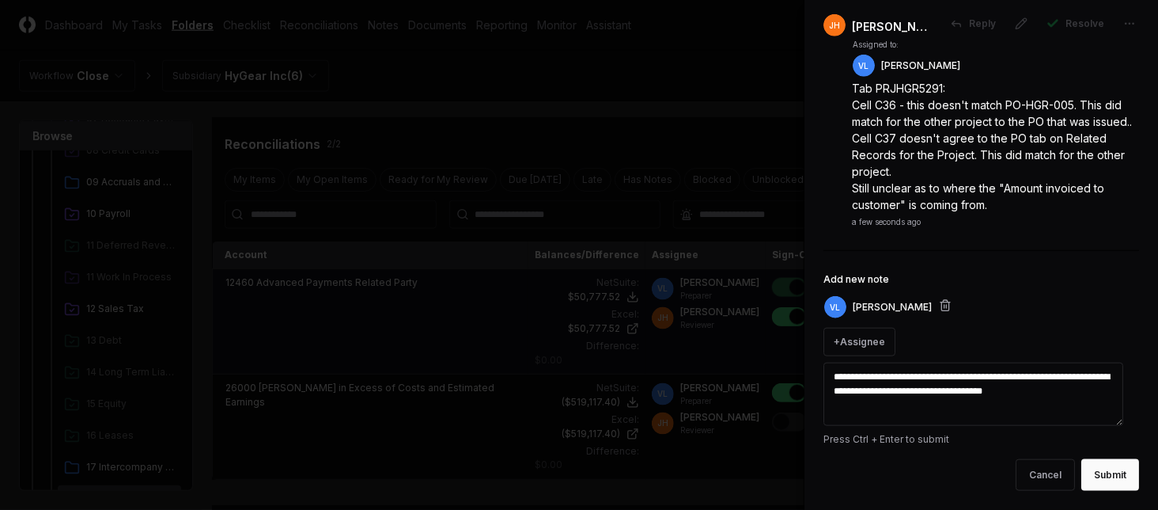
scroll to position [752, 0]
click at [1096, 479] on button "Submit" at bounding box center [1111, 475] width 58 height 32
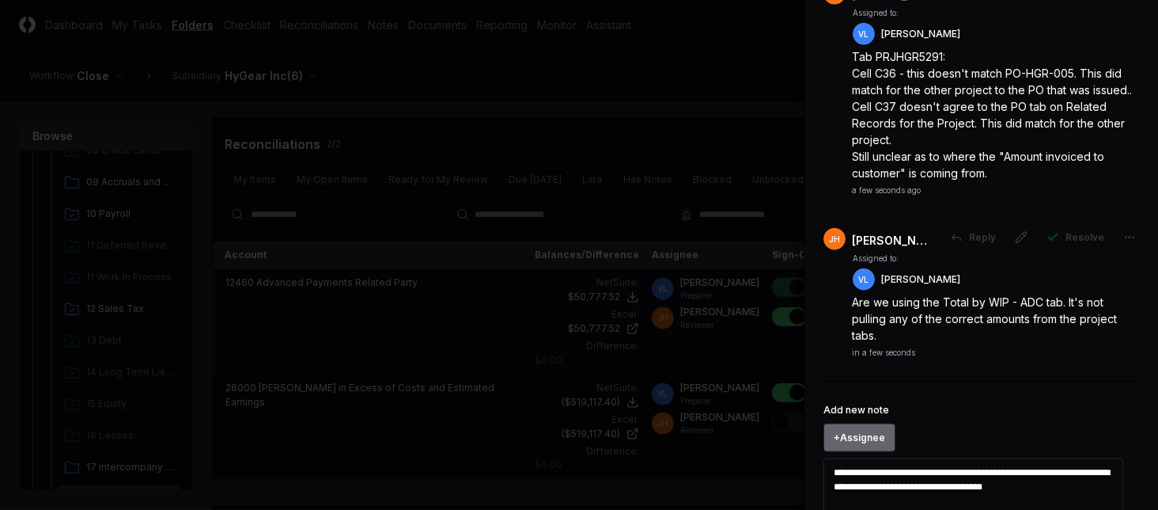
click at [870, 452] on button "+ Assignee" at bounding box center [860, 437] width 72 height 28
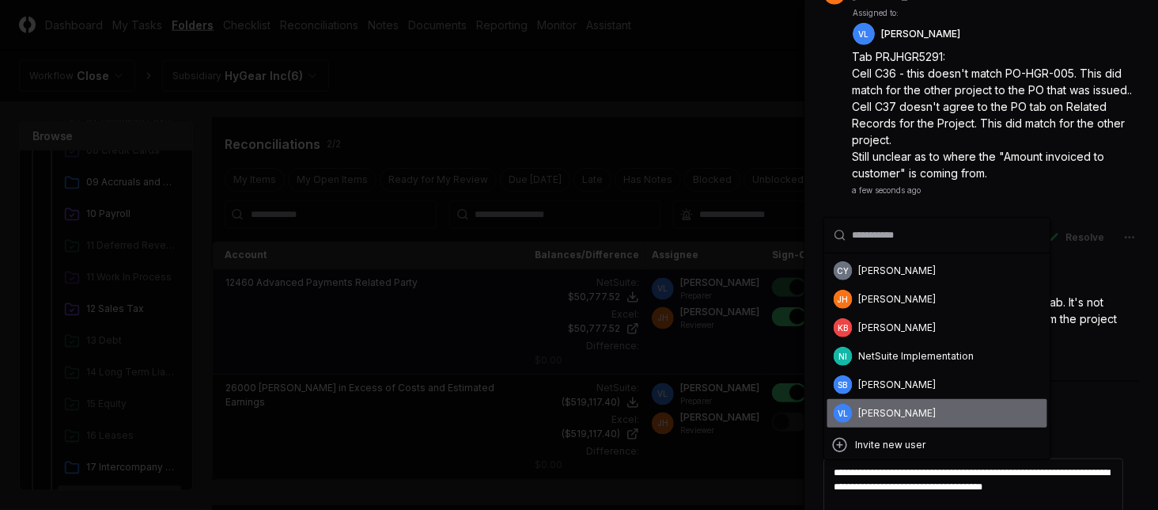
click at [916, 409] on div "[PERSON_NAME]" at bounding box center [898, 413] width 78 height 14
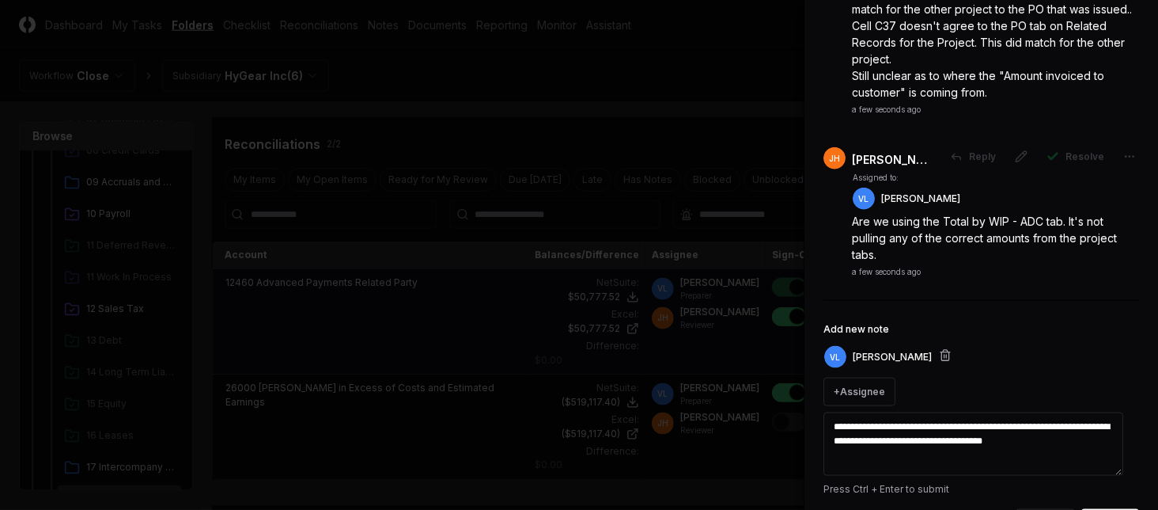
scroll to position [915, 0]
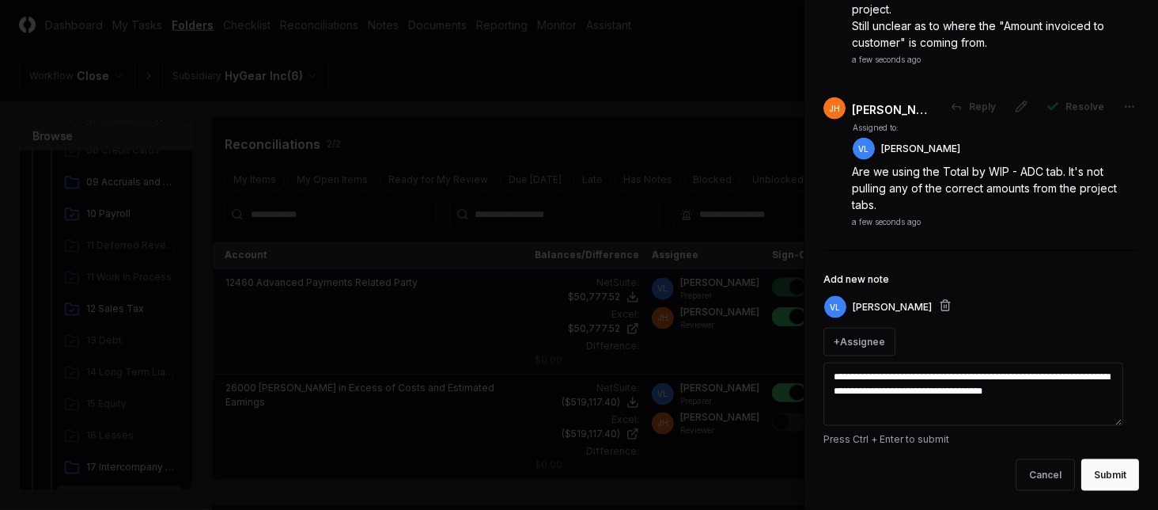
click at [911, 362] on textarea "**********" at bounding box center [974, 393] width 300 height 63
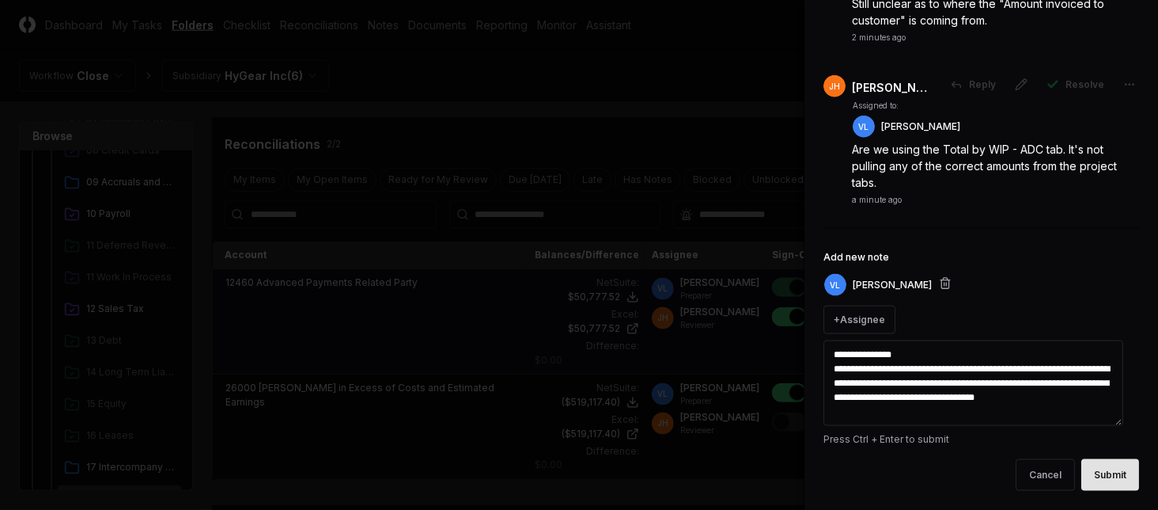
click at [1101, 491] on button "Submit" at bounding box center [1111, 475] width 58 height 32
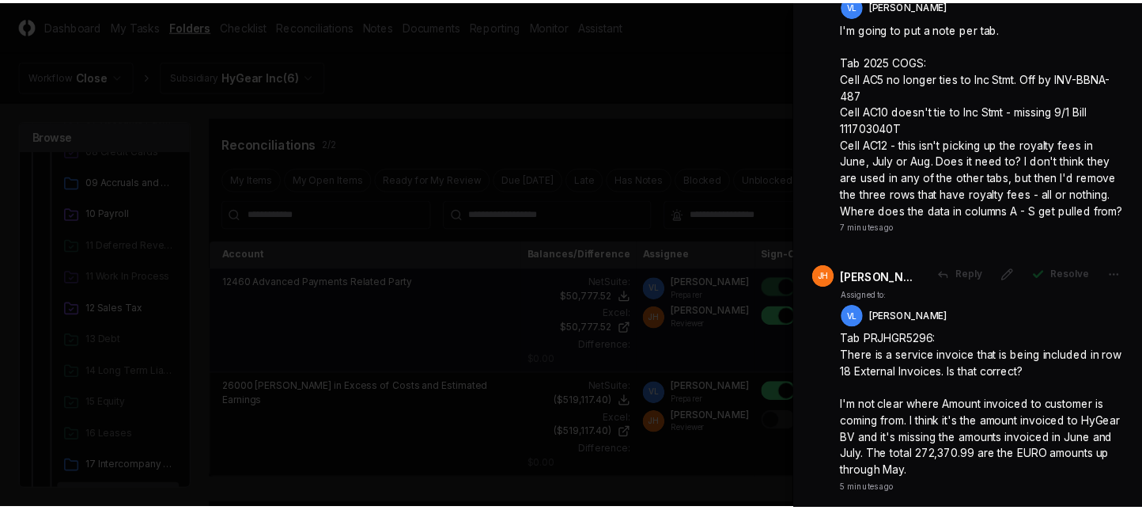
scroll to position [0, 0]
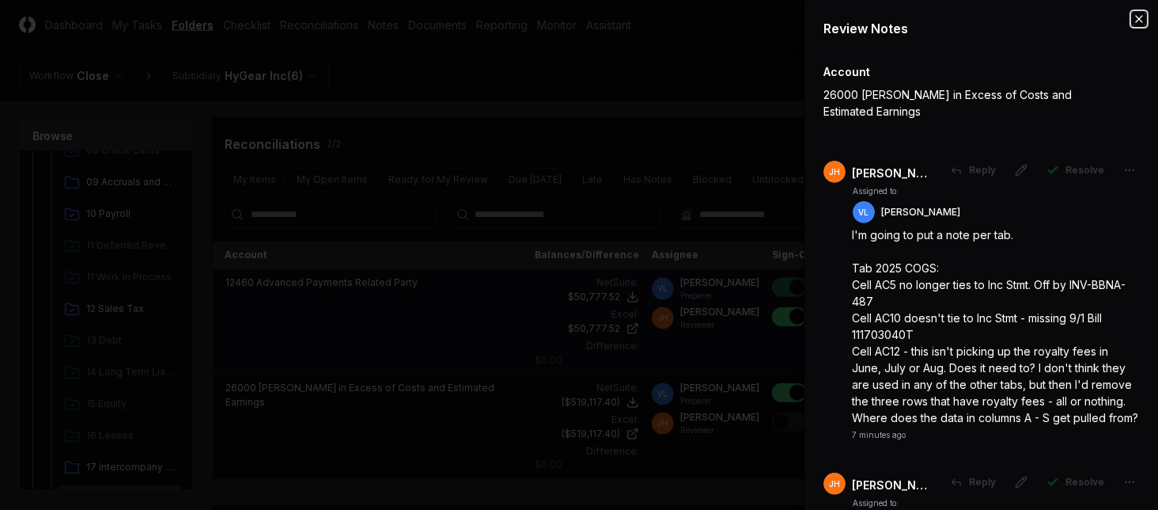
click at [1133, 17] on icon "button" at bounding box center [1139, 19] width 13 height 13
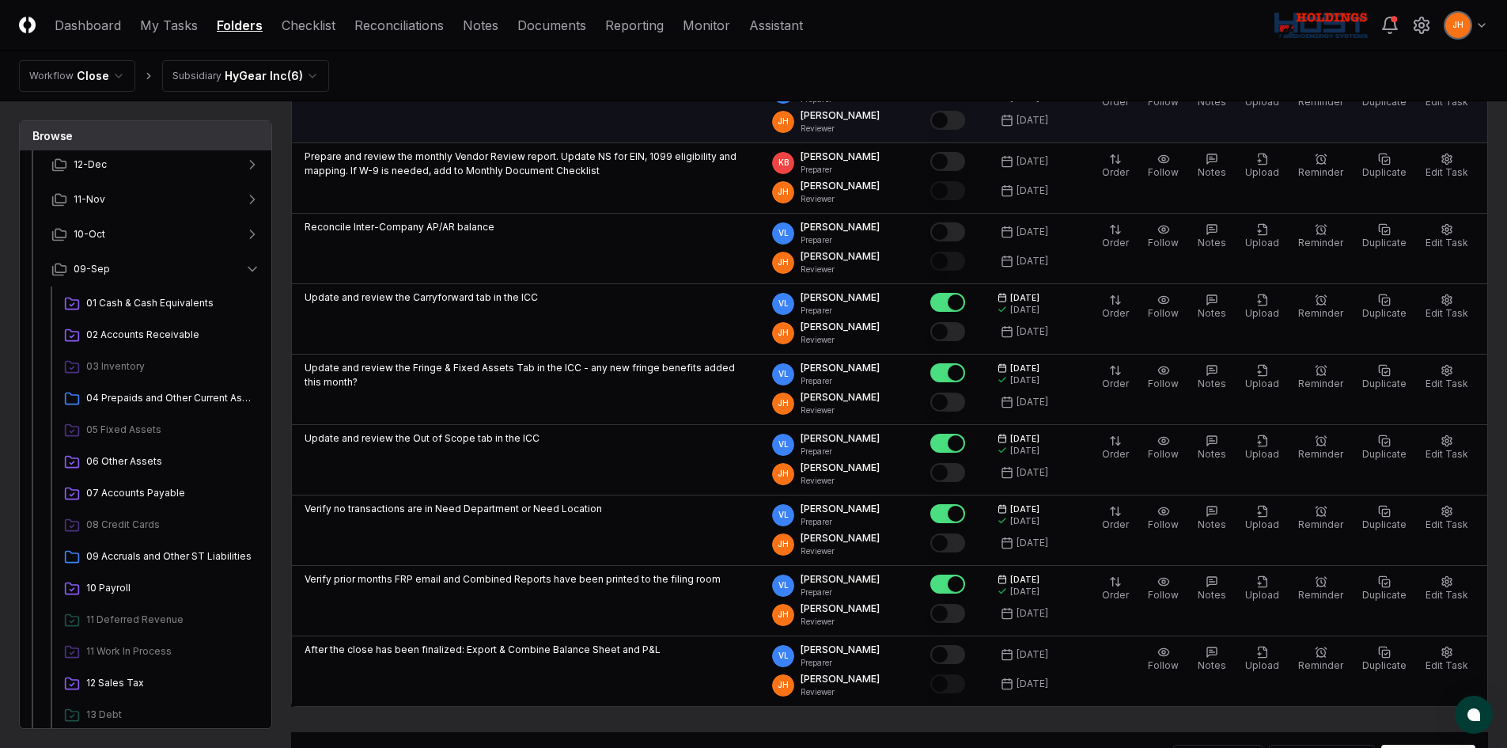
scroll to position [68, 0]
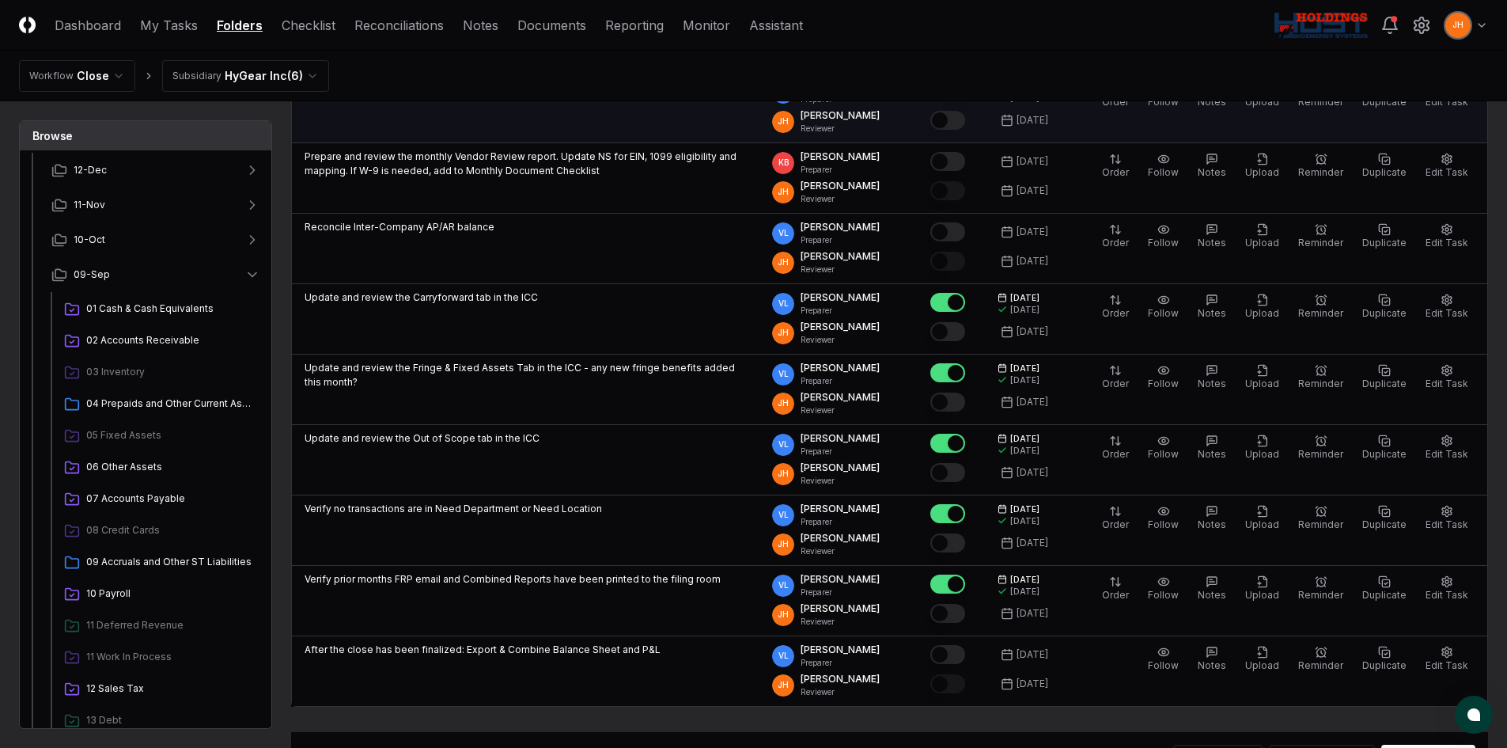
click at [451, 116] on td "Expense Allocations (Ops)" at bounding box center [526, 108] width 468 height 70
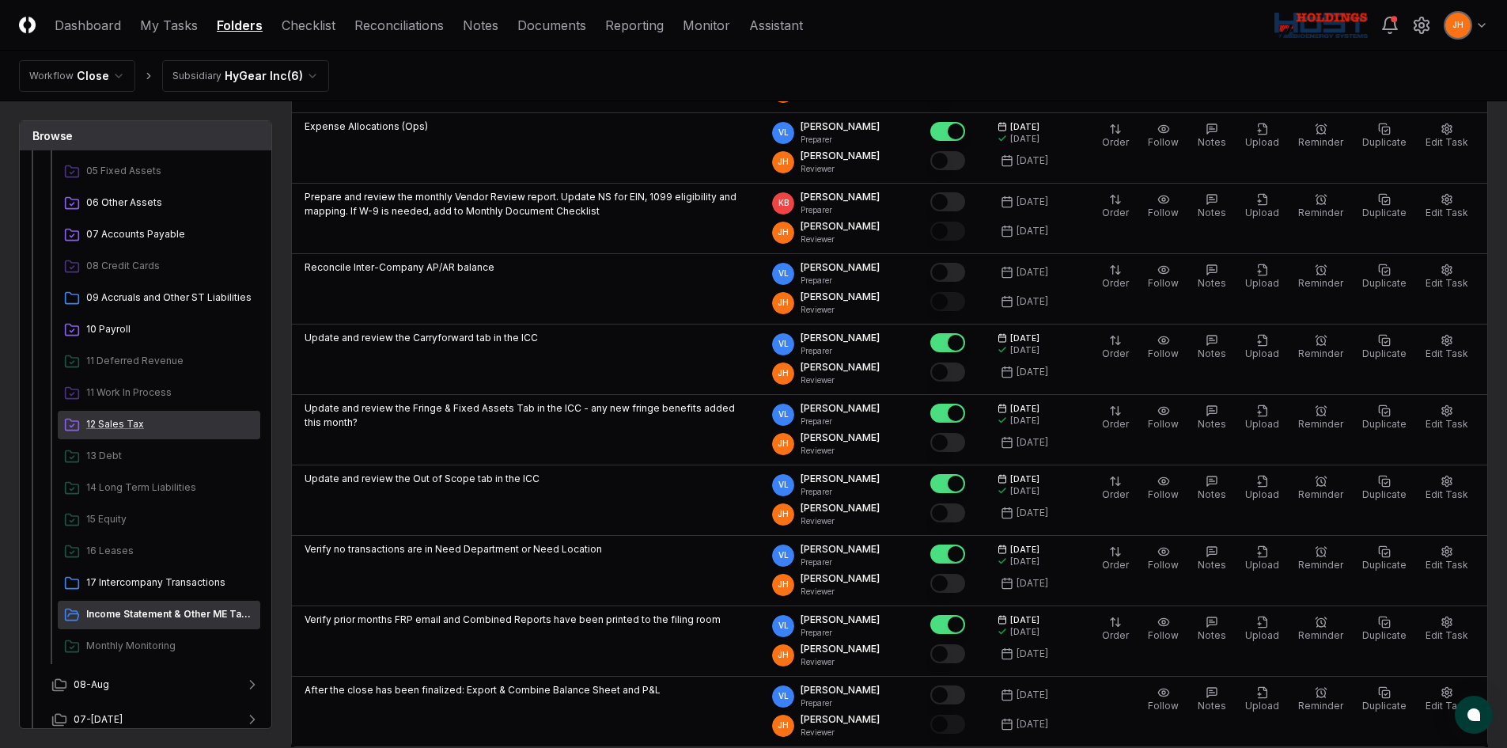
scroll to position [385, 0]
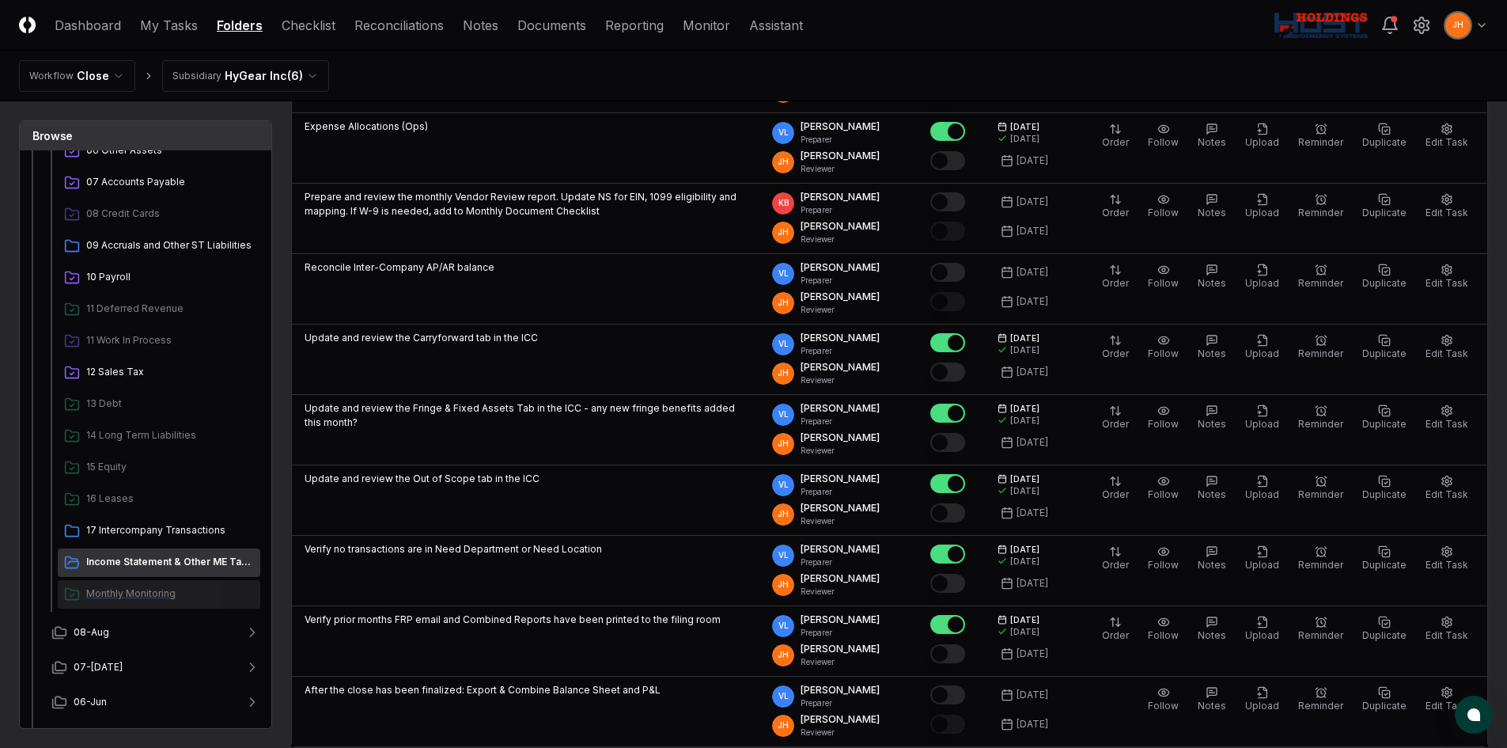
click at [126, 573] on span "Monthly Monitoring" at bounding box center [170, 593] width 168 height 14
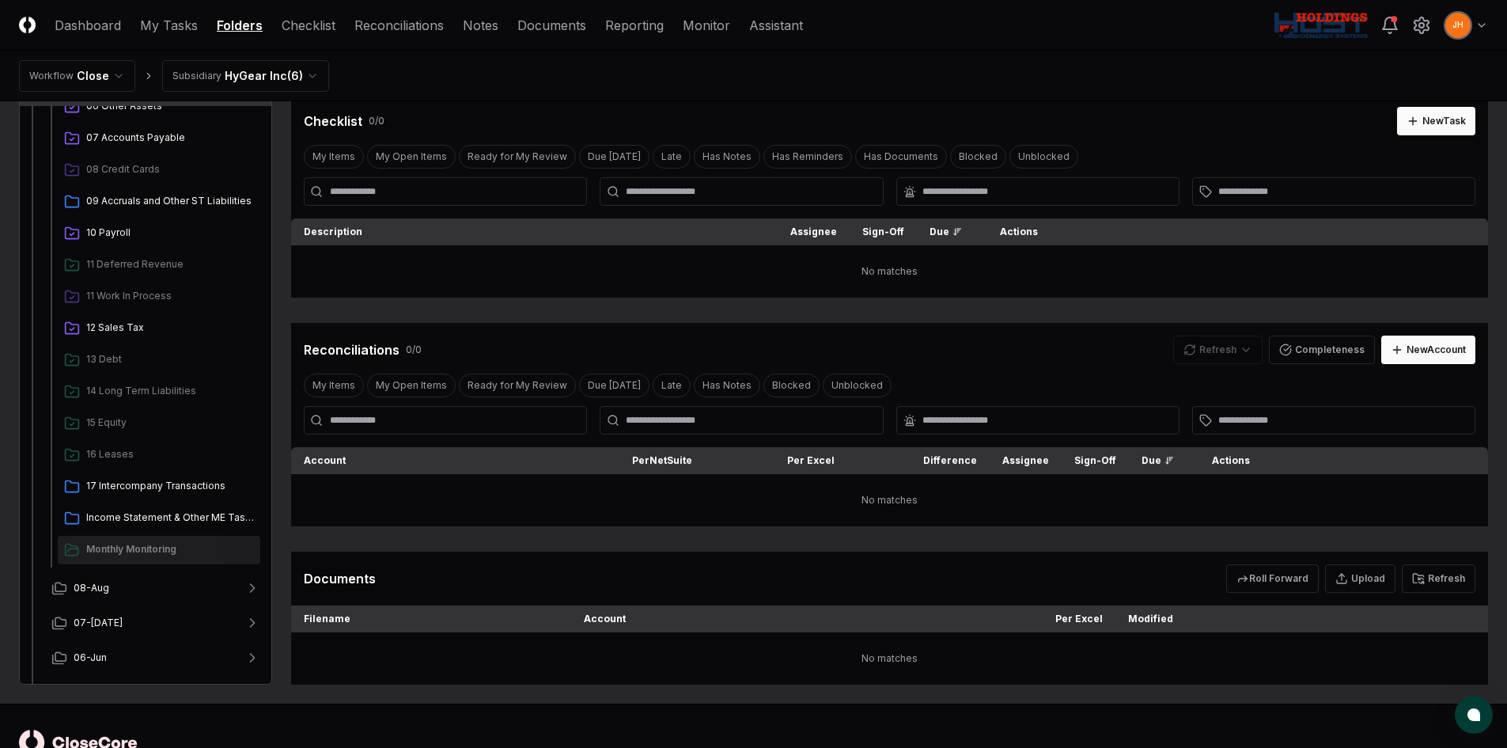
scroll to position [183, 0]
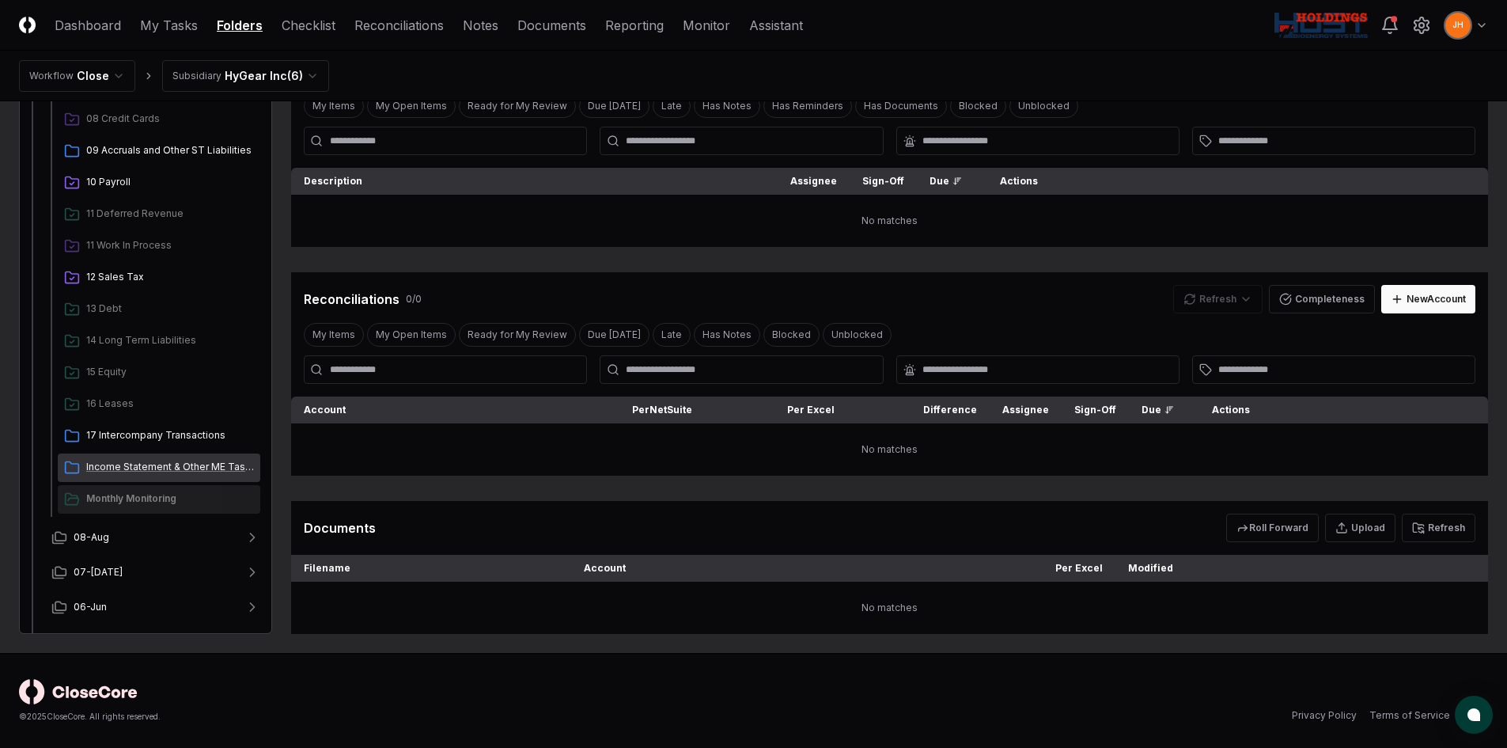
click at [144, 468] on span "Income Statement & Other ME Tasks" at bounding box center [170, 467] width 168 height 14
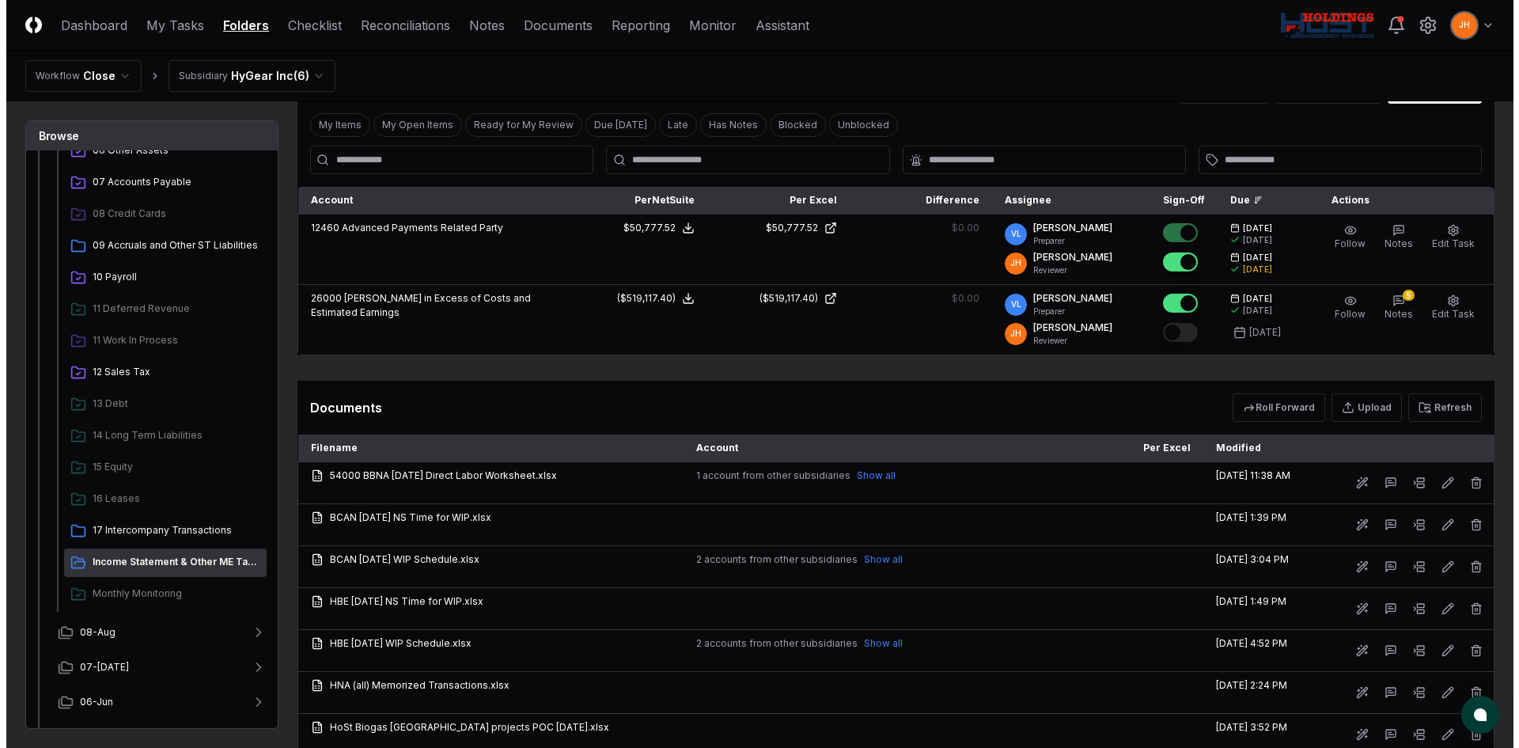
scroll to position [1108, 0]
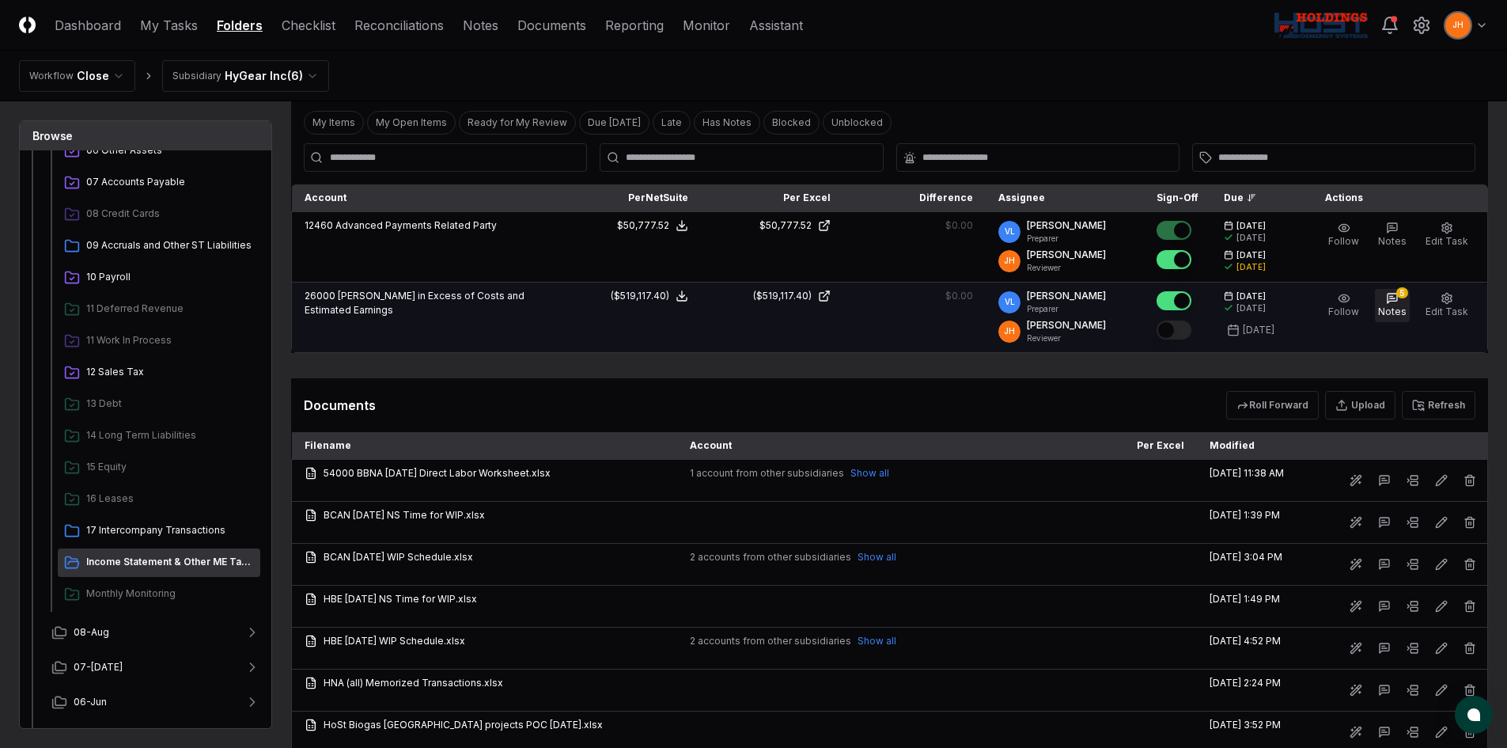
click at [1285, 309] on span "Notes" at bounding box center [1392, 311] width 28 height 12
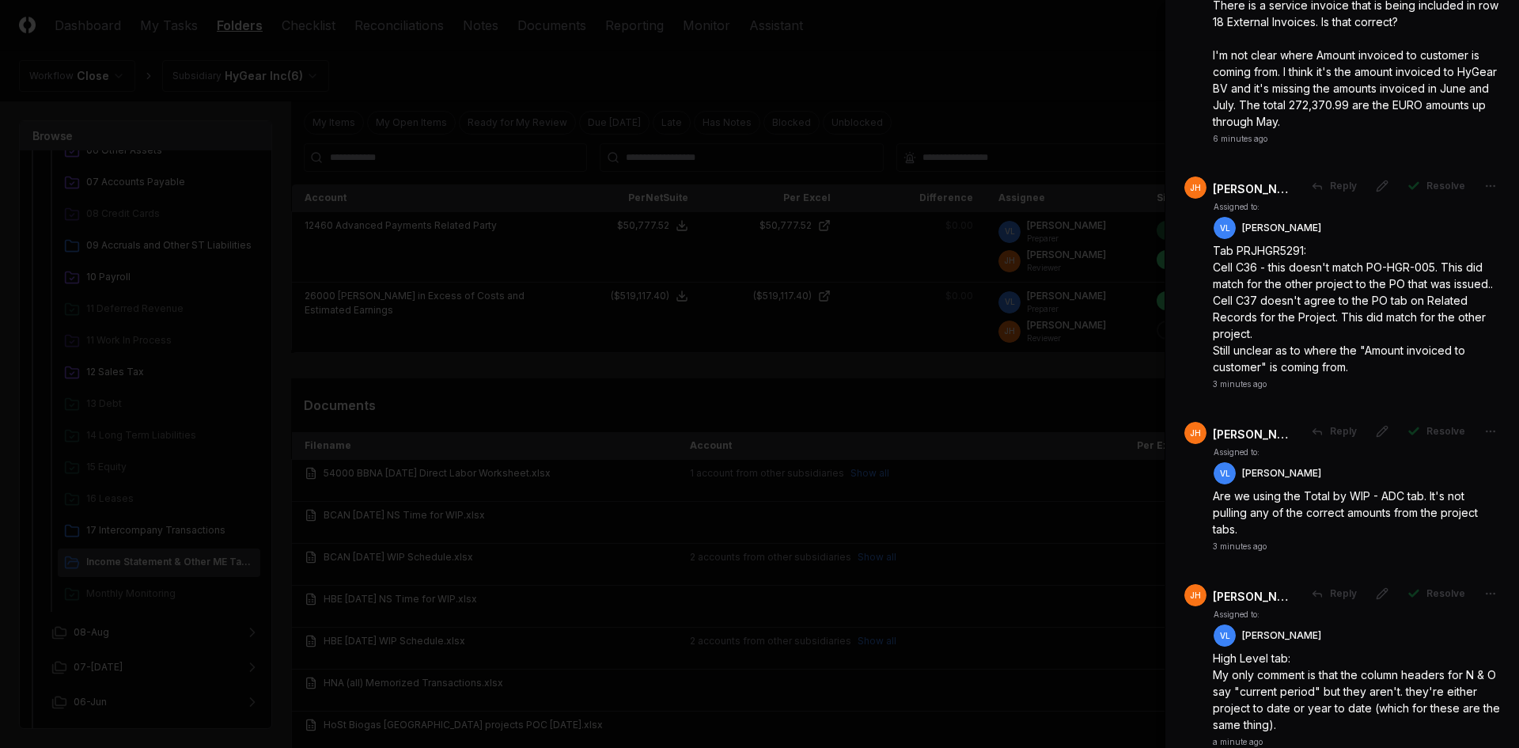
scroll to position [823, 0]
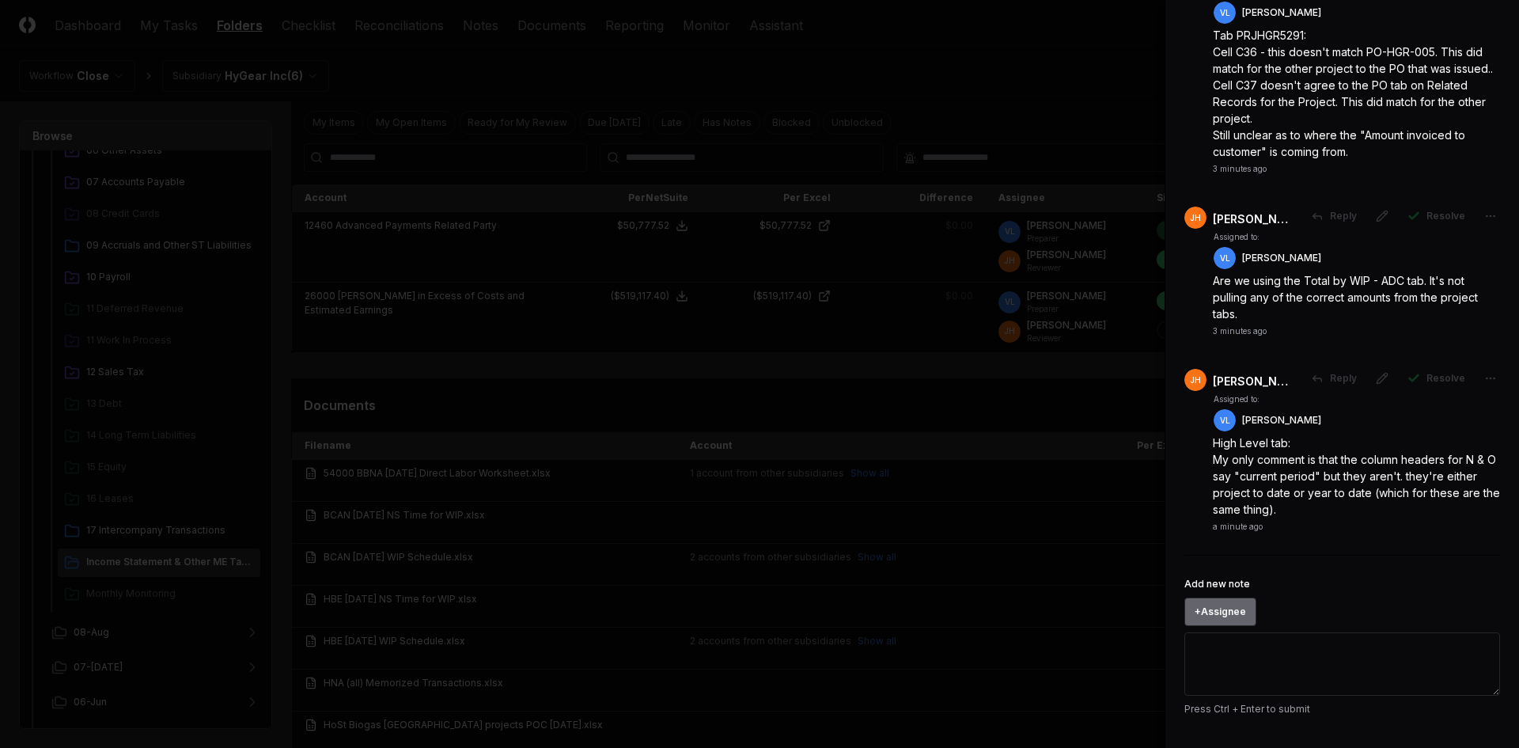
click at [1234, 573] on button "+ Assignee" at bounding box center [1220, 611] width 72 height 28
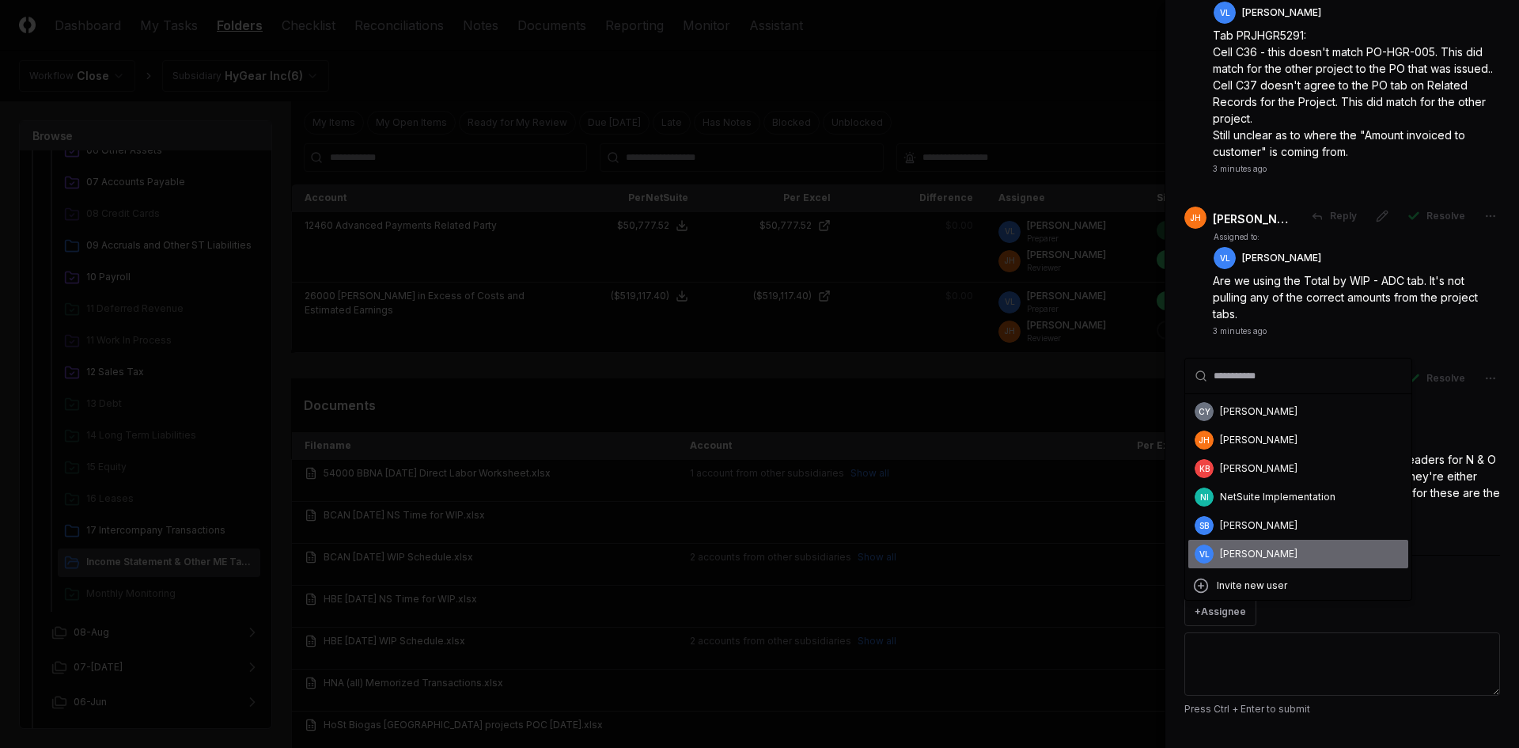
click at [1260, 550] on div "[PERSON_NAME]" at bounding box center [1259, 554] width 78 height 14
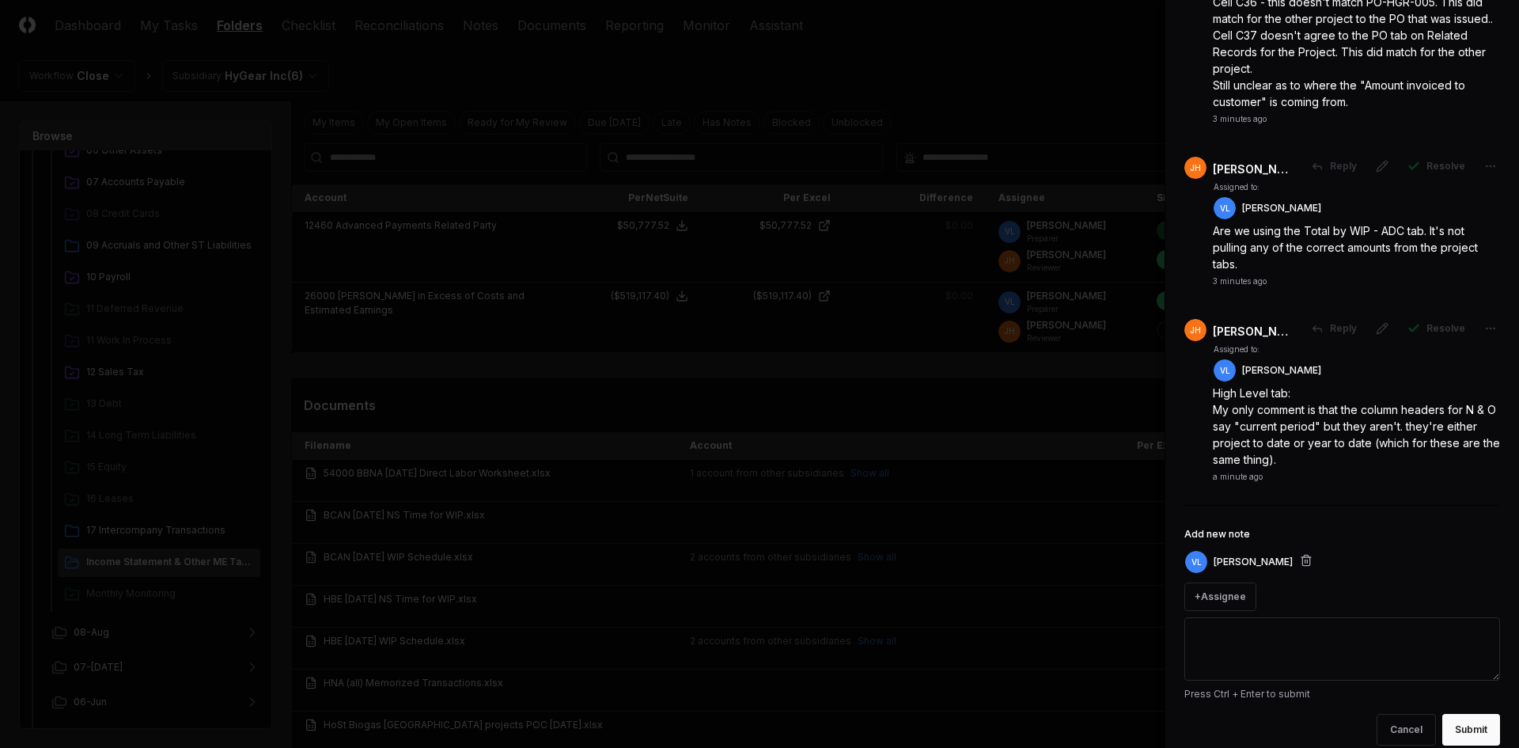
click at [1279, 573] on textarea "Add new note" at bounding box center [1342, 648] width 316 height 63
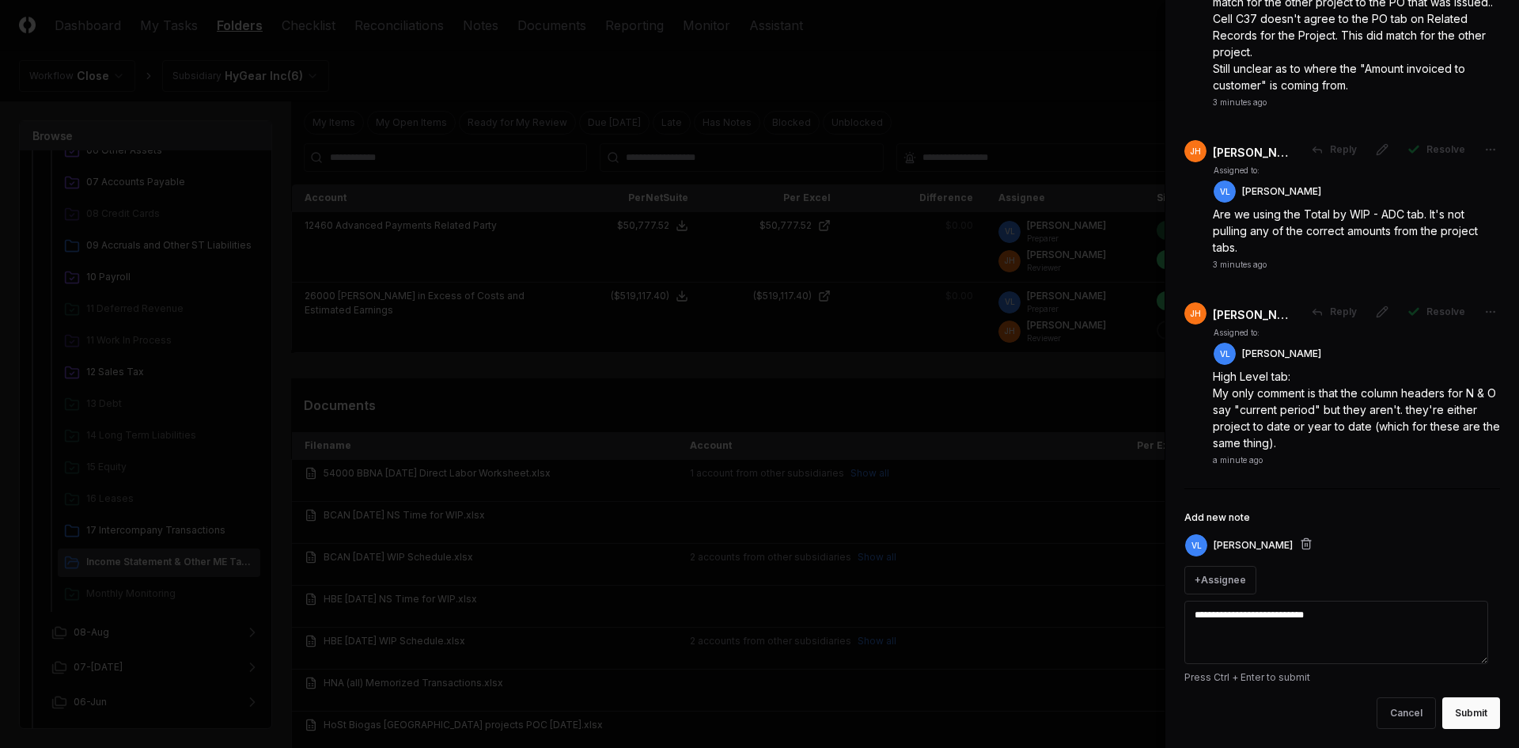
scroll to position [889, 0]
click at [1285, 573] on button "Submit" at bounding box center [1471, 713] width 58 height 32
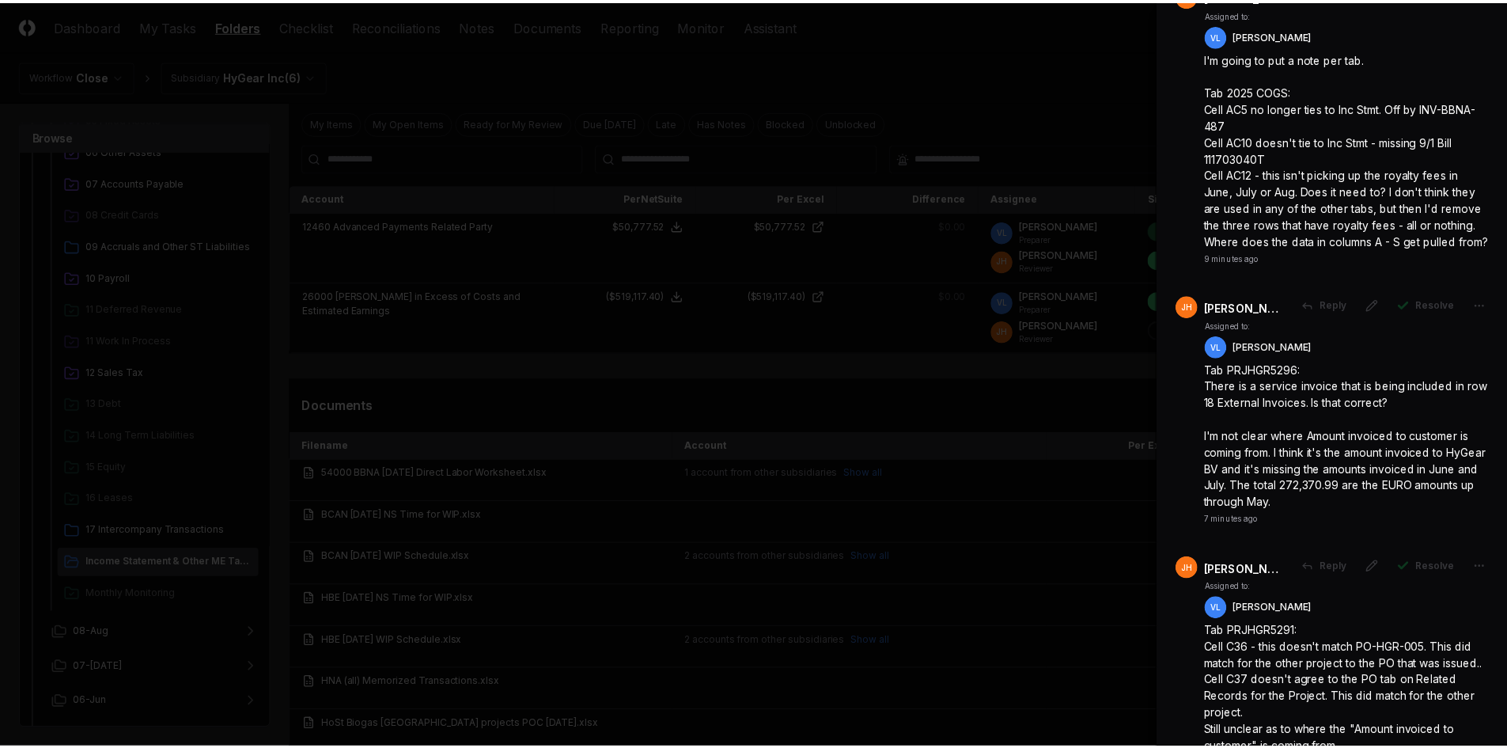
scroll to position [0, 0]
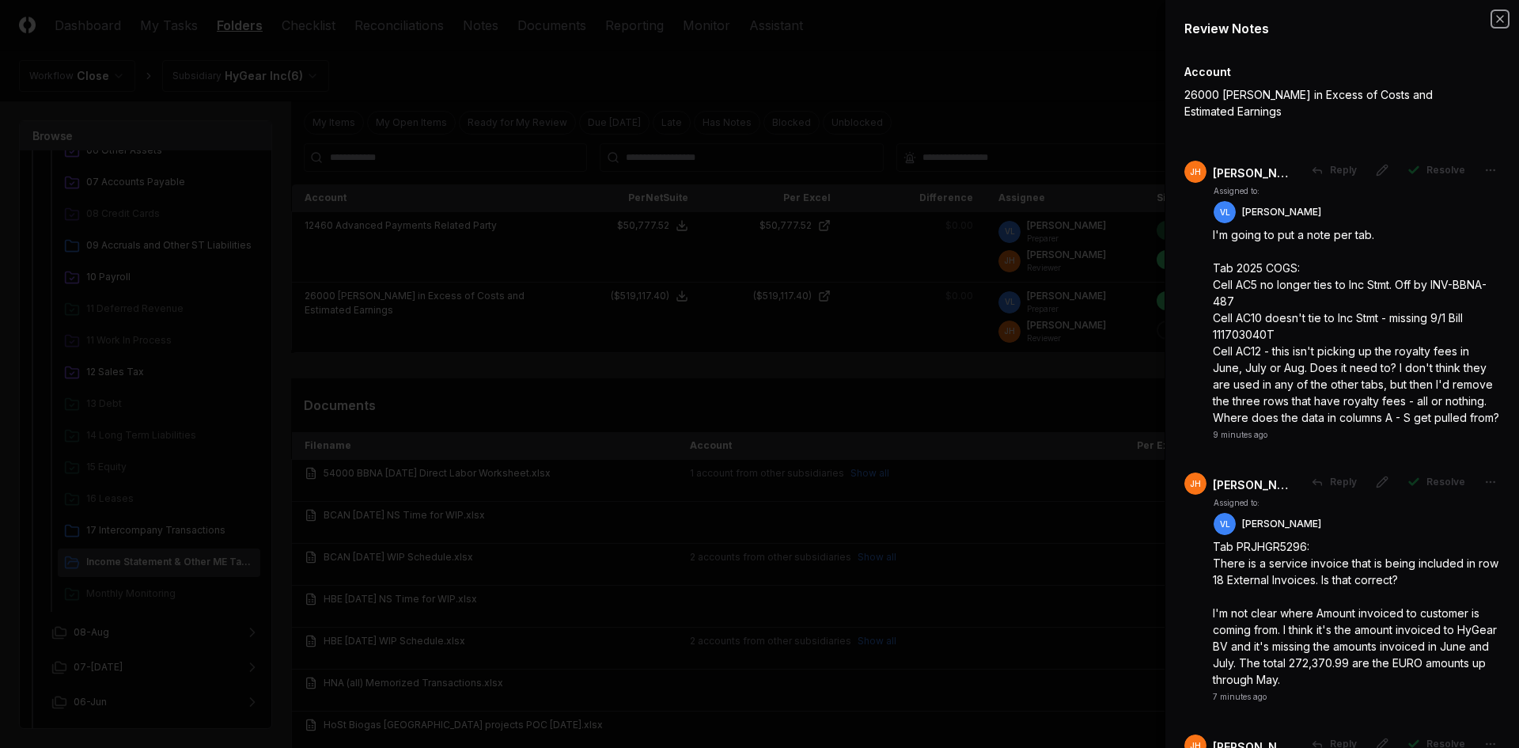
drag, startPoint x: 1483, startPoint y: 14, endPoint x: 1480, endPoint y: 25, distance: 11.8
click at [1285, 14] on icon "button" at bounding box center [1500, 19] width 13 height 13
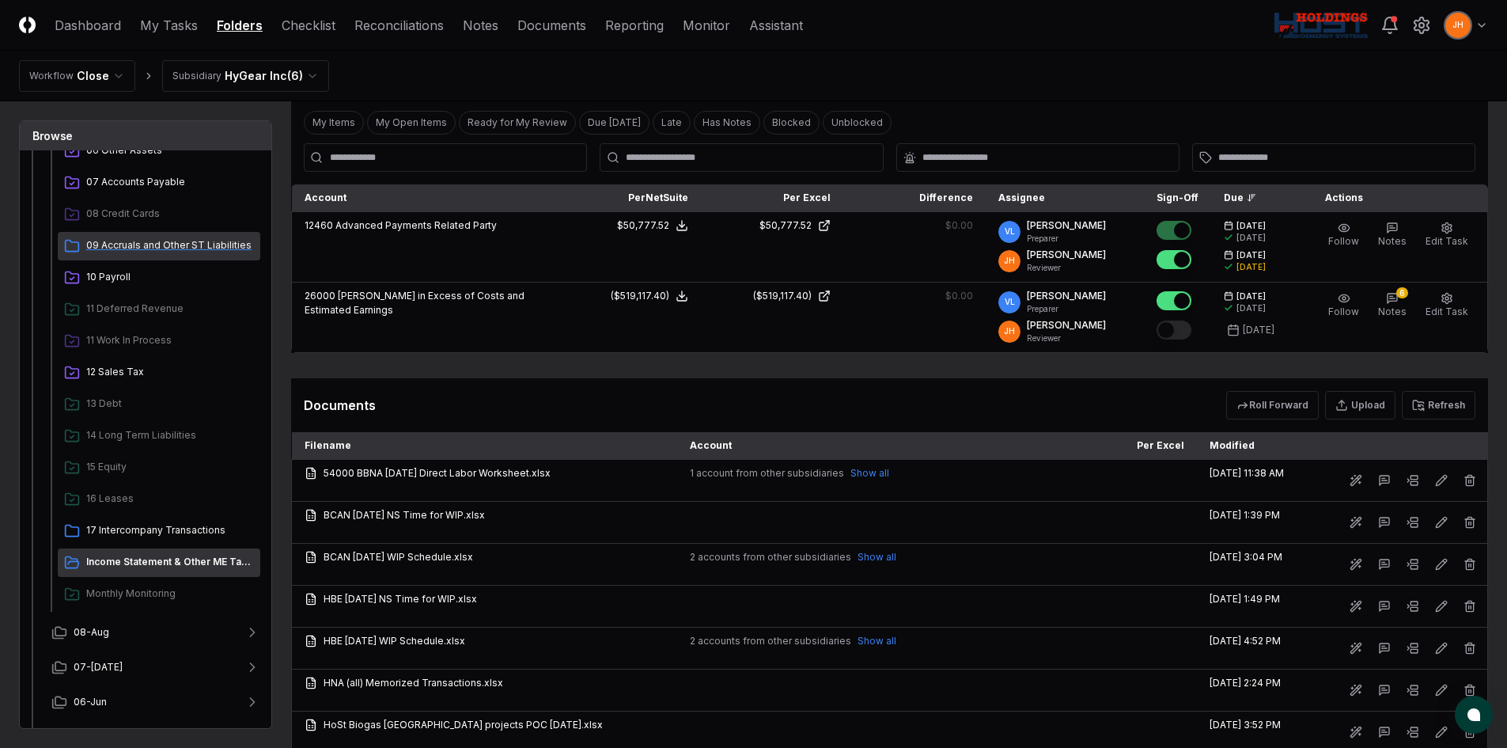
click at [127, 248] on span "09 Accruals and Other ST Liabilities" at bounding box center [170, 245] width 168 height 14
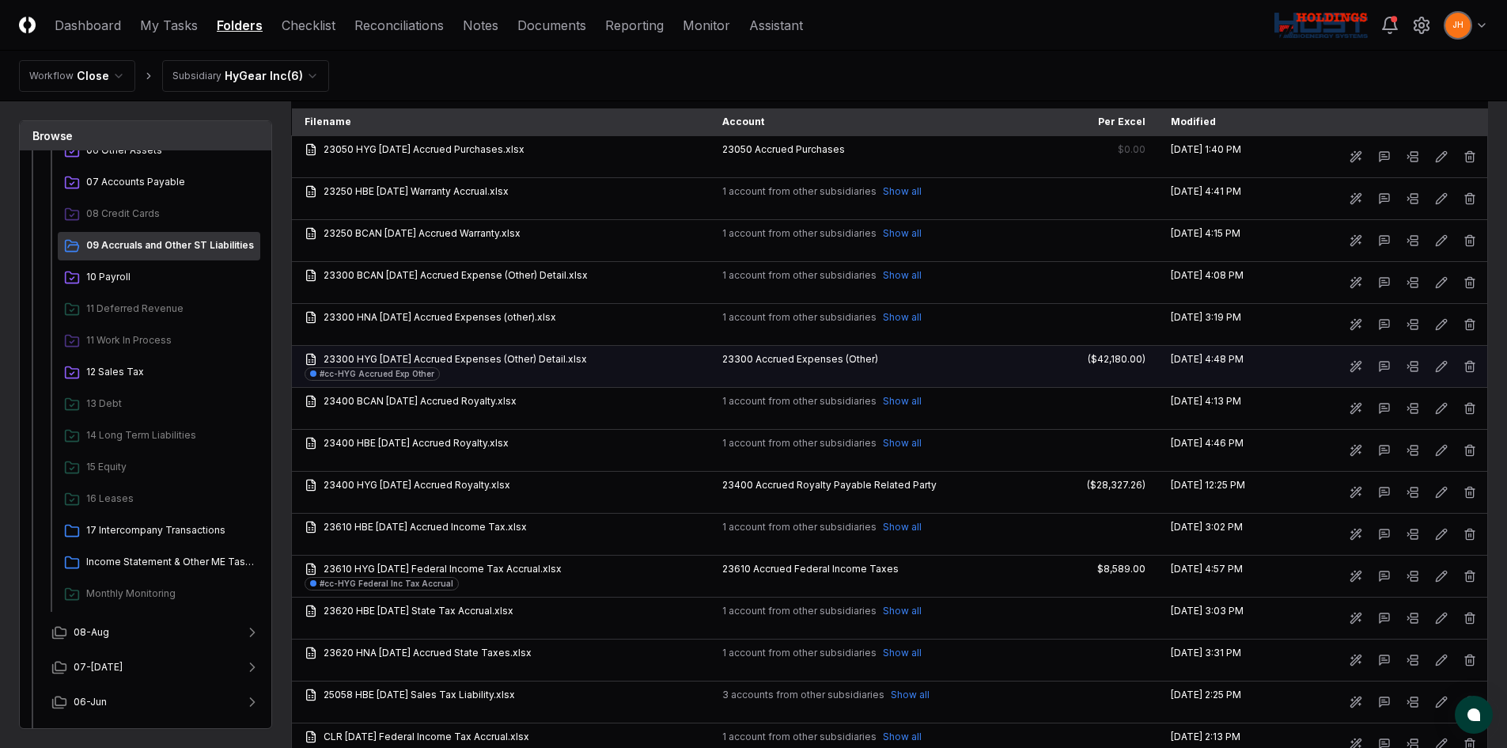
scroll to position [1029, 0]
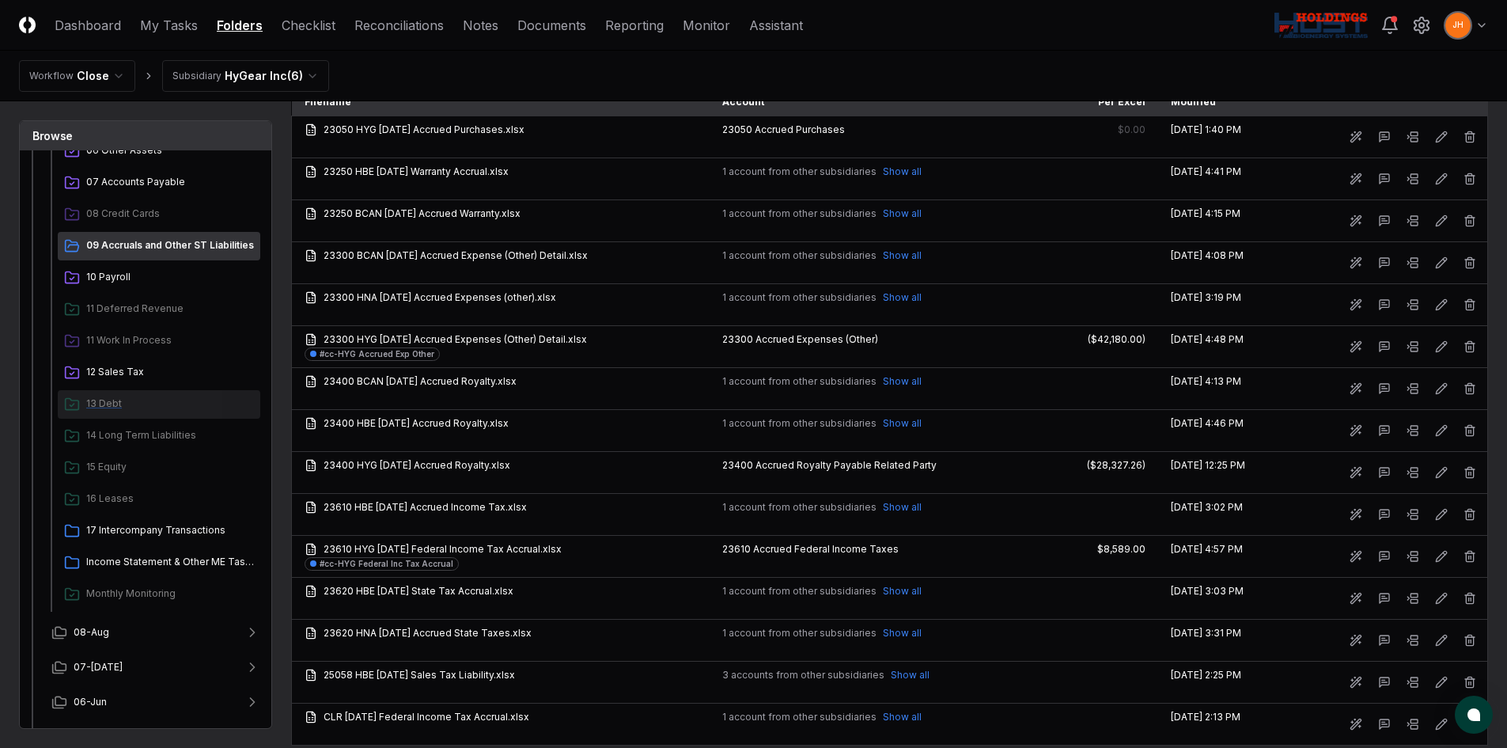
click at [125, 400] on span "13 Debt" at bounding box center [170, 403] width 168 height 14
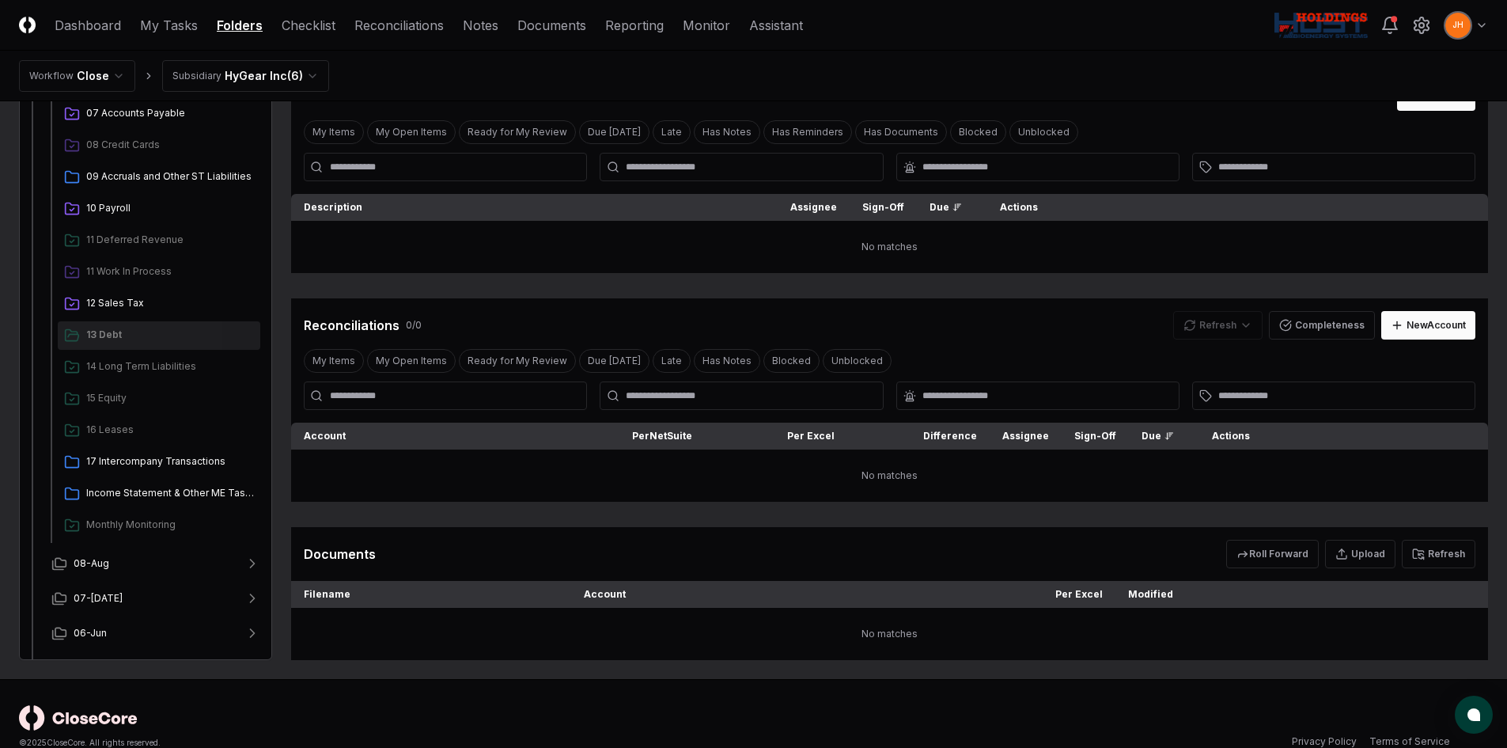
scroll to position [158, 0]
click at [135, 459] on span "17 Intercompany Transactions" at bounding box center [170, 460] width 168 height 14
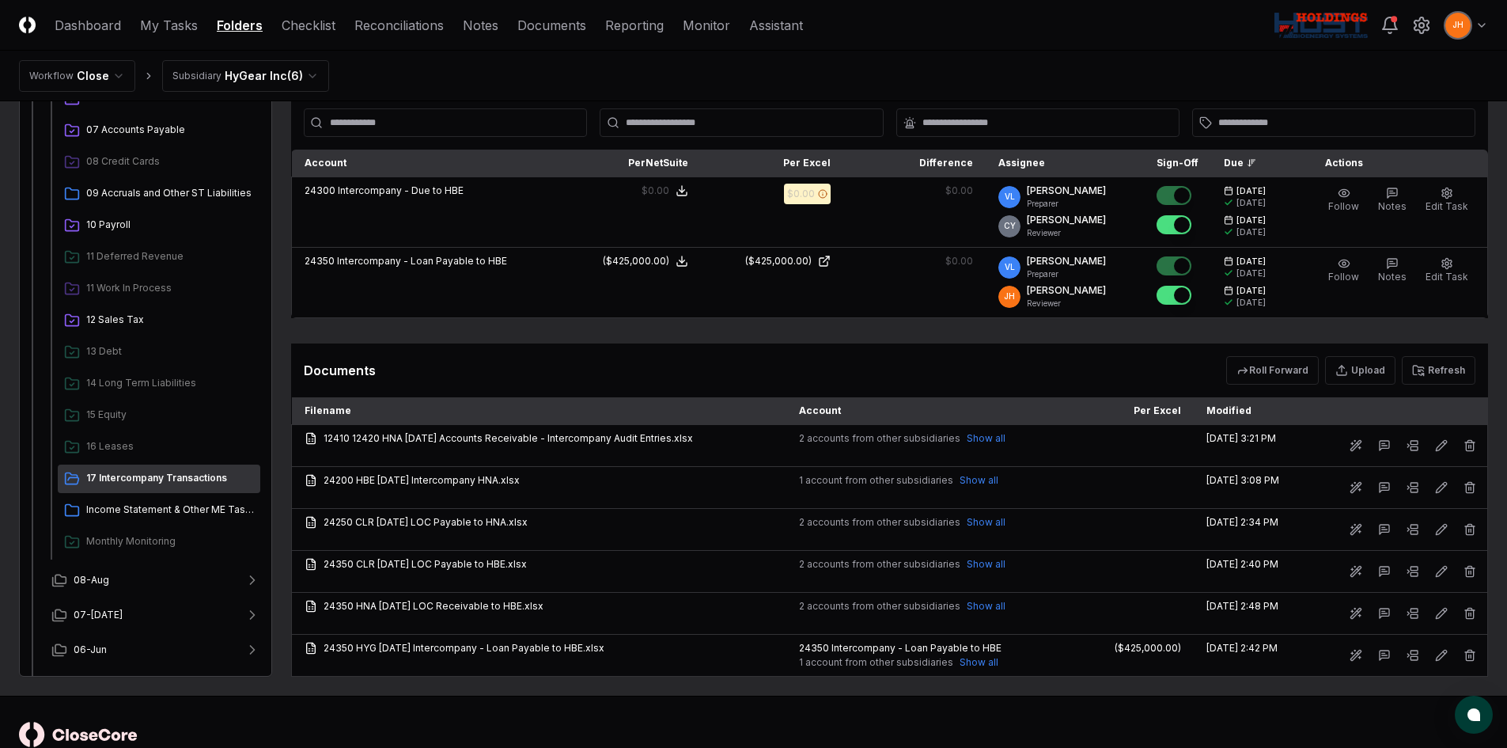
scroll to position [396, 0]
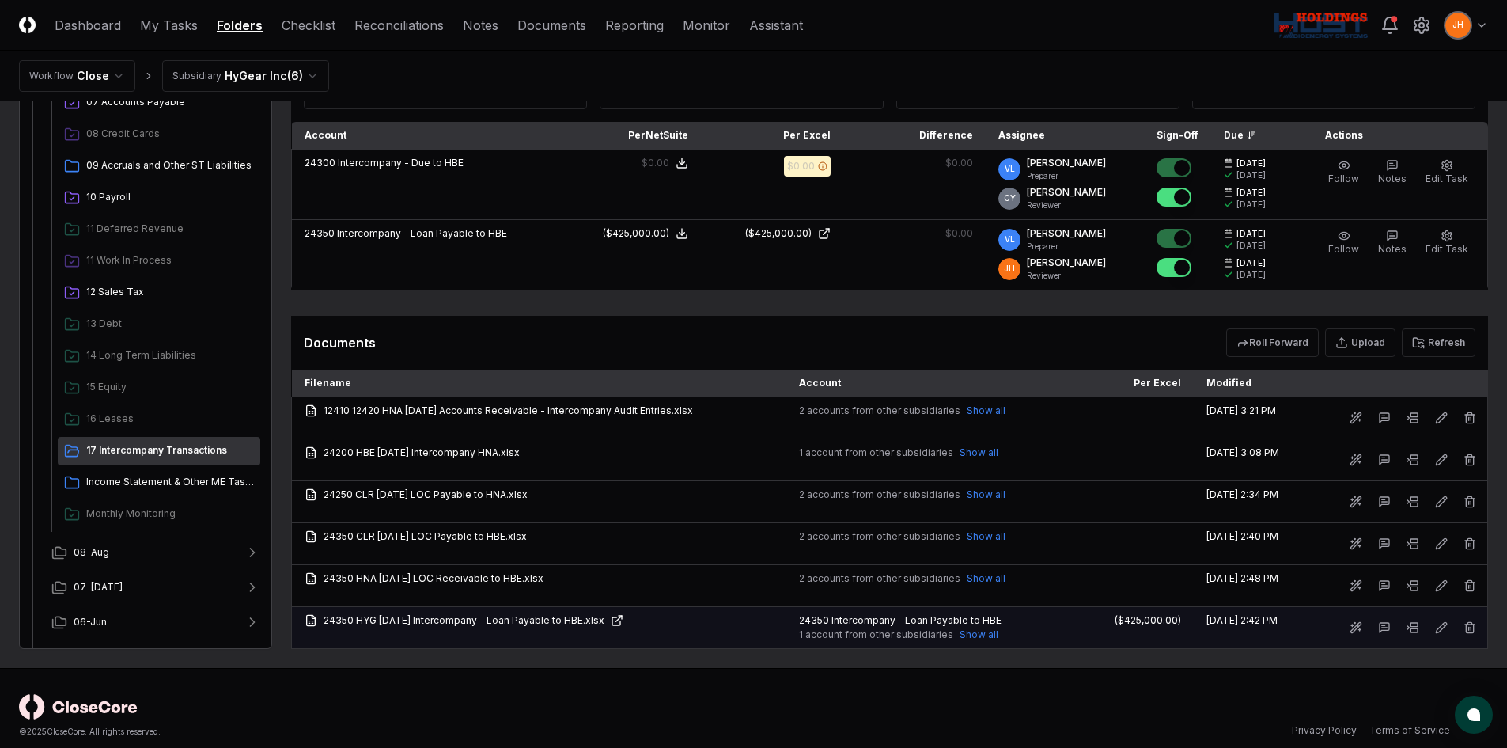
click at [518, 573] on link "24350 HYG [DATE] Intercompany - Loan Payable to HBE.xlsx" at bounding box center [539, 620] width 469 height 14
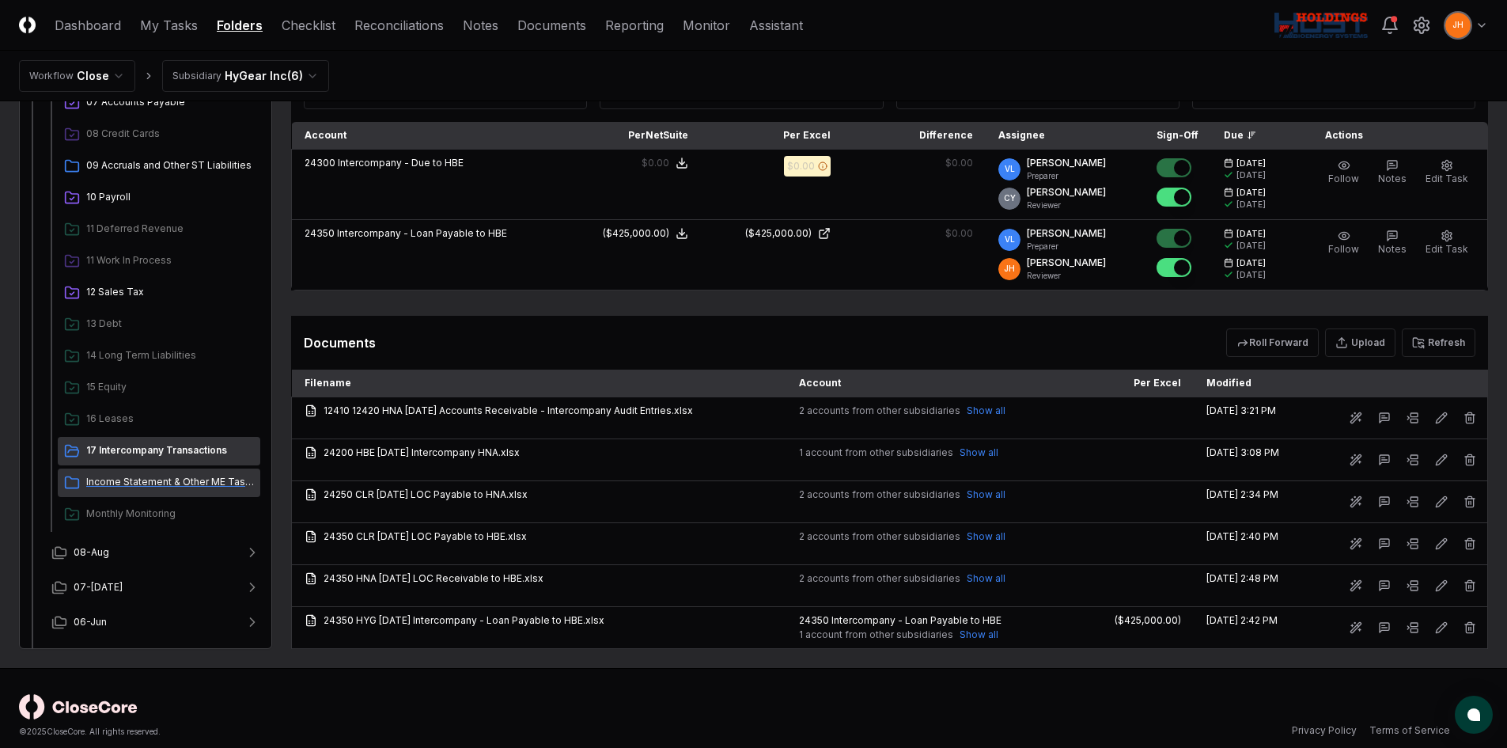
click at [144, 487] on span "Income Statement & Other ME Tasks" at bounding box center [170, 482] width 168 height 14
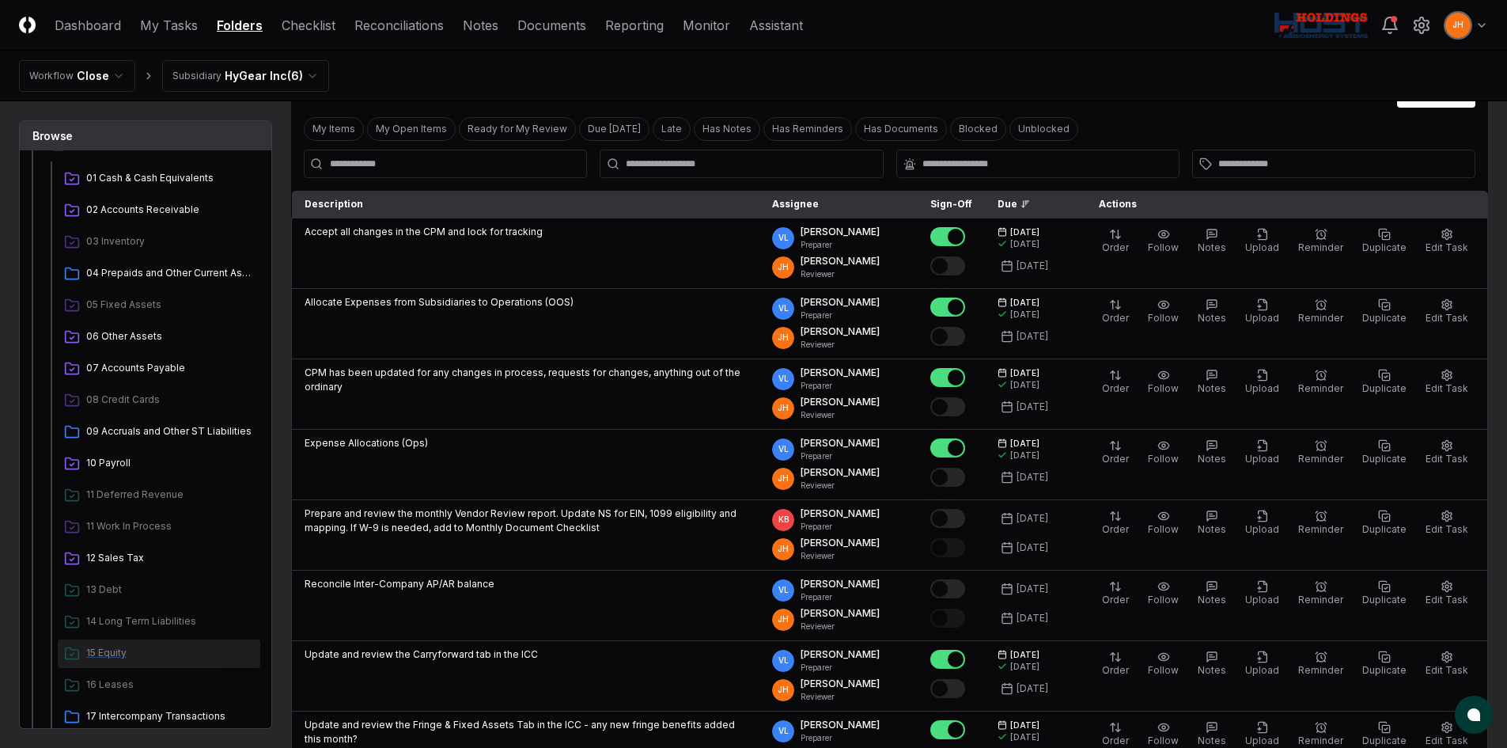
scroll to position [147, 0]
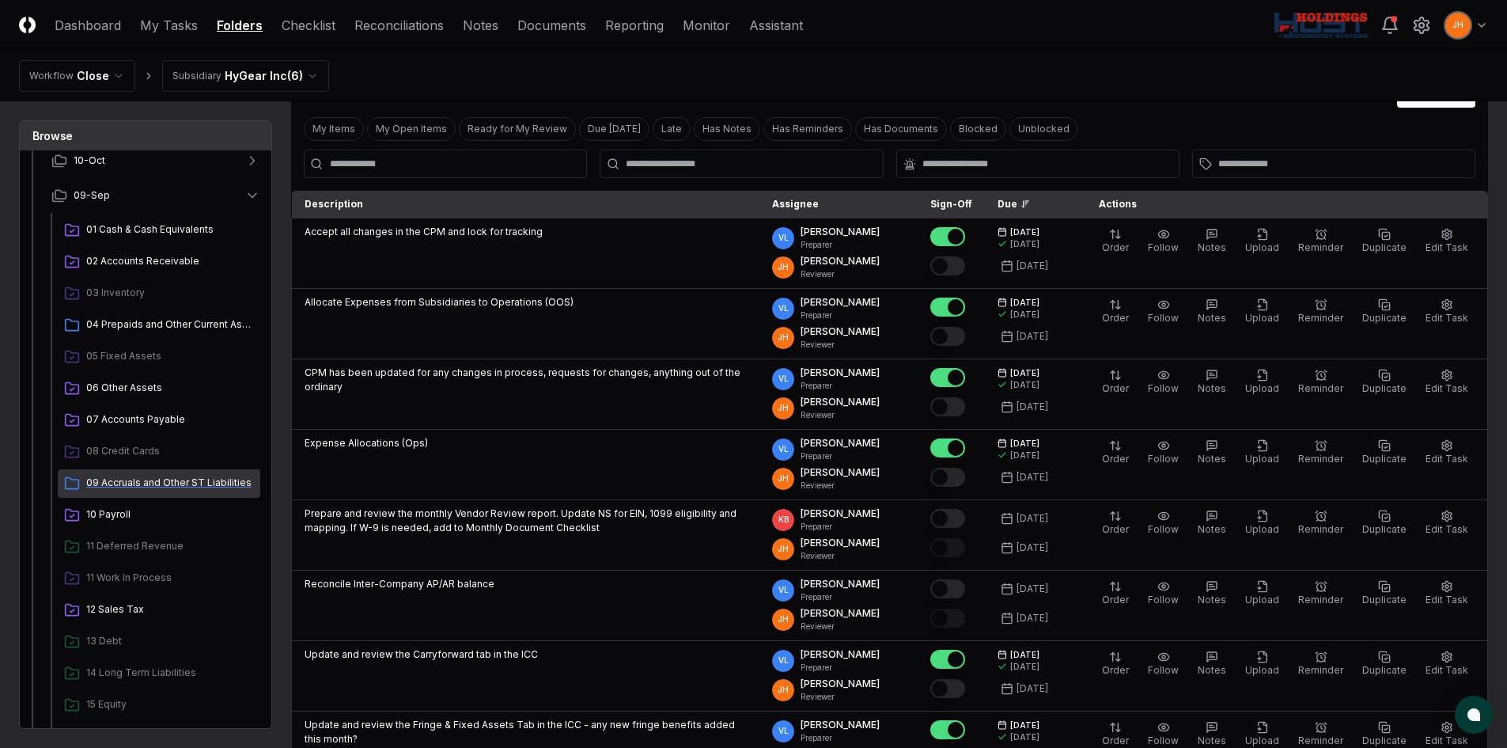
click at [186, 483] on span "09 Accruals and Other ST Liabilities" at bounding box center [170, 483] width 168 height 14
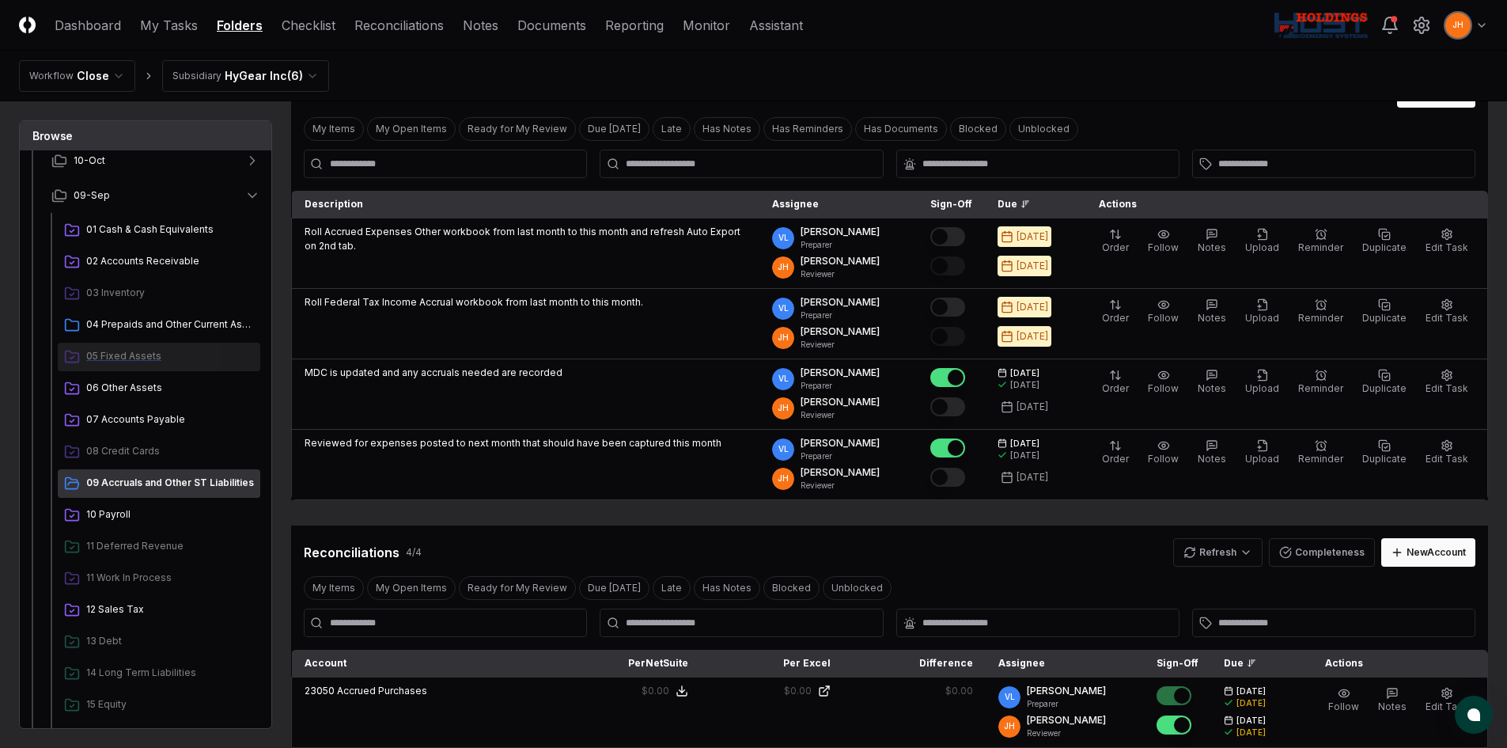
scroll to position [0, 0]
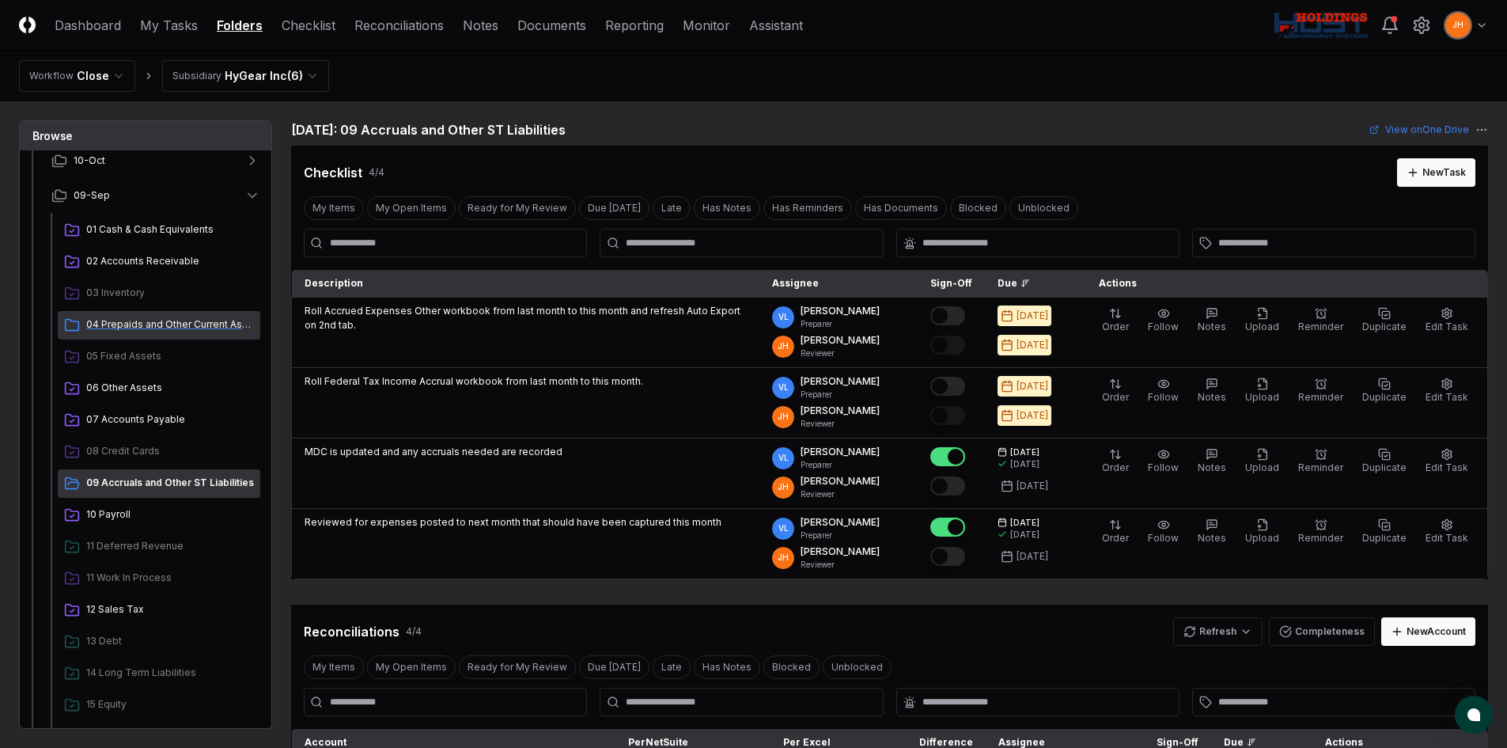
click at [167, 322] on span "04 Prepaids and Other Current Assets" at bounding box center [170, 324] width 168 height 14
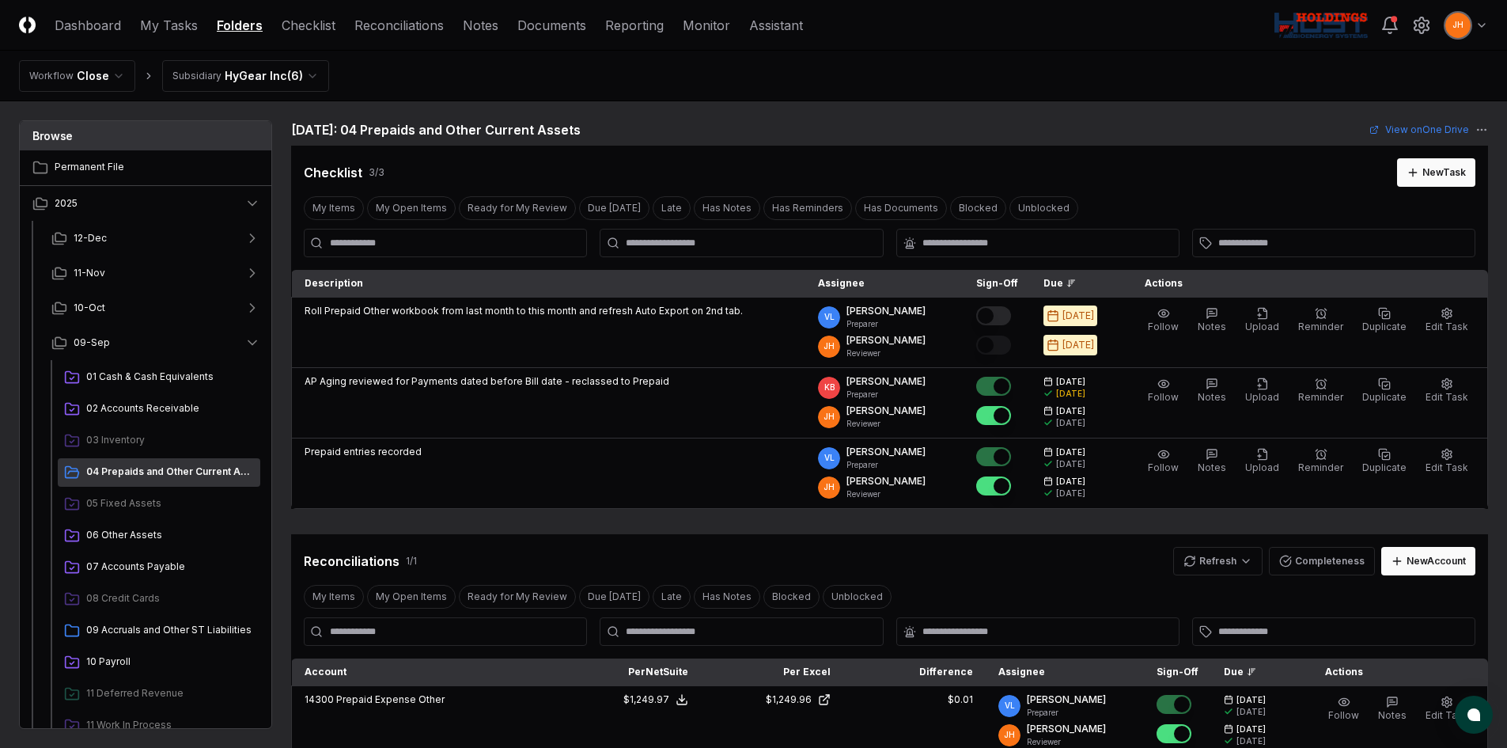
click at [1285, 21] on html "CloseCore Dashboard My Tasks Folders Checklist Reconciliations Notes Documents …" at bounding box center [753, 677] width 1507 height 1355
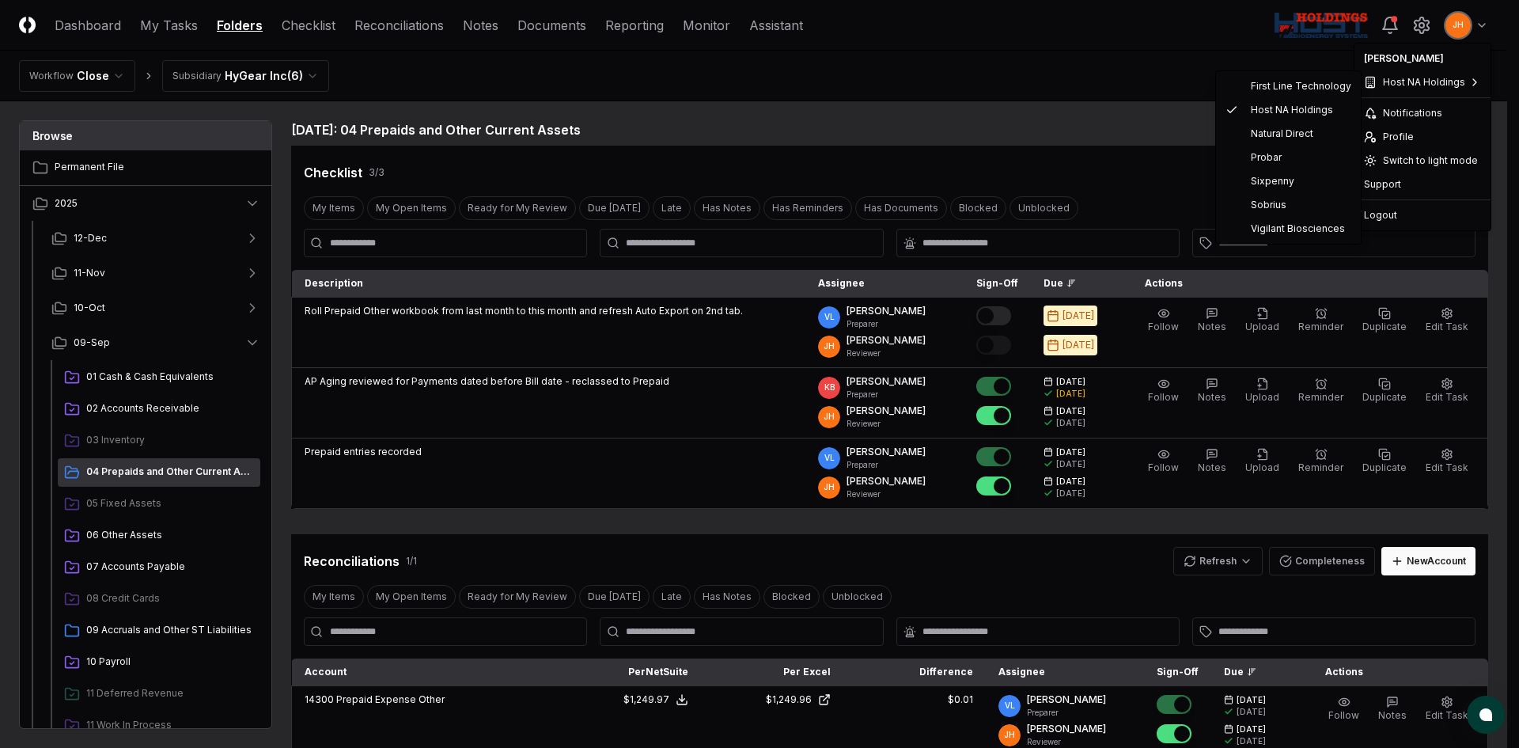
drag, startPoint x: 1060, startPoint y: 84, endPoint x: 1044, endPoint y: 85, distance: 15.8
click at [1059, 84] on html "CloseCore Dashboard My Tasks Folders Checklist Reconciliations Notes Documents …" at bounding box center [759, 677] width 1519 height 1355
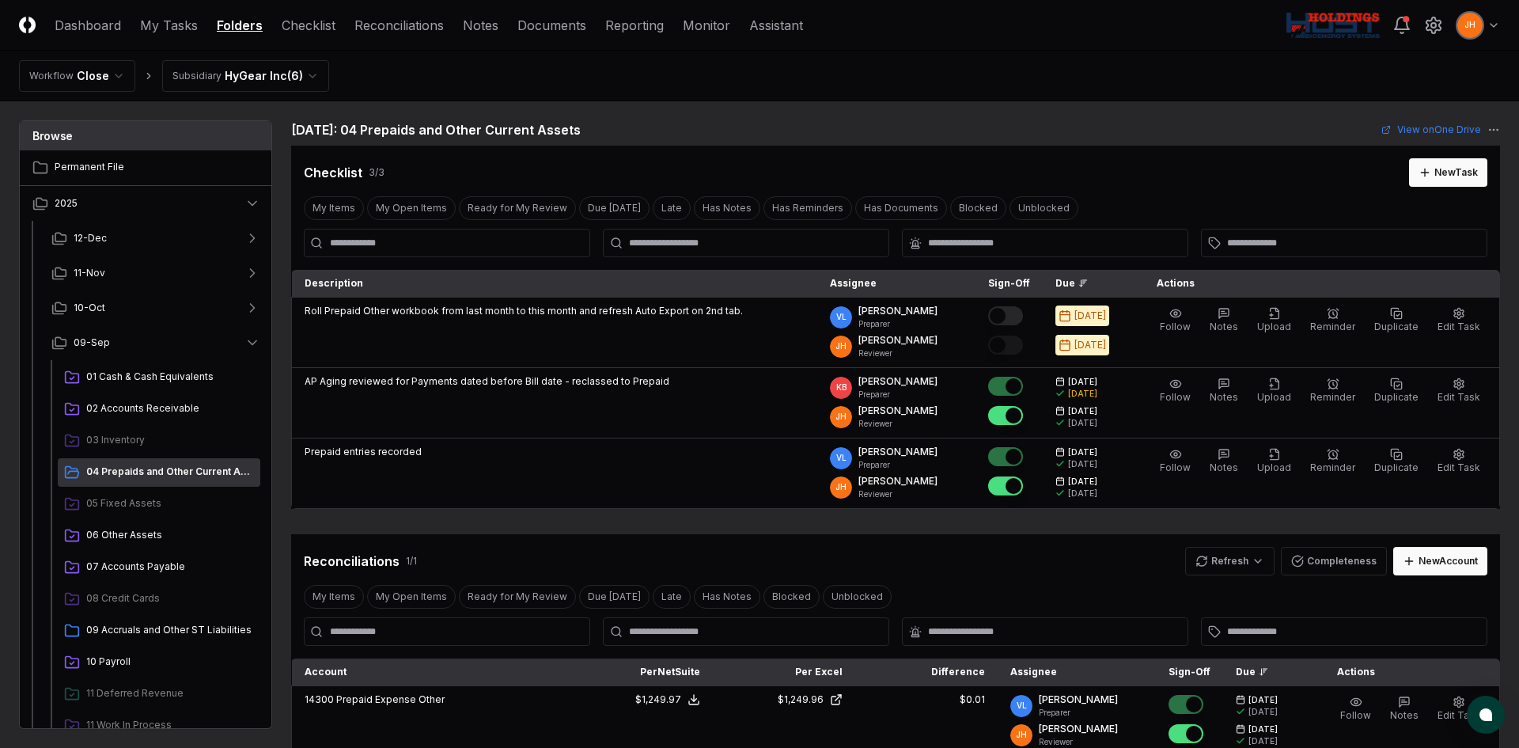
click at [301, 74] on html "CloseCore Dashboard My Tasks Folders Checklist Reconciliations Notes Documents …" at bounding box center [759, 677] width 1519 height 1355
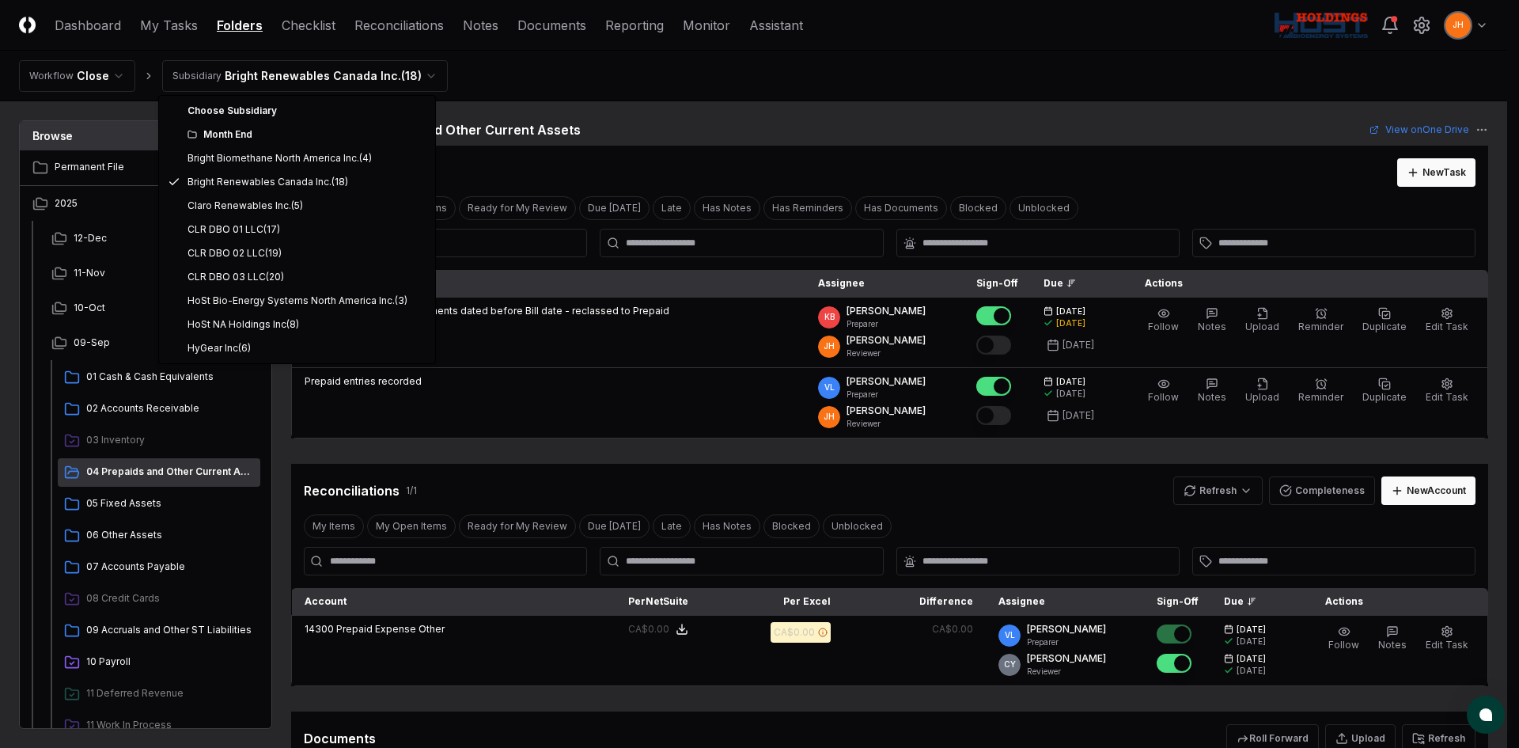
click at [417, 76] on html "CloseCore Dashboard My Tasks Folders Checklist Reconciliations Notes Documents …" at bounding box center [759, 642] width 1519 height 1284
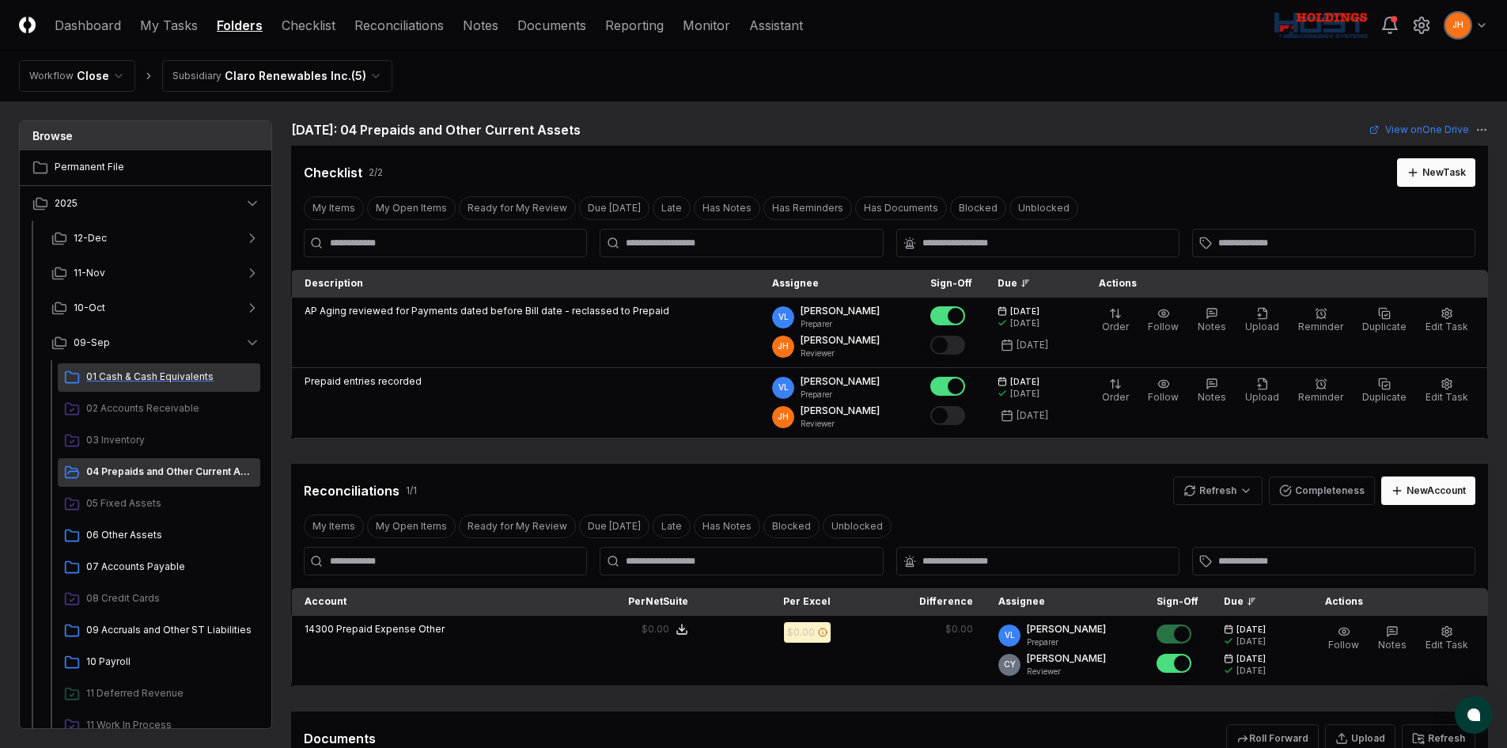
click at [133, 373] on span "01 Cash & Cash Equivalents" at bounding box center [170, 376] width 168 height 14
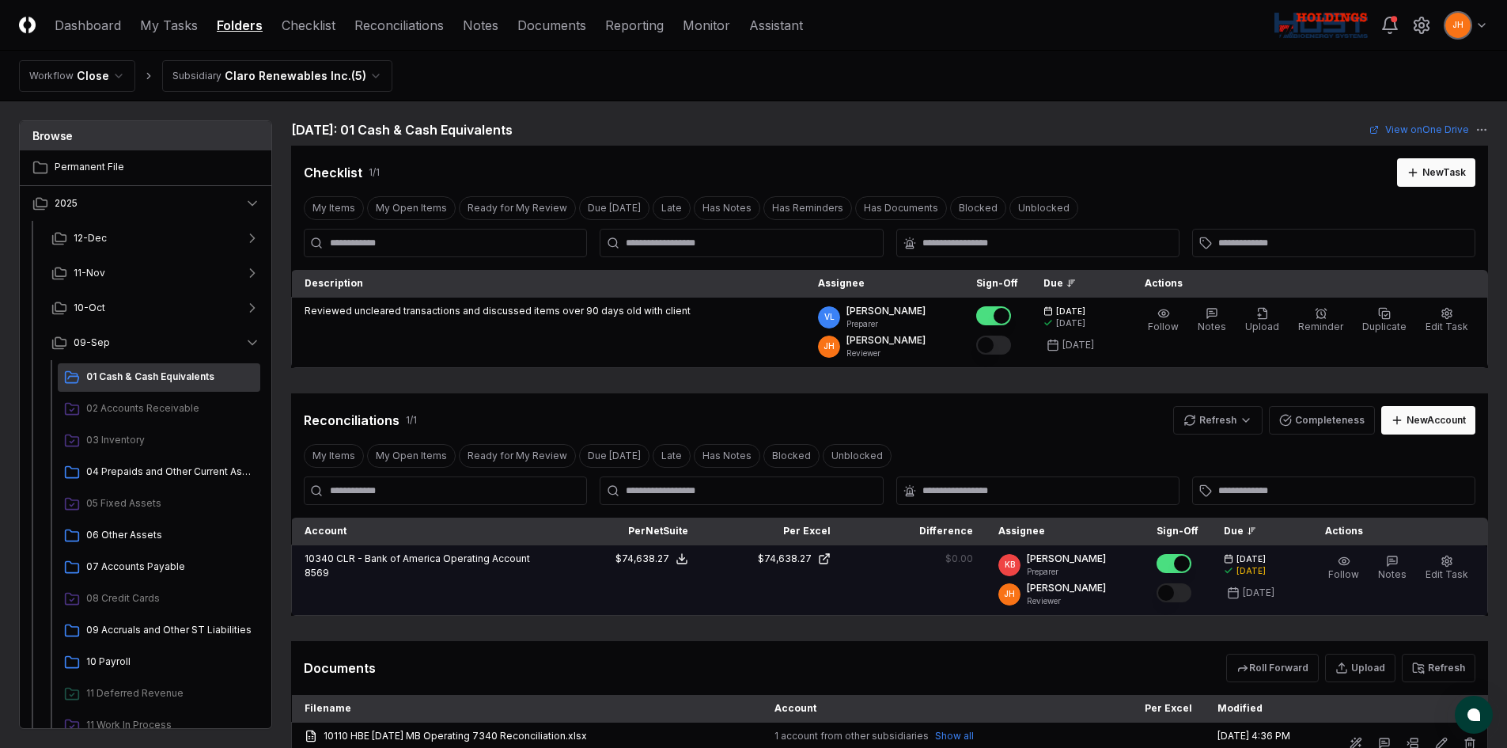
click at [1185, 573] on button "Mark complete" at bounding box center [1174, 592] width 35 height 19
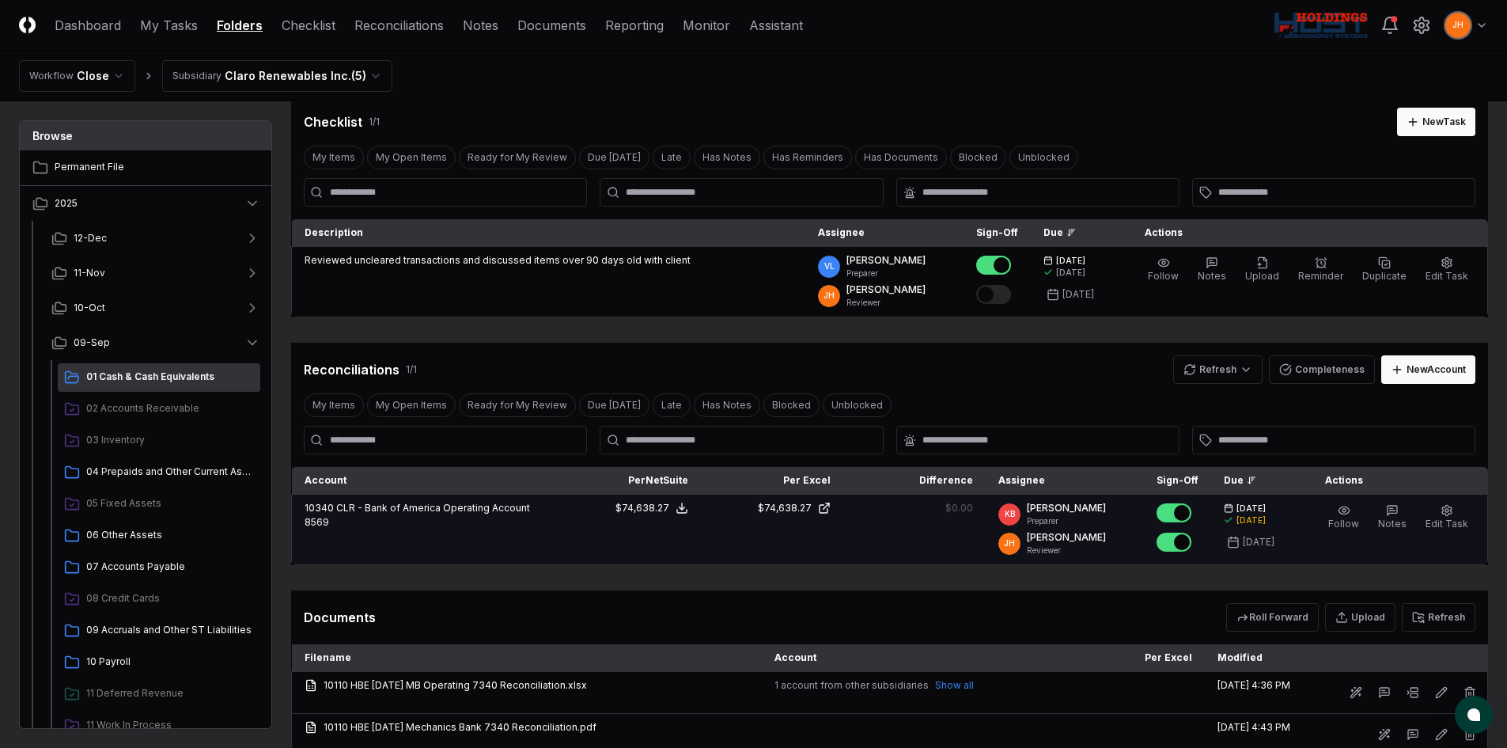
scroll to position [79, 0]
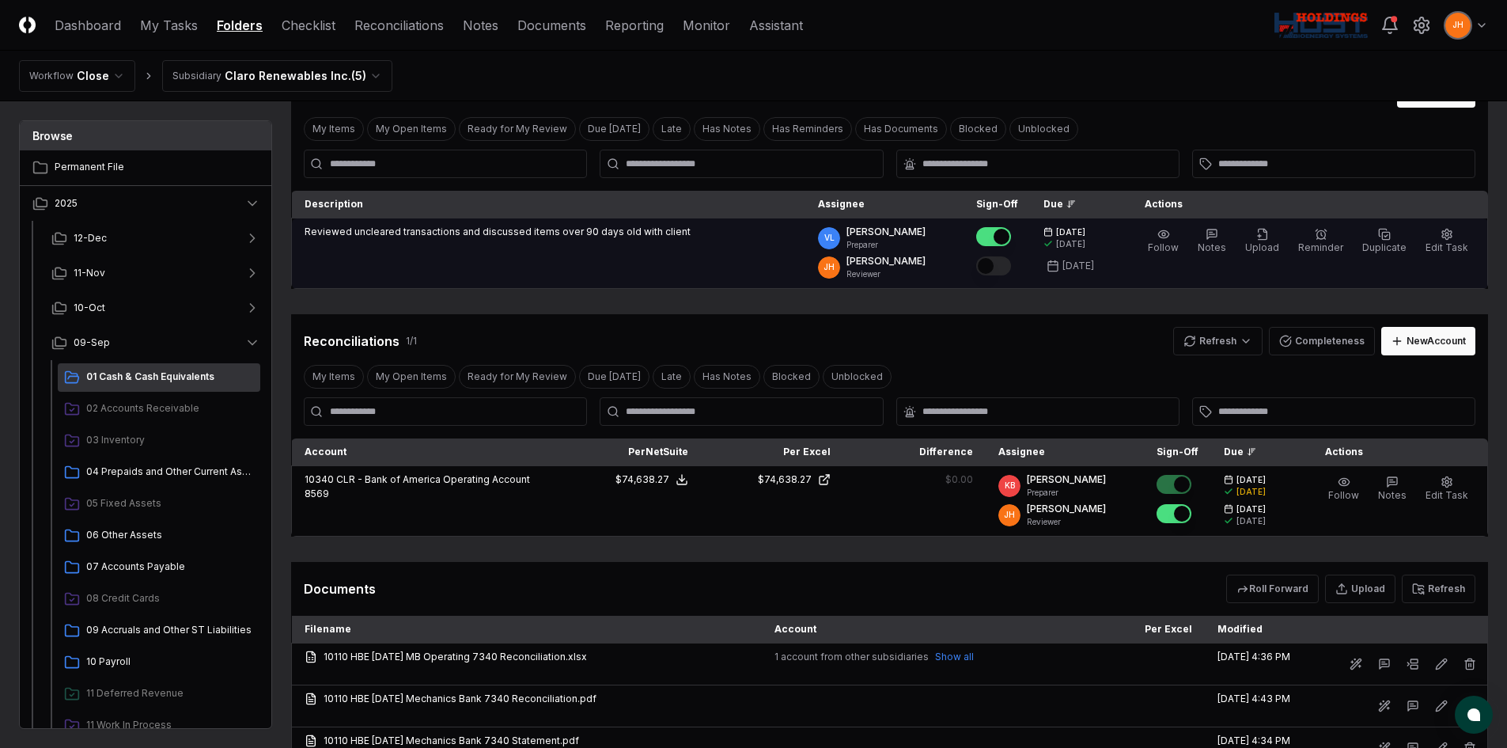
click at [1011, 267] on button "Mark complete" at bounding box center [993, 265] width 35 height 19
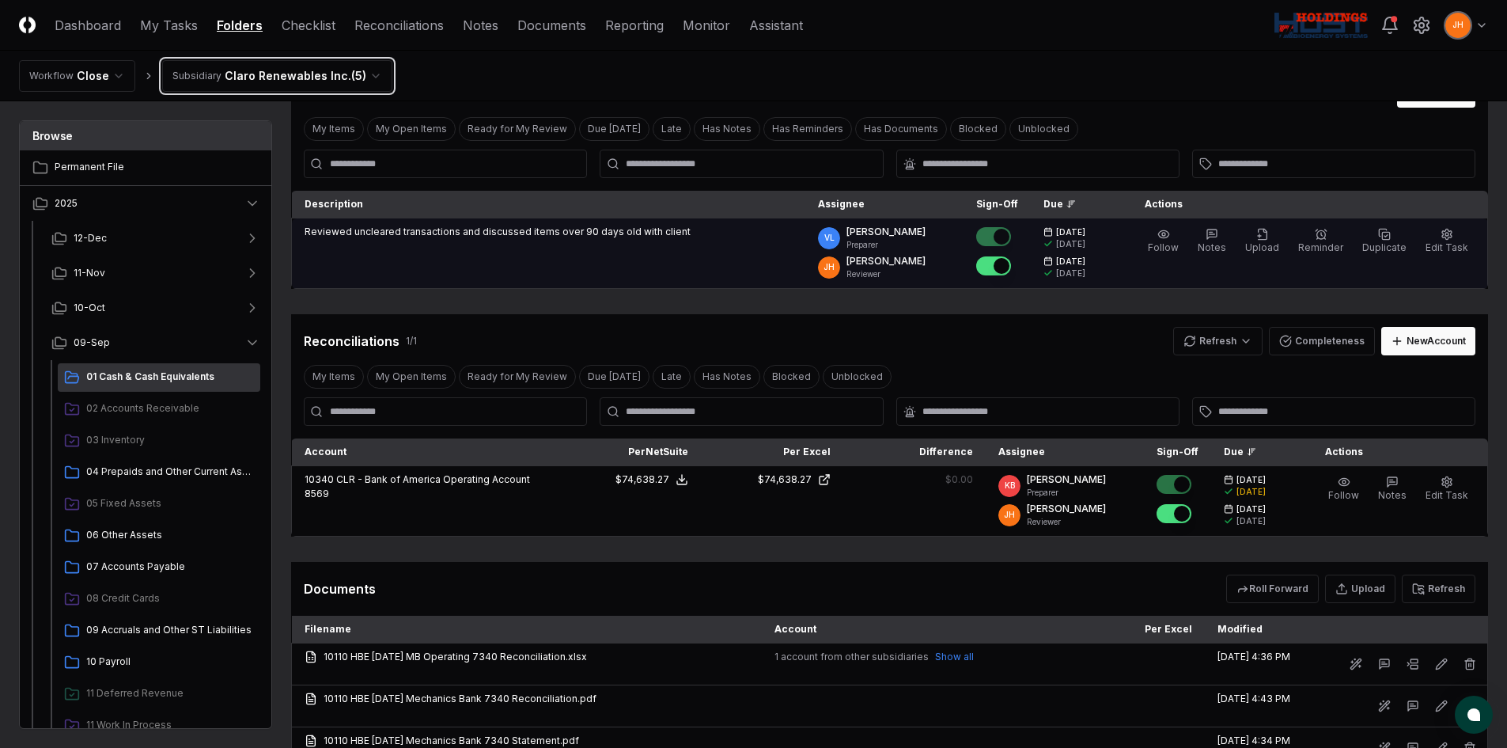
scroll to position [0, 0]
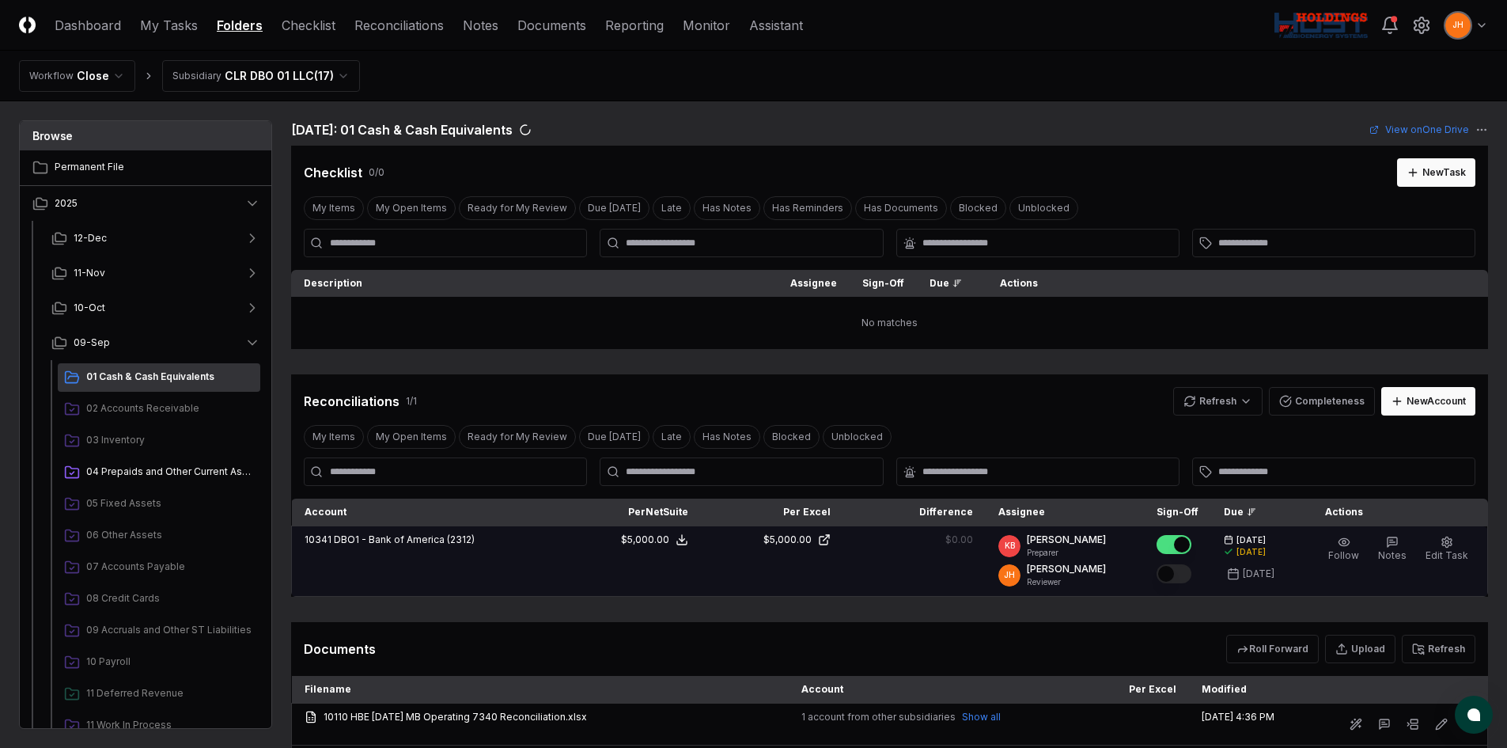
click at [1192, 567] on button "Mark complete" at bounding box center [1174, 573] width 35 height 19
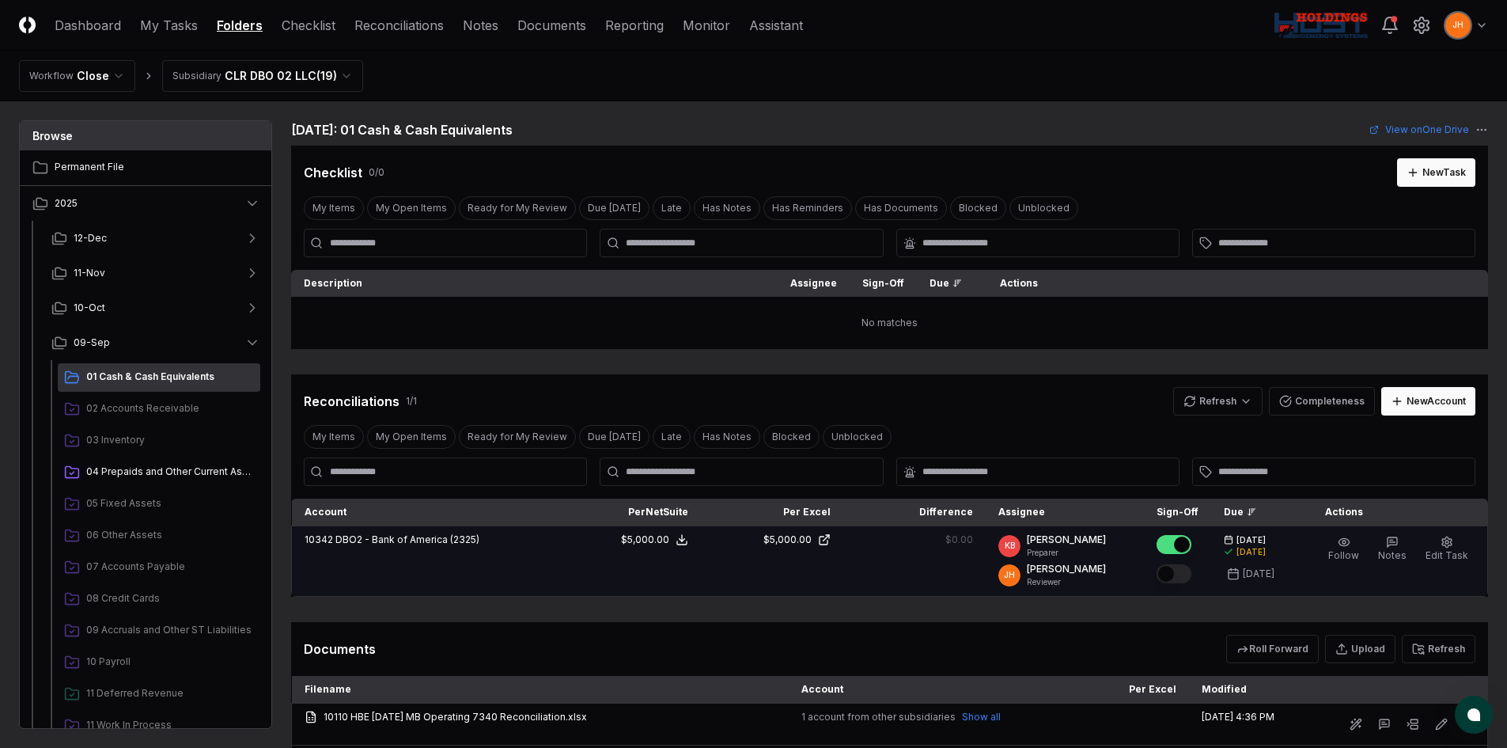
click at [1188, 573] on button "Mark complete" at bounding box center [1174, 573] width 35 height 19
click at [1190, 573] on button "Mark complete" at bounding box center [1174, 573] width 35 height 19
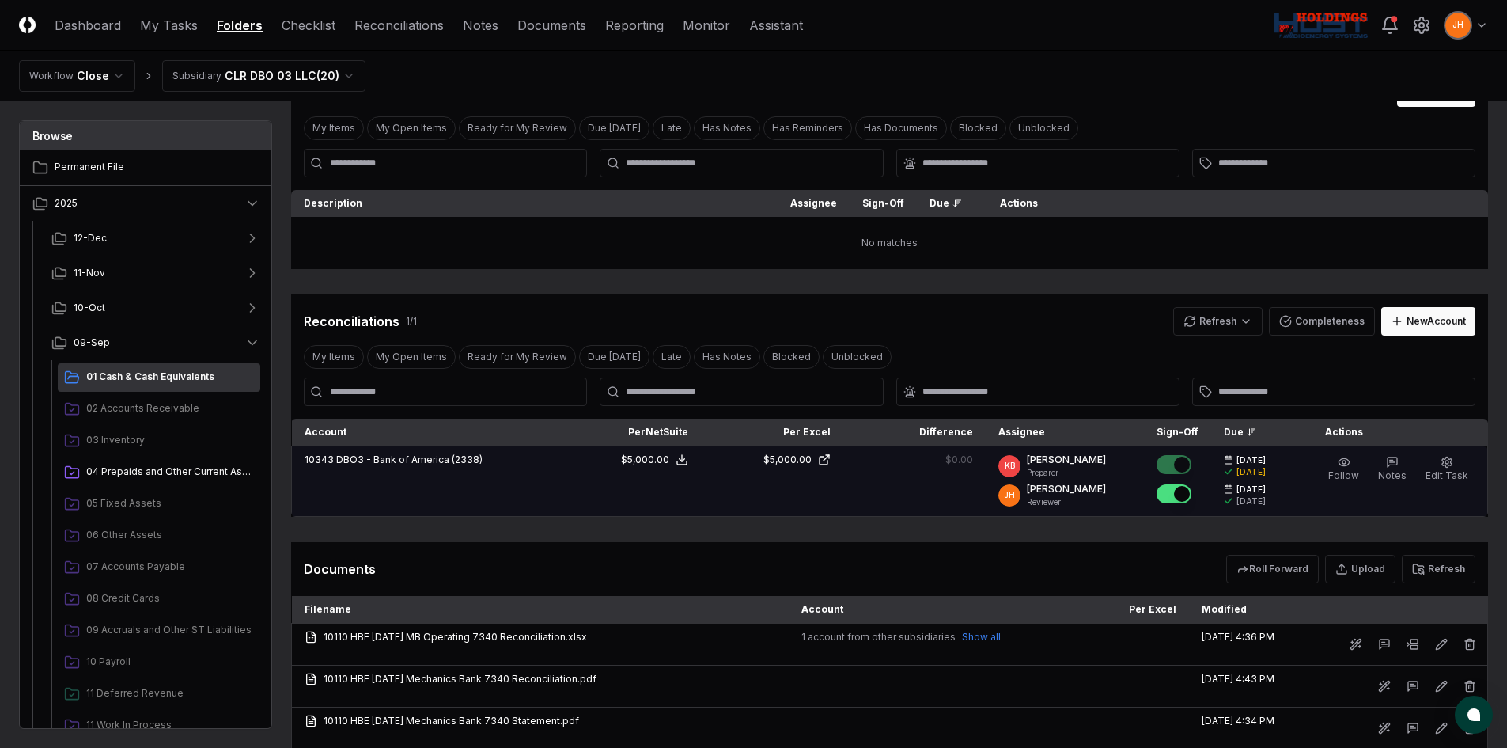
scroll to position [79, 0]
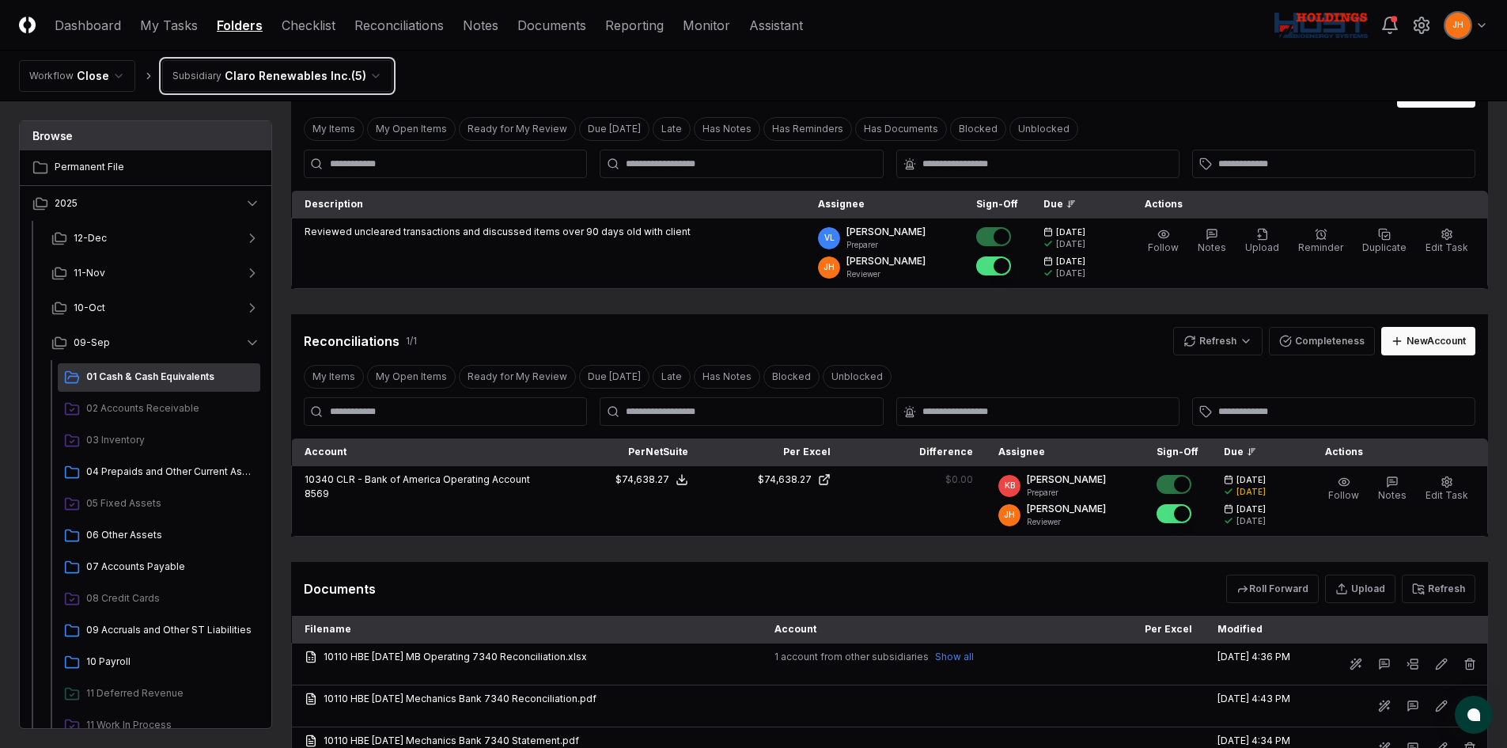
scroll to position [0, 0]
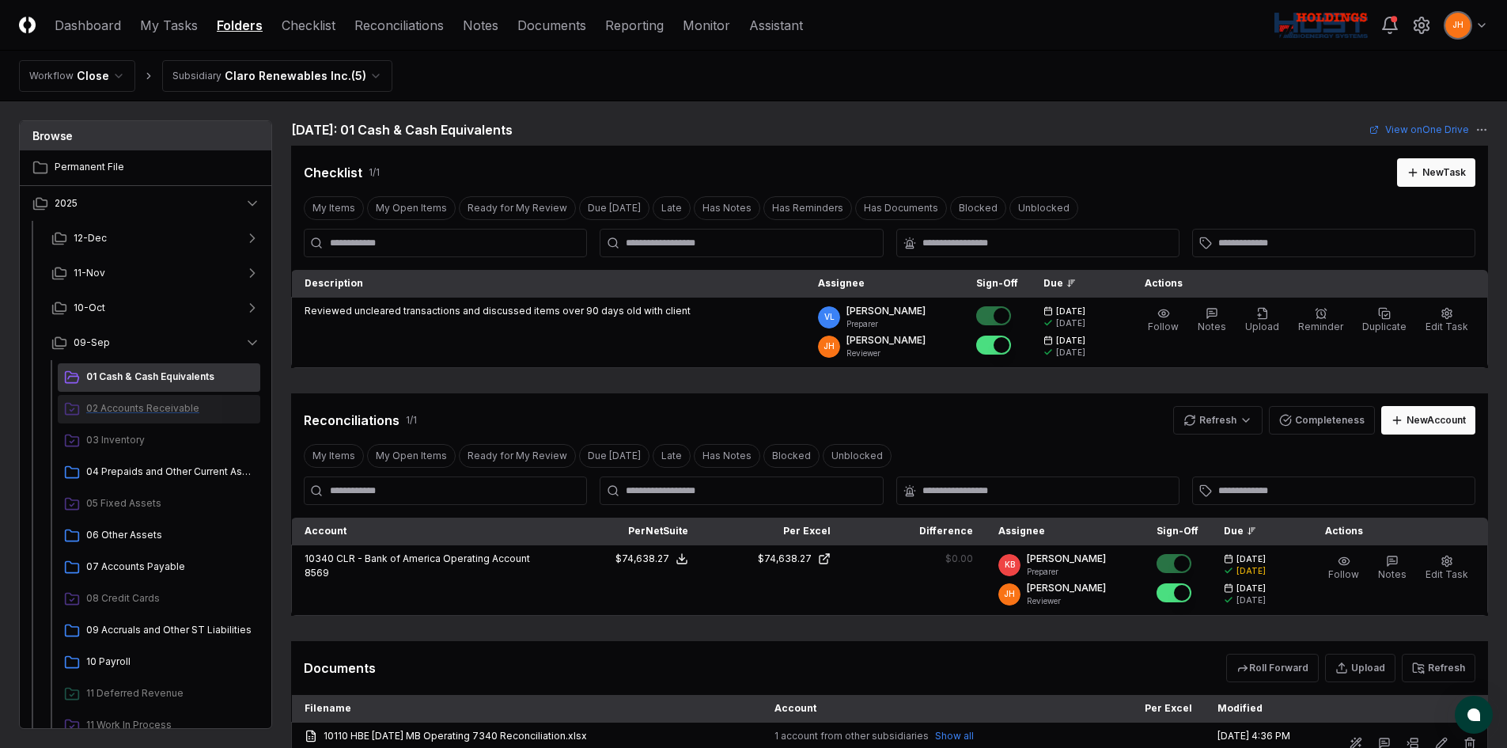
click at [154, 400] on div "02 Accounts Receivable" at bounding box center [159, 409] width 203 height 28
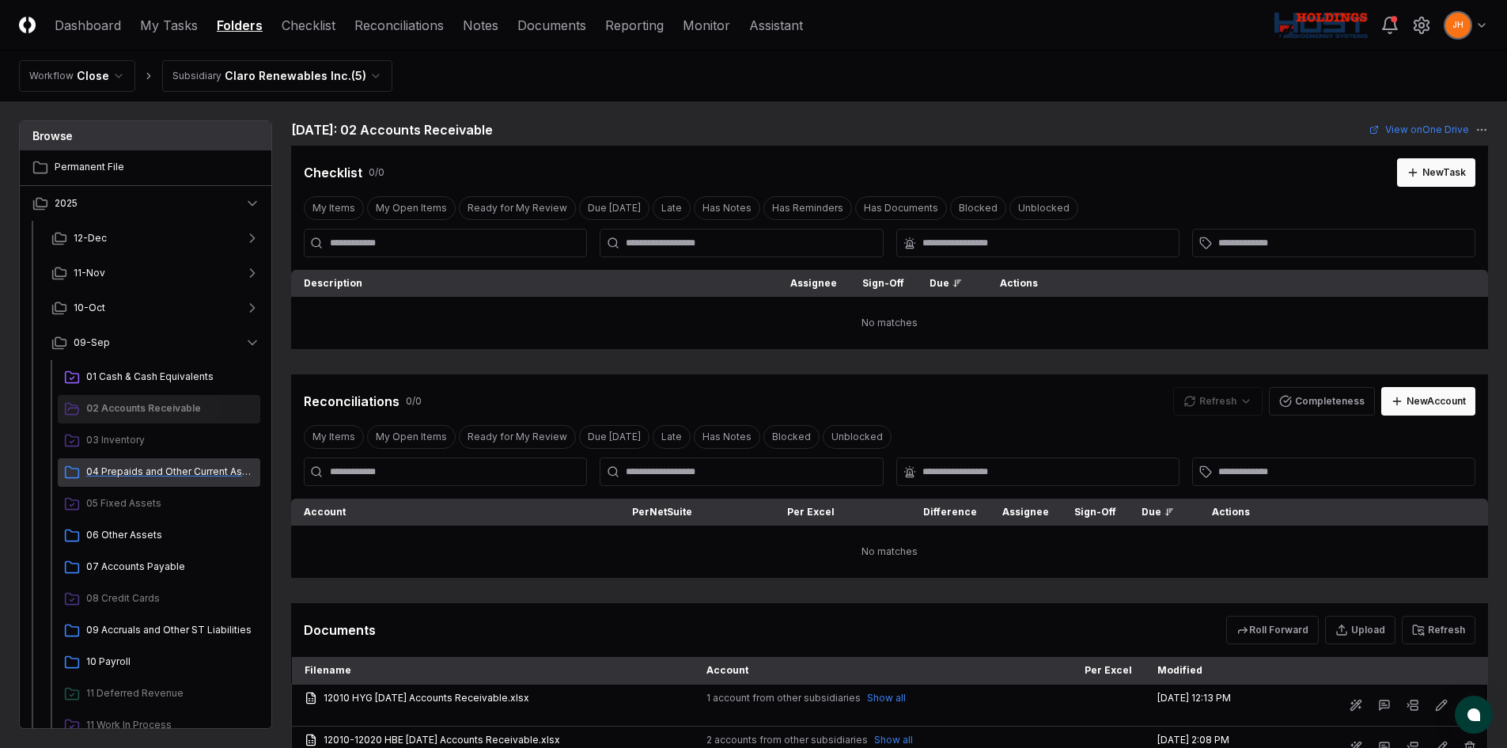
click at [145, 469] on span "04 Prepaids and Other Current Assets" at bounding box center [170, 471] width 168 height 14
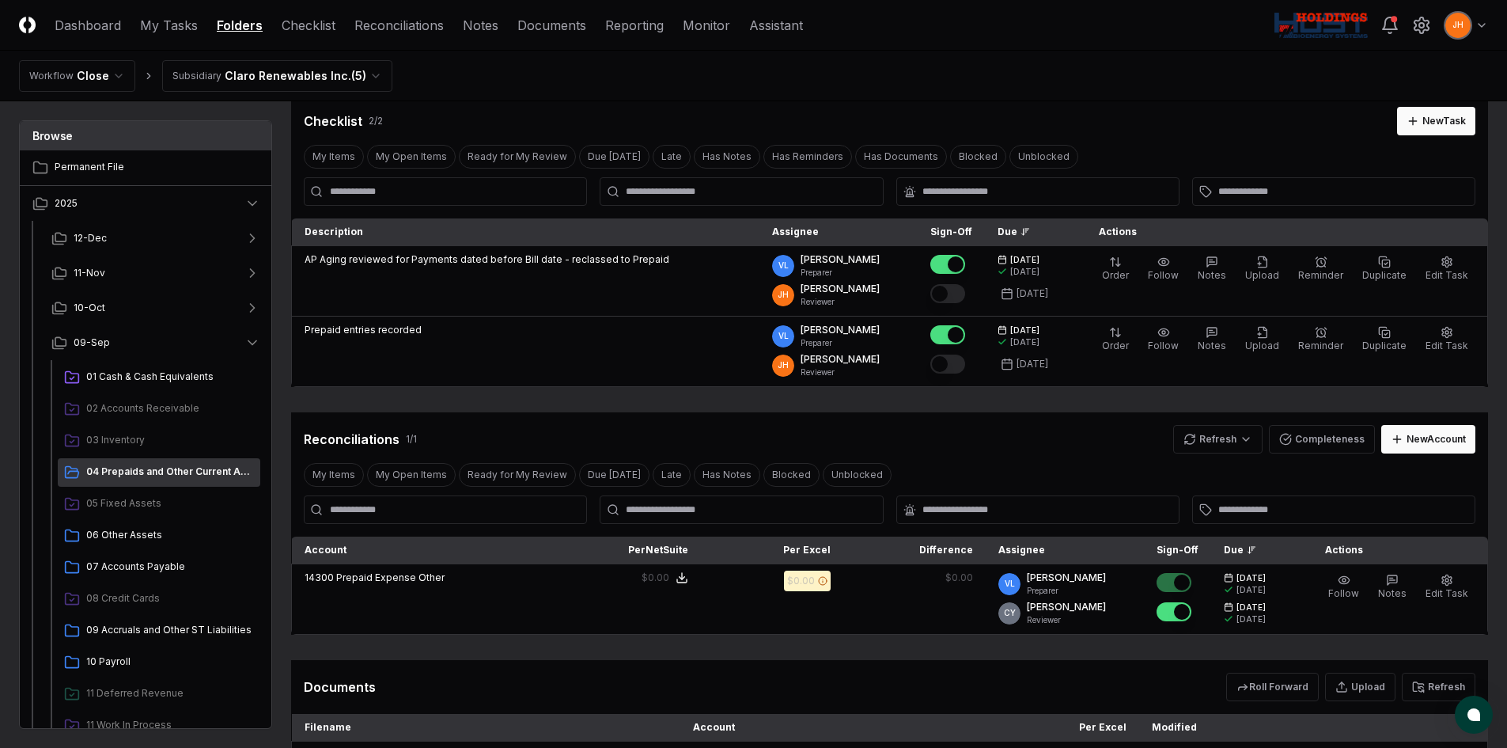
scroll to position [79, 0]
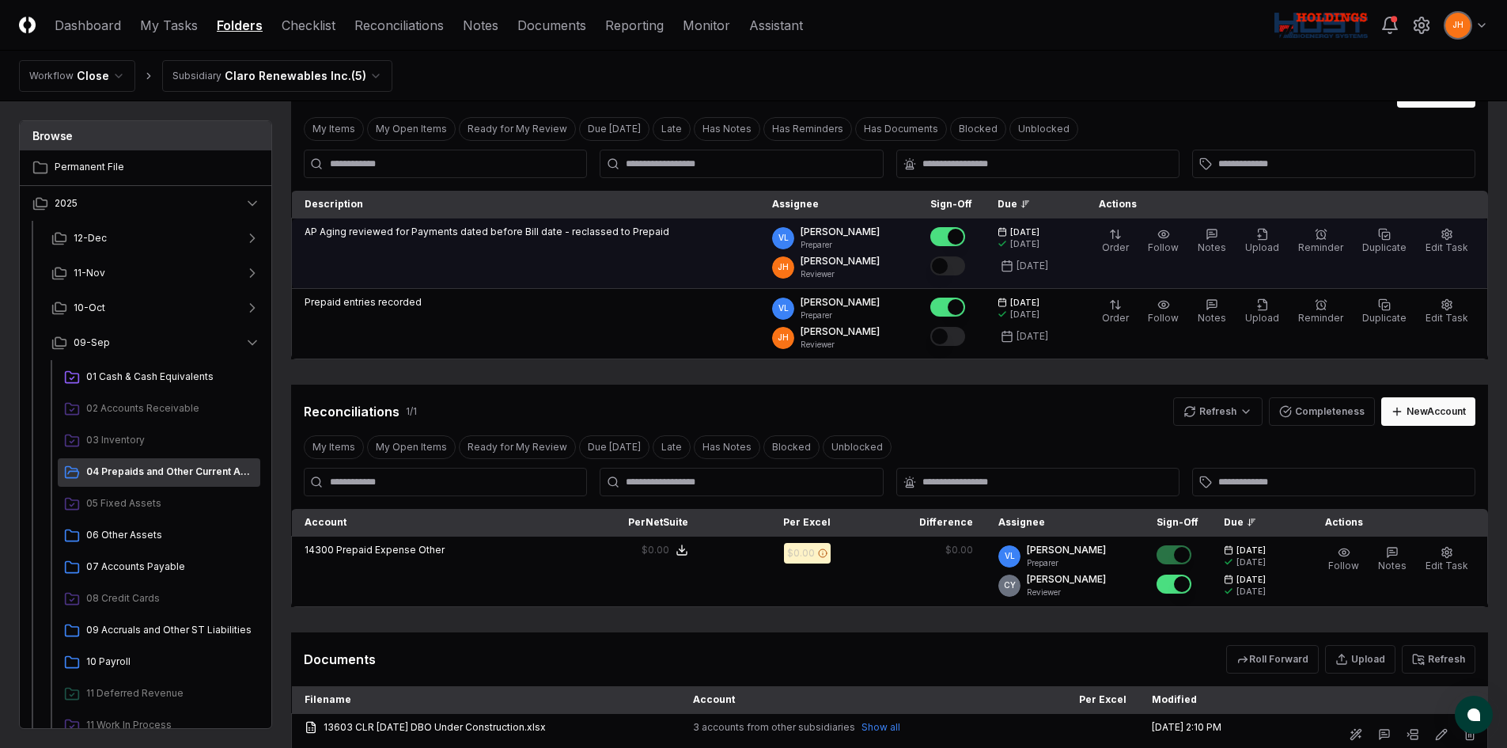
click at [965, 269] on button "Mark complete" at bounding box center [947, 265] width 35 height 19
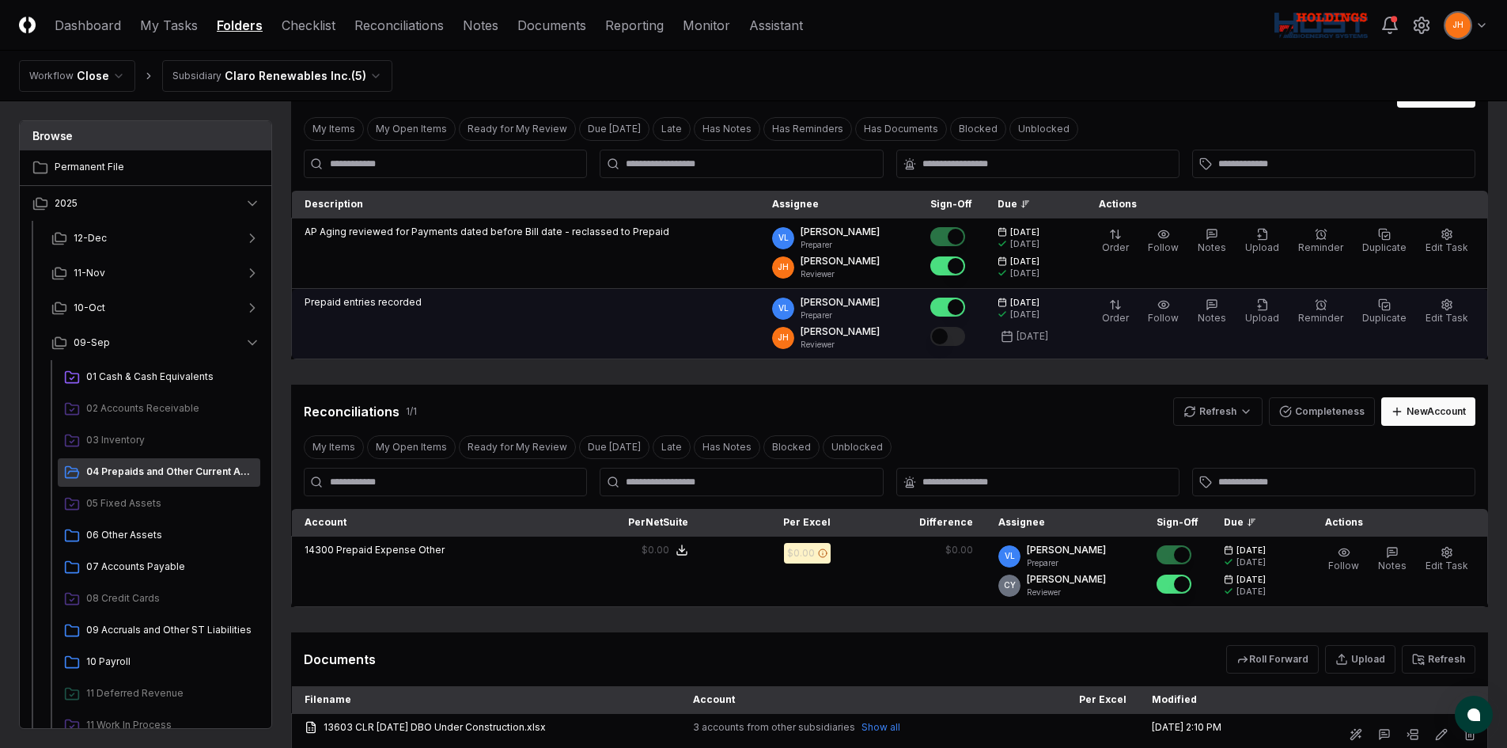
click at [965, 339] on button "Mark complete" at bounding box center [947, 336] width 35 height 19
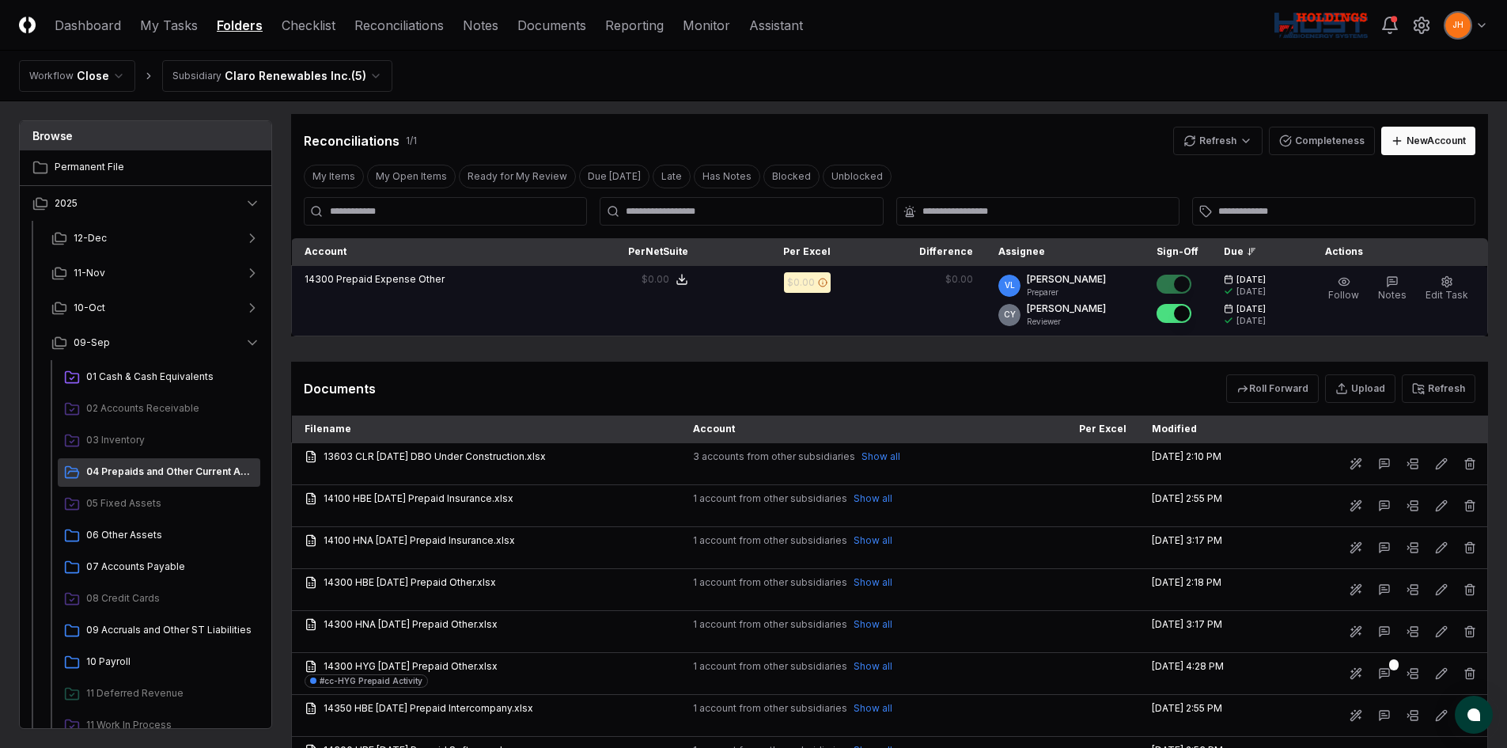
scroll to position [396, 0]
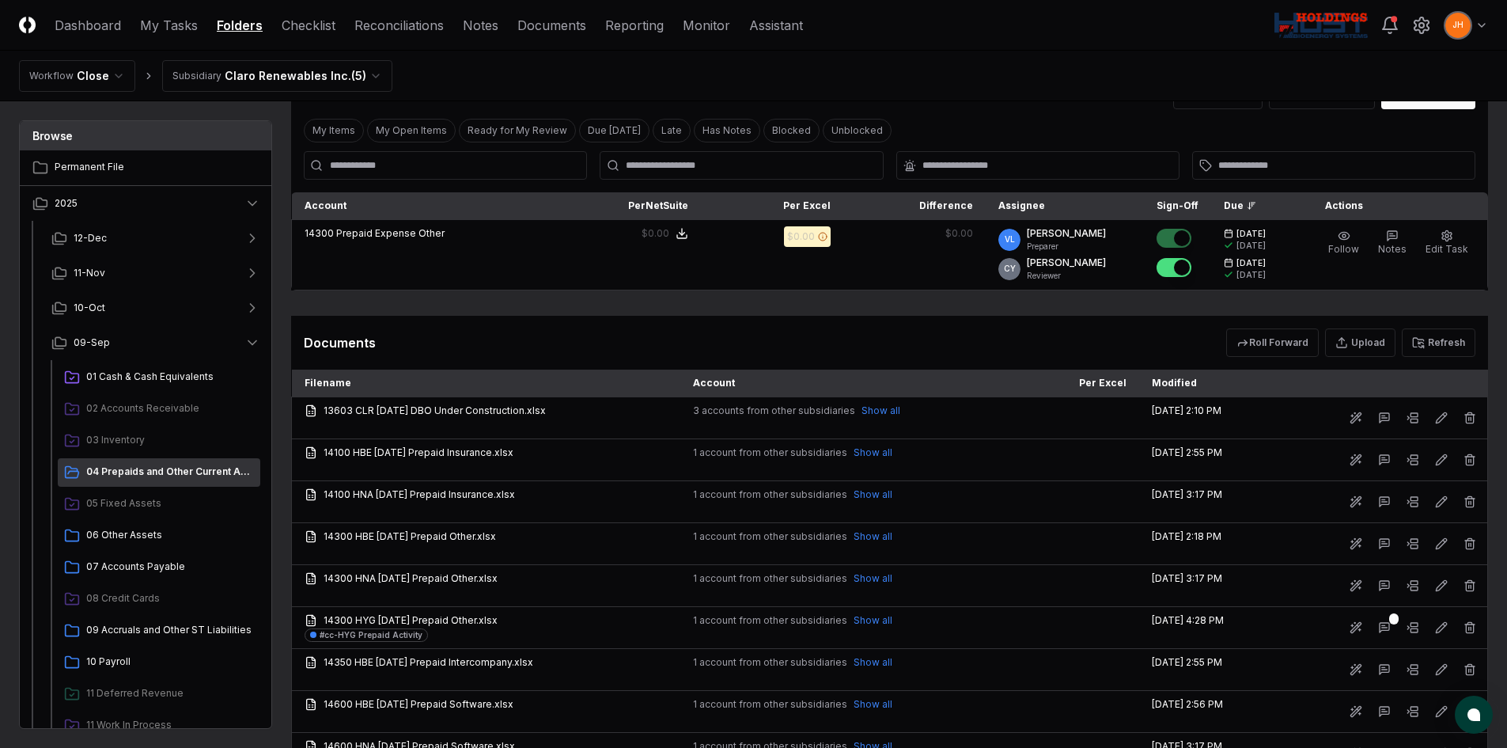
click at [271, 72] on html "CloseCore Dashboard My Tasks Folders Checklist Reconciliations Notes Documents …" at bounding box center [753, 246] width 1507 height 1284
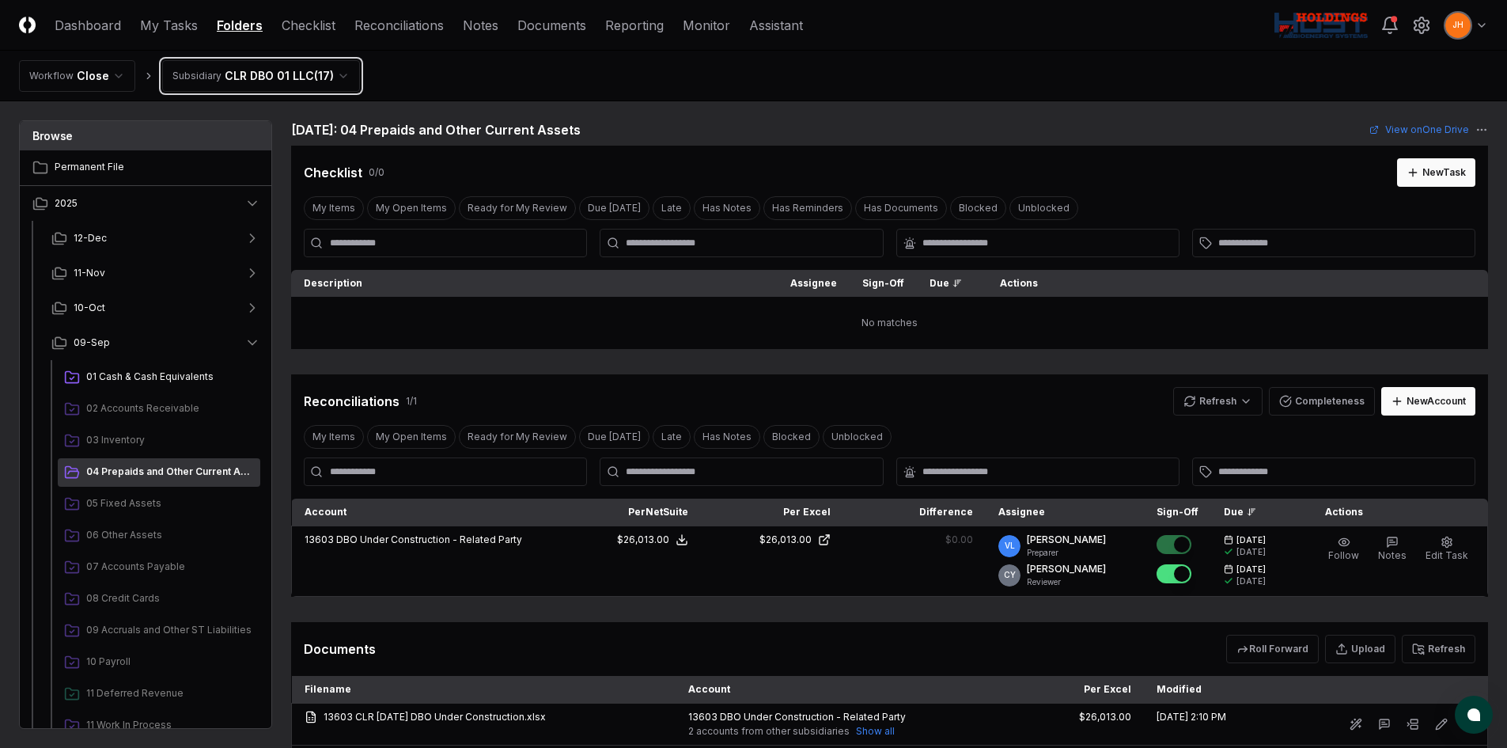
scroll to position [79, 0]
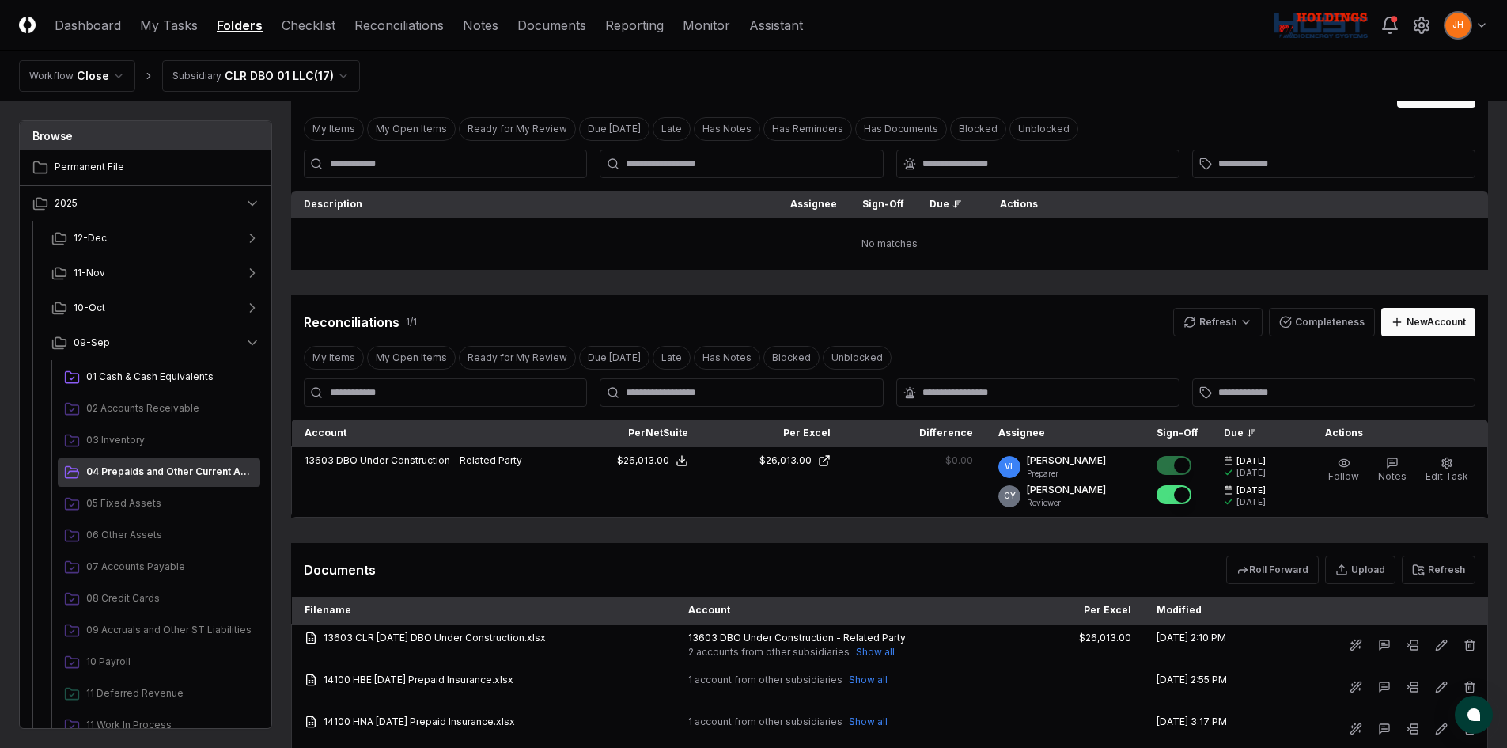
click at [339, 81] on html "CloseCore Dashboard My Tasks Folders Checklist Reconciliations Notes Documents …" at bounding box center [753, 518] width 1507 height 1195
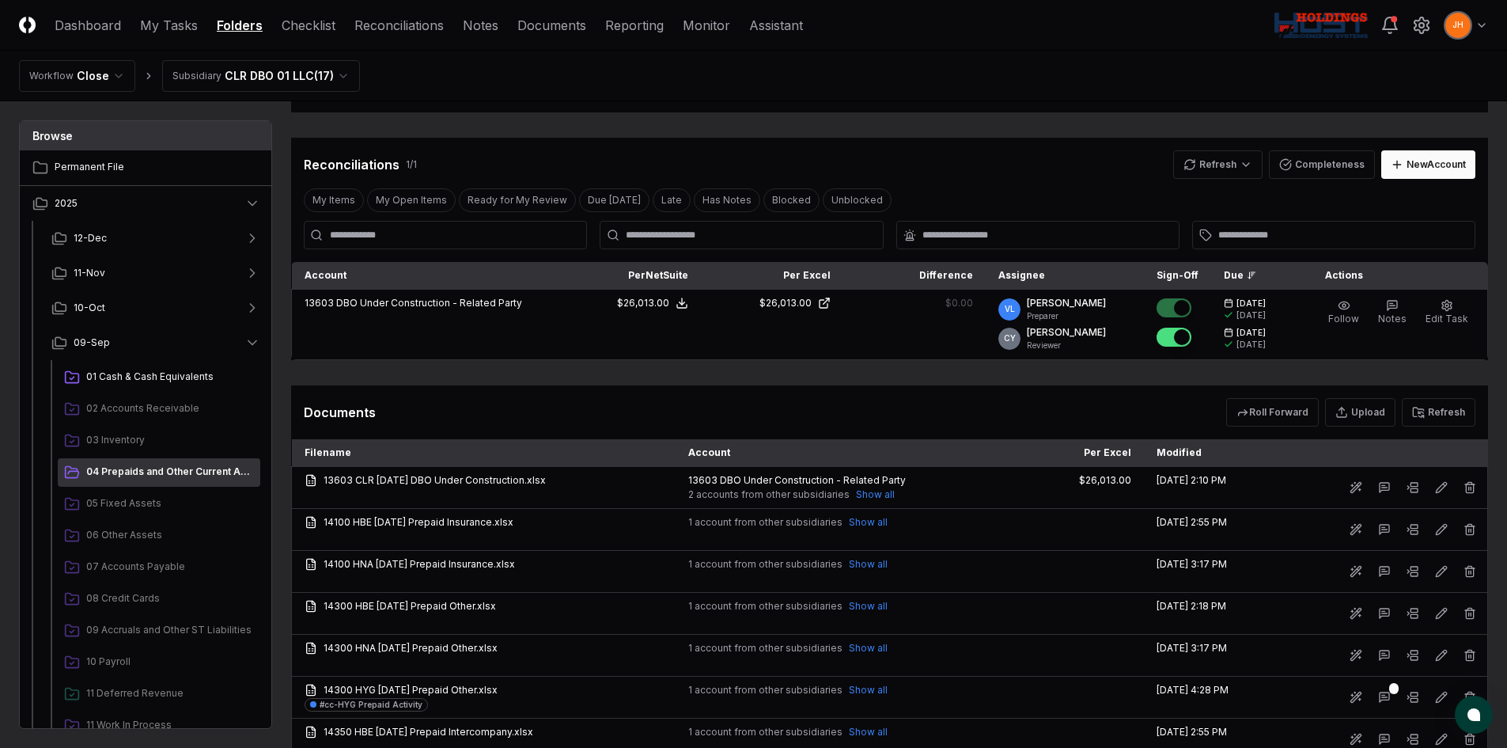
scroll to position [237, 0]
click at [269, 83] on html "CloseCore Dashboard My Tasks Folders Checklist Reconciliations Notes Documents …" at bounding box center [753, 360] width 1507 height 1195
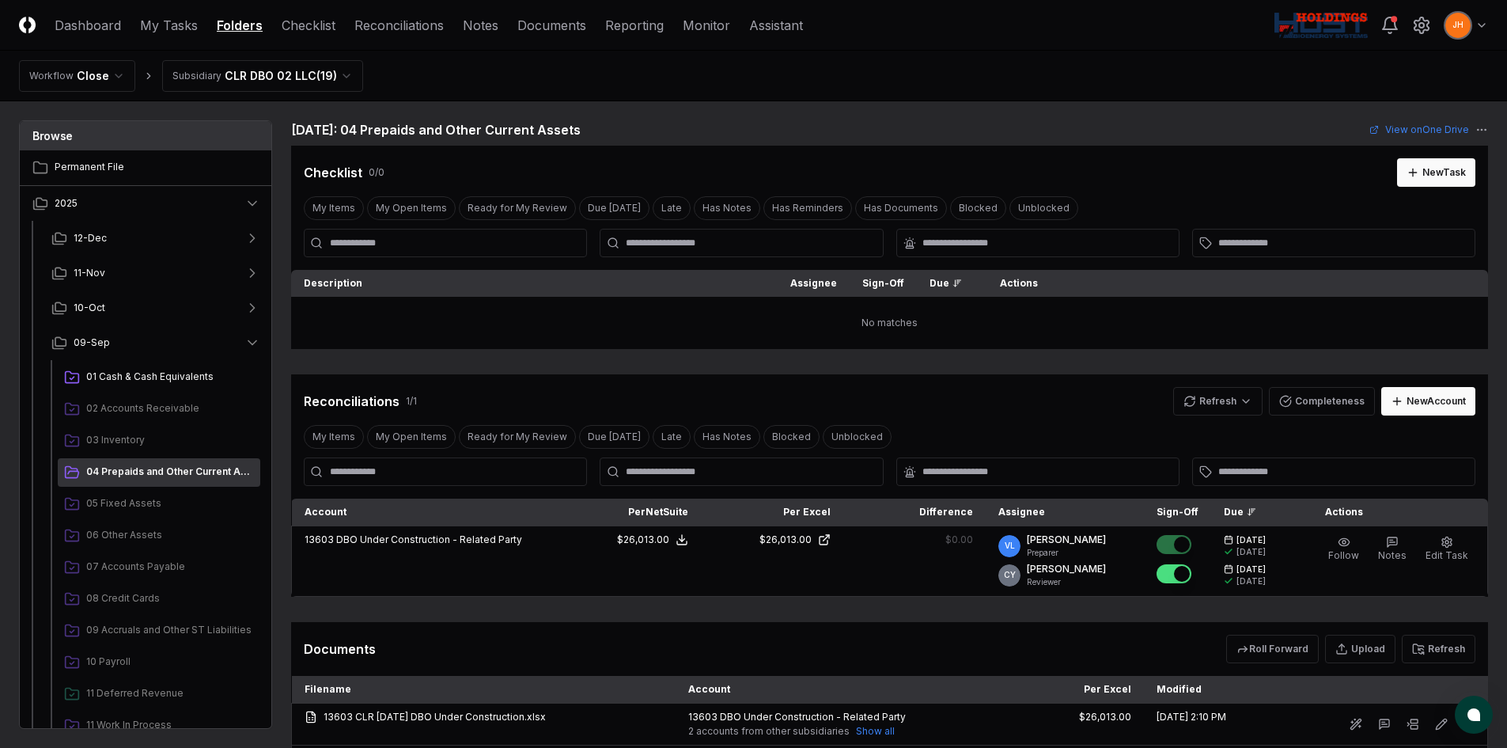
click at [323, 81] on html "CloseCore Dashboard My Tasks Folders Checklist Reconciliations Notes Documents …" at bounding box center [753, 597] width 1507 height 1195
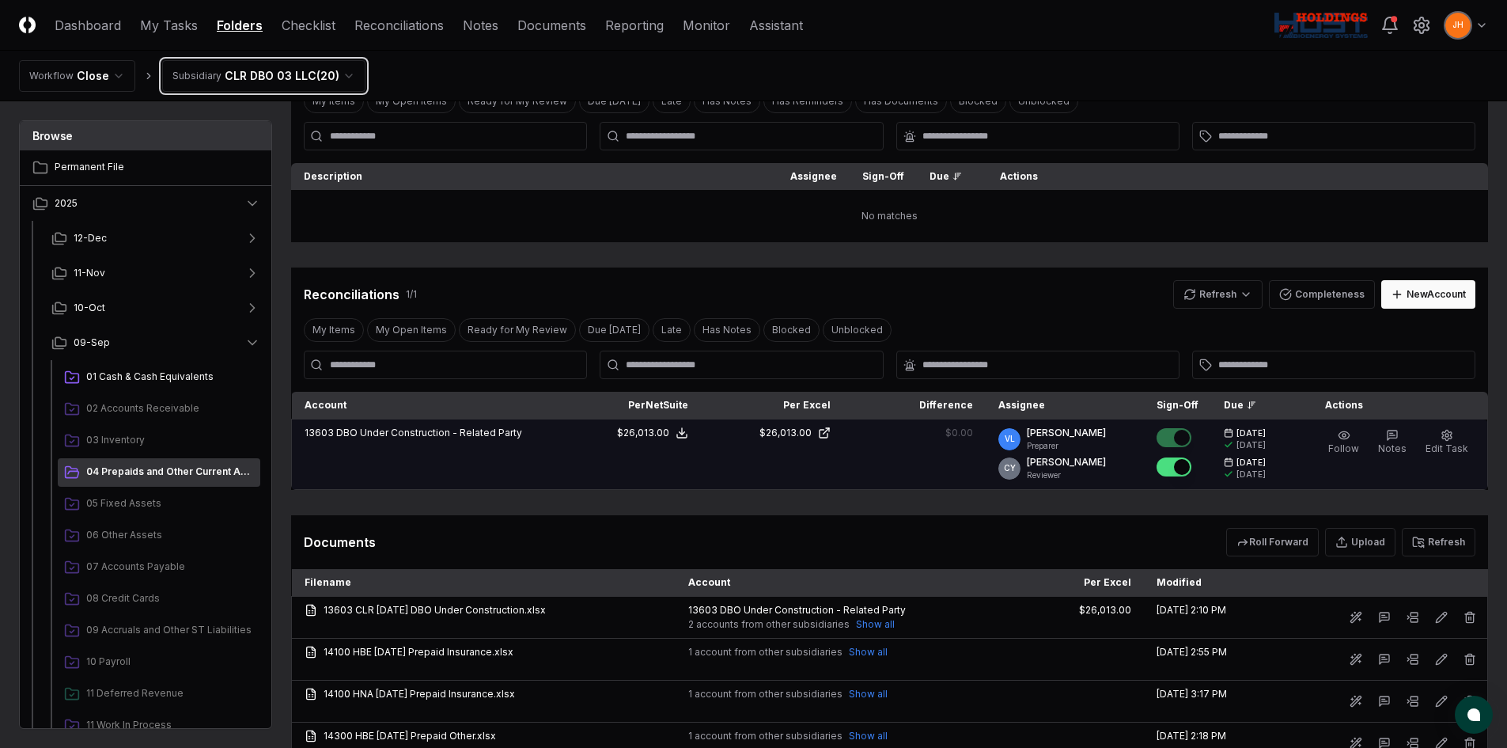
scroll to position [79, 0]
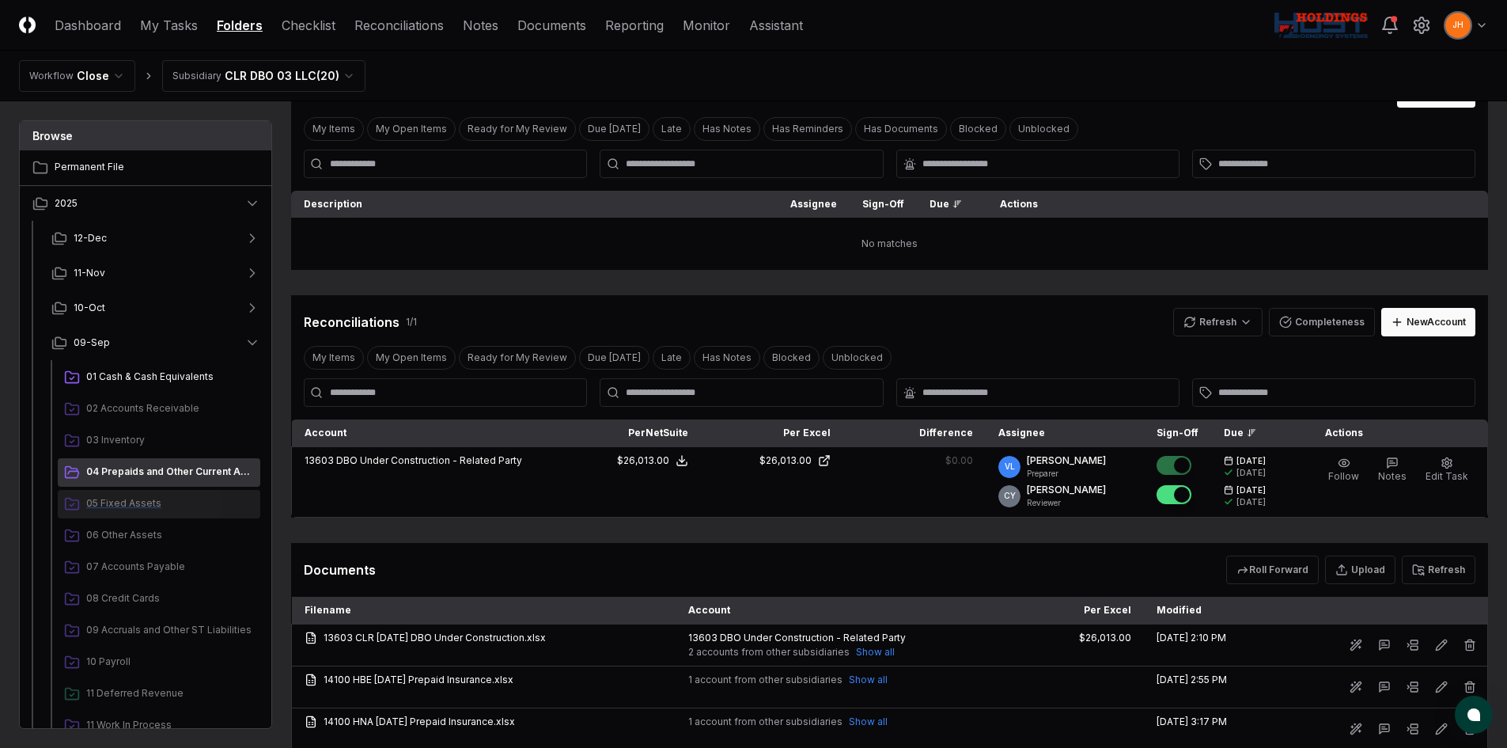
click at [125, 503] on span "05 Fixed Assets" at bounding box center [170, 503] width 168 height 14
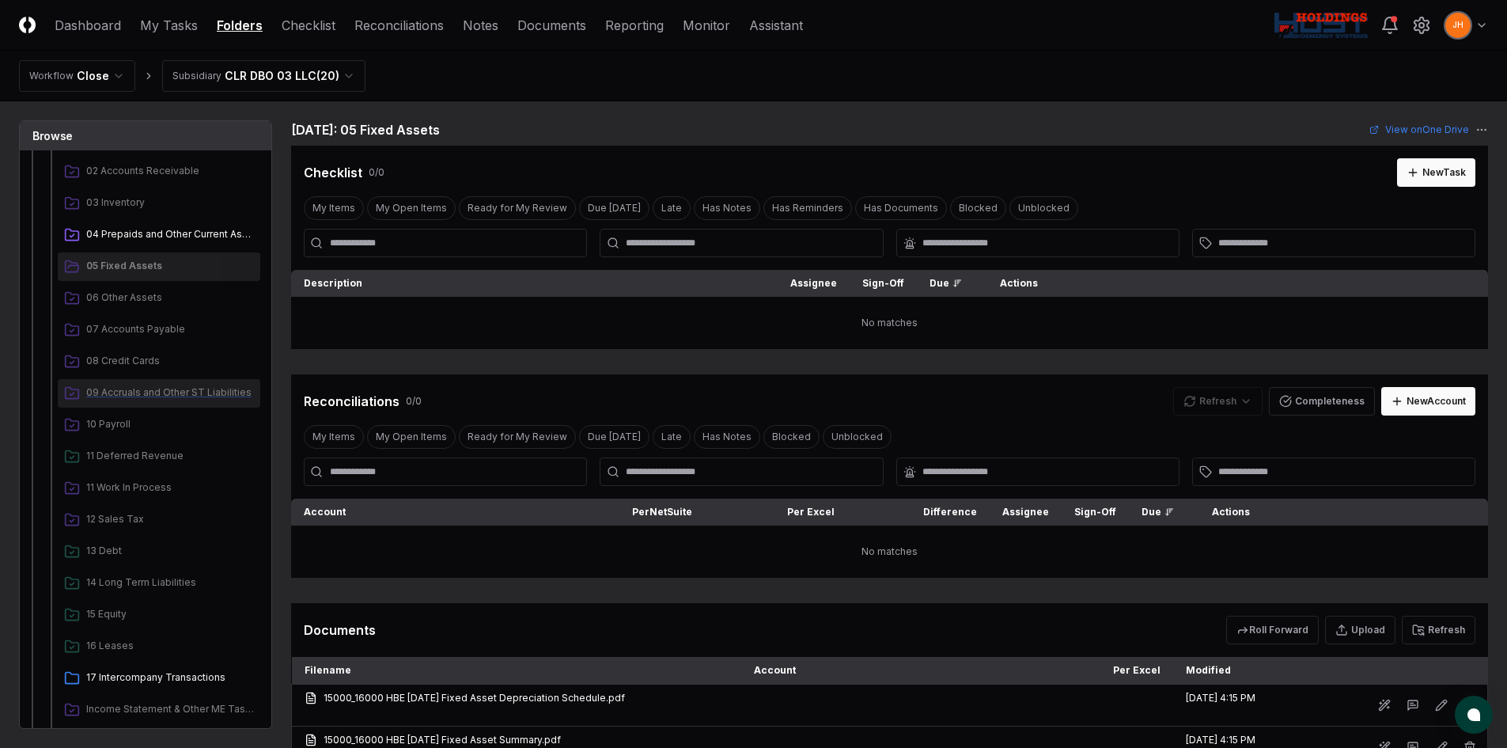
scroll to position [316, 0]
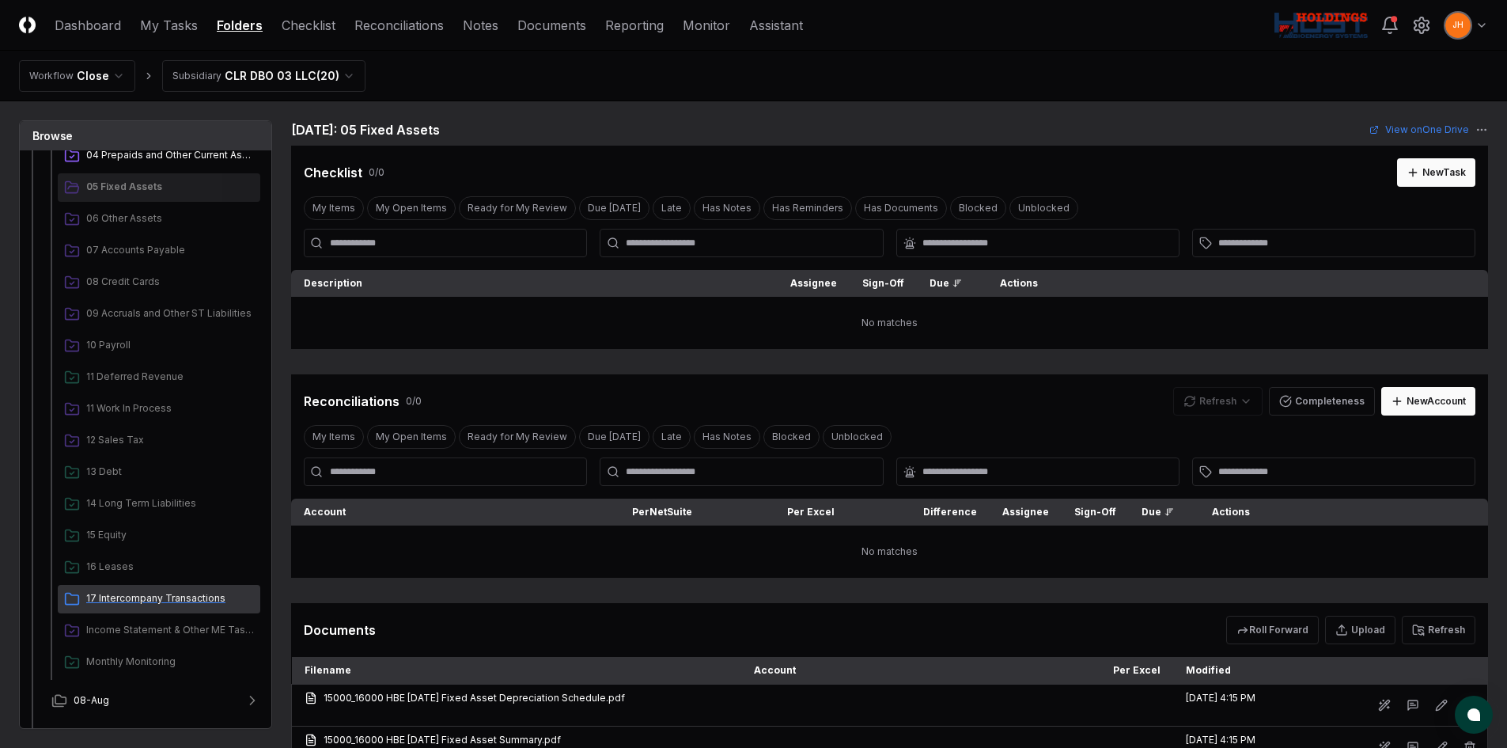
click at [143, 573] on span "17 Intercompany Transactions" at bounding box center [170, 598] width 168 height 14
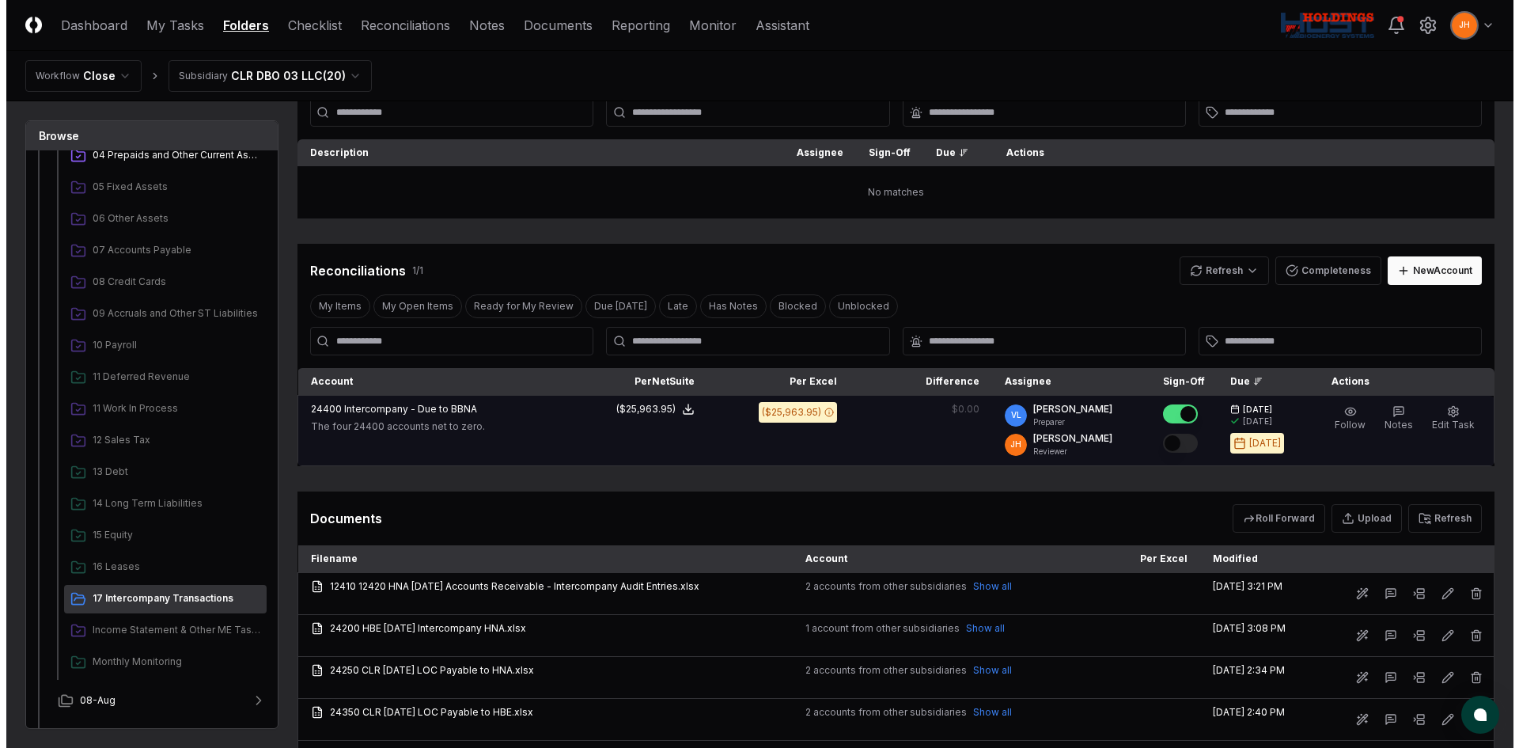
scroll to position [158, 0]
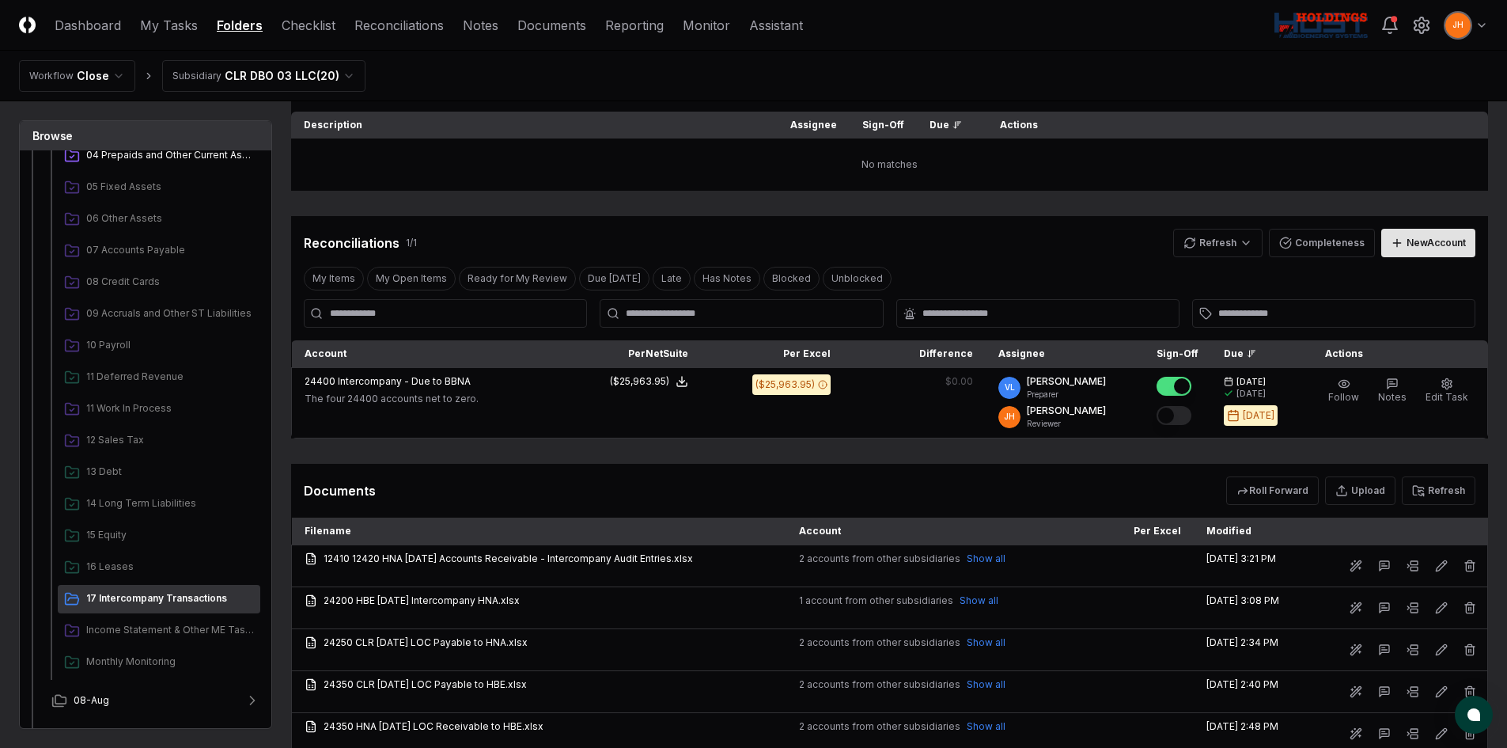
click at [1285, 248] on div "New Account" at bounding box center [1436, 243] width 59 height 14
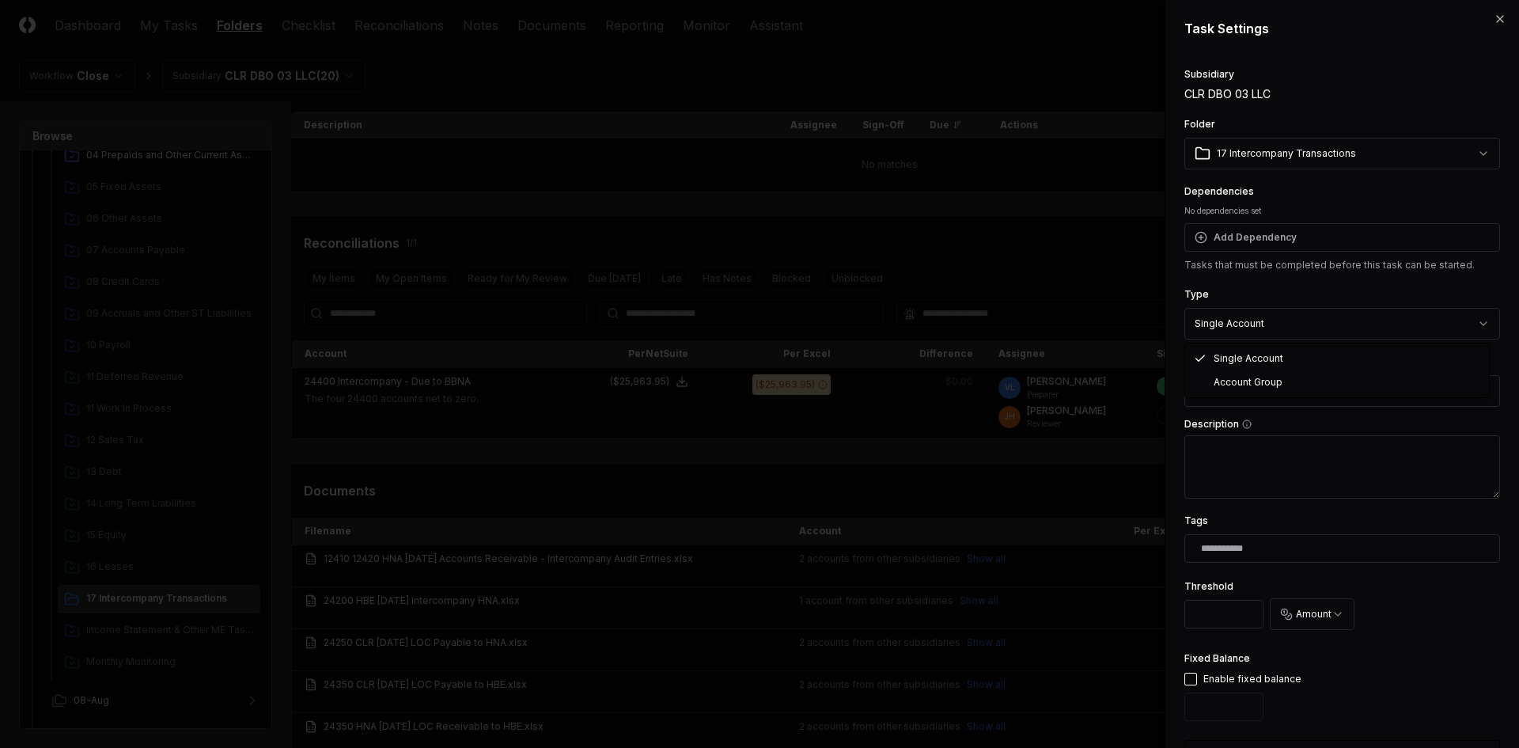
click at [1285, 319] on body "CloseCore Dashboard My Tasks Folders Checklist Reconciliations Notes Documents …" at bounding box center [753, 376] width 1507 height 1069
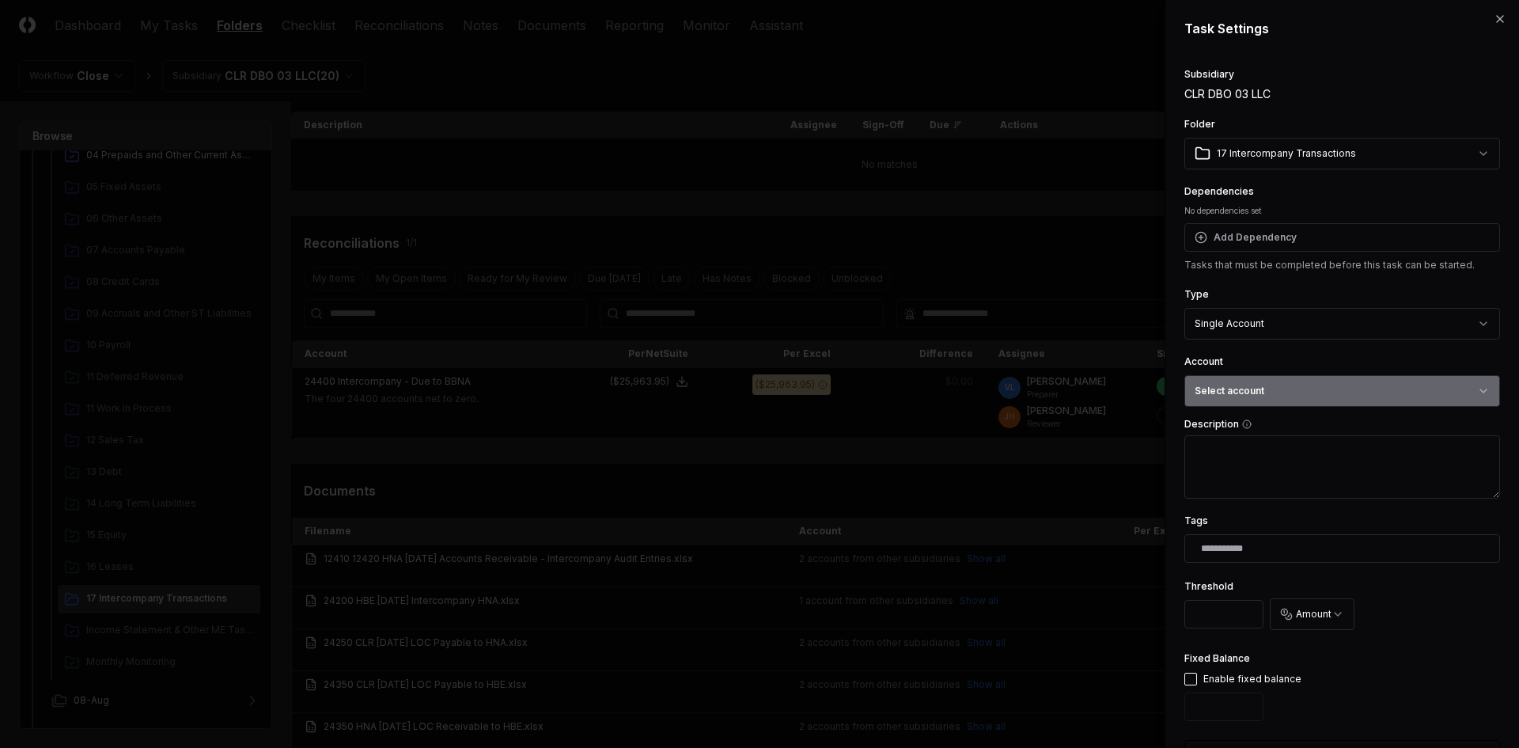
click at [1279, 378] on button "Select account" at bounding box center [1342, 391] width 316 height 32
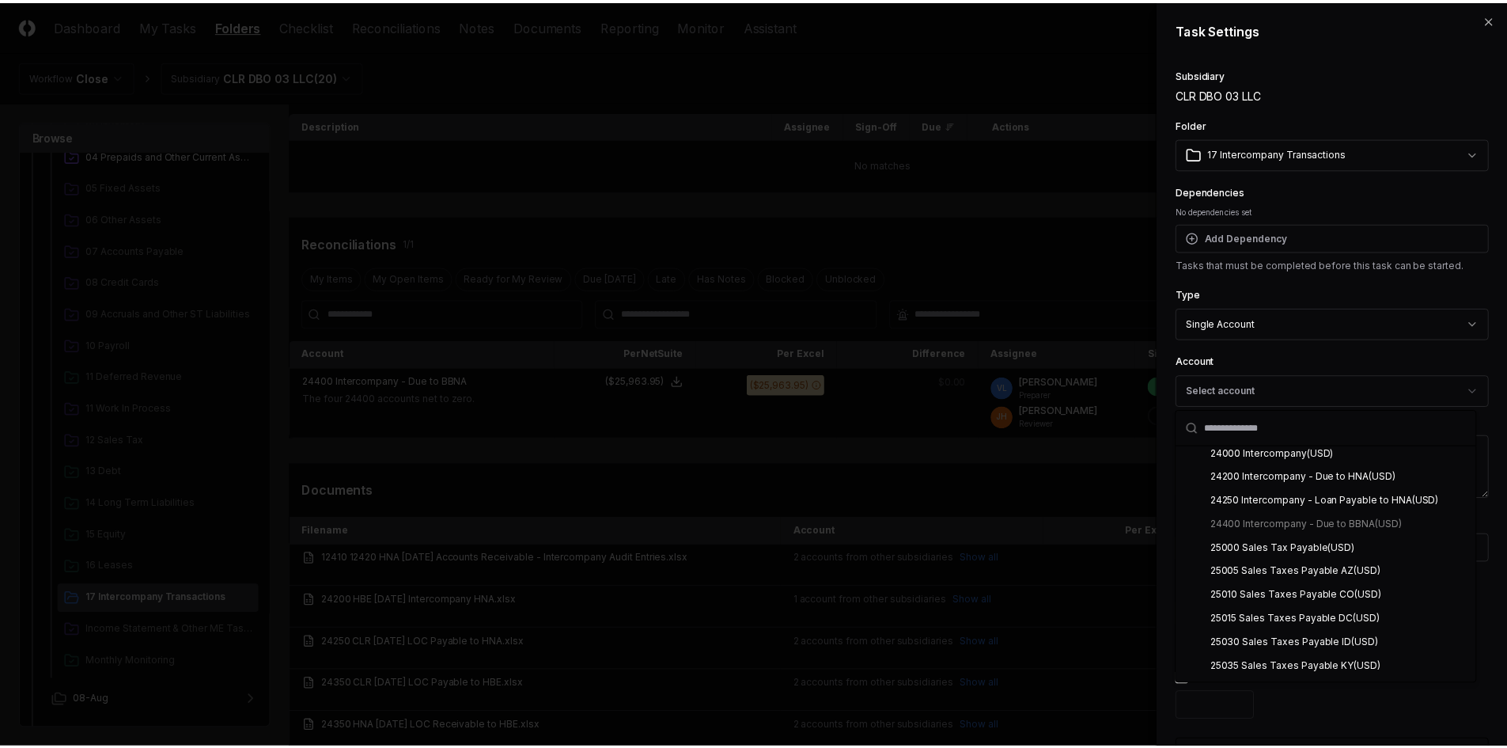
scroll to position [3402, 0]
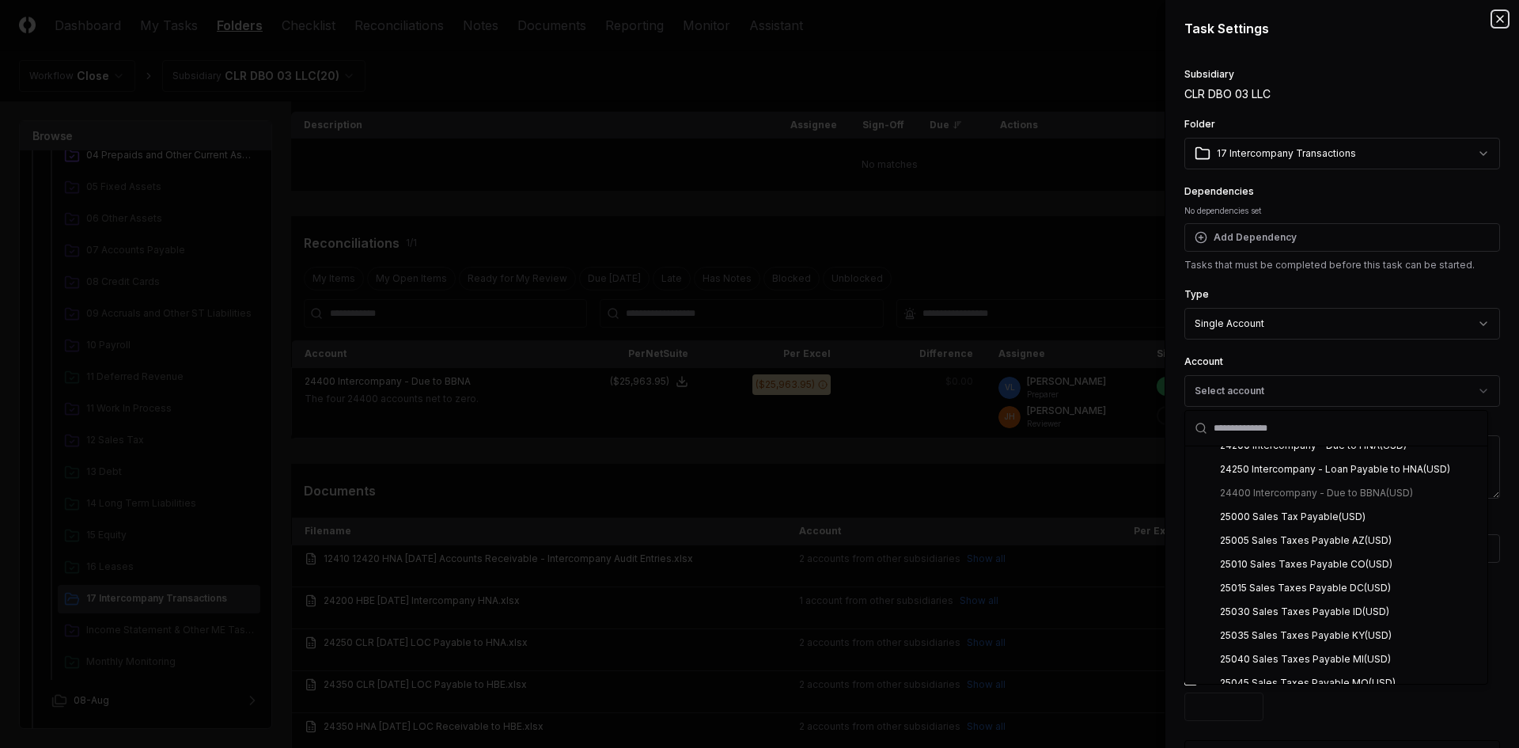
click at [1285, 20] on icon "button" at bounding box center [1500, 19] width 13 height 13
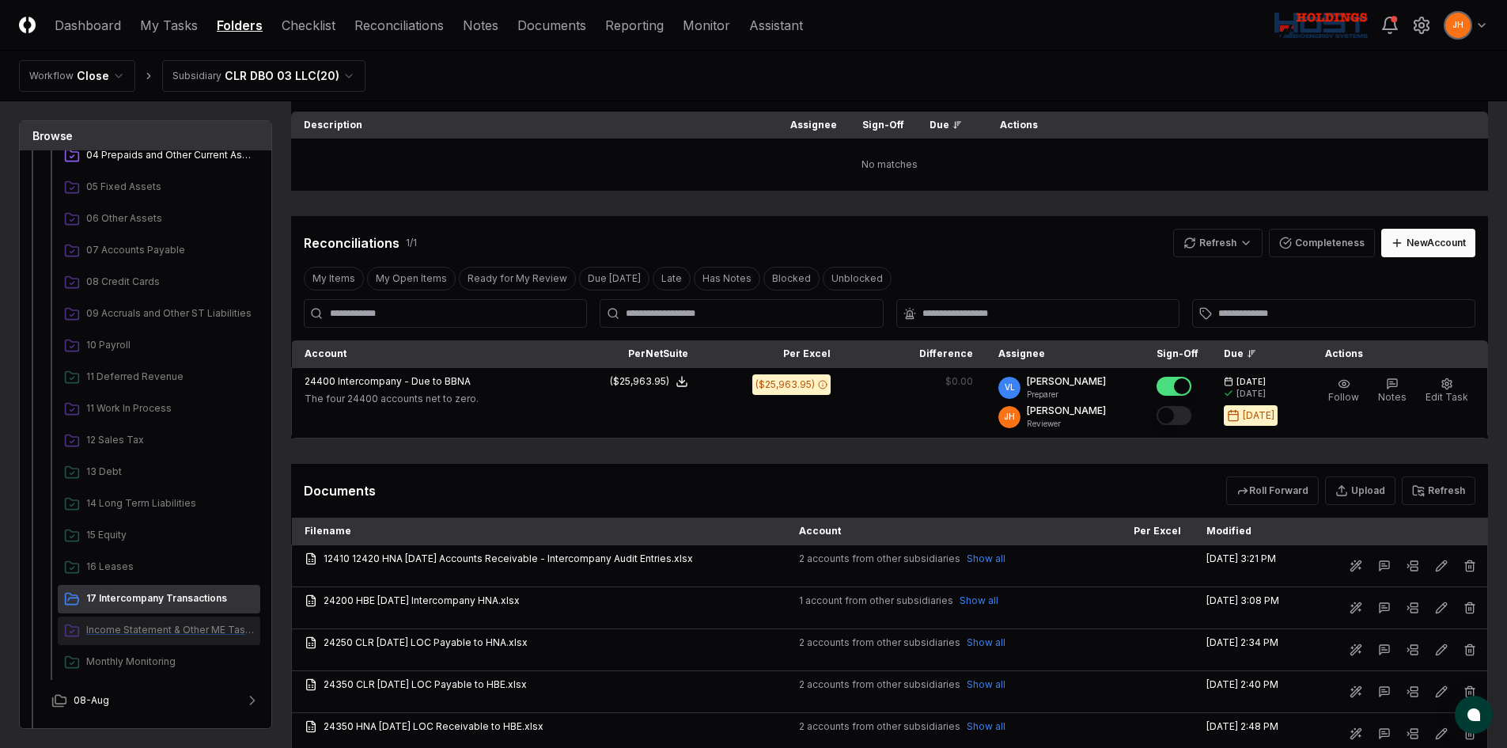
click at [127, 573] on span "Income Statement & Other ME Tasks" at bounding box center [170, 630] width 168 height 14
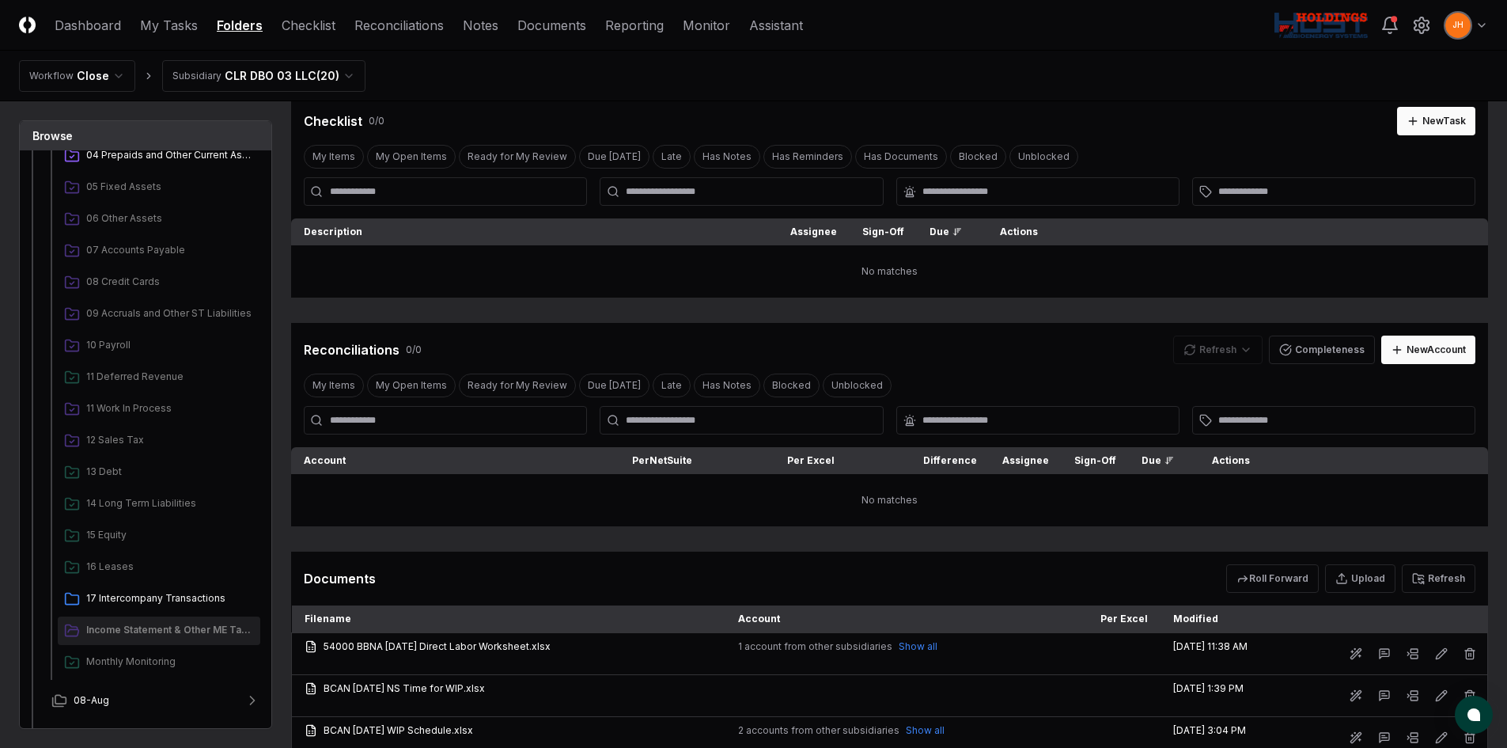
scroll to position [79, 0]
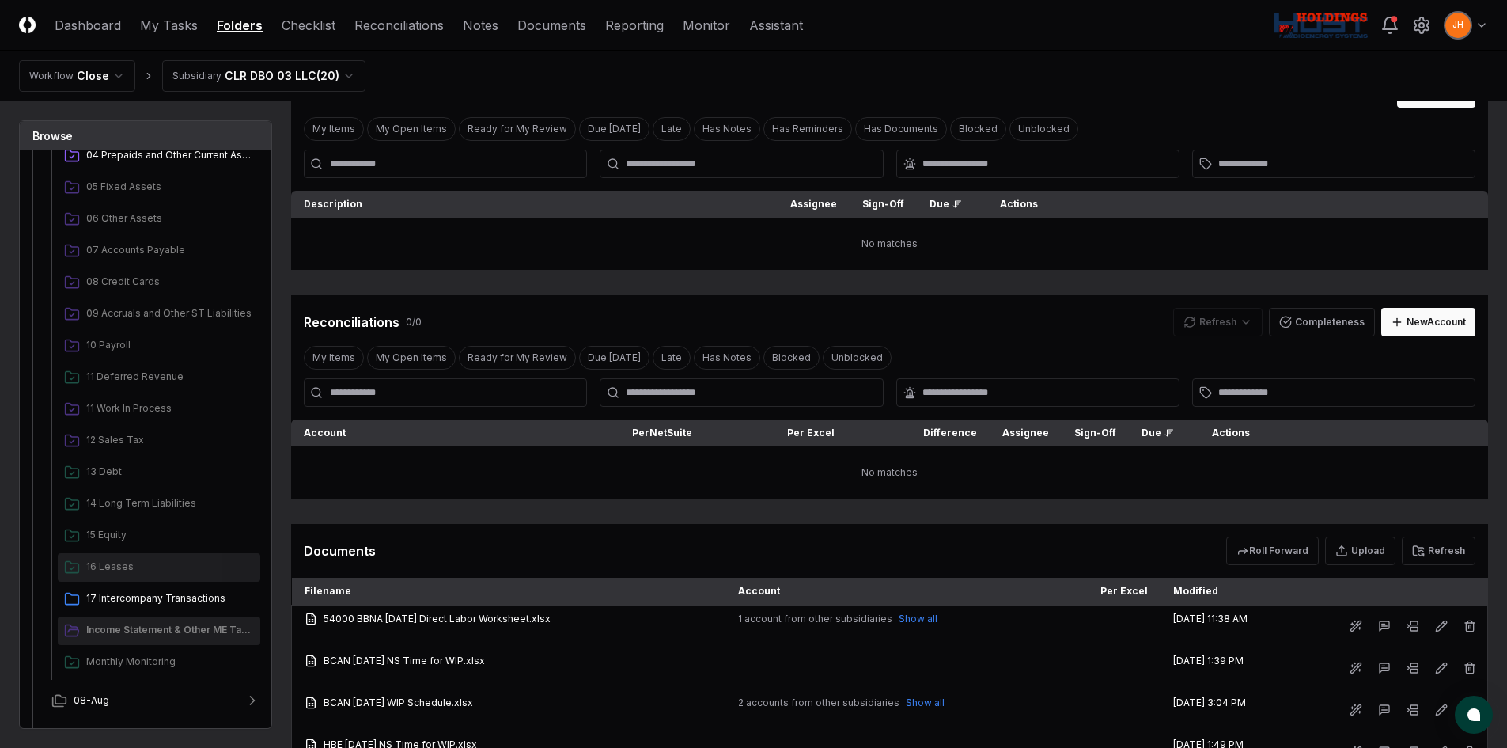
click at [124, 572] on span "16 Leases" at bounding box center [170, 566] width 168 height 14
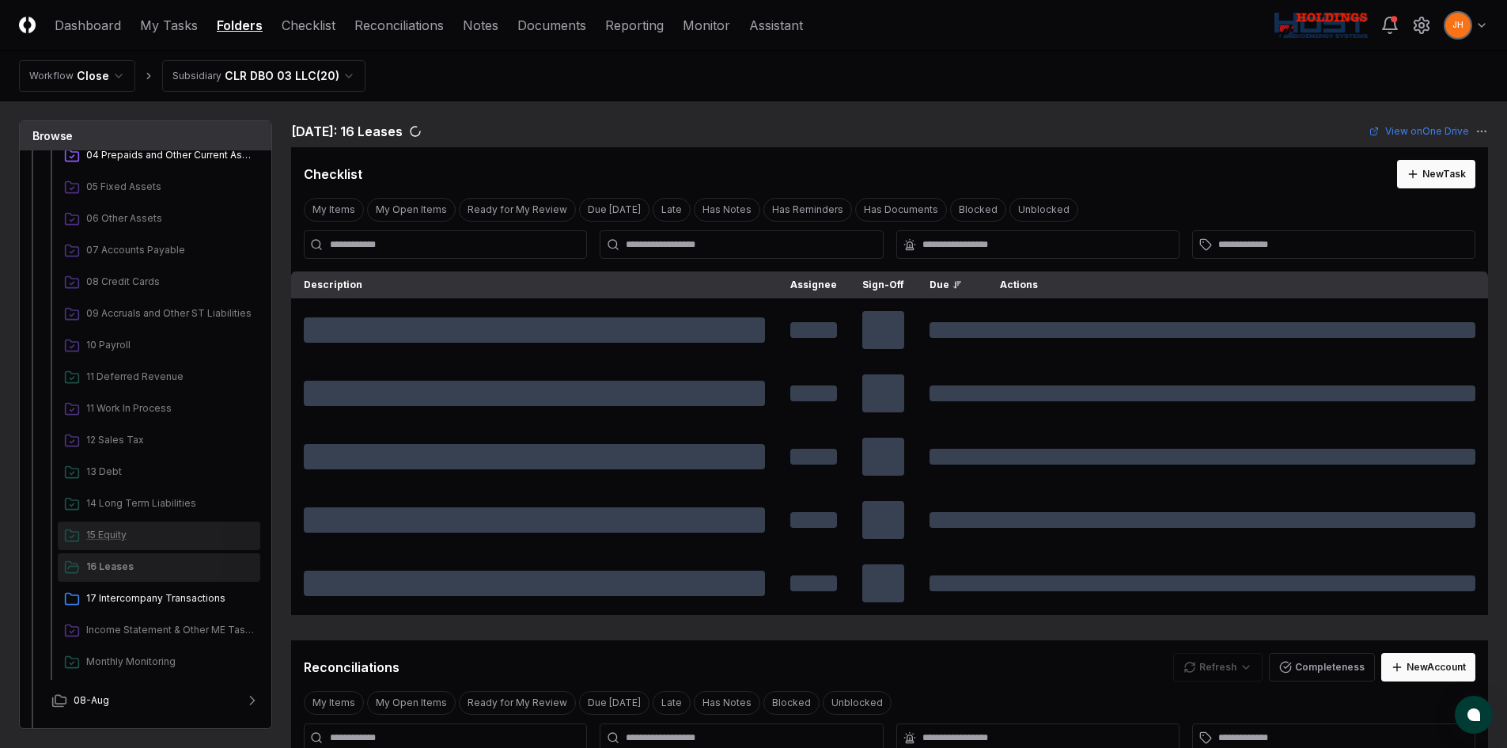
scroll to position [0, 0]
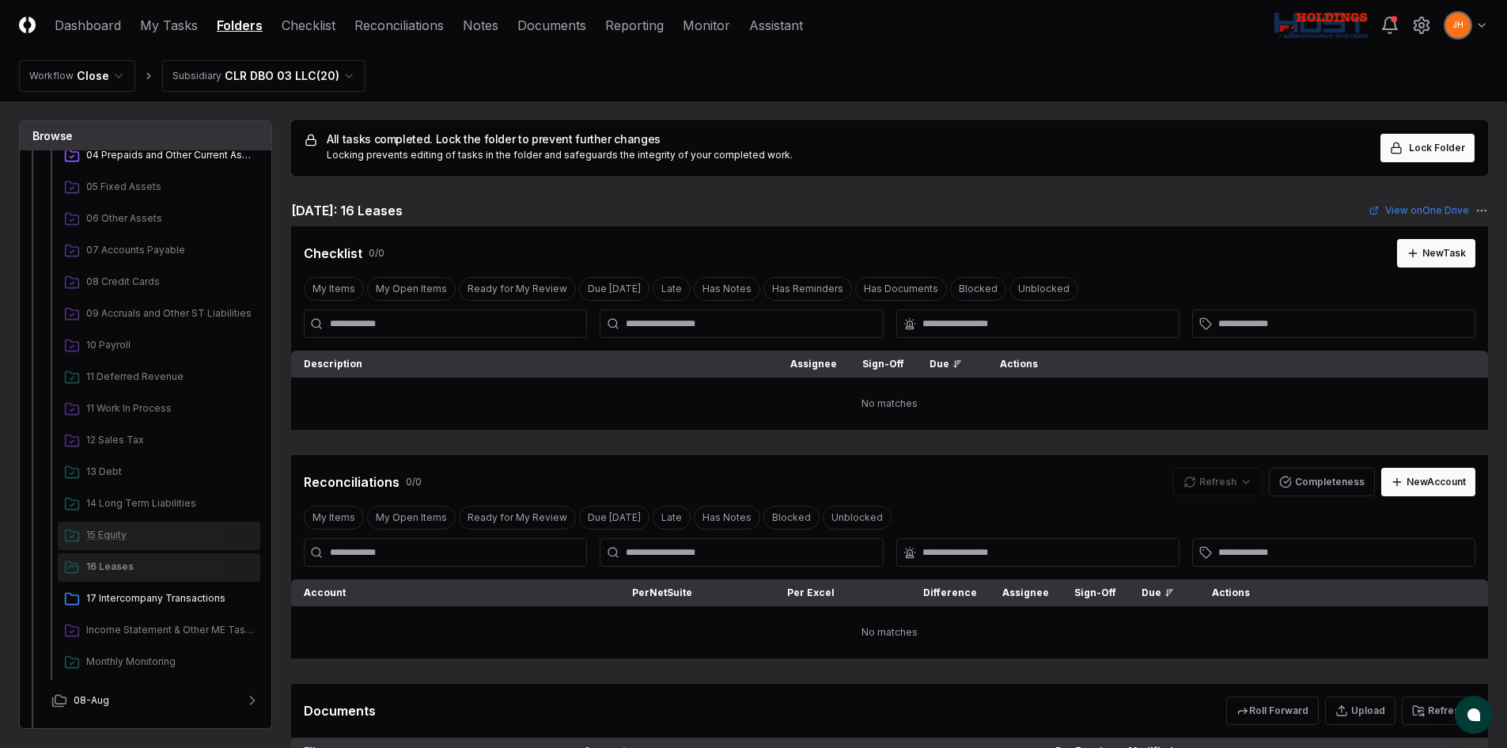
click at [116, 538] on span "15 Equity" at bounding box center [170, 535] width 168 height 14
click at [260, 82] on html "CloseCore Dashboard My Tasks Folders Checklist Reconciliations Notes Documents …" at bounding box center [753, 465] width 1507 height 930
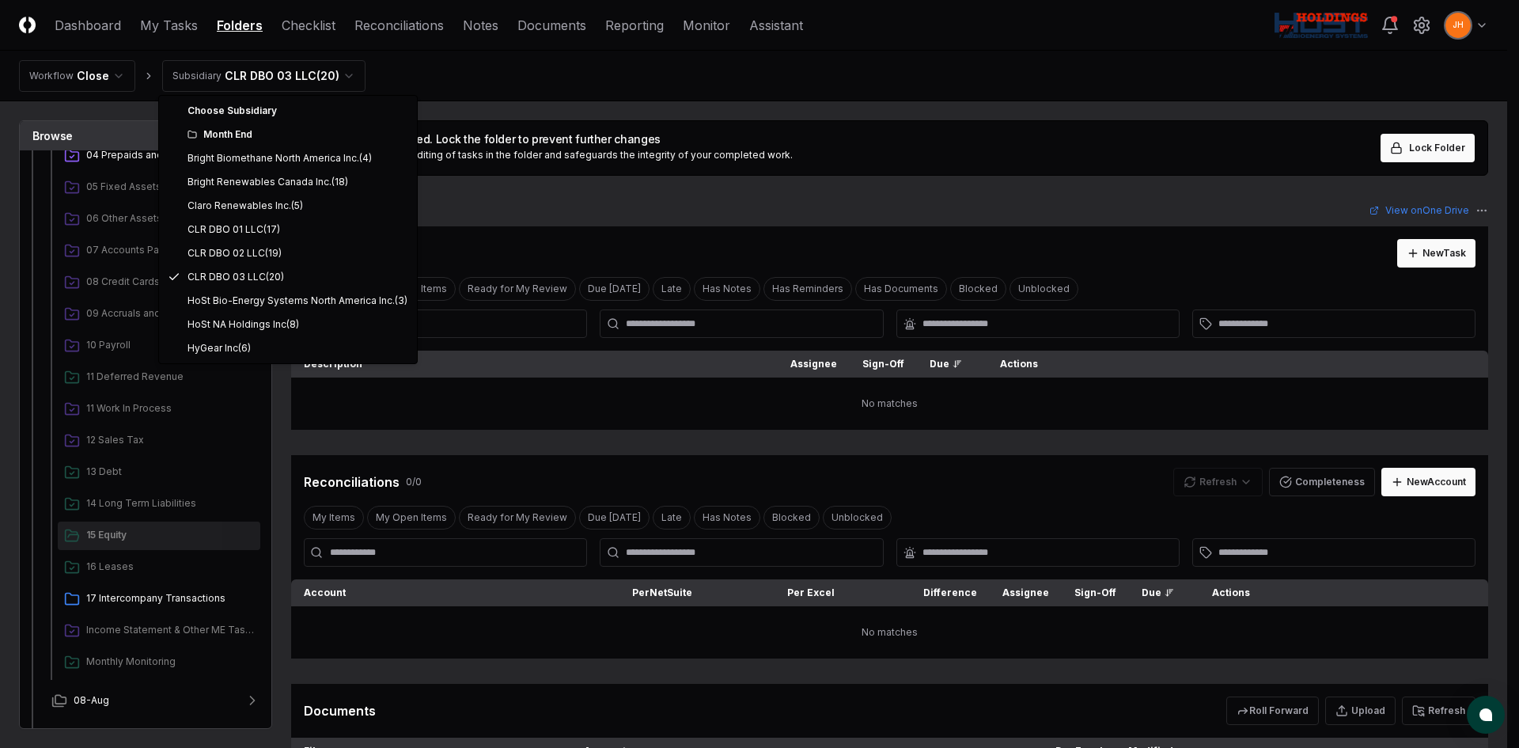
click at [242, 135] on div "Month End" at bounding box center [298, 134] width 220 height 14
drag, startPoint x: 241, startPoint y: 224, endPoint x: 235, endPoint y: 208, distance: 16.8
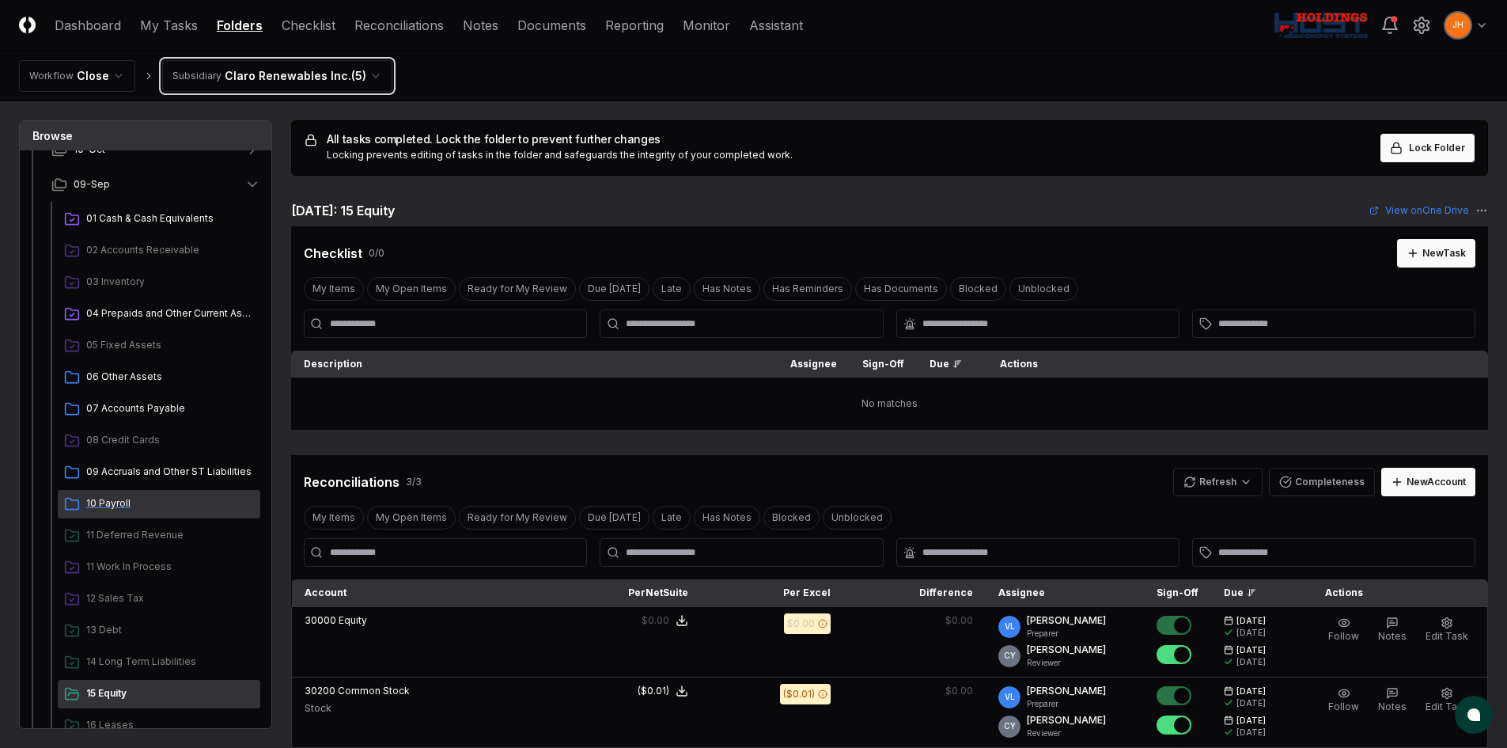
scroll to position [237, 0]
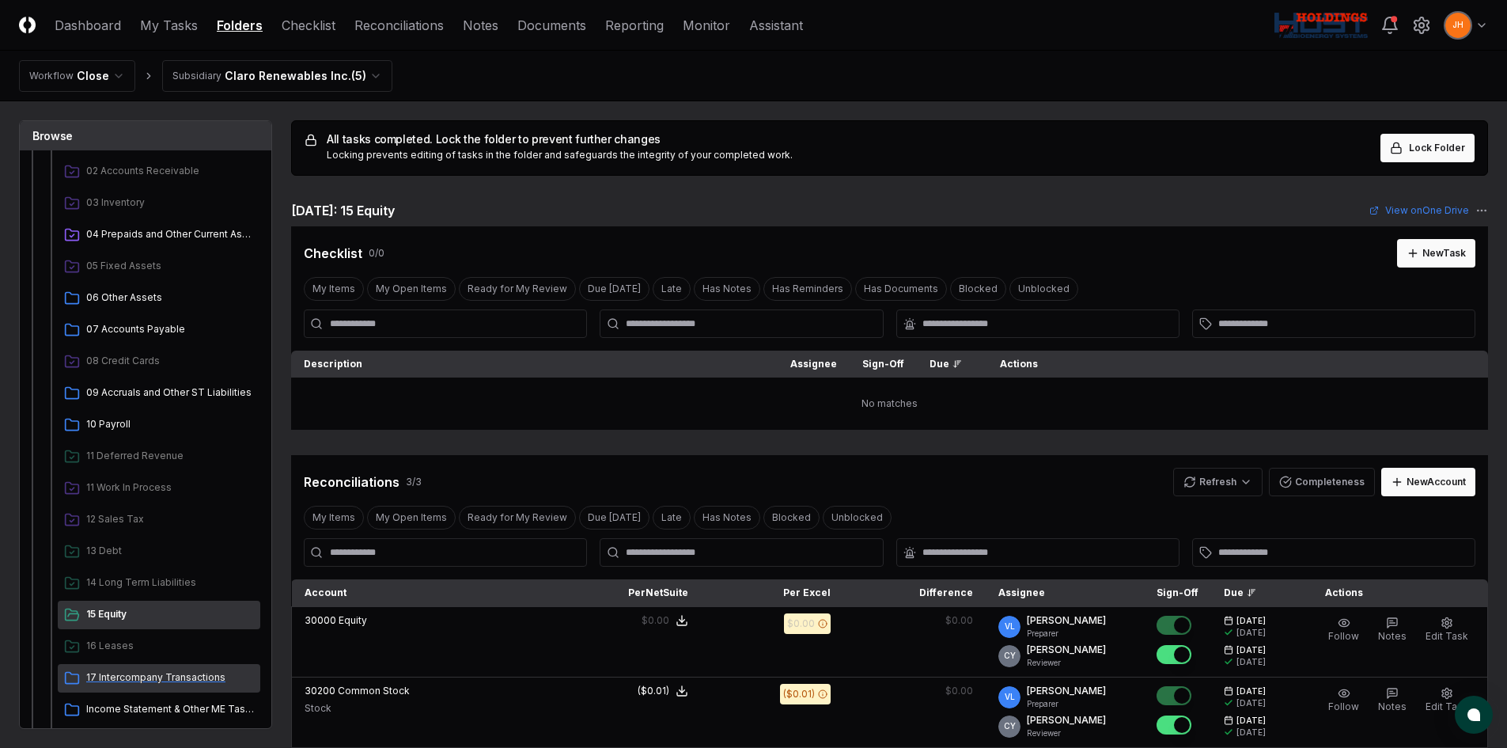
click at [123, 573] on span "17 Intercompany Transactions" at bounding box center [170, 677] width 168 height 14
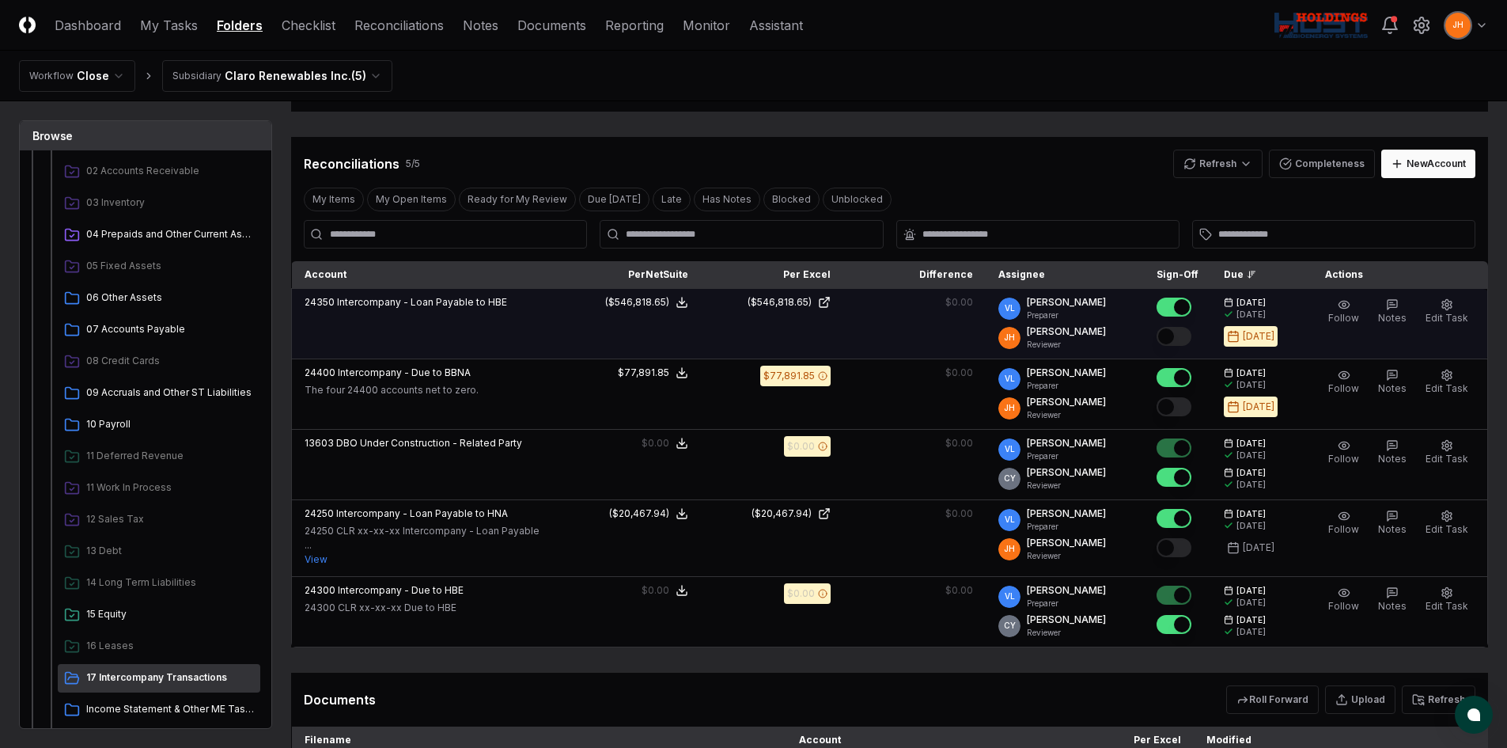
click at [1189, 337] on button "Mark complete" at bounding box center [1174, 336] width 35 height 19
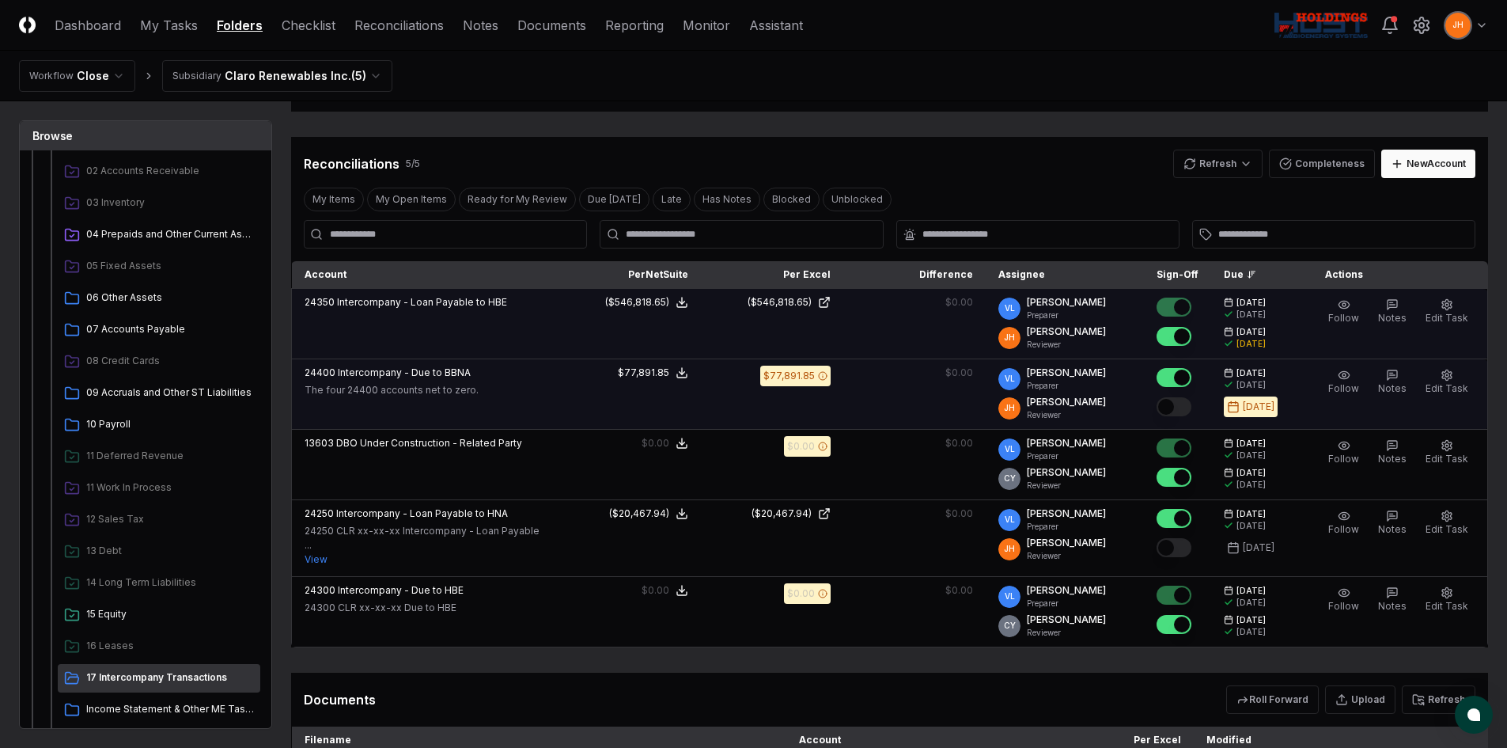
click at [1190, 407] on button "Mark complete" at bounding box center [1174, 406] width 35 height 19
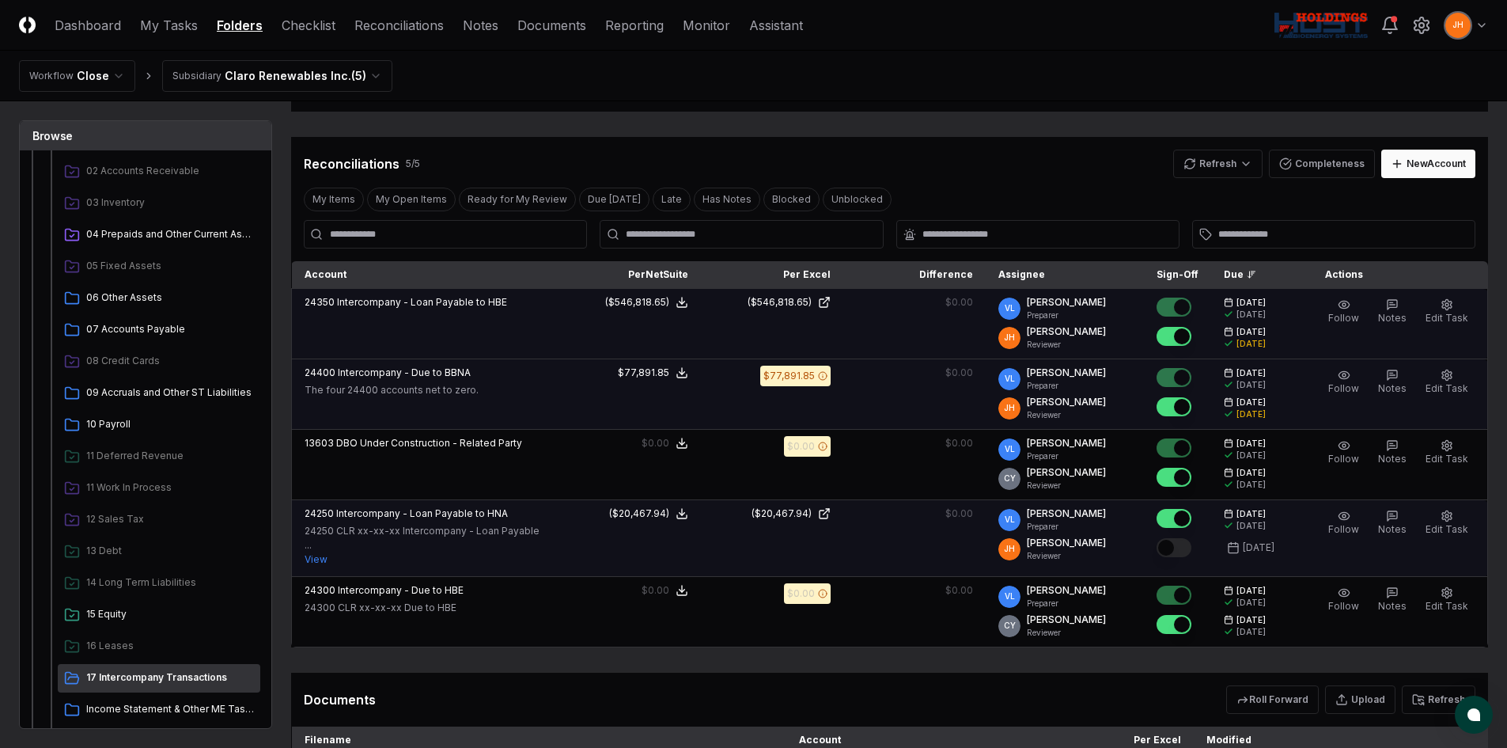
click at [1188, 549] on button "Mark complete" at bounding box center [1174, 547] width 35 height 19
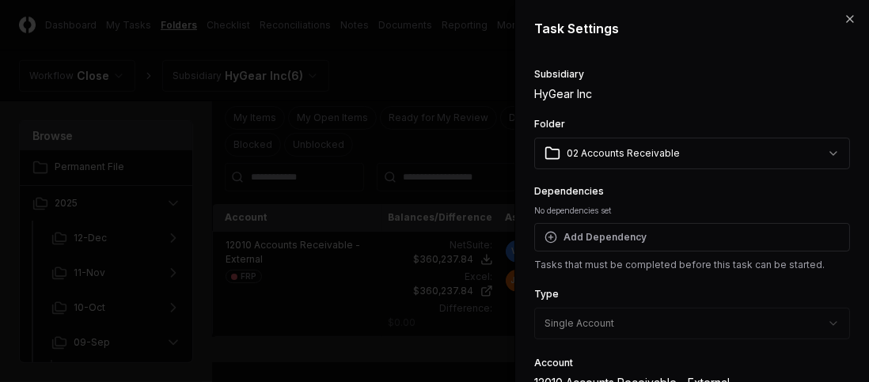
click at [847, 17] on icon "button" at bounding box center [850, 19] width 6 height 6
